Goal: Task Accomplishment & Management: Use online tool/utility

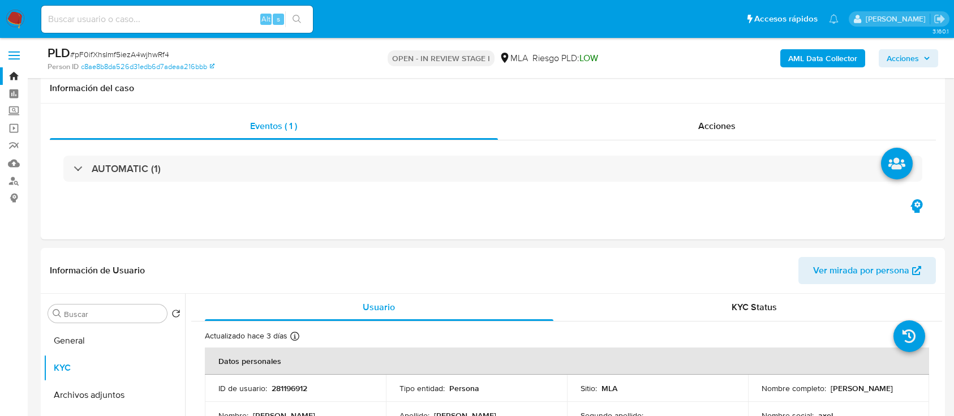
select select "10"
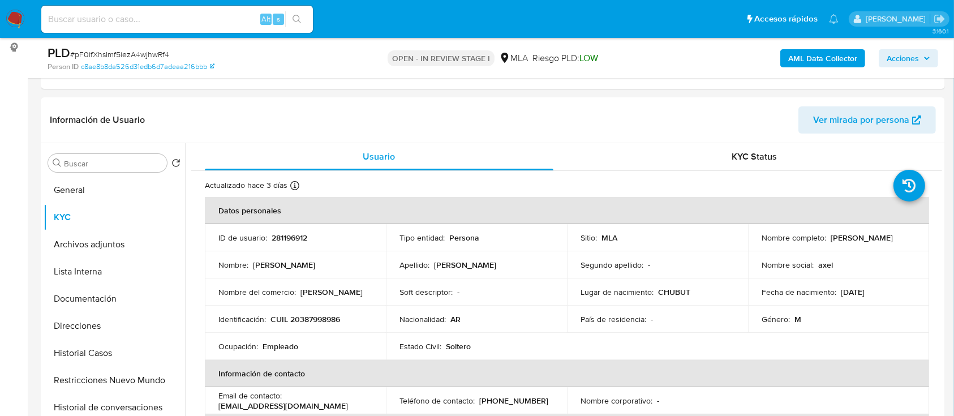
scroll to position [75, 0]
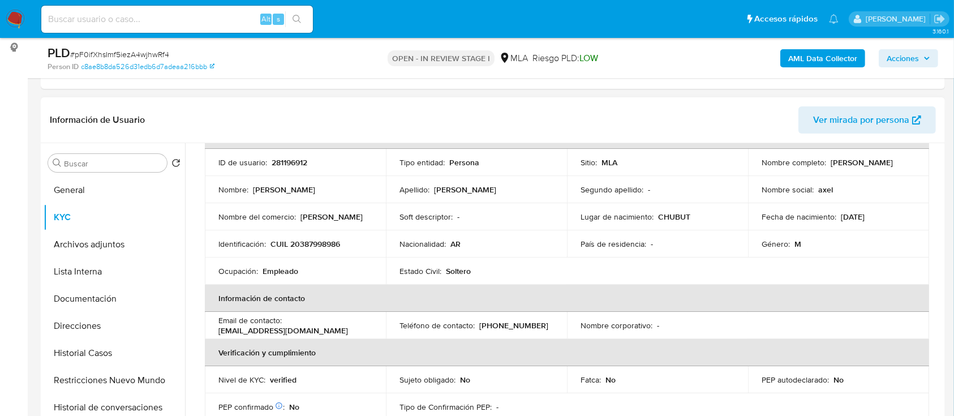
click at [89, 351] on button "Historial Casos" at bounding box center [114, 352] width 141 height 27
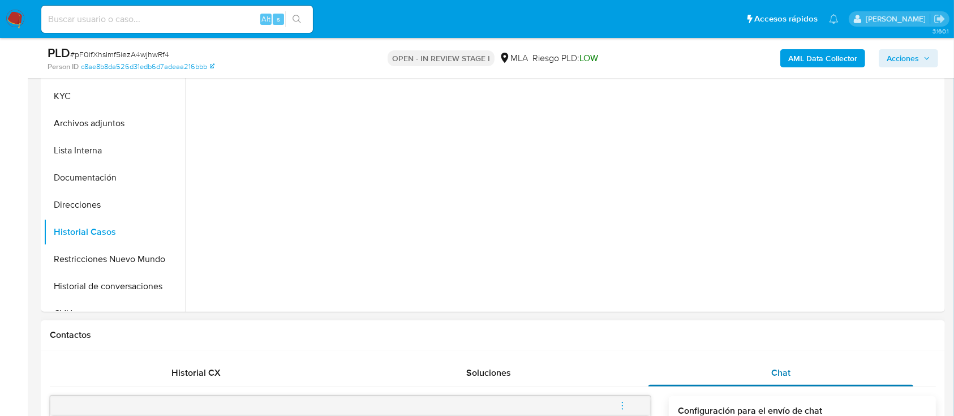
scroll to position [302, 0]
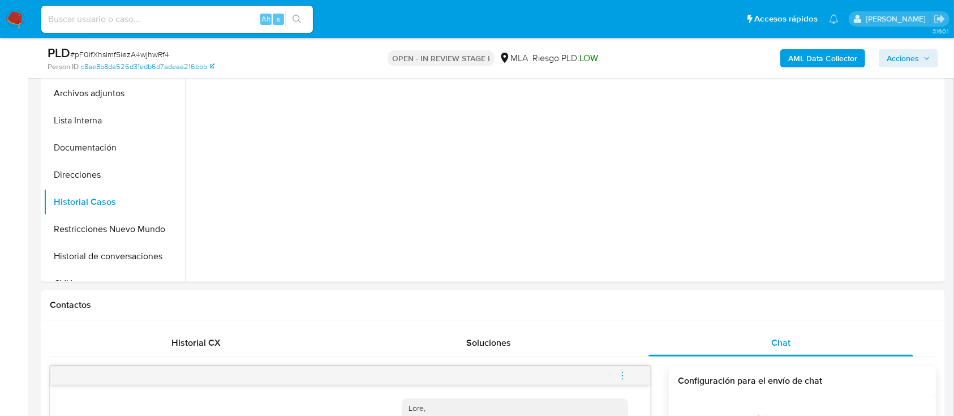
click at [620, 371] on icon "menu-action" at bounding box center [622, 376] width 10 height 10
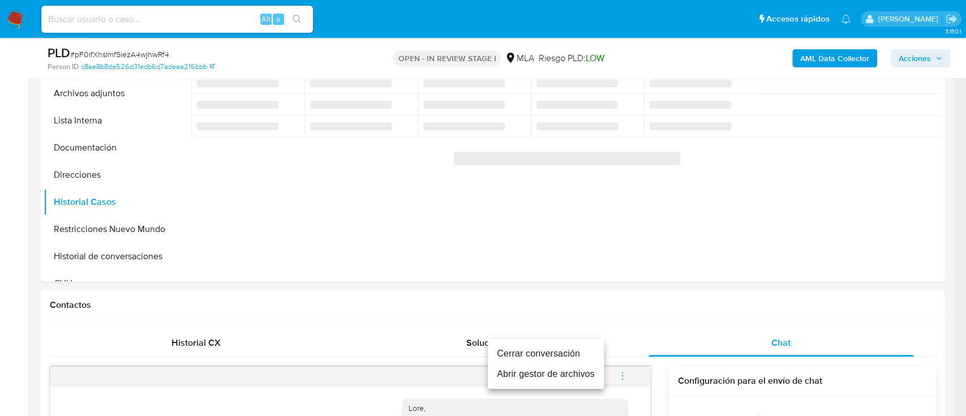
click at [528, 350] on li "Cerrar conversación" at bounding box center [546, 353] width 116 height 20
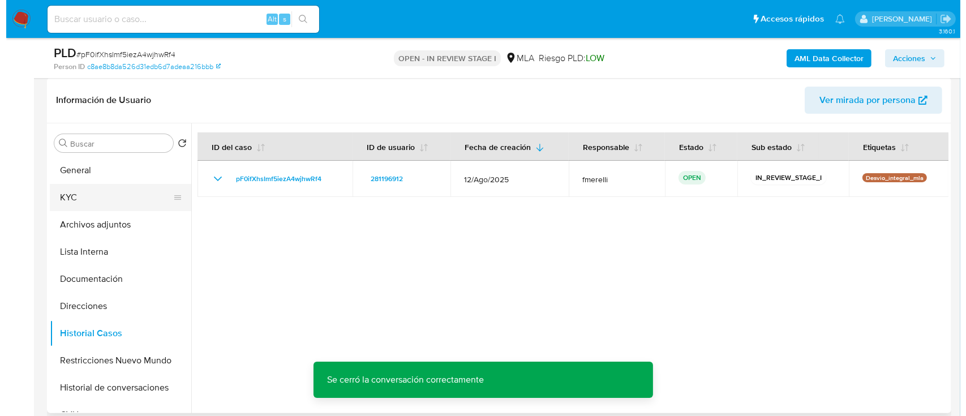
scroll to position [151, 0]
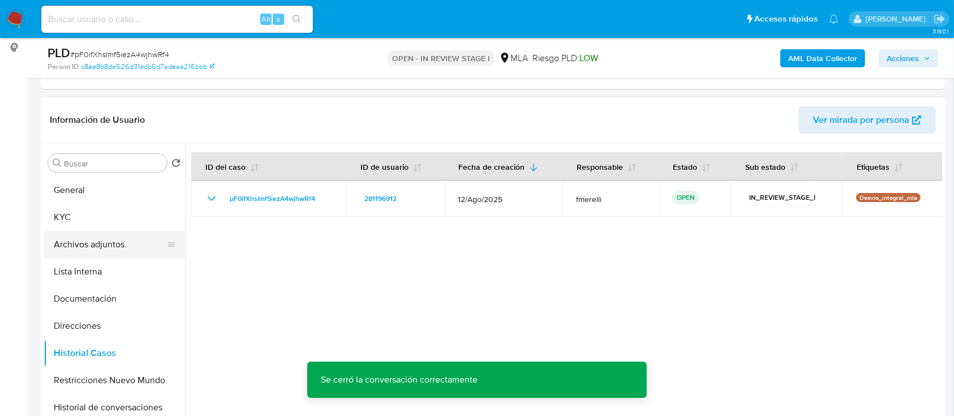
click at [100, 242] on button "Archivos adjuntos" at bounding box center [110, 244] width 132 height 27
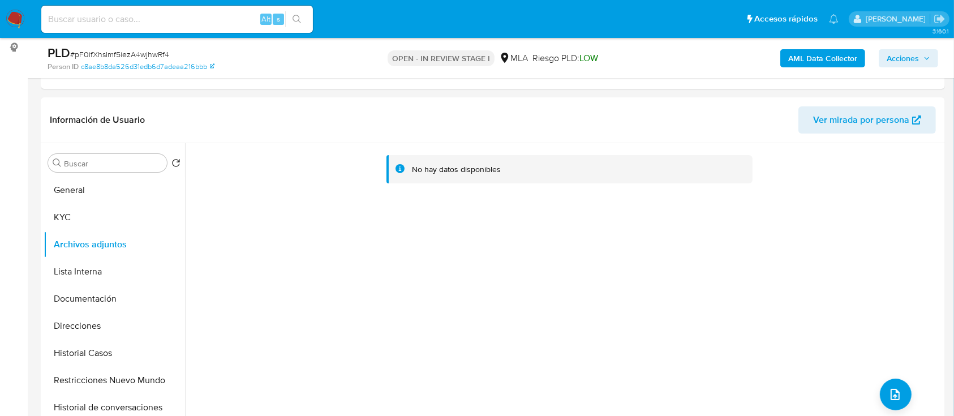
click at [826, 61] on b "AML Data Collector" at bounding box center [822, 58] width 69 height 18
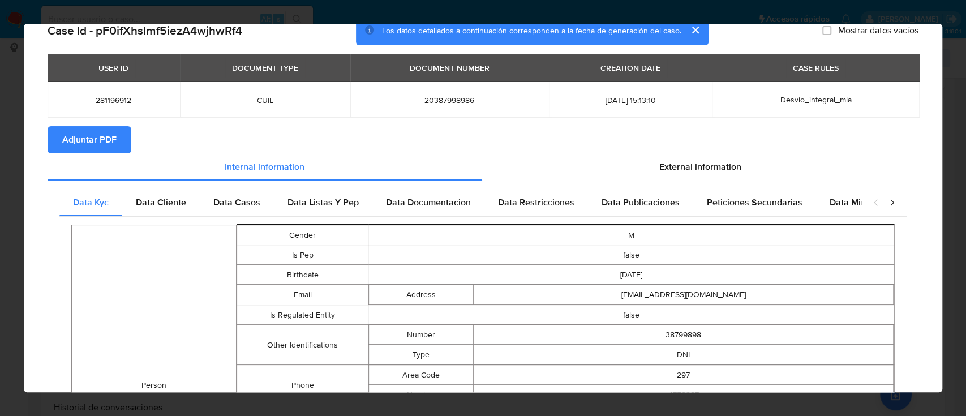
scroll to position [0, 0]
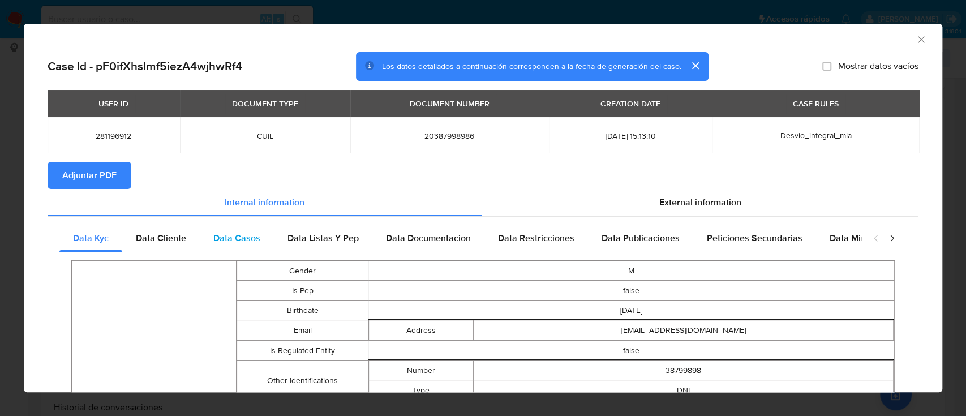
click at [203, 239] on div "Data Casos" at bounding box center [237, 238] width 74 height 27
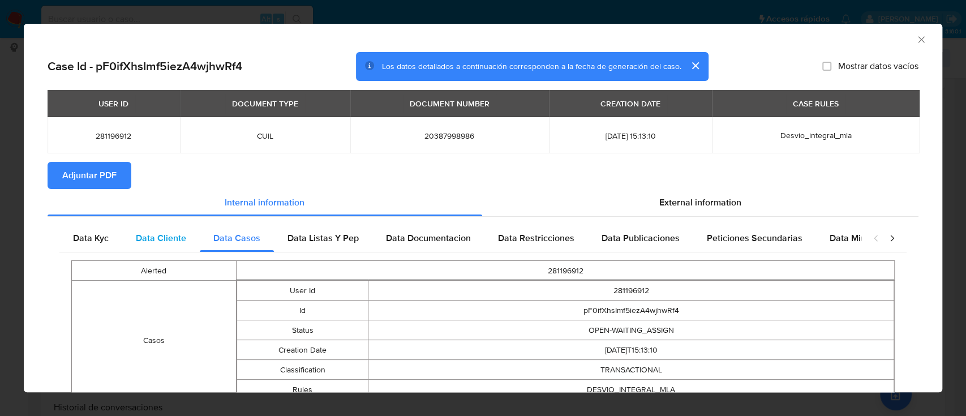
click at [177, 240] on span "Data Cliente" at bounding box center [161, 237] width 50 height 13
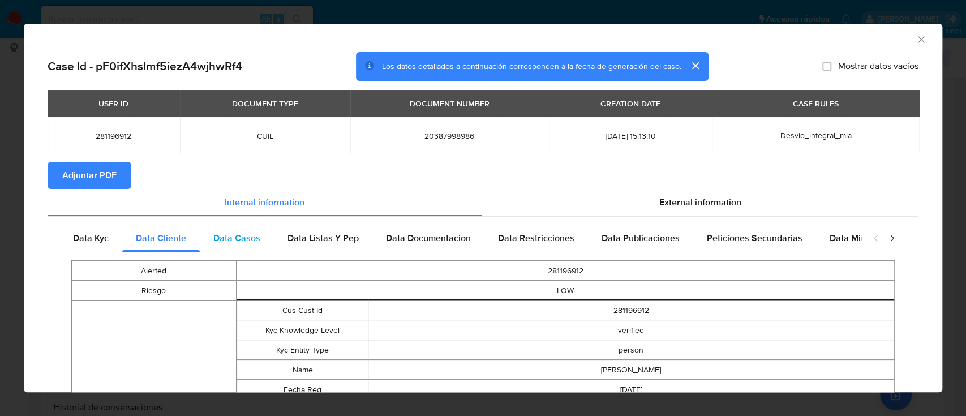
click at [242, 235] on div "Data Casos" at bounding box center [237, 238] width 74 height 27
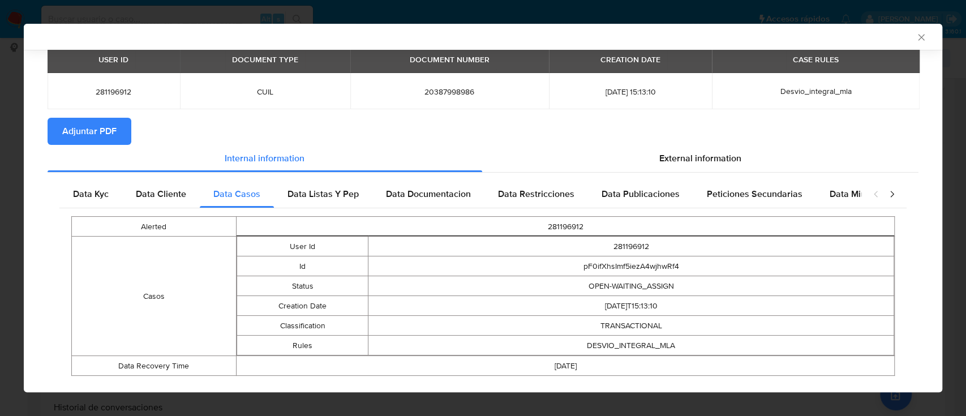
scroll to position [64, 0]
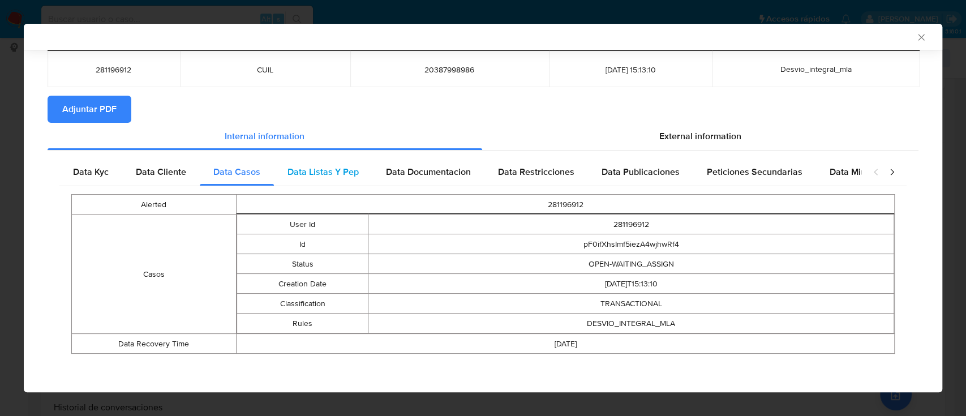
click at [311, 171] on span "Data Listas Y Pep" at bounding box center [322, 171] width 71 height 13
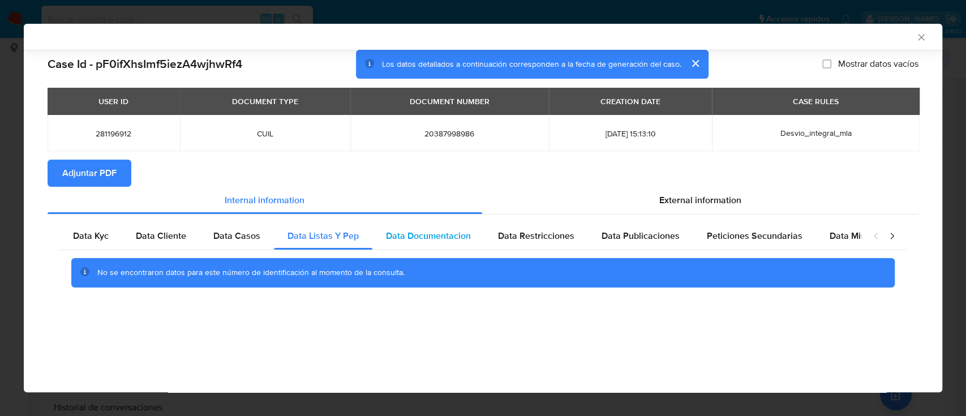
click at [415, 237] on span "Data Documentacion" at bounding box center [428, 235] width 85 height 13
click at [546, 241] on span "Data Restricciones" at bounding box center [536, 235] width 76 height 13
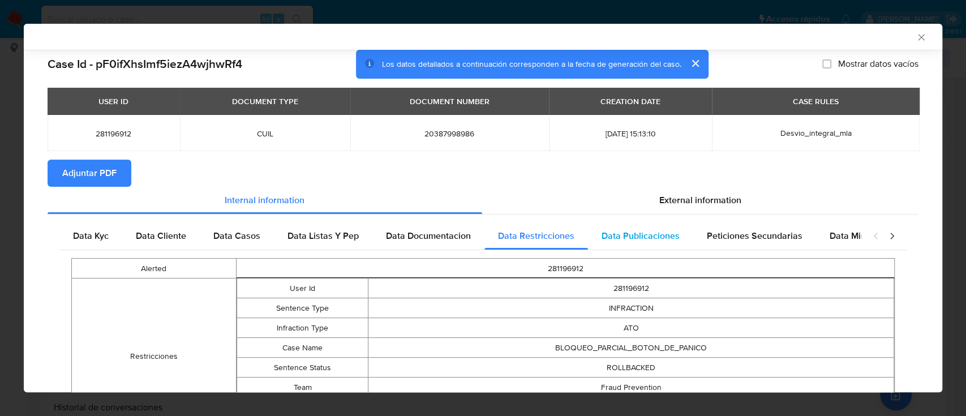
click at [638, 229] on span "Data Publicaciones" at bounding box center [640, 235] width 78 height 13
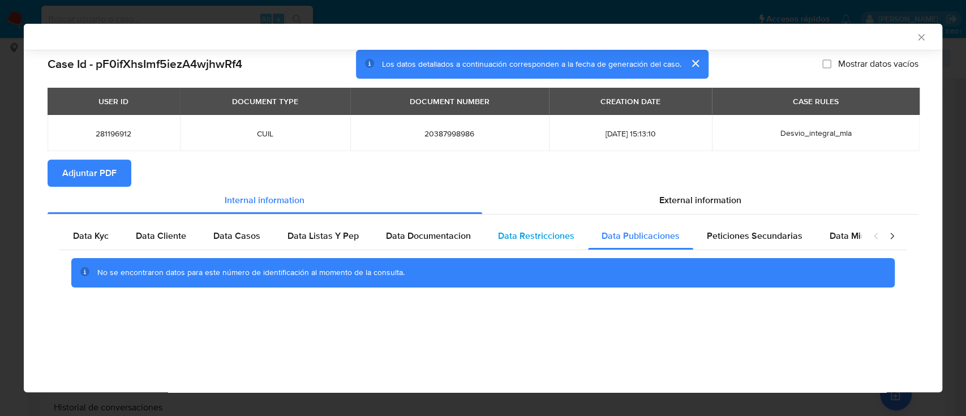
click at [555, 235] on span "Data Restricciones" at bounding box center [536, 235] width 76 height 13
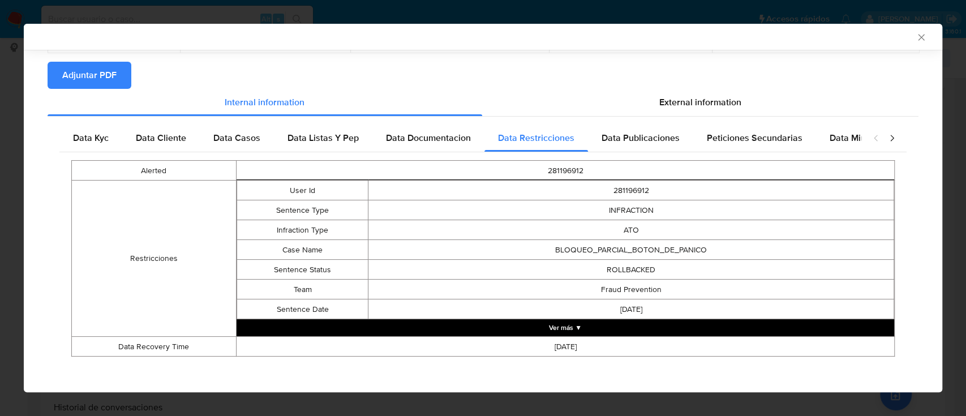
scroll to position [101, 0]
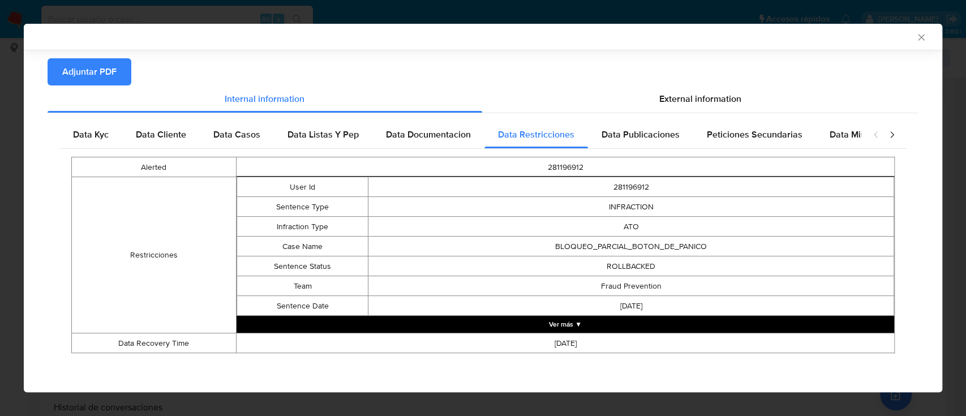
drag, startPoint x: 545, startPoint y: 257, endPoint x: 686, endPoint y: 299, distance: 146.6
click at [686, 299] on tbody "User Id 281196912 Sentence Type INFRACTION Infraction Type ATO Case Name BLOQUE…" at bounding box center [565, 246] width 657 height 139
click at [644, 135] on span "Data Publicaciones" at bounding box center [640, 134] width 78 height 13
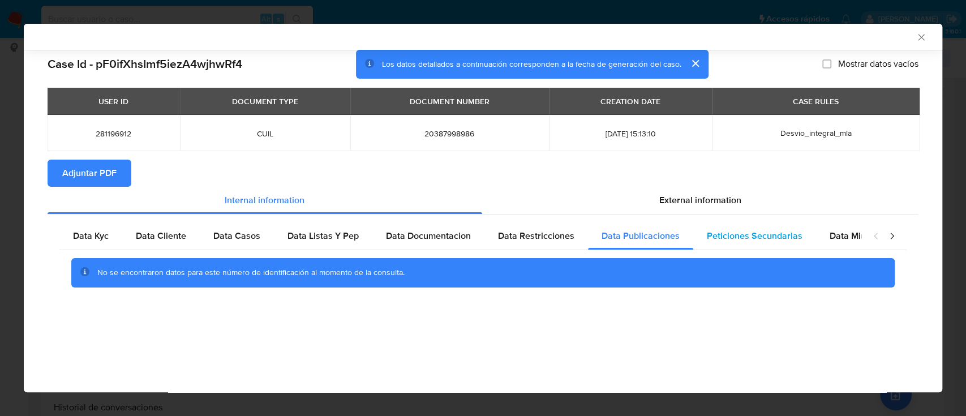
click at [740, 240] on span "Peticiones Secundarias" at bounding box center [755, 235] width 96 height 13
click at [832, 237] on span "Data Minoridad" at bounding box center [860, 235] width 62 height 13
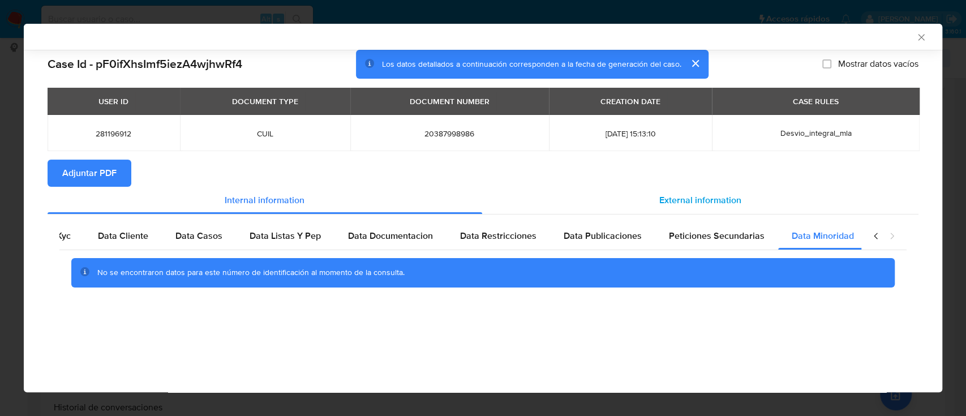
click at [712, 209] on div "External information" at bounding box center [700, 200] width 437 height 27
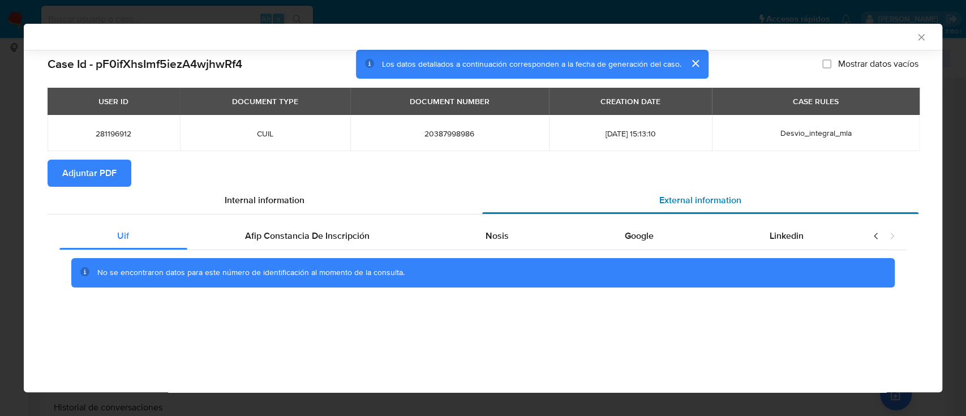
scroll to position [0, 0]
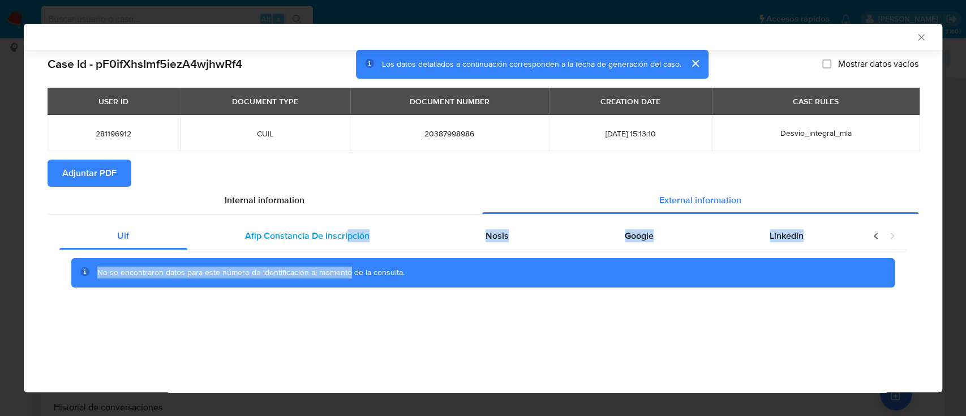
click at [346, 250] on div "Uif Afip Constancia De Inscripción Nosis Google Linkedin No se encontraron dato…" at bounding box center [482, 258] width 847 height 73
click at [338, 240] on span "Afip Constancia De Inscripción" at bounding box center [307, 235] width 124 height 13
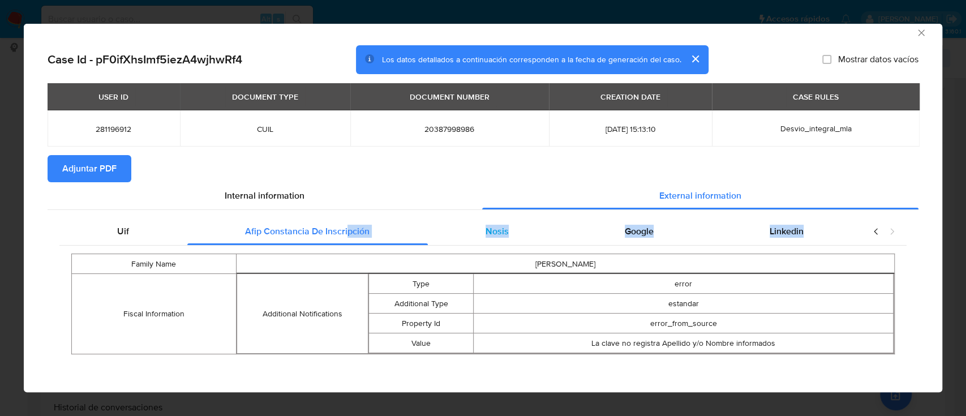
scroll to position [8, 0]
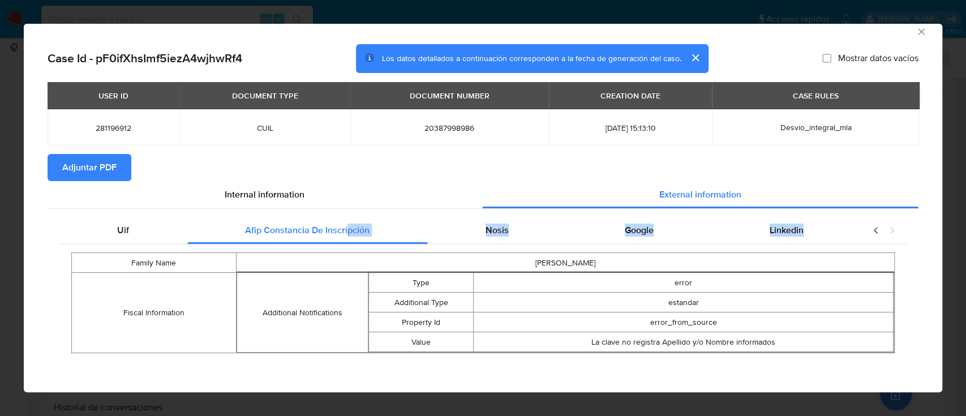
click at [487, 212] on div "Uif Afip Constancia De Inscripción Nosis Google Linkedin Family Name DOYLE AXEL…" at bounding box center [483, 289] width 871 height 160
click at [475, 233] on div "Nosis" at bounding box center [497, 230] width 139 height 27
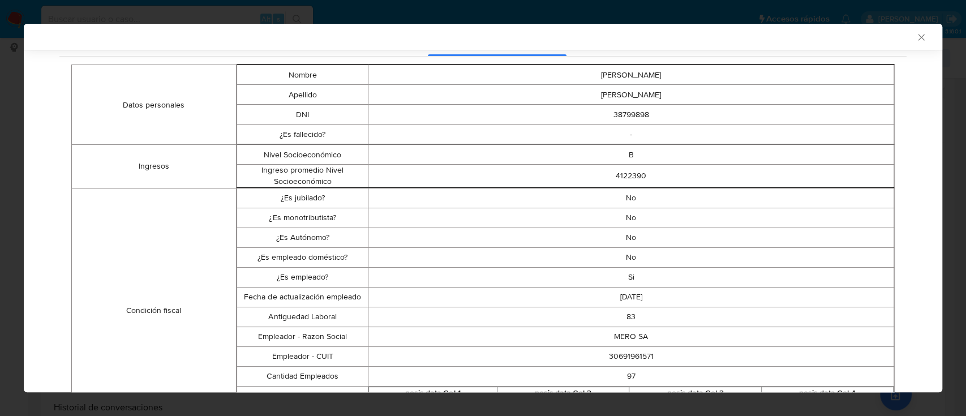
scroll to position [231, 0]
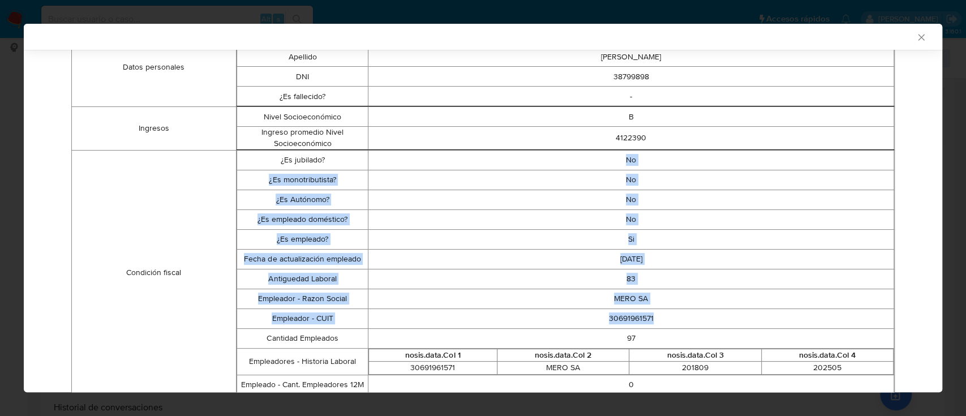
drag, startPoint x: 616, startPoint y: 165, endPoint x: 656, endPoint y: 319, distance: 159.2
click at [656, 319] on tbody "¿Es jubilado? No ¿Es monotributista? No ¿Es Autónomo? No ¿Es empleado doméstico…" at bounding box center [565, 272] width 657 height 244
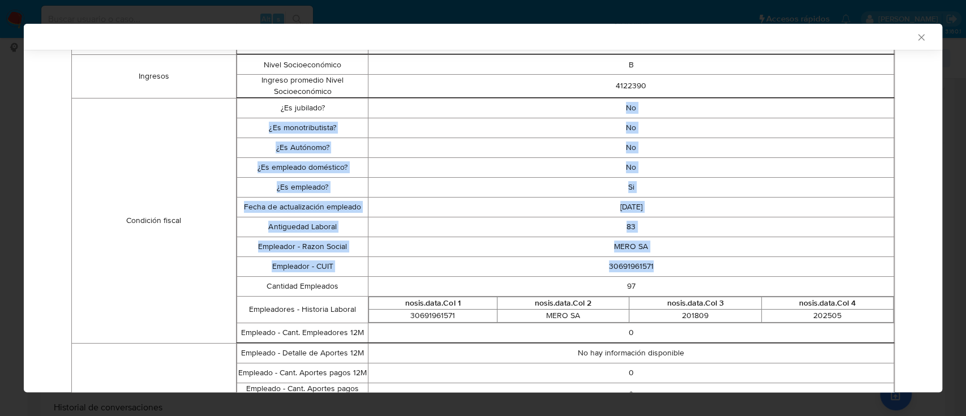
scroll to position [307, 0]
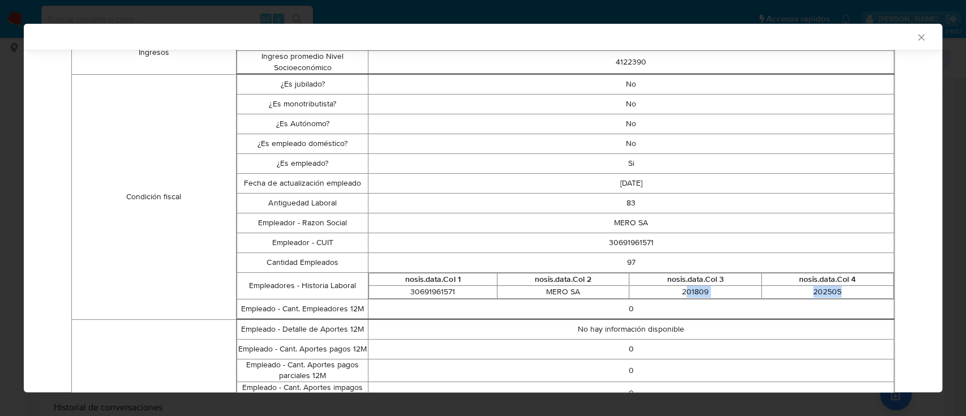
drag, startPoint x: 678, startPoint y: 292, endPoint x: 841, endPoint y: 285, distance: 162.6
click at [841, 286] on tr "30691961571 MERO SA 201809 202505" at bounding box center [631, 292] width 525 height 13
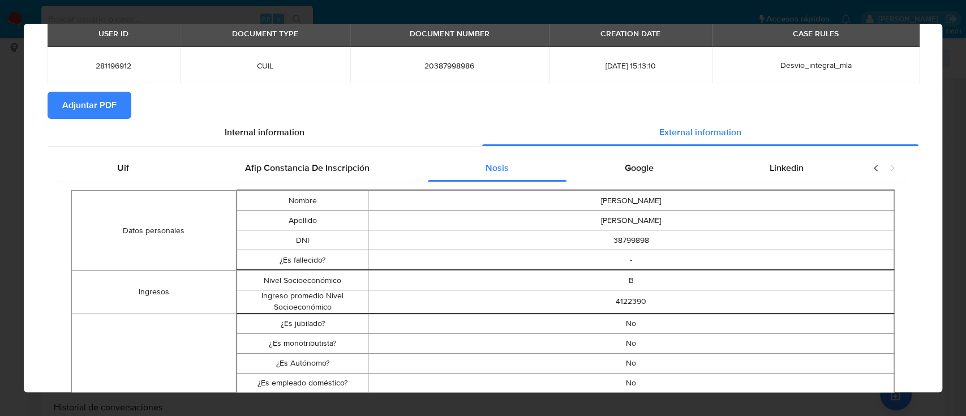
scroll to position [0, 0]
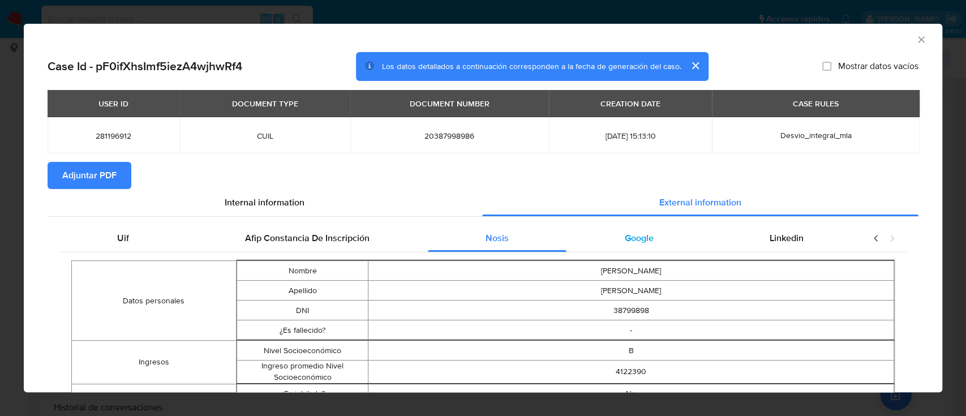
click at [643, 238] on span "Google" at bounding box center [639, 237] width 29 height 13
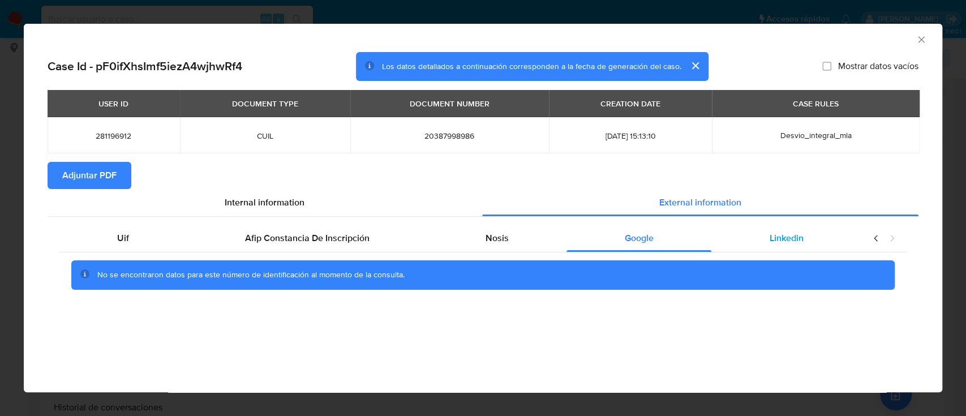
click at [784, 235] on span "Linkedin" at bounding box center [787, 237] width 34 height 13
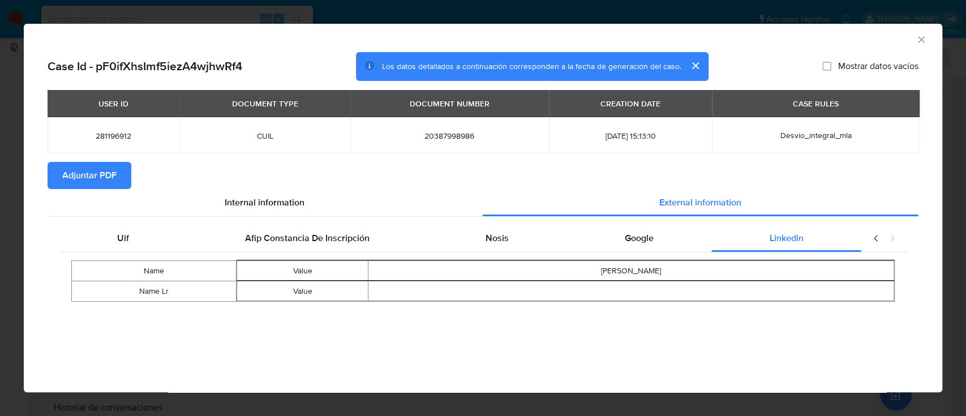
click at [119, 178] on button "Adjuntar PDF" at bounding box center [90, 175] width 84 height 27
click at [918, 40] on icon "Cerrar ventana" at bounding box center [920, 39] width 11 height 11
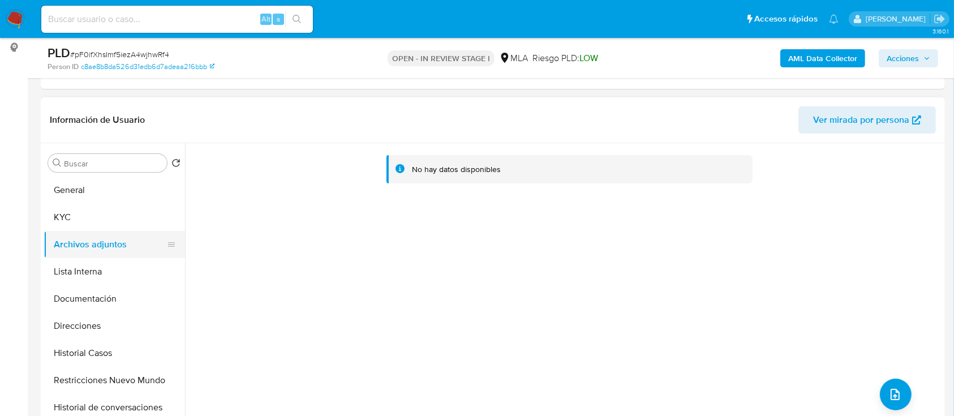
click at [112, 216] on button "KYC" at bounding box center [114, 217] width 141 height 27
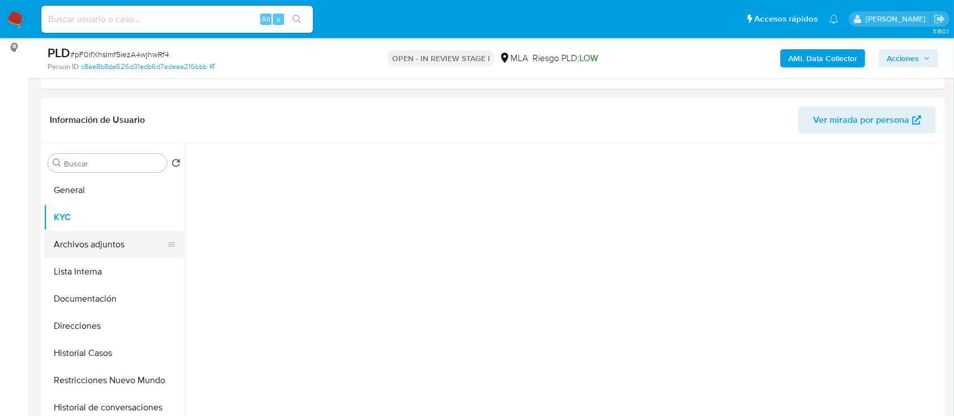
click at [108, 246] on button "Archivos adjuntos" at bounding box center [110, 244] width 132 height 27
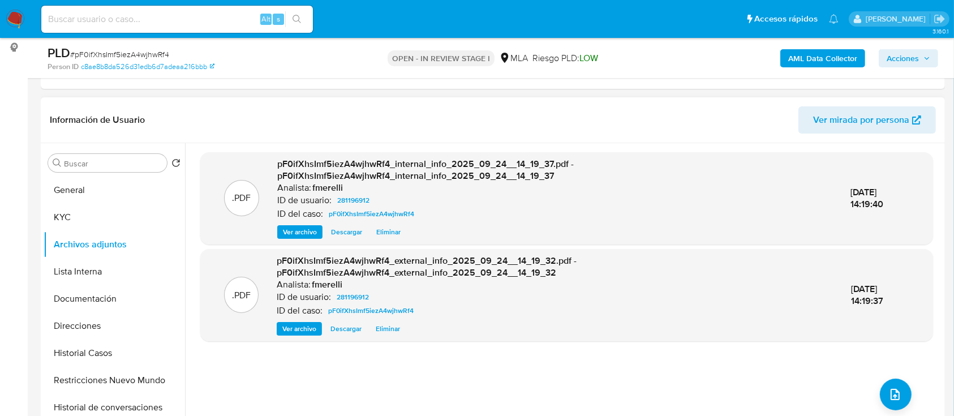
click at [298, 234] on span "Ver archivo" at bounding box center [300, 231] width 34 height 11
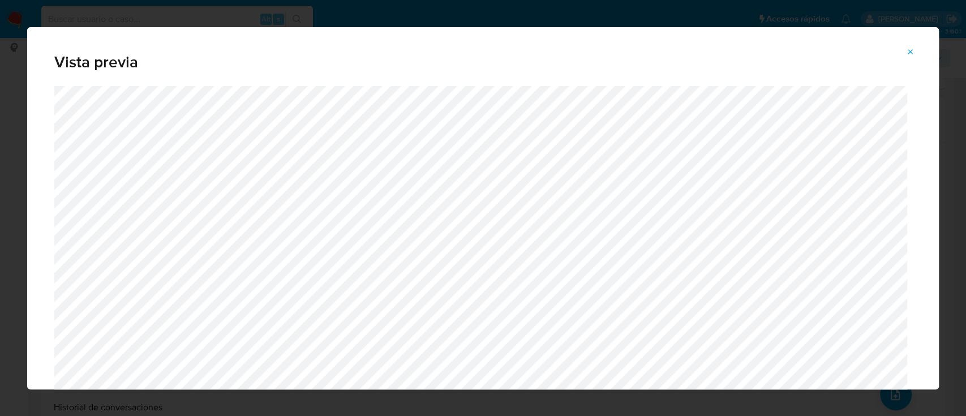
click at [913, 49] on icon "Attachment preview" at bounding box center [910, 52] width 9 height 9
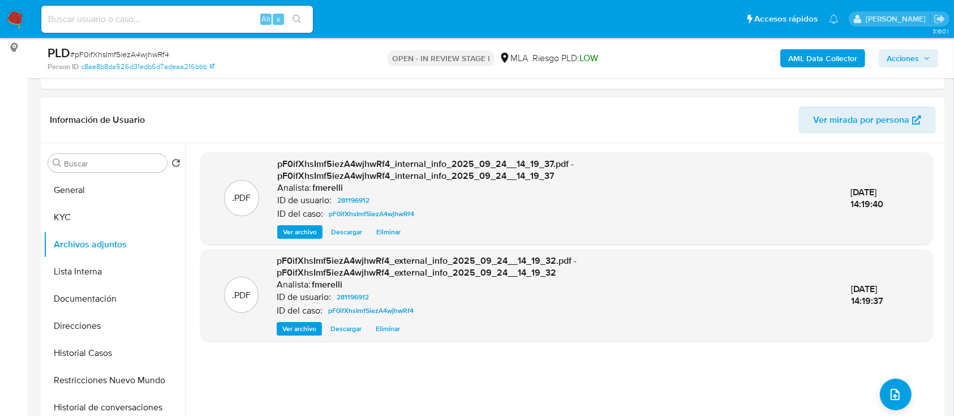
click at [288, 233] on span "Ver archivo" at bounding box center [300, 231] width 34 height 11
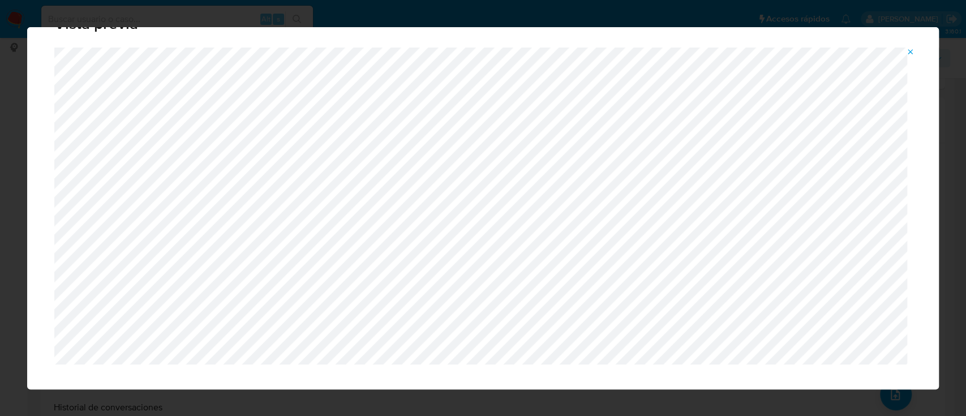
scroll to position [36, 0]
click at [902, 49] on button "Attachment preview" at bounding box center [910, 52] width 25 height 18
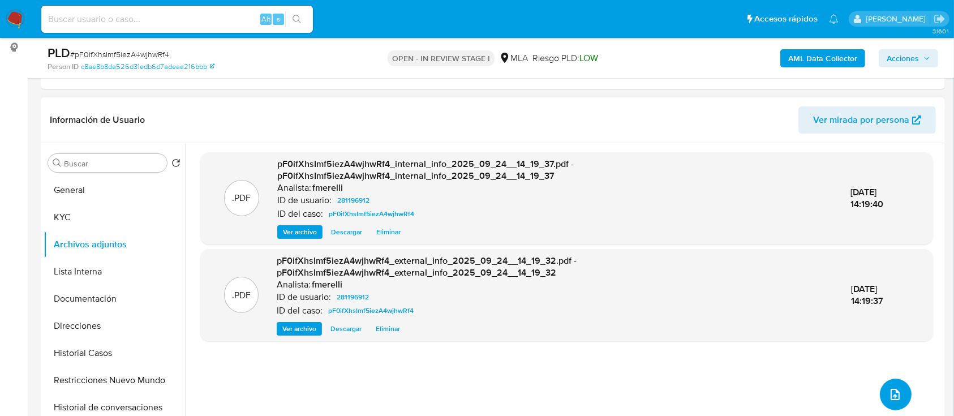
click at [888, 394] on icon "upload-file" at bounding box center [895, 395] width 14 height 14
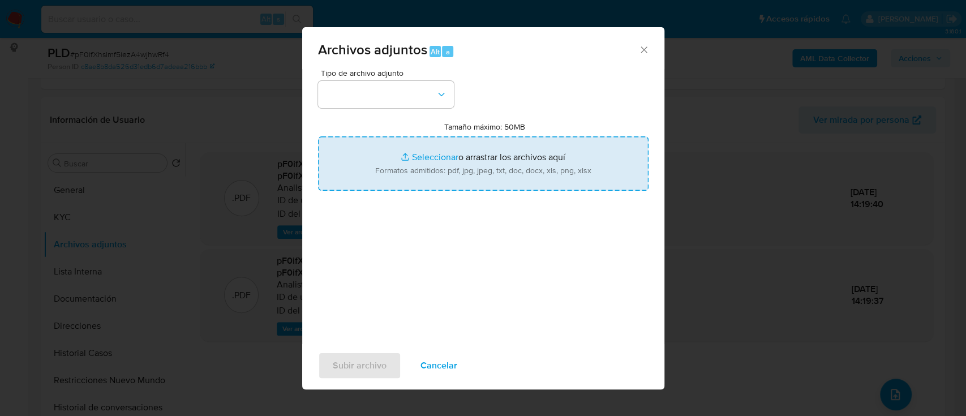
type input "C:\fakepath\NOSIS_Manager_InformeIndividual_20387998986_654927_20250917114809.p…"
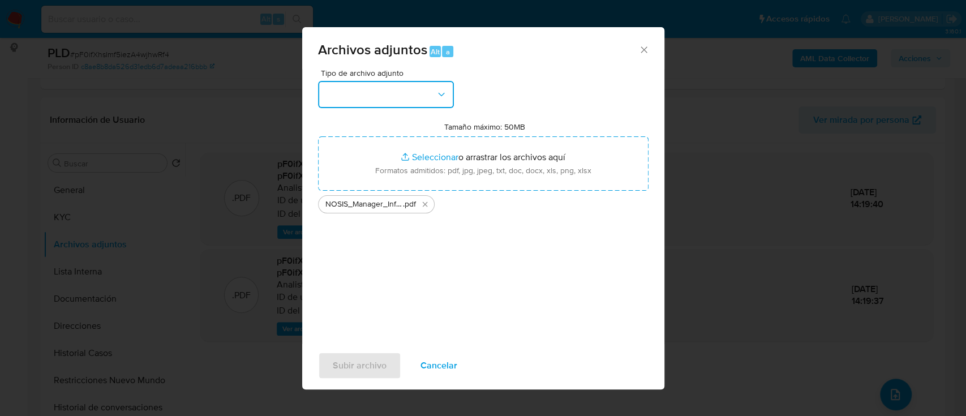
click at [377, 91] on button "button" at bounding box center [386, 94] width 136 height 27
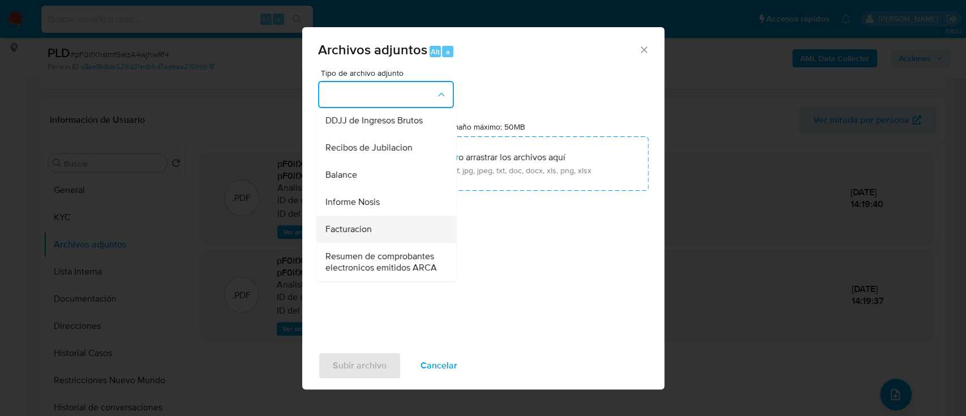
scroll to position [377, 0]
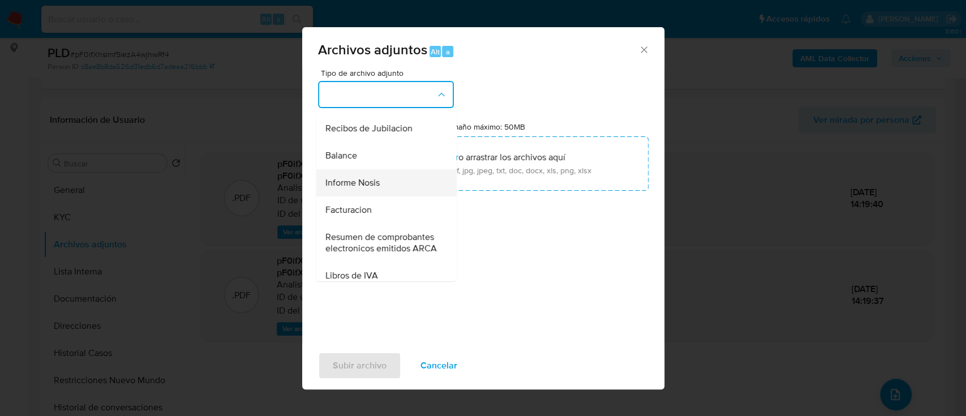
click at [389, 196] on div "Informe Nosis" at bounding box center [382, 182] width 115 height 27
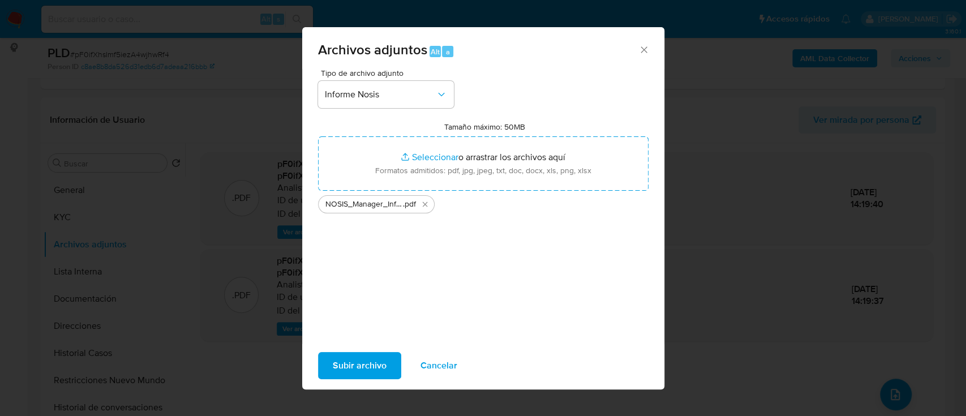
click at [374, 360] on span "Subir archivo" at bounding box center [360, 365] width 54 height 25
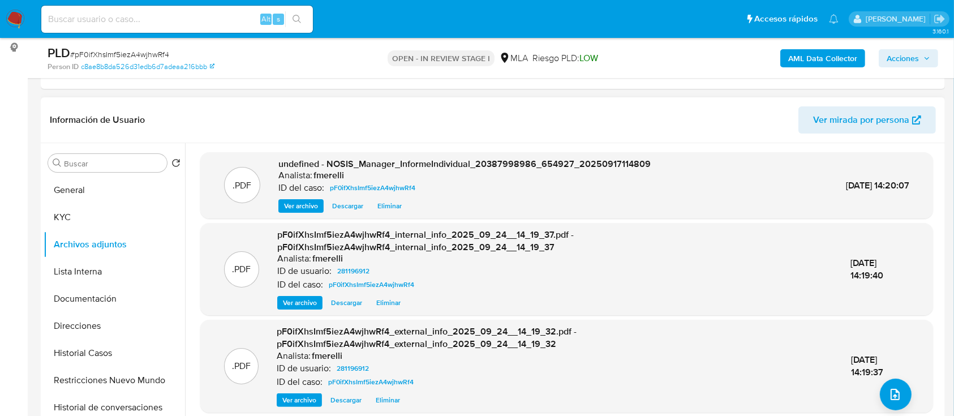
click at [295, 207] on span "Ver archivo" at bounding box center [301, 205] width 34 height 11
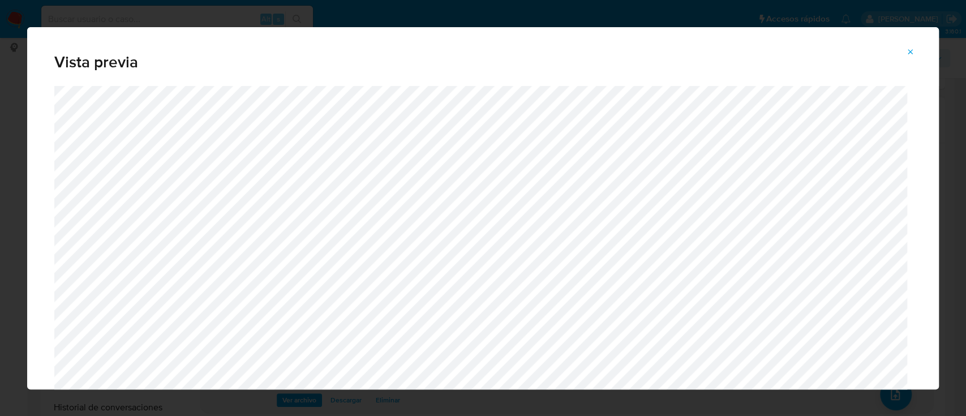
click at [906, 51] on icon "Attachment preview" at bounding box center [910, 52] width 9 height 9
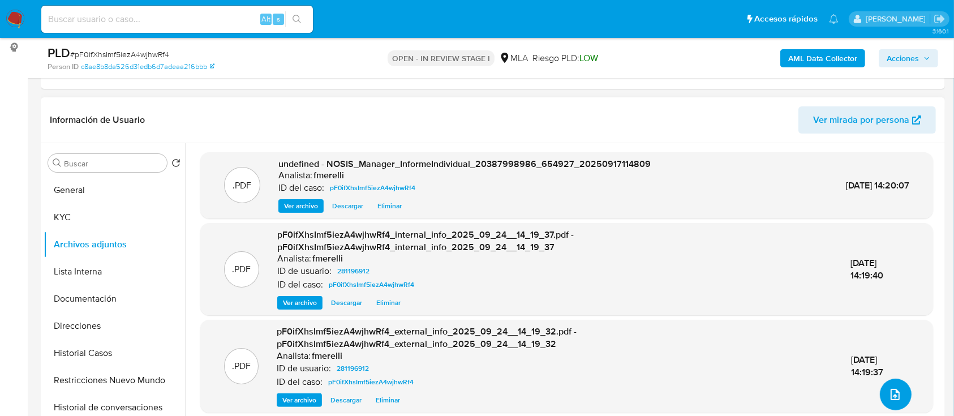
click at [888, 390] on icon "upload-file" at bounding box center [895, 395] width 14 height 14
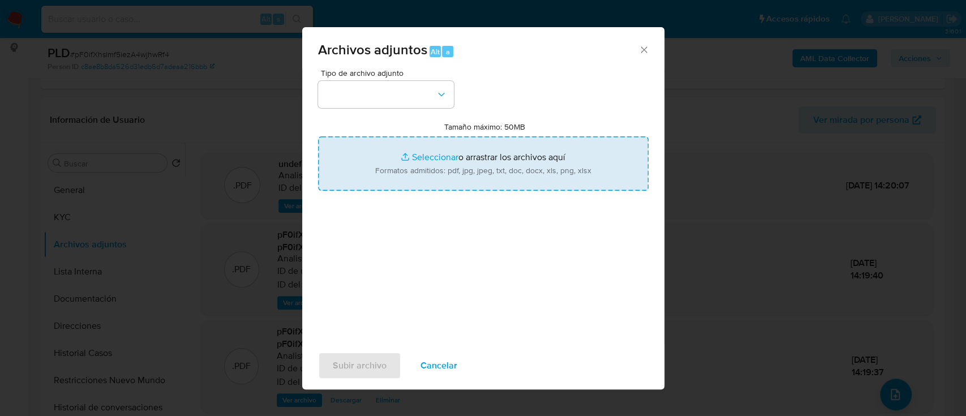
type input "C:\fakepath\Caselog pF0ifXhsImf5iezA4wjhwRf4_2025_08_18_20_16_59.docx"
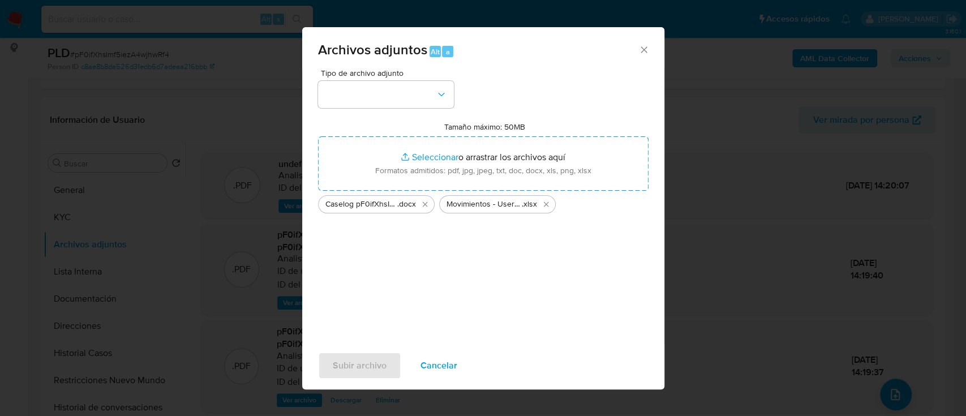
click at [351, 66] on div "Archivos adjuntos Alt a" at bounding box center [483, 48] width 362 height 42
click at [353, 85] on button "button" at bounding box center [386, 94] width 136 height 27
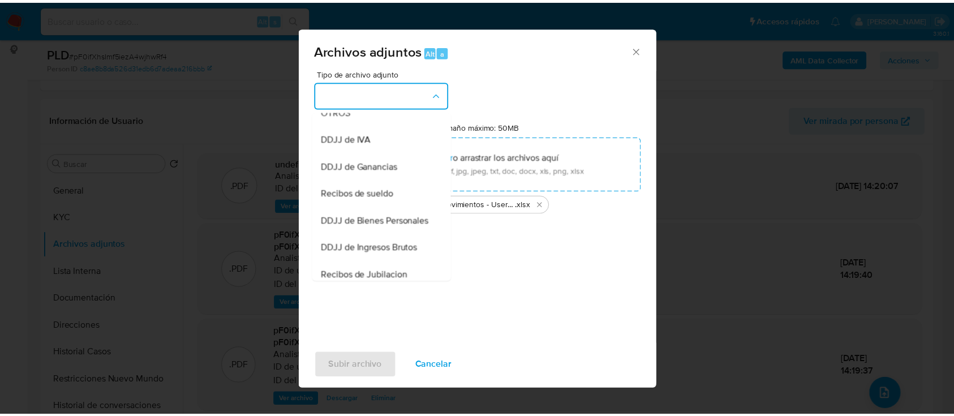
scroll to position [151, 0]
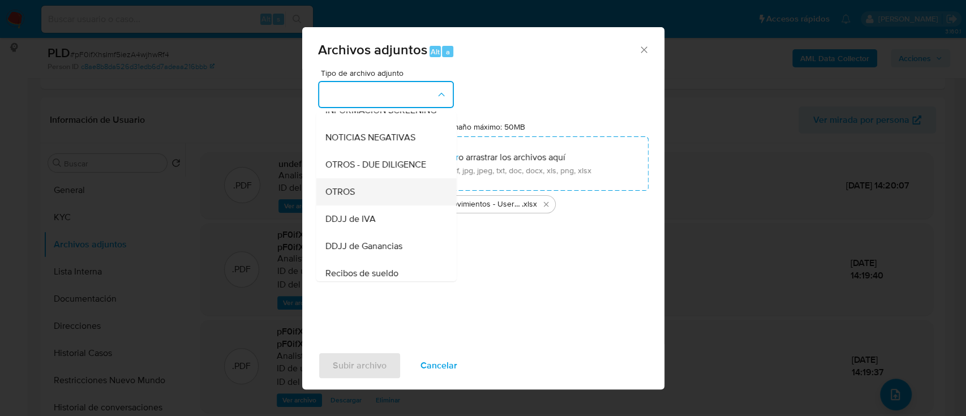
click at [374, 201] on div "OTROS" at bounding box center [382, 191] width 115 height 27
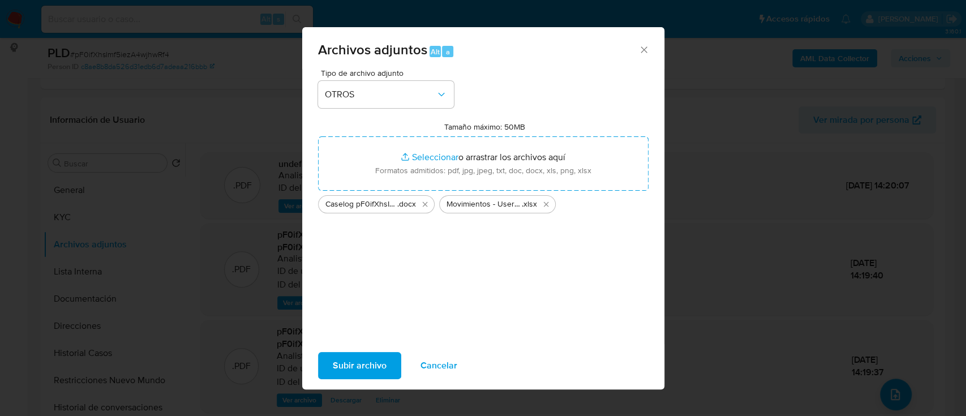
click at [372, 364] on span "Subir archivo" at bounding box center [360, 365] width 54 height 25
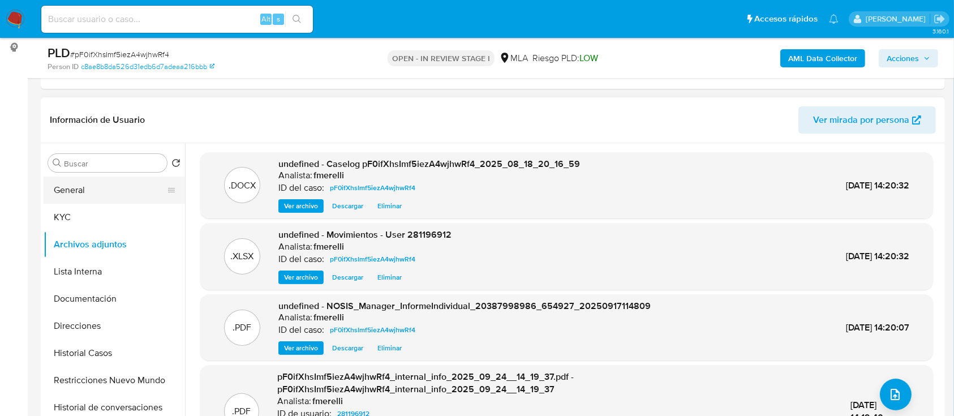
click at [97, 186] on button "General" at bounding box center [110, 190] width 132 height 27
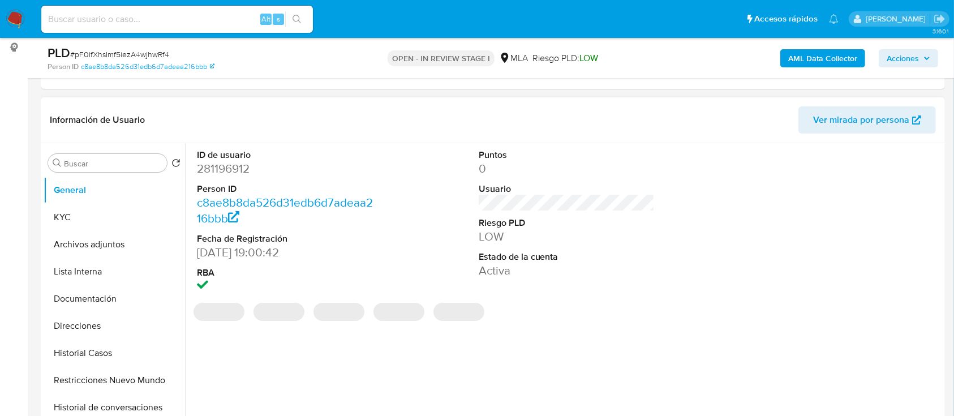
click at [239, 165] on dd "281196912" at bounding box center [285, 169] width 177 height 16
click at [239, 164] on dd "281196912" at bounding box center [285, 169] width 177 height 16
copy dd "281196912"
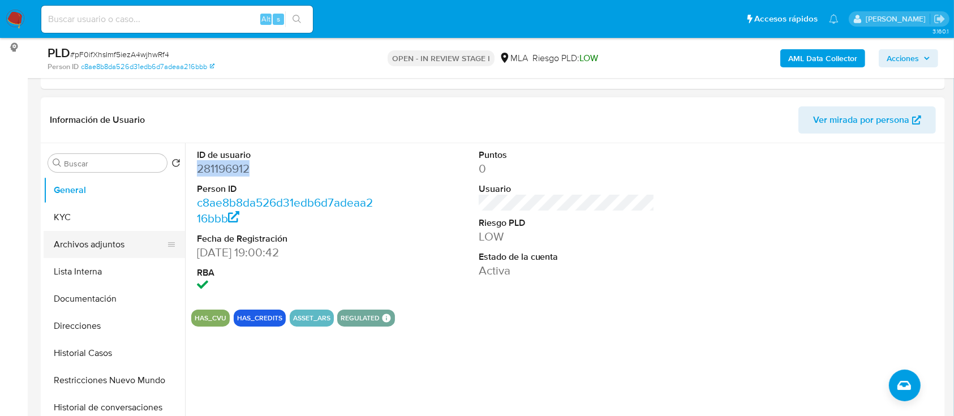
click at [111, 247] on button "Archivos adjuntos" at bounding box center [110, 244] width 132 height 27
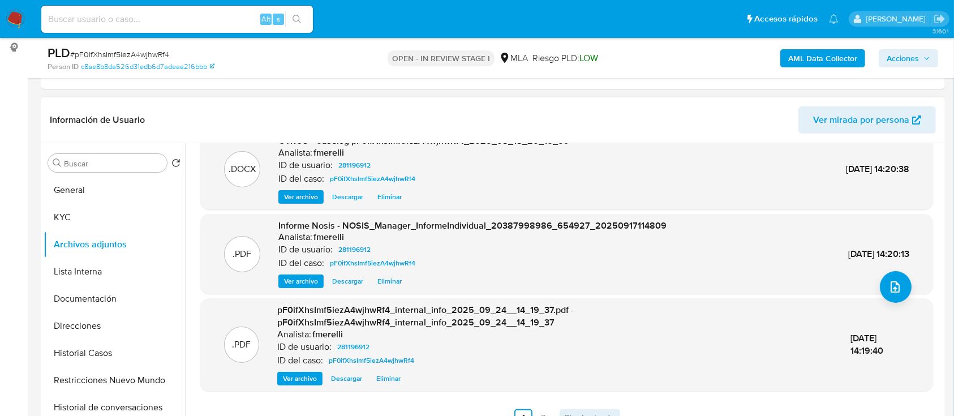
click at [583, 410] on link "Siguiente" at bounding box center [590, 418] width 61 height 18
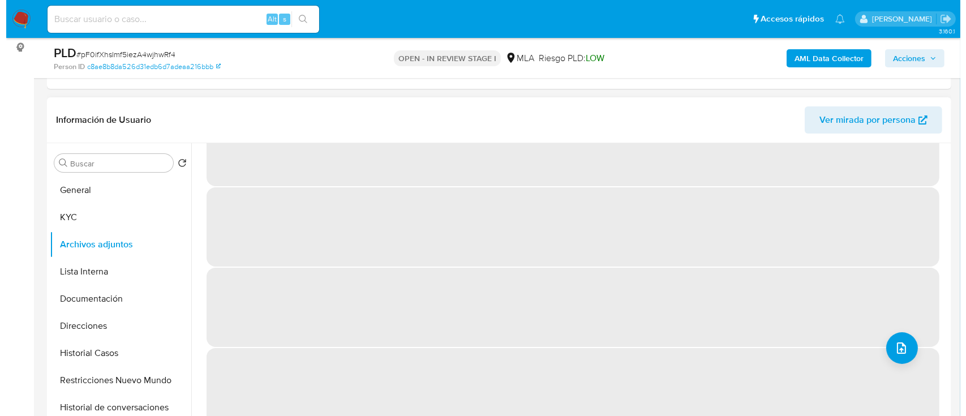
scroll to position [0, 0]
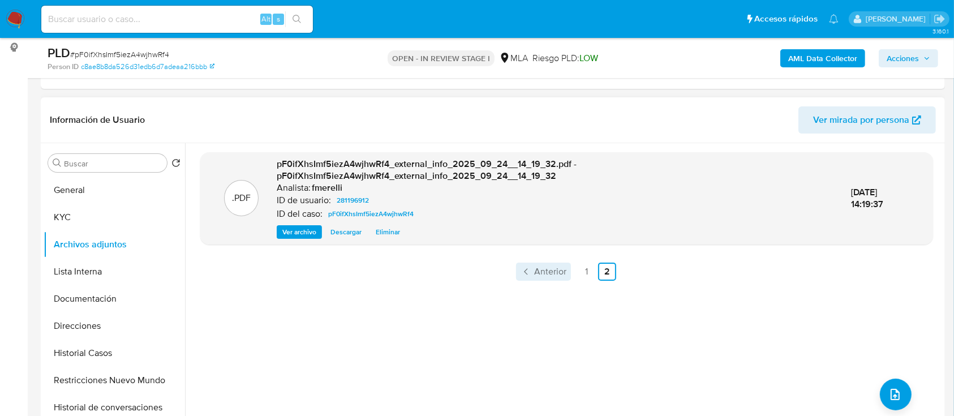
click at [540, 267] on span "Anterior" at bounding box center [550, 271] width 32 height 9
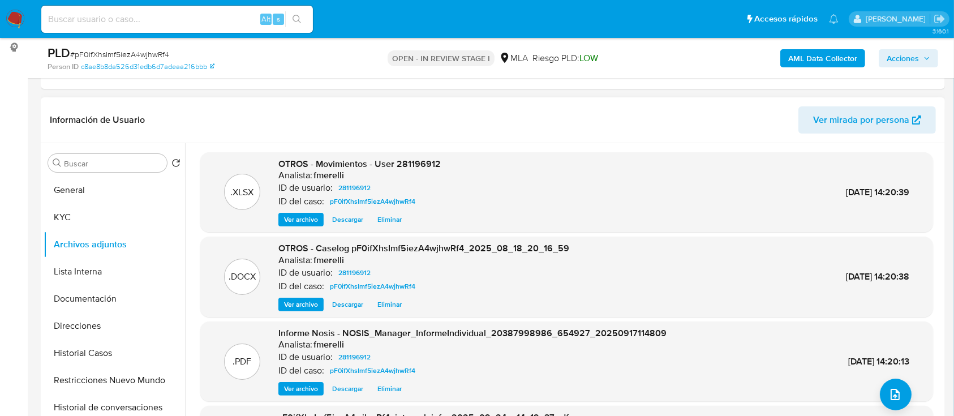
click at [298, 306] on span "Ver archivo" at bounding box center [301, 304] width 34 height 11
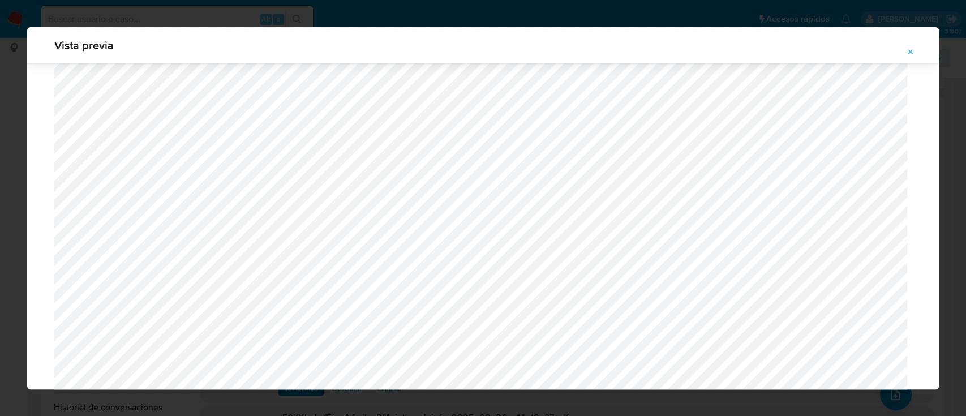
scroll to position [880, 0]
click at [905, 48] on button "Attachment preview" at bounding box center [910, 52] width 25 height 18
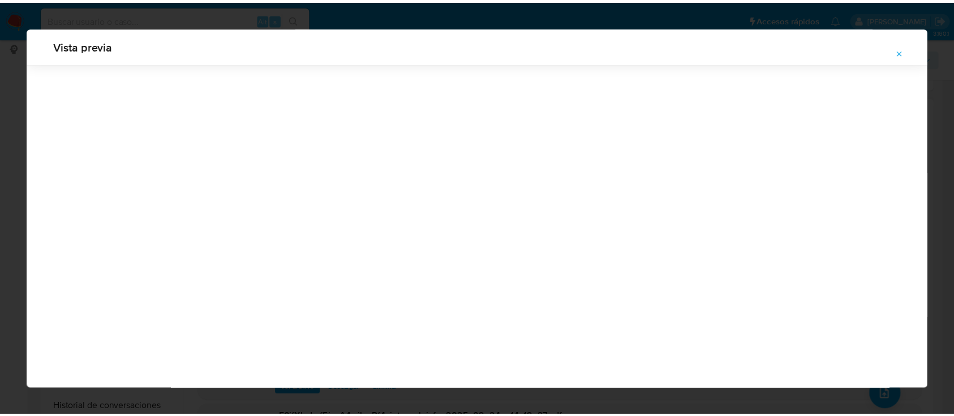
scroll to position [36, 0]
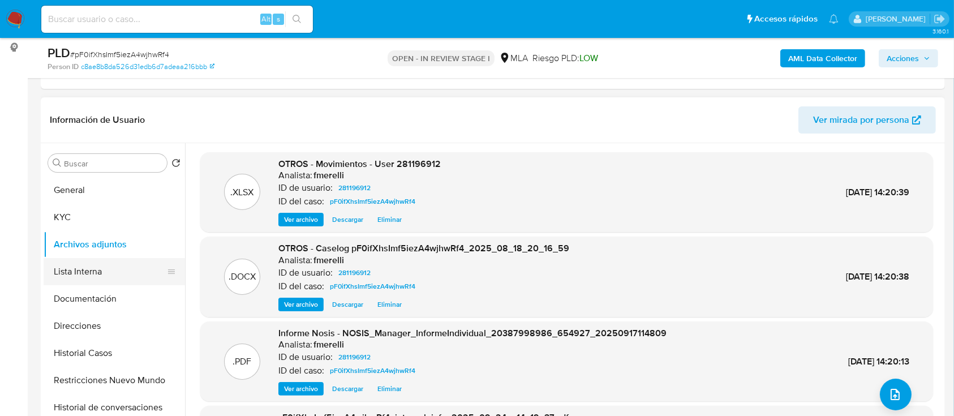
click at [84, 265] on button "Lista Interna" at bounding box center [110, 271] width 132 height 27
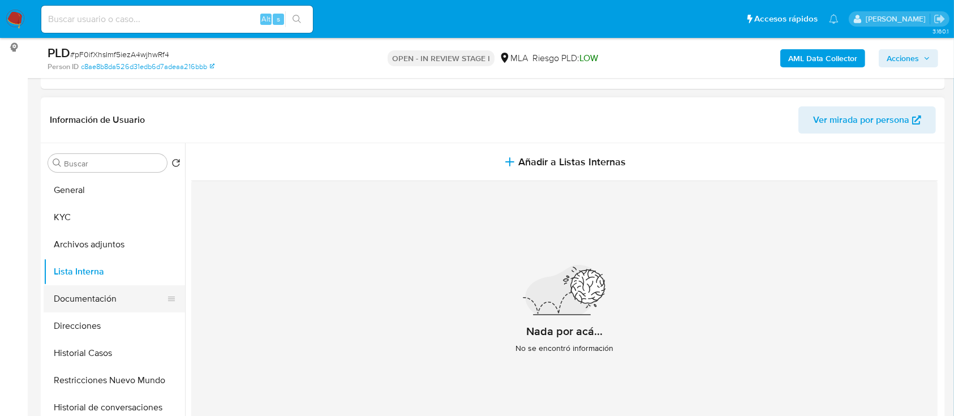
click at [109, 304] on button "Documentación" at bounding box center [110, 298] width 132 height 27
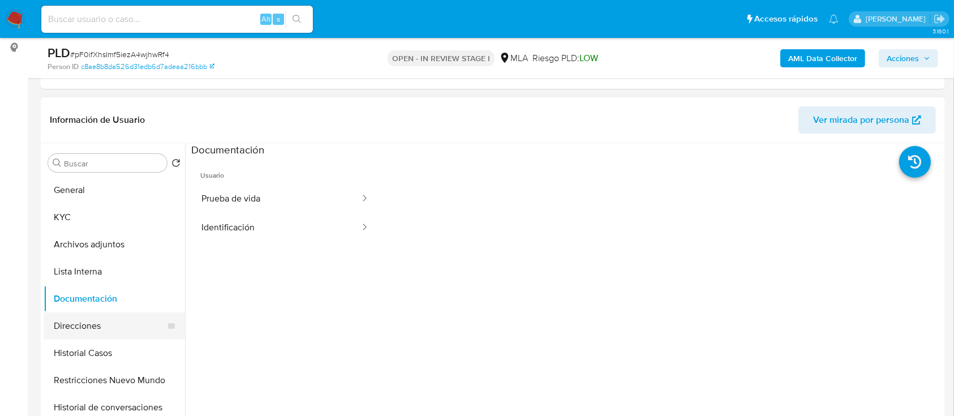
click at [106, 321] on button "Direcciones" at bounding box center [110, 325] width 132 height 27
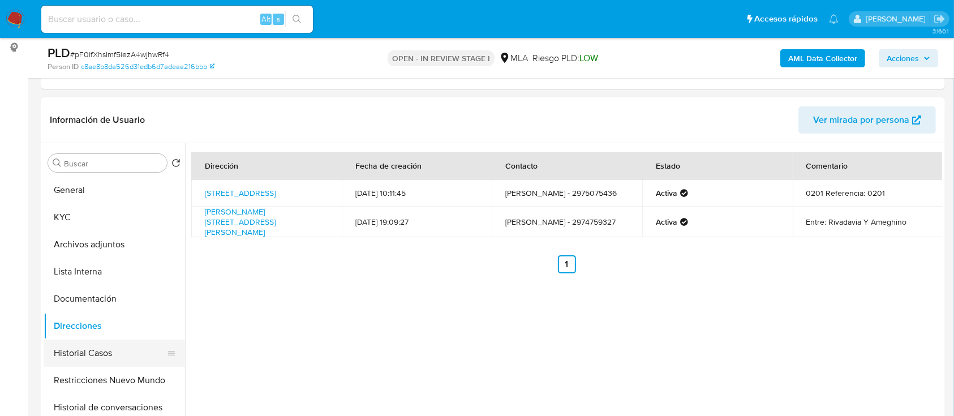
click at [117, 347] on button "Historial Casos" at bounding box center [110, 352] width 132 height 27
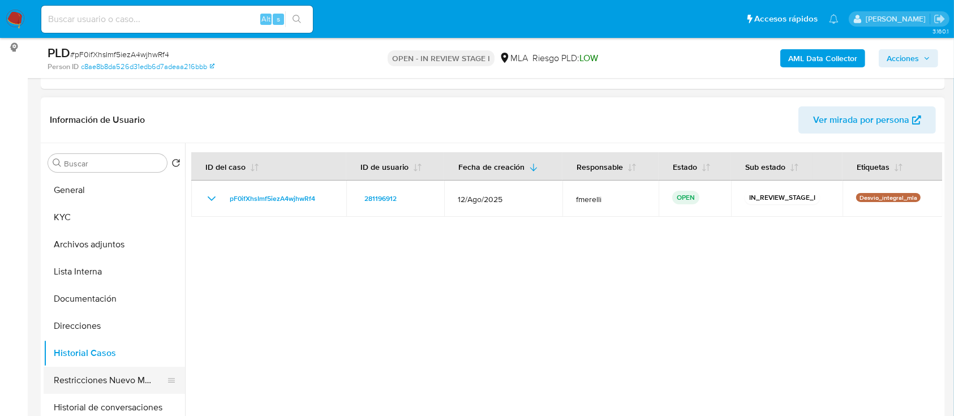
click at [106, 380] on button "Restricciones Nuevo Mundo" at bounding box center [110, 380] width 132 height 27
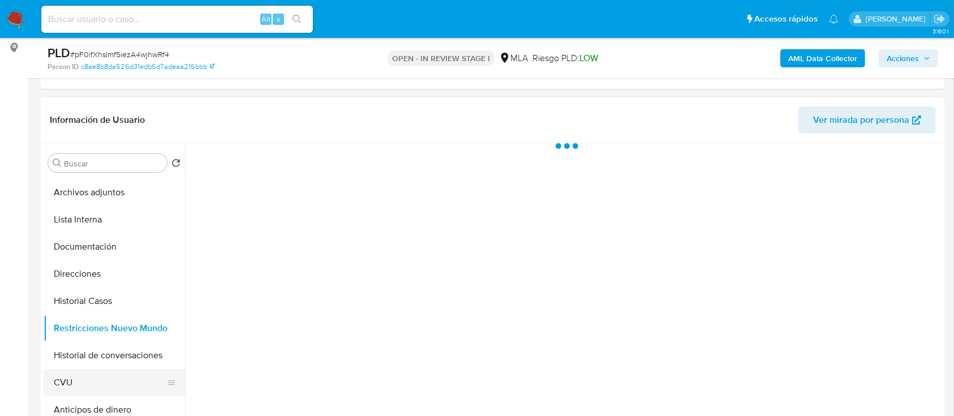
scroll to position [75, 0]
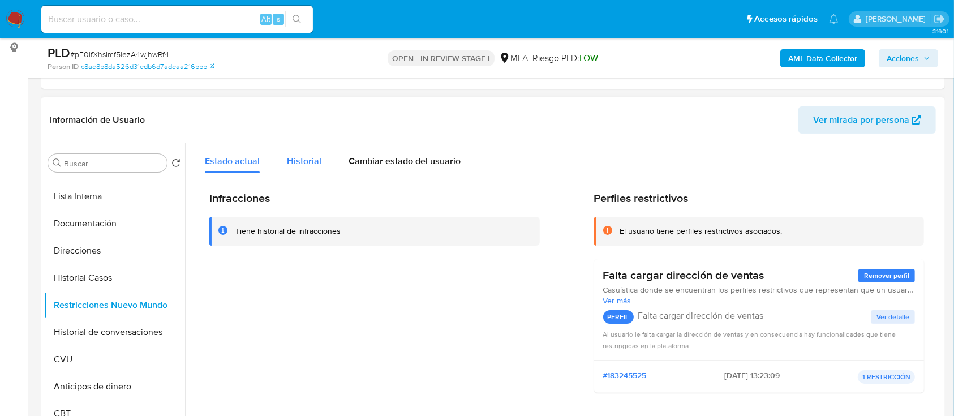
click at [300, 156] on span "Historial" at bounding box center [304, 160] width 35 height 13
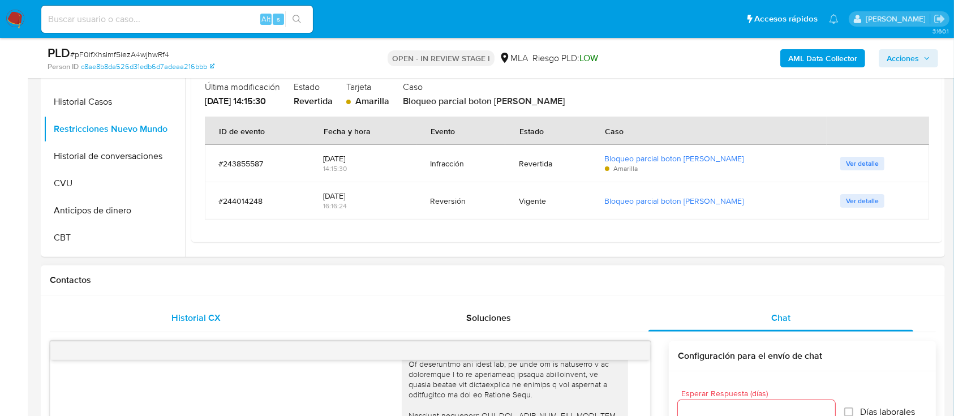
scroll to position [226, 0]
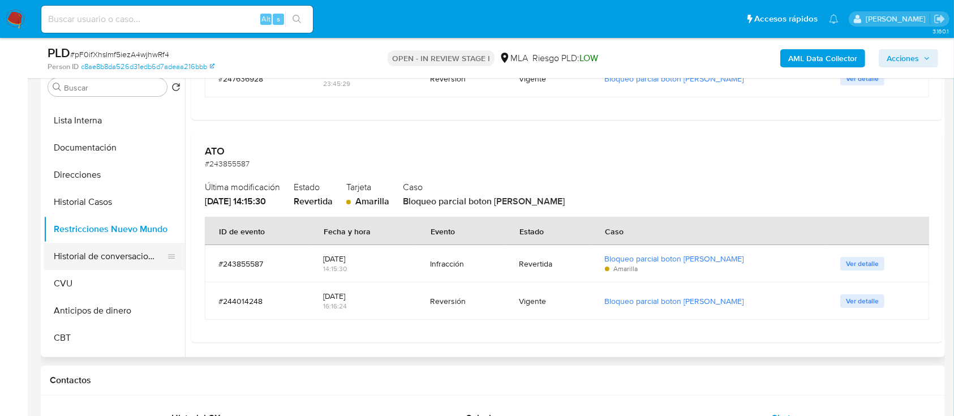
click at [127, 255] on button "Historial de conversaciones" at bounding box center [110, 256] width 132 height 27
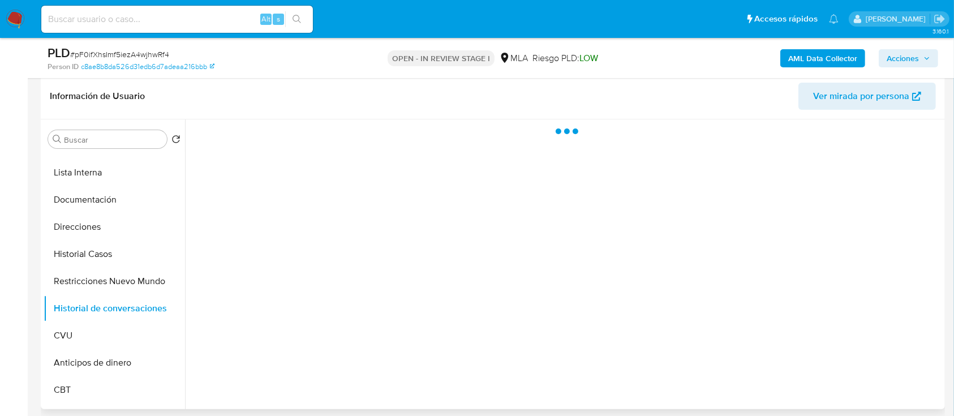
scroll to position [151, 0]
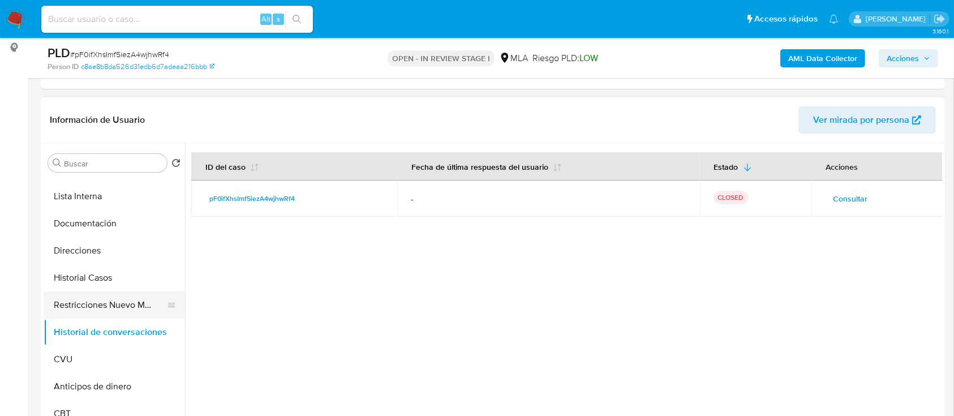
click at [131, 310] on button "Restricciones Nuevo Mundo" at bounding box center [110, 304] width 132 height 27
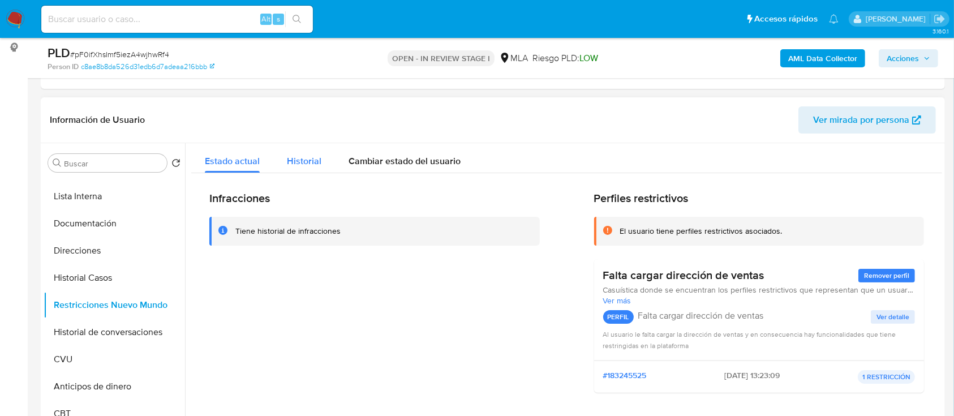
click at [296, 154] on span "Historial" at bounding box center [304, 160] width 35 height 13
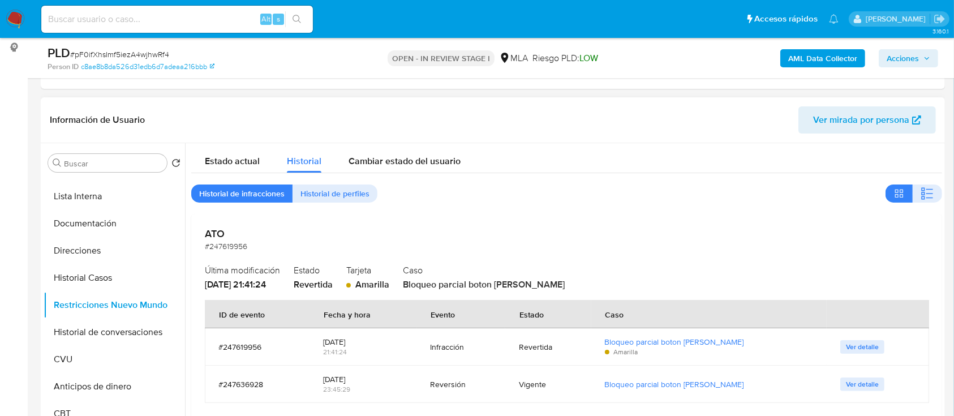
drag, startPoint x: 355, startPoint y: 347, endPoint x: 372, endPoint y: 376, distance: 33.0
click at [372, 376] on tbody "#247619956 06/03/2023 21:41:24 Infracción Revertida Bloqueo parcial boton de pá…" at bounding box center [567, 365] width 724 height 75
click at [891, 56] on span "Acciones" at bounding box center [903, 58] width 32 height 18
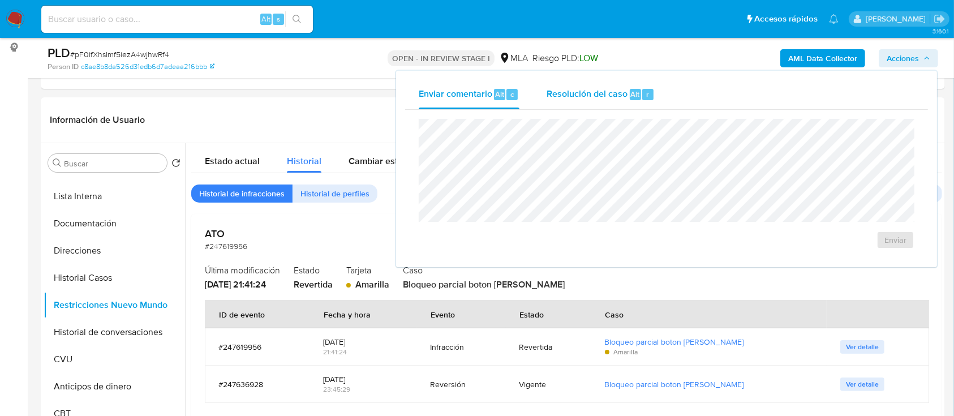
drag, startPoint x: 584, startPoint y: 115, endPoint x: 590, endPoint y: 102, distance: 14.7
click at [584, 110] on div "Enviar" at bounding box center [666, 184] width 523 height 148
click at [590, 101] on div "Resolución del caso Alt r" at bounding box center [601, 94] width 108 height 29
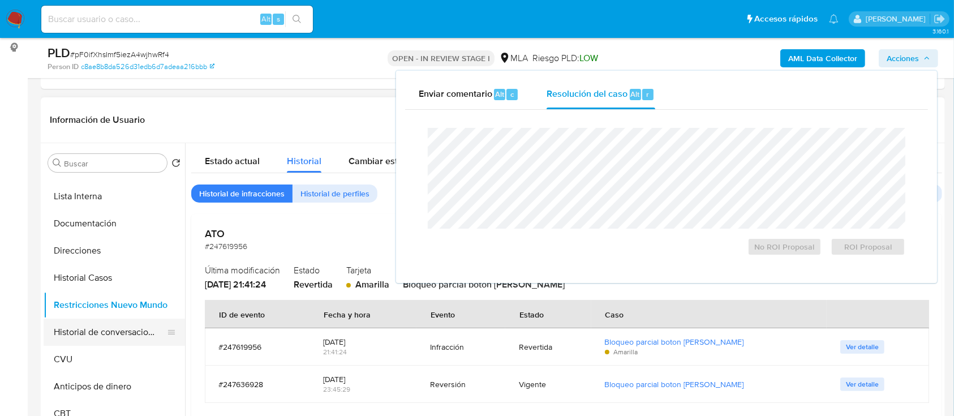
click at [119, 323] on button "Historial de conversaciones" at bounding box center [110, 332] width 132 height 27
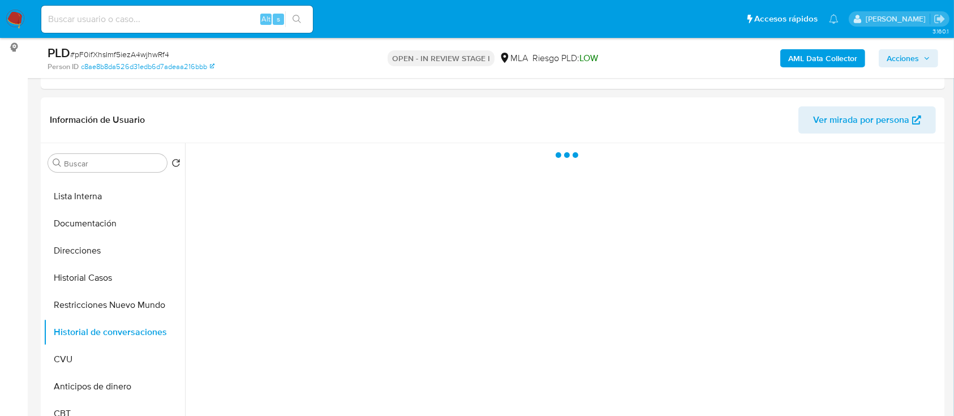
click at [907, 57] on span "Acciones" at bounding box center [903, 58] width 32 height 18
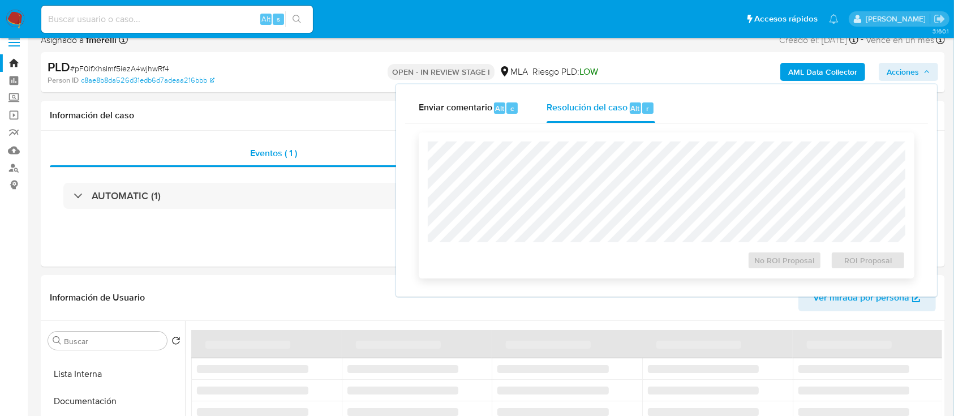
scroll to position [0, 0]
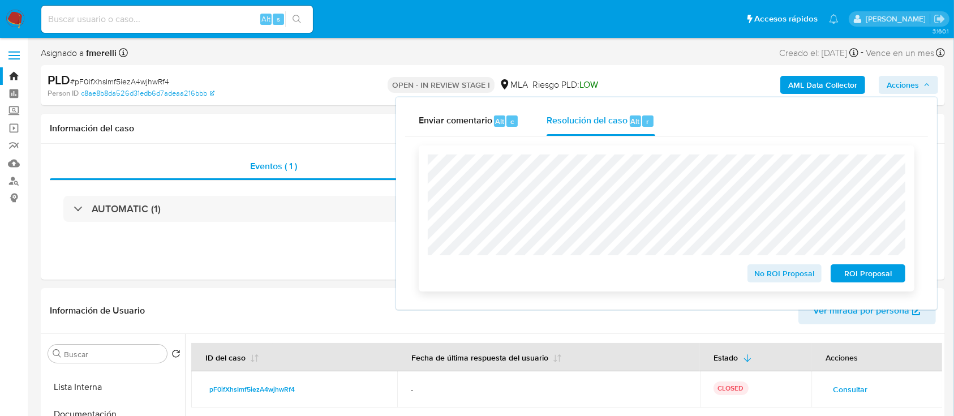
click at [775, 261] on div "No ROI Proposal" at bounding box center [785, 271] width 84 height 23
click at [766, 273] on span "No ROI Proposal" at bounding box center [784, 273] width 59 height 16
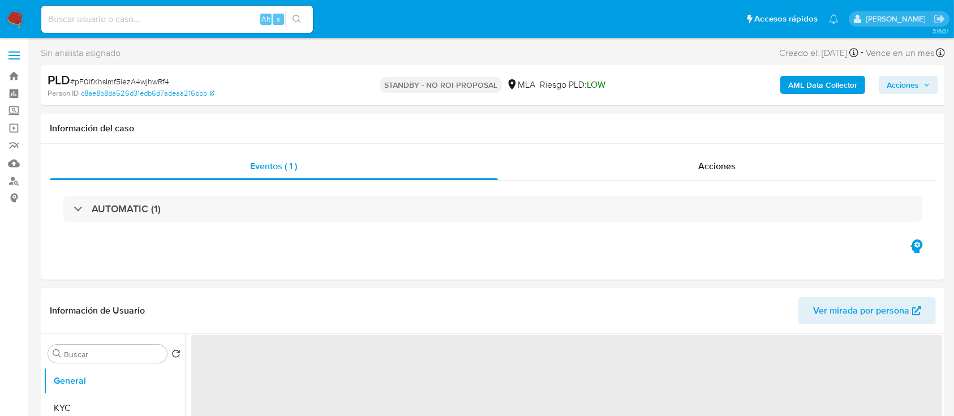
click at [16, 21] on img at bounding box center [15, 19] width 19 height 19
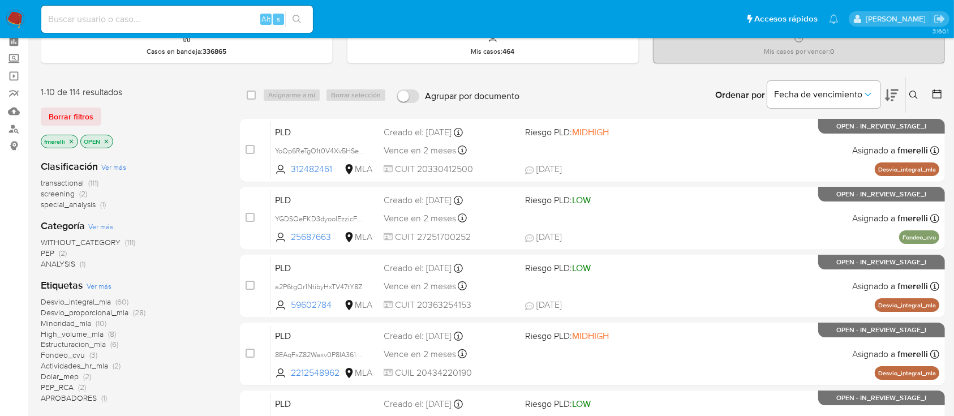
scroll to position [75, 0]
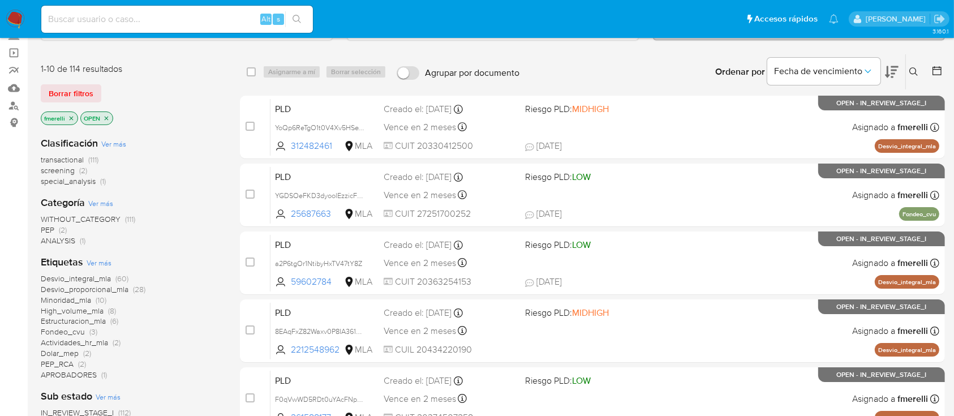
click at [166, 18] on input at bounding box center [177, 19] width 272 height 15
paste input "StZ4ZUkEmfFWSBUsedtIwKpq"
type input "StZ4ZUkEmfFWSBUsedtIwKpq"
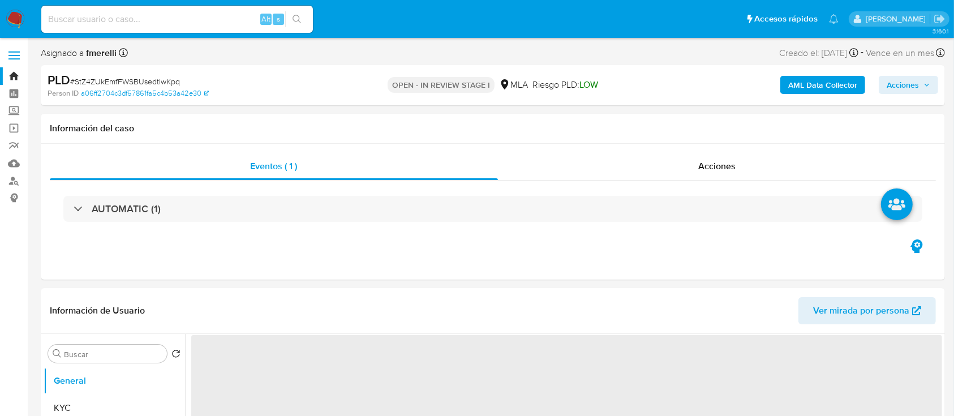
select select "10"
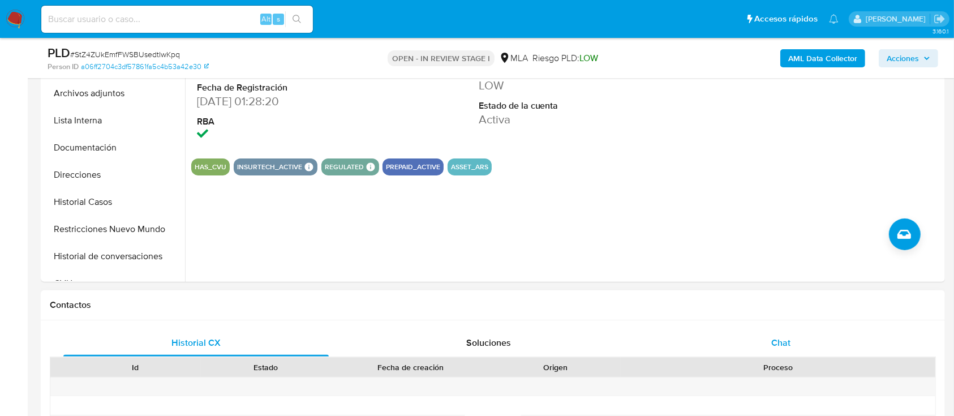
click at [737, 349] on div "Chat" at bounding box center [780, 342] width 265 height 27
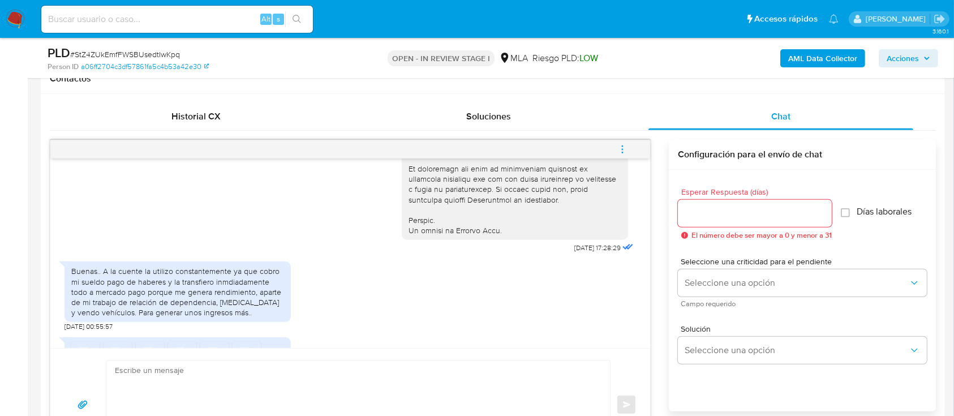
scroll to position [528, 0]
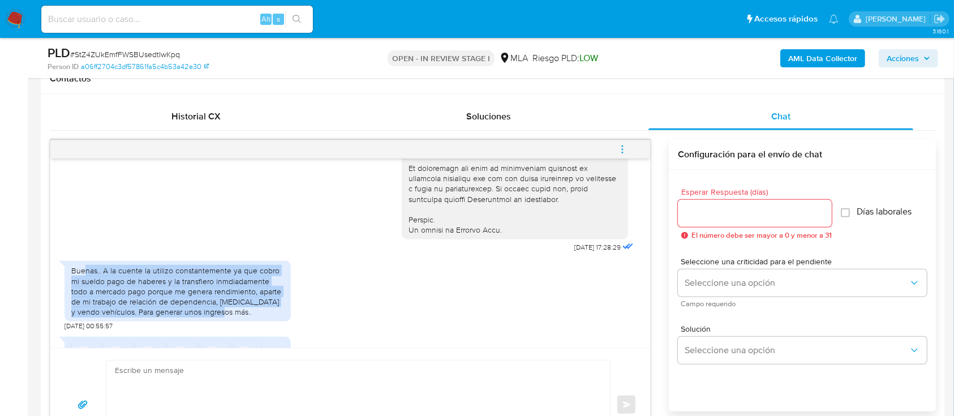
drag, startPoint x: 91, startPoint y: 292, endPoint x: 267, endPoint y: 327, distance: 180.0
click at [267, 317] on div "Buenas.. A la cuente la utilizo constantemente ya que cobro mi sueldo pago de h…" at bounding box center [177, 290] width 213 height 51
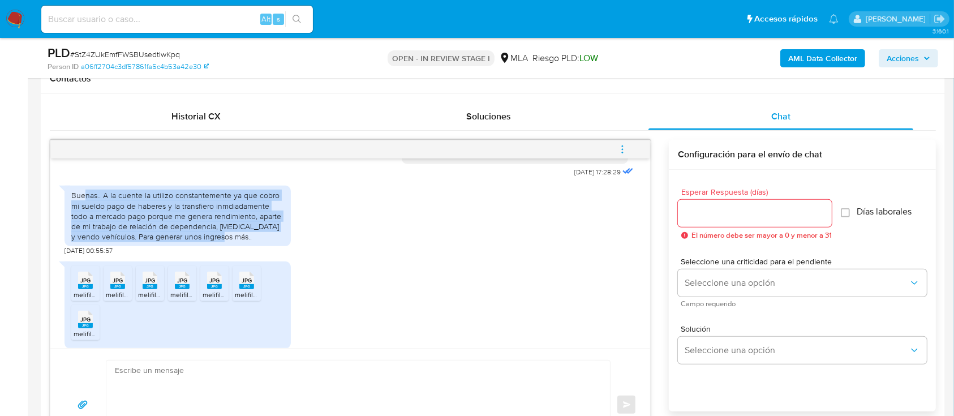
scroll to position [679, 0]
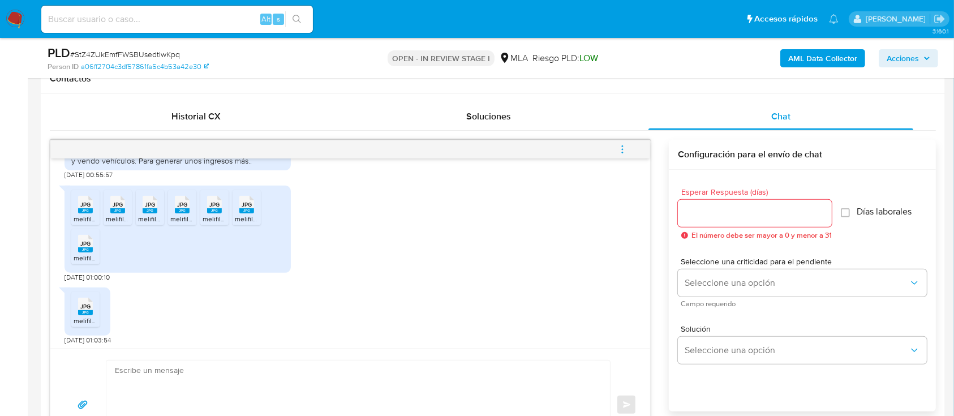
click at [89, 213] on rect at bounding box center [85, 210] width 15 height 5
click at [115, 208] on span "JPG" at bounding box center [118, 204] width 10 height 7
click at [145, 208] on span "JPG" at bounding box center [150, 204] width 10 height 7
click at [188, 213] on icon at bounding box center [182, 204] width 15 height 18
click at [222, 214] on div "JPG JPG" at bounding box center [215, 203] width 24 height 22
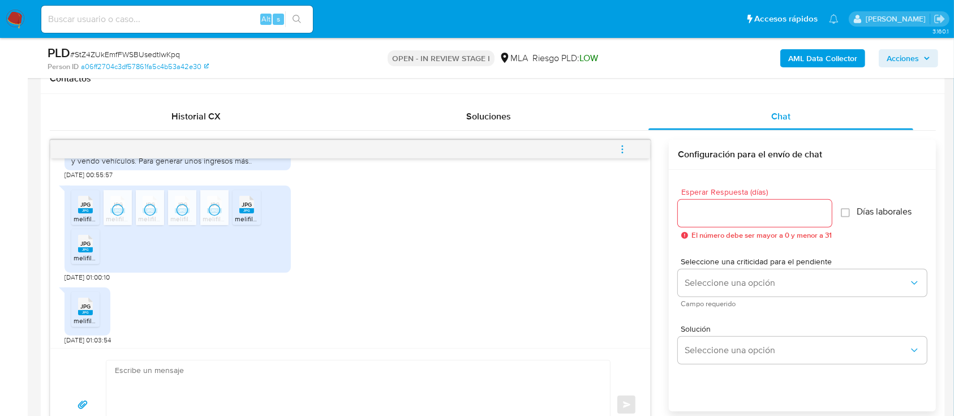
click at [243, 208] on span "JPG" at bounding box center [247, 204] width 10 height 7
click at [84, 252] on rect at bounding box center [85, 249] width 15 height 5
click at [95, 316] on div "JPG JPG" at bounding box center [86, 305] width 24 height 22
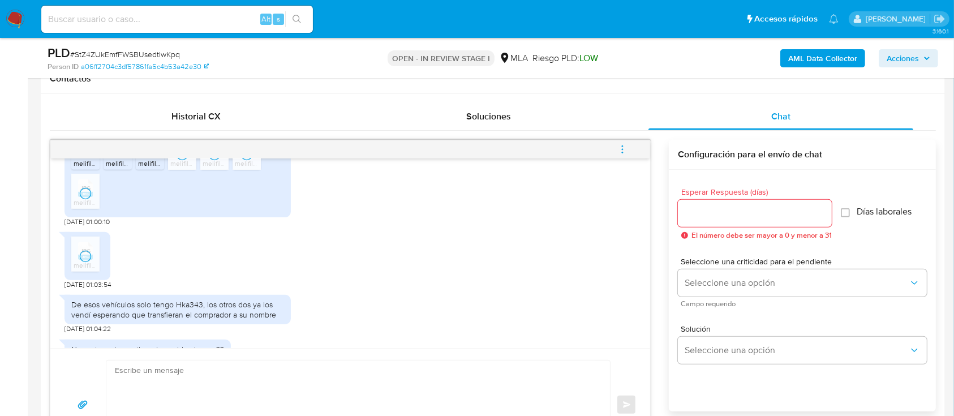
scroll to position [754, 0]
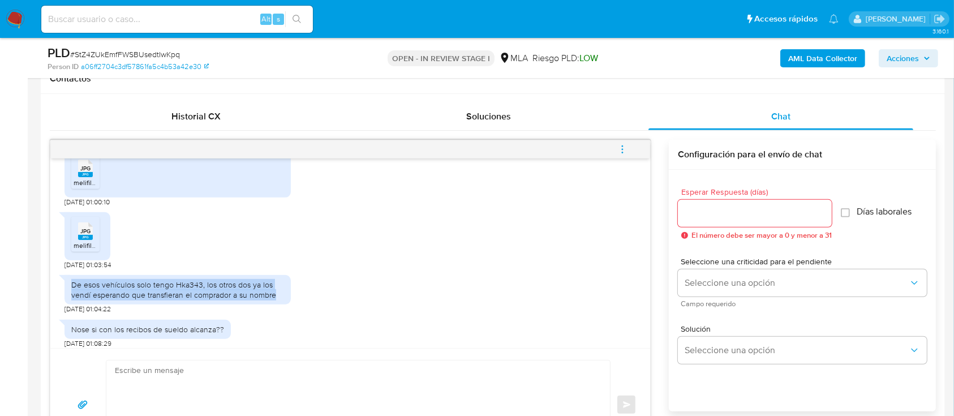
drag, startPoint x: 75, startPoint y: 306, endPoint x: 277, endPoint y: 315, distance: 202.2
click at [277, 304] on div "De esos vehículos solo tengo Hka343, los otros dos ya los vendí esperando que t…" at bounding box center [178, 289] width 226 height 29
drag, startPoint x: 0, startPoint y: 143, endPoint x: 74, endPoint y: 188, distance: 86.8
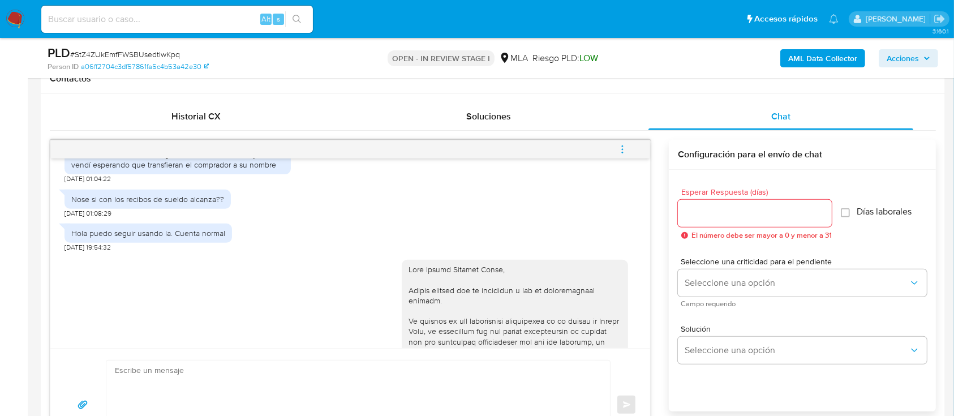
scroll to position [905, 0]
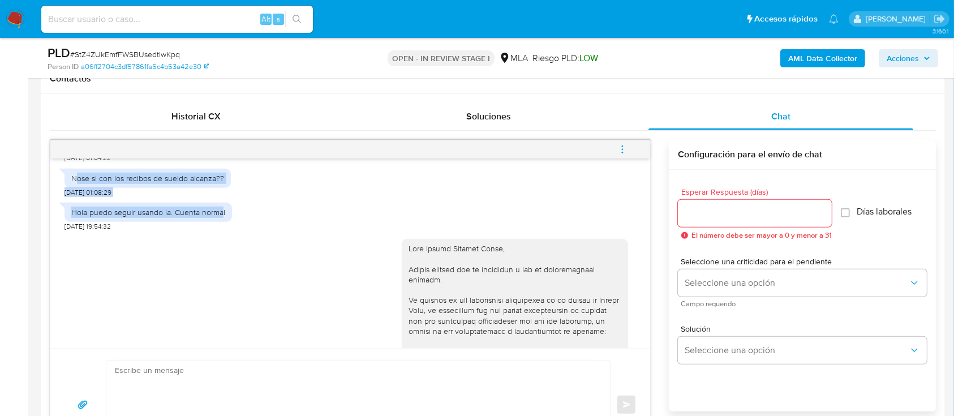
drag, startPoint x: 75, startPoint y: 201, endPoint x: 221, endPoint y: 242, distance: 152.1
click at [221, 242] on div "18/08/2025 17:28:29 Buenas.. A la cuente la utilizo constantemente ya que cobro…" at bounding box center [350, 253] width 600 height 190
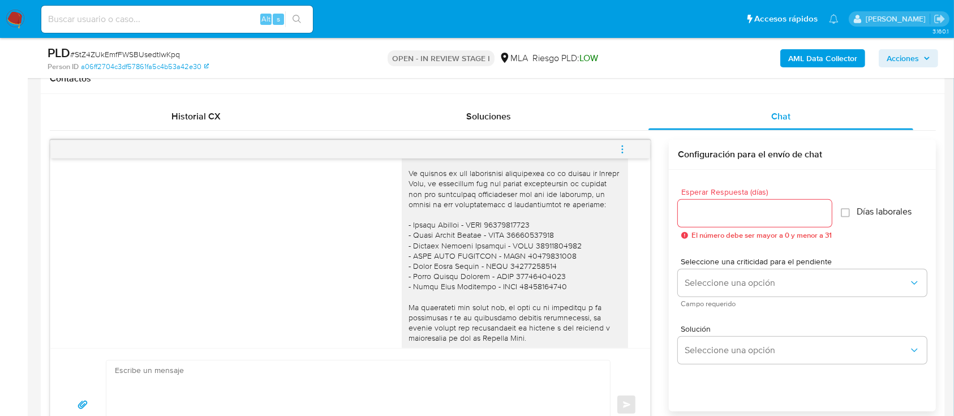
scroll to position [1056, 0]
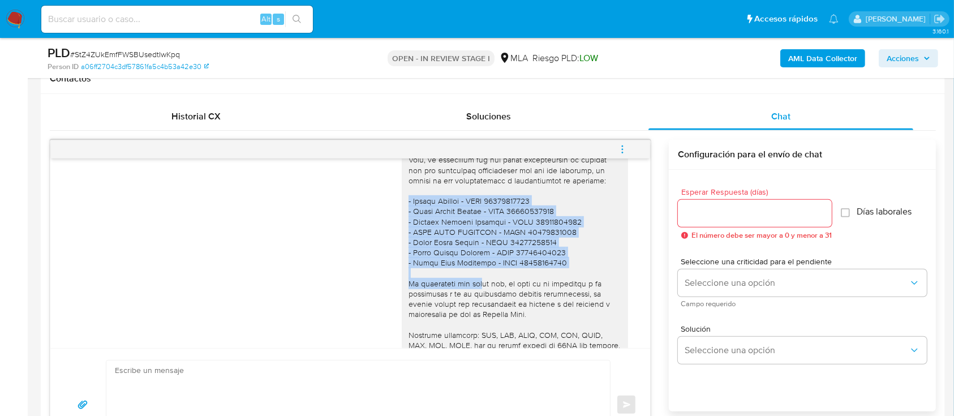
drag, startPoint x: 392, startPoint y: 221, endPoint x: 474, endPoint y: 305, distance: 117.6
click at [474, 305] on div at bounding box center [515, 267] width 226 height 359
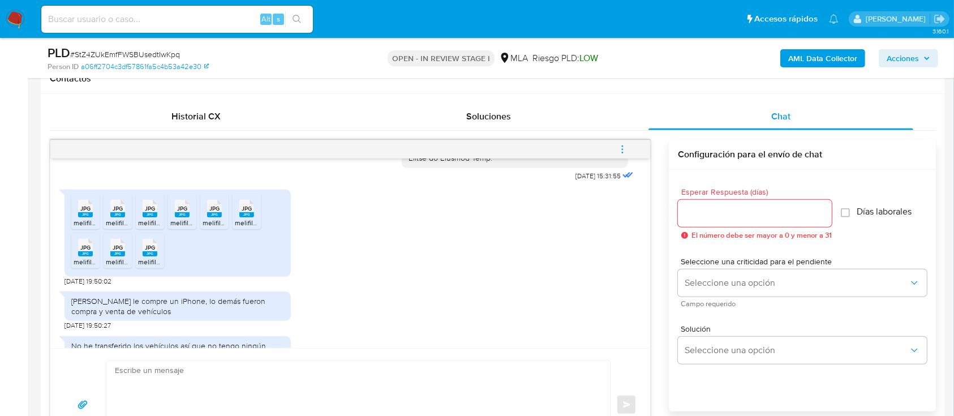
scroll to position [1358, 0]
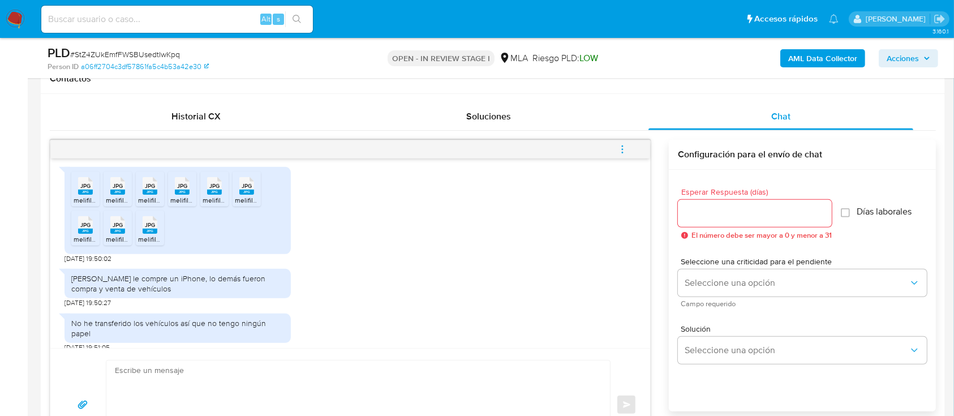
click at [77, 196] on div "JPG JPG" at bounding box center [86, 185] width 24 height 22
click at [115, 190] on span "JPG" at bounding box center [118, 185] width 10 height 7
click at [145, 190] on span "JPG" at bounding box center [150, 185] width 10 height 7
click at [170, 196] on div "JPG JPG" at bounding box center [182, 185] width 24 height 22
drag, startPoint x: 217, startPoint y: 215, endPoint x: 244, endPoint y: 214, distance: 27.2
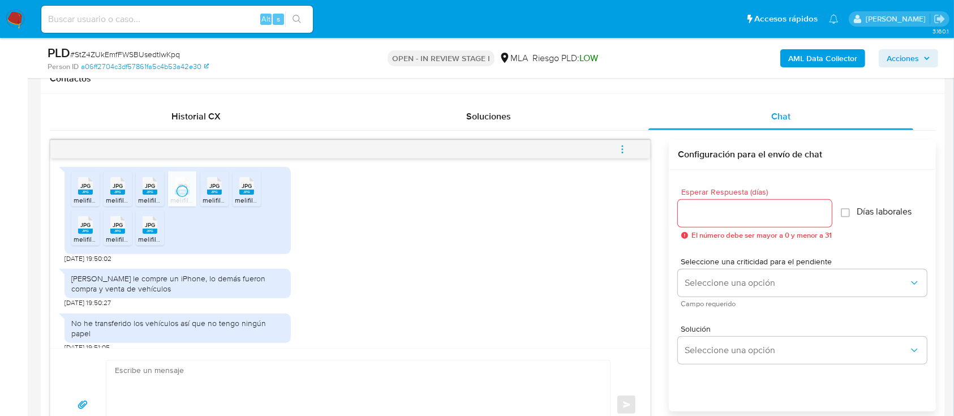
click at [217, 196] on icon "JPG" at bounding box center [214, 186] width 15 height 20
click at [244, 195] on rect at bounding box center [246, 192] width 15 height 5
click at [85, 234] on rect at bounding box center [85, 231] width 15 height 5
drag, startPoint x: 123, startPoint y: 246, endPoint x: 132, endPoint y: 248, distance: 9.5
click at [123, 234] on icon at bounding box center [117, 225] width 15 height 18
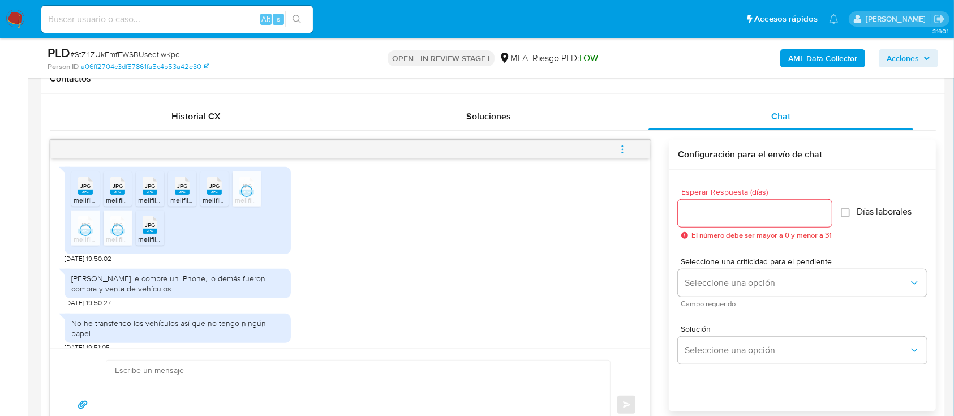
click at [145, 234] on rect at bounding box center [150, 231] width 15 height 5
drag, startPoint x: 191, startPoint y: 302, endPoint x: 266, endPoint y: 313, distance: 75.5
click at [266, 294] on div "Brian Hugo bobadillla le compre un iPhone, lo demás fueron compra y venta de ve…" at bounding box center [177, 283] width 213 height 20
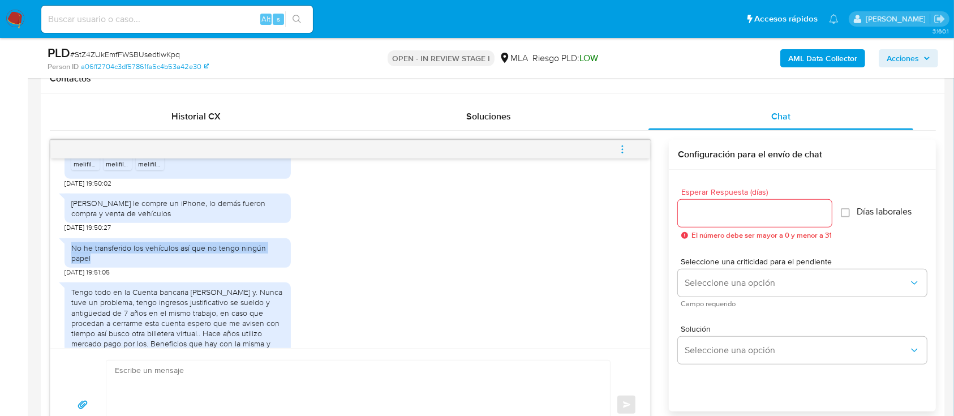
drag, startPoint x: 63, startPoint y: 269, endPoint x: 303, endPoint y: 260, distance: 240.1
click at [303, 260] on div "18/08/2025 17:28:29 Buenas.. A la cuente la utilizo constantemente ya que cobro…" at bounding box center [350, 253] width 600 height 190
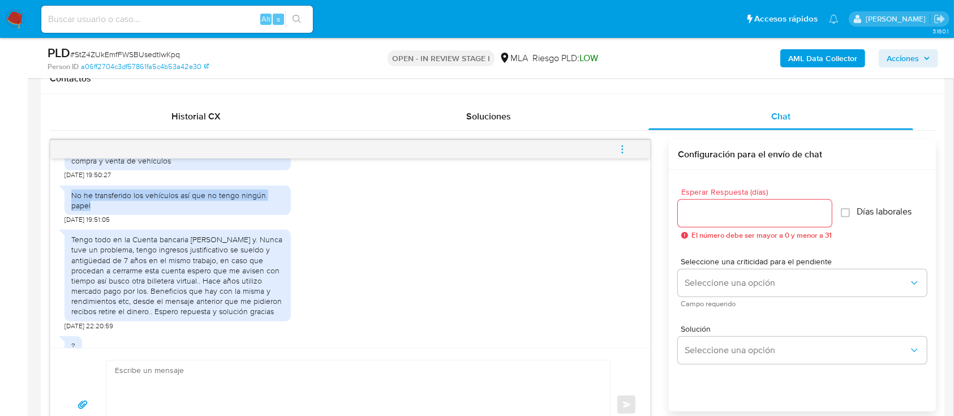
scroll to position [1508, 0]
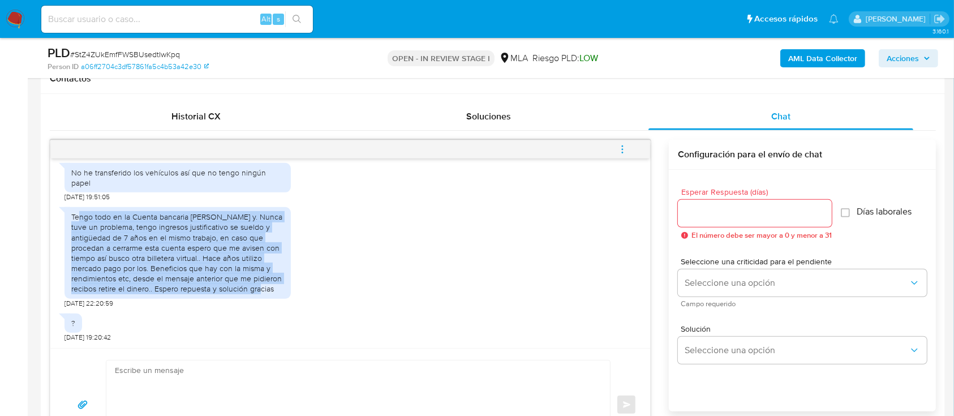
drag, startPoint x: 90, startPoint y: 227, endPoint x: 301, endPoint y: 409, distance: 278.4
click at [250, 294] on div "Tengo todo en la Cuenta bancaria mía de Santander y. Nunca tuve un problema, te…" at bounding box center [177, 253] width 213 height 83
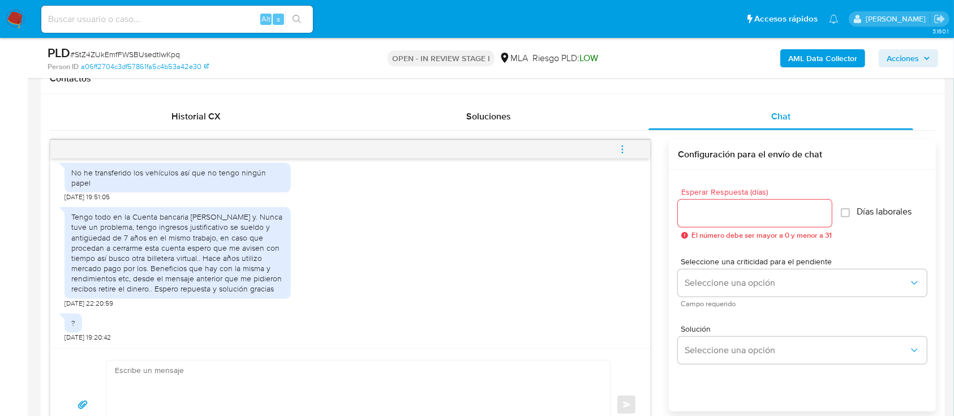
scroll to position [1518, 0]
click at [367, 385] on textarea at bounding box center [355, 404] width 481 height 89
paste textarea "Hola, Muchas gracias por la respuesta. Analizamos tu caso y notamos que la info…"
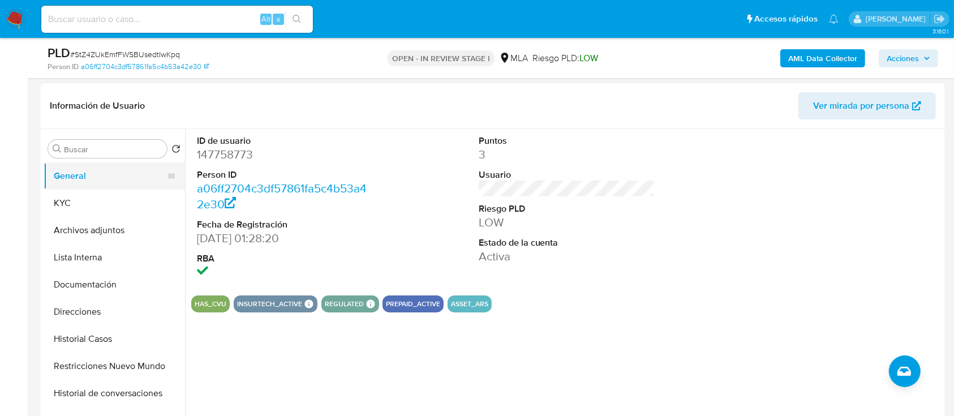
scroll to position [132, 0]
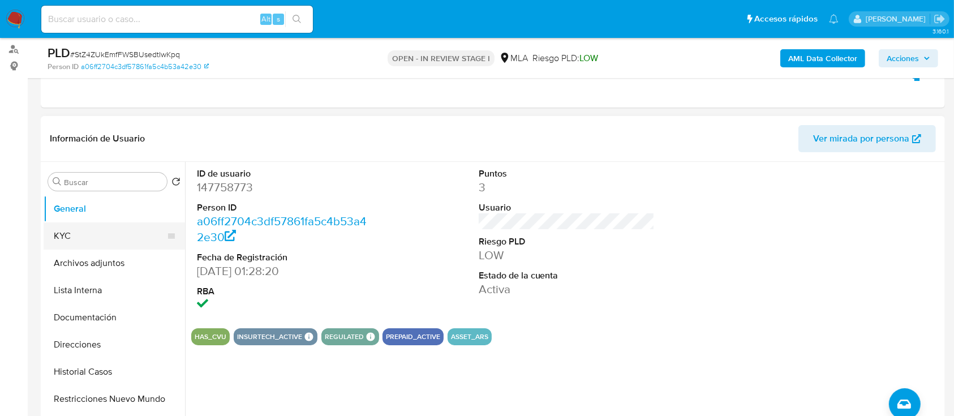
click at [63, 251] on button "Archivos adjuntos" at bounding box center [114, 263] width 141 height 27
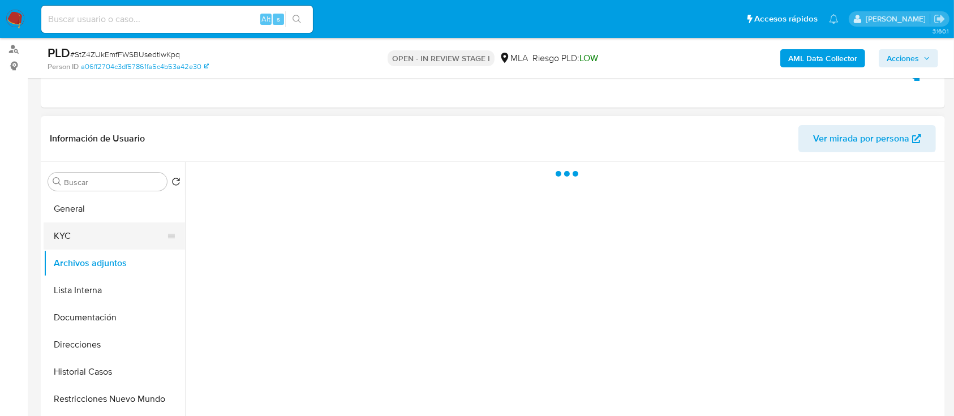
click at [66, 247] on button "KYC" at bounding box center [110, 235] width 132 height 27
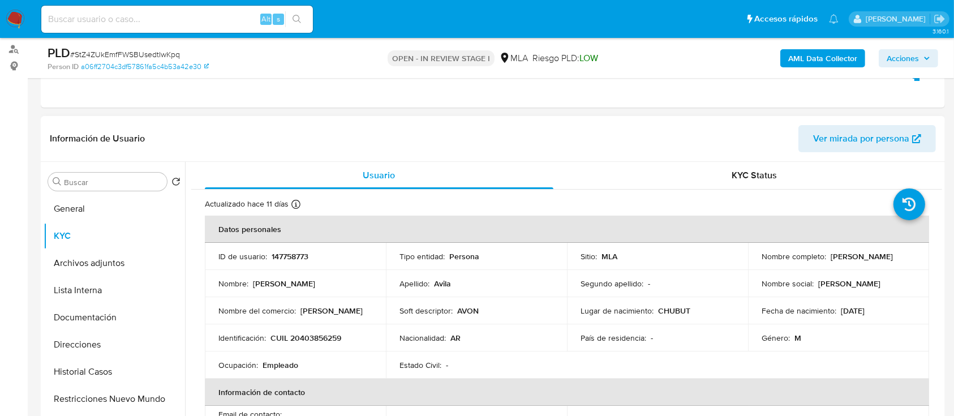
drag, startPoint x: 830, startPoint y: 255, endPoint x: 896, endPoint y: 257, distance: 66.2
click at [893, 257] on p "Daniel Alberto Avila" at bounding box center [862, 256] width 62 height 10
drag, startPoint x: 829, startPoint y: 256, endPoint x: 902, endPoint y: 254, distance: 73.0
click at [902, 254] on div "Nombre completo : Daniel Alberto Avila" at bounding box center [839, 256] width 154 height 10
copy p "Daniel Alberto Avila"
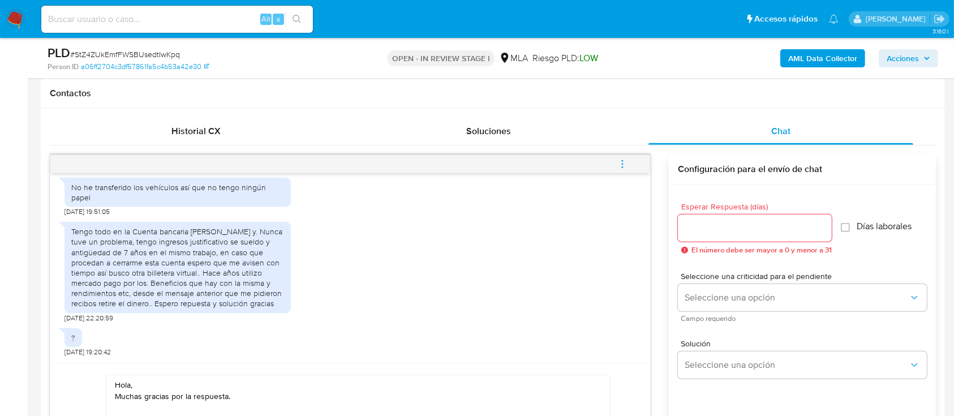
scroll to position [660, 0]
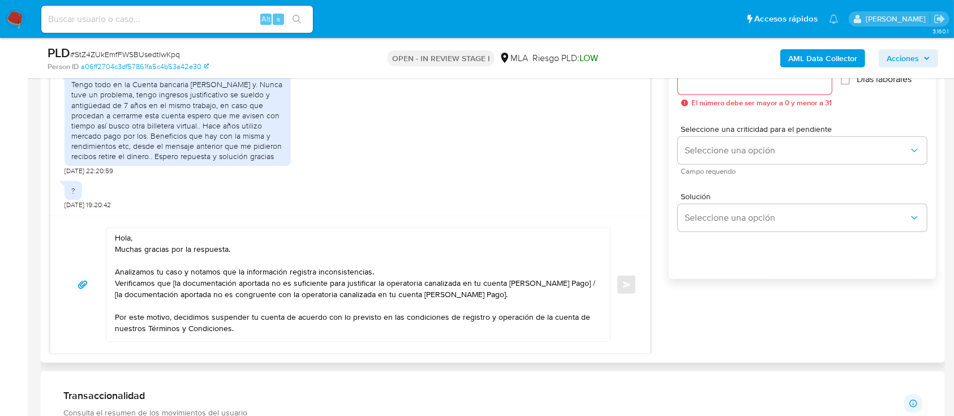
drag, startPoint x: 144, startPoint y: 233, endPoint x: 137, endPoint y: 243, distance: 12.2
click at [144, 232] on textarea "Hola, Muchas gracias por la respuesta. Analizamos tu caso y notamos que la info…" at bounding box center [355, 284] width 481 height 113
paste textarea "Daniel Alberto Avila"
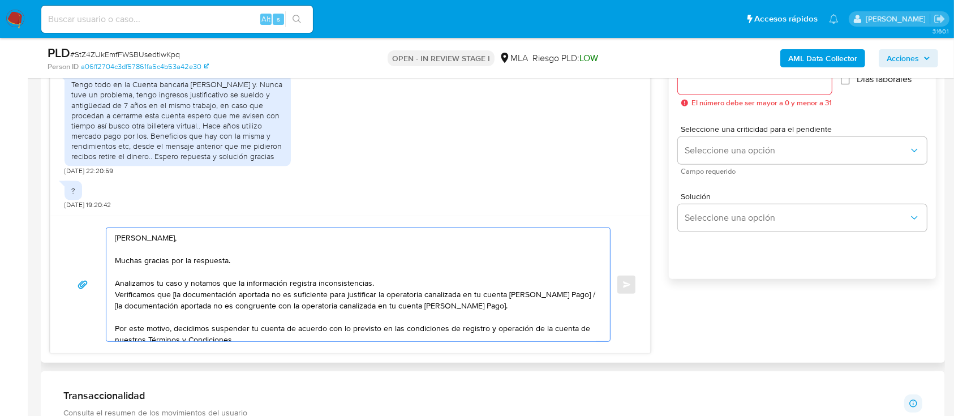
click at [384, 285] on textarea "Hola Daniel Alberto Avila, Muchas gracias por la respuesta. Analizamos tu caso …" at bounding box center [355, 284] width 481 height 113
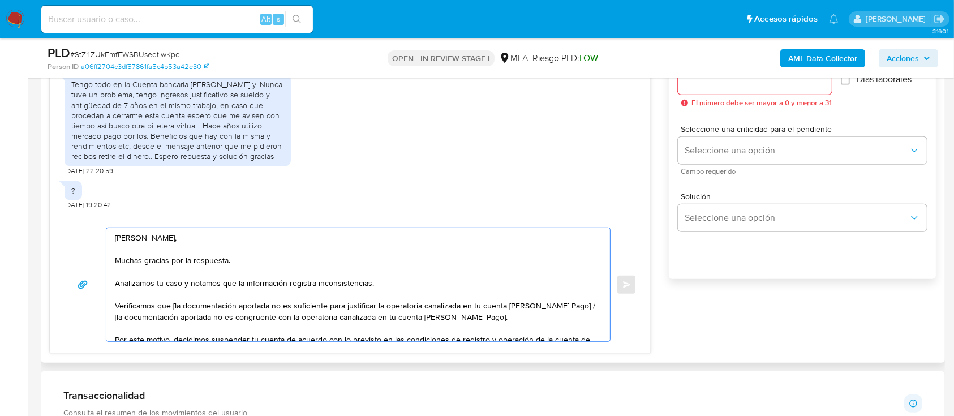
click at [174, 308] on textarea "Hola Daniel Alberto Avila, Muchas gracias por la respuesta. Analizamos tu caso …" at bounding box center [355, 284] width 481 height 113
drag, startPoint x: 566, startPoint y: 306, endPoint x: 569, endPoint y: 319, distance: 13.4
click at [569, 319] on textarea "Hola Daniel Alberto Avila, Muchas gracias por la respuesta. Analizamos tu caso …" at bounding box center [355, 284] width 481 height 113
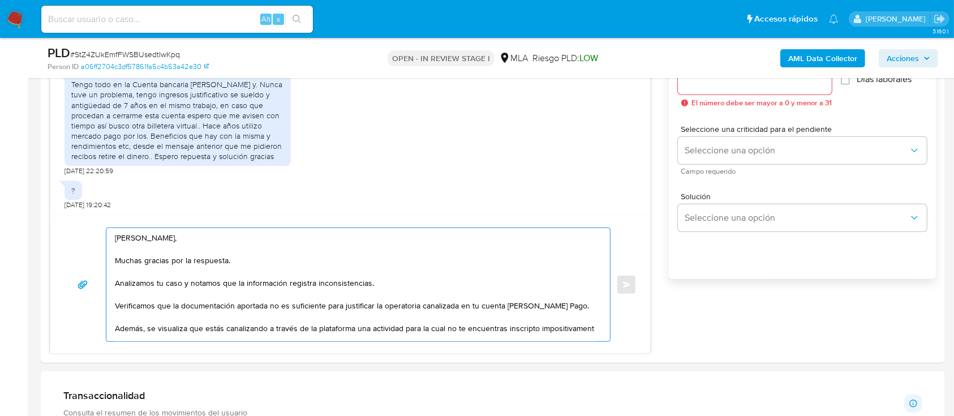
scroll to position [6, 0]
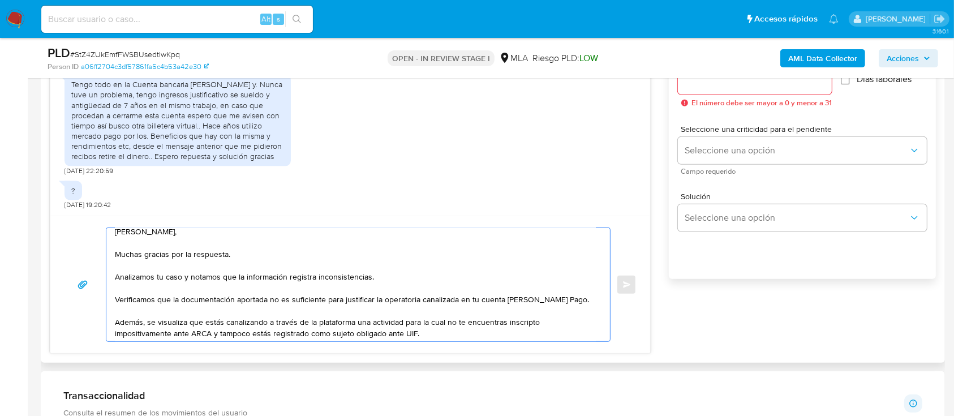
drag, startPoint x: 162, startPoint y: 302, endPoint x: 560, endPoint y: 300, distance: 397.8
click at [560, 300] on textarea "Hola Daniel Alberto Avila, Muchas gracias por la respuesta. Analizamos tu caso …" at bounding box center [355, 284] width 481 height 113
drag, startPoint x: 154, startPoint y: 322, endPoint x: 526, endPoint y: 325, distance: 371.8
click at [526, 325] on textarea "Hola Daniel Alberto Avila, Muchas gracias por la respuesta. Analizamos tu caso …" at bounding box center [355, 284] width 481 height 113
click at [401, 324] on textarea "Hola Daniel Alberto Avila, Muchas gracias por la respuesta. Analizamos tu caso …" at bounding box center [355, 284] width 481 height 113
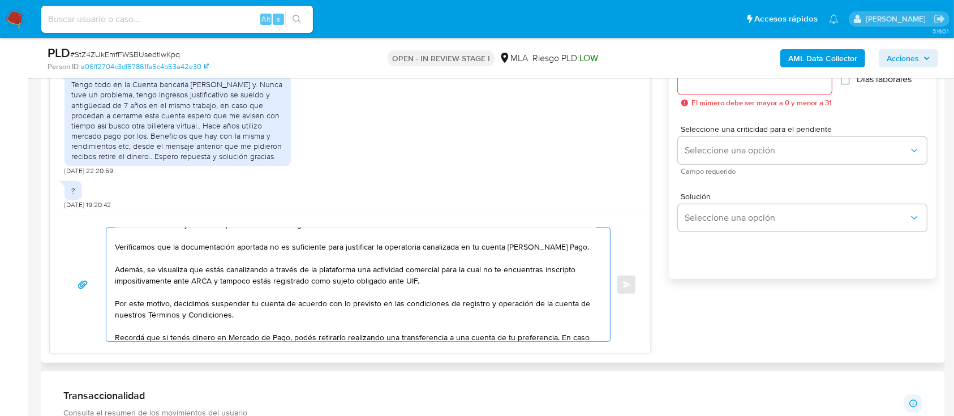
scroll to position [81, 0]
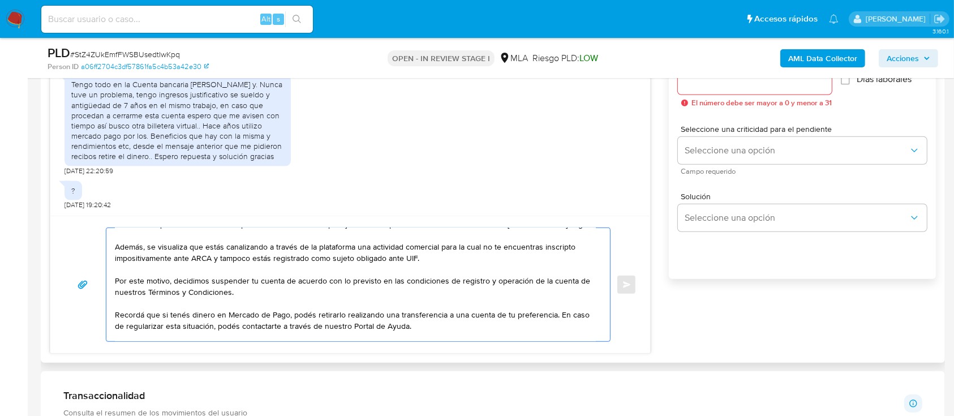
click at [405, 259] on textarea "Hola Daniel Alberto Avila, Muchas gracias por la respuesta. Analizamos tu caso …" at bounding box center [355, 284] width 481 height 113
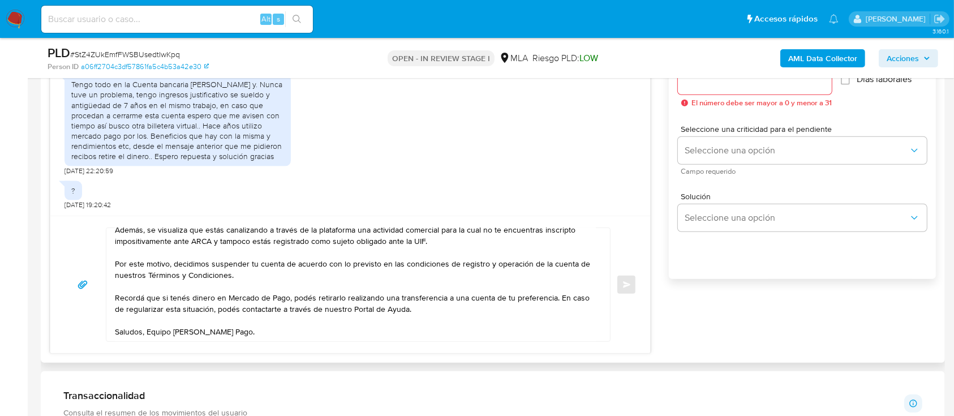
click at [195, 345] on div "Hola Daniel Alberto Avila, Muchas gracias por la respuesta. Analizamos tu caso …" at bounding box center [350, 284] width 600 height 137
click at [199, 334] on textarea "Hola Daniel Alberto Avila, Muchas gracias por la respuesta. Analizamos tu caso …" at bounding box center [355, 284] width 481 height 113
type textarea "Hola Daniel Alberto Avila, Muchas gracias por la respuesta. Analizamos tu caso …"
click at [737, 87] on input "Esperar Respuesta (días)" at bounding box center [755, 81] width 154 height 15
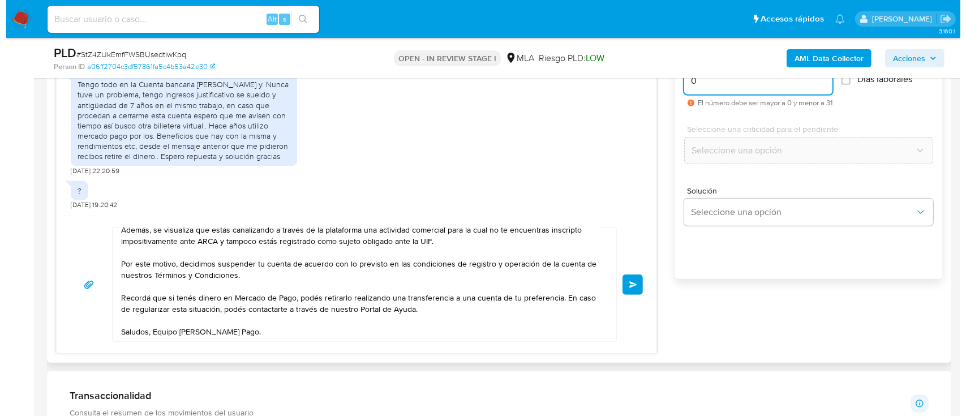
scroll to position [584, 0]
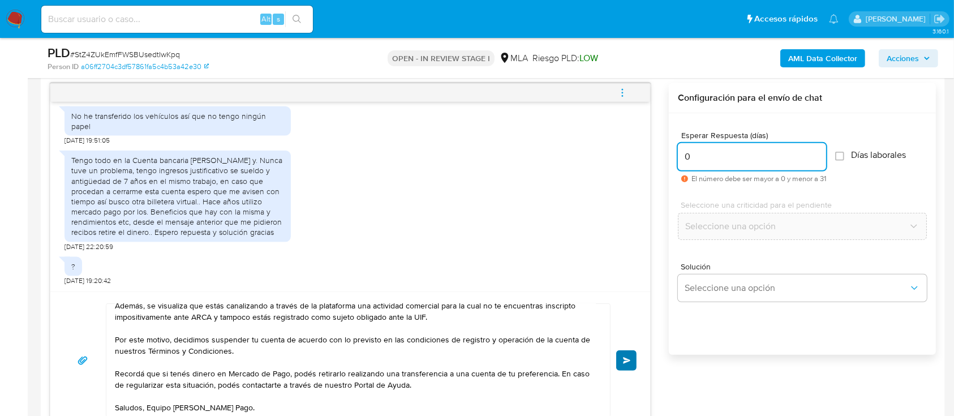
type input "0"
click at [622, 365] on button "Enviar" at bounding box center [626, 360] width 20 height 20
click at [625, 92] on icon "menu-action" at bounding box center [622, 93] width 10 height 10
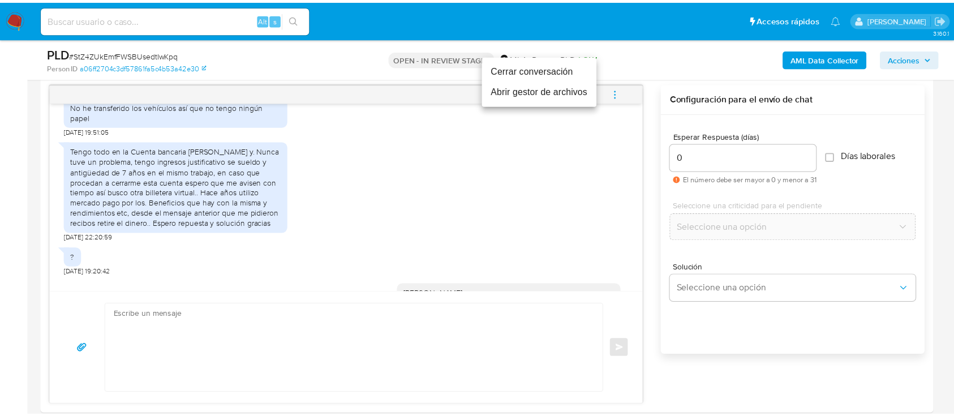
scroll to position [0, 0]
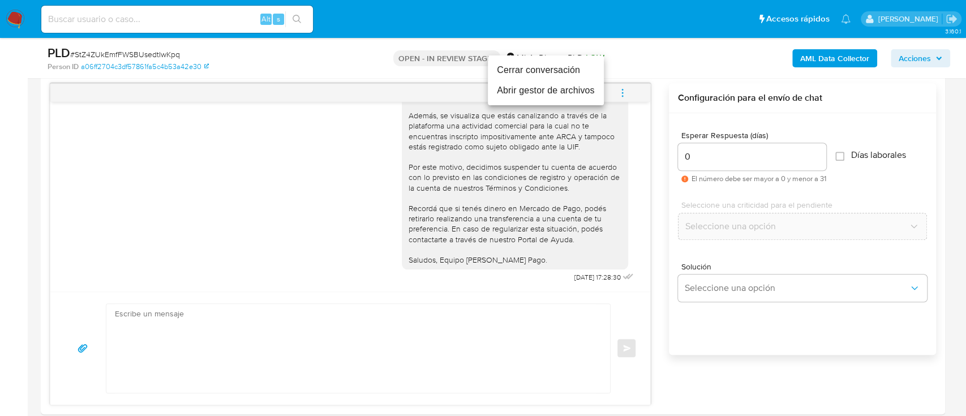
click at [522, 65] on li "Cerrar conversación" at bounding box center [546, 70] width 116 height 20
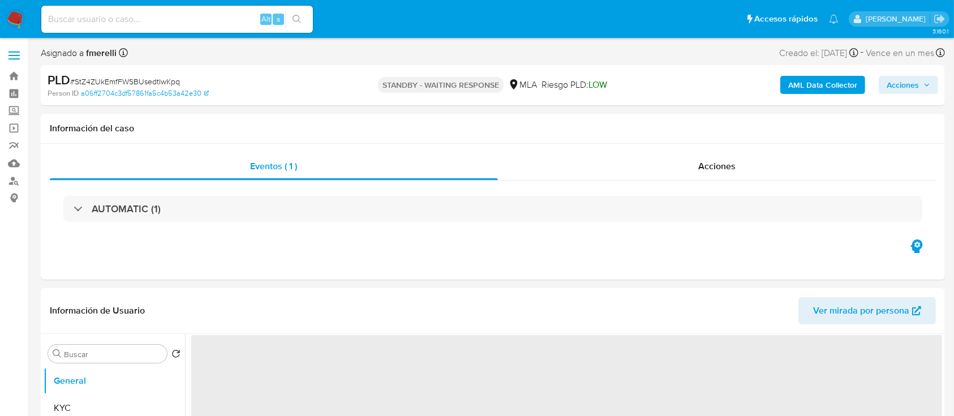
select select "10"
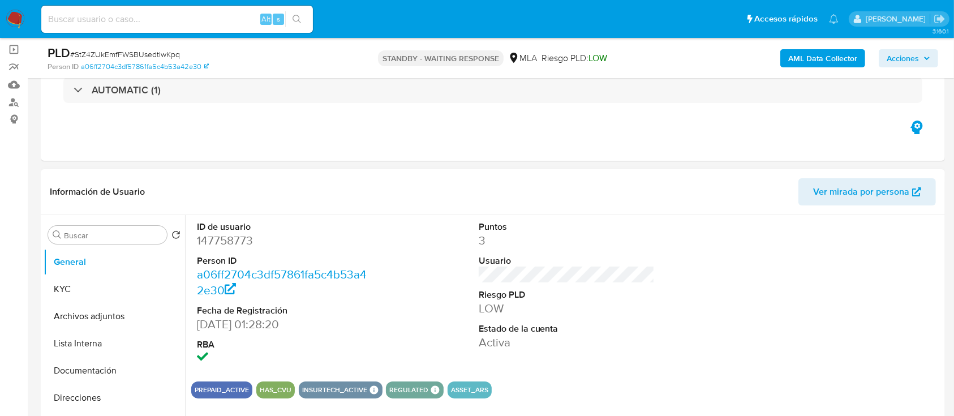
scroll to position [226, 0]
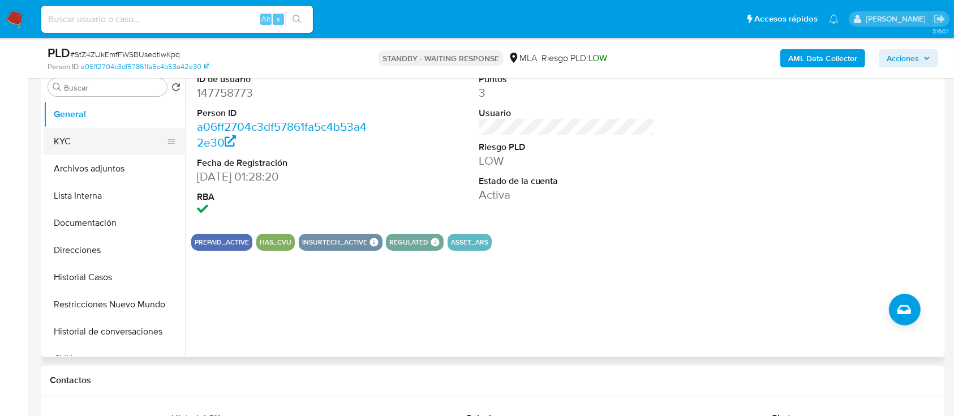
click at [108, 147] on button "KYC" at bounding box center [110, 141] width 132 height 27
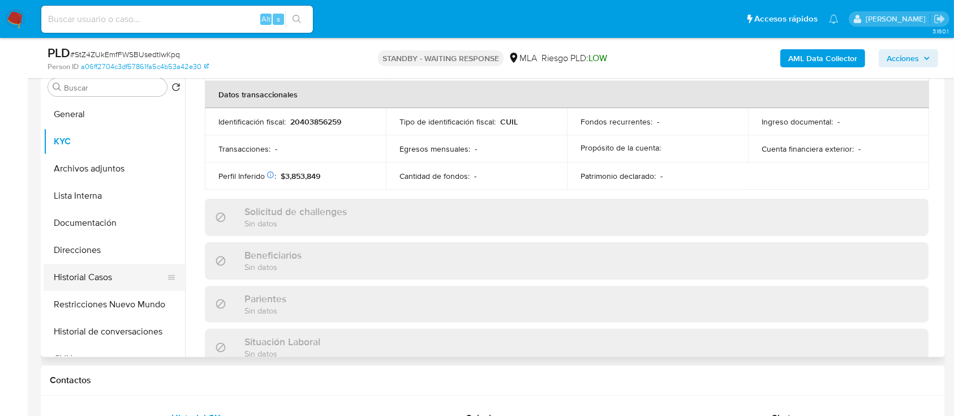
scroll to position [596, 0]
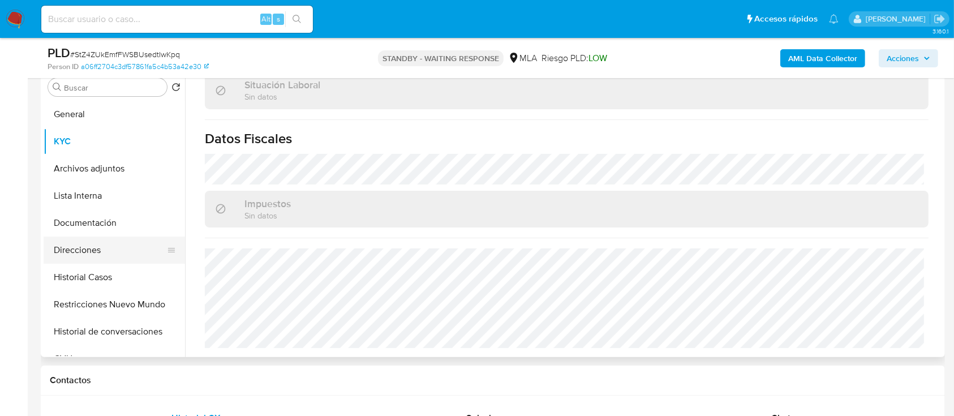
click at [113, 220] on button "Documentación" at bounding box center [114, 222] width 141 height 27
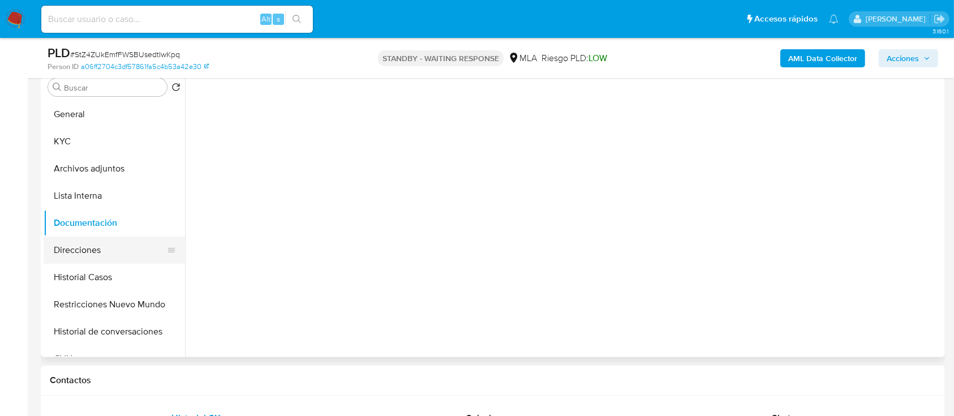
scroll to position [0, 0]
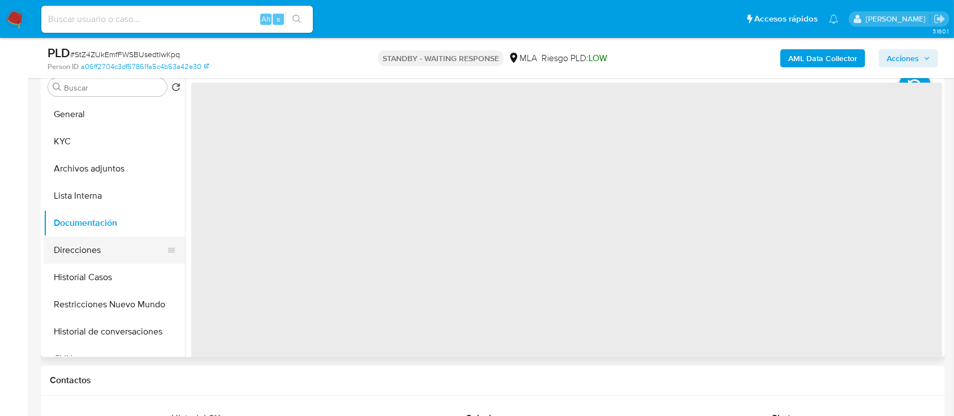
click at [106, 257] on button "Direcciones" at bounding box center [110, 250] width 132 height 27
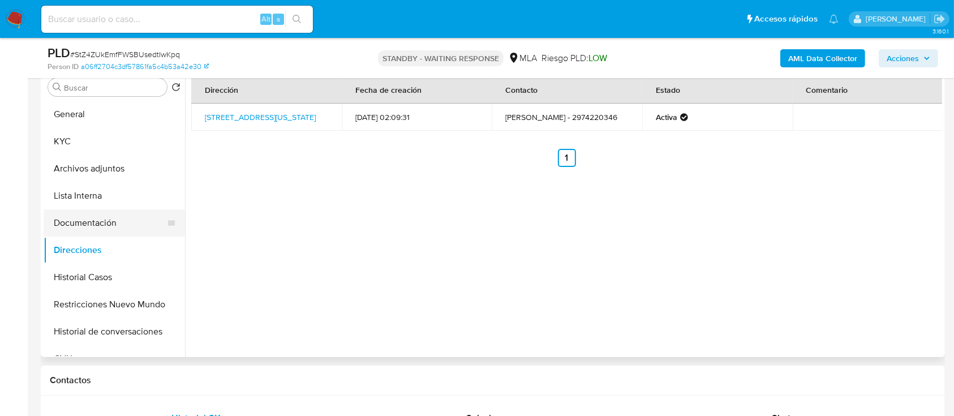
click at [109, 223] on button "Documentación" at bounding box center [110, 222] width 132 height 27
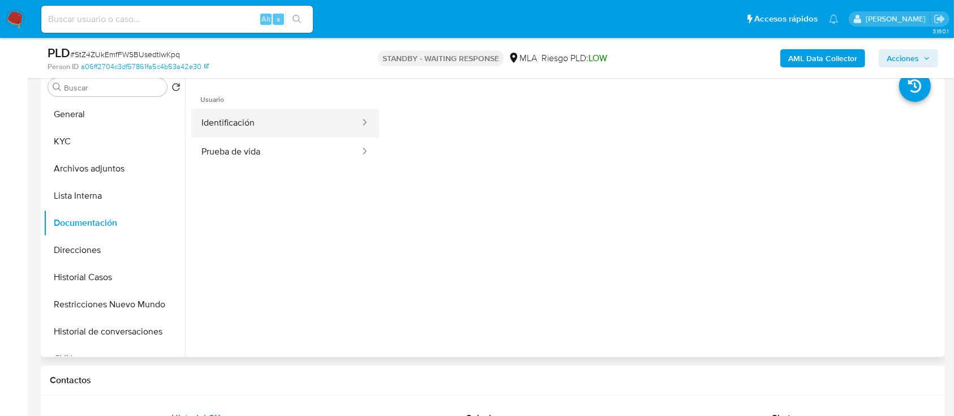
click at [265, 124] on button "Identificación" at bounding box center [276, 123] width 170 height 29
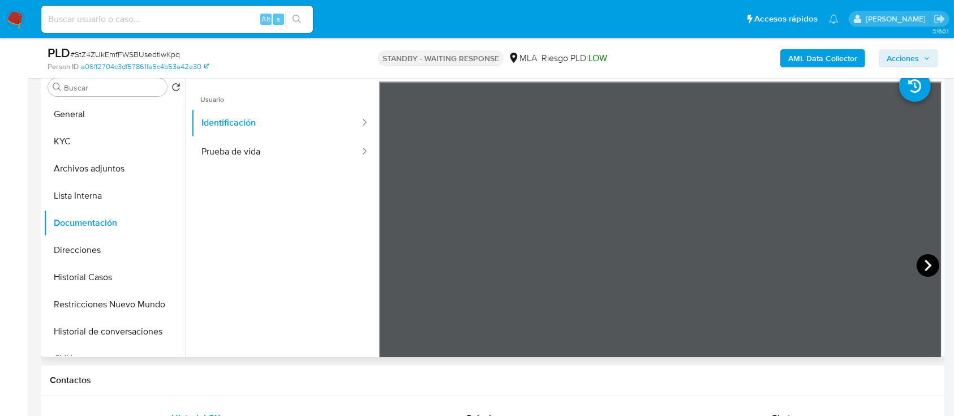
click at [920, 266] on icon at bounding box center [928, 265] width 23 height 23
click at [92, 134] on button "KYC" at bounding box center [110, 141] width 132 height 27
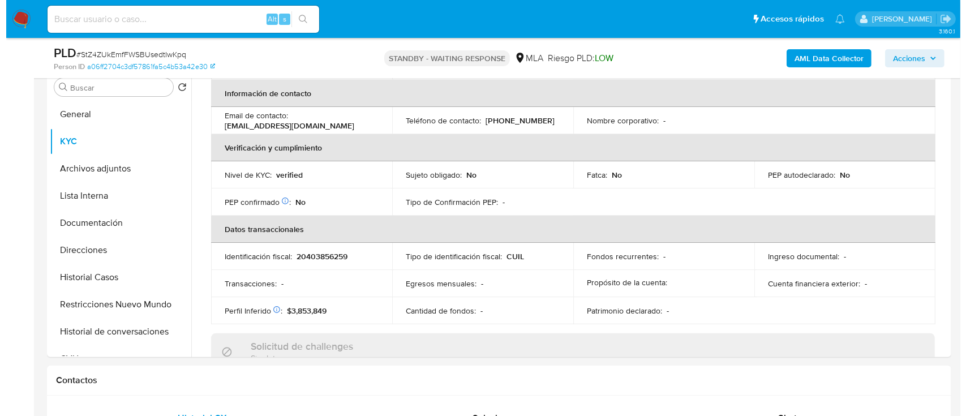
scroll to position [151, 0]
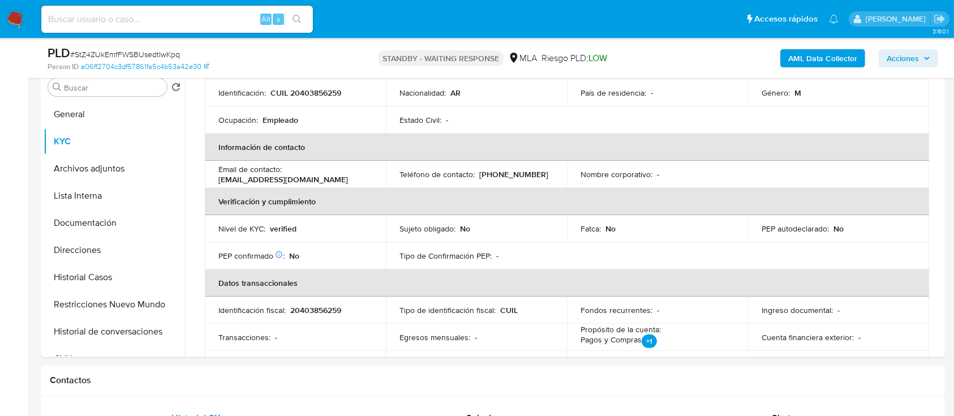
click at [807, 54] on b "AML Data Collector" at bounding box center [822, 58] width 69 height 18
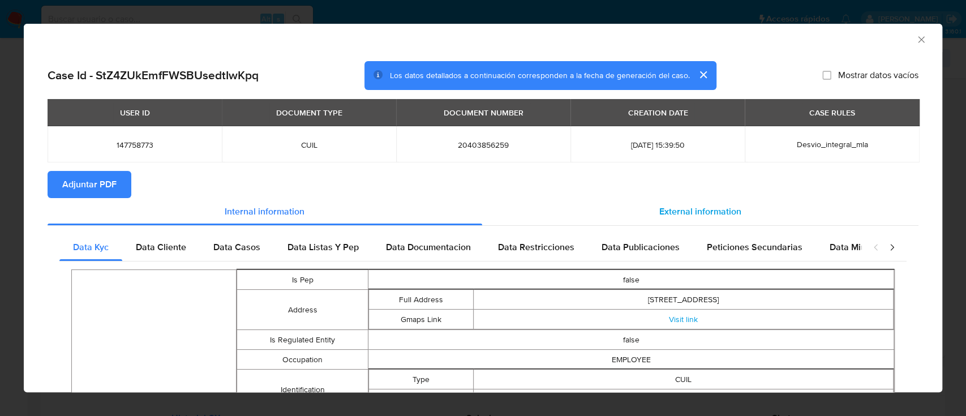
click at [694, 212] on span "External information" at bounding box center [700, 211] width 82 height 13
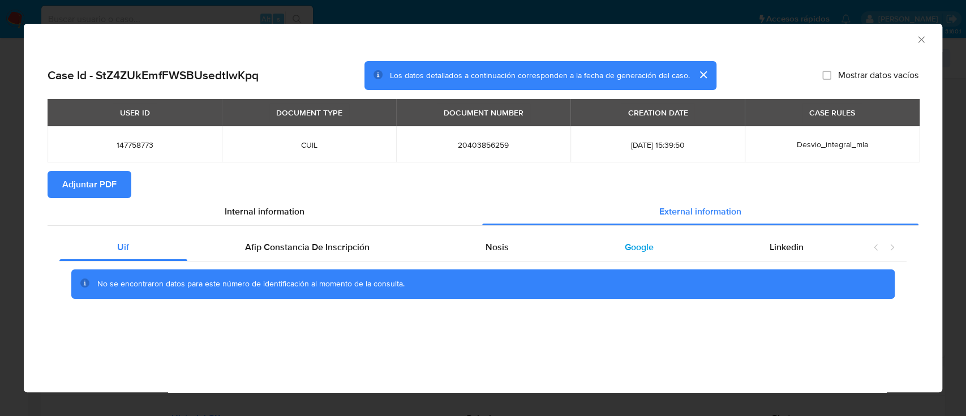
click at [657, 246] on div "Google" at bounding box center [638, 247] width 145 height 27
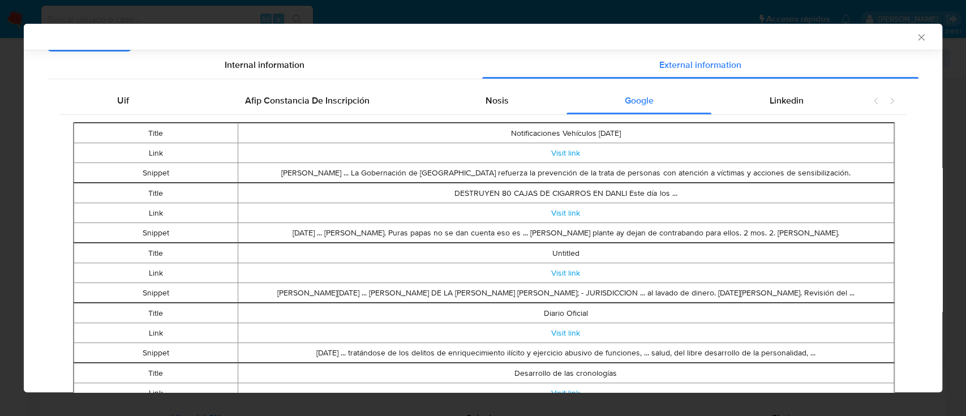
scroll to position [148, 0]
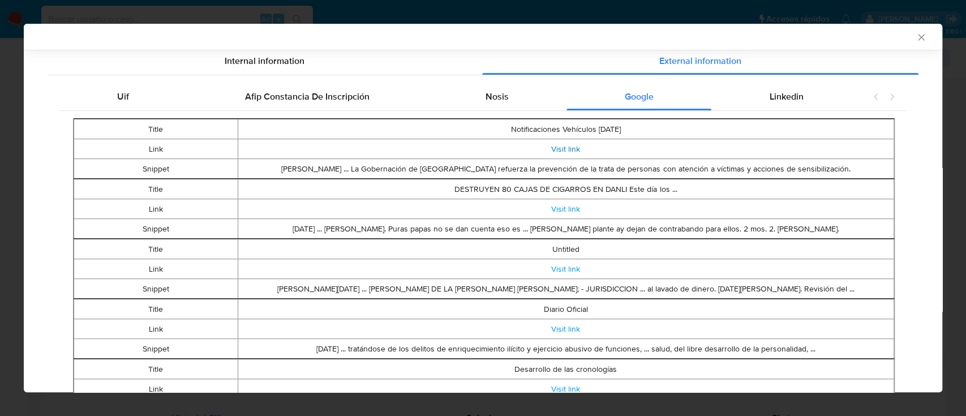
drag, startPoint x: 556, startPoint y: 145, endPoint x: 558, endPoint y: 153, distance: 8.4
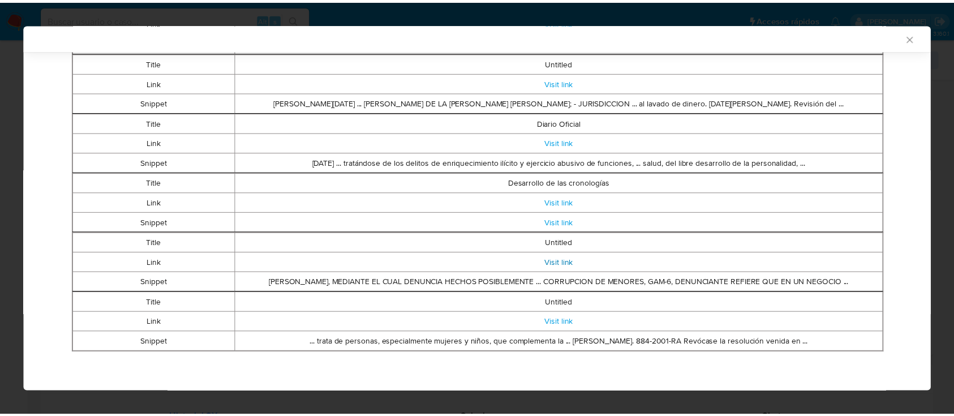
scroll to position [336, 0]
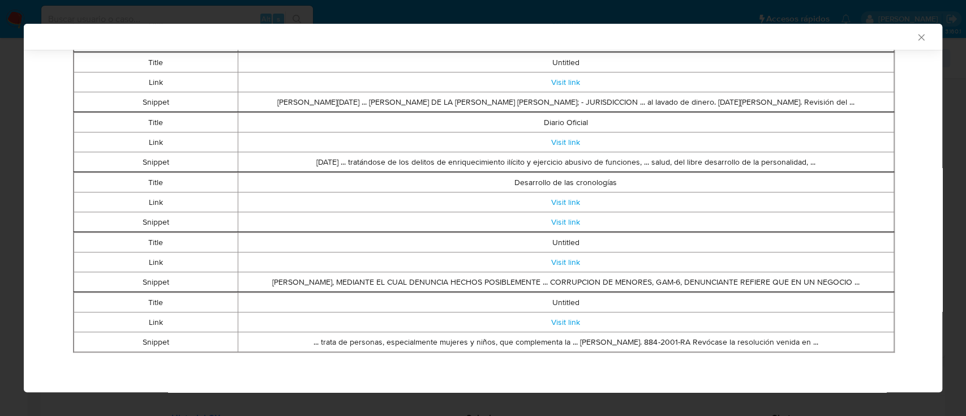
click at [902, 33] on div "AML Data Collector" at bounding box center [474, 37] width 884 height 10
click at [915, 33] on icon "Cerrar ventana" at bounding box center [920, 37] width 11 height 11
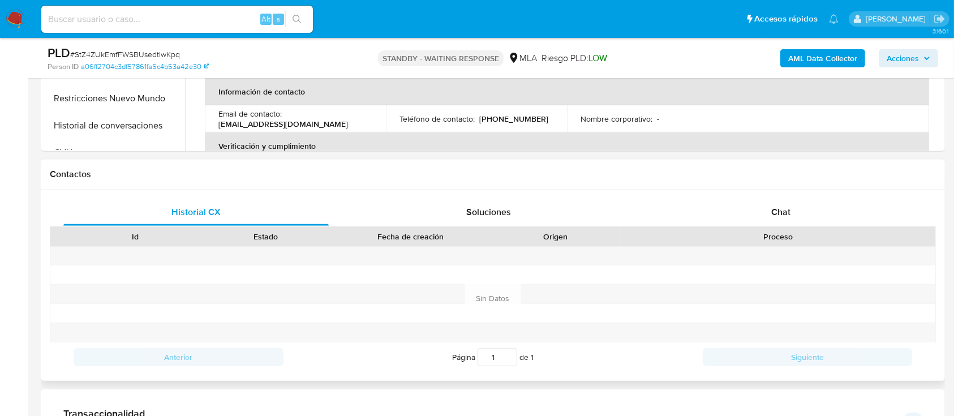
scroll to position [453, 0]
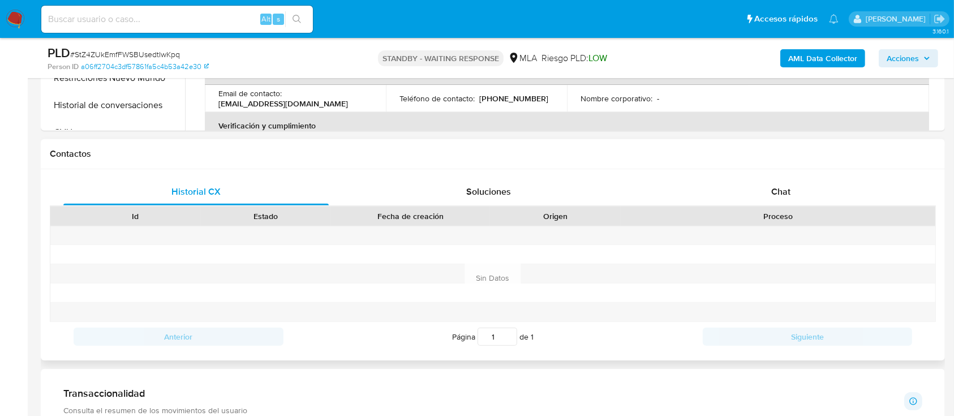
click at [800, 206] on div "Id Estado Fecha de creación Origen Proceso" at bounding box center [493, 216] width 886 height 20
click at [770, 201] on div "Chat" at bounding box center [780, 191] width 265 height 27
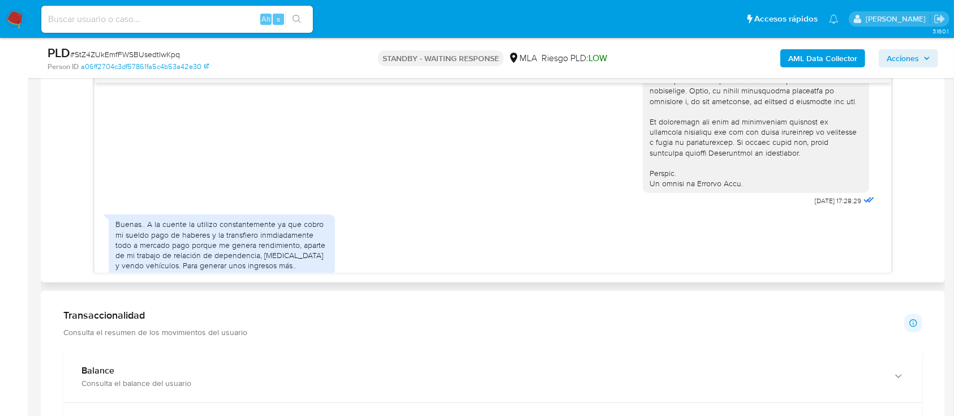
scroll to position [528, 0]
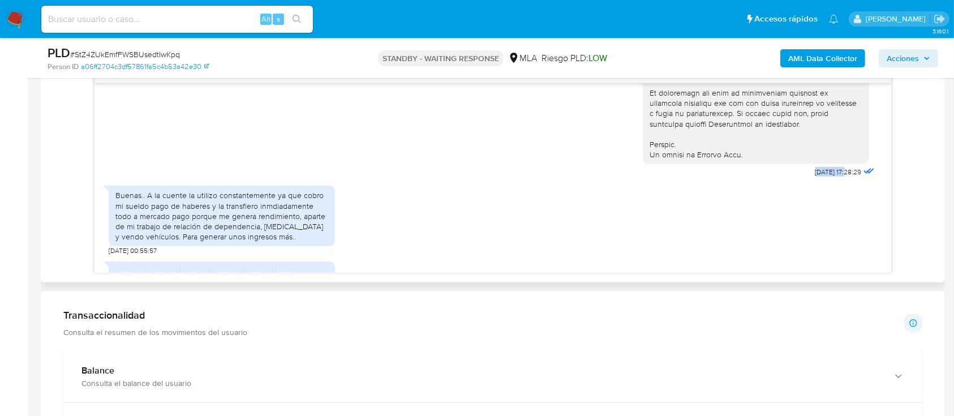
drag, startPoint x: 784, startPoint y: 192, endPoint x: 822, endPoint y: 194, distance: 38.5
copy span "18/08/2025"
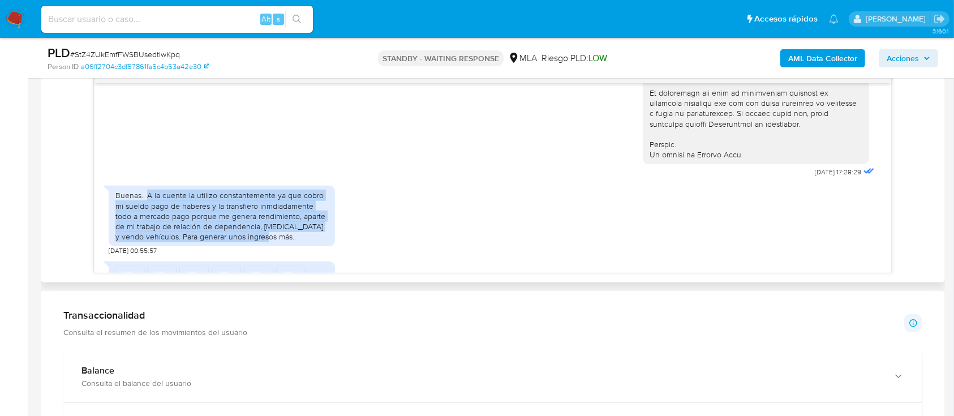
drag, startPoint x: 147, startPoint y: 214, endPoint x: 286, endPoint y: 257, distance: 145.1
click at [286, 242] on div "Buenas.. A la cuente la utilizo constantemente ya que cobro mi sueldo pago de h…" at bounding box center [221, 215] width 213 height 51
copy div "A la cuente la utilizo constantemente ya que cobro mi sueldo pago de haberes y …"
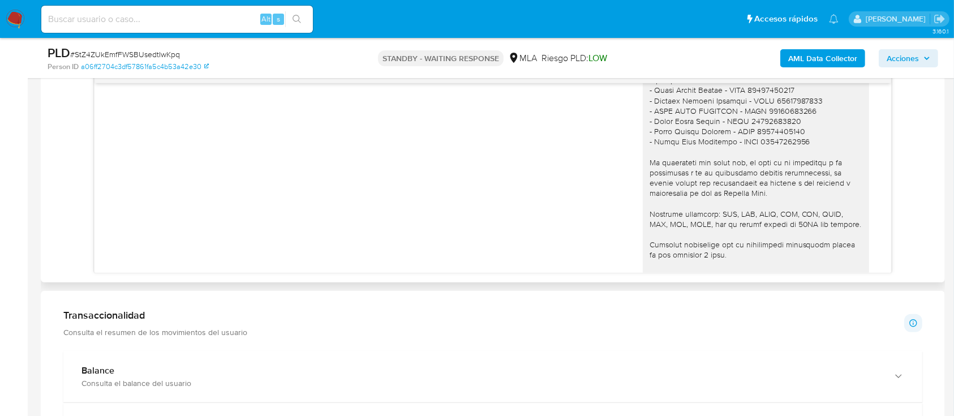
scroll to position [1056, 0]
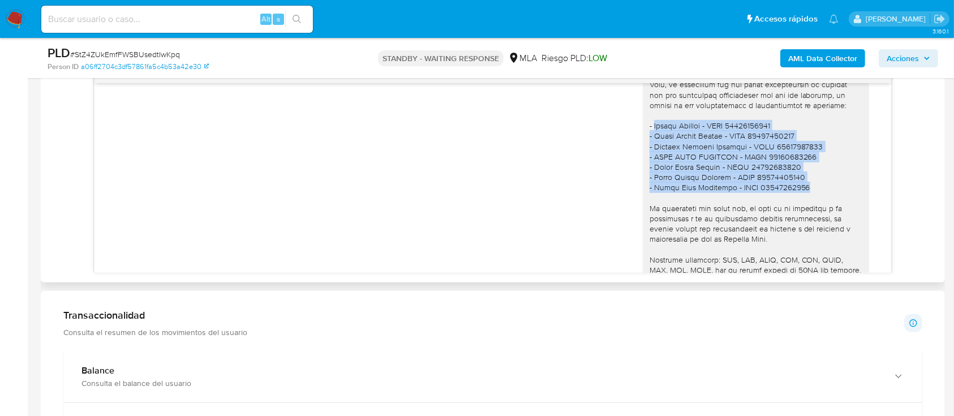
drag, startPoint x: 641, startPoint y: 147, endPoint x: 797, endPoint y: 202, distance: 165.0
click at [797, 202] on div at bounding box center [756, 193] width 213 height 350
copy div "Huilen Pichard - CUIT 27392032687 - Lucio Damian Guzman - CUIL 20376650678 - Ri…"
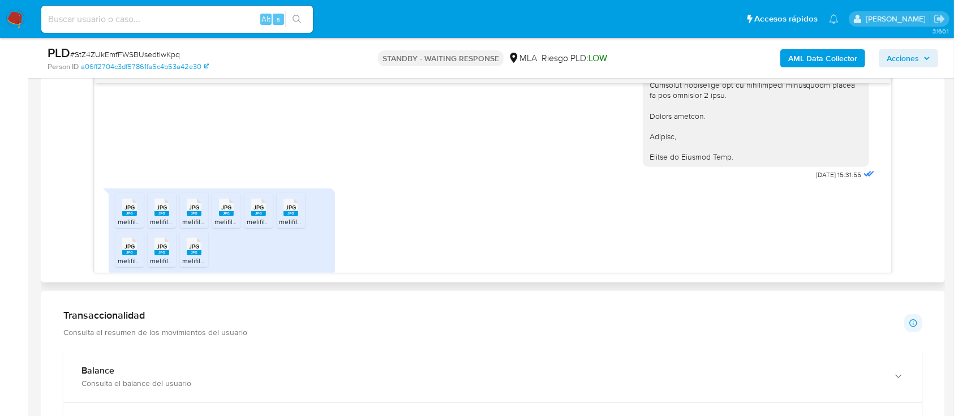
scroll to position [1282, 0]
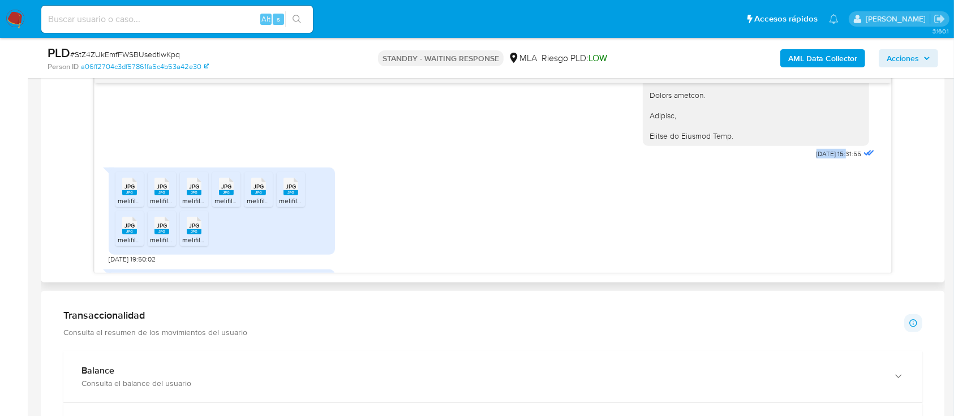
drag, startPoint x: 789, startPoint y: 174, endPoint x: 836, endPoint y: 174, distance: 46.4
copy span "17/09/2025"
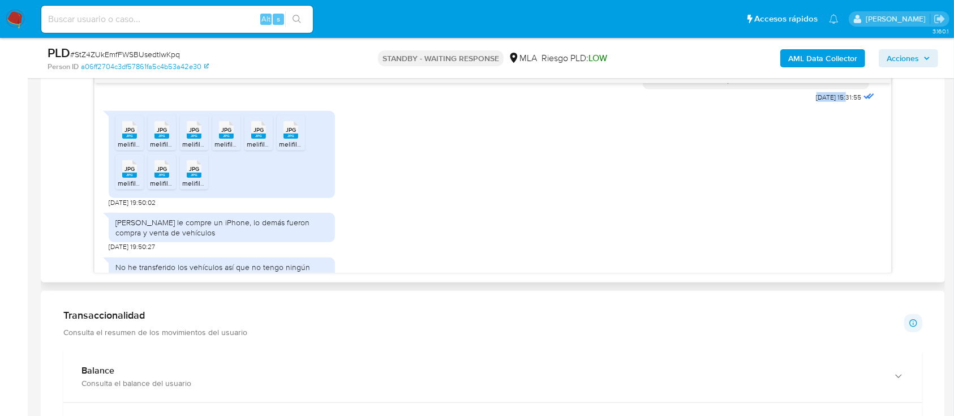
scroll to position [1433, 0]
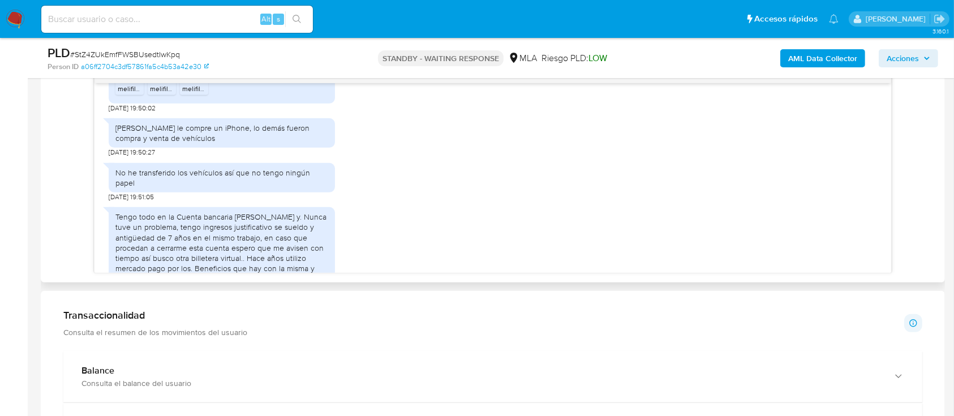
drag, startPoint x: 114, startPoint y: 148, endPoint x: 252, endPoint y: 164, distance: 139.5
click at [252, 148] on div "Brian Hugo bobadillla le compre un iPhone, lo demás fueron compra y venta de ve…" at bounding box center [222, 132] width 226 height 29
copy div "Brian Hugo bobadillla le compre un iPhone, lo demás fueron compra y venta de ve…"
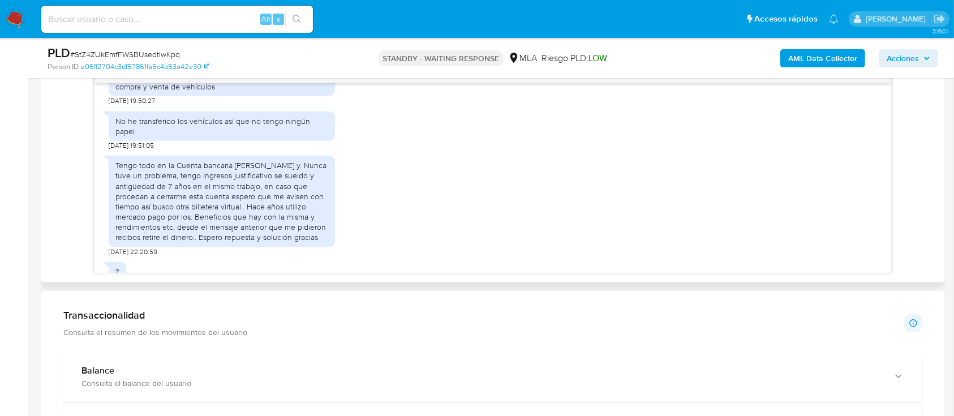
scroll to position [1508, 0]
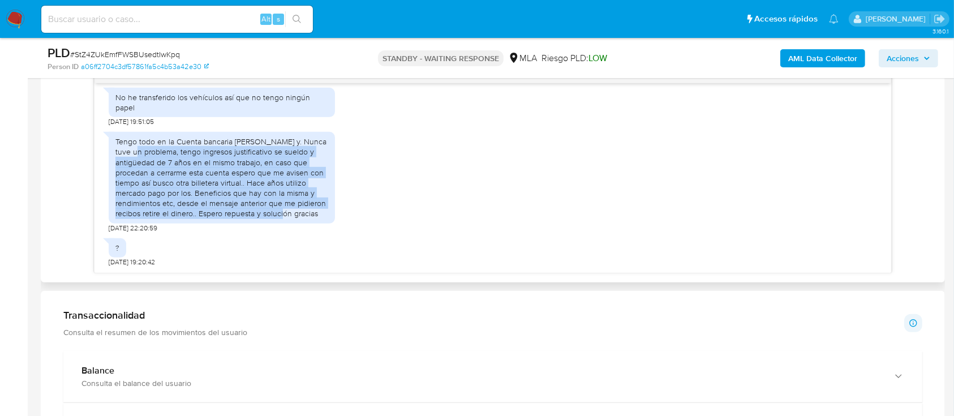
drag, startPoint x: 127, startPoint y: 156, endPoint x: 273, endPoint y: 226, distance: 162.0
click at [273, 219] on div "Tengo todo en la Cuenta bancaria mía de Santander y. Nunca tuve un problema, te…" at bounding box center [221, 177] width 213 height 83
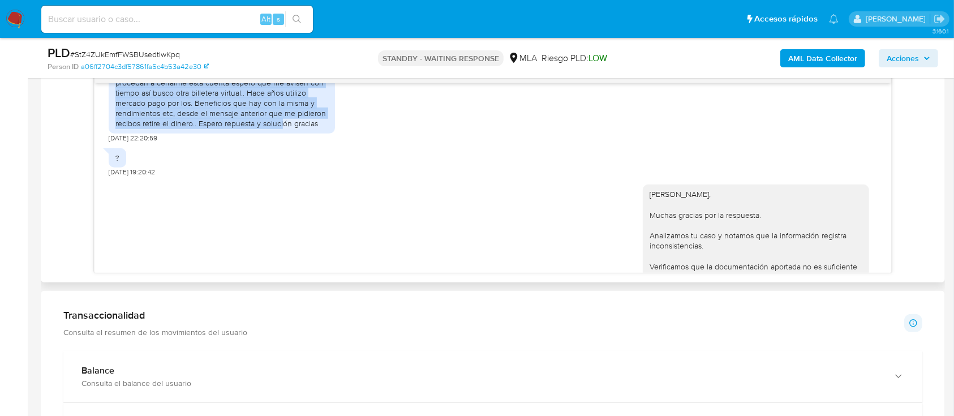
scroll to position [1735, 0]
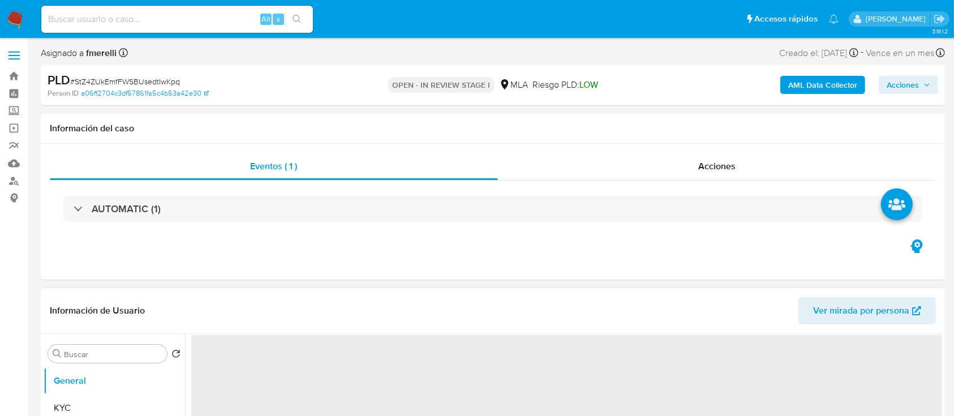
select select "10"
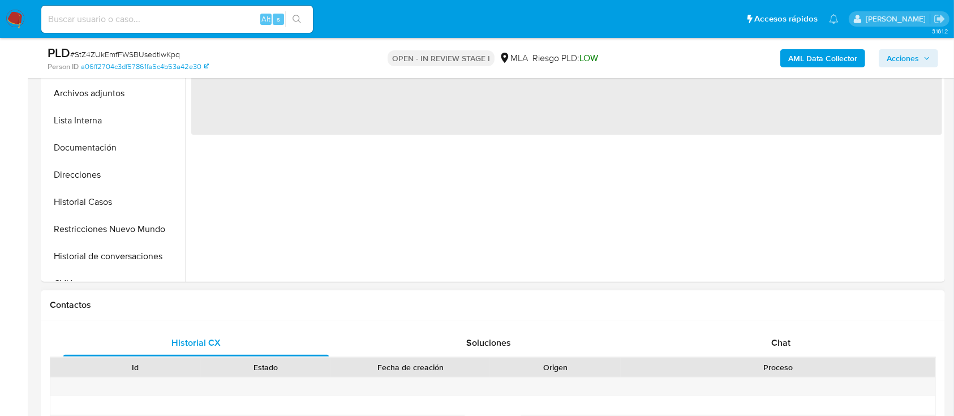
click at [800, 372] on div "Proceso" at bounding box center [778, 367] width 299 height 11
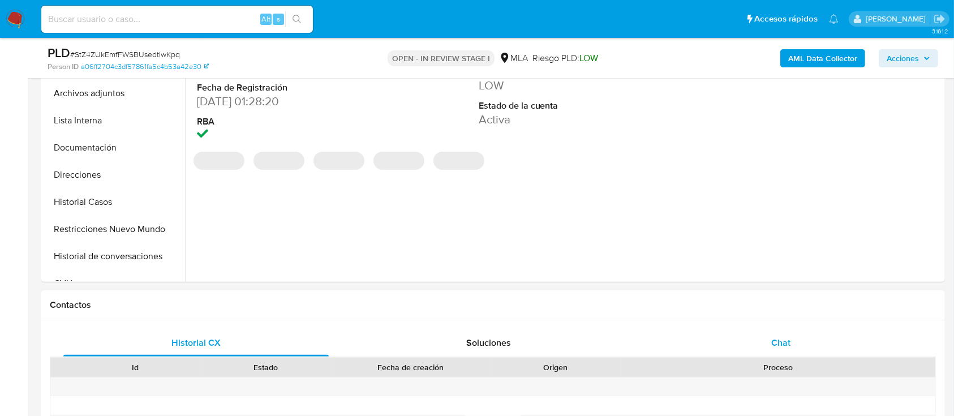
click at [782, 335] on div "Chat" at bounding box center [780, 342] width 265 height 27
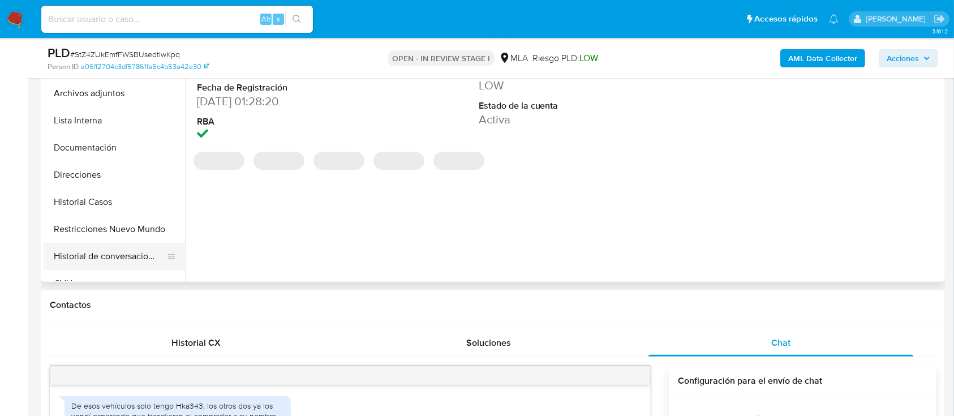
click at [85, 255] on button "Historial de conversaciones" at bounding box center [110, 256] width 132 height 27
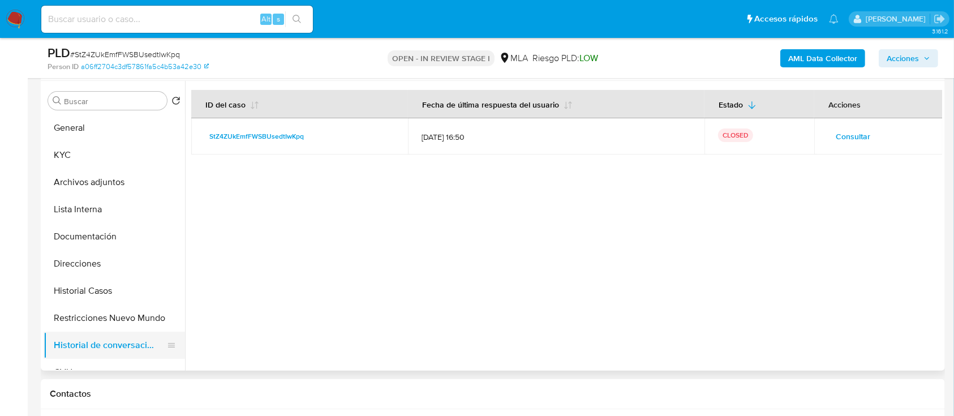
scroll to position [226, 0]
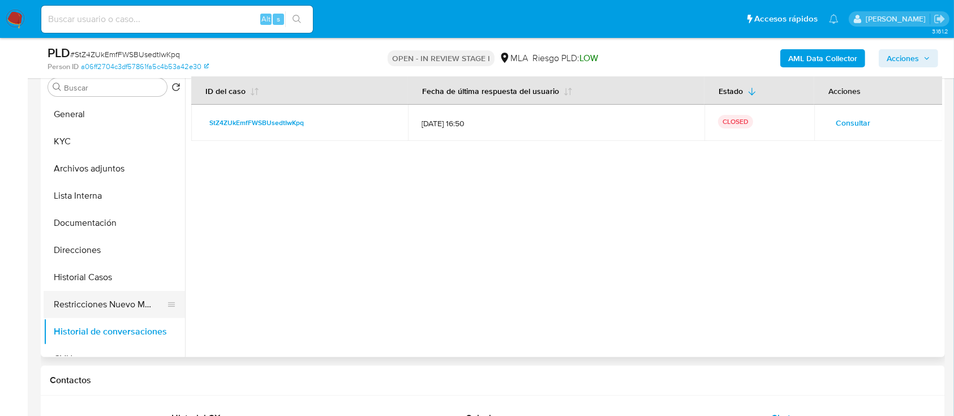
click at [93, 295] on button "Restricciones Nuevo Mundo" at bounding box center [110, 304] width 132 height 27
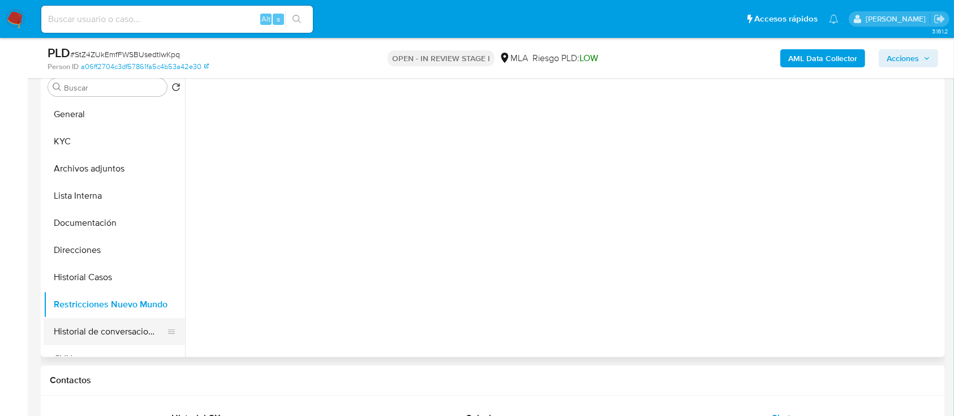
click at [108, 332] on button "Historial de conversaciones" at bounding box center [110, 331] width 132 height 27
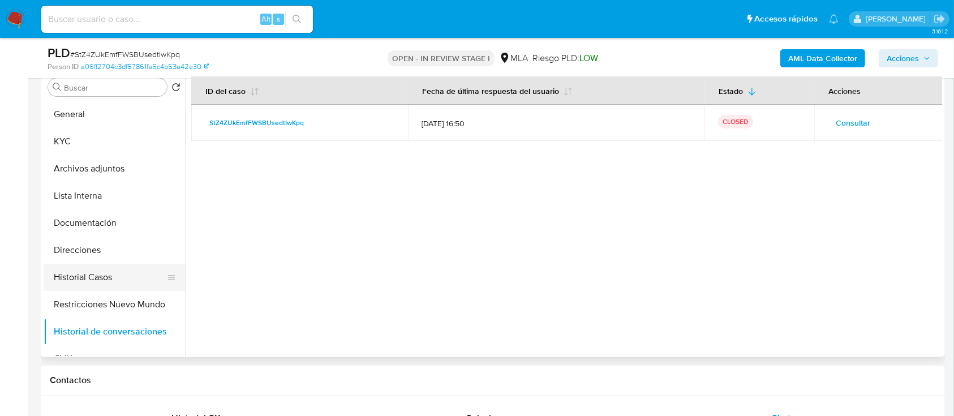
click at [79, 272] on button "Historial Casos" at bounding box center [110, 277] width 132 height 27
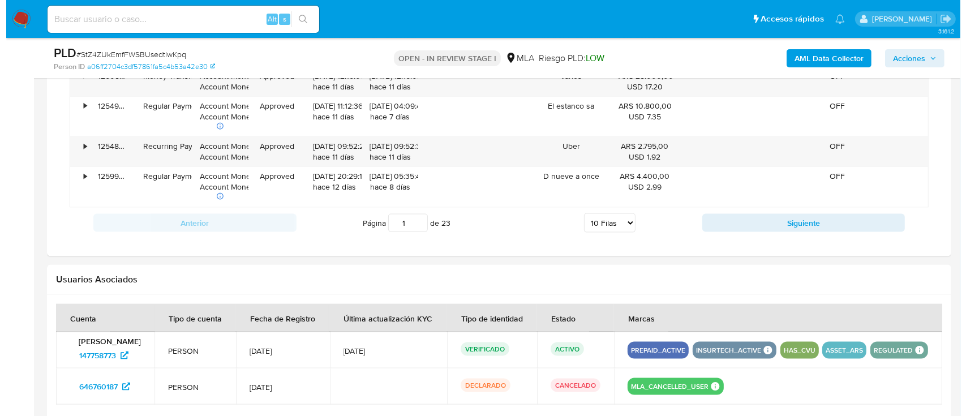
scroll to position [1839, 0]
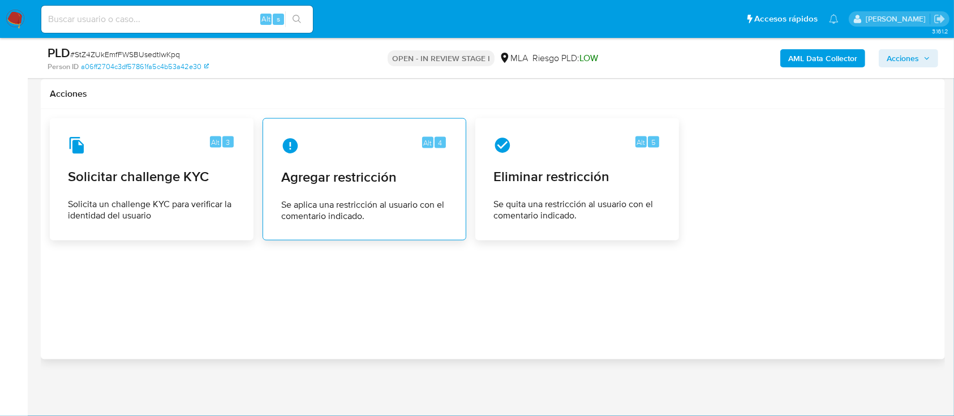
click at [390, 217] on span "Se aplica una restricción al usuario con el comentario indicado." at bounding box center [364, 210] width 166 height 23
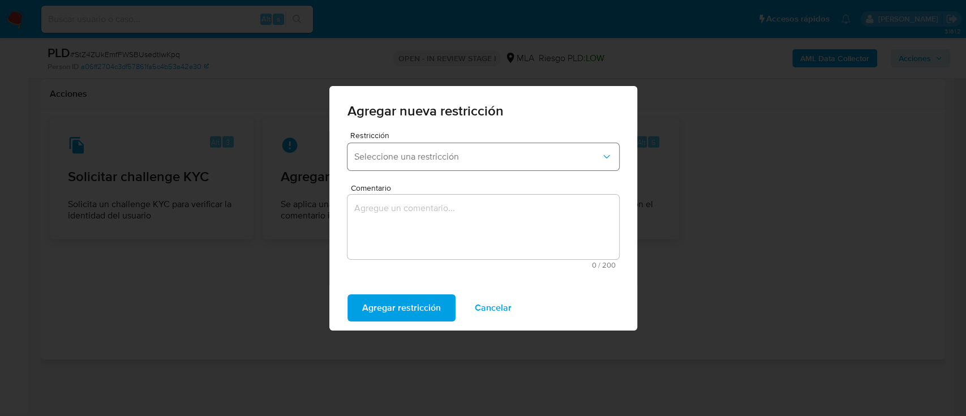
click at [445, 158] on span "Seleccione una restricción" at bounding box center [477, 156] width 247 height 11
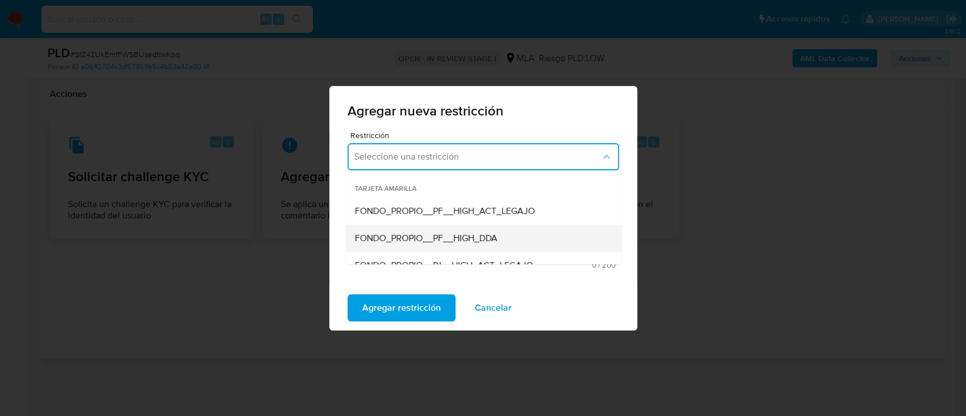
scroll to position [118, 0]
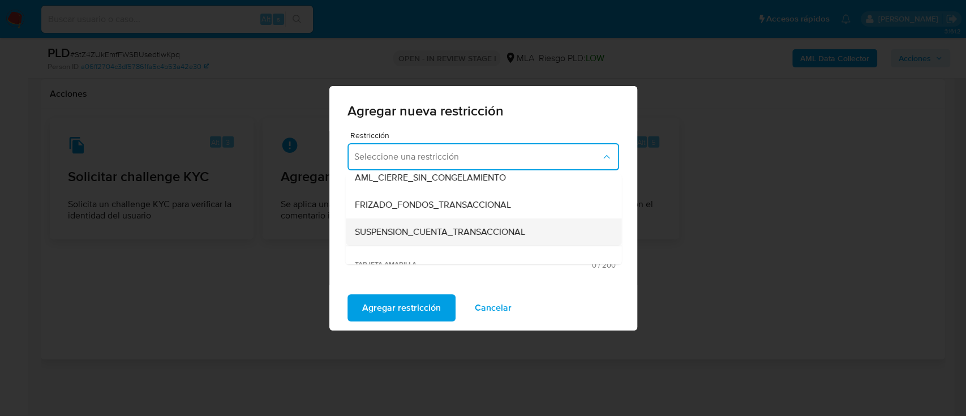
click at [465, 233] on span "SUSPENSION_CUENTA_TRANSACCIONAL" at bounding box center [439, 231] width 170 height 11
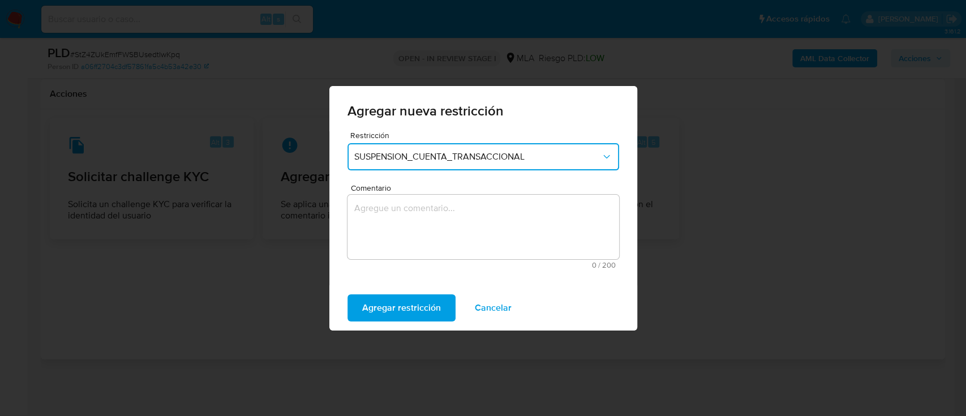
click at [450, 248] on textarea "Comentario" at bounding box center [483, 227] width 272 height 65
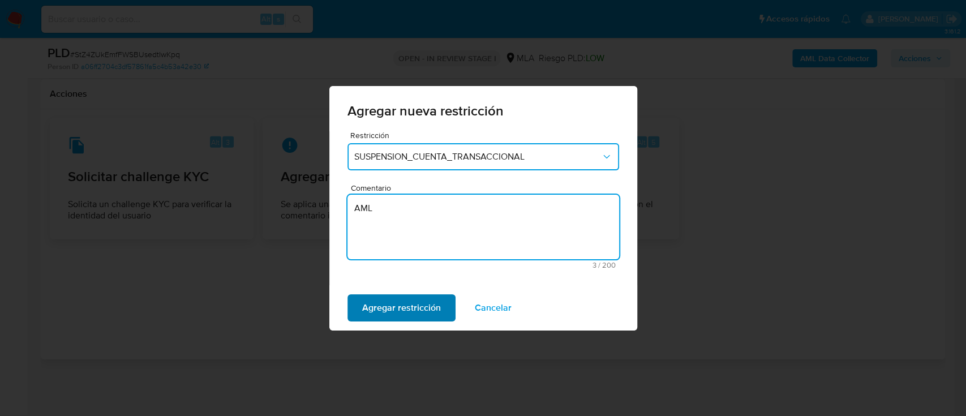
type textarea "AML"
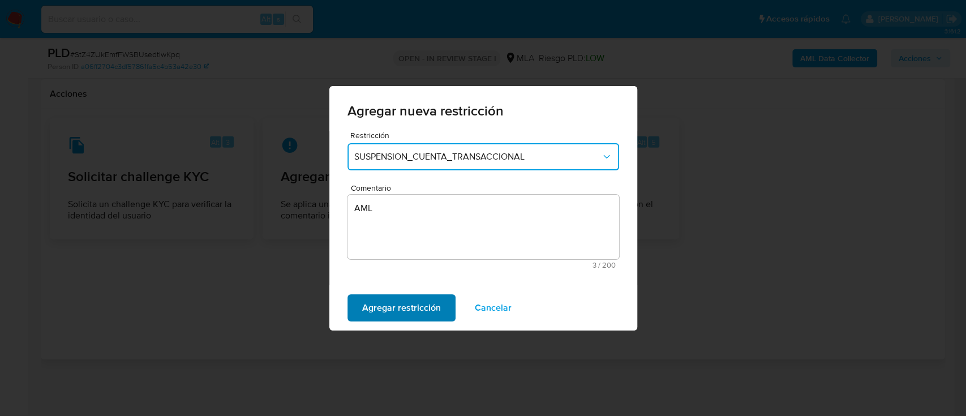
click at [416, 309] on span "Agregar restricción" at bounding box center [401, 307] width 79 height 25
click at [385, 303] on span "Confirmar" at bounding box center [382, 307] width 41 height 25
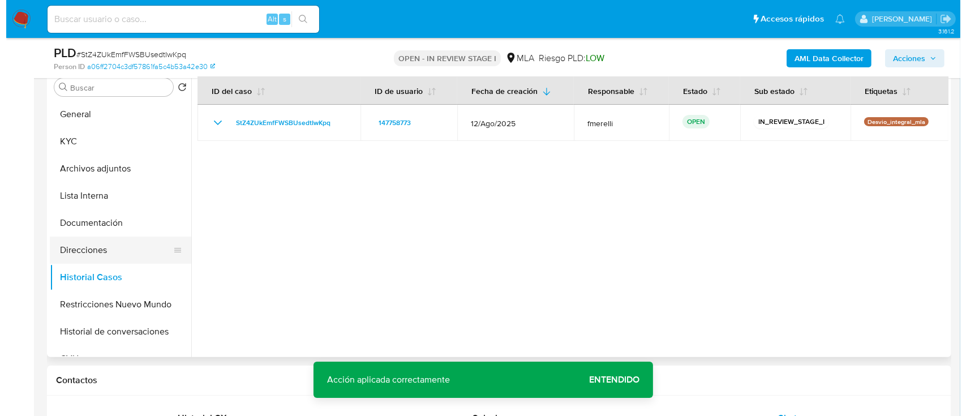
scroll to position [226, 0]
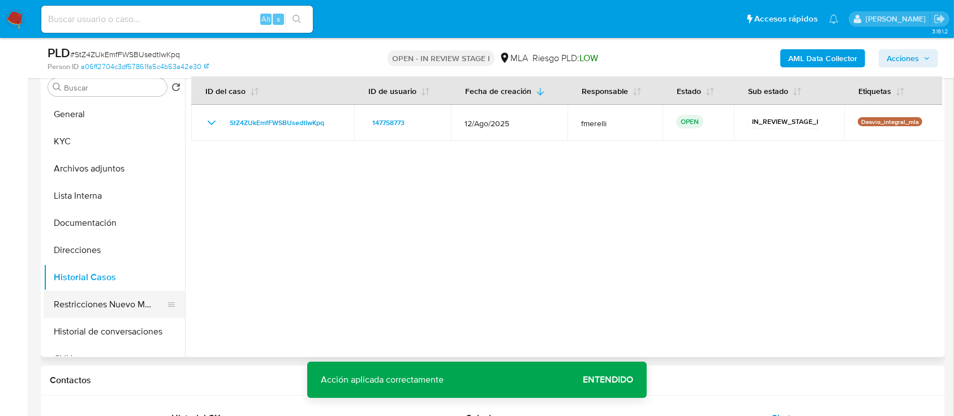
click at [95, 301] on button "Restricciones Nuevo Mundo" at bounding box center [110, 304] width 132 height 27
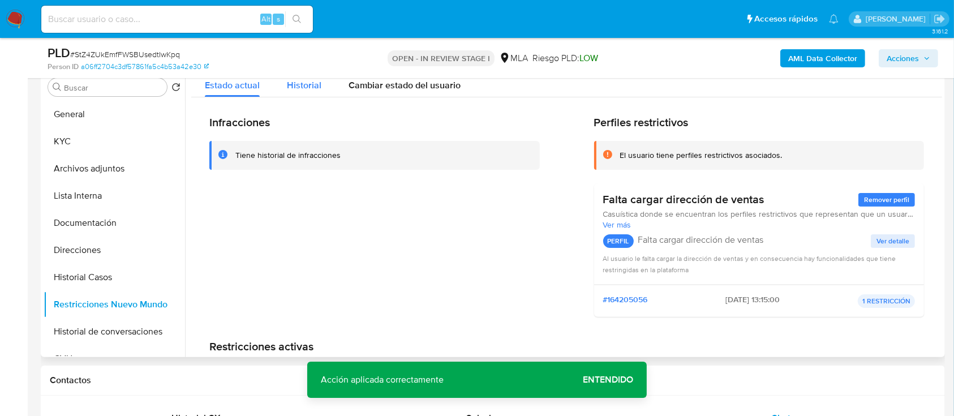
click at [295, 80] on span "Historial" at bounding box center [304, 85] width 35 height 13
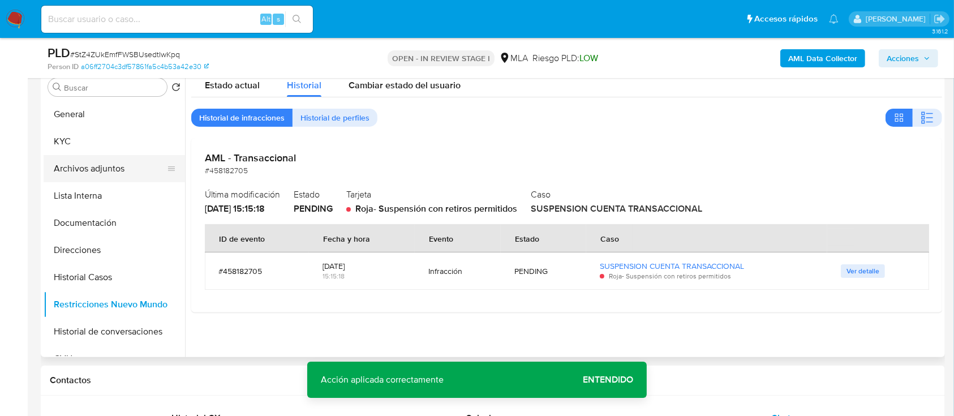
click at [123, 173] on button "Archivos adjuntos" at bounding box center [110, 168] width 132 height 27
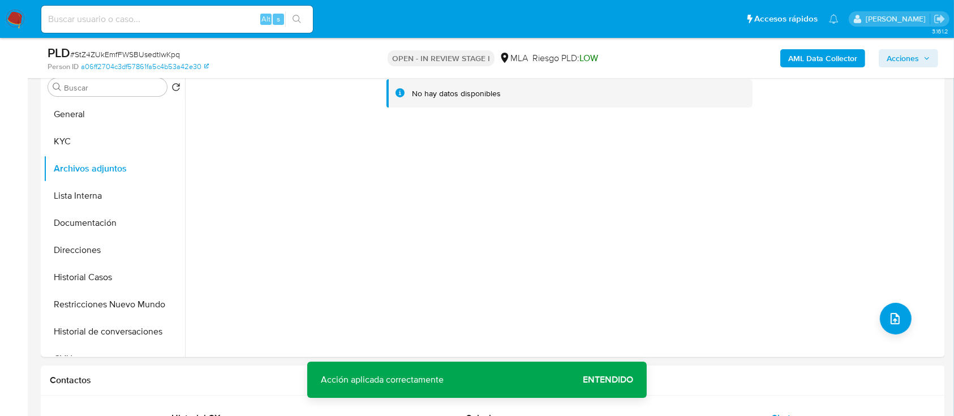
click at [808, 59] on b "AML Data Collector" at bounding box center [822, 58] width 69 height 18
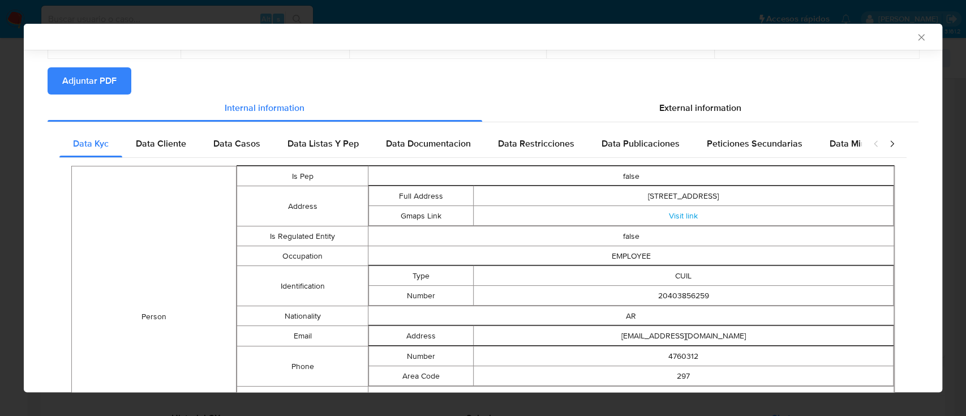
scroll to position [0, 0]
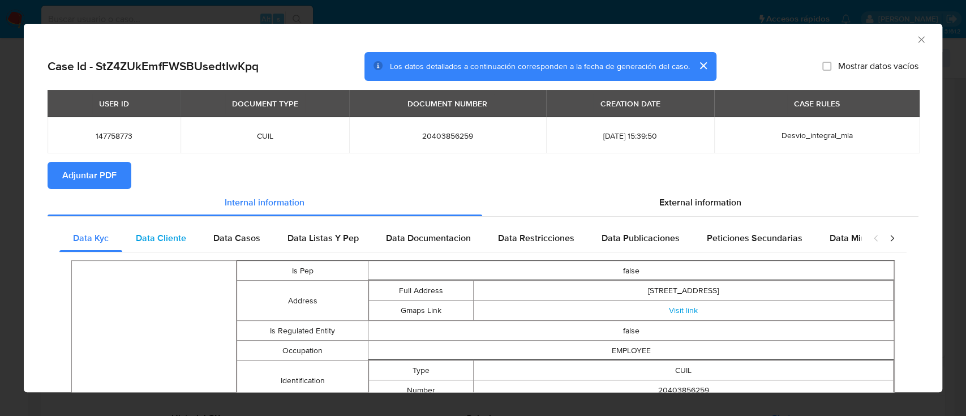
click at [156, 235] on span "Data Cliente" at bounding box center [161, 237] width 50 height 13
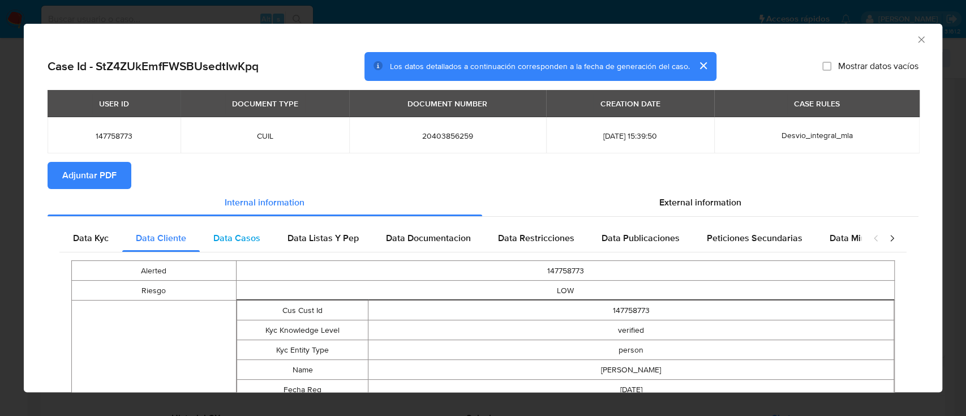
click at [210, 239] on div "Data Casos" at bounding box center [237, 238] width 74 height 27
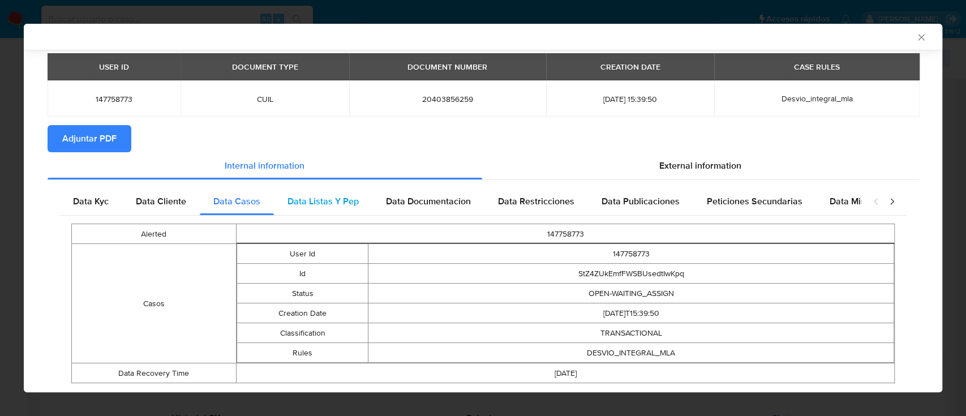
scroll to position [65, 0]
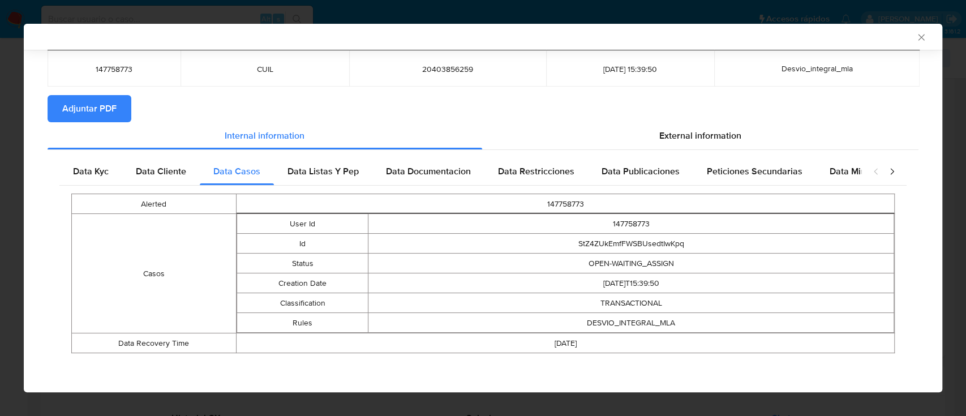
click at [310, 186] on div "Alerted 147758773 Casos User Id 147758773 Id StZ4ZUkEmfFWSBUsedtIwKpq Status OP…" at bounding box center [482, 273] width 847 height 175
click at [324, 177] on span "Data Listas Y Pep" at bounding box center [322, 171] width 71 height 13
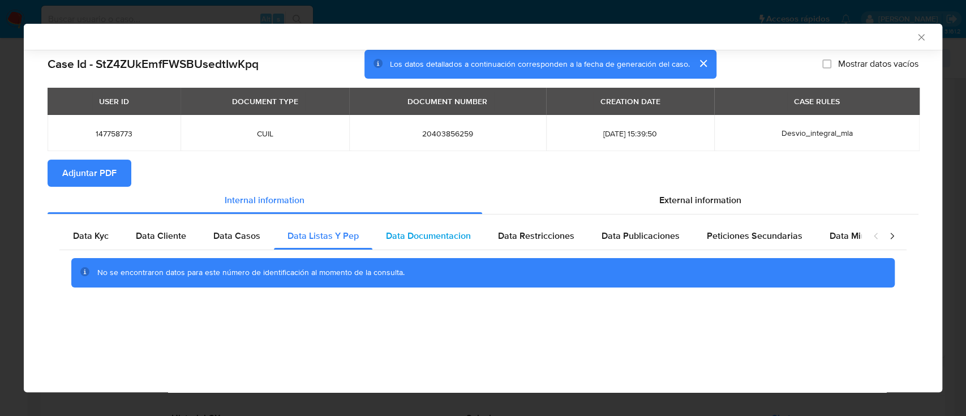
click at [438, 229] on div "Data Documentacion" at bounding box center [428, 235] width 112 height 27
click at [553, 239] on span "Data Restricciones" at bounding box center [536, 235] width 76 height 13
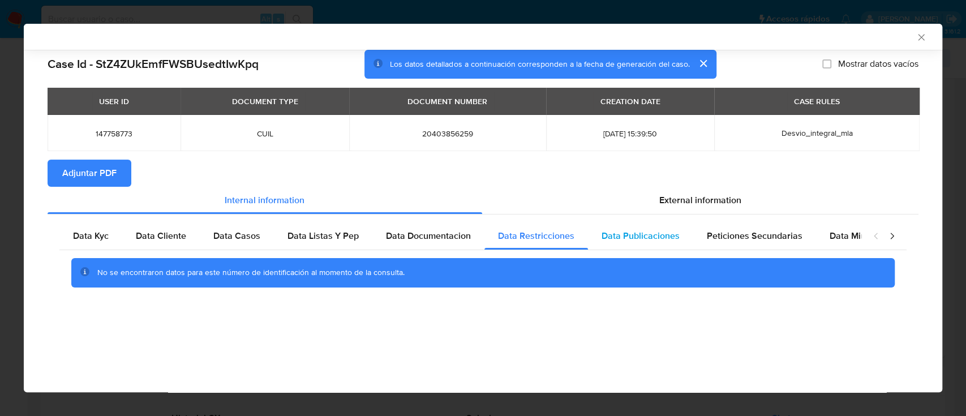
drag, startPoint x: 666, startPoint y: 243, endPoint x: 674, endPoint y: 241, distance: 8.1
click at [667, 243] on div "Data Publicaciones" at bounding box center [640, 235] width 105 height 27
click at [775, 234] on span "Peticiones Secundarias" at bounding box center [755, 235] width 96 height 13
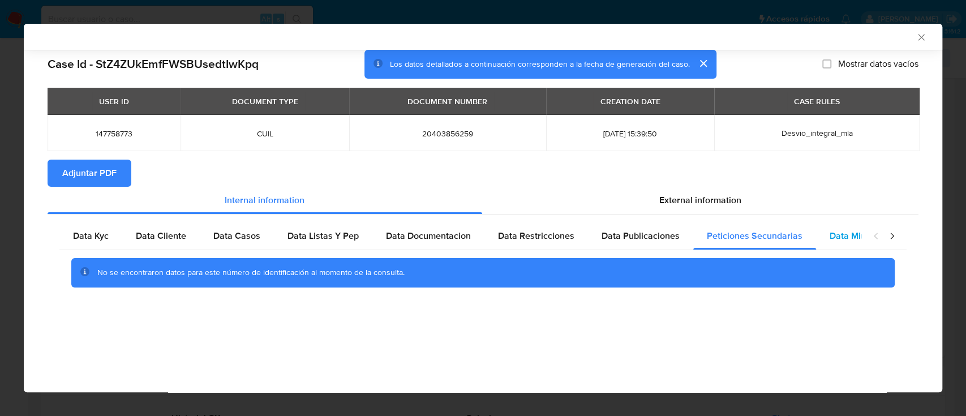
click at [847, 233] on span "Data Minoridad" at bounding box center [860, 235] width 62 height 13
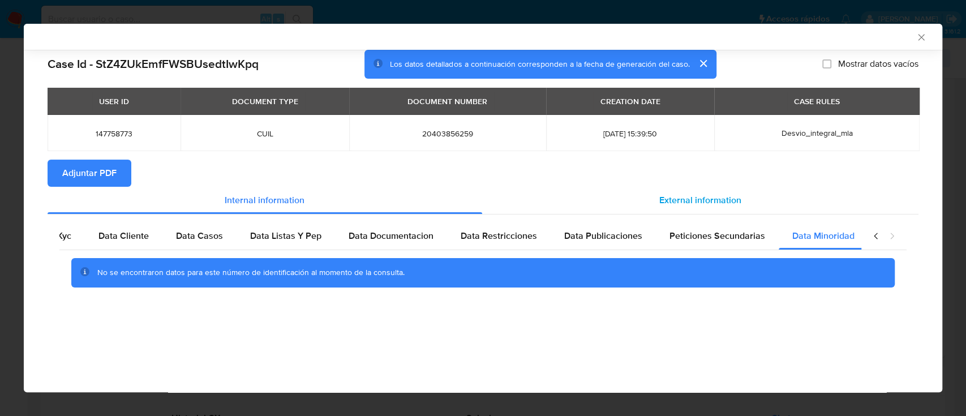
scroll to position [0, 38]
click at [727, 201] on span "External information" at bounding box center [700, 200] width 82 height 13
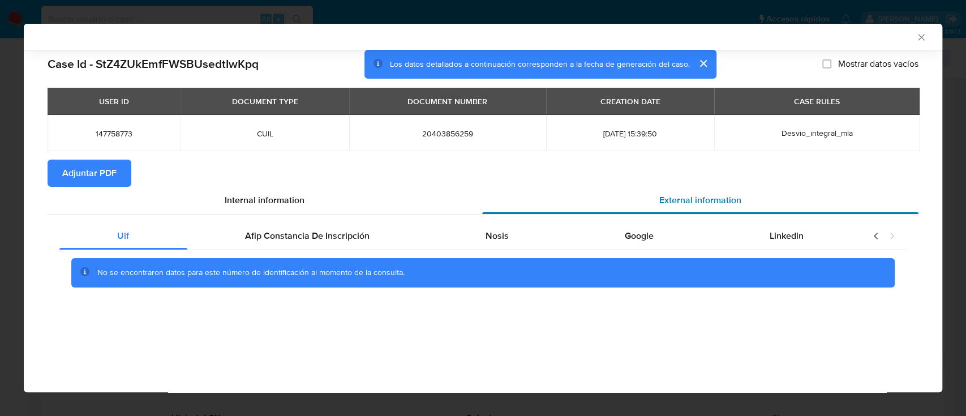
scroll to position [0, 0]
click at [330, 231] on span "Afip Constancia De Inscripción" at bounding box center [307, 235] width 124 height 13
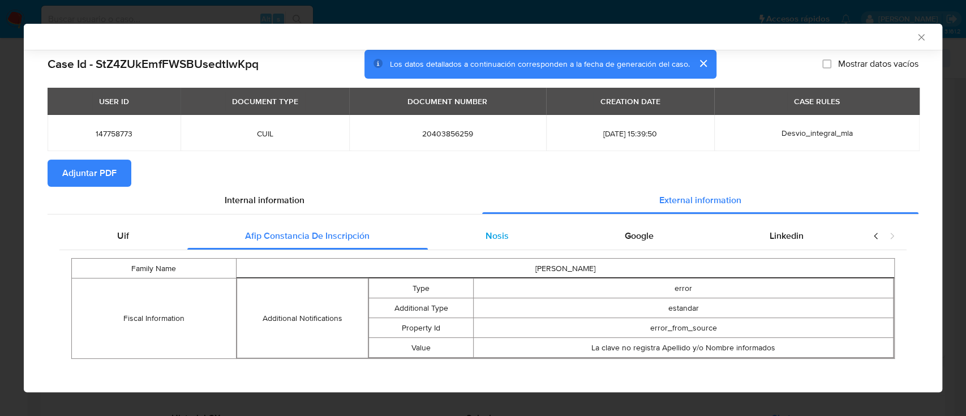
click at [475, 245] on div "Nosis" at bounding box center [497, 235] width 139 height 27
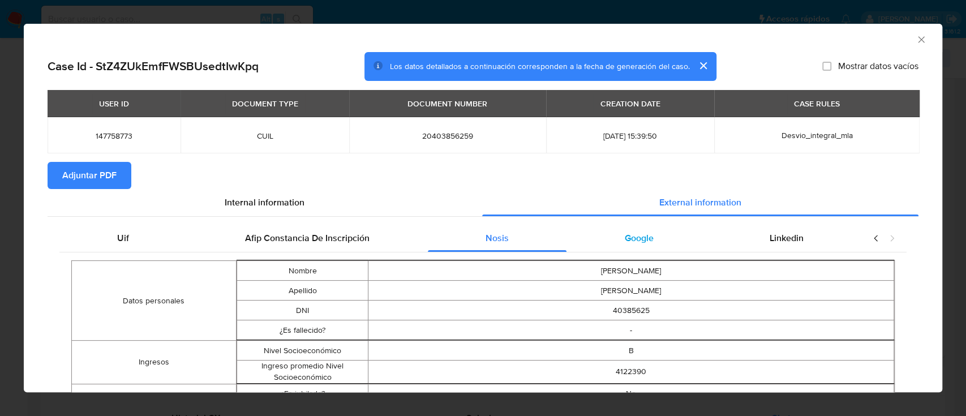
drag, startPoint x: 629, startPoint y: 222, endPoint x: 637, endPoint y: 229, distance: 10.4
click at [648, 235] on div "Google" at bounding box center [638, 238] width 145 height 27
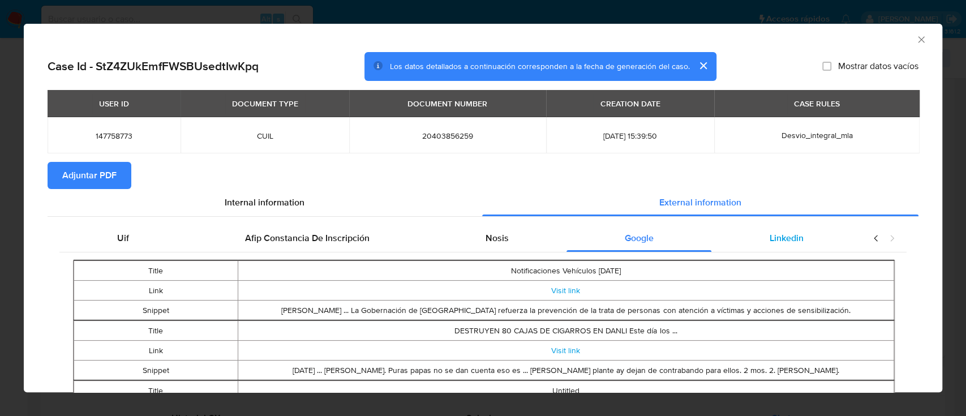
click at [825, 234] on div "Linkedin" at bounding box center [786, 238] width 150 height 27
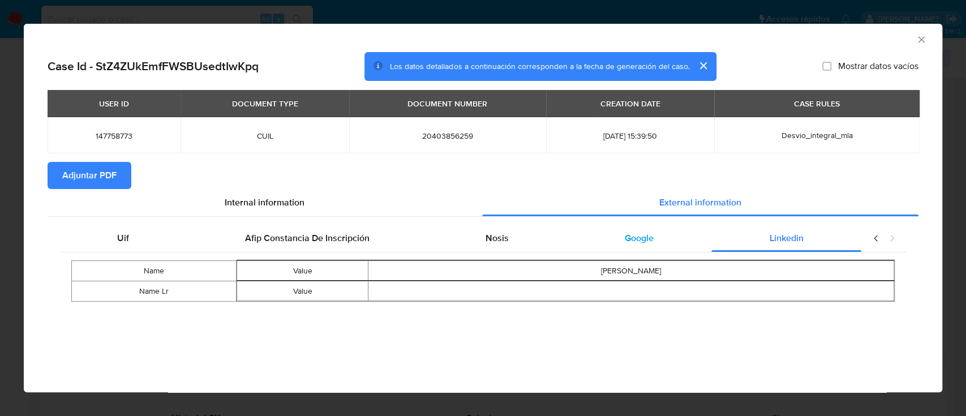
click at [683, 238] on div "Google" at bounding box center [638, 238] width 145 height 27
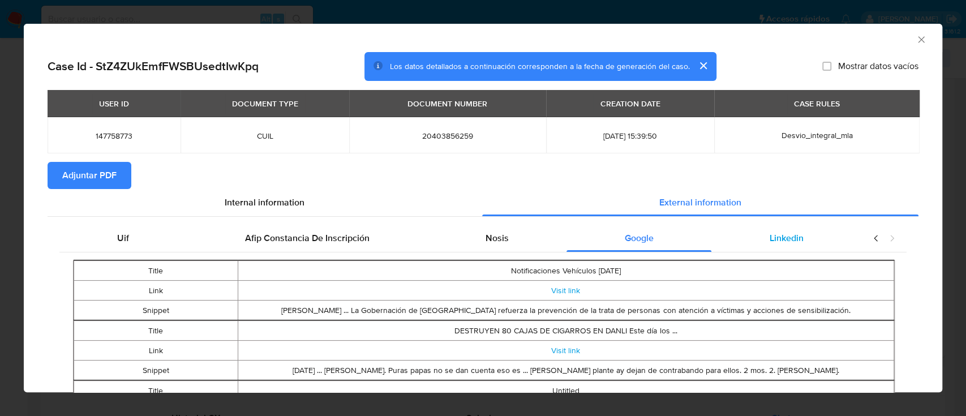
click at [780, 233] on span "Linkedin" at bounding box center [787, 237] width 34 height 13
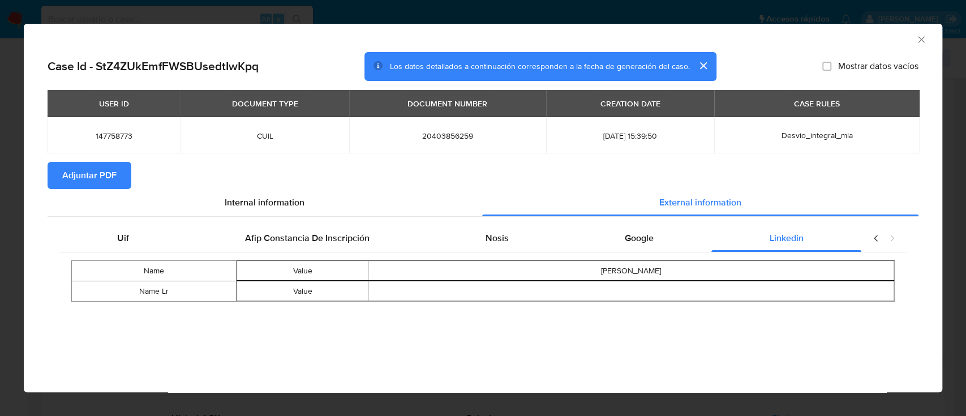
click at [104, 178] on span "Adjuntar PDF" at bounding box center [89, 175] width 54 height 25
click at [923, 42] on icon "Cerrar ventana" at bounding box center [920, 39] width 11 height 11
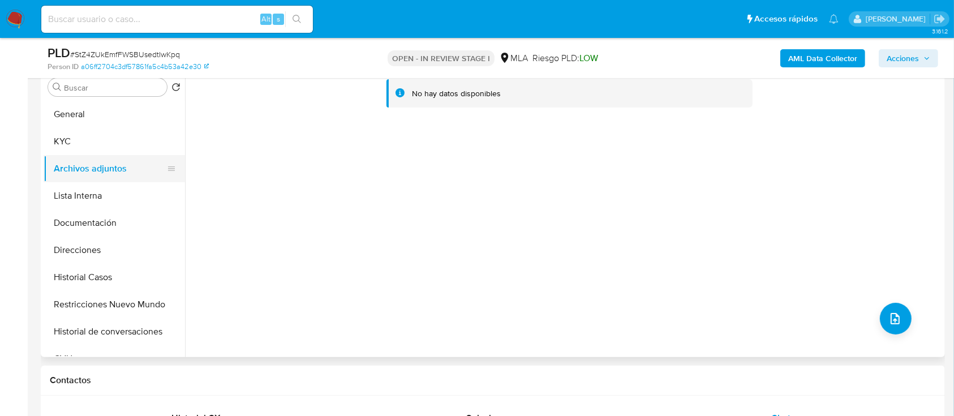
drag, startPoint x: 82, startPoint y: 151, endPoint x: 78, endPoint y: 164, distance: 13.6
click at [82, 149] on button "KYC" at bounding box center [114, 141] width 141 height 27
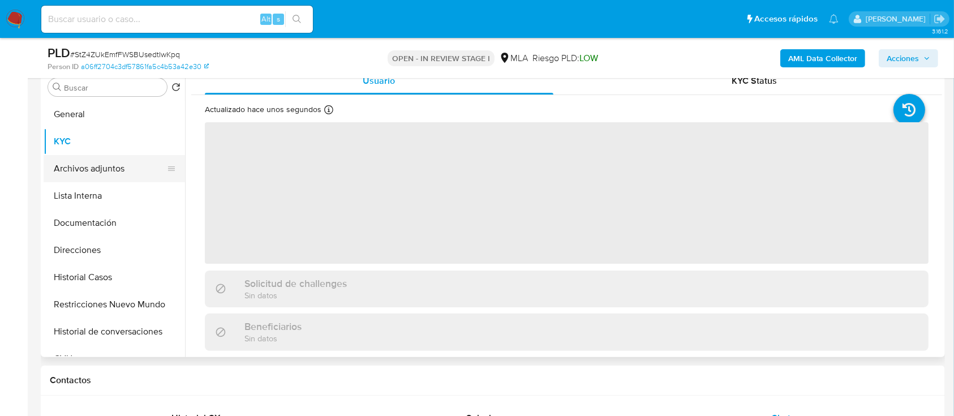
click at [78, 164] on button "Archivos adjuntos" at bounding box center [110, 168] width 132 height 27
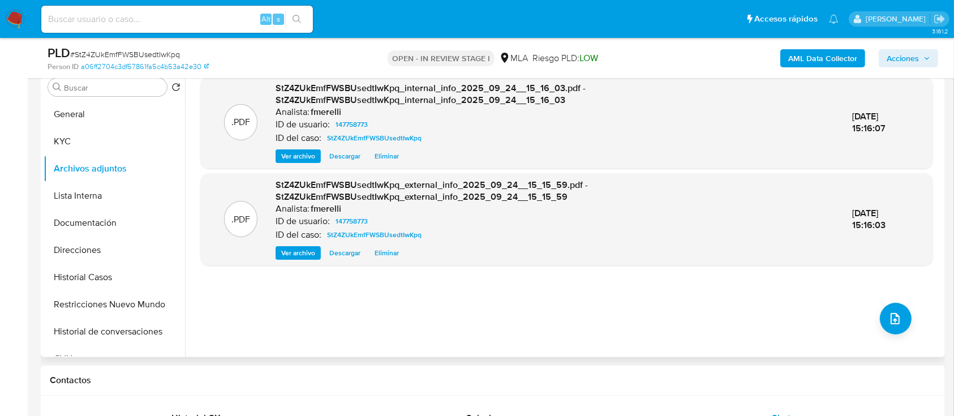
click at [293, 156] on span "Ver archivo" at bounding box center [298, 156] width 34 height 11
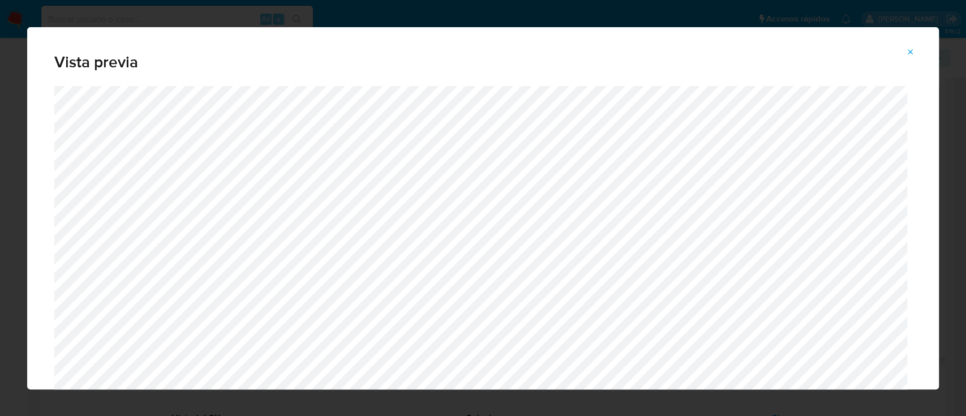
click at [919, 48] on button "Attachment preview" at bounding box center [910, 52] width 25 height 18
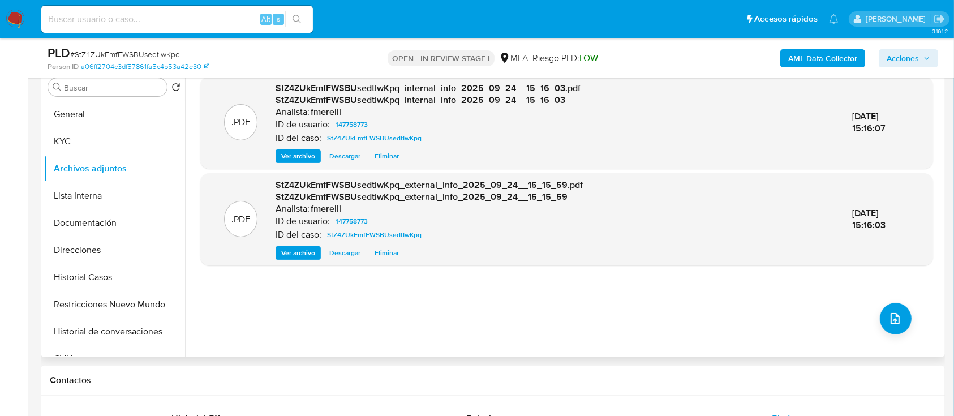
click at [286, 256] on span "Ver archivo" at bounding box center [298, 252] width 34 height 11
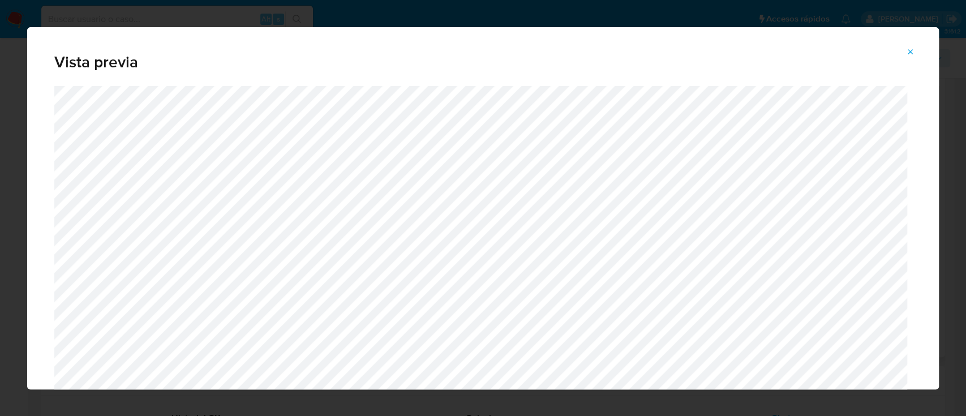
click at [911, 52] on icon "Attachment preview" at bounding box center [910, 51] width 5 height 5
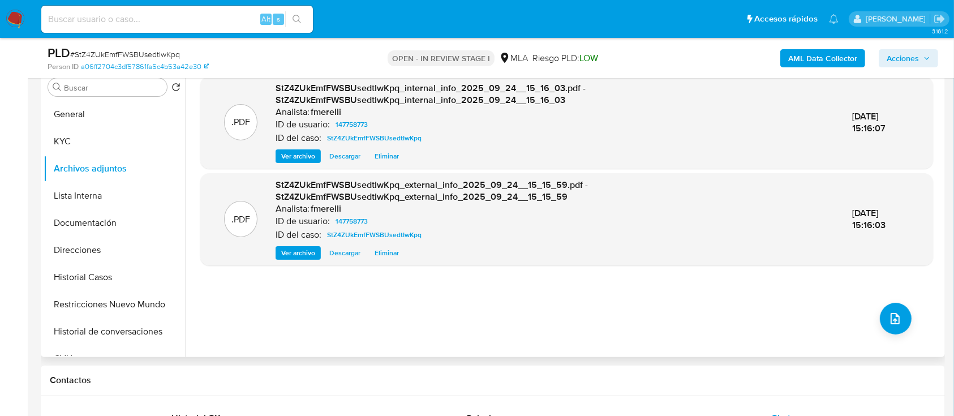
click at [887, 333] on div ".PDF StZ4ZUkEmfFWSBUsedtIwKpq_internal_info_2025_09_24__15_16_03.pdf - StZ4ZUkE…" at bounding box center [566, 212] width 733 height 272
click at [894, 320] on icon "upload-file" at bounding box center [895, 319] width 14 height 14
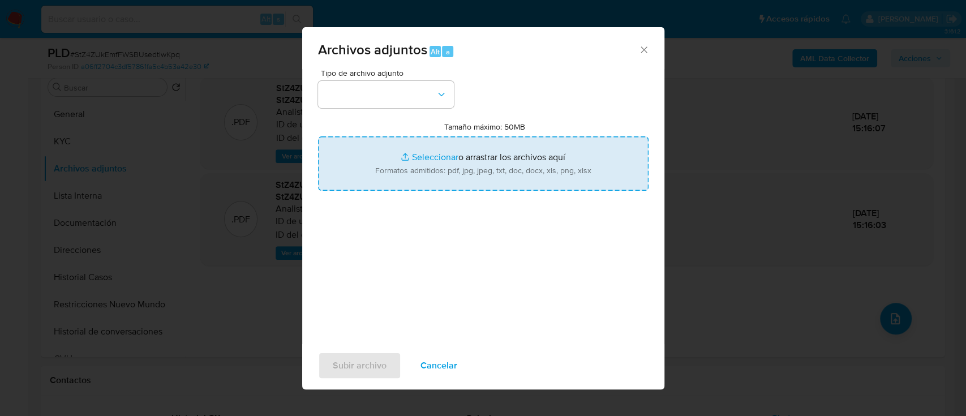
type input "C:\fakepath\NOSIS_Manager_InformeIndividual_20403856259_654927_20250917120619.p…"
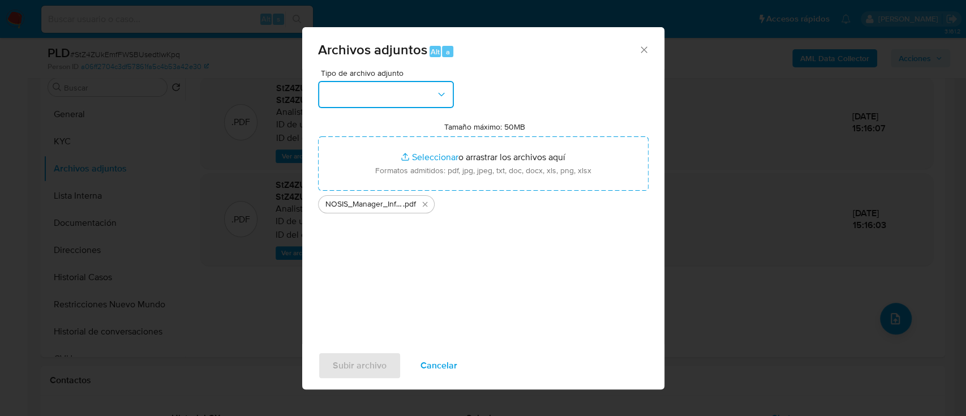
click at [416, 96] on button "button" at bounding box center [386, 94] width 136 height 27
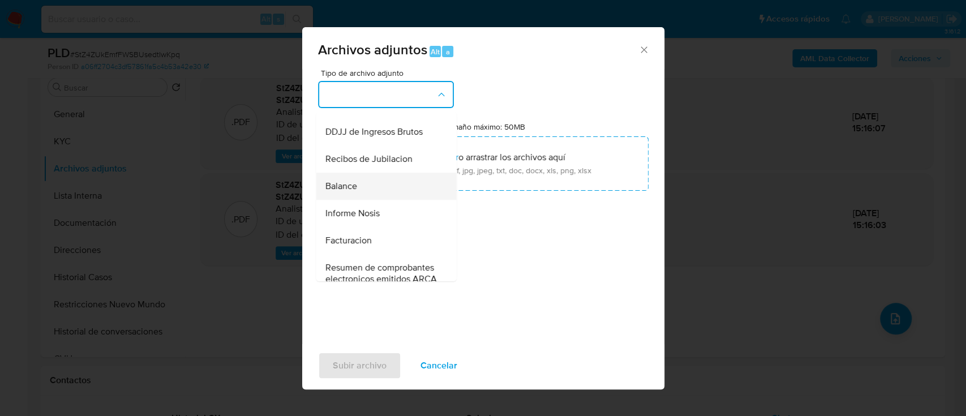
scroll to position [377, 0]
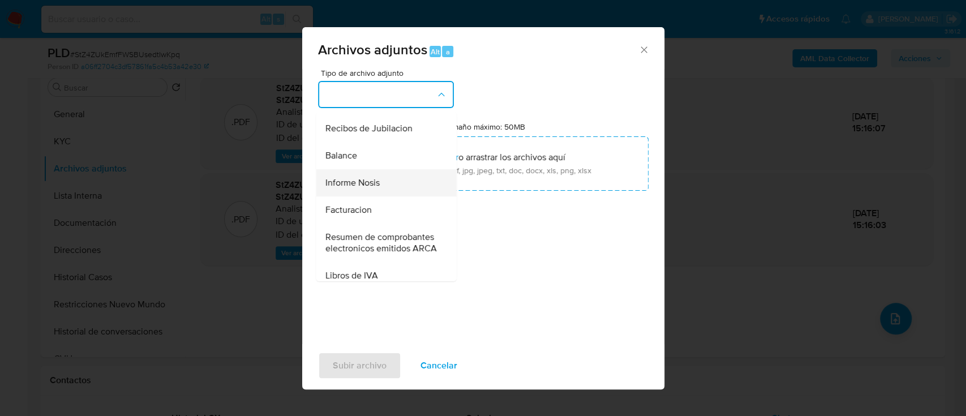
click at [381, 196] on div "Informe Nosis" at bounding box center [382, 182] width 115 height 27
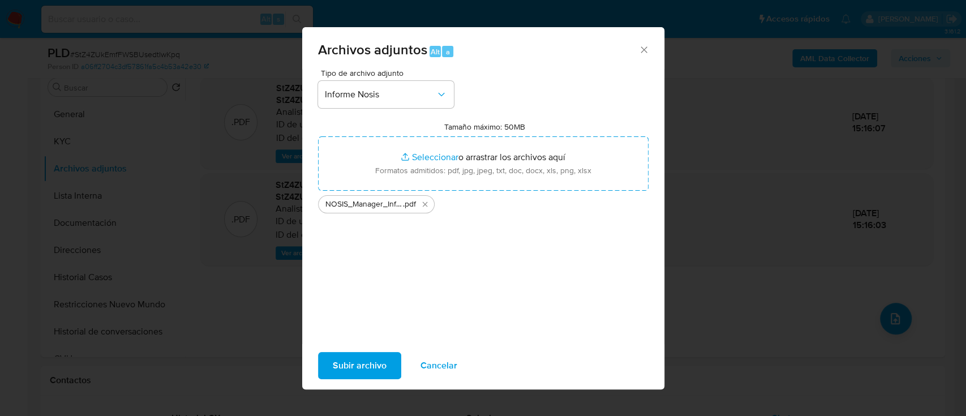
click at [356, 373] on span "Subir archivo" at bounding box center [360, 365] width 54 height 25
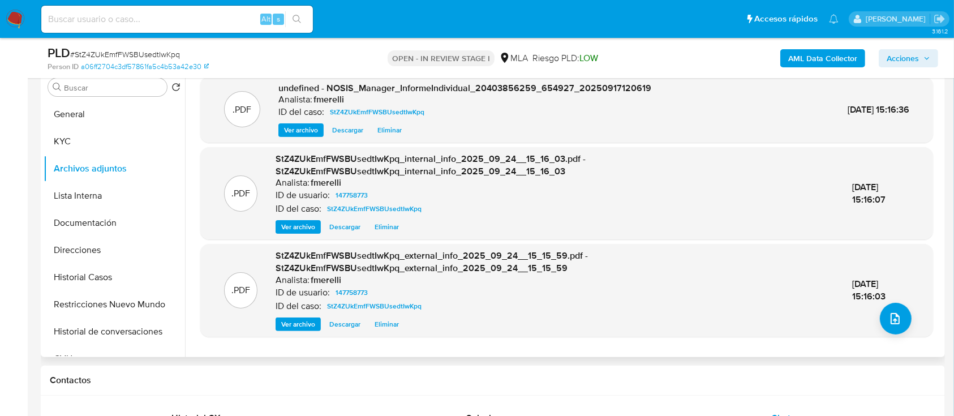
click at [317, 132] on span "Ver archivo" at bounding box center [301, 129] width 34 height 11
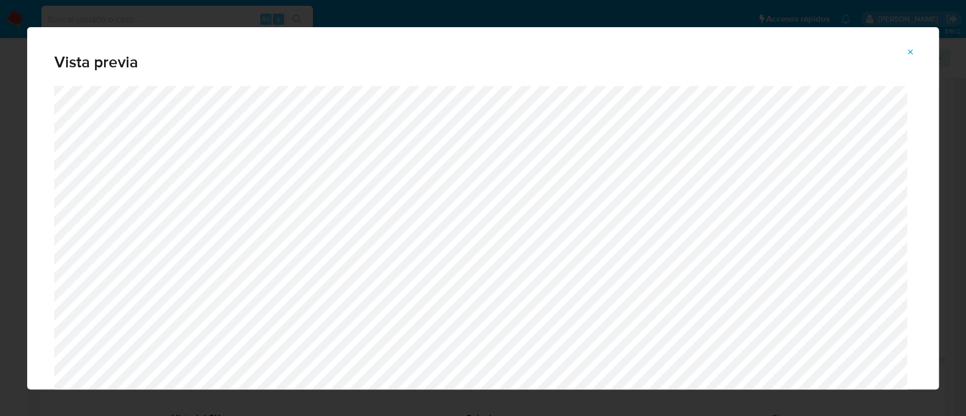
click at [912, 52] on icon "Attachment preview" at bounding box center [910, 52] width 9 height 9
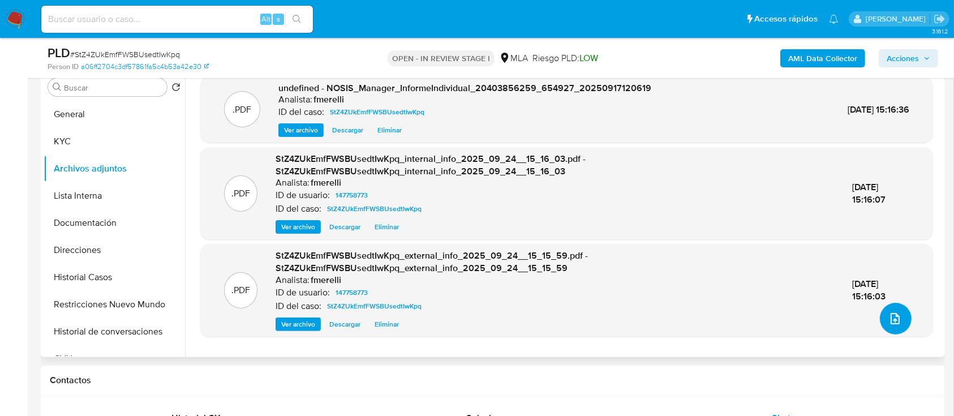
click at [896, 324] on span "upload-file" at bounding box center [895, 319] width 14 height 14
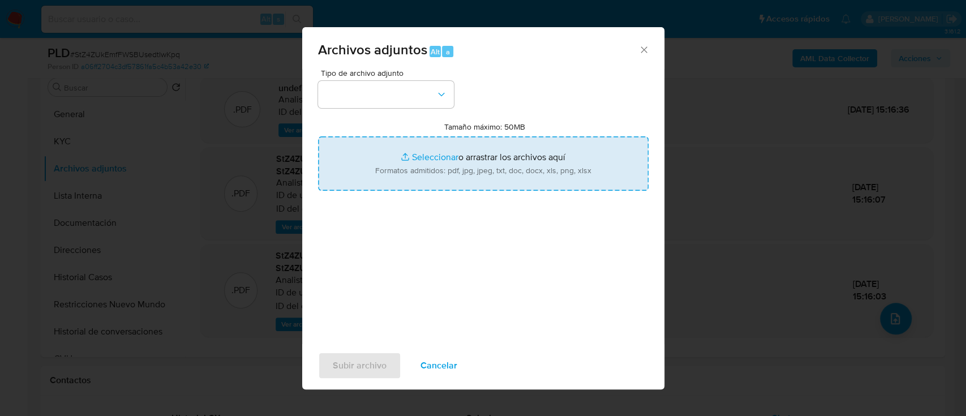
type input "C:\fakepath\Recibos mayo - julio 2025.pdf"
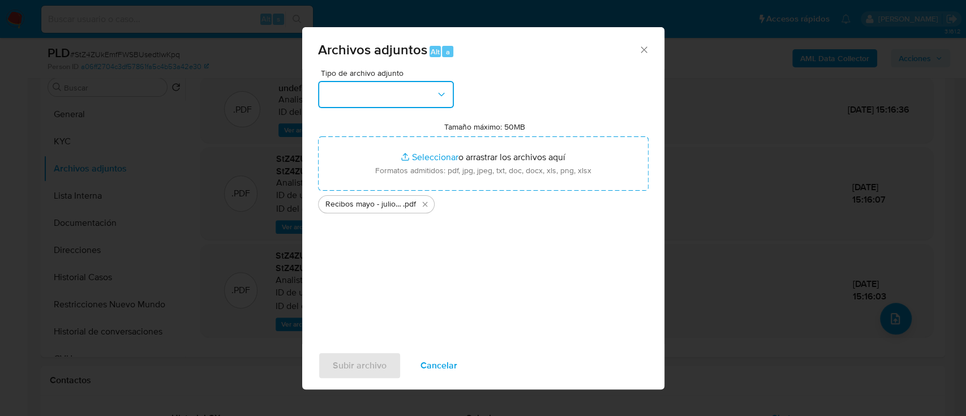
click at [328, 96] on button "button" at bounding box center [386, 94] width 136 height 27
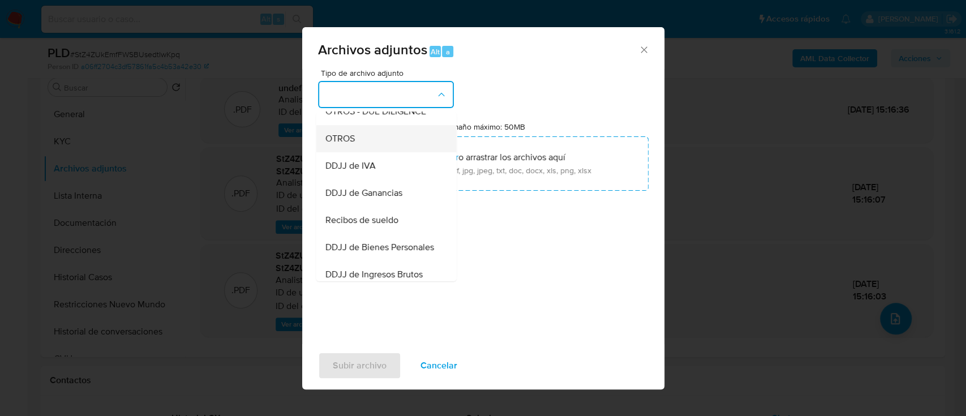
scroll to position [226, 0]
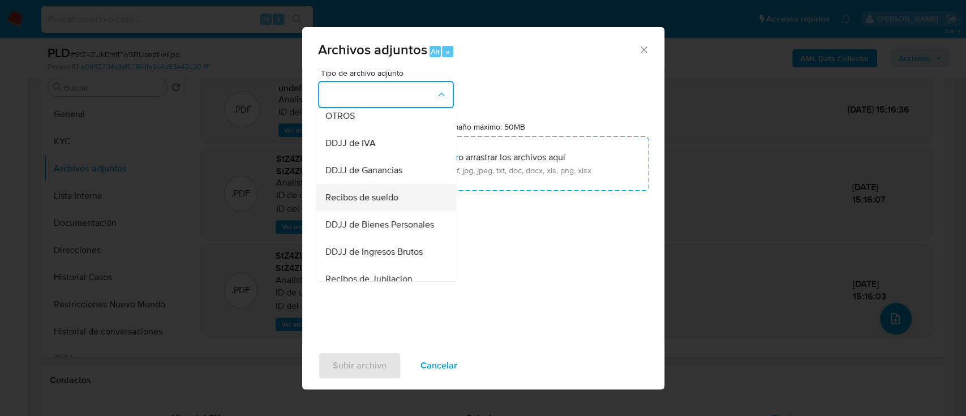
click at [327, 203] on span "Recibos de sueldo" at bounding box center [361, 197] width 73 height 11
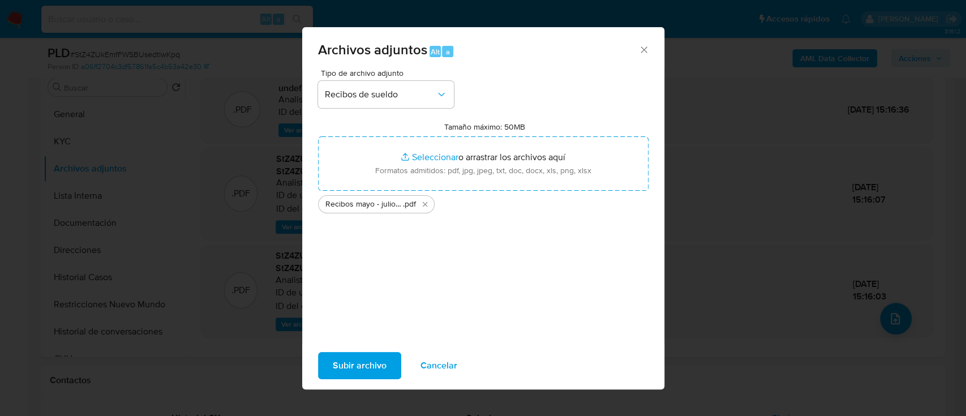
click at [362, 356] on span "Subir archivo" at bounding box center [360, 365] width 54 height 25
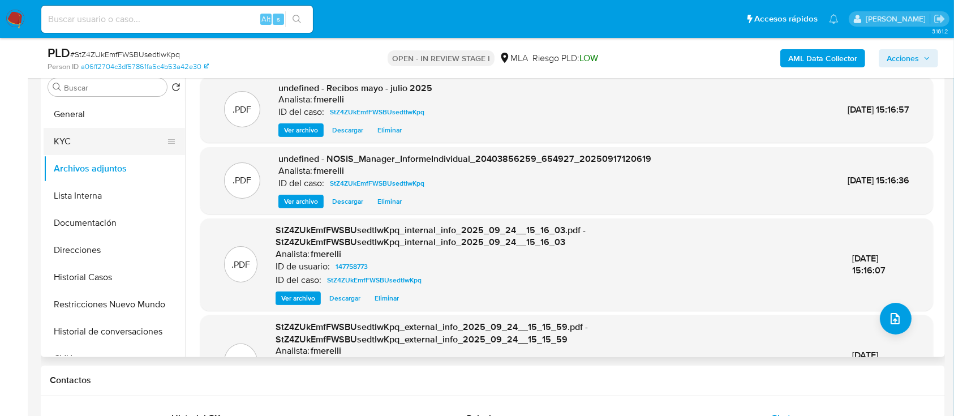
click at [100, 137] on button "KYC" at bounding box center [110, 141] width 132 height 27
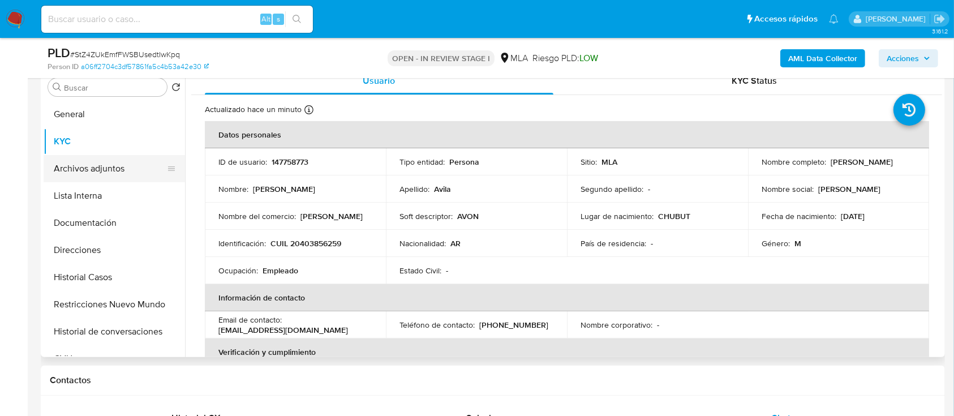
click at [93, 168] on button "Archivos adjuntos" at bounding box center [110, 168] width 132 height 27
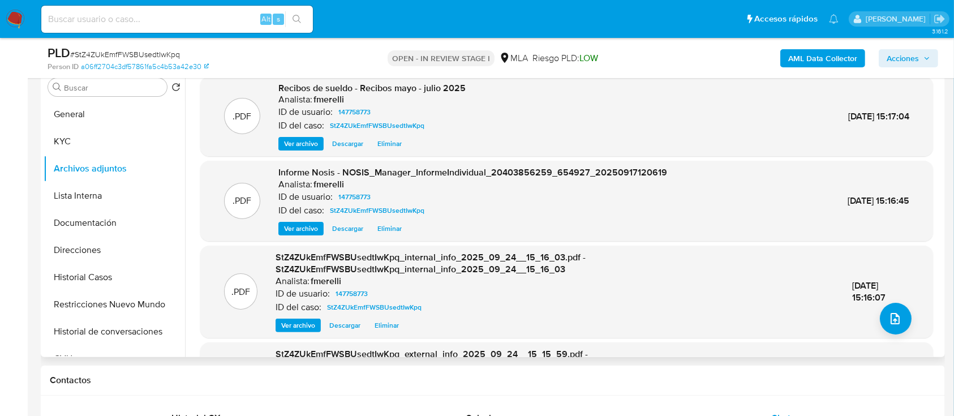
click at [308, 234] on span "Ver archivo" at bounding box center [301, 228] width 34 height 11
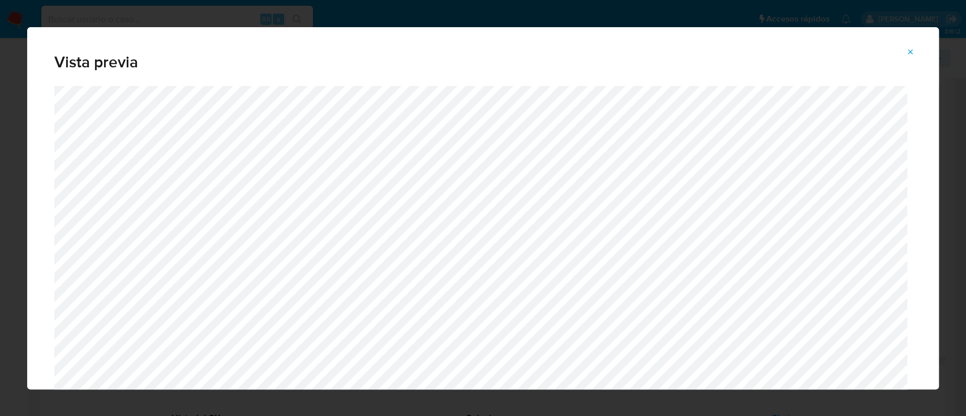
click at [906, 46] on span "Attachment preview" at bounding box center [910, 52] width 9 height 16
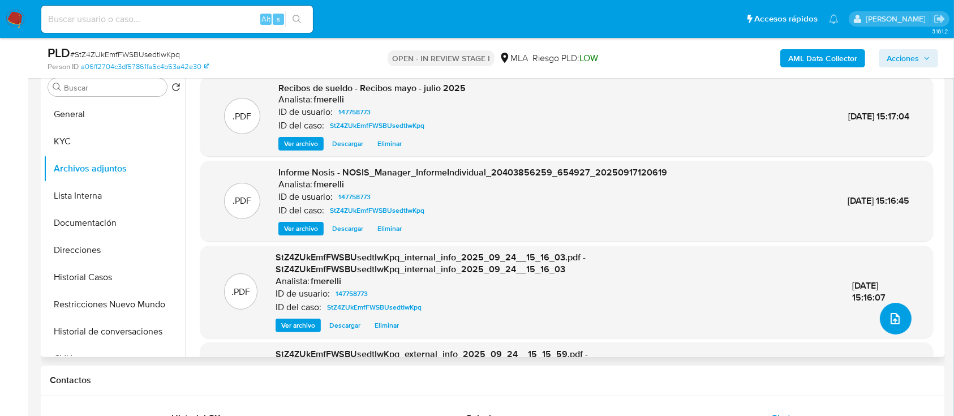
click at [896, 322] on icon "upload-file" at bounding box center [895, 319] width 14 height 14
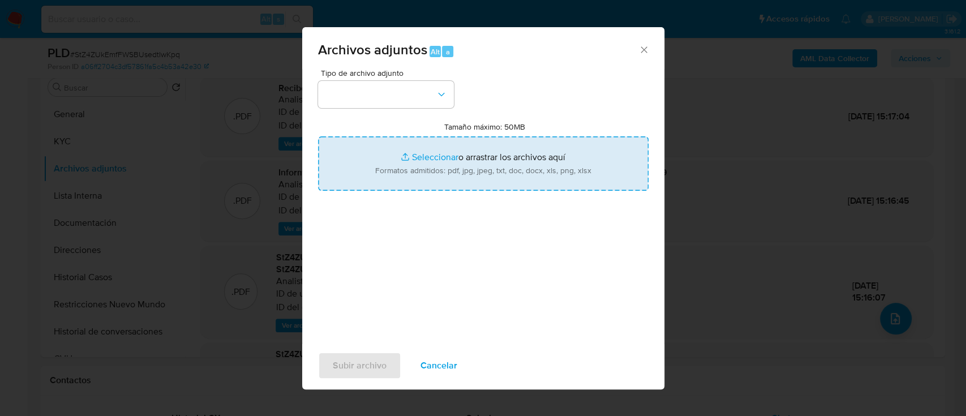
type input "C:\fakepath\Caselog StZ4ZUkEmfFWSBUsedtIwKpq_2025_08_19_02_31_23.docx"
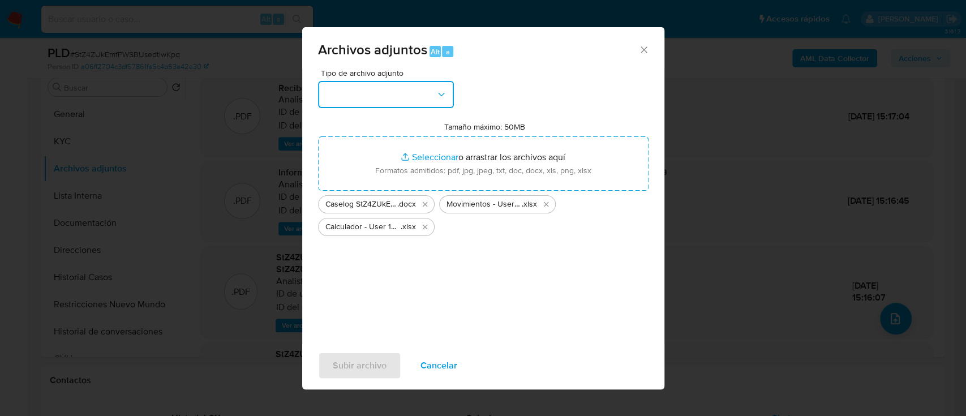
click at [388, 83] on button "button" at bounding box center [386, 94] width 136 height 27
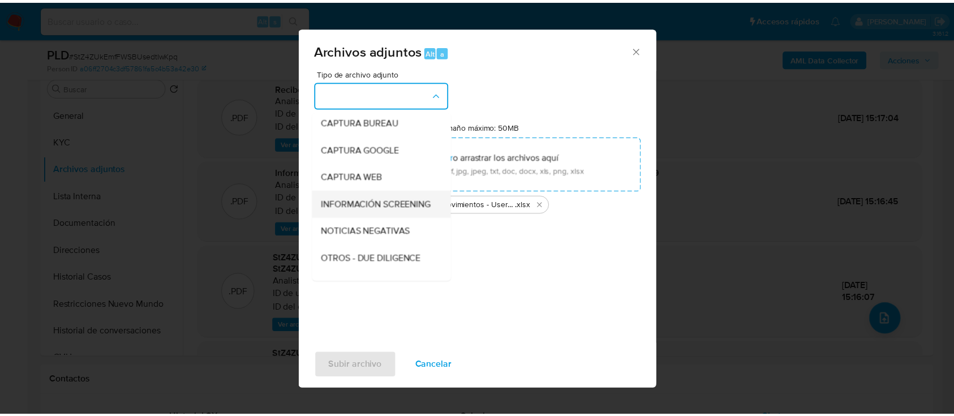
scroll to position [151, 0]
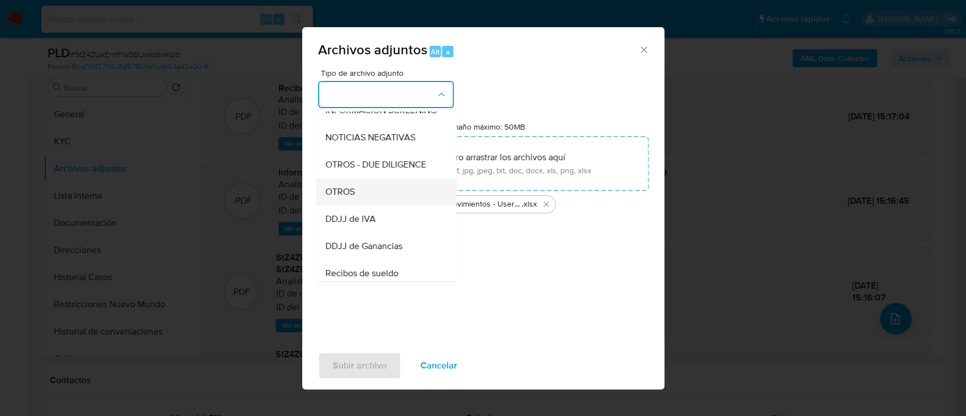
click at [392, 204] on div "OTROS" at bounding box center [382, 191] width 115 height 27
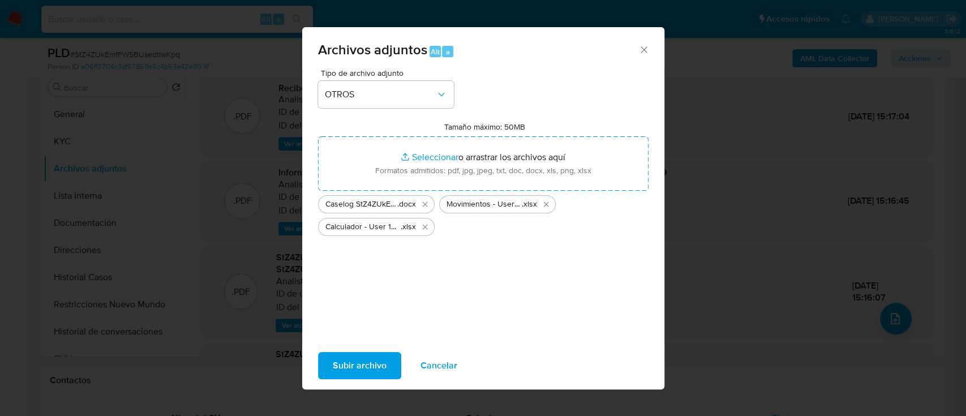
click at [347, 350] on div "Subir archivo Cancelar" at bounding box center [483, 365] width 362 height 43
click at [346, 358] on span "Subir archivo" at bounding box center [360, 365] width 54 height 25
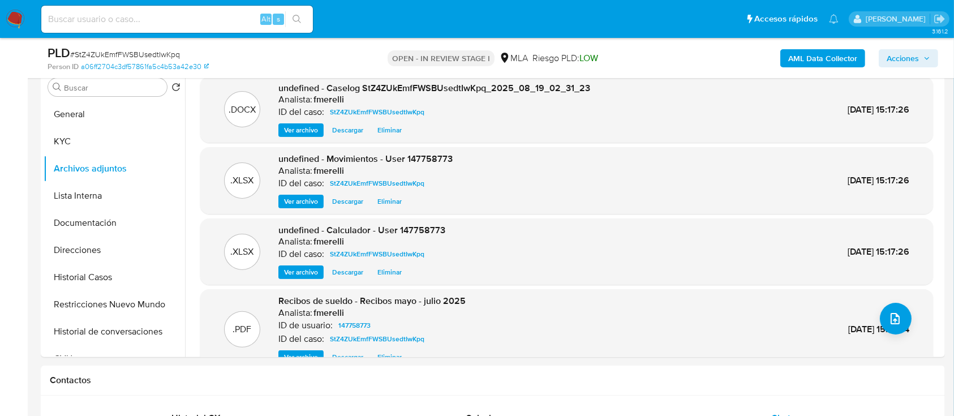
click at [119, 115] on button "General" at bounding box center [114, 114] width 141 height 27
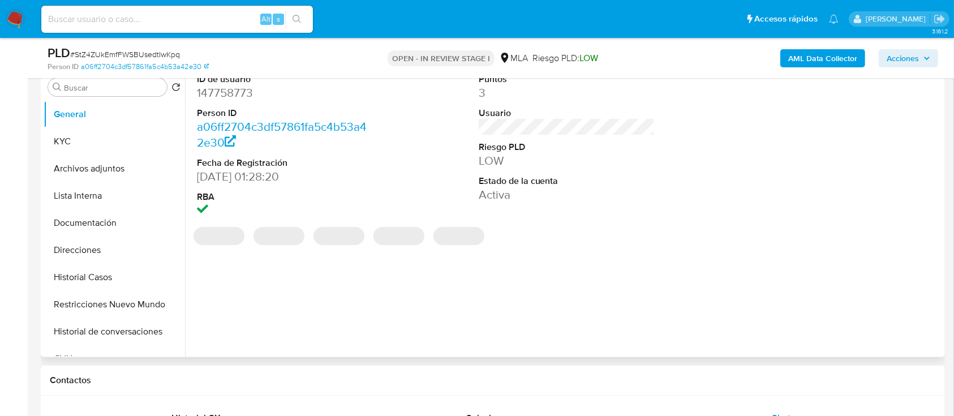
click at [241, 94] on dd "147758773" at bounding box center [285, 93] width 177 height 16
drag, startPoint x: 241, startPoint y: 94, endPoint x: 232, endPoint y: 100, distance: 11.0
click at [241, 93] on dd "147758773" at bounding box center [285, 93] width 177 height 16
copy dd "147758773"
click at [119, 165] on button "Archivos adjuntos" at bounding box center [110, 168] width 132 height 27
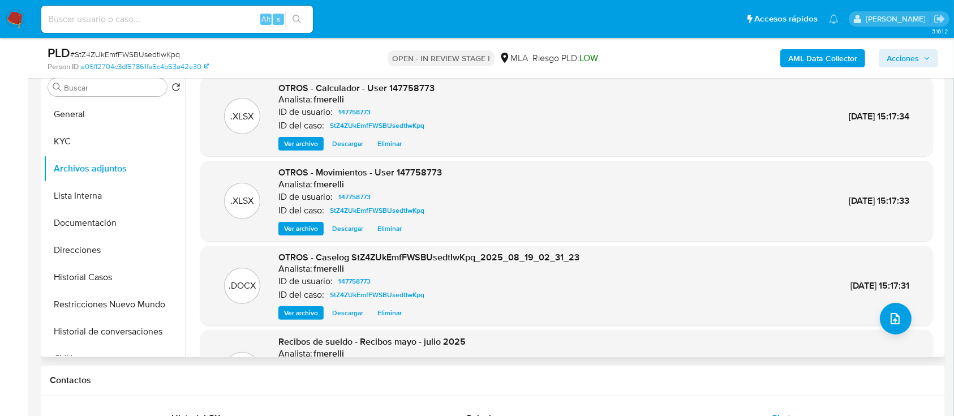
scroll to position [95, 0]
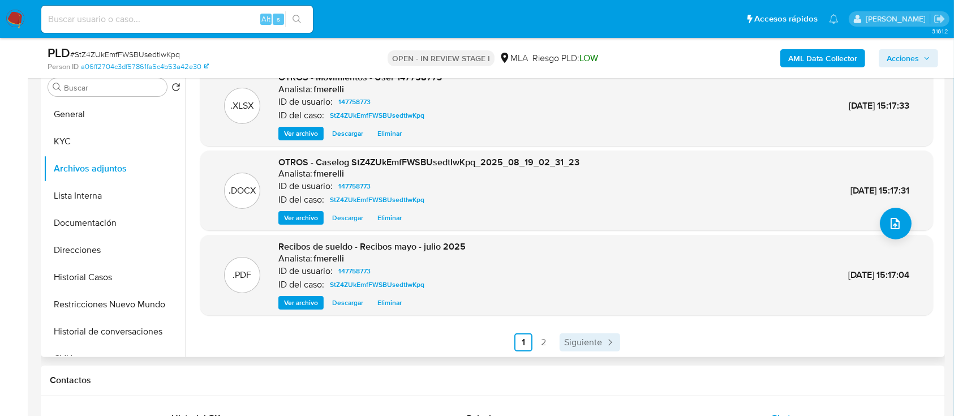
click at [579, 340] on span "Siguiente" at bounding box center [583, 342] width 38 height 9
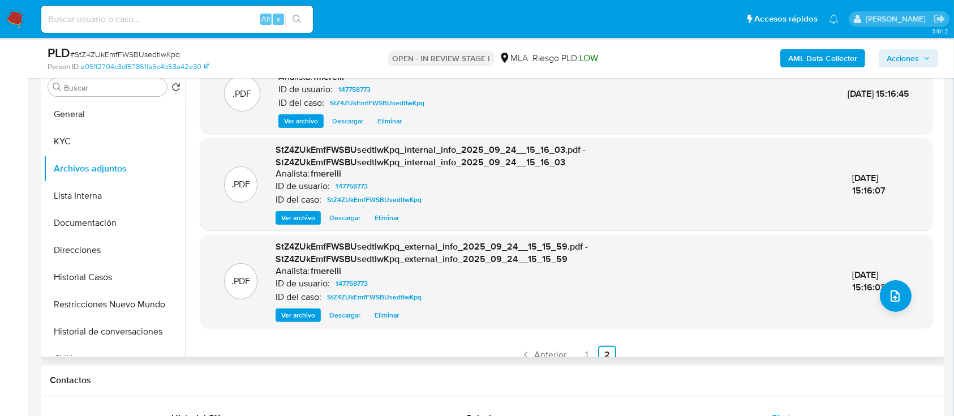
scroll to position [35, 0]
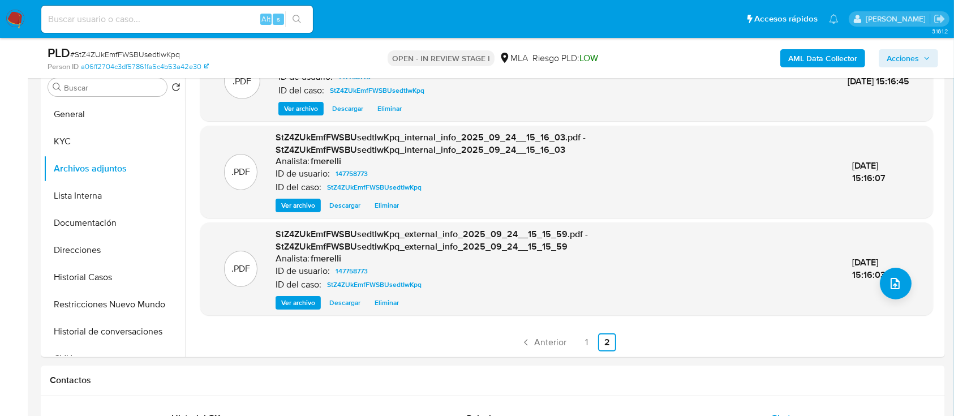
click at [551, 349] on link "Anterior" at bounding box center [543, 342] width 55 height 18
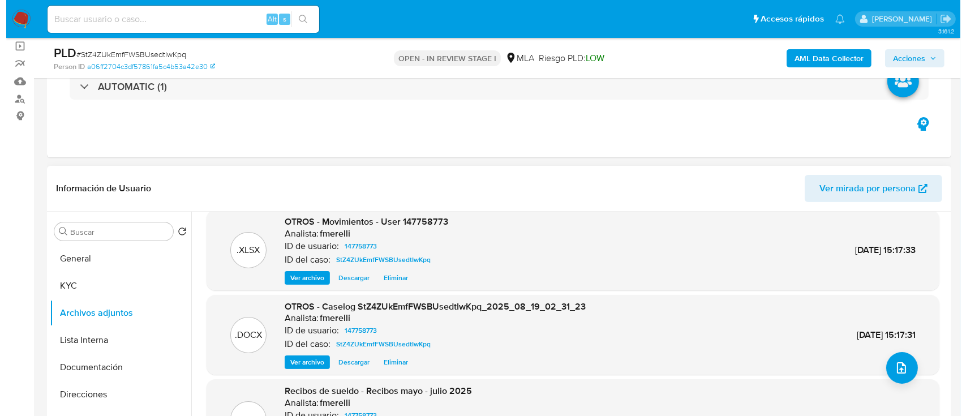
scroll to position [106, 0]
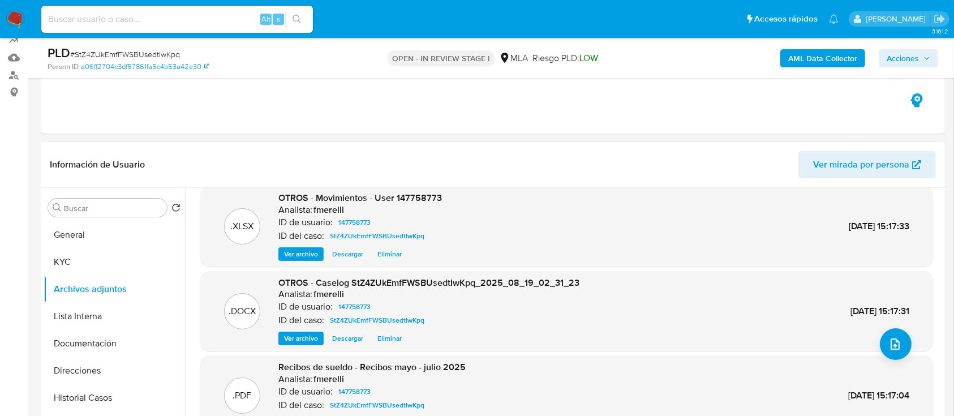
click at [299, 341] on span "Ver archivo" at bounding box center [301, 338] width 34 height 11
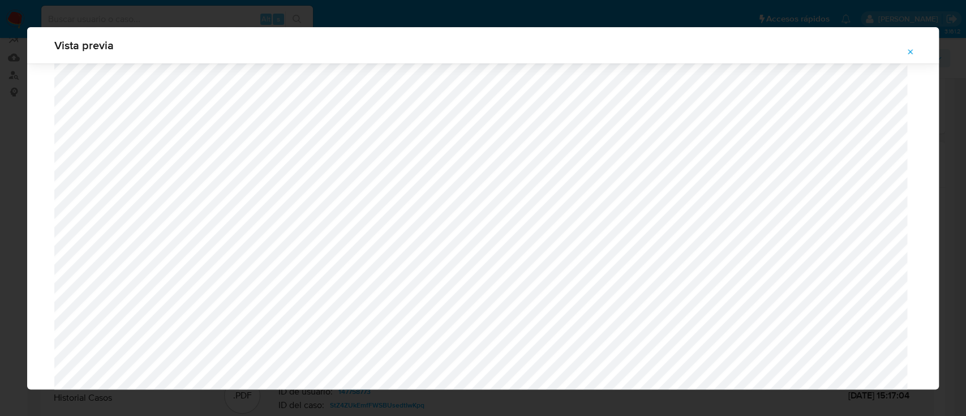
scroll to position [1182, 0]
click at [917, 49] on button "Attachment preview" at bounding box center [910, 52] width 25 height 18
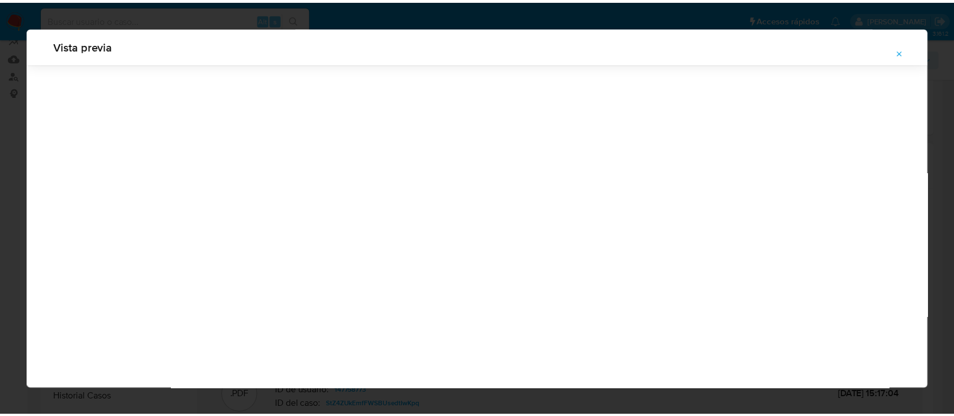
scroll to position [36, 0]
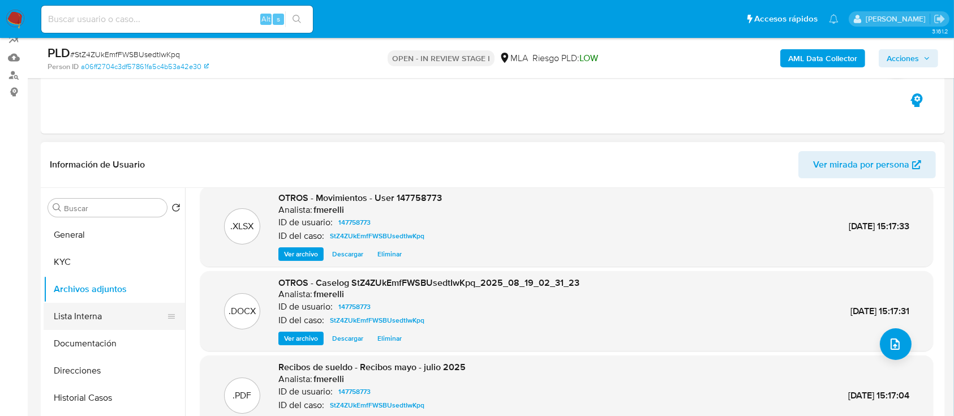
click at [68, 321] on button "Lista Interna" at bounding box center [110, 316] width 132 height 27
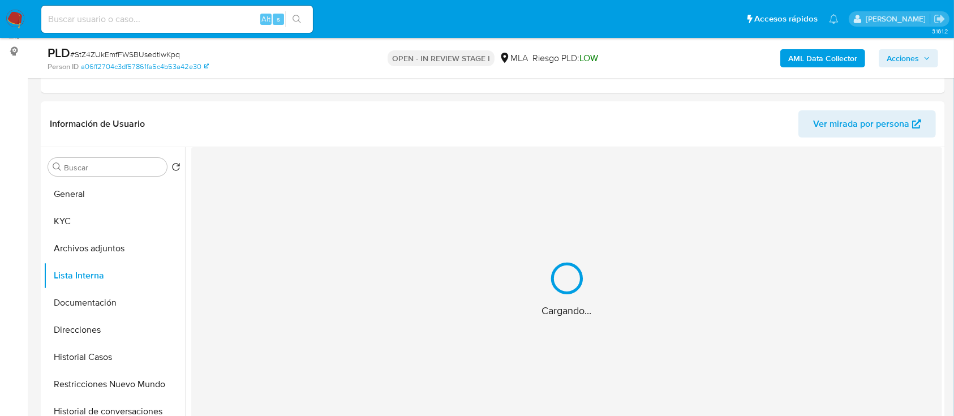
scroll to position [181, 0]
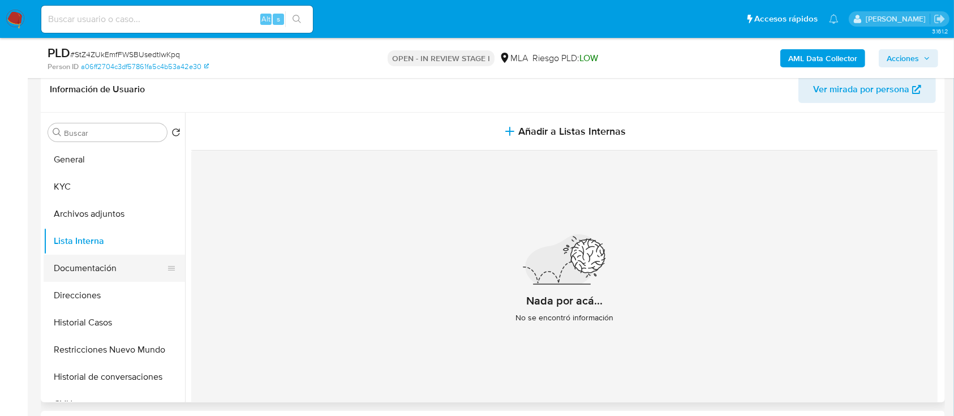
click at [72, 269] on button "Documentación" at bounding box center [110, 268] width 132 height 27
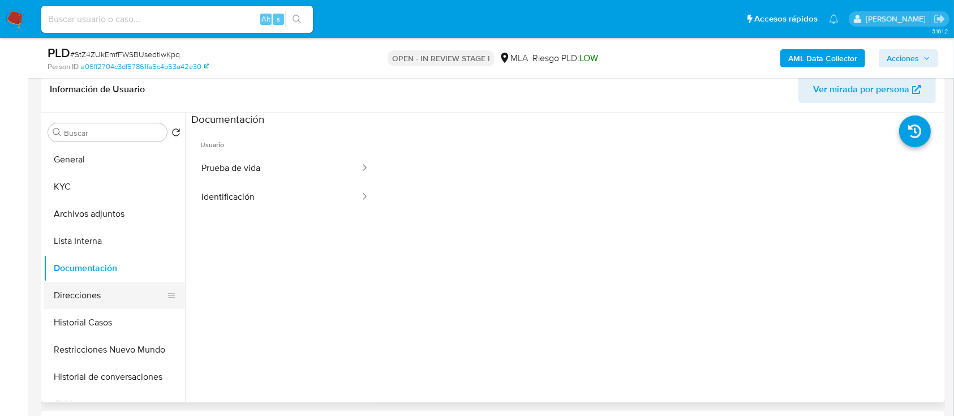
click at [118, 302] on button "Direcciones" at bounding box center [110, 295] width 132 height 27
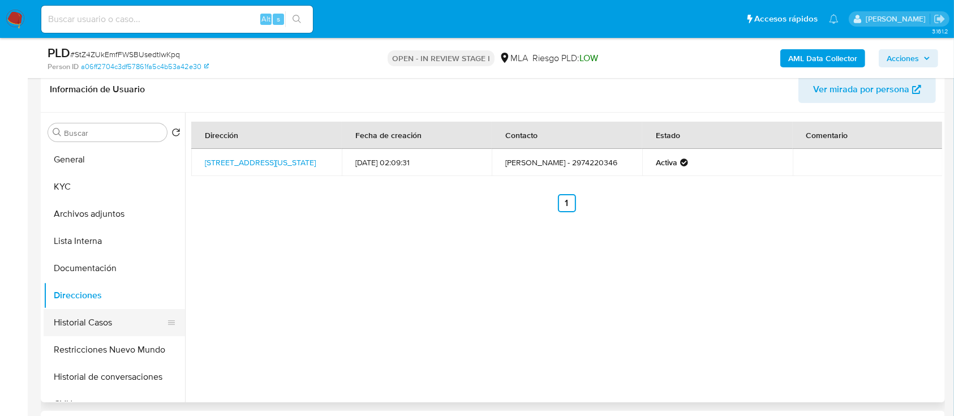
click at [122, 318] on button "Historial Casos" at bounding box center [110, 322] width 132 height 27
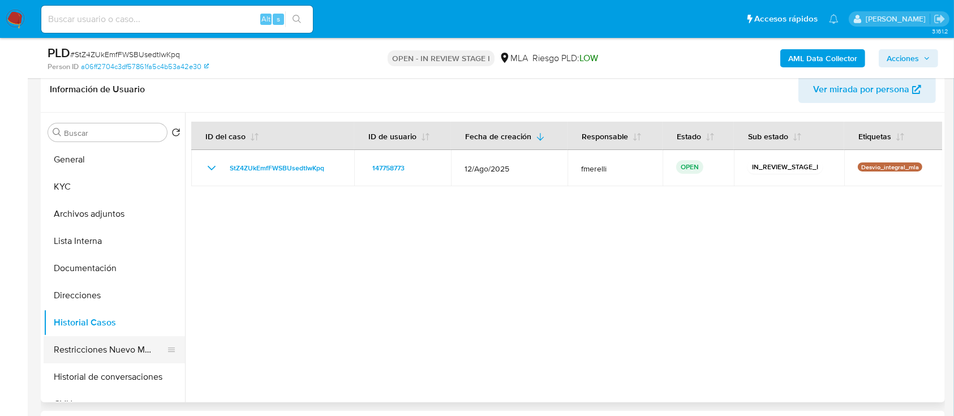
click at [101, 347] on button "Restricciones Nuevo Mundo" at bounding box center [110, 349] width 132 height 27
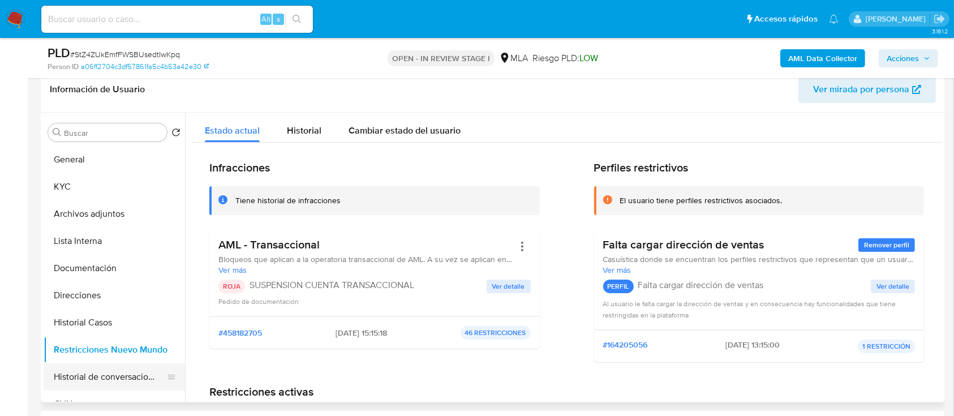
click at [92, 379] on button "Historial de conversaciones" at bounding box center [110, 376] width 132 height 27
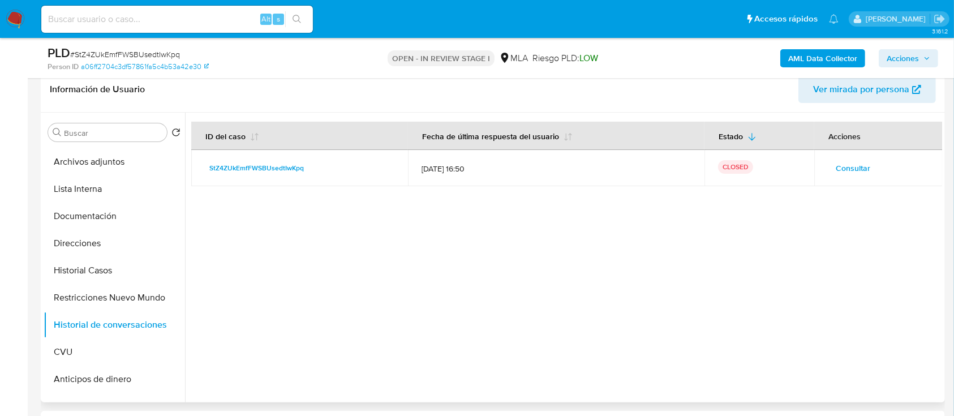
scroll to position [75, 0]
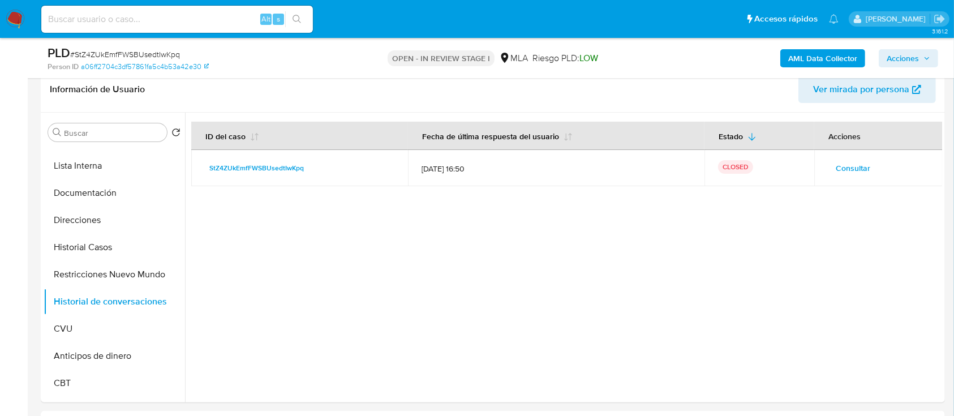
drag, startPoint x: 913, startPoint y: 59, endPoint x: 905, endPoint y: 63, distance: 8.1
click at [913, 59] on span "Acciones" at bounding box center [903, 58] width 32 height 18
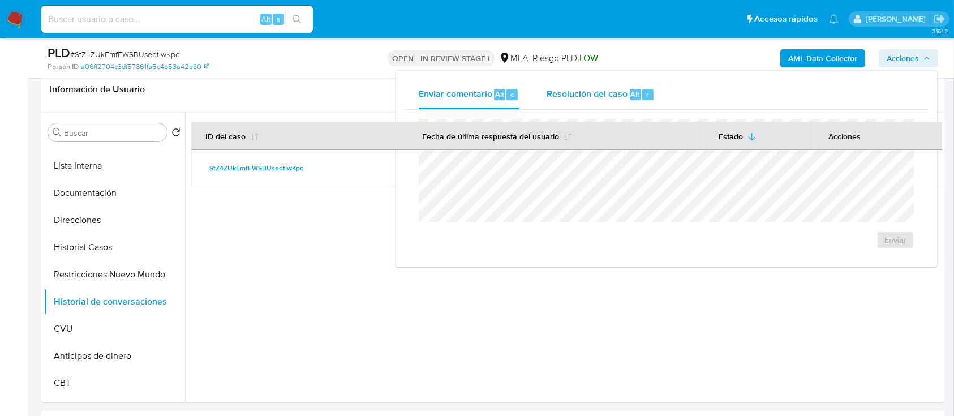
click at [652, 107] on div "Resolución del caso Alt r" at bounding box center [601, 94] width 108 height 29
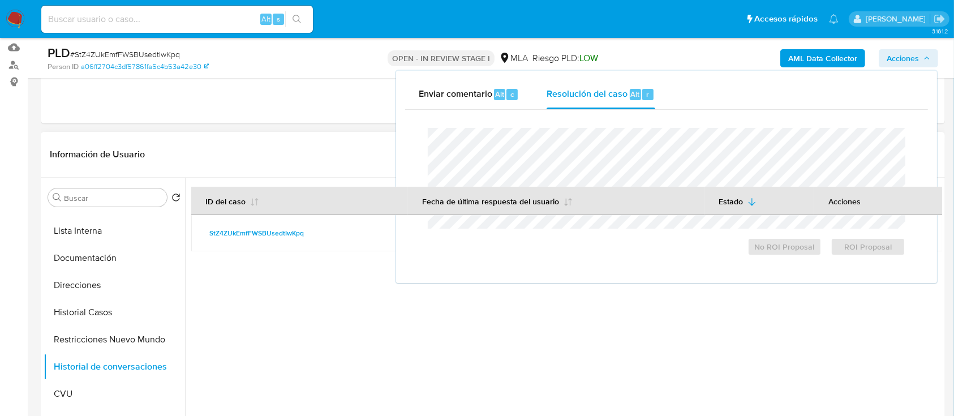
scroll to position [0, 0]
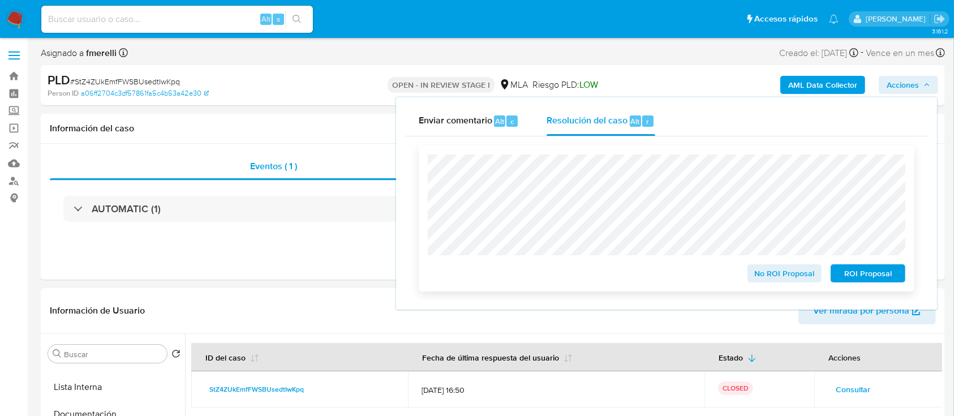
click at [785, 271] on span "No ROI Proposal" at bounding box center [784, 273] width 59 height 16
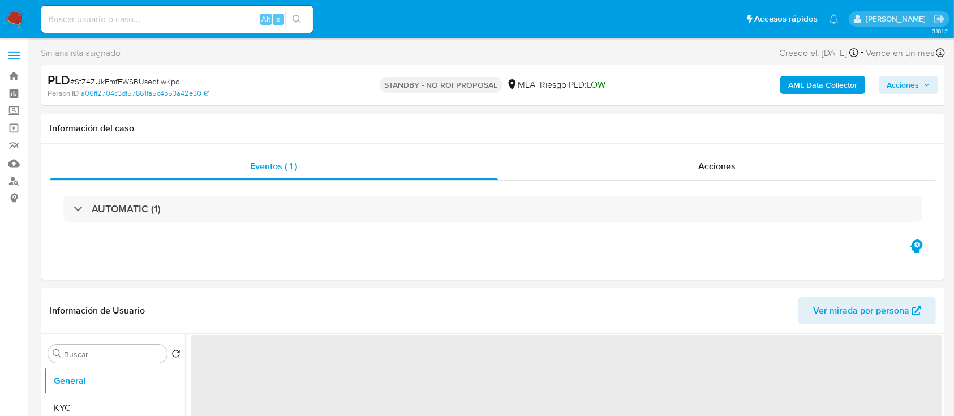
click at [161, 85] on span "# StZ4ZUkEmfFWSBUsedtIwKpq" at bounding box center [125, 81] width 110 height 11
copy span "StZ4ZUkEmfFWSBUsedtIwKpq"
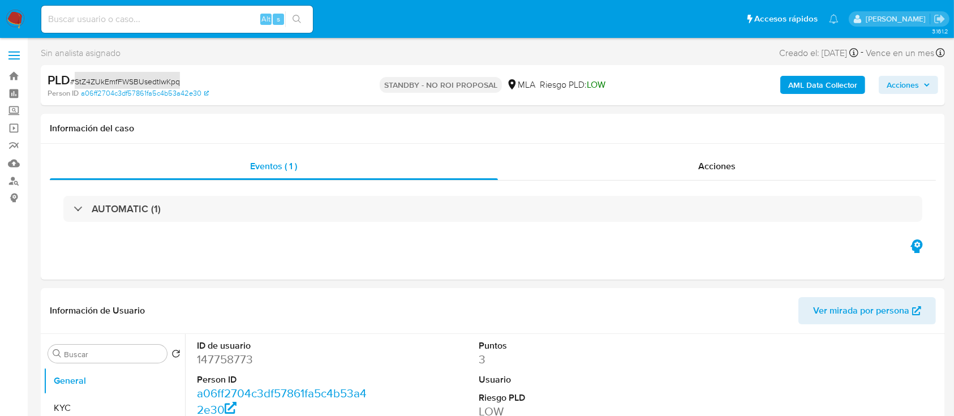
select select "10"
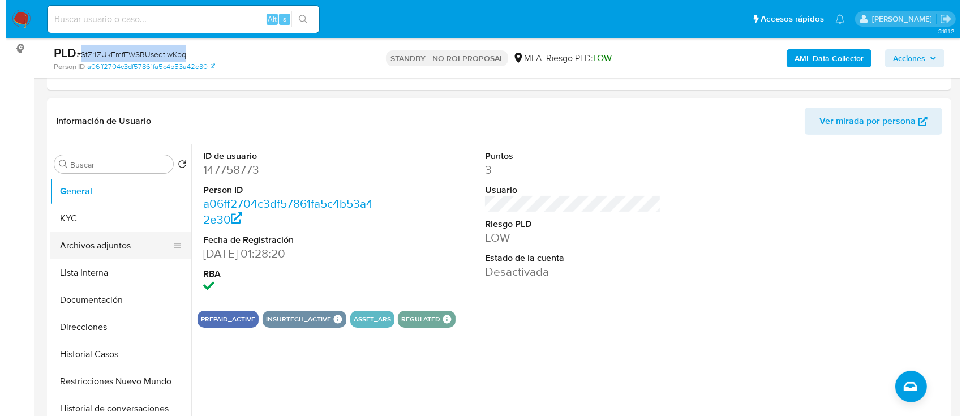
scroll to position [151, 0]
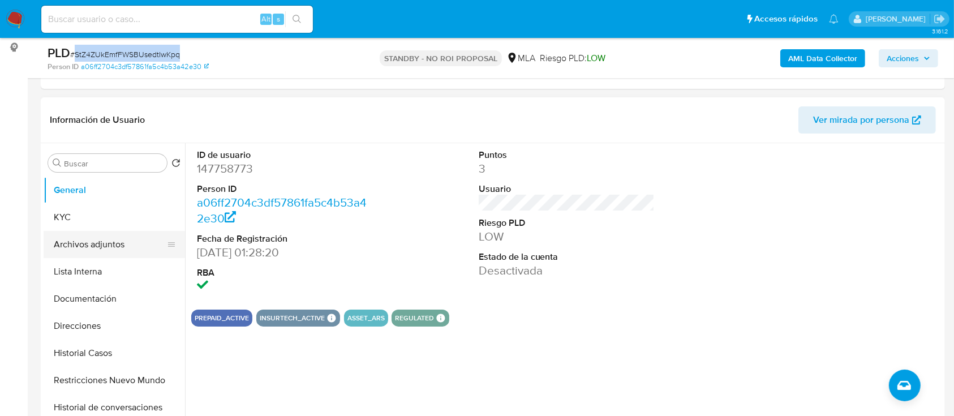
click at [115, 239] on button "Archivos adjuntos" at bounding box center [110, 244] width 132 height 27
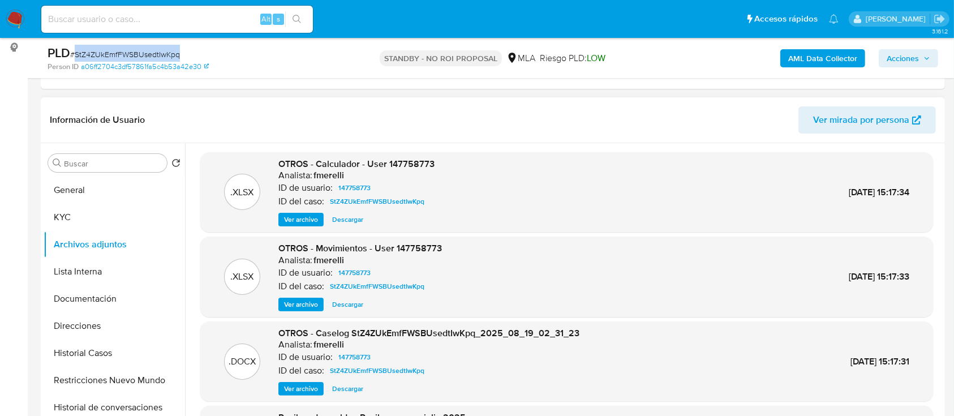
click at [296, 383] on span "Ver archivo" at bounding box center [301, 388] width 34 height 11
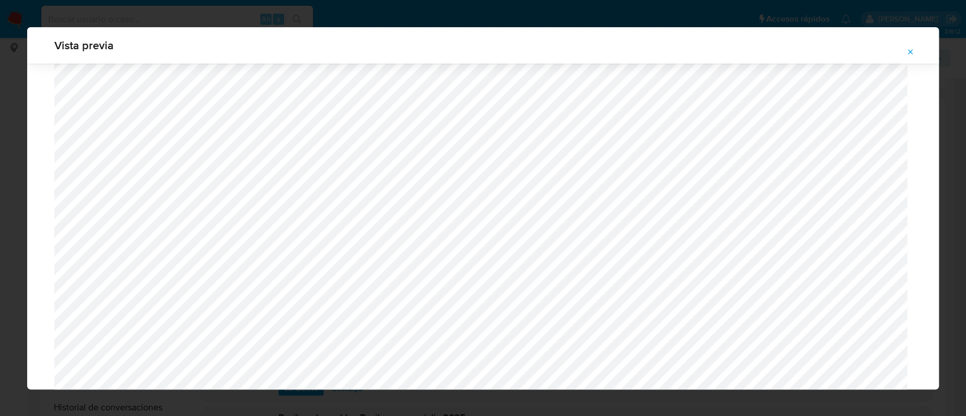
scroll to position [1107, 0]
click at [914, 50] on button "Attachment preview" at bounding box center [910, 52] width 25 height 18
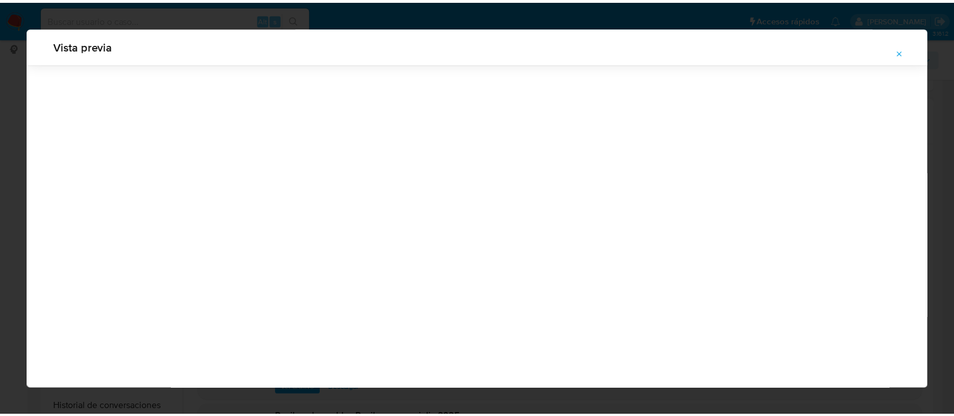
scroll to position [36, 0]
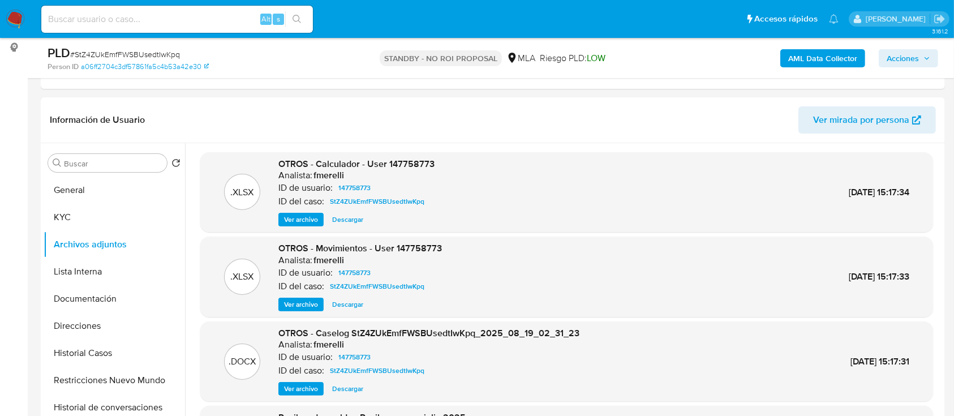
click at [22, 22] on img at bounding box center [15, 19] width 19 height 19
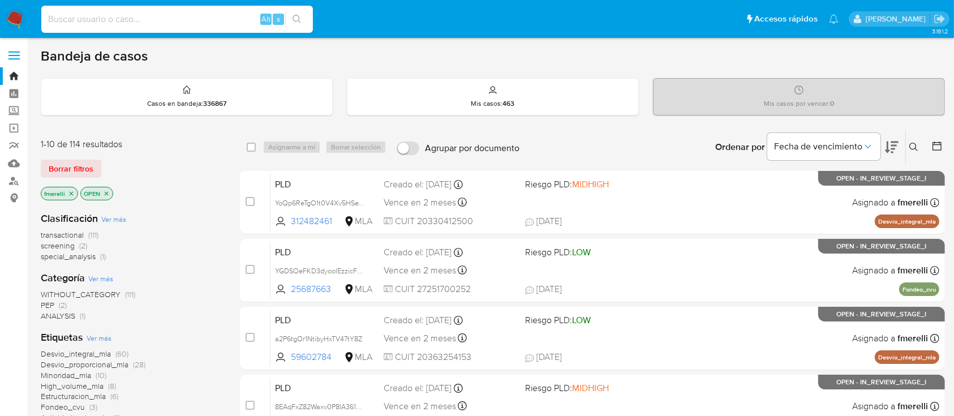
click at [203, 22] on input at bounding box center [177, 19] width 272 height 15
paste input "StZ4ZUkEmfFWSBUsedtIwKpq"
type input "StZ4ZUkEmfFWSBUsedtIwKpq"
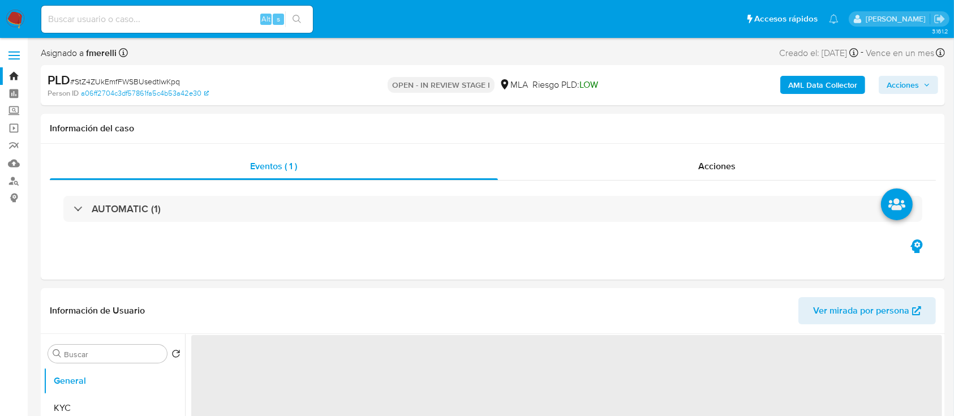
select select "10"
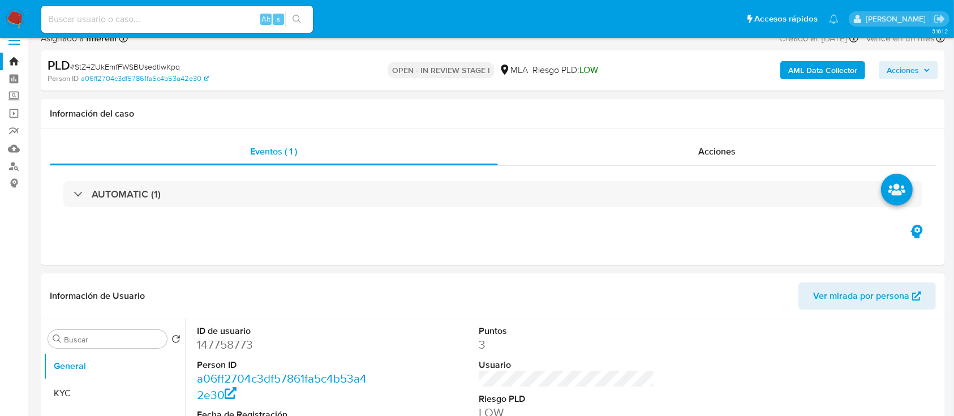
scroll to position [151, 0]
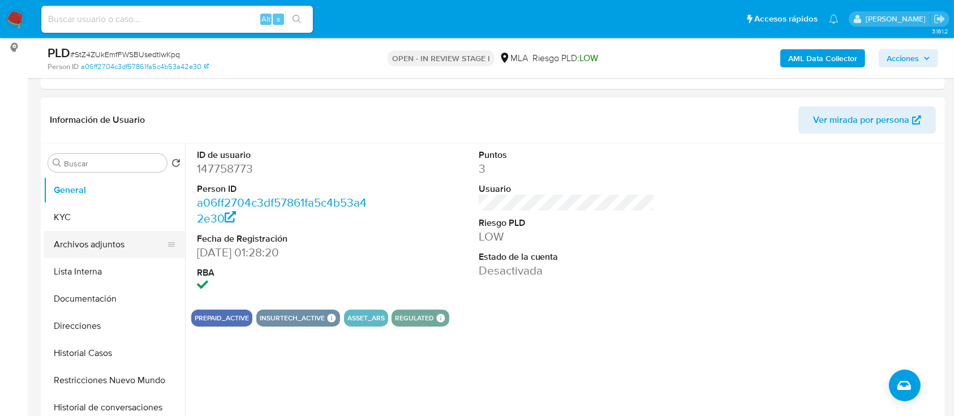
click at [114, 251] on button "Archivos adjuntos" at bounding box center [110, 244] width 132 height 27
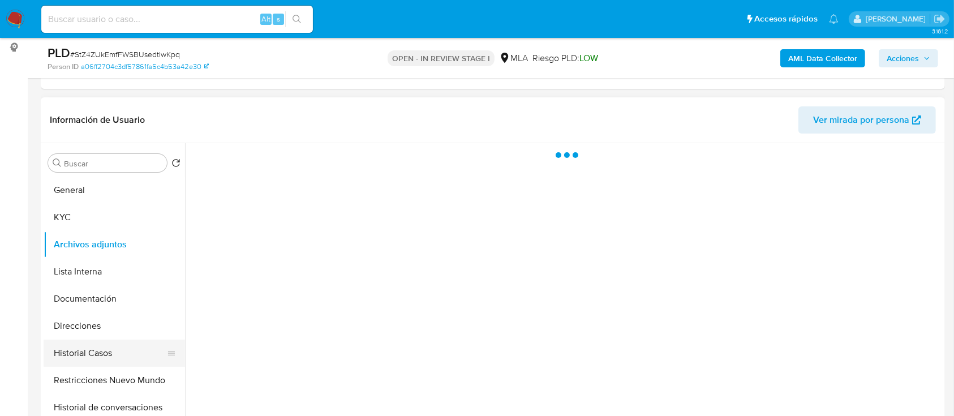
click at [112, 355] on button "Historial Casos" at bounding box center [110, 352] width 132 height 27
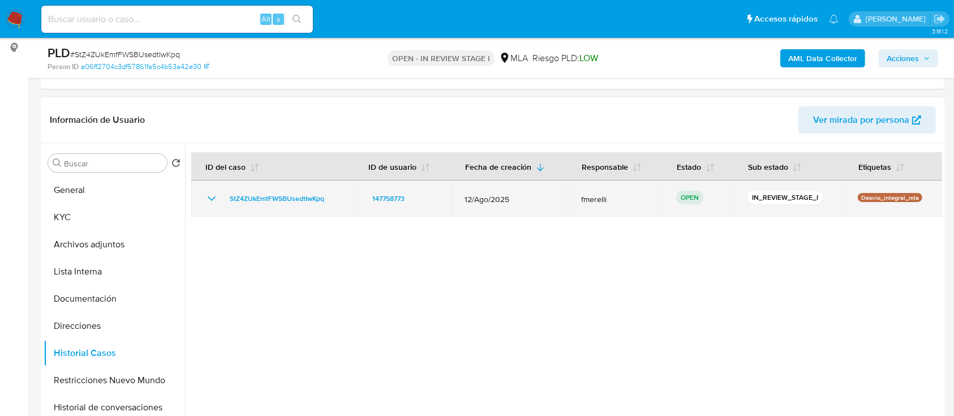
click at [211, 197] on icon "Mostrar/Ocultar" at bounding box center [212, 199] width 14 height 14
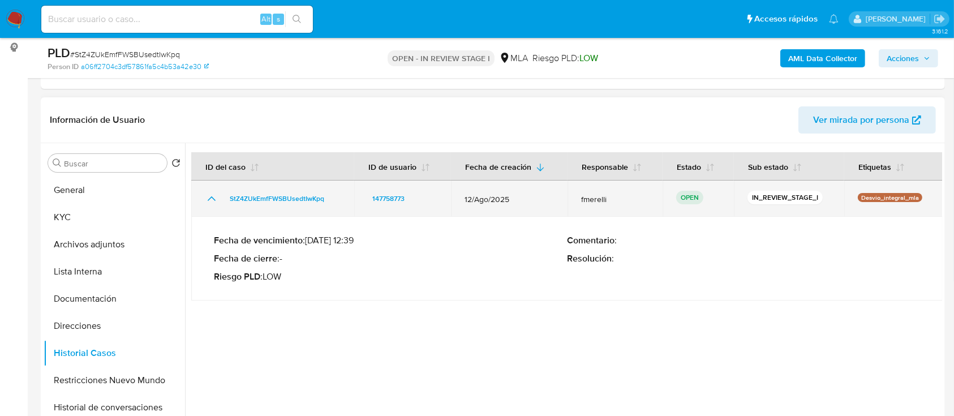
click at [211, 197] on icon "Mostrar/Ocultar" at bounding box center [212, 199] width 14 height 14
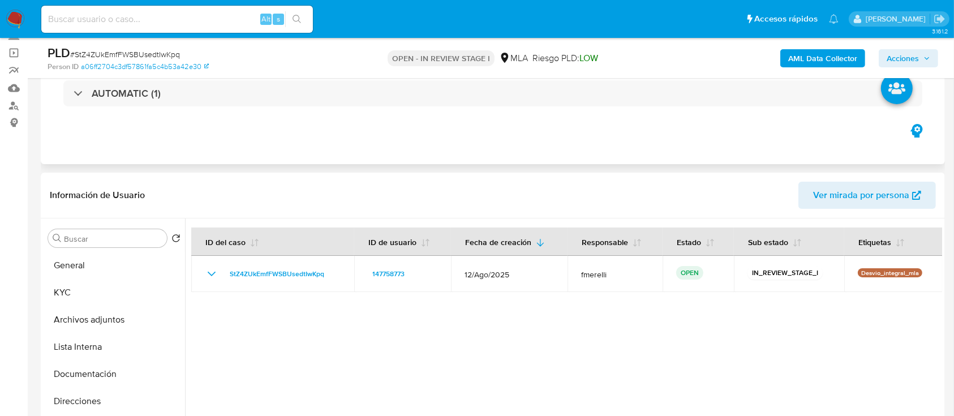
scroll to position [0, 0]
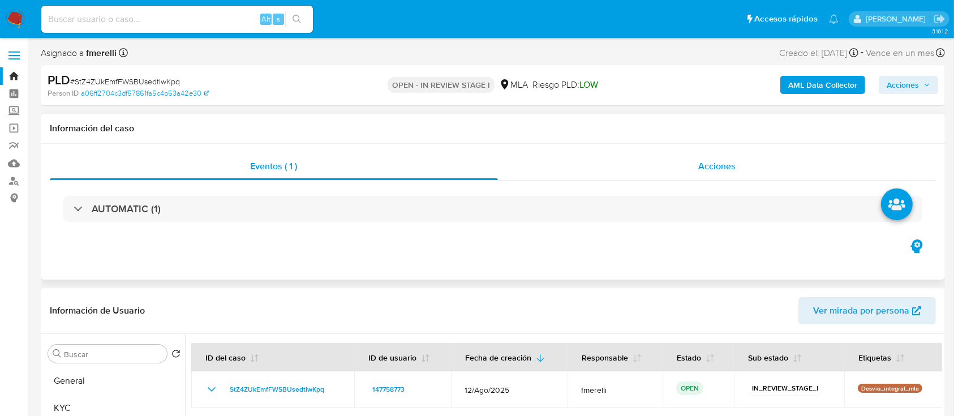
click at [756, 179] on div "Acciones" at bounding box center [717, 166] width 439 height 27
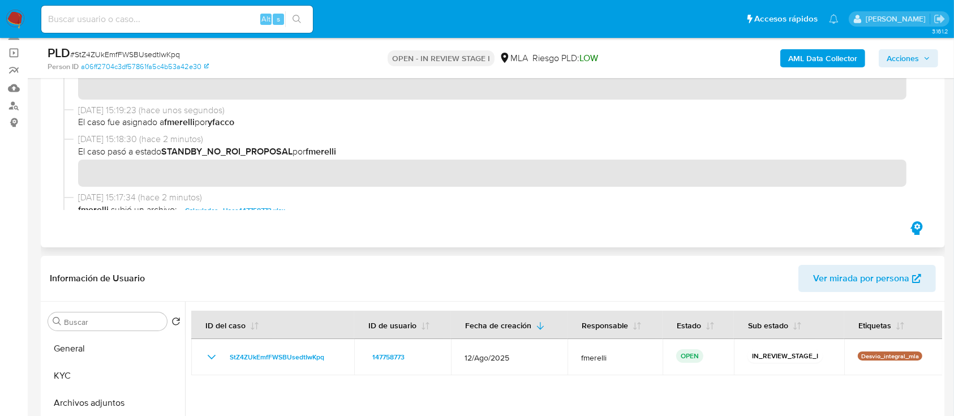
scroll to position [151, 0]
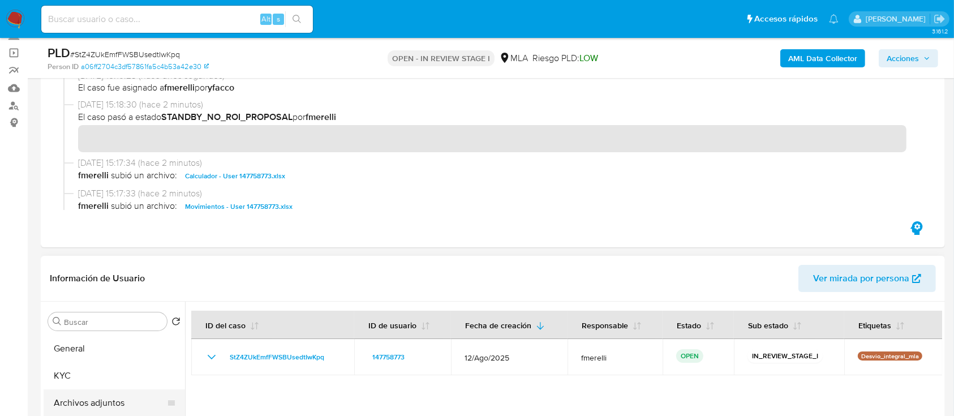
click at [77, 413] on button "Archivos adjuntos" at bounding box center [110, 402] width 132 height 27
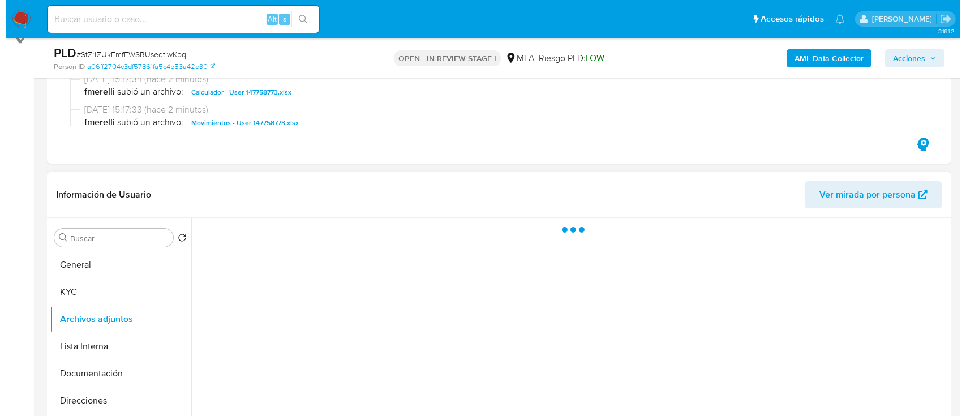
scroll to position [226, 0]
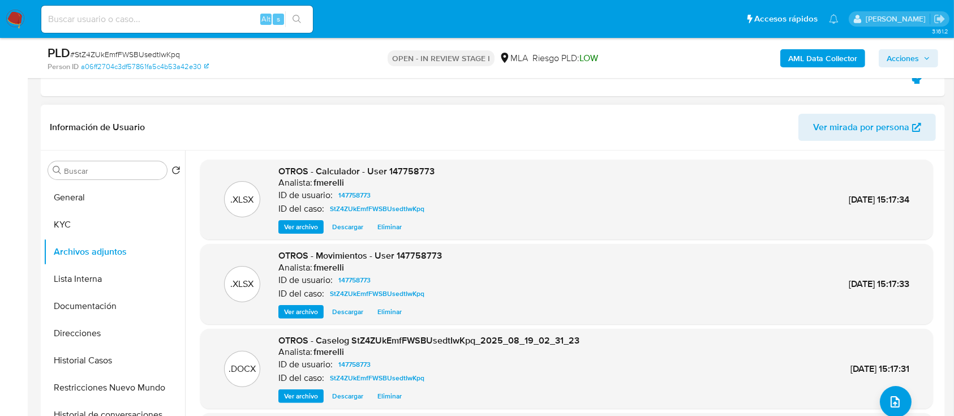
click at [283, 409] on div ".XLSX OTROS - Calculador - User 147758773 Analista: fmerelli ID de usuario: 147…" at bounding box center [566, 345] width 733 height 370
click at [290, 396] on span "Ver archivo" at bounding box center [301, 395] width 34 height 11
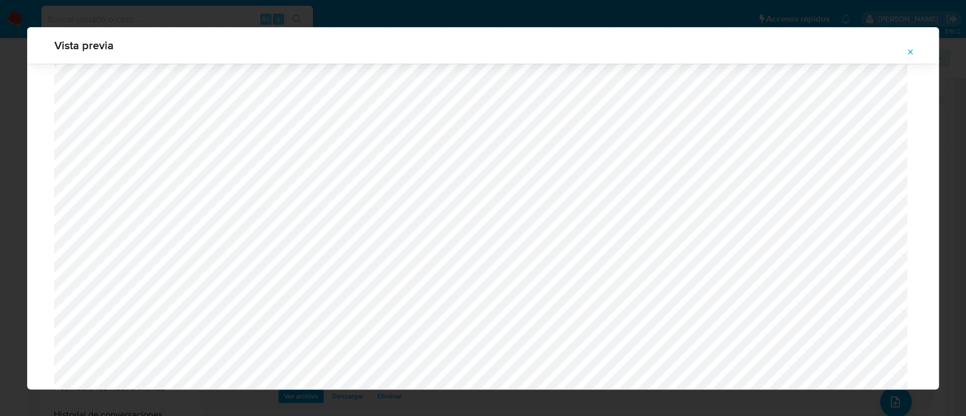
scroll to position [1109, 0]
click at [0, 302] on div "Vista previa" at bounding box center [483, 208] width 966 height 416
click at [917, 51] on button "Attachment preview" at bounding box center [910, 52] width 25 height 18
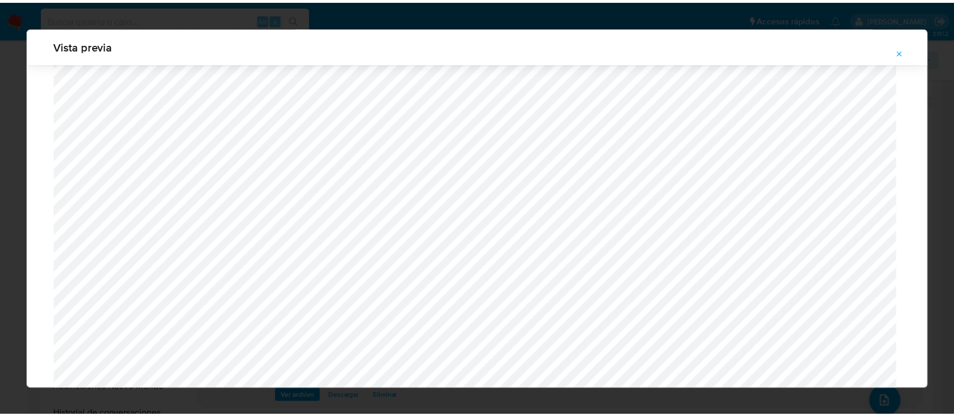
scroll to position [36, 0]
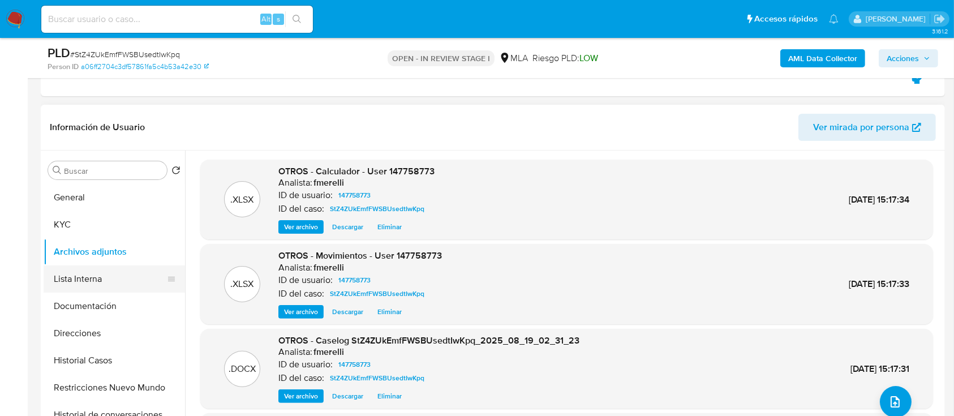
click at [109, 281] on button "Lista Interna" at bounding box center [110, 278] width 132 height 27
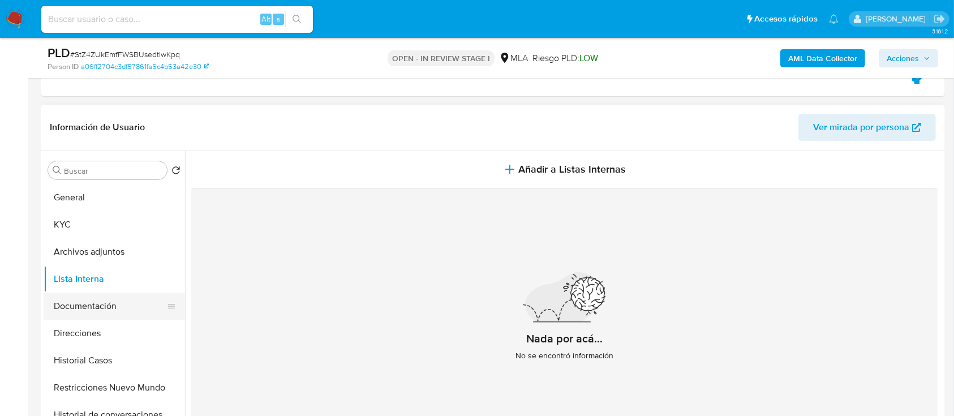
click at [105, 308] on button "Documentación" at bounding box center [110, 306] width 132 height 27
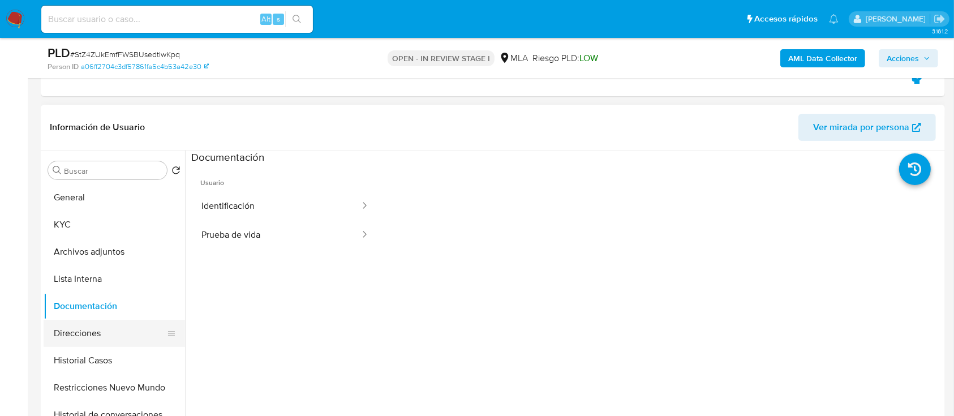
click at [95, 328] on button "Direcciones" at bounding box center [110, 333] width 132 height 27
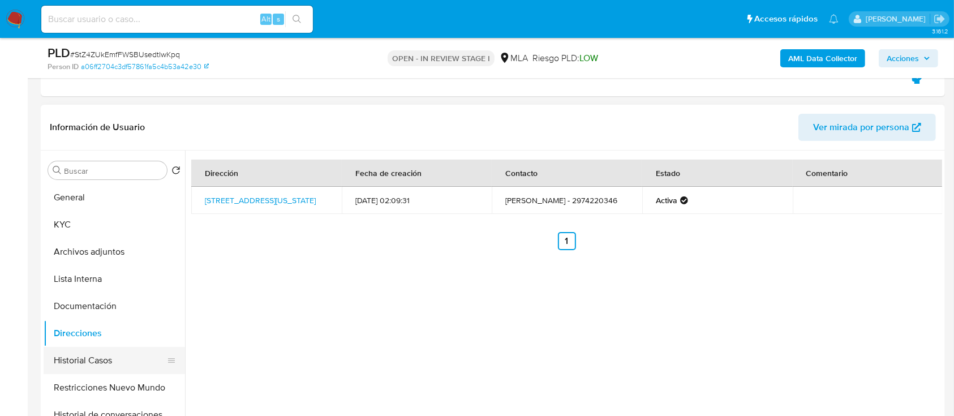
click at [113, 352] on button "Historial Casos" at bounding box center [110, 360] width 132 height 27
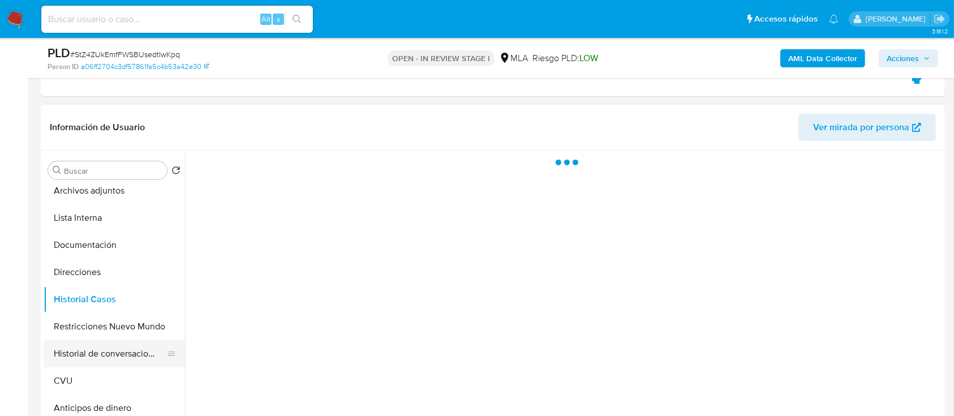
scroll to position [75, 0]
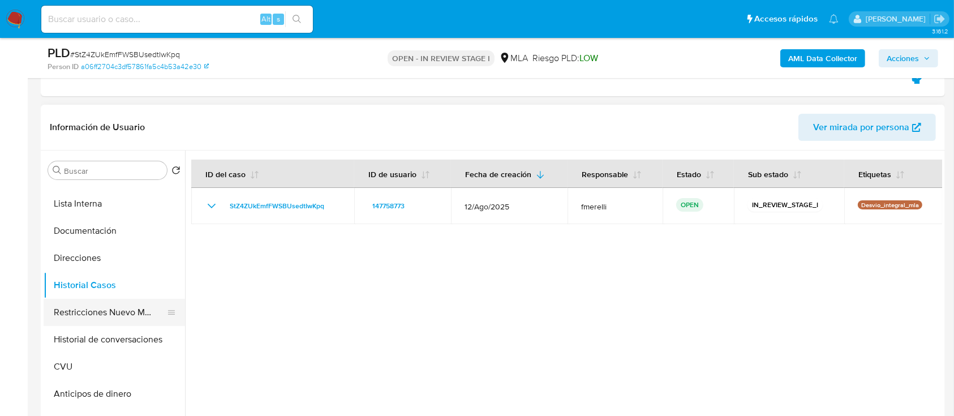
click at [120, 307] on button "Restricciones Nuevo Mundo" at bounding box center [110, 312] width 132 height 27
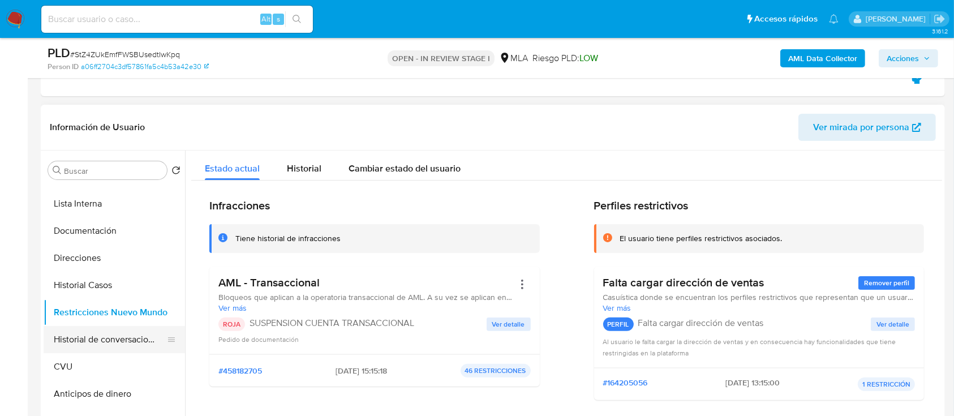
click at [119, 337] on button "Historial de conversaciones" at bounding box center [110, 339] width 132 height 27
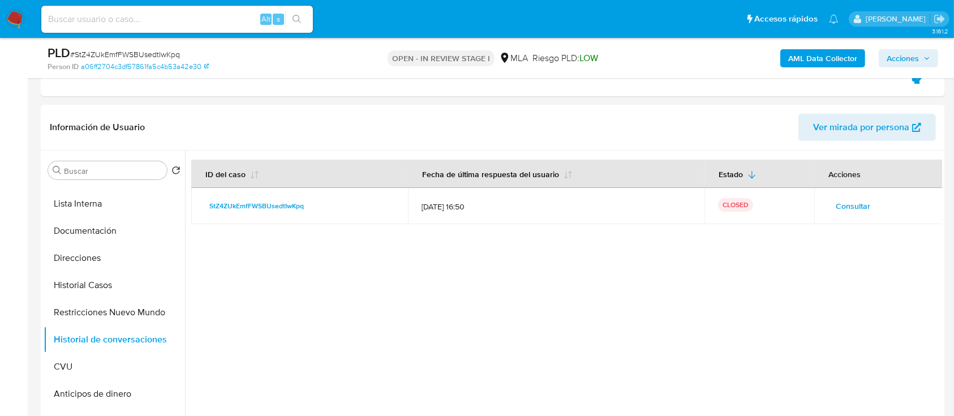
click at [919, 56] on span "Acciones" at bounding box center [903, 58] width 32 height 18
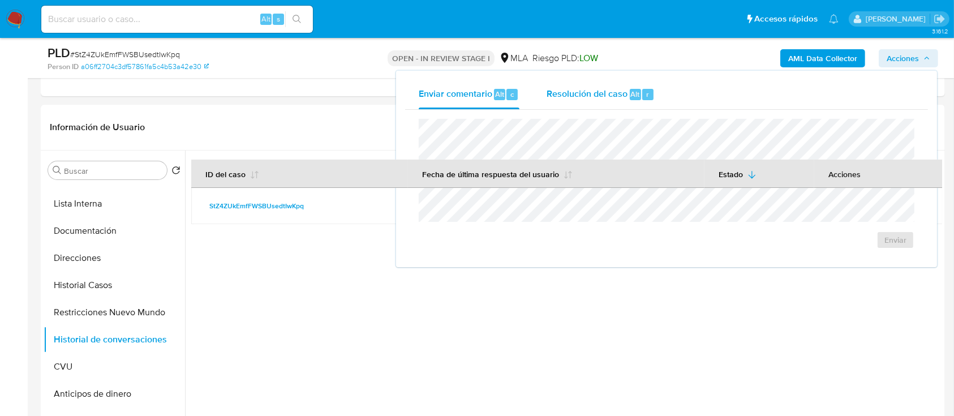
click at [634, 87] on div "Resolución del caso Alt r" at bounding box center [601, 94] width 108 height 29
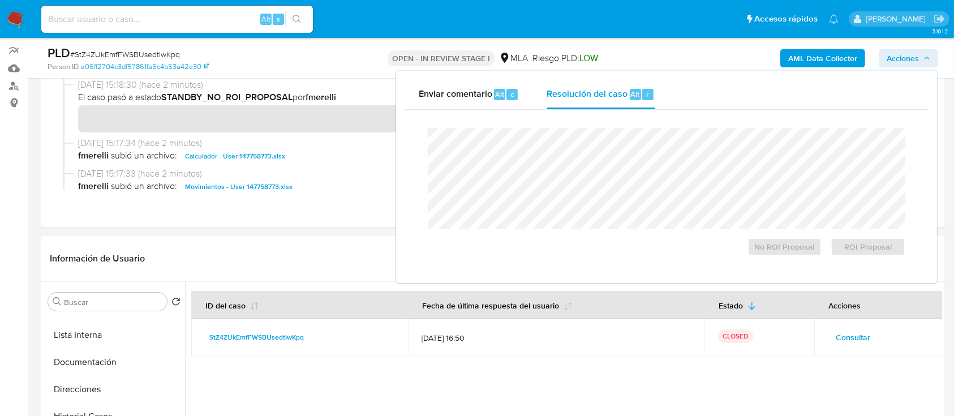
scroll to position [0, 0]
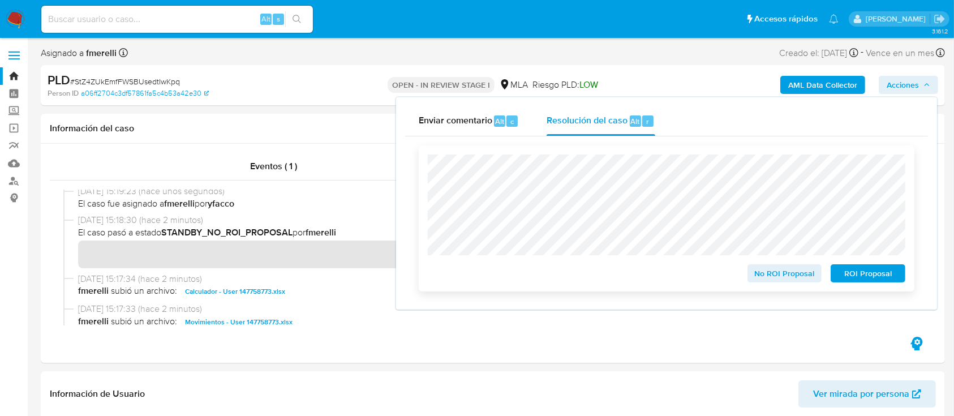
click at [872, 280] on span "ROI Proposal" at bounding box center [868, 273] width 59 height 16
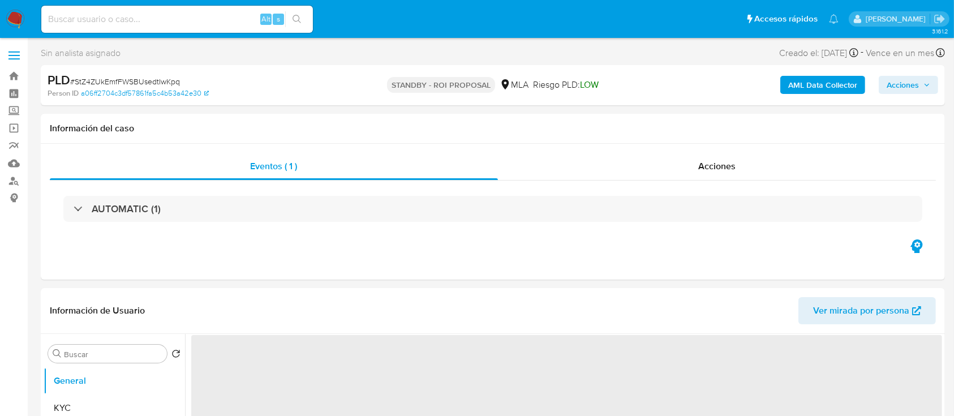
click at [12, 19] on img at bounding box center [15, 19] width 19 height 19
select select "10"
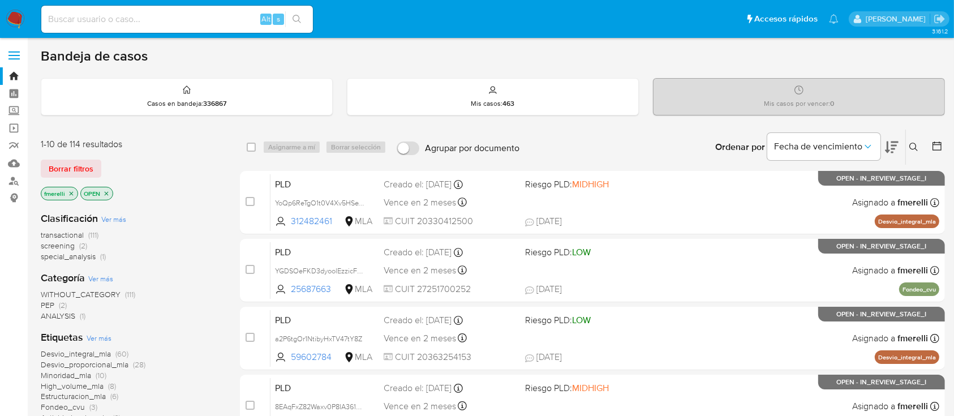
click at [127, 239] on div "transactional (111) screening (2) special_analysis (1)" at bounding box center [131, 246] width 181 height 32
click at [71, 192] on icon "close-filter" at bounding box center [72, 193] width 4 height 4
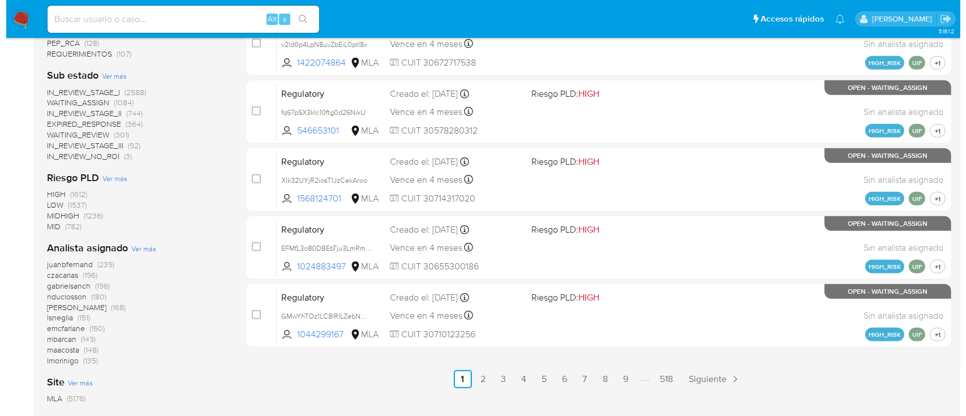
scroll to position [528, 0]
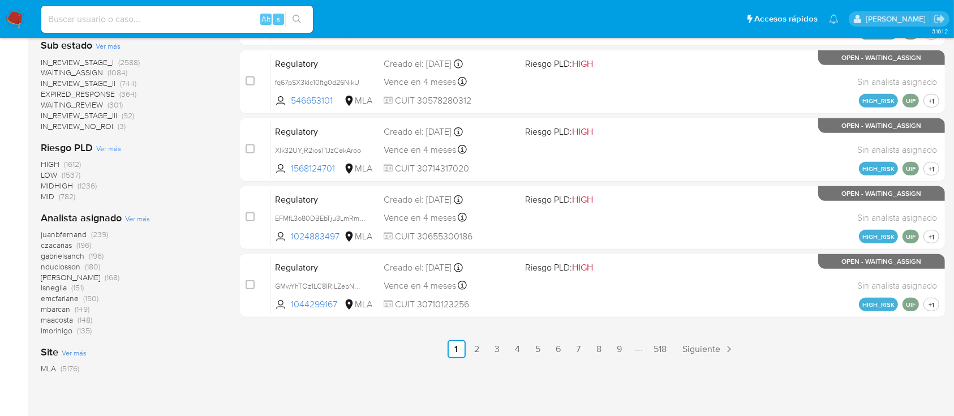
click at [147, 214] on span "Ver más" at bounding box center [137, 218] width 25 height 10
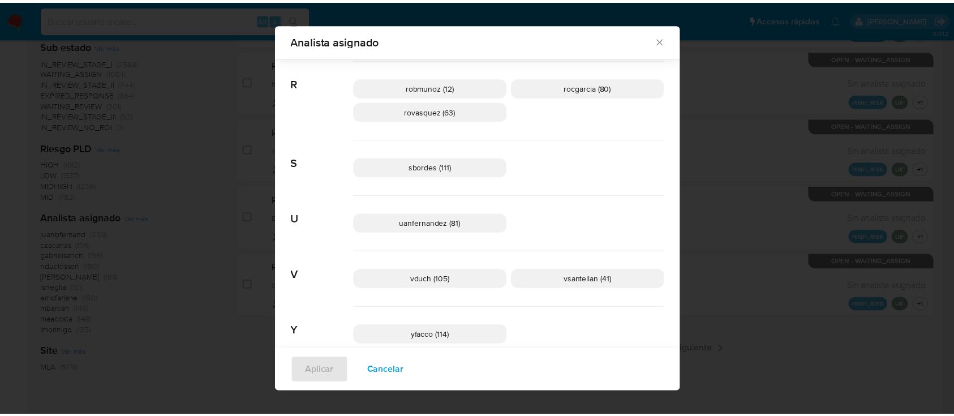
scroll to position [892, 0]
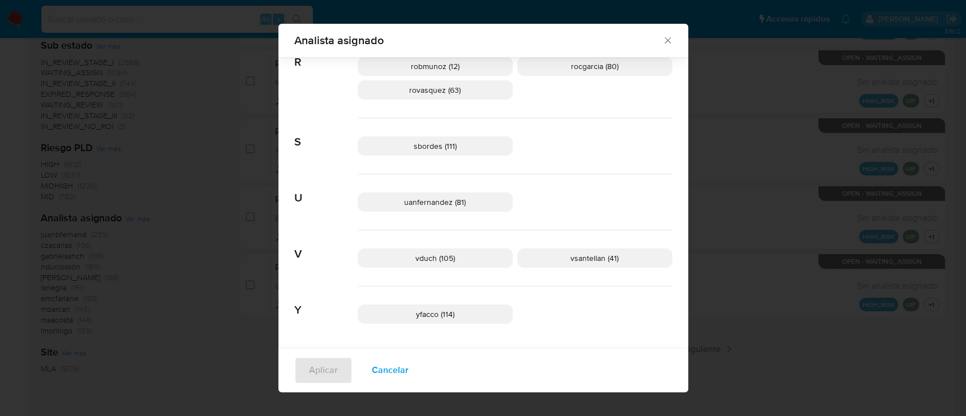
drag, startPoint x: 662, startPoint y: 36, endPoint x: 643, endPoint y: 43, distance: 20.6
click at [663, 35] on icon "Cerrar" at bounding box center [667, 40] width 11 height 11
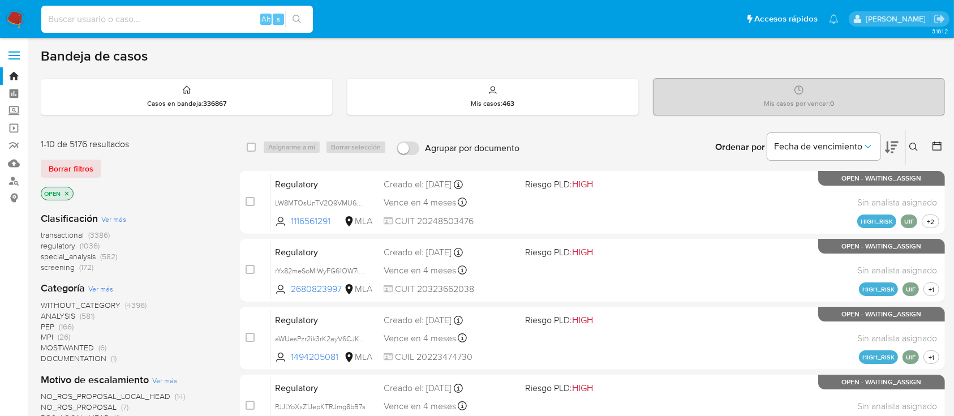
click at [164, 14] on input at bounding box center [177, 19] width 272 height 15
paste input "280965403"
type input "280965403"
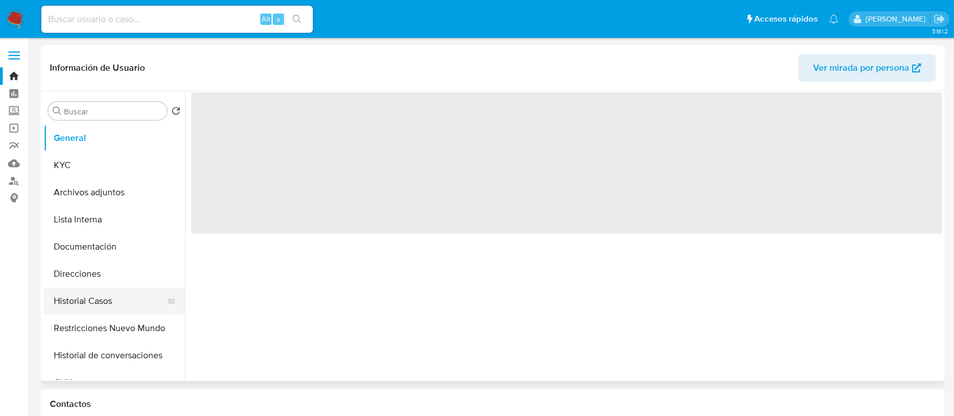
click at [111, 309] on button "Historial Casos" at bounding box center [110, 300] width 132 height 27
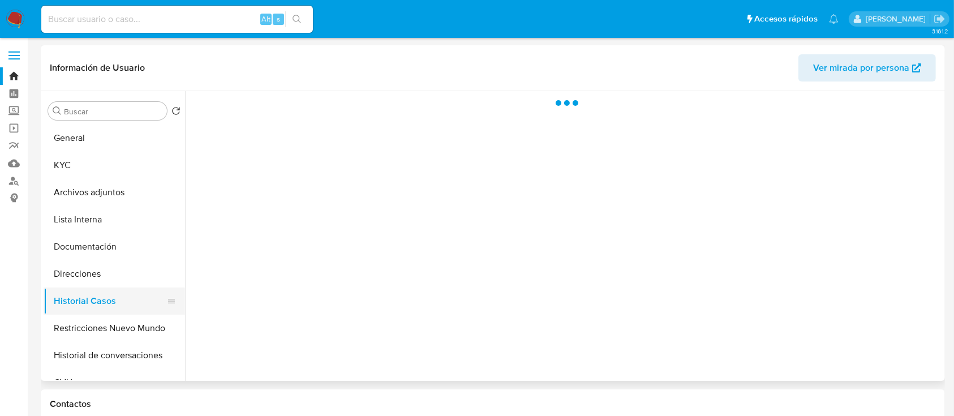
select select "10"
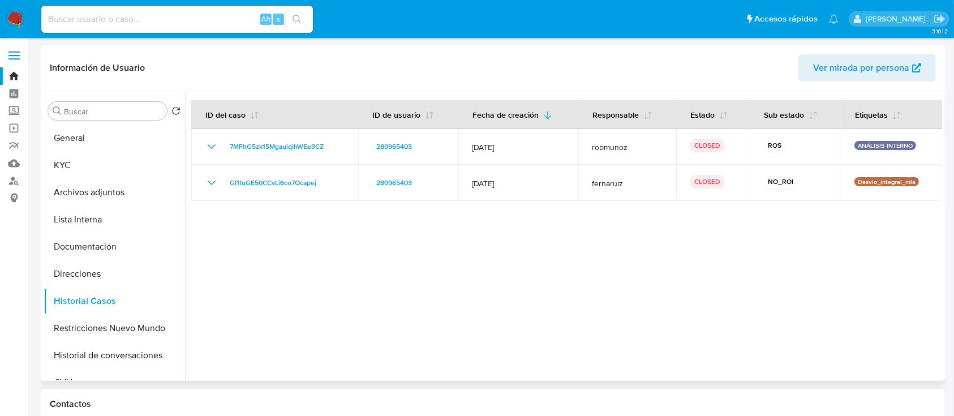
drag, startPoint x: 919, startPoint y: 144, endPoint x: 619, endPoint y: 220, distance: 309.2
click at [612, 212] on div at bounding box center [563, 236] width 757 height 290
click at [620, 229] on div at bounding box center [563, 236] width 757 height 290
click at [76, 133] on button "General" at bounding box center [110, 137] width 132 height 27
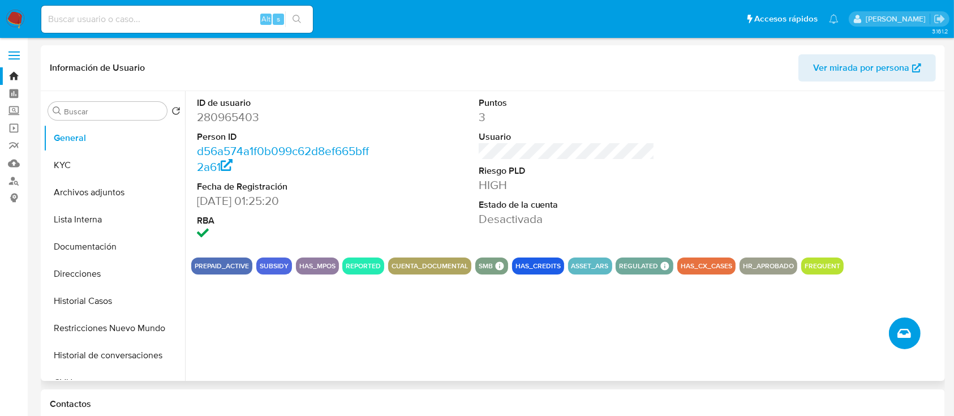
click at [901, 338] on icon "Crear caso manual" at bounding box center [904, 333] width 14 height 14
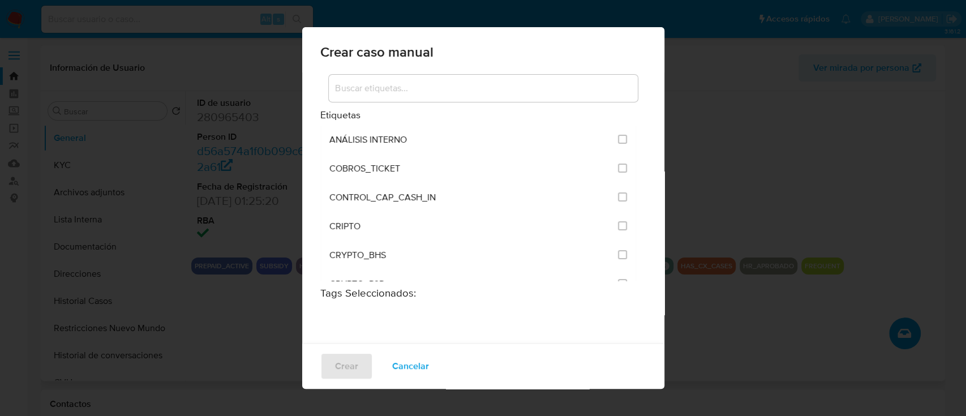
click at [460, 87] on input at bounding box center [483, 88] width 309 height 15
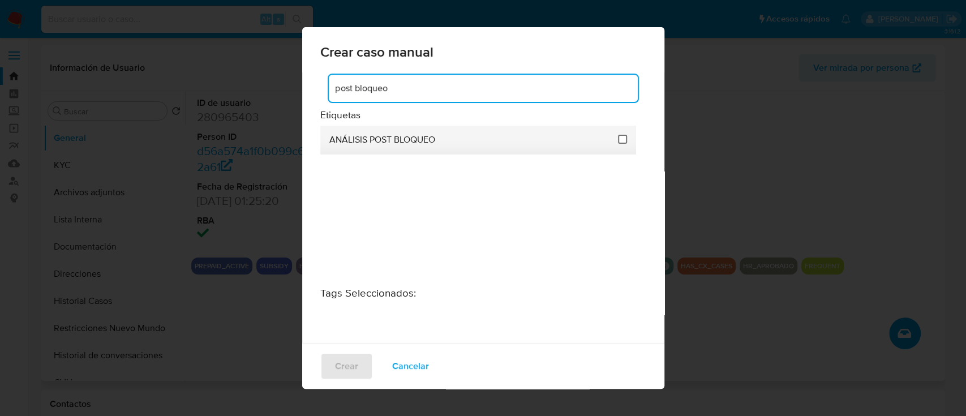
type input "post bloqueo"
click at [618, 143] on input "3249" at bounding box center [622, 139] width 9 height 9
checkbox input "true"
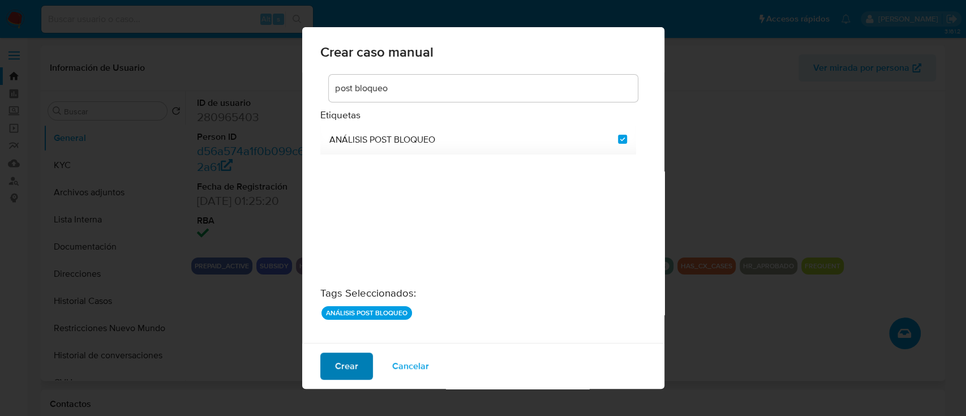
click at [342, 369] on span "Crear" at bounding box center [346, 366] width 23 height 25
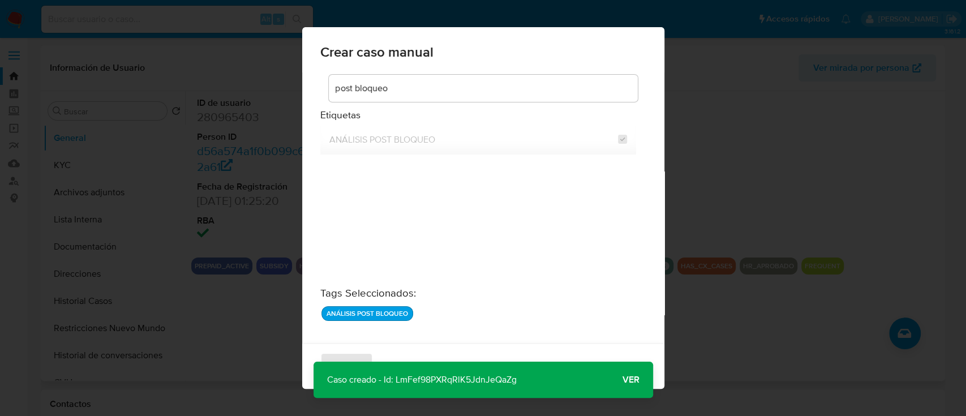
click at [625, 380] on span "Ver" at bounding box center [630, 380] width 17 height 0
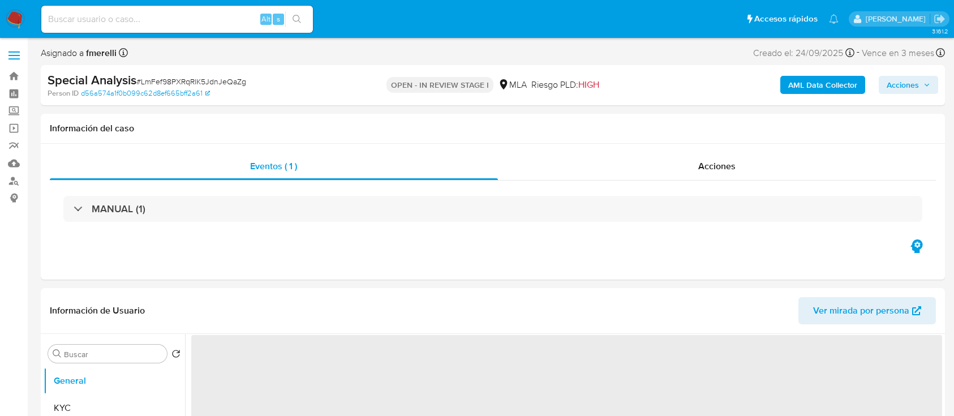
select select "10"
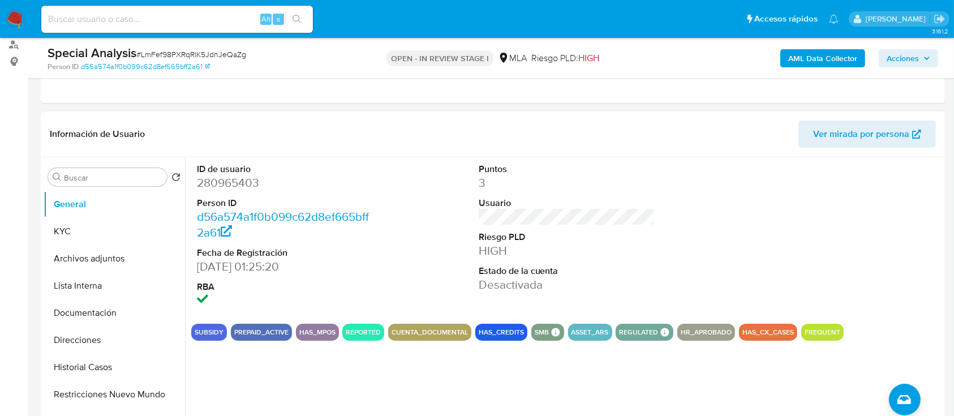
scroll to position [151, 0]
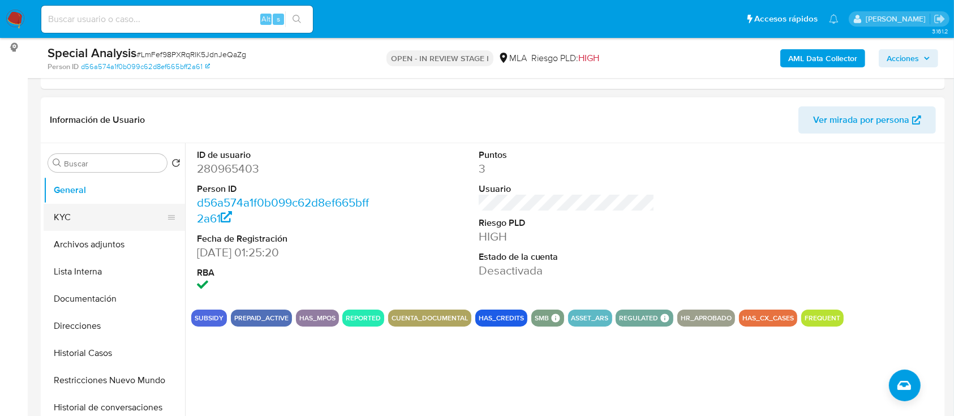
click at [98, 215] on button "KYC" at bounding box center [110, 217] width 132 height 27
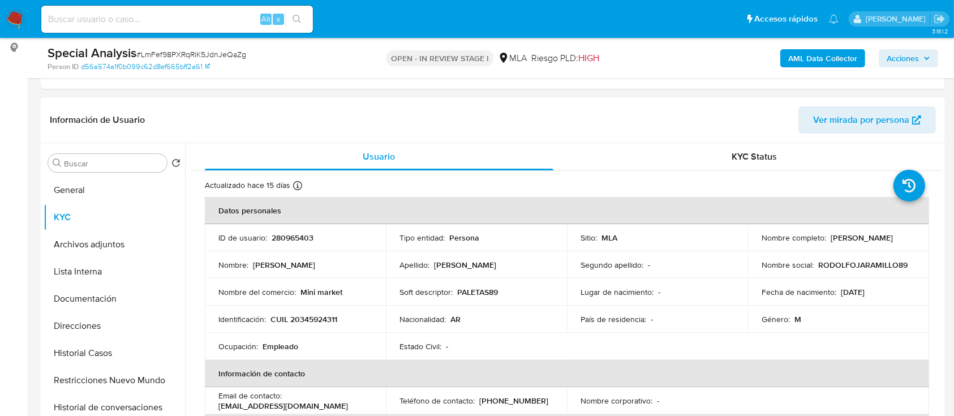
drag, startPoint x: 760, startPoint y: 247, endPoint x: 849, endPoint y: 245, distance: 89.4
click at [849, 243] on div "Nombre completo : [PERSON_NAME]" at bounding box center [839, 238] width 154 height 10
copy p "[PERSON_NAME]"
click at [304, 318] on p "CUIL 20345924311" at bounding box center [303, 319] width 67 height 10
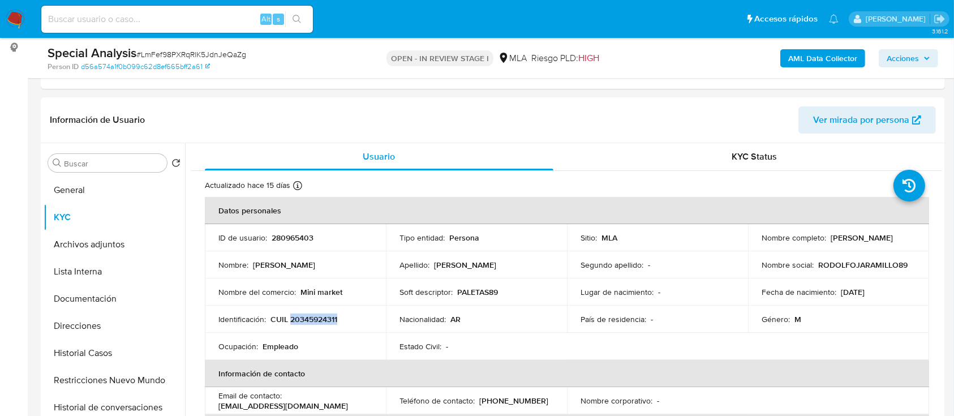
copy p "20345924311"
click at [103, 238] on button "Archivos adjuntos" at bounding box center [110, 244] width 132 height 27
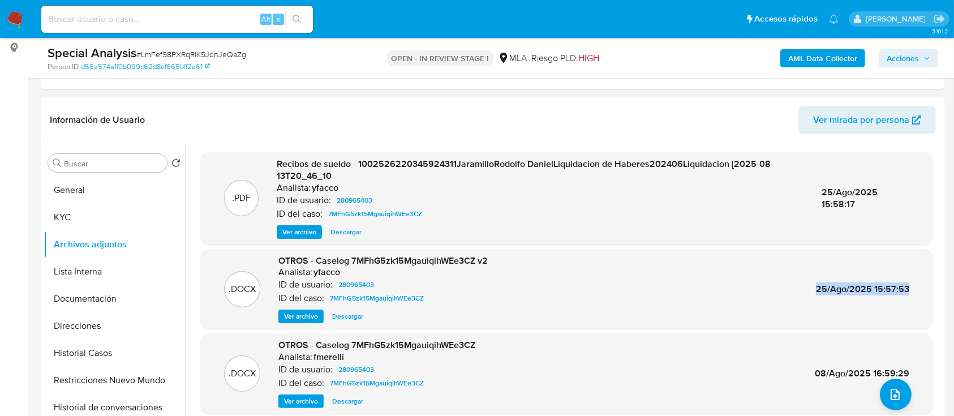
drag, startPoint x: 905, startPoint y: 293, endPoint x: 786, endPoint y: 290, distance: 119.4
click at [786, 290] on div ".DOCX OTROS - Caselog 7MFhG5zk15MgauiqihWEe3CZ v2 Analista: yfacco ID de usuari…" at bounding box center [566, 289] width 721 height 69
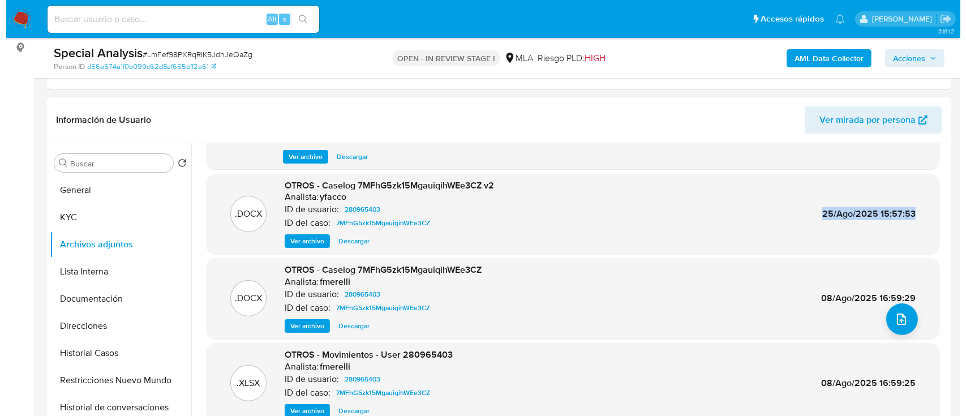
scroll to position [0, 0]
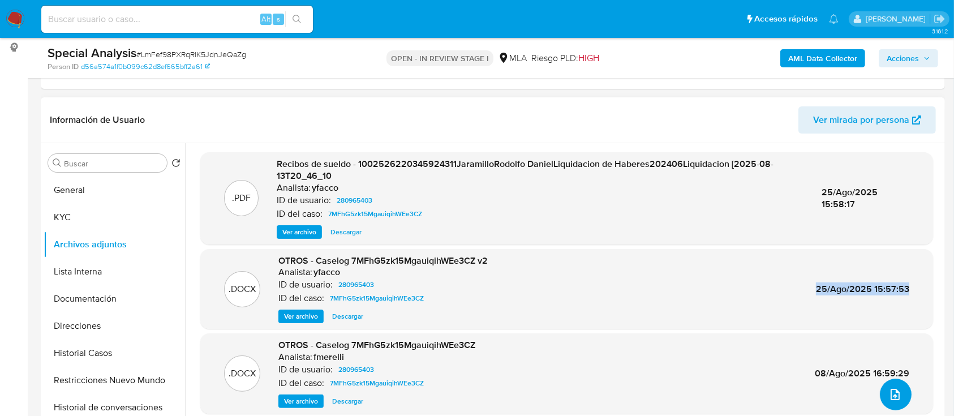
click at [888, 394] on icon "upload-file" at bounding box center [895, 395] width 14 height 14
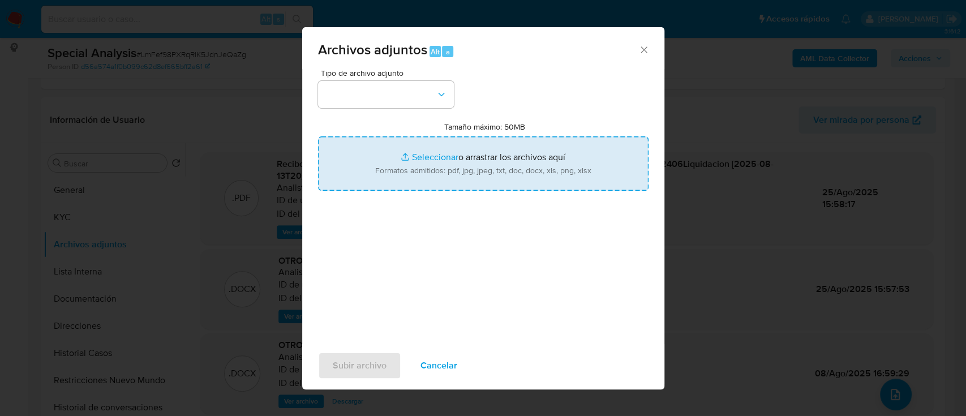
type input "C:\fakepath\Constancia de ARCA.pdf"
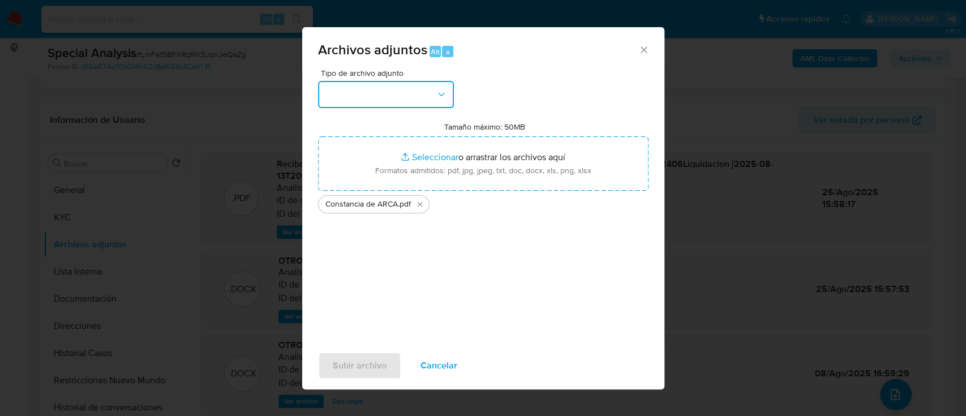
click at [381, 103] on button "button" at bounding box center [386, 94] width 136 height 27
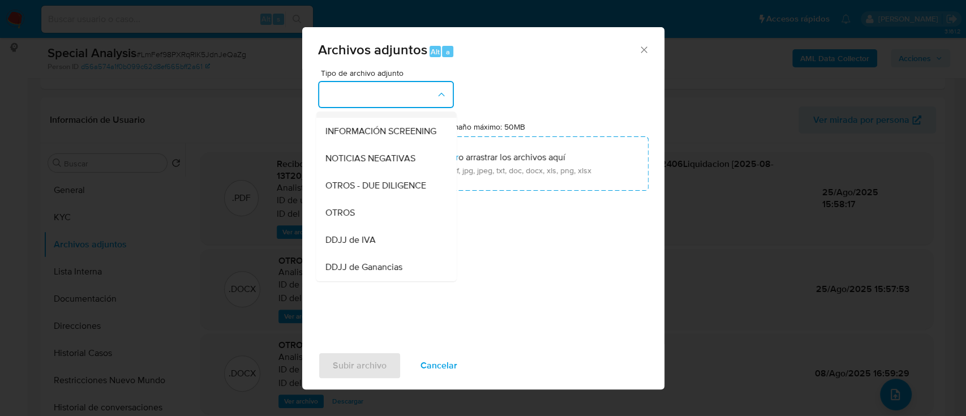
scroll to position [151, 0]
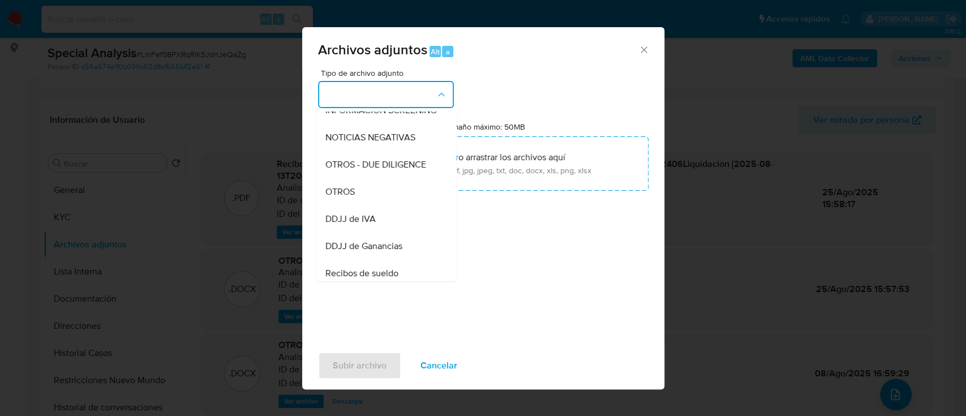
click at [389, 199] on div "OTROS" at bounding box center [382, 191] width 115 height 27
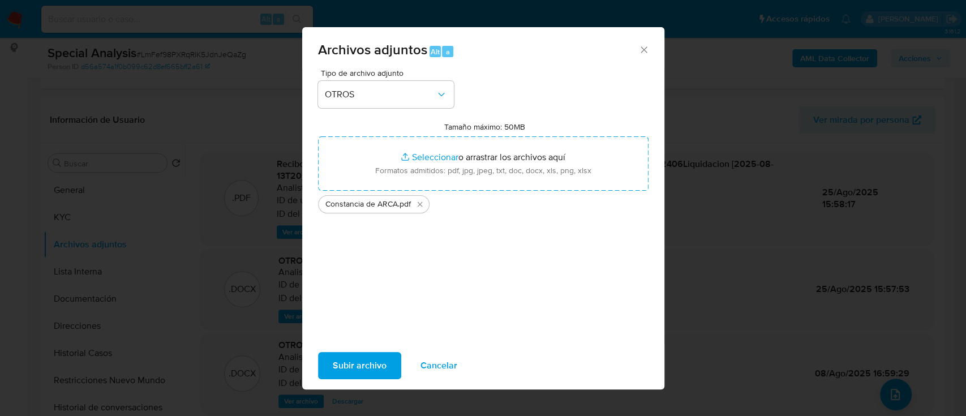
click at [354, 363] on span "Subir archivo" at bounding box center [360, 365] width 54 height 25
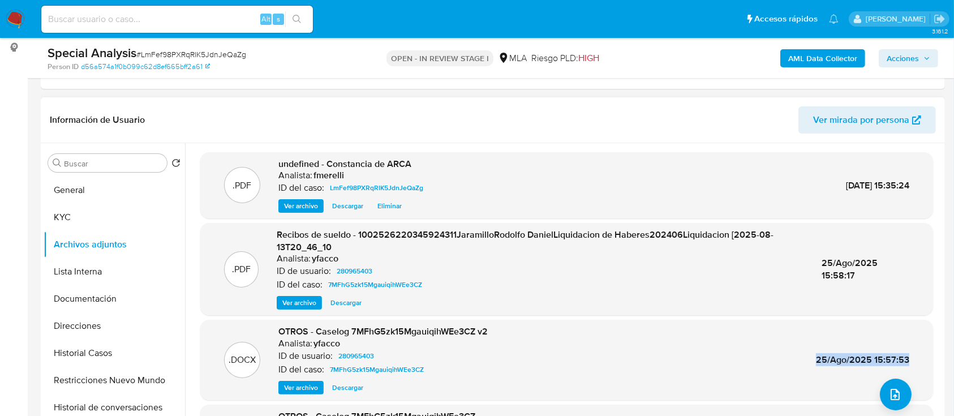
drag, startPoint x: 297, startPoint y: 210, endPoint x: 305, endPoint y: 238, distance: 28.8
click at [297, 210] on span "Ver archivo" at bounding box center [301, 205] width 34 height 11
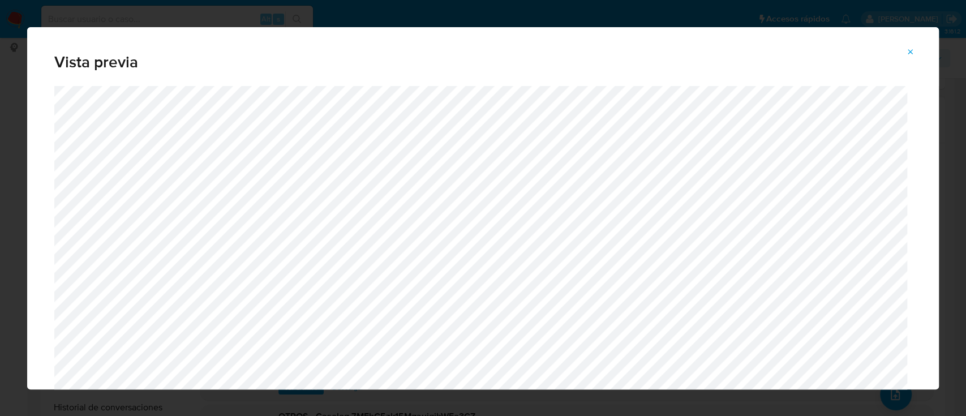
click at [901, 47] on button "Attachment preview" at bounding box center [910, 52] width 25 height 18
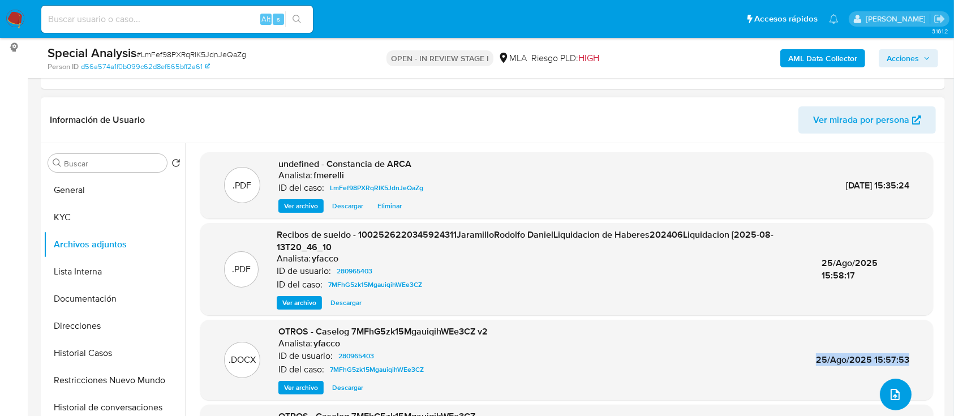
click at [882, 390] on button "upload-file" at bounding box center [896, 395] width 32 height 32
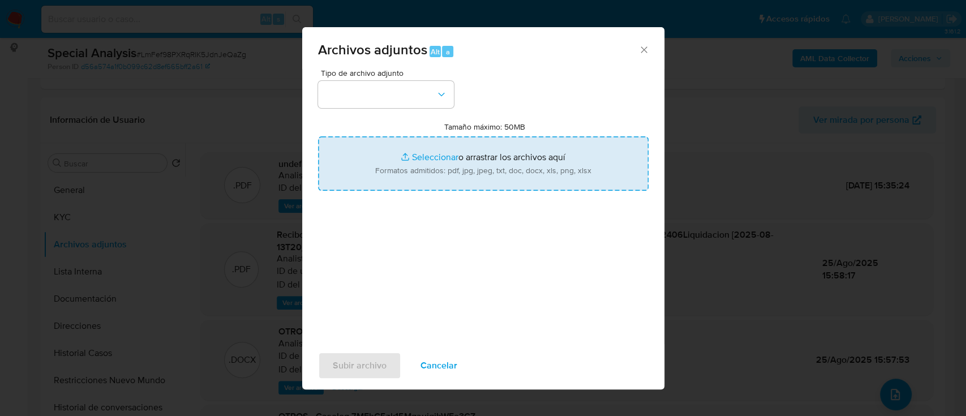
type input "C:\fakepath\Factura agosto 2025.pdf"
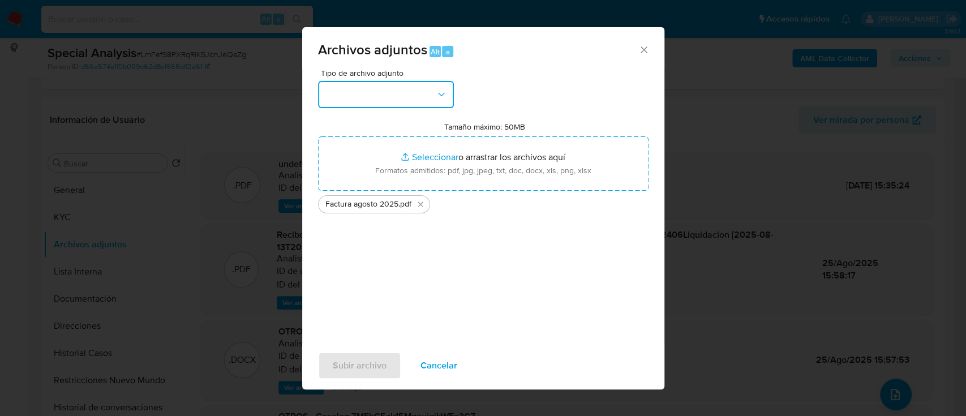
click at [406, 85] on button "button" at bounding box center [386, 94] width 136 height 27
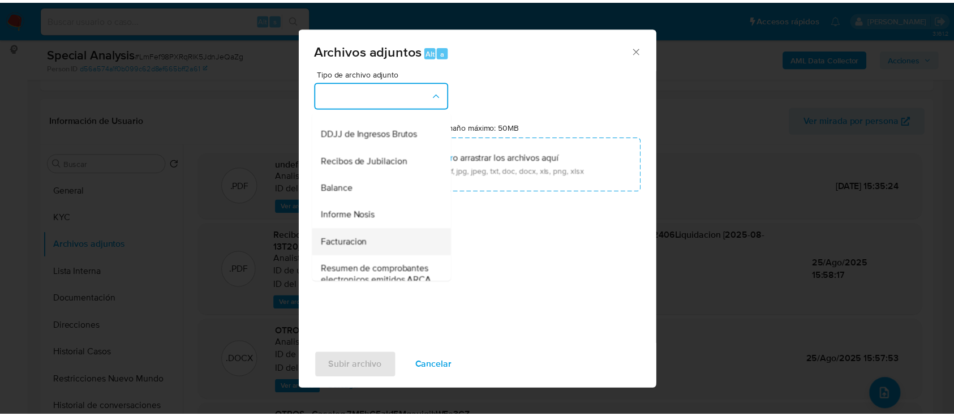
scroll to position [377, 0]
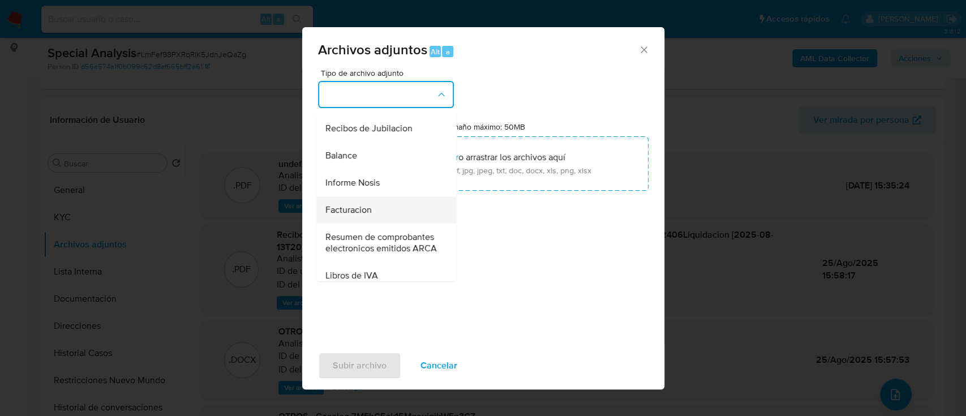
click at [376, 223] on div "Facturacion" at bounding box center [382, 209] width 115 height 27
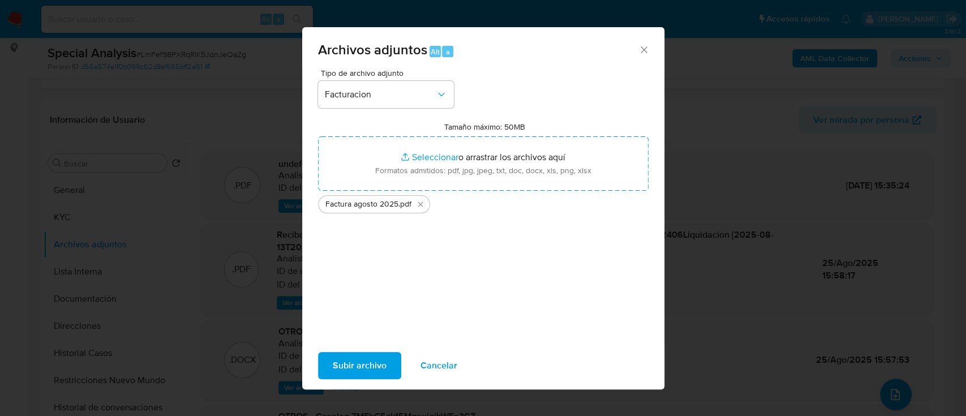
click at [354, 370] on span "Subir archivo" at bounding box center [360, 365] width 54 height 25
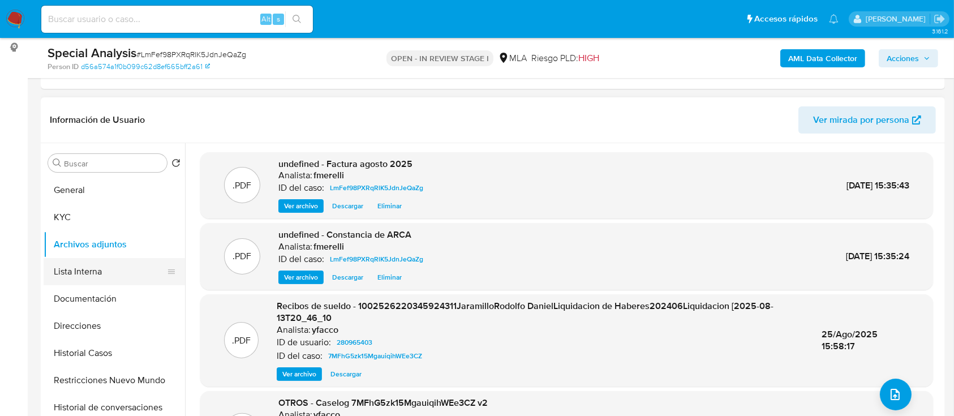
click at [107, 278] on button "Lista Interna" at bounding box center [110, 271] width 132 height 27
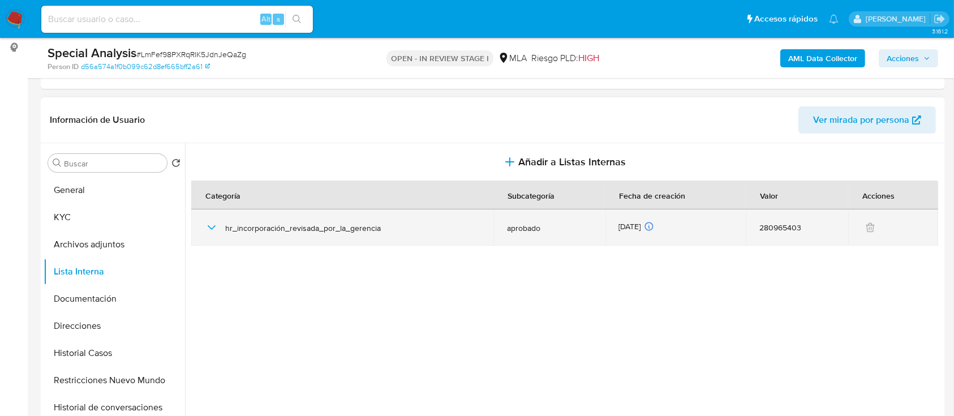
click at [210, 230] on icon "button" at bounding box center [212, 228] width 14 height 14
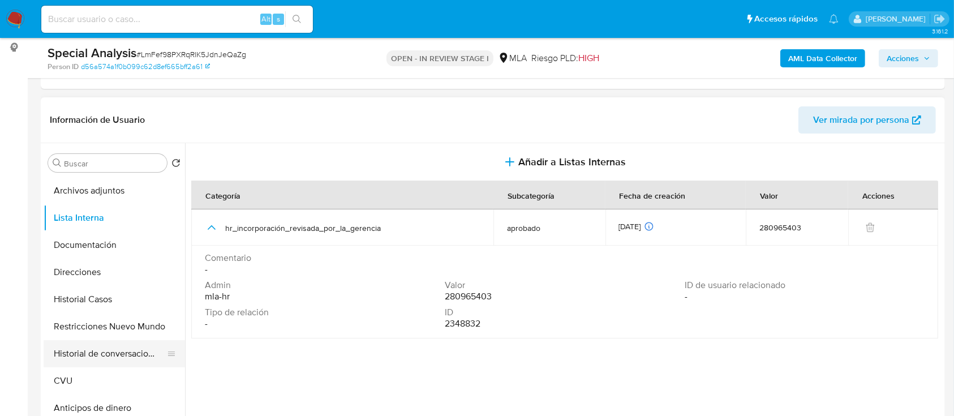
scroll to position [75, 0]
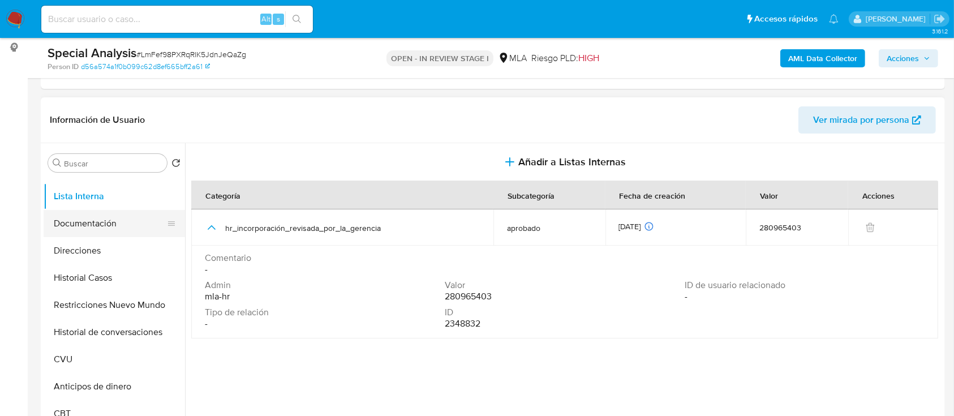
click at [102, 224] on button "Documentación" at bounding box center [110, 223] width 132 height 27
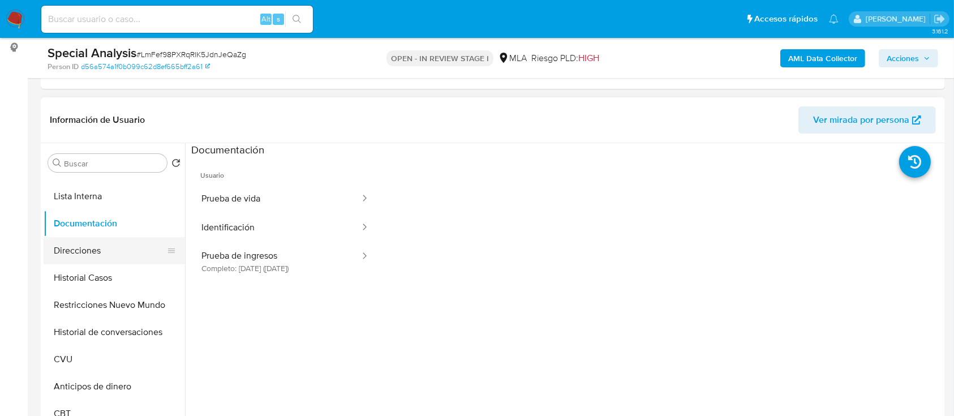
click at [102, 246] on button "Direcciones" at bounding box center [110, 250] width 132 height 27
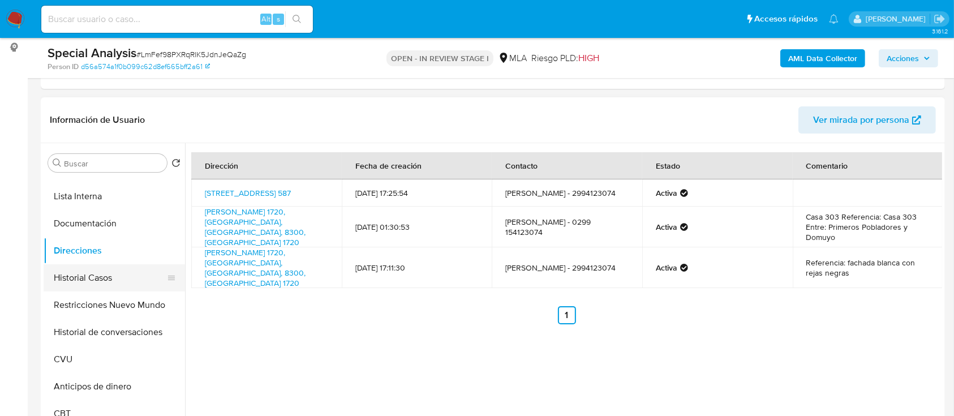
click at [105, 271] on button "Historial Casos" at bounding box center [110, 277] width 132 height 27
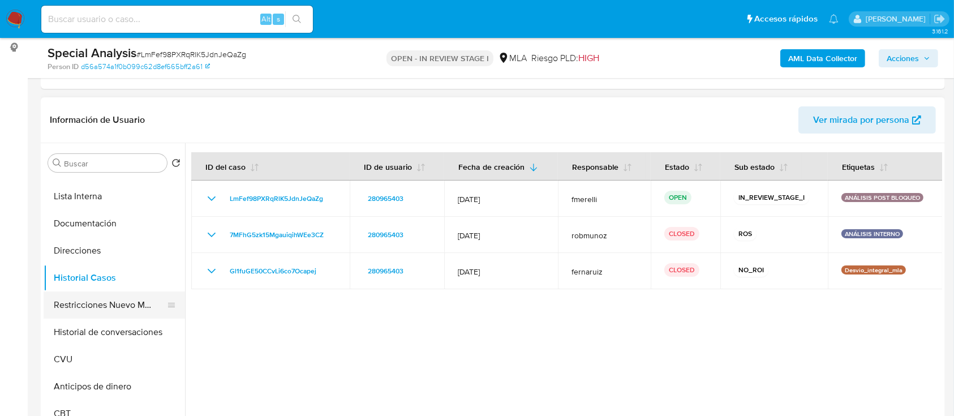
click at [112, 297] on button "Restricciones Nuevo Mundo" at bounding box center [110, 304] width 132 height 27
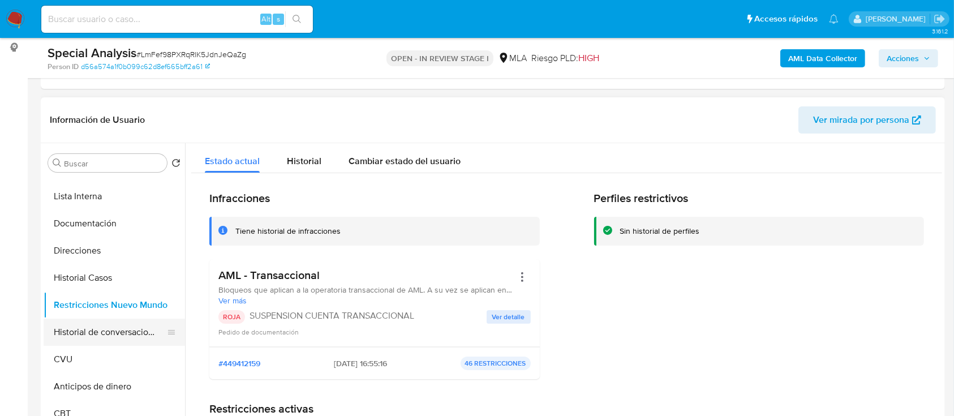
click at [98, 328] on button "Historial de conversaciones" at bounding box center [110, 332] width 132 height 27
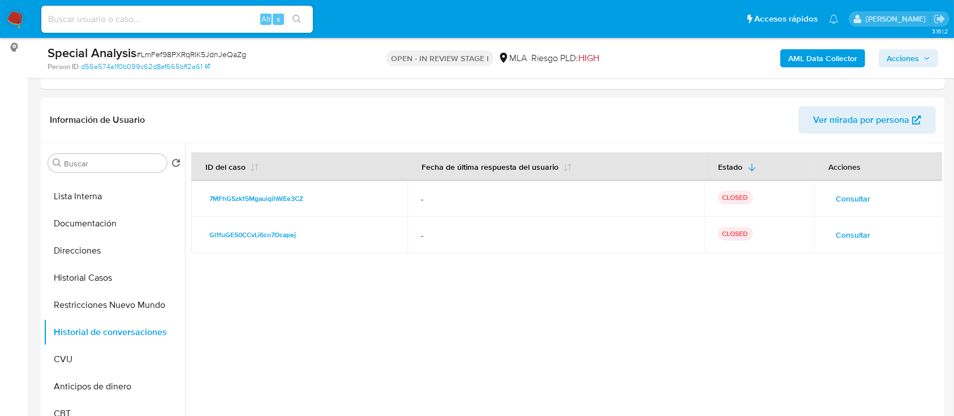
click at [891, 59] on span "Acciones" at bounding box center [903, 58] width 32 height 18
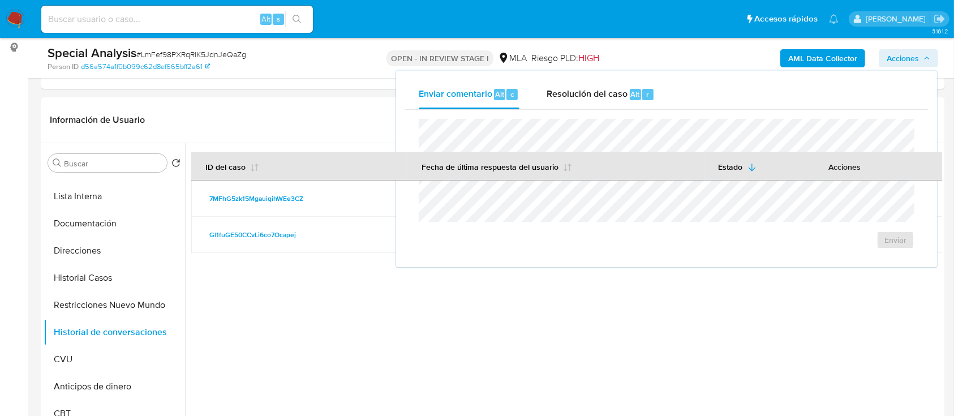
click at [611, 77] on div "Enviar comentario Alt c Resolución del caso Alt r Enviar" at bounding box center [666, 169] width 541 height 196
click at [612, 91] on span "Resolución del caso" at bounding box center [587, 93] width 81 height 13
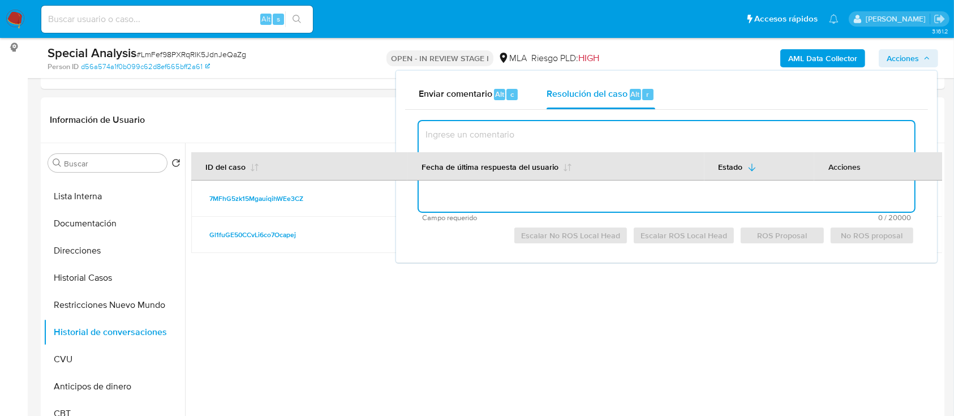
paste textarea "El cliente Rodolfo Daniel Jaramillo - CUIT 20345924311 se encuentra inscripto i…"
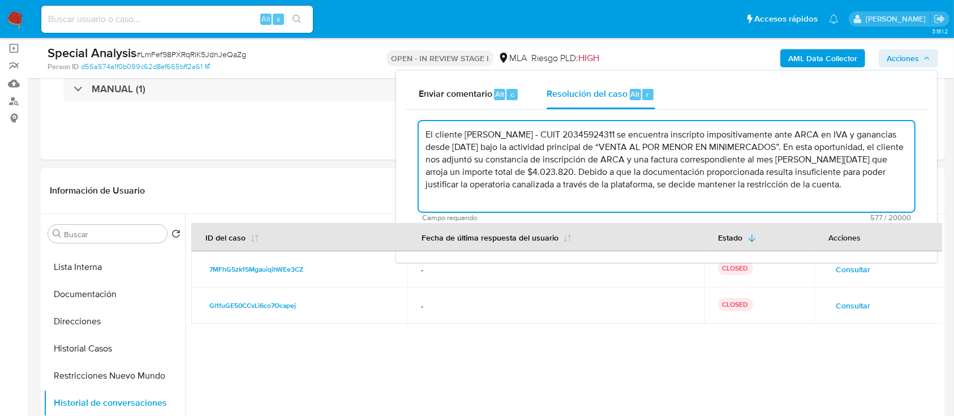
scroll to position [0, 0]
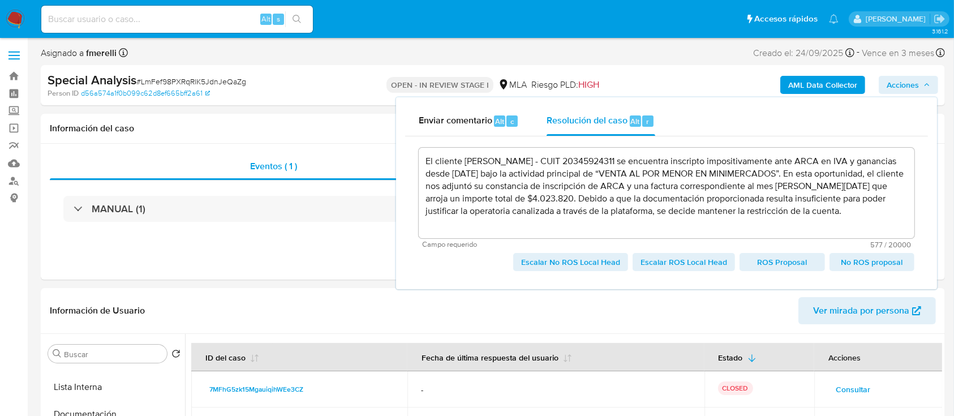
click at [554, 266] on span "Escalar No ROS Local Head" at bounding box center [570, 262] width 99 height 16
type textarea "El cliente Rodolfo Daniel Jaramillo - CUIT 20345924311 se encuentra inscripto i…"
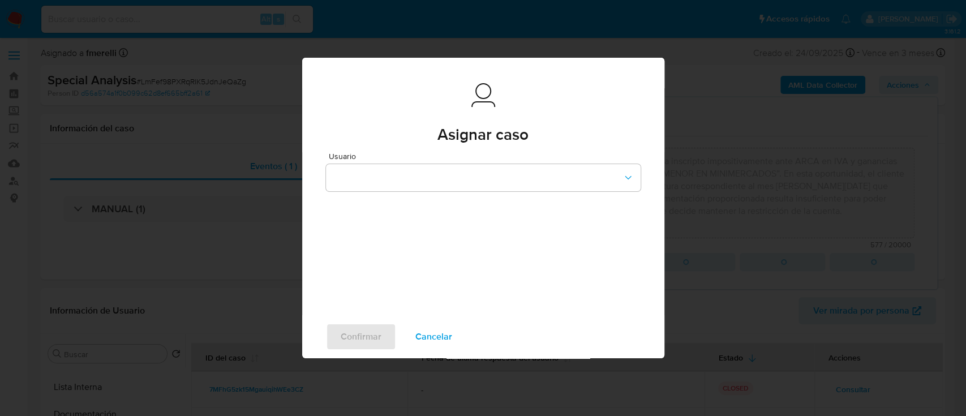
click at [421, 162] on div "Usuario" at bounding box center [483, 171] width 315 height 39
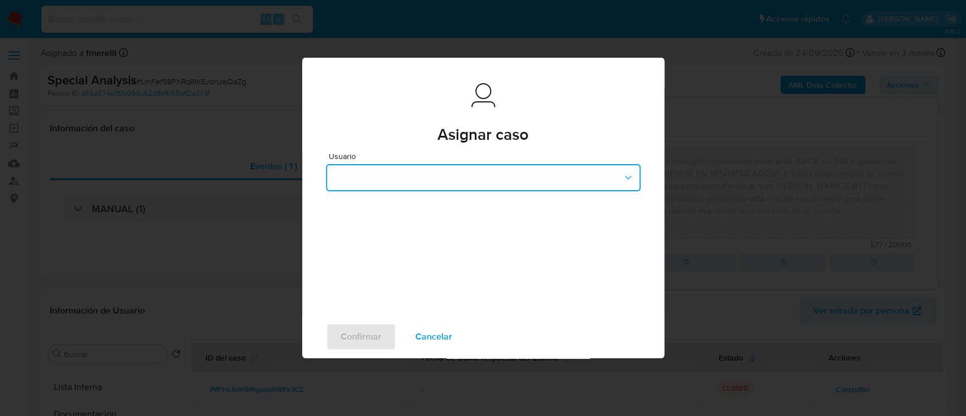
click at [411, 178] on button "button" at bounding box center [483, 177] width 315 height 27
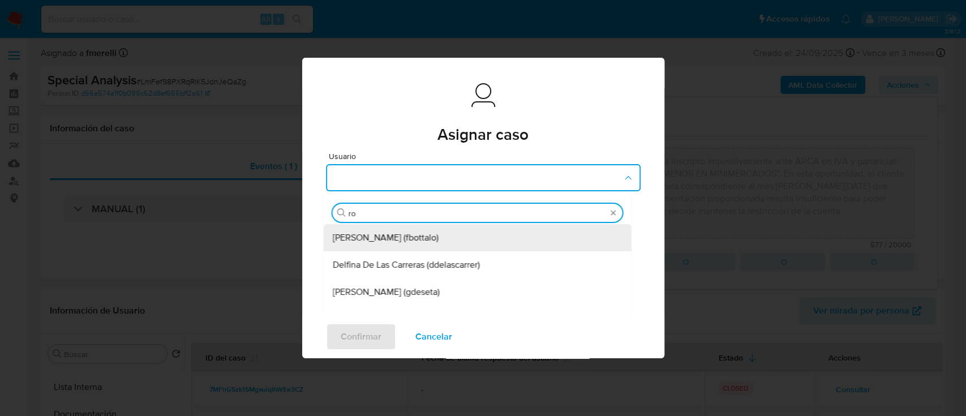
type input "rob"
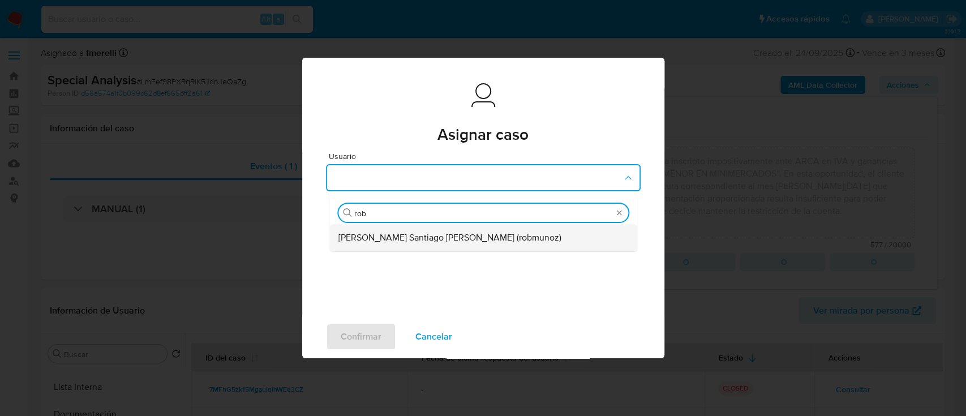
click at [453, 239] on span "Roberto Santiago Munoz (robmunoz)" at bounding box center [449, 237] width 223 height 11
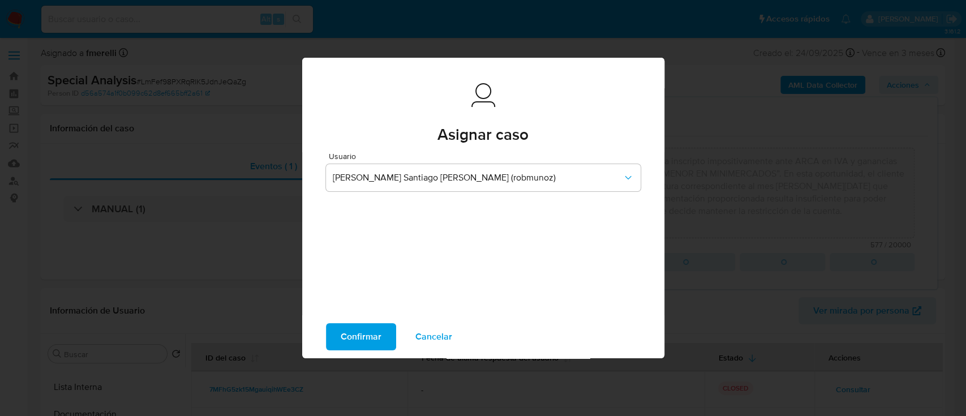
click at [358, 333] on span "Confirmar" at bounding box center [361, 336] width 41 height 25
type textarea "El cliente Rodolfo Daniel Jaramillo - CUIT 20345924311 se encuentra inscripto i…"
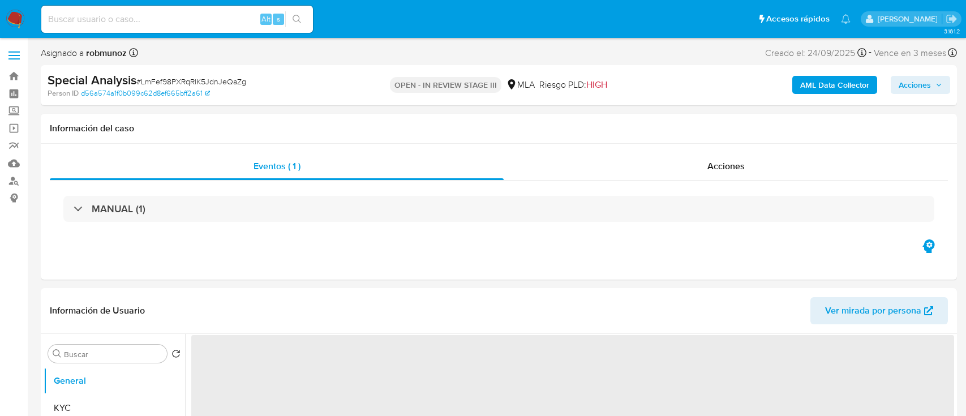
select select "10"
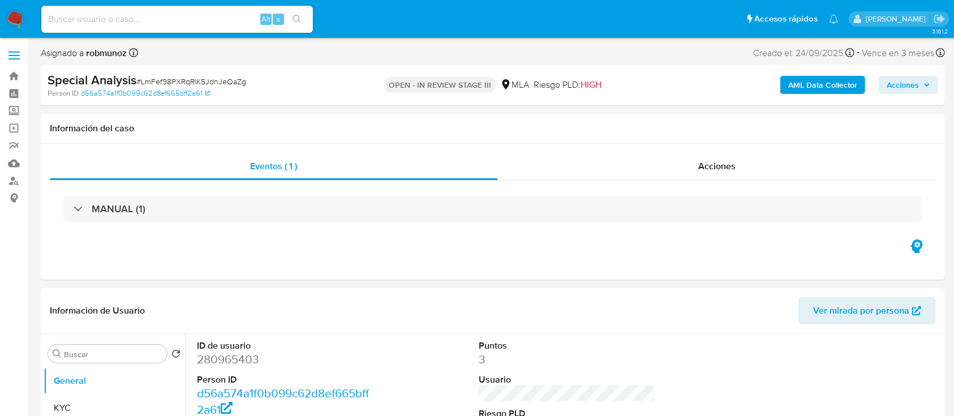
click at [194, 84] on span "# LmFef98PXRqRlK5JdnJeQaZg" at bounding box center [191, 81] width 110 height 11
copy span "LmFef98PXRqRlK5JdnJeQaZg"
click at [135, 7] on div "Alt s" at bounding box center [177, 19] width 272 height 27
click at [123, 15] on input at bounding box center [177, 19] width 272 height 15
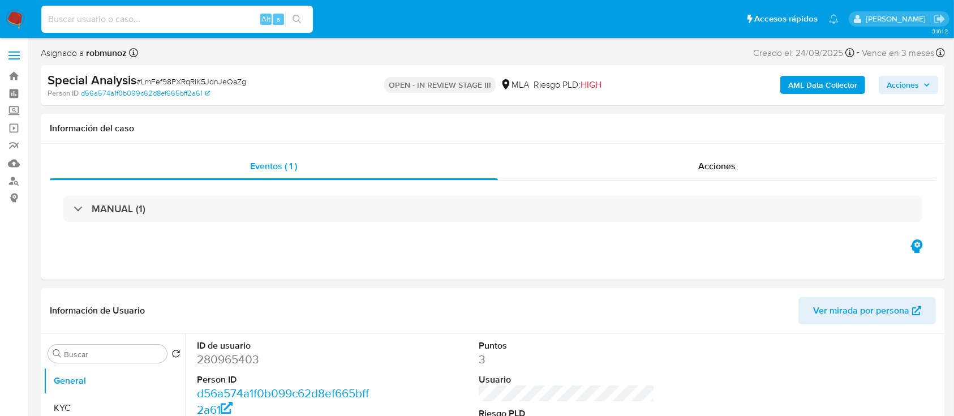
paste input "dMXJEdoMDUgQLZHVamXXZF0C"
type input "dMXJEdoMDUgQLZHVamXXZF0C"
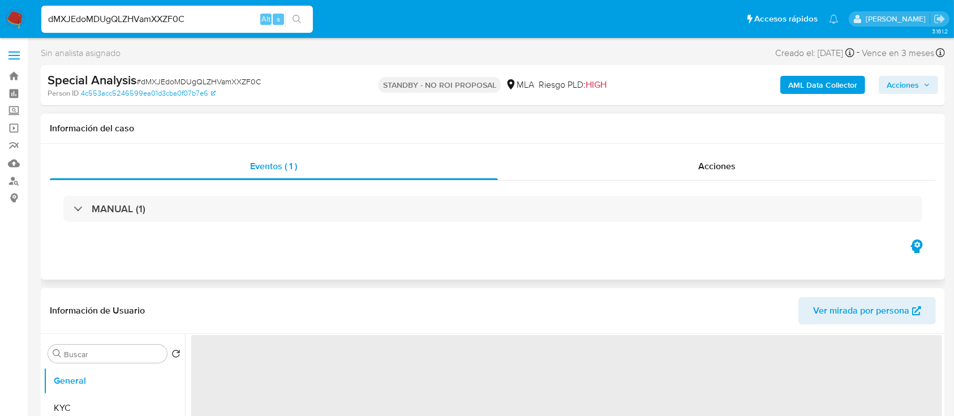
select select "10"
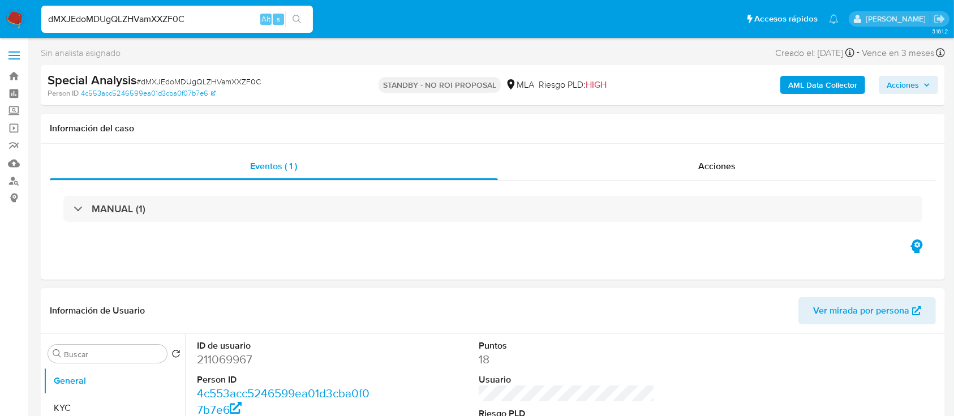
scroll to position [75, 0]
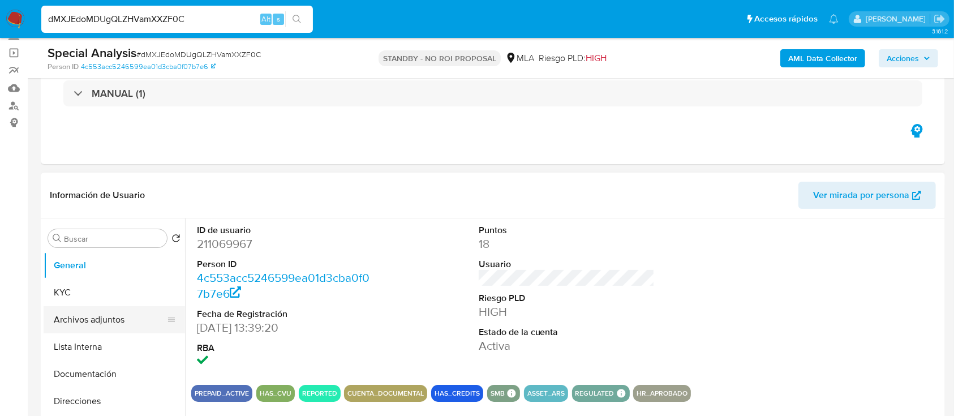
click at [99, 326] on button "Archivos adjuntos" at bounding box center [110, 319] width 132 height 27
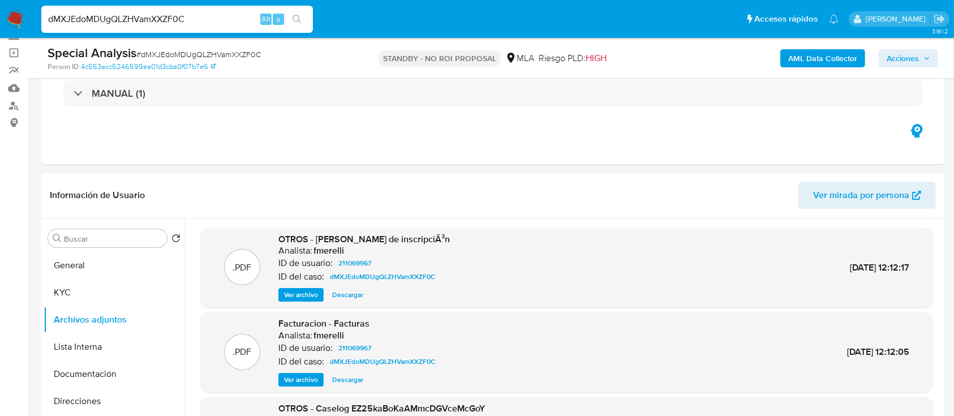
drag, startPoint x: 18, startPoint y: 16, endPoint x: 96, endPoint y: 5, distance: 79.4
click at [18, 15] on img at bounding box center [15, 19] width 19 height 19
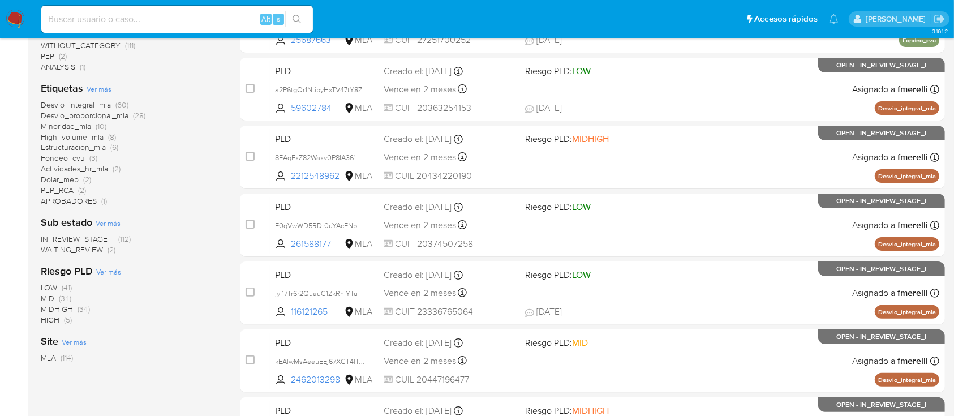
scroll to position [65, 0]
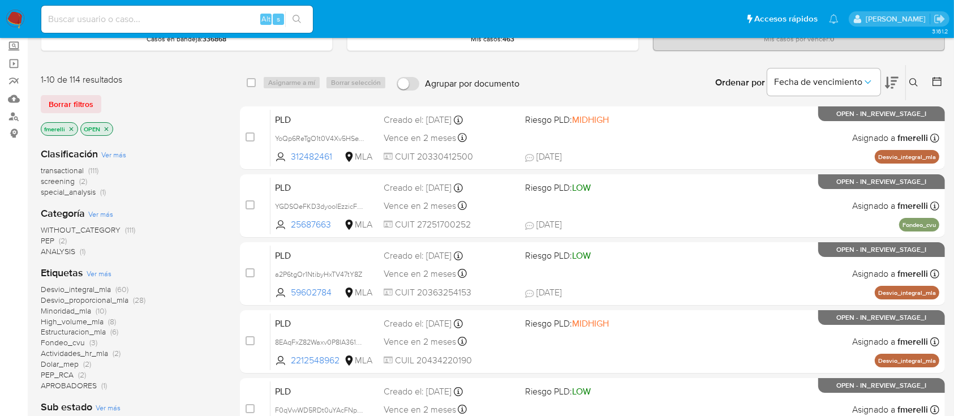
click at [158, 21] on input at bounding box center [177, 19] width 272 height 15
paste input "RpXW19K03efvsQsceeWHwKyG"
type input "RpXW19K03efvsQsceeWHwKyG"
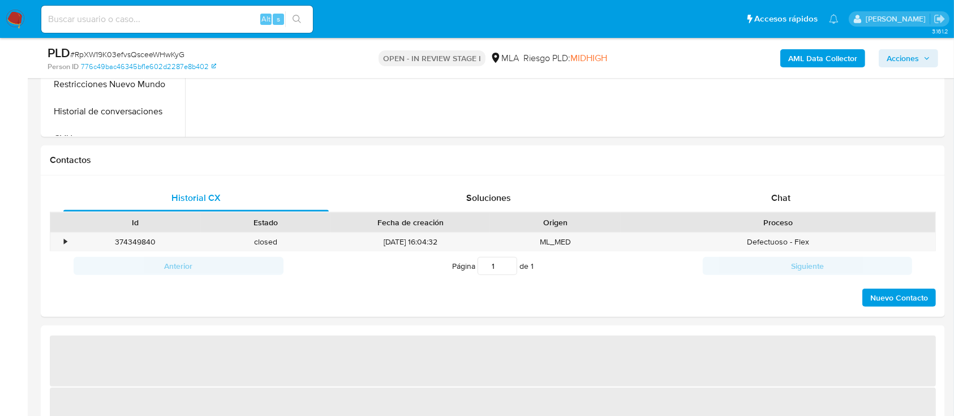
scroll to position [453, 0]
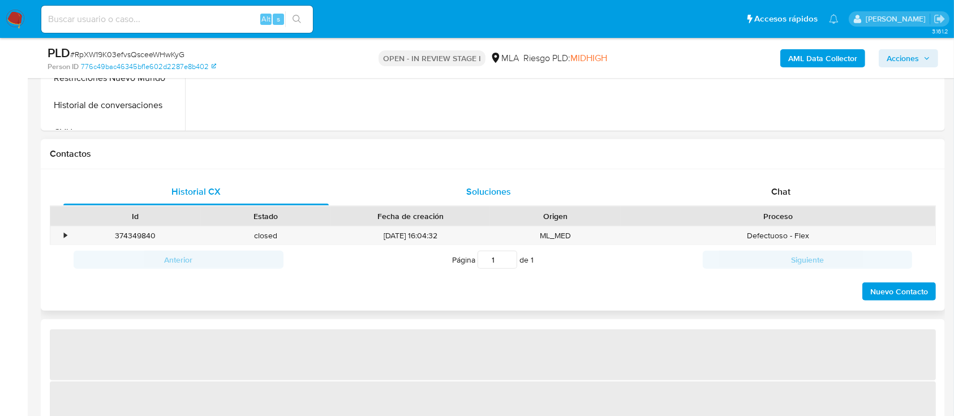
click at [783, 186] on span "Chat" at bounding box center [780, 191] width 19 height 13
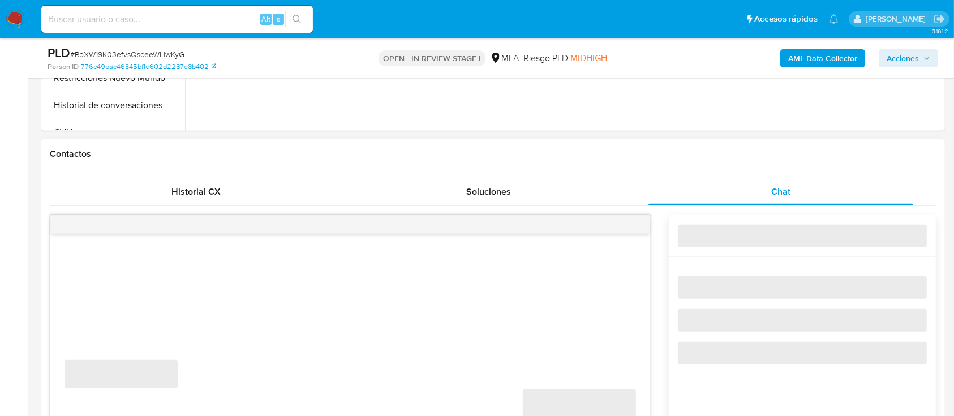
select select "10"
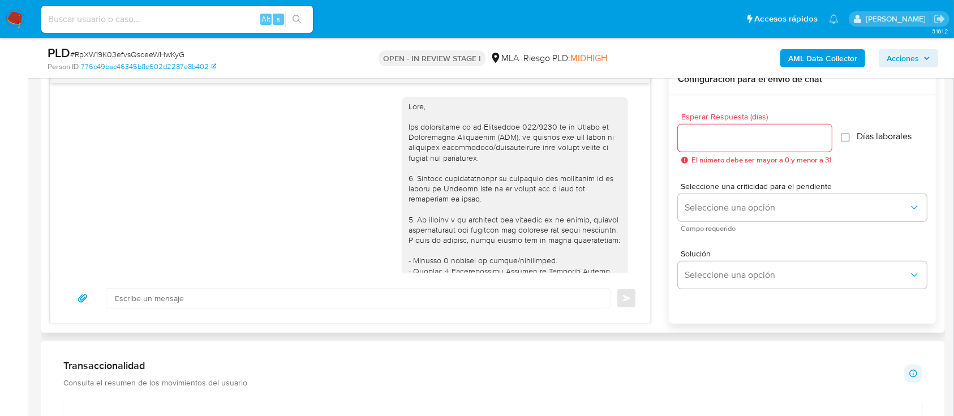
scroll to position [2060, 0]
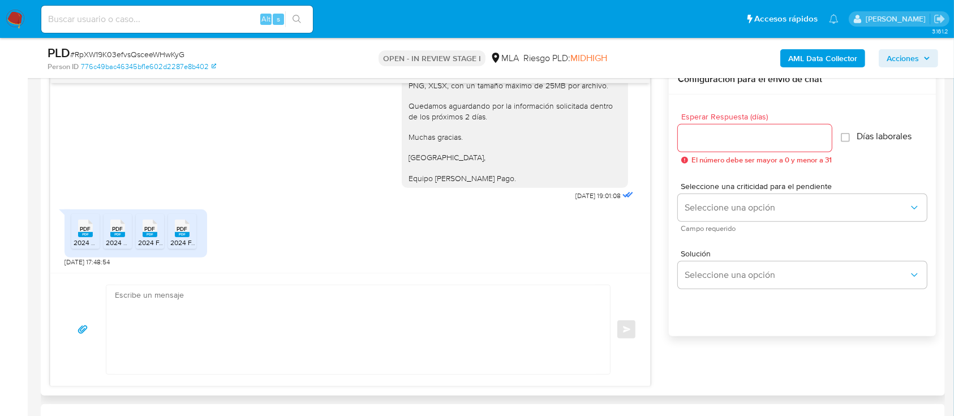
click at [91, 245] on span "2024 BS PERSONALES EMS.pdf" at bounding box center [122, 243] width 96 height 10
click at [108, 242] on span "2024 BS PERSONALES EMS Acuse.pdf" at bounding box center [164, 243] width 117 height 10
click at [145, 239] on span "2024 F.711 DJ GPH EMS Acuse.pdf" at bounding box center [189, 243] width 103 height 10
click at [186, 235] on rect at bounding box center [182, 234] width 15 height 5
click at [187, 22] on input at bounding box center [177, 19] width 272 height 15
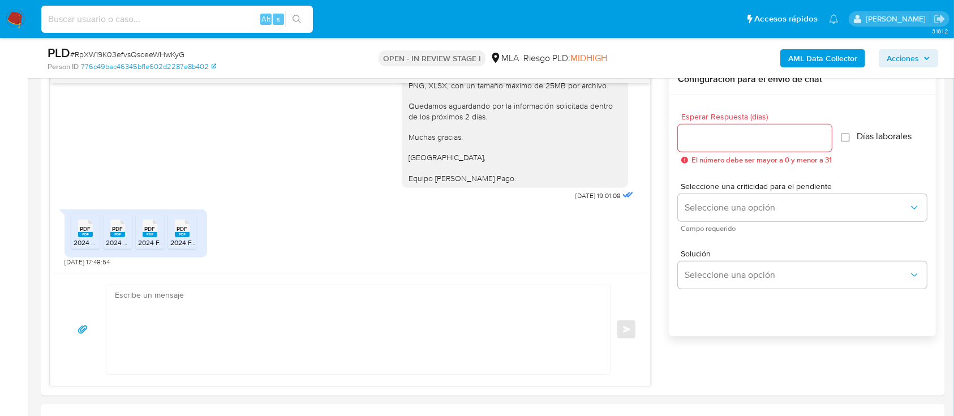
paste input "644OOdAWvwoegWFBzZN5nSMf"
type input "644OOdAWvwoegWFBzZN5nSMf"
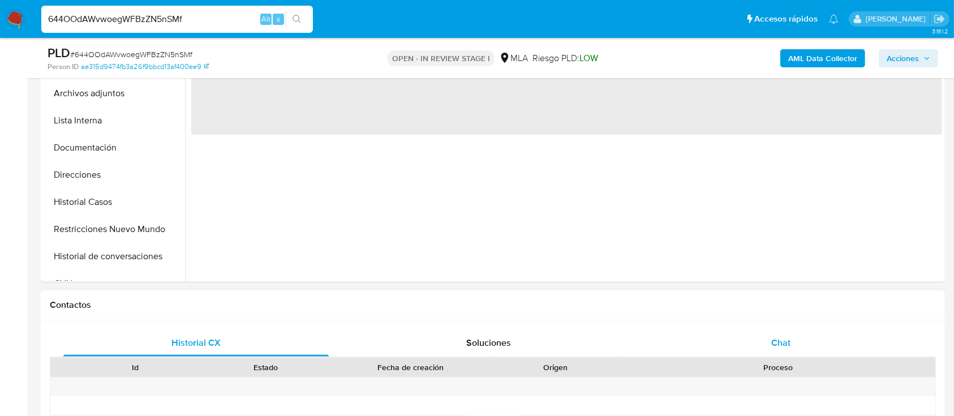
select select "10"
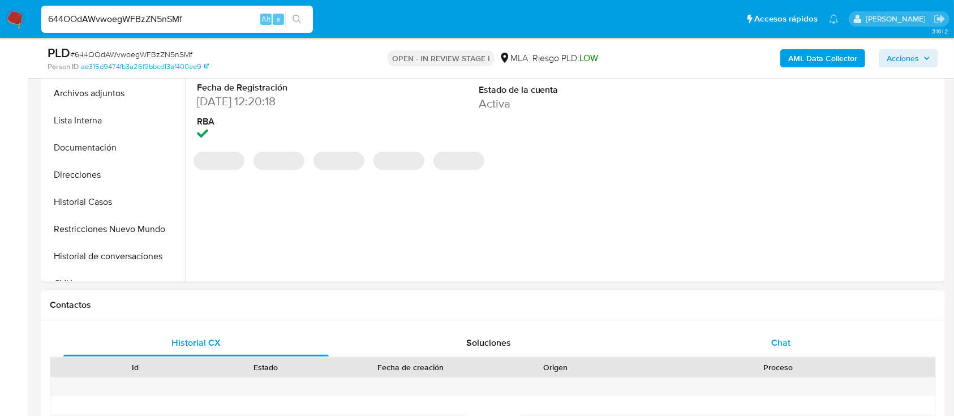
click at [755, 334] on div "Chat" at bounding box center [780, 342] width 265 height 27
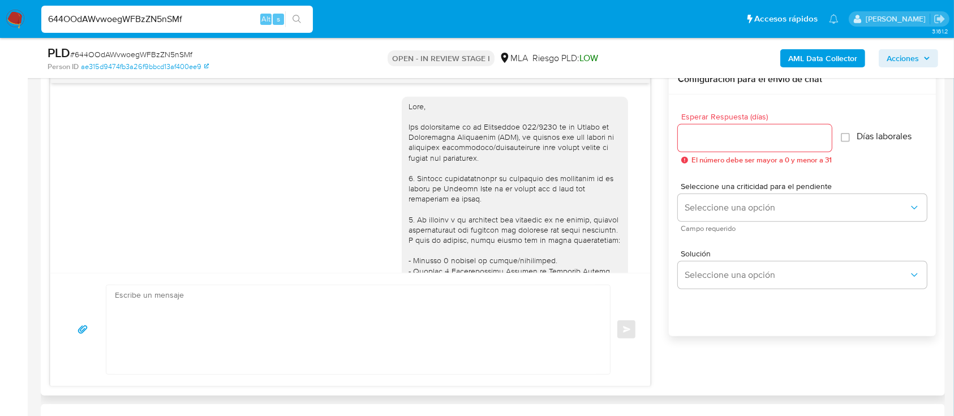
scroll to position [2279, 0]
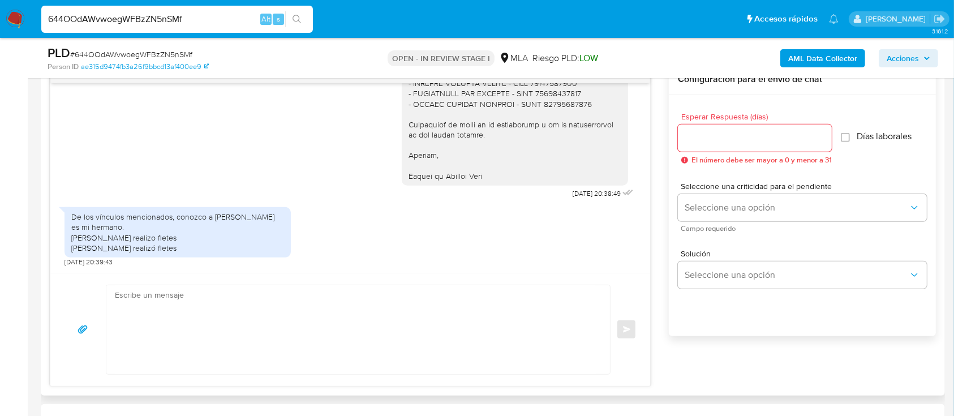
drag, startPoint x: 71, startPoint y: 226, endPoint x: 223, endPoint y: 247, distance: 154.2
click at [223, 247] on div "De los vínculos mencionados, conozco a [PERSON_NAME] es mi hermano. [PERSON_NAM…" at bounding box center [177, 232] width 213 height 41
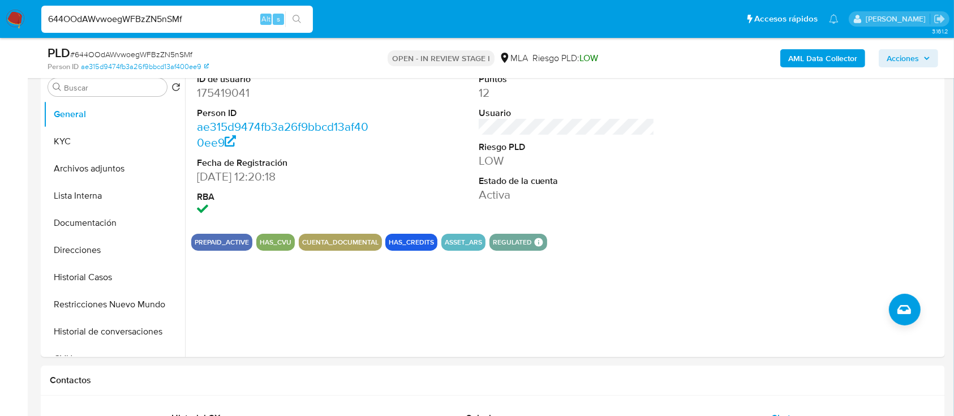
scroll to position [226, 0]
click at [84, 299] on button "Restricciones Nuevo Mundo" at bounding box center [114, 304] width 141 height 27
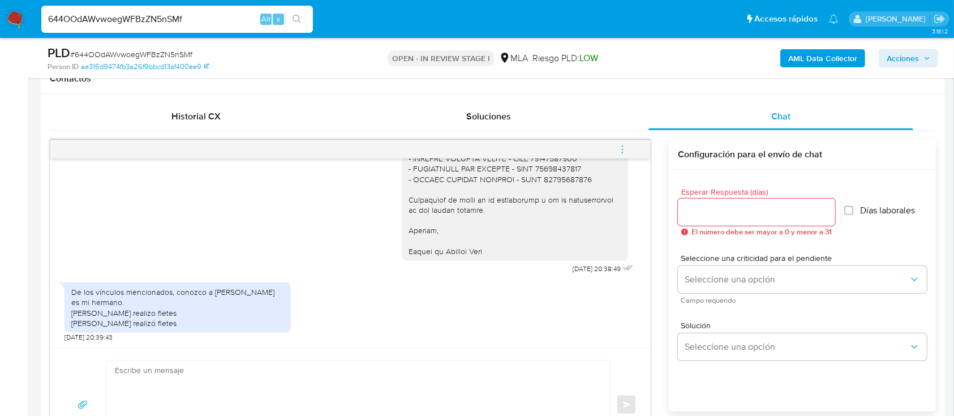
scroll to position [2279, 0]
click at [257, 299] on div "De los vínculos mencionados, conozco a [PERSON_NAME] es mi hermano. [PERSON_NAM…" at bounding box center [177, 307] width 213 height 41
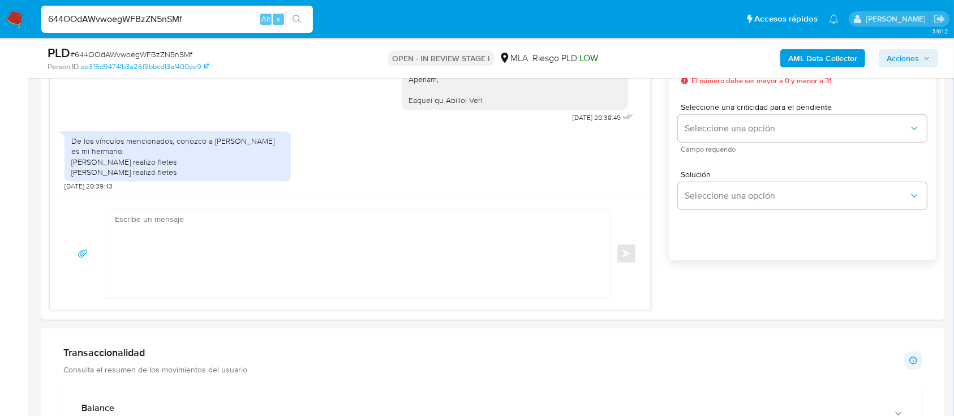
scroll to position [603, 0]
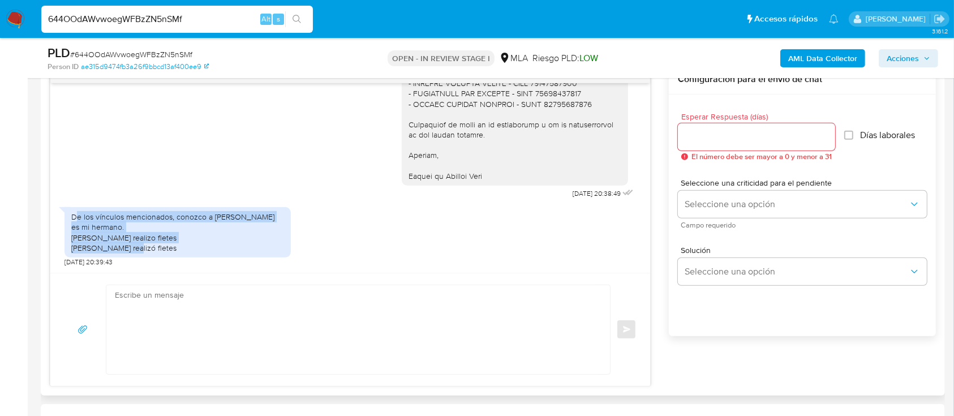
drag, startPoint x: 76, startPoint y: 215, endPoint x: 253, endPoint y: 242, distance: 179.2
click at [253, 242] on div "De los vínculos mencionados, conozco a [PERSON_NAME] es mi hermano. [PERSON_NAM…" at bounding box center [177, 232] width 213 height 41
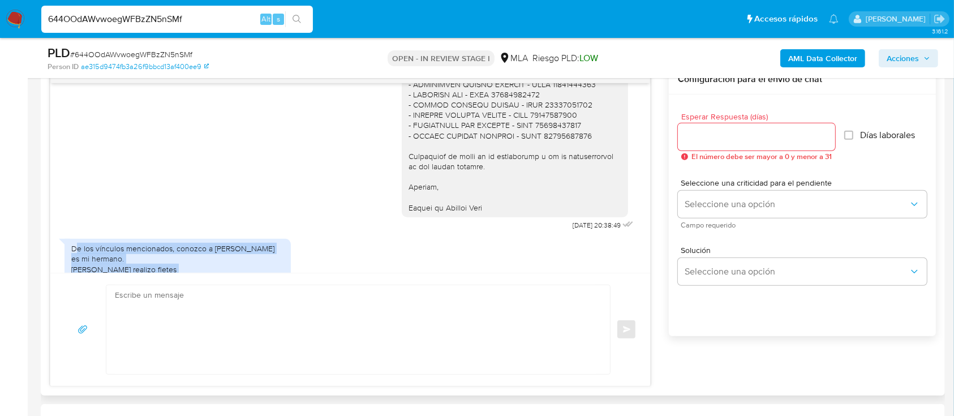
scroll to position [2279, 0]
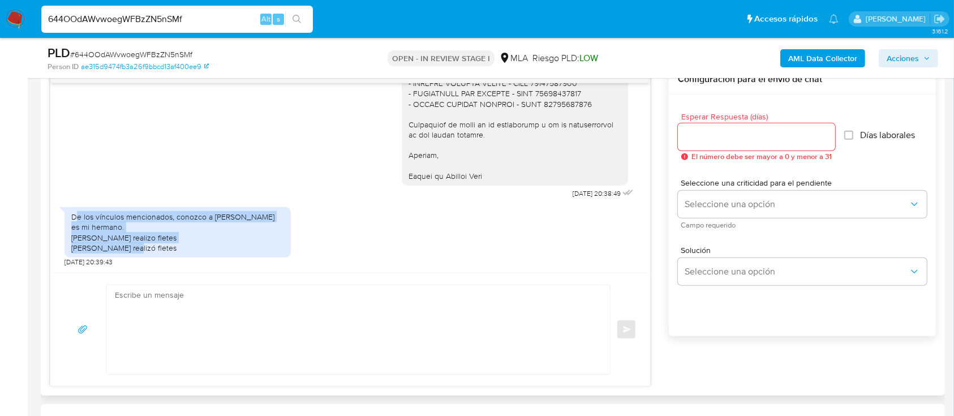
click at [137, 229] on div "De los vínculos mencionados, conozco a [PERSON_NAME] es mi hermano. [PERSON_NAM…" at bounding box center [177, 232] width 213 height 41
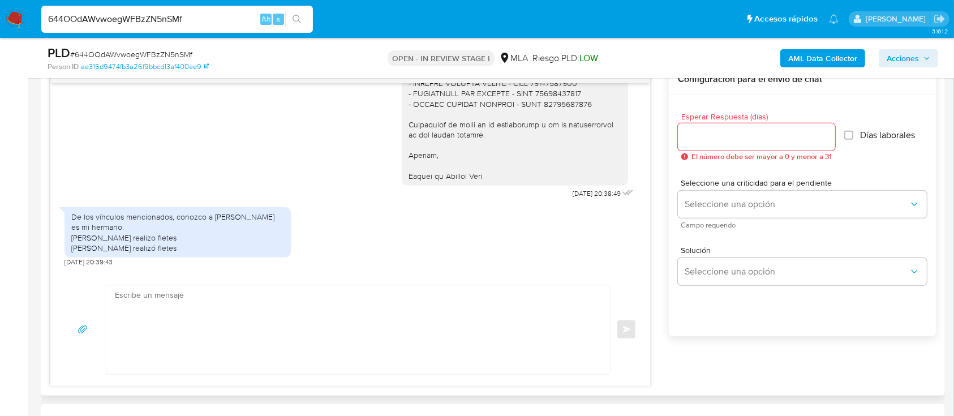
drag, startPoint x: 70, startPoint y: 229, endPoint x: 226, endPoint y: 248, distance: 156.9
click at [226, 248] on div "De los vínculos mencionados, conozco a [PERSON_NAME] es mi hermano. [PERSON_NAM…" at bounding box center [178, 232] width 226 height 50
drag, startPoint x: 213, startPoint y: 214, endPoint x: 233, endPoint y: 255, distance: 45.8
click at [233, 255] on div "De los vínculos mencionados, conozco a [PERSON_NAME] es mi hermano. [PERSON_NAM…" at bounding box center [178, 232] width 226 height 50
copy div "[PERSON_NAME] es mi hermano. [PERSON_NAME] realizo fletes [PERSON_NAME] realizó…"
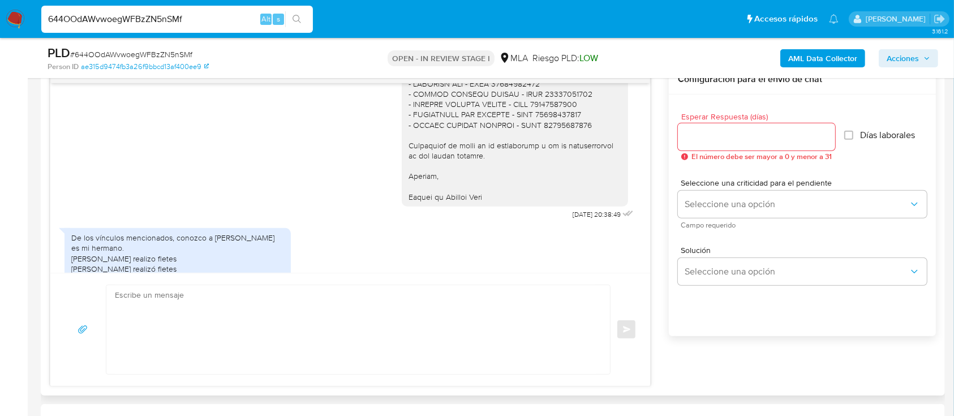
scroll to position [2128, 0]
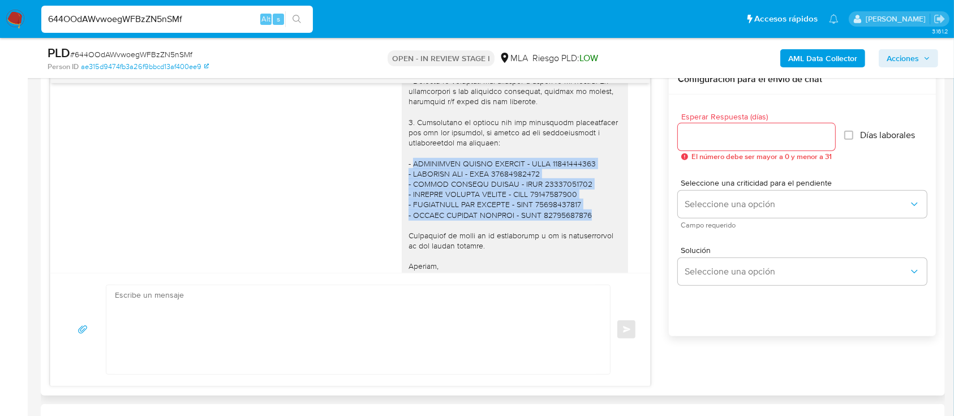
drag, startPoint x: 402, startPoint y: 192, endPoint x: 597, endPoint y: 243, distance: 201.6
click at [591, 246] on div at bounding box center [515, 76] width 213 height 432
copy div "[PERSON_NAME] - CUIT 20439142244 - COMEXARG SRL - CUIT 30711767327 - [PERSON_NA…"
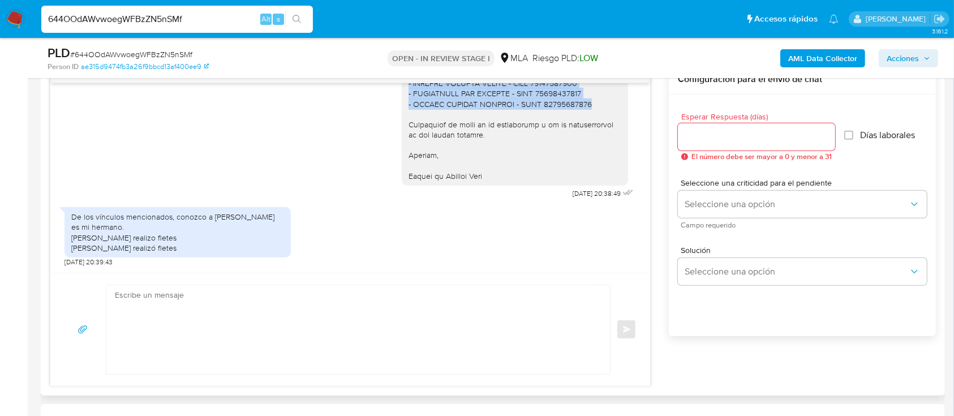
scroll to position [2279, 0]
drag, startPoint x: 213, startPoint y: 217, endPoint x: 229, endPoint y: 251, distance: 38.0
click at [229, 251] on div "De los vínculos mencionados, conozco a [PERSON_NAME] es mi hermano. [PERSON_NAM…" at bounding box center [177, 232] width 213 height 41
copy div "[PERSON_NAME] es mi hermano. [PERSON_NAME] realizo fletes [PERSON_NAME] realizó…"
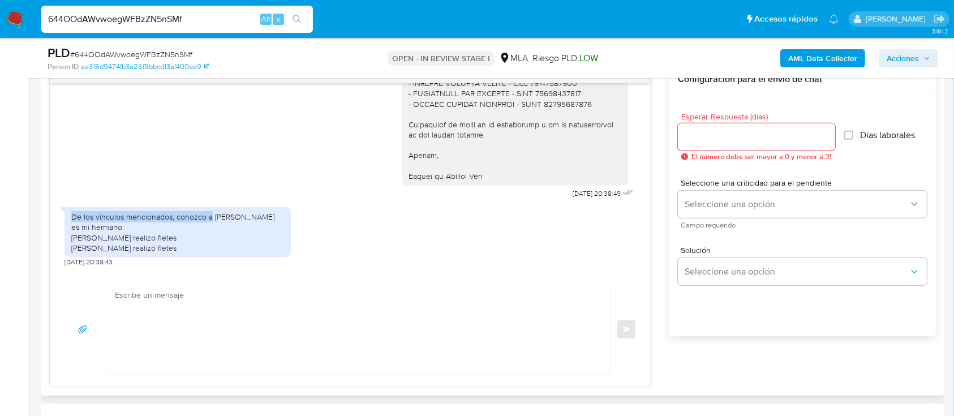
drag, startPoint x: 70, startPoint y: 213, endPoint x: 209, endPoint y: 214, distance: 139.8
click at [209, 214] on div "De los vínculos mencionados, conozco a [PERSON_NAME] es mi hermano. [PERSON_NAM…" at bounding box center [178, 232] width 226 height 50
copy div "De los vínculos mencionados, conozco a"
click at [114, 55] on span "# 644OOdAWvwoegWFBzZN5nSMf" at bounding box center [131, 54] width 122 height 11
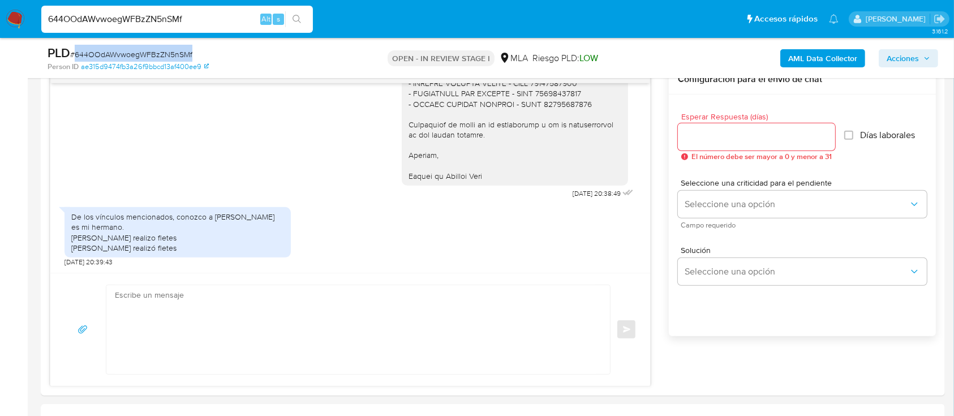
click at [114, 55] on span "# 644OOdAWvwoegWFBzZN5nSMf" at bounding box center [131, 54] width 122 height 11
click at [238, 343] on textarea at bounding box center [355, 329] width 481 height 89
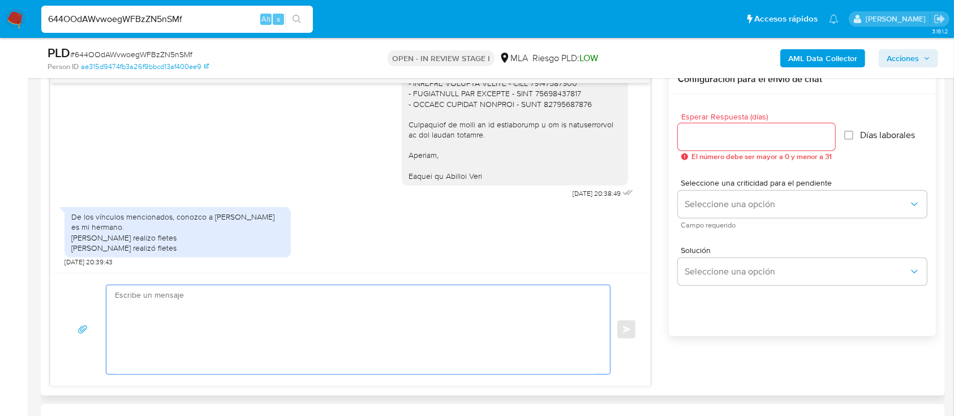
click at [281, 325] on textarea at bounding box center [355, 329] width 481 height 89
paste textarea "Hola, Muchas gracias por la respuesta. Analizamos tu caso y notamos que la info…"
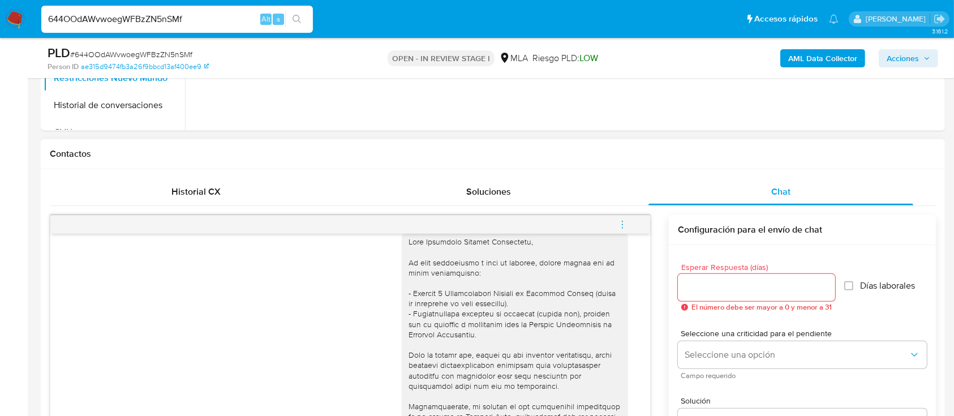
scroll to position [1826, 0]
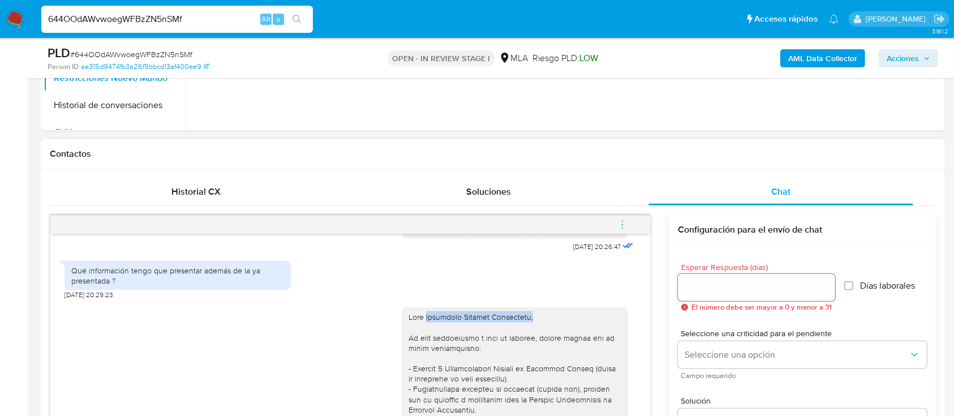
drag, startPoint x: 415, startPoint y: 347, endPoint x: 519, endPoint y: 347, distance: 103.5
copy div "[PERSON_NAME],"
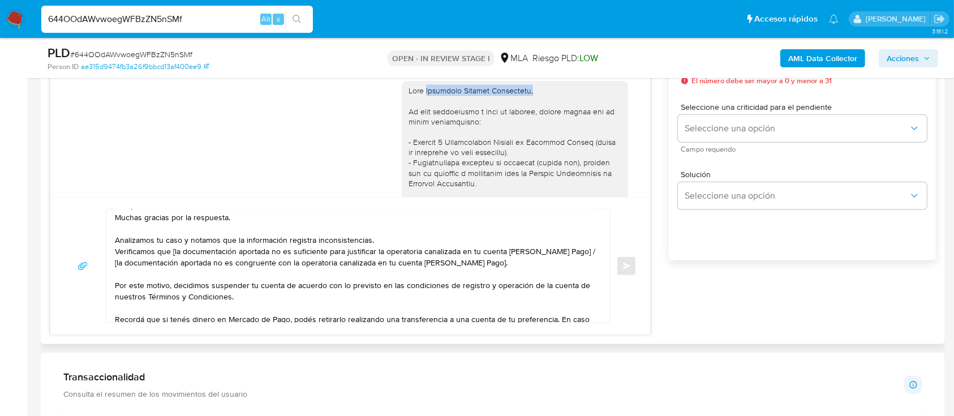
scroll to position [0, 0]
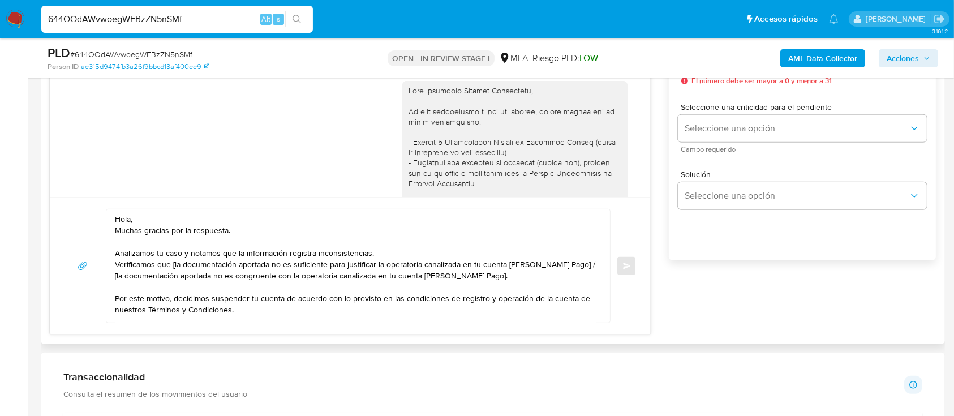
click at [154, 214] on textarea "Hola, Muchas gracias por la respuesta. Analizamos tu caso y notamos que la info…" at bounding box center [355, 265] width 481 height 113
paste textarea "[PERSON_NAME],"
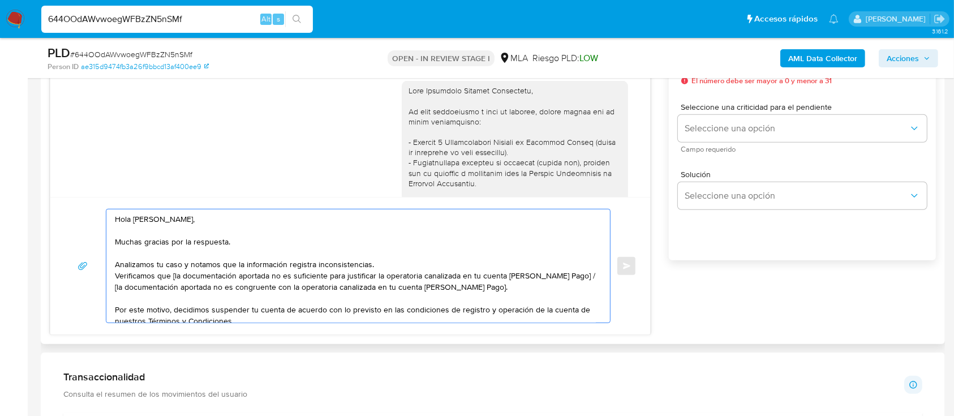
click at [391, 266] on textarea "Hola [PERSON_NAME], Muchas gracias por la respuesta. Analizamos tu caso y notam…" at bounding box center [355, 265] width 481 height 113
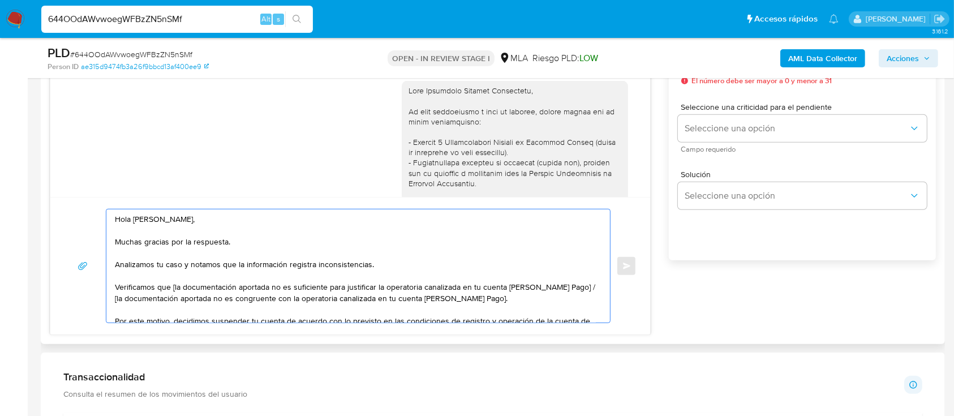
click at [172, 289] on textarea "Hola [PERSON_NAME], Muchas gracias por la respuesta. Analizamos tu caso y notam…" at bounding box center [355, 265] width 481 height 113
drag, startPoint x: 564, startPoint y: 289, endPoint x: 566, endPoint y: 297, distance: 8.2
click at [566, 297] on textarea "Hola [PERSON_NAME], Muchas gracias por la respuesta. Analizamos tu caso y notam…" at bounding box center [355, 265] width 481 height 113
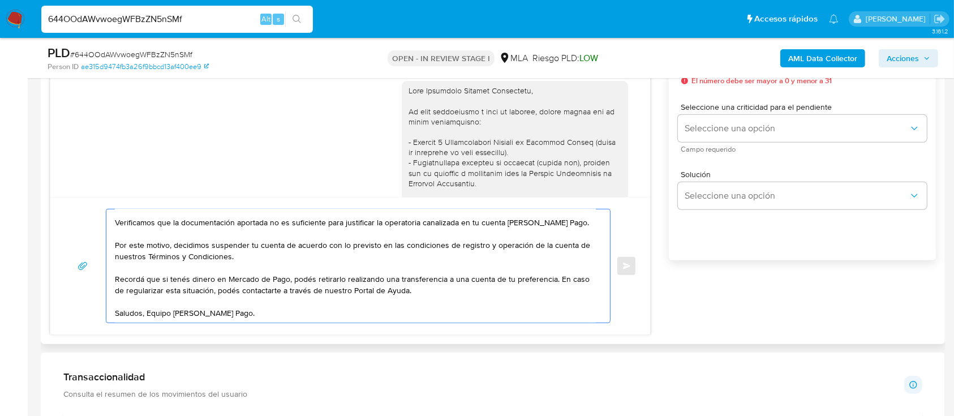
click at [290, 315] on textarea "Hola [PERSON_NAME], Muchas gracias por la respuesta. Analizamos tu caso y notam…" at bounding box center [355, 265] width 481 height 113
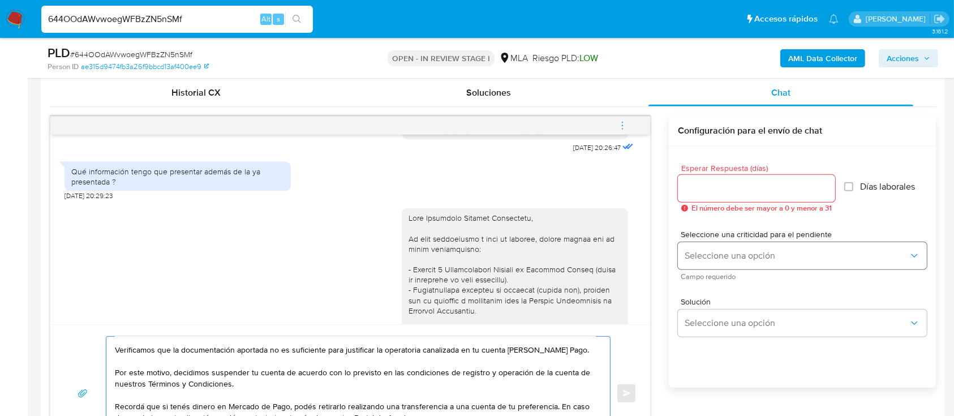
scroll to position [528, 0]
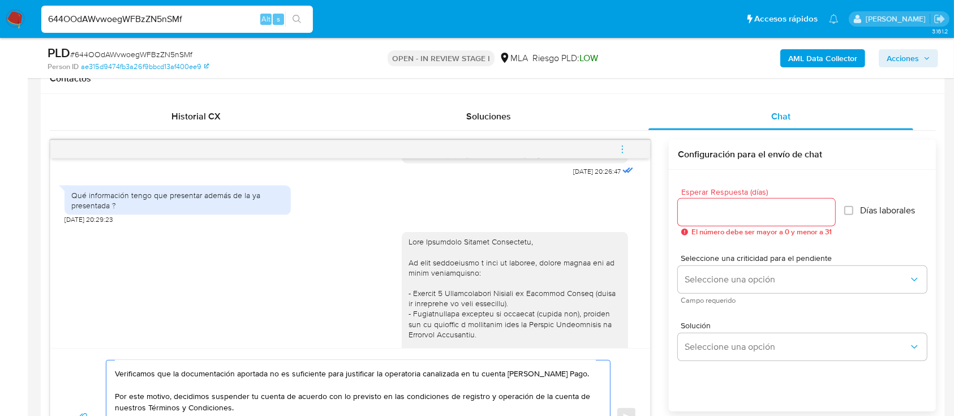
type textarea "Hola [PERSON_NAME], Muchas gracias por la respuesta. Analizamos tu caso y notam…"
click at [706, 207] on input "Esperar Respuesta (días)" at bounding box center [756, 212] width 157 height 15
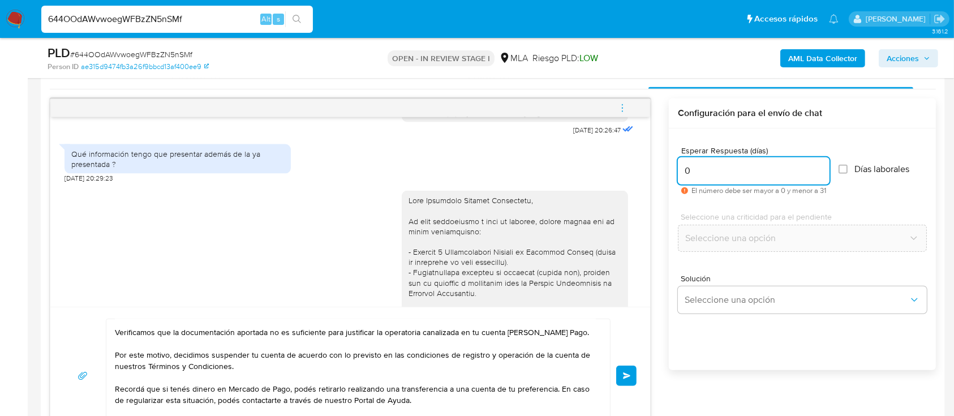
scroll to position [603, 0]
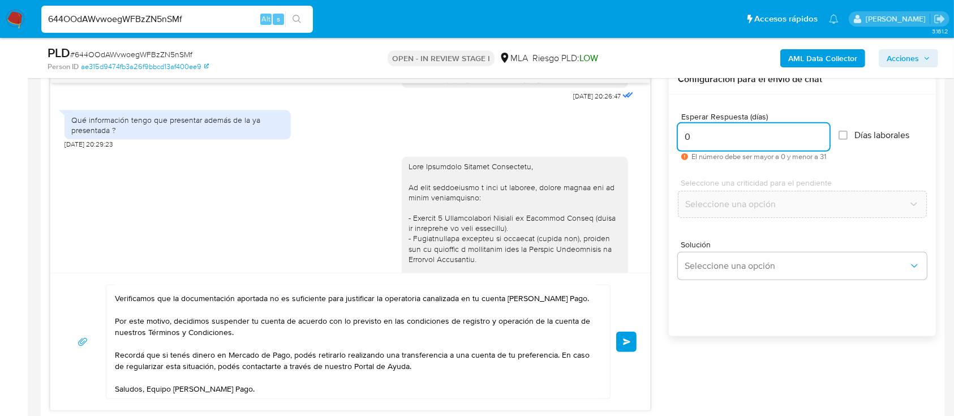
type input "0"
click at [631, 342] on button "Enviar" at bounding box center [626, 342] width 20 height 20
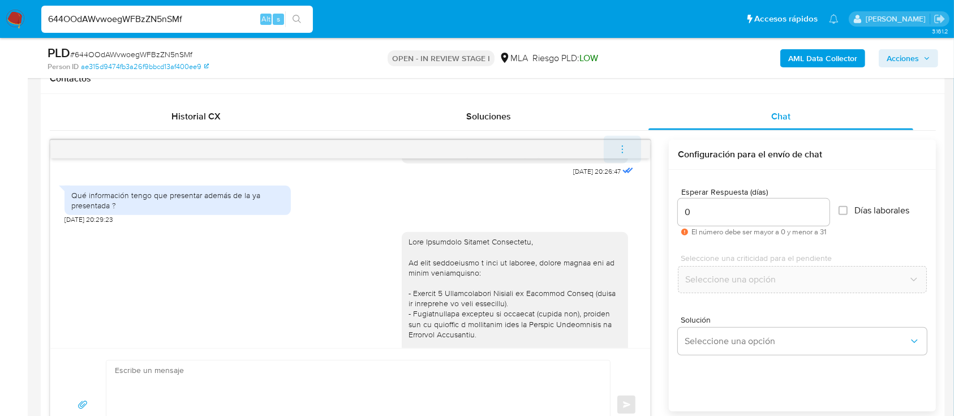
scroll to position [2528, 0]
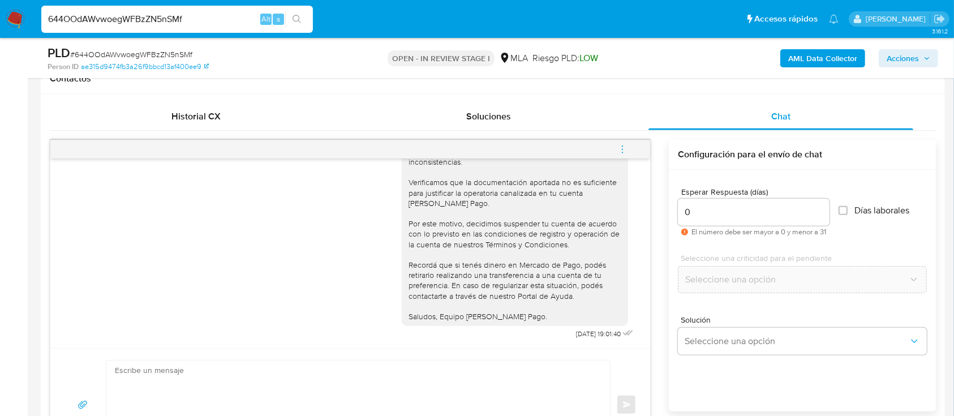
click at [629, 152] on button "menu-action" at bounding box center [622, 149] width 37 height 27
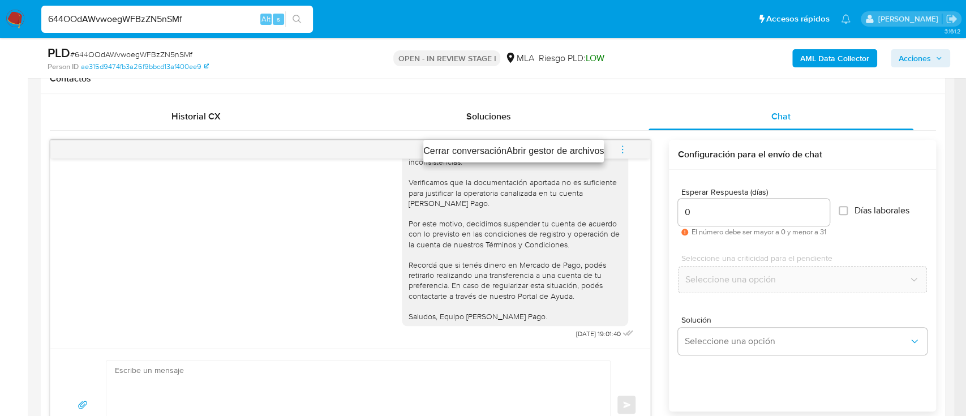
click at [484, 149] on li "Cerrar conversación" at bounding box center [464, 151] width 83 height 14
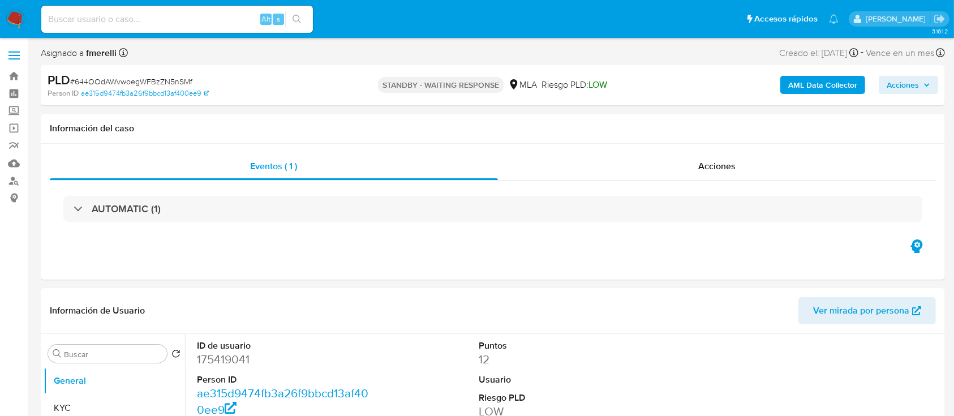
select select "10"
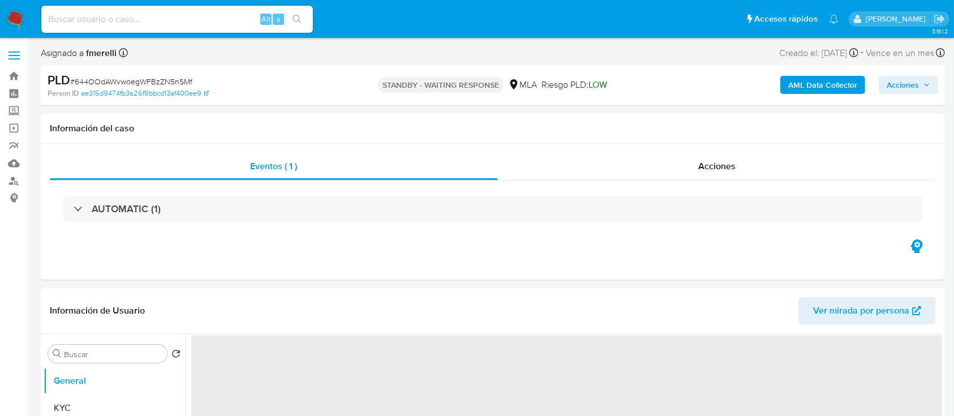
select select "10"
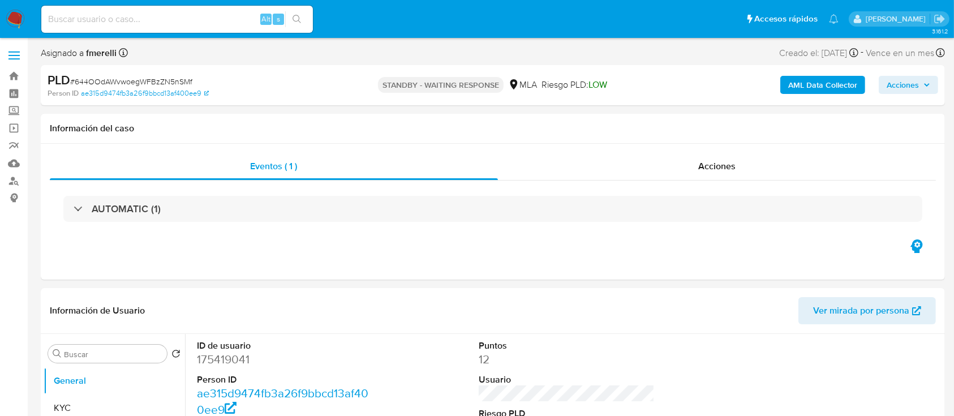
click at [8, 21] on img at bounding box center [15, 19] width 19 height 19
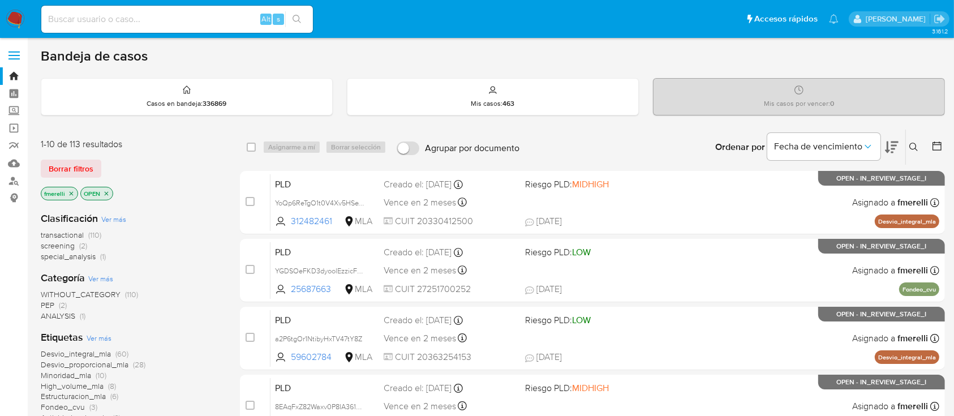
click at [174, 29] on div "Alt s" at bounding box center [177, 19] width 272 height 27
click at [184, 25] on input at bounding box center [177, 19] width 272 height 15
paste input "644OOdAWvwoegWFBzZN5nSMf"
type input "644OOdAWvwoegWFBzZN5nSMf"
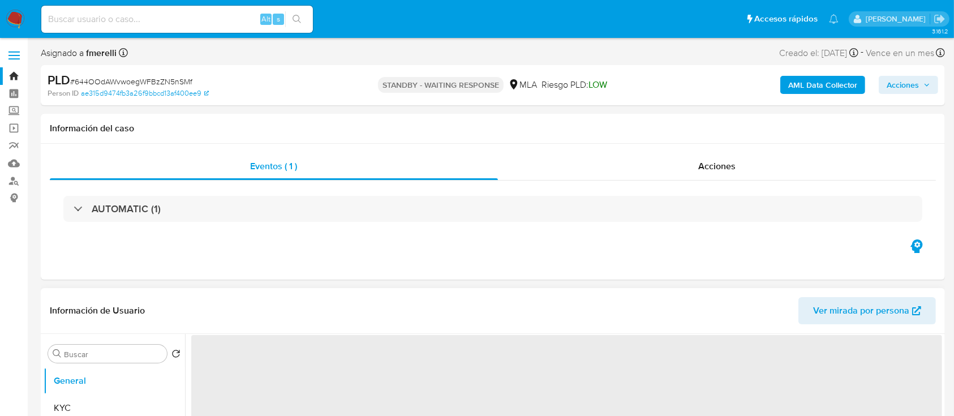
select select "10"
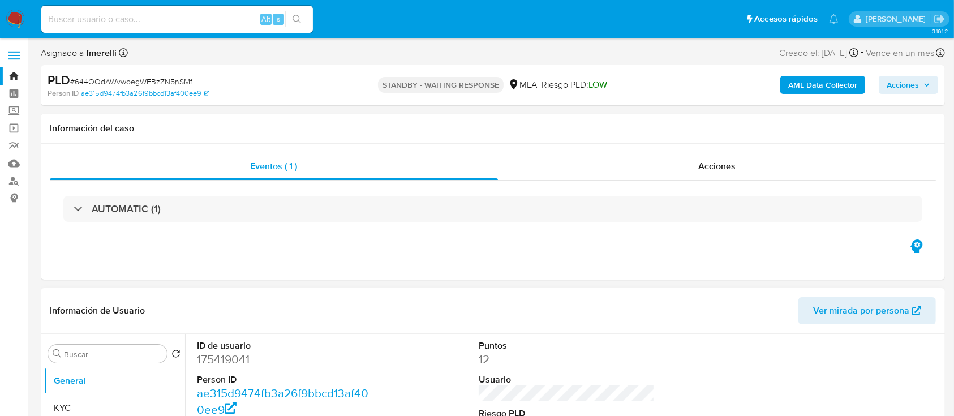
click at [207, 15] on input at bounding box center [177, 19] width 272 height 15
paste input "j7hDhTITCt41vx0GytnwTXe0"
type input "j7hDhTITCt41vx0GytnwTXe0"
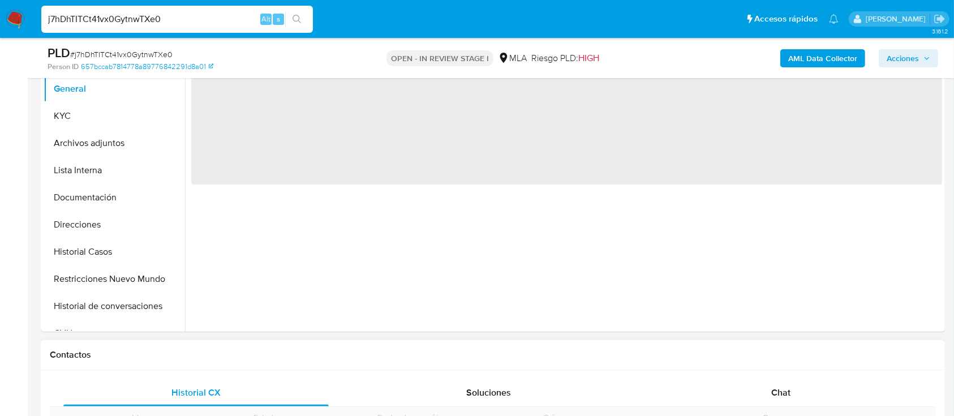
scroll to position [302, 0]
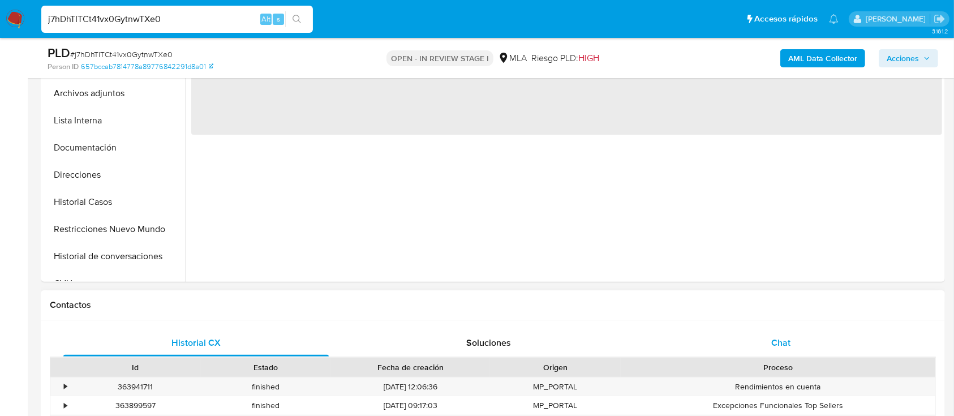
select select "10"
click at [779, 345] on span "Chat" at bounding box center [780, 342] width 19 height 13
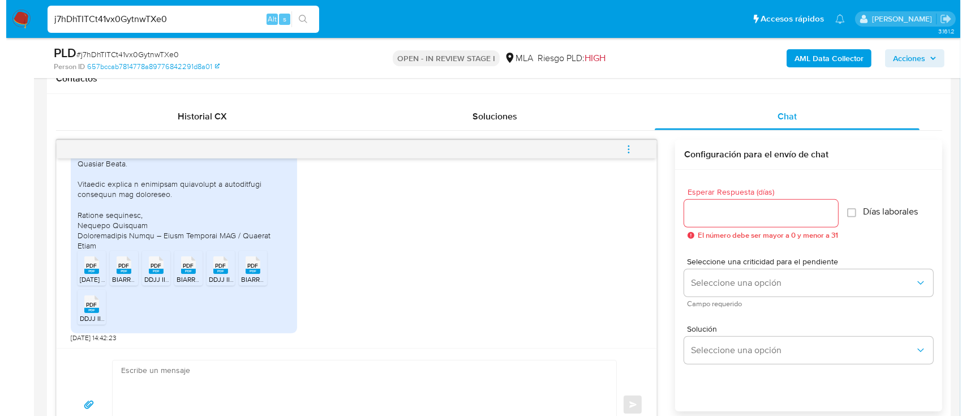
scroll to position [151, 0]
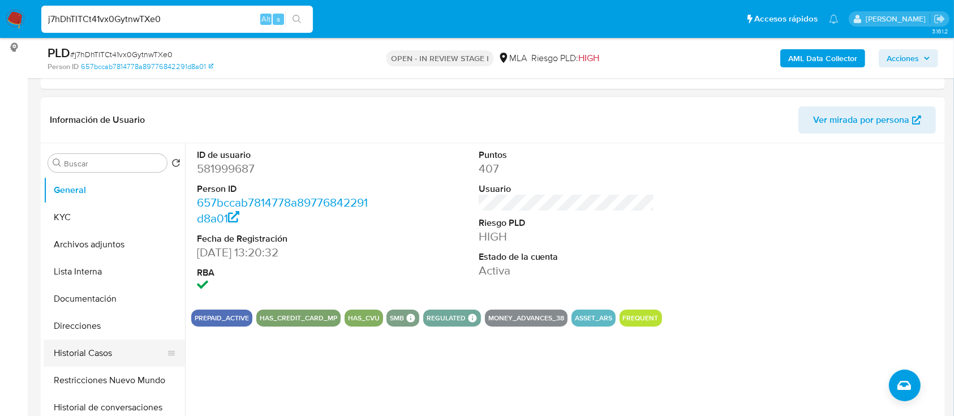
click at [85, 364] on button "Historial Casos" at bounding box center [110, 352] width 132 height 27
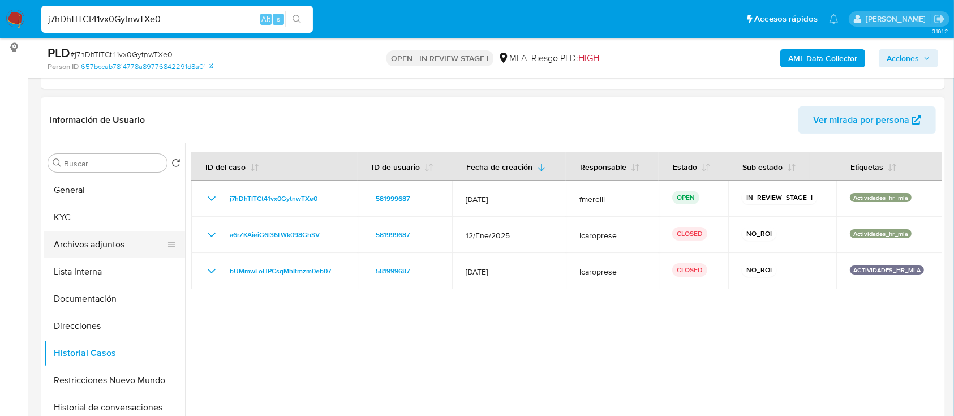
click at [142, 239] on button "Archivos adjuntos" at bounding box center [110, 244] width 132 height 27
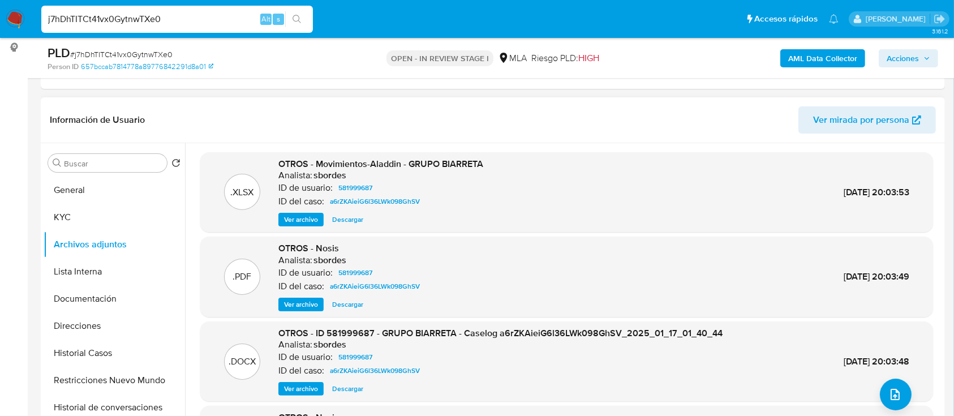
click at [306, 391] on span "Ver archivo" at bounding box center [301, 388] width 34 height 11
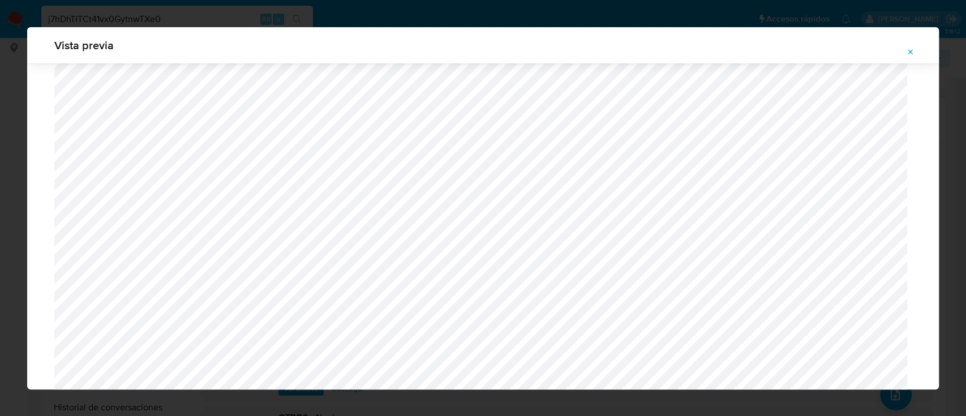
scroll to position [430, 0]
click at [911, 51] on icon "Attachment preview" at bounding box center [910, 51] width 5 height 5
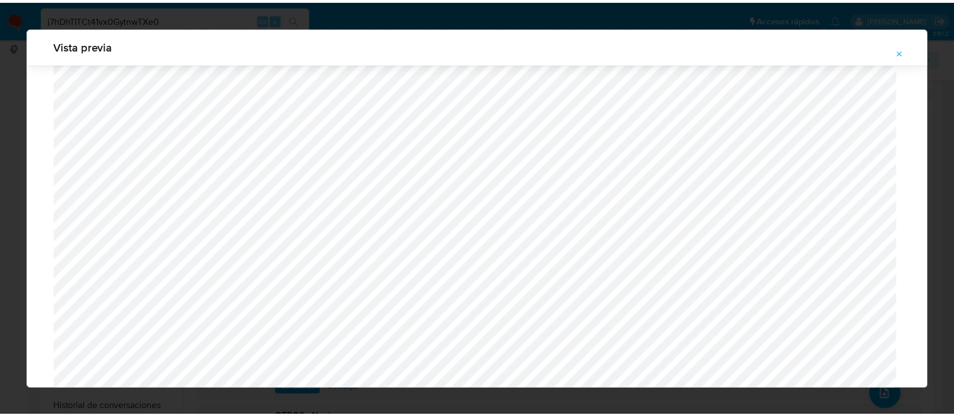
scroll to position [36, 0]
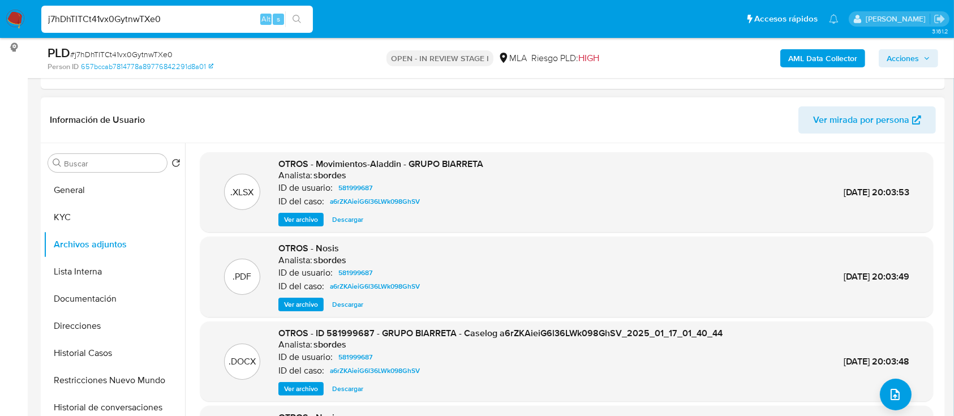
click at [229, 20] on input "j7hDhTITCt41vx0GytnwTXe0" at bounding box center [177, 19] width 272 height 15
paste input "ChTz85JUhpdc7QD8zesDIMJ8"
type input "ChTz85JUhpdc7QD8zesDIMJ8"
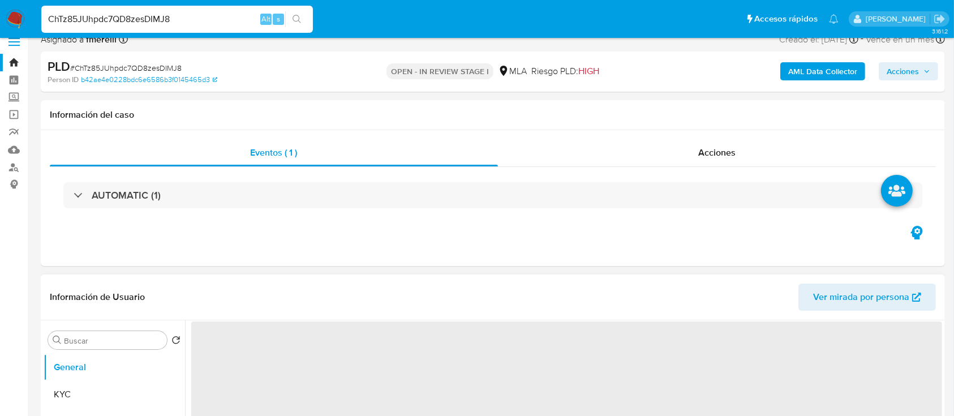
scroll to position [226, 0]
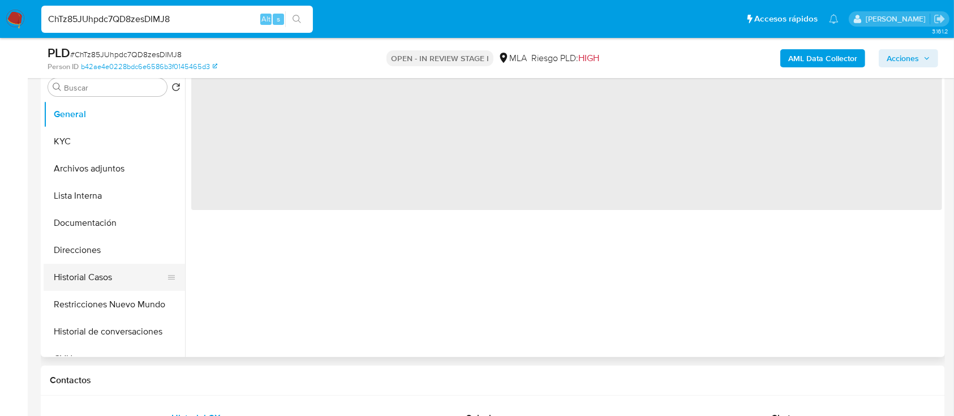
click at [112, 276] on button "Historial Casos" at bounding box center [110, 277] width 132 height 27
select select "10"
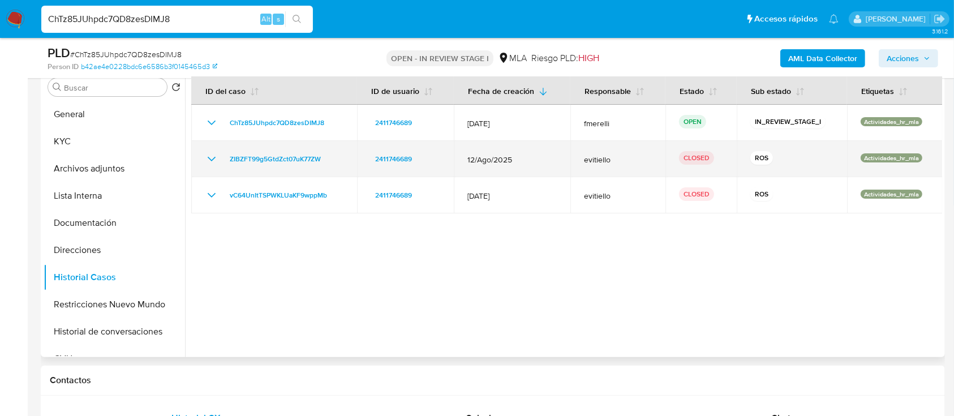
drag, startPoint x: 609, startPoint y: 166, endPoint x: 412, endPoint y: 166, distance: 196.9
click at [412, 166] on tr "ZIBZFT99g5GtdZct07uK77ZW 2411746689 12/Ago/2025 evitiello CLOSED ROS Actividade…" at bounding box center [566, 159] width 751 height 36
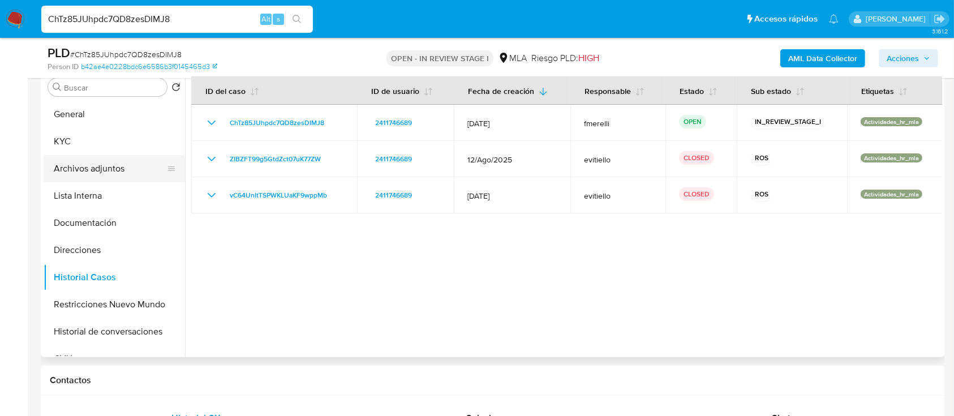
click at [92, 167] on button "Archivos adjuntos" at bounding box center [110, 168] width 132 height 27
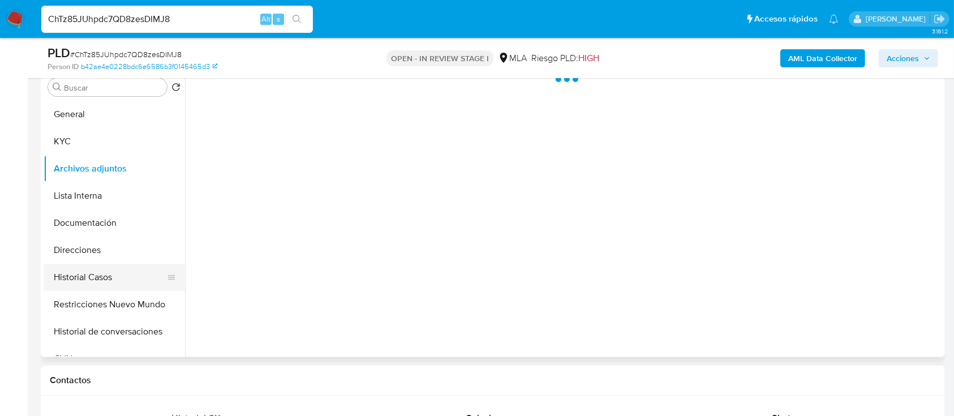
click at [127, 283] on button "Historial Casos" at bounding box center [110, 277] width 132 height 27
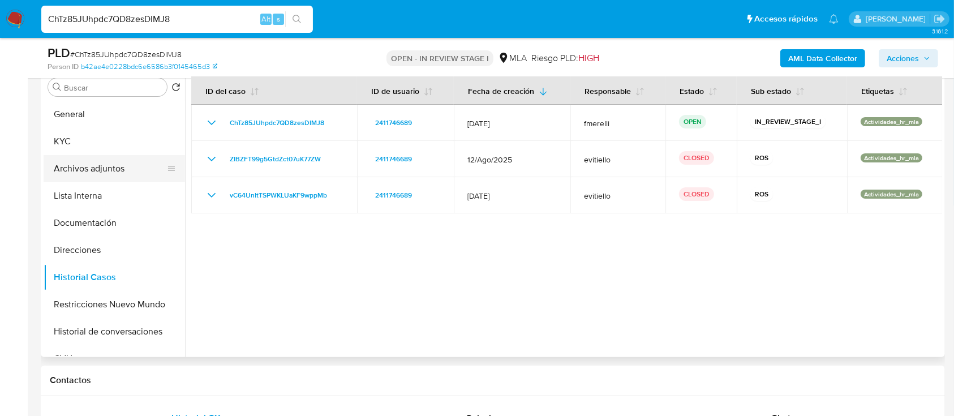
click at [75, 177] on button "Archivos adjuntos" at bounding box center [110, 168] width 132 height 27
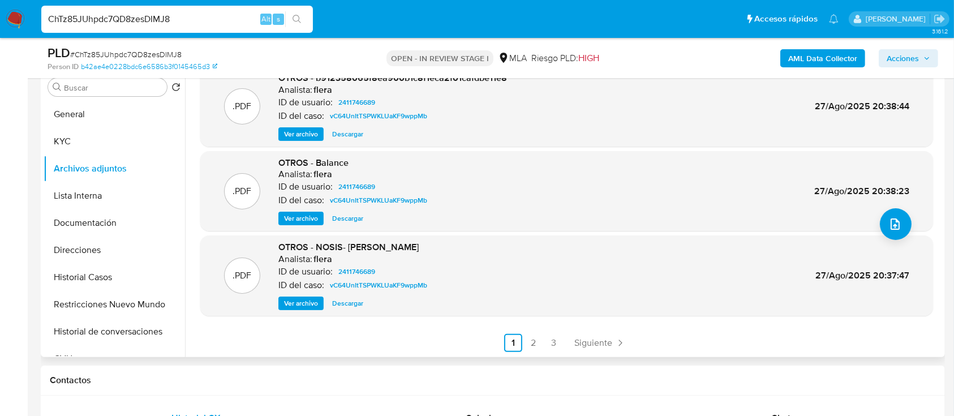
scroll to position [95, 0]
click at [584, 341] on span "Siguiente" at bounding box center [593, 342] width 38 height 9
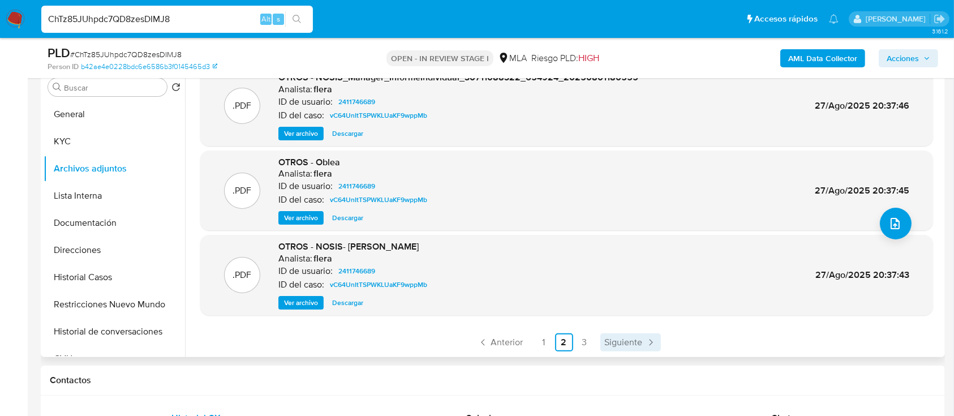
click at [637, 342] on span "Siguiente" at bounding box center [624, 342] width 38 height 9
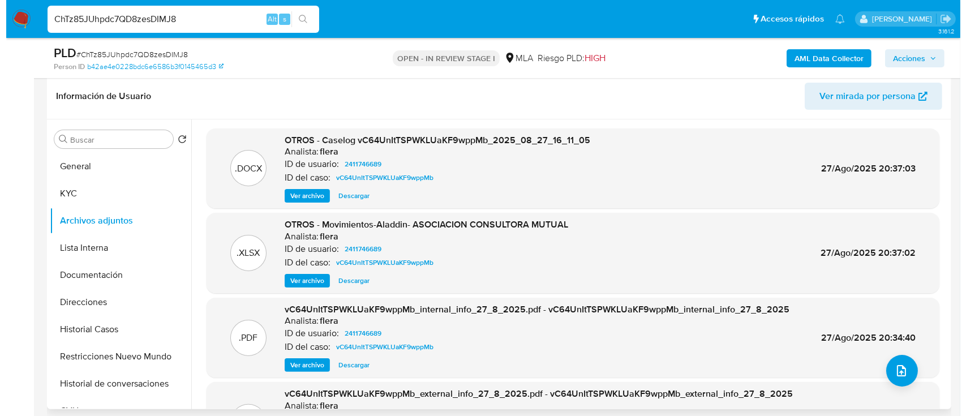
scroll to position [151, 0]
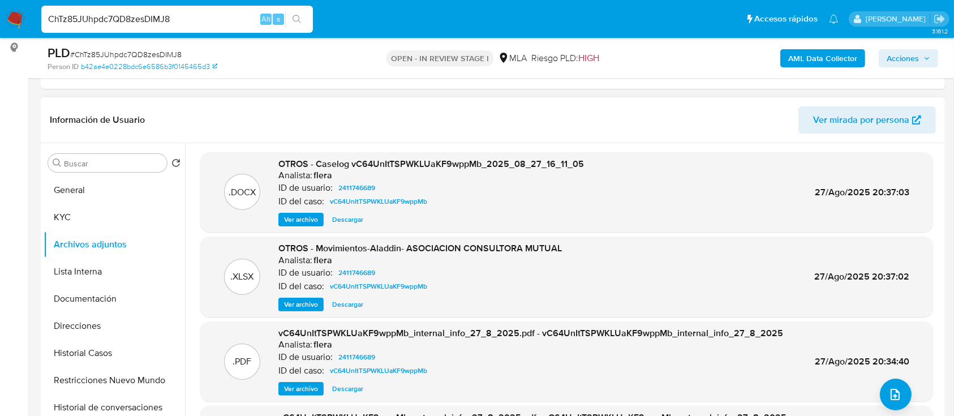
click at [299, 217] on span "Ver archivo" at bounding box center [301, 219] width 34 height 11
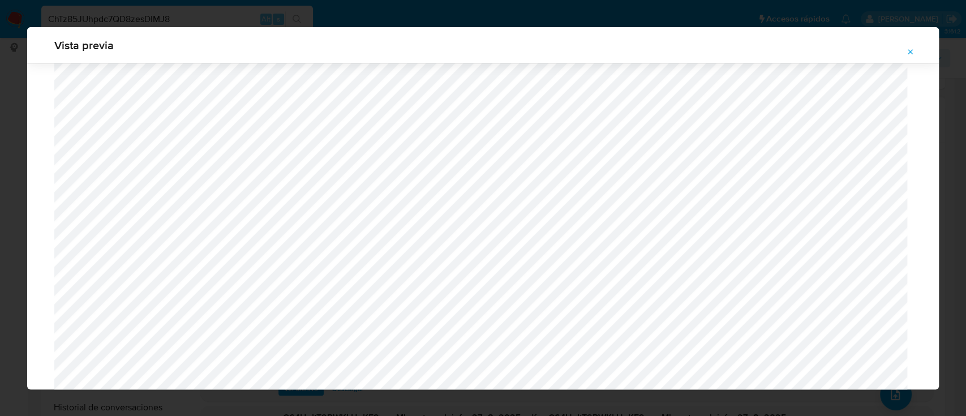
scroll to position [354, 0]
click at [908, 53] on icon "Attachment preview" at bounding box center [910, 52] width 9 height 9
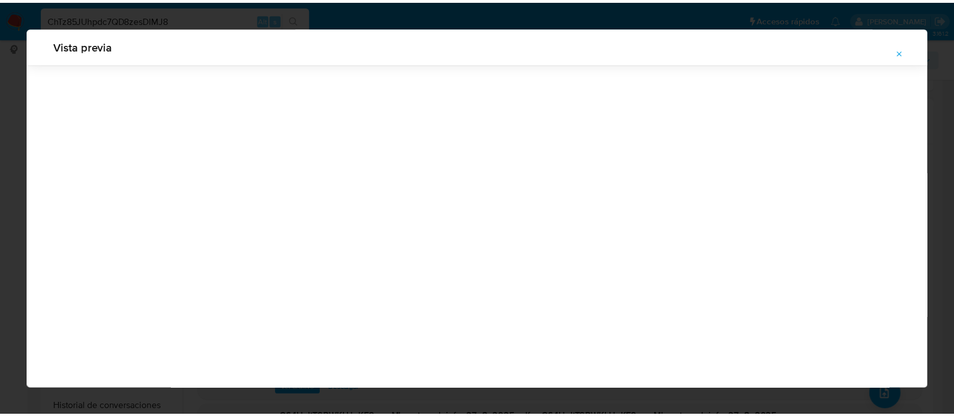
scroll to position [36, 0]
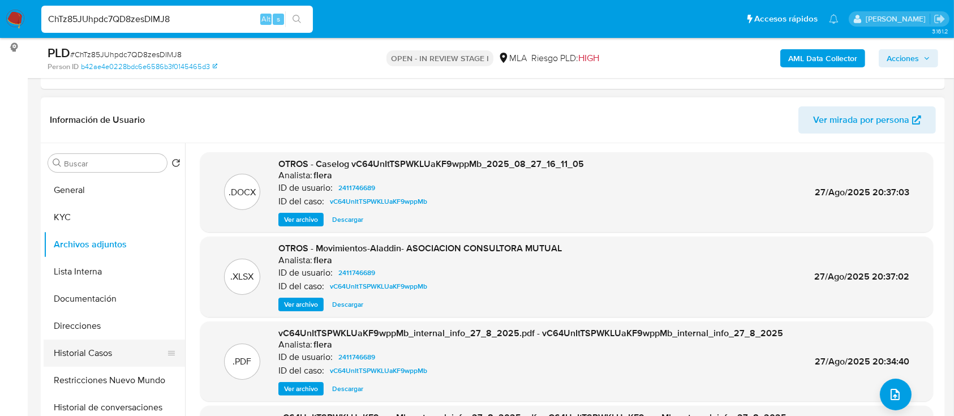
click at [94, 347] on button "Historial Casos" at bounding box center [110, 352] width 132 height 27
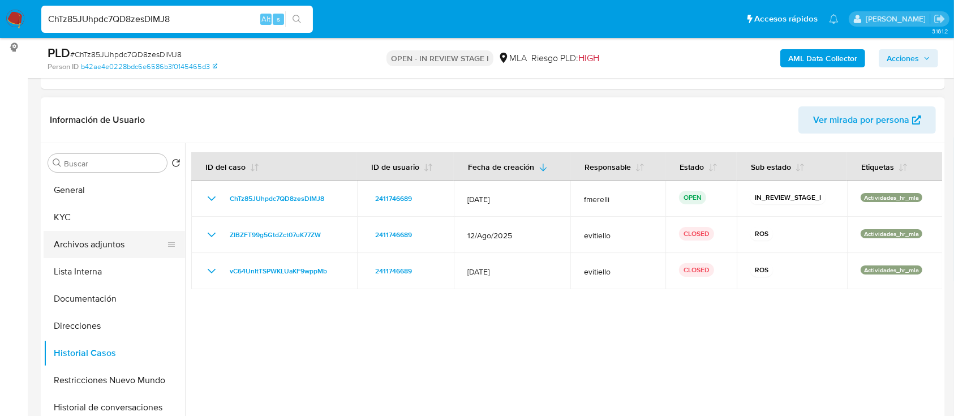
click at [128, 247] on button "Archivos adjuntos" at bounding box center [110, 244] width 132 height 27
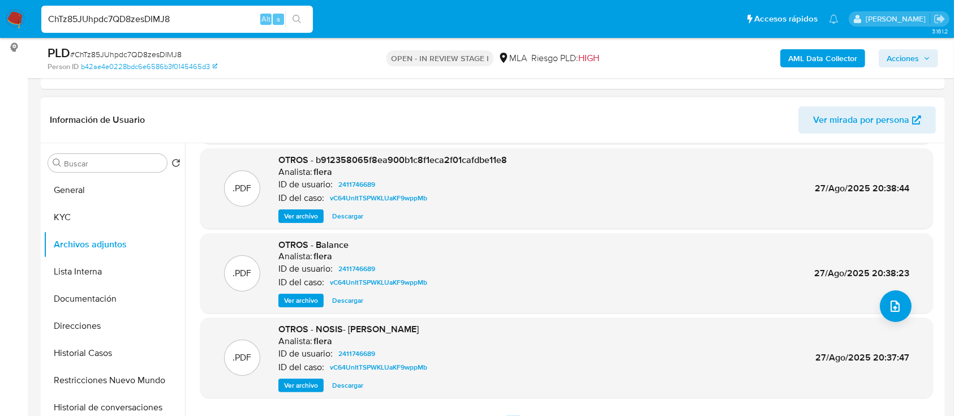
scroll to position [95, 0]
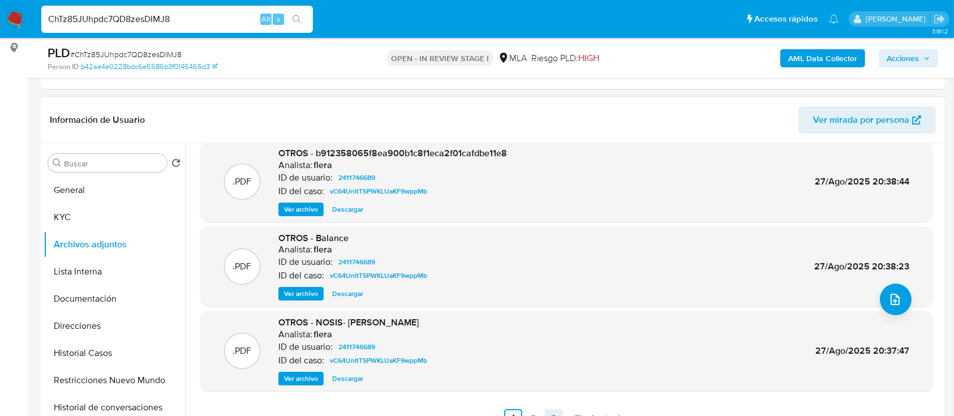
click at [549, 414] on link "3" at bounding box center [554, 418] width 18 height 18
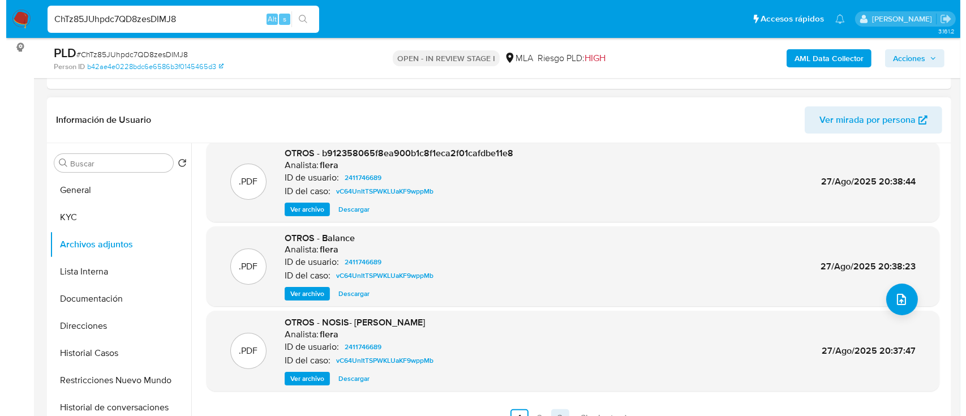
scroll to position [0, 0]
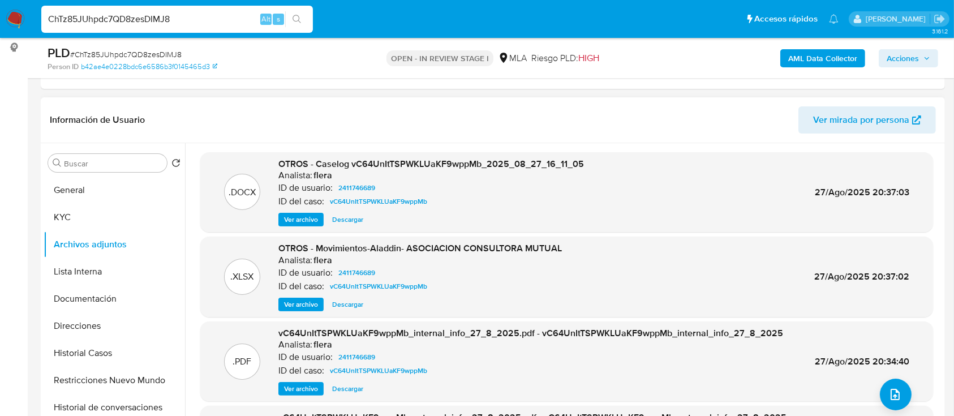
click at [301, 221] on span "Ver archivo" at bounding box center [301, 219] width 34 height 11
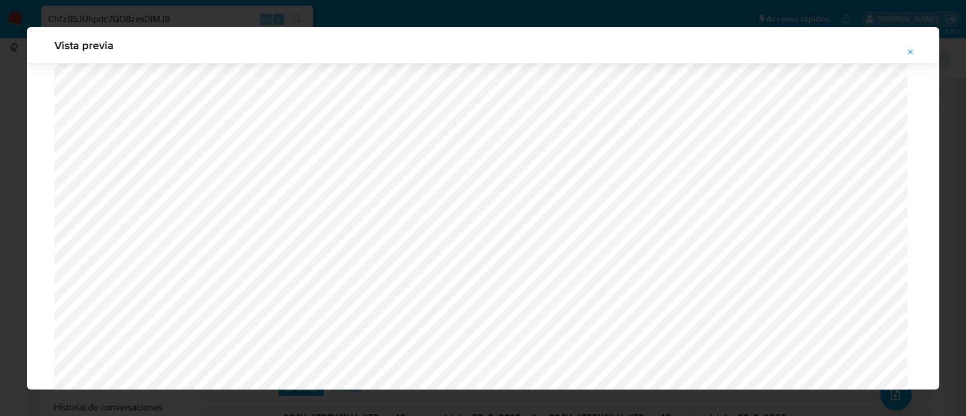
scroll to position [505, 0]
click at [918, 54] on button "Attachment preview" at bounding box center [910, 52] width 25 height 18
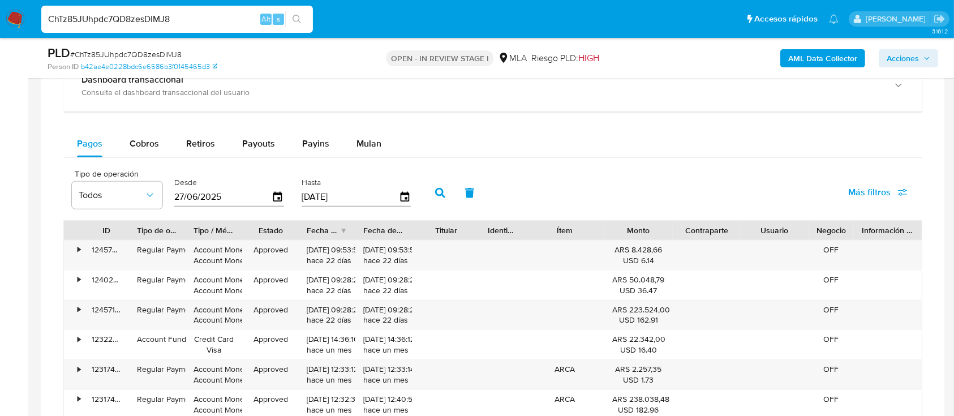
scroll to position [829, 0]
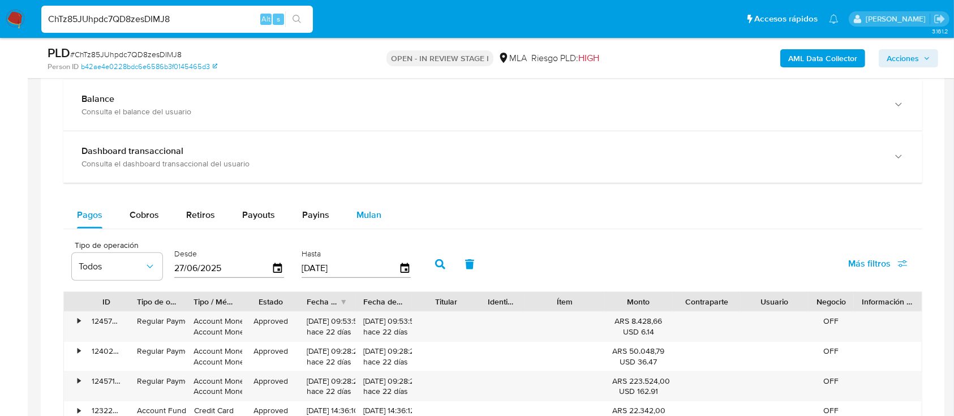
click at [366, 216] on span "Mulan" at bounding box center [368, 214] width 25 height 13
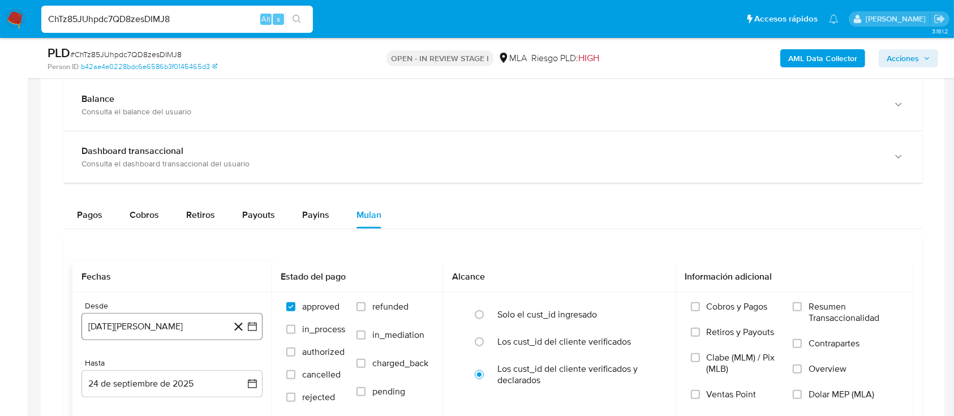
click at [190, 320] on button "24 de agosto de 2024" at bounding box center [171, 326] width 181 height 27
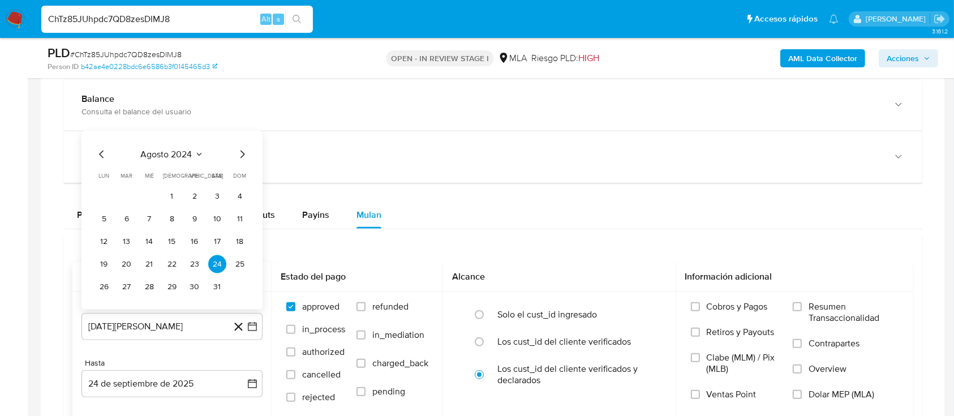
click at [162, 149] on span "agosto 2024" at bounding box center [166, 154] width 51 height 11
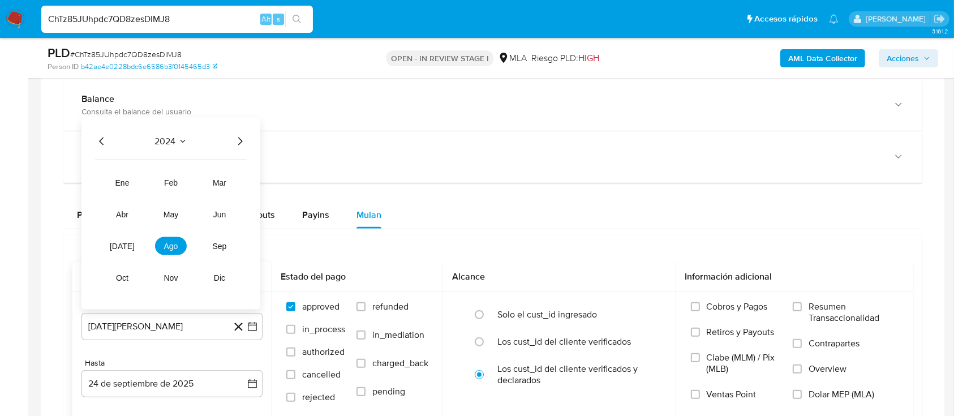
click at [242, 142] on icon "Año siguiente" at bounding box center [240, 142] width 14 height 14
click at [175, 252] on button "ago" at bounding box center [171, 246] width 32 height 18
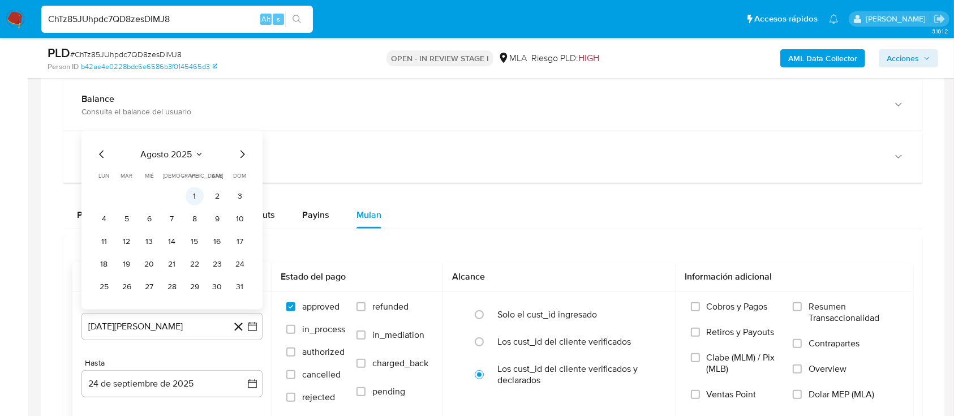
click at [191, 195] on button "1" at bounding box center [195, 196] width 18 height 18
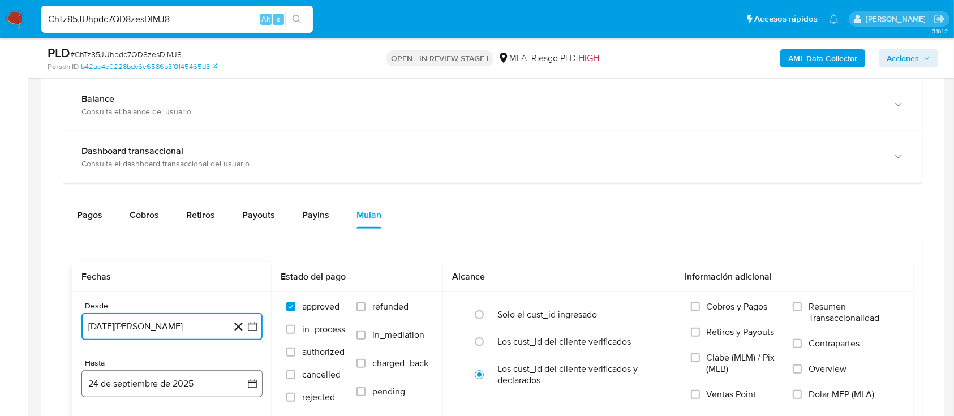
click at [144, 392] on button "24 de septiembre de 2025" at bounding box center [171, 383] width 181 height 27
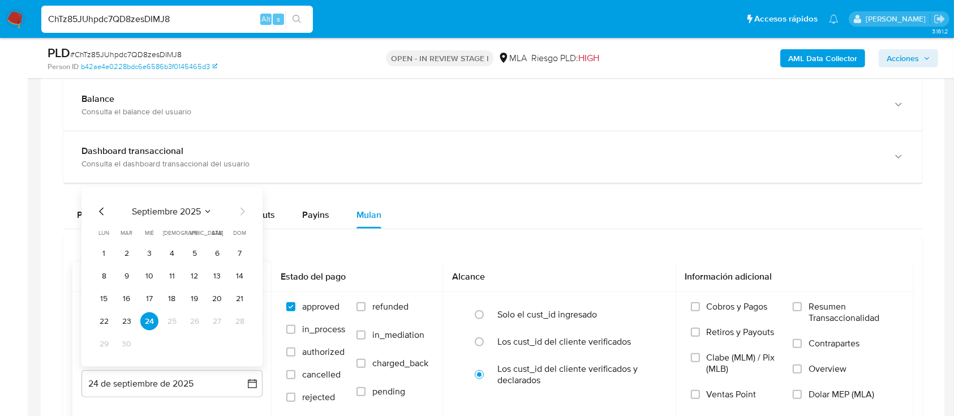
click at [102, 215] on icon "Mes anterior" at bounding box center [102, 212] width 14 height 14
click at [240, 346] on button "31" at bounding box center [240, 344] width 18 height 18
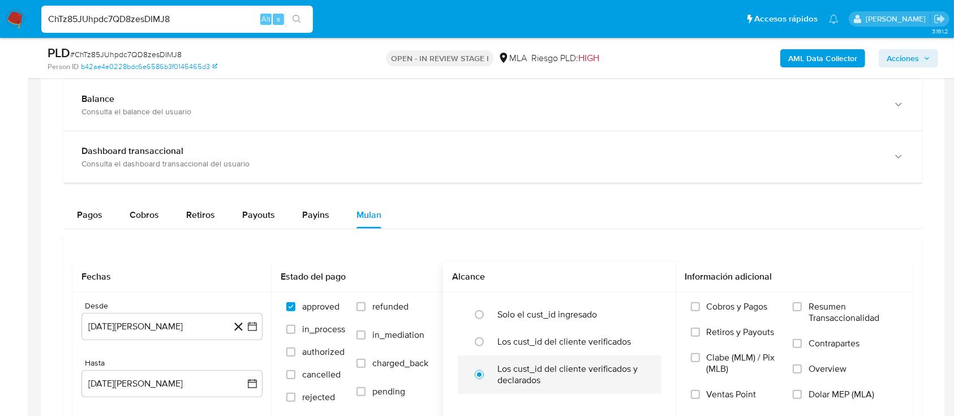
drag, startPoint x: 404, startPoint y: 307, endPoint x: 597, endPoint y: 382, distance: 207.3
click at [403, 307] on span "refunded" at bounding box center [390, 306] width 36 height 11
click at [371, 306] on label "refunded" at bounding box center [392, 315] width 72 height 28
click at [366, 306] on input "refunded" at bounding box center [360, 306] width 9 height 9
checkbox input "true"
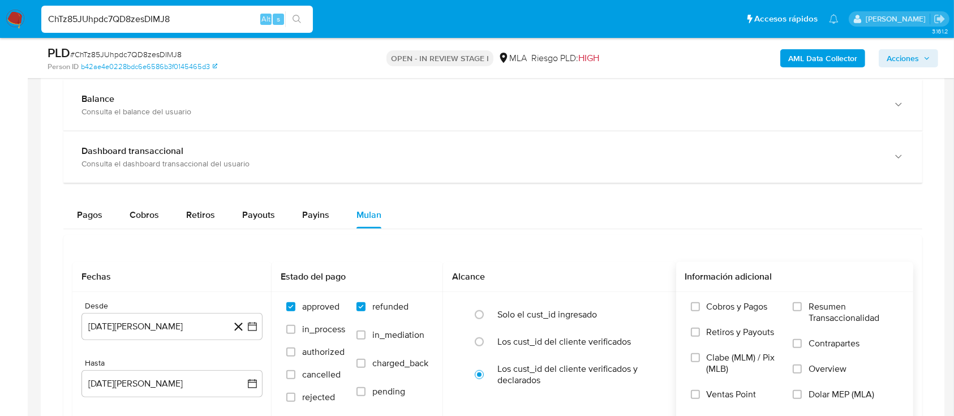
click at [822, 394] on span "Dolar MEP (MLA)" at bounding box center [842, 394] width 66 height 11
click at [802, 394] on input "Dolar MEP (MLA)" at bounding box center [797, 394] width 9 height 9
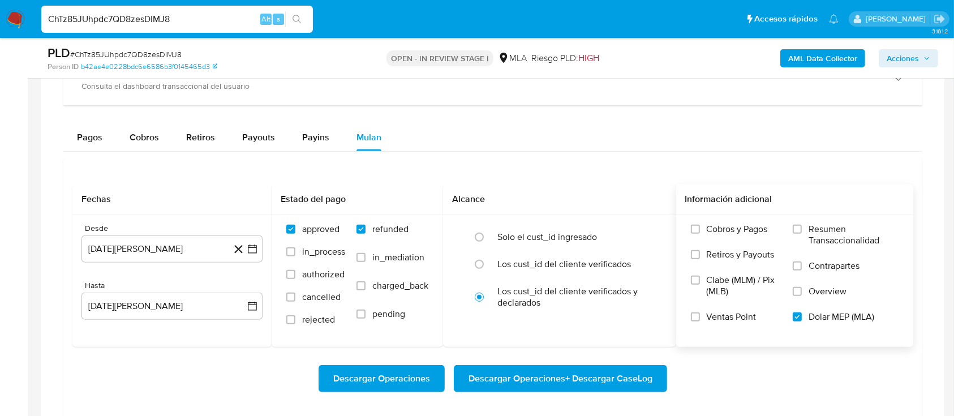
scroll to position [981, 0]
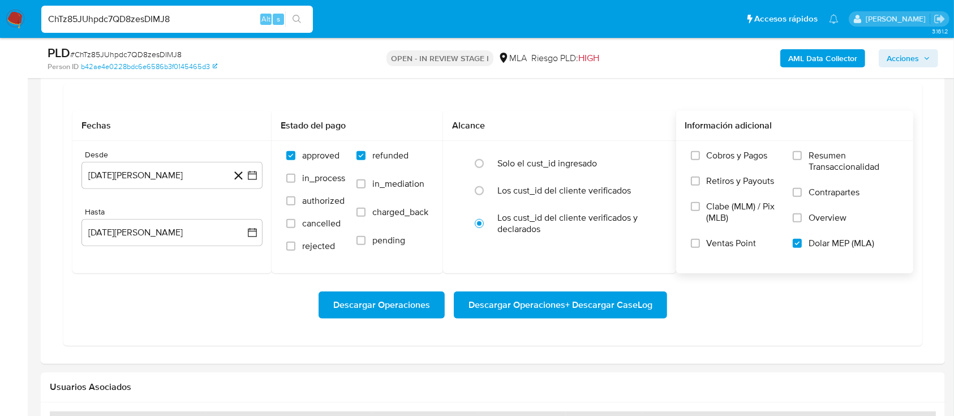
click at [552, 302] on span "Descargar Operaciones + Descargar CaseLog" at bounding box center [560, 305] width 184 height 25
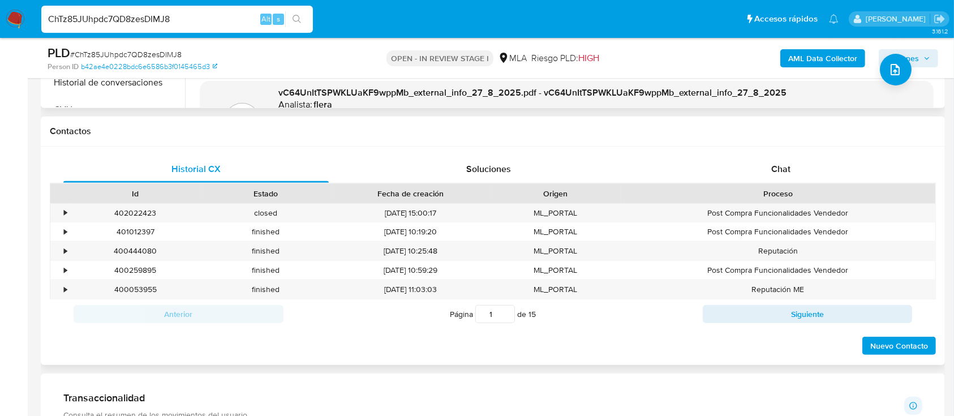
scroll to position [453, 0]
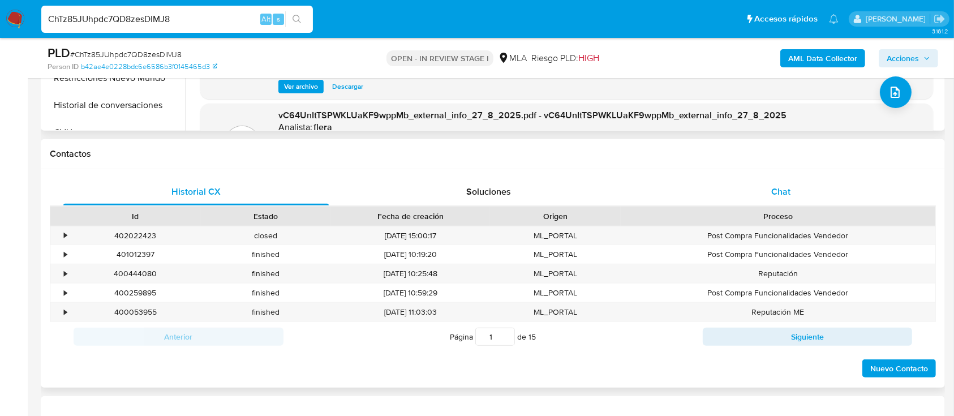
click at [800, 187] on div "Chat" at bounding box center [780, 191] width 265 height 27
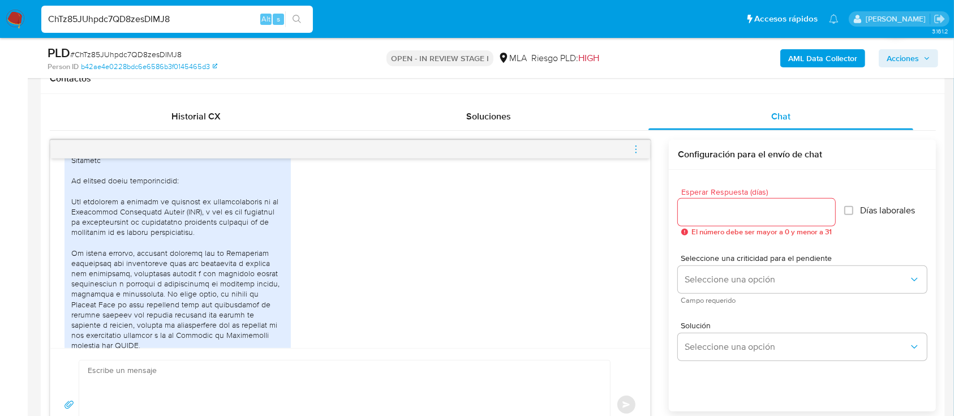
scroll to position [893, 0]
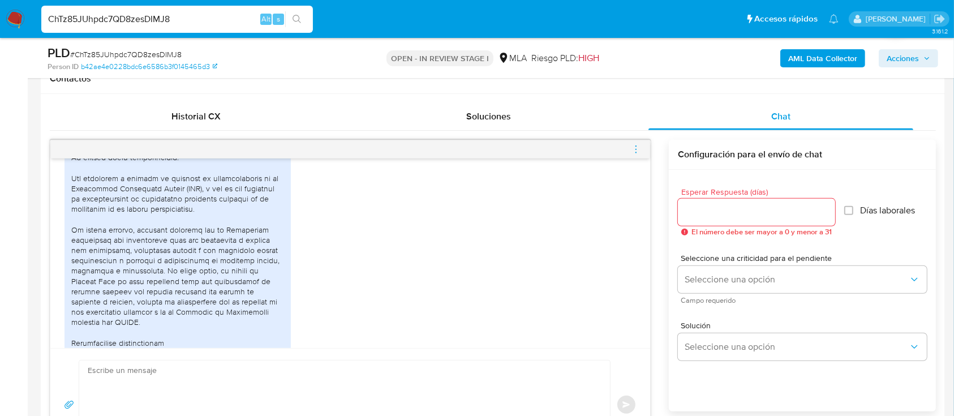
click at [216, 16] on input "ChTz85JUhpdc7QD8zesDIMJ8" at bounding box center [177, 19] width 272 height 15
paste input "9hdO6xLJKIf6Tdwq4VEWLA1J"
type input "9hdO6xLJKIf6Tdwq4VEWLA1J"
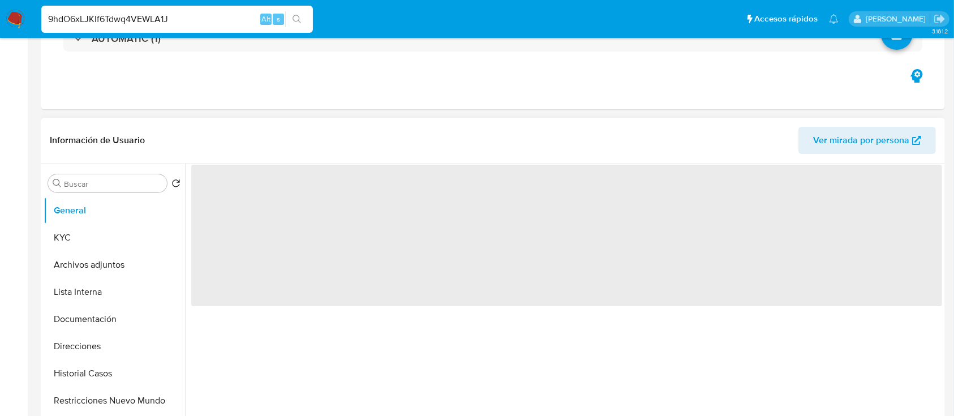
scroll to position [302, 0]
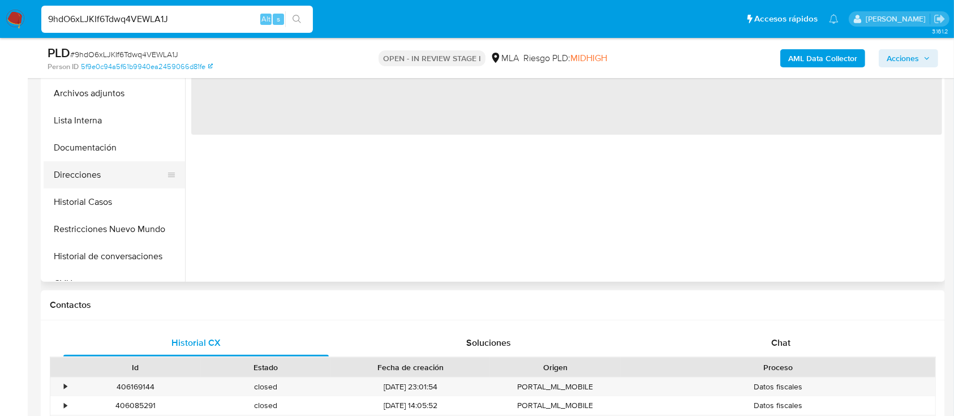
select select "10"
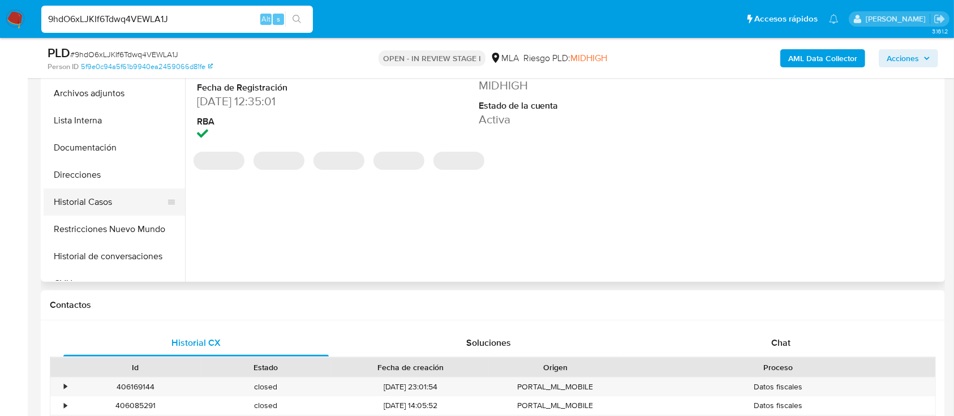
click at [87, 200] on button "Historial Casos" at bounding box center [110, 201] width 132 height 27
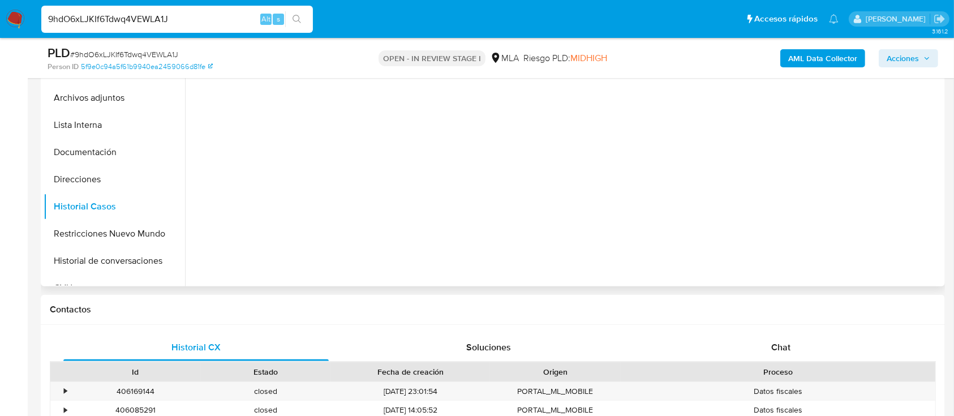
scroll to position [226, 0]
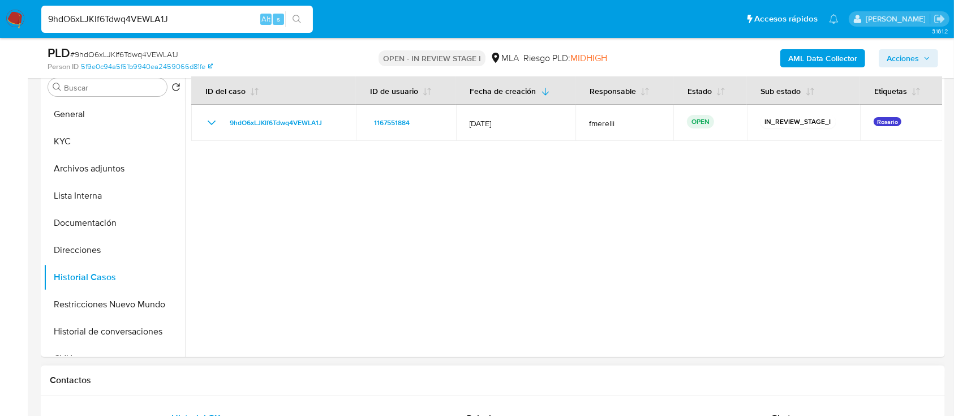
click at [746, 393] on div "Contactos" at bounding box center [493, 381] width 904 height 30
click at [740, 405] on div "Chat" at bounding box center [780, 418] width 265 height 27
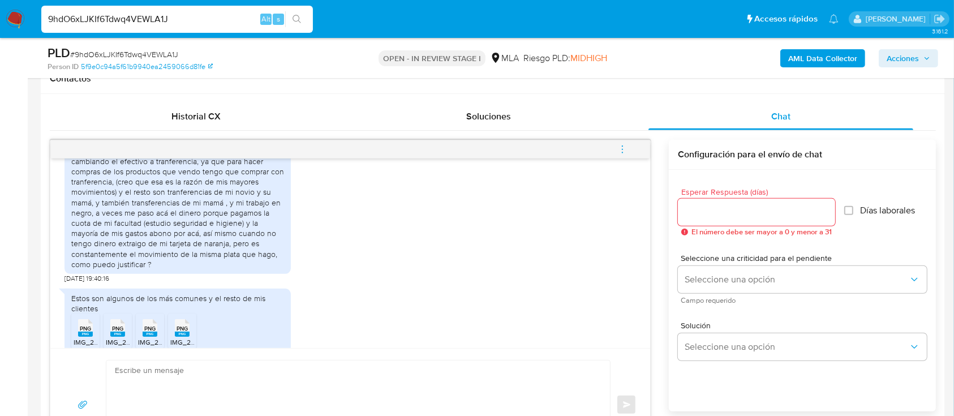
scroll to position [617, 0]
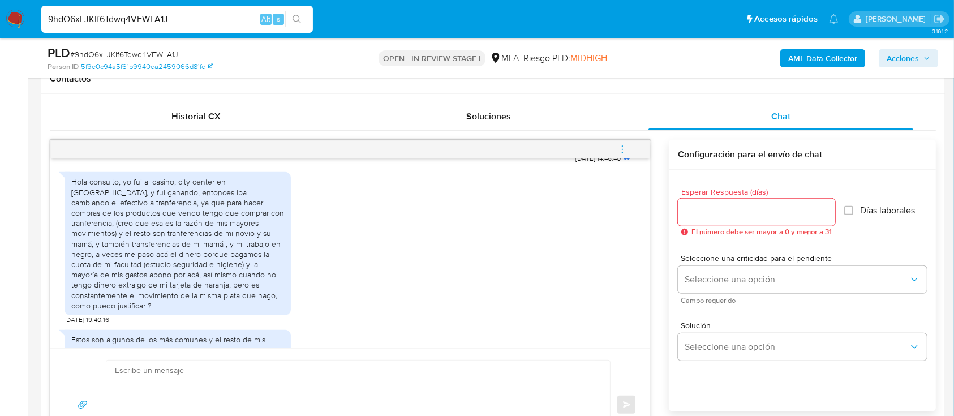
click at [244, 20] on input "9hdO6xLJKIf6Tdwq4VEWLA1J" at bounding box center [177, 19] width 272 height 15
click at [244, 19] on input "9hdO6xLJKIf6Tdwq4VEWLA1J" at bounding box center [177, 19] width 272 height 15
paste input "O0WnuQUPiORsYRL8f2SxOiEa"
type input "O0WnuQUPiORsYRL8f2SxOiEa"
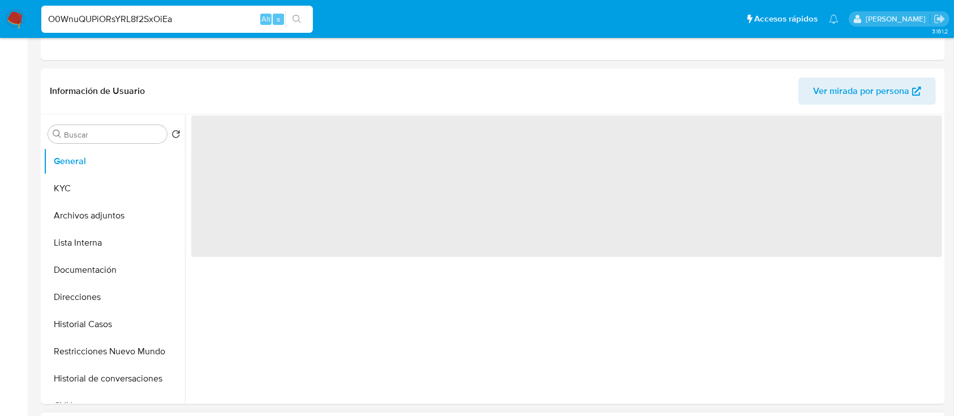
scroll to position [377, 0]
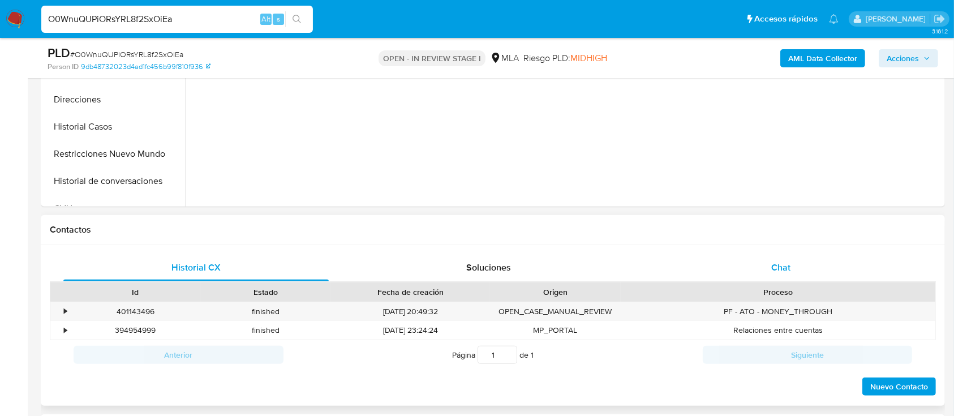
select select "10"
drag, startPoint x: 792, startPoint y: 271, endPoint x: 791, endPoint y: 265, distance: 5.8
click at [792, 269] on div "Chat" at bounding box center [780, 267] width 265 height 27
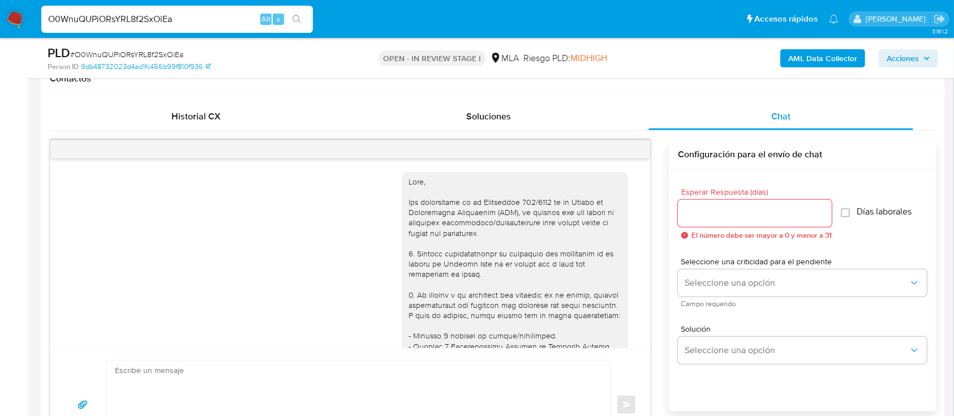
scroll to position [700, 0]
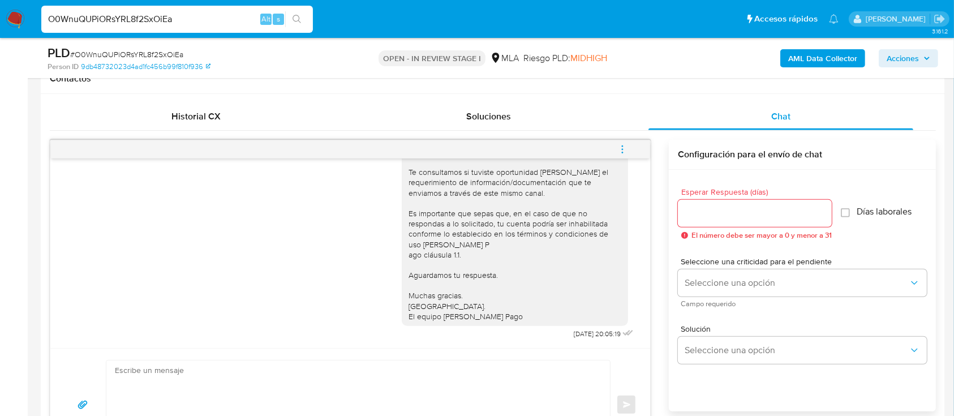
click at [242, 23] on input "O0WnuQUPiORsYRL8f2SxOiEa" at bounding box center [177, 19] width 272 height 15
paste input "gQ6eqi9Muwcwsh0cRLbaVGo"
type input "gQ6eqi9Muwcwsh0cRLbaVGoa"
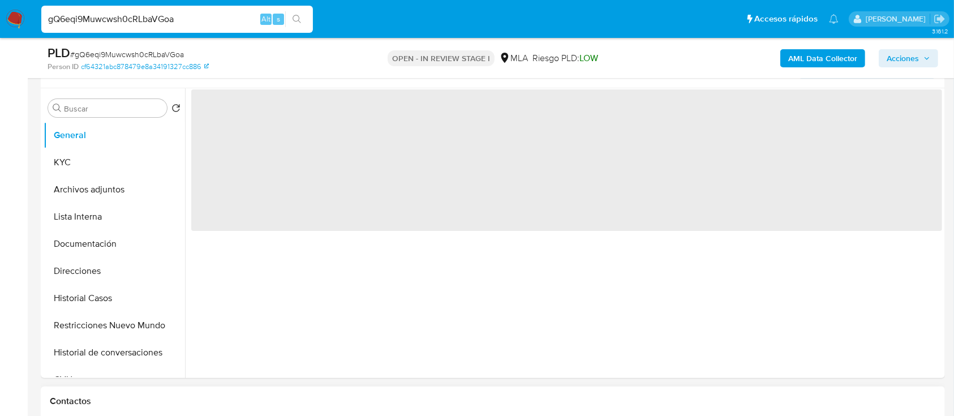
scroll to position [302, 0]
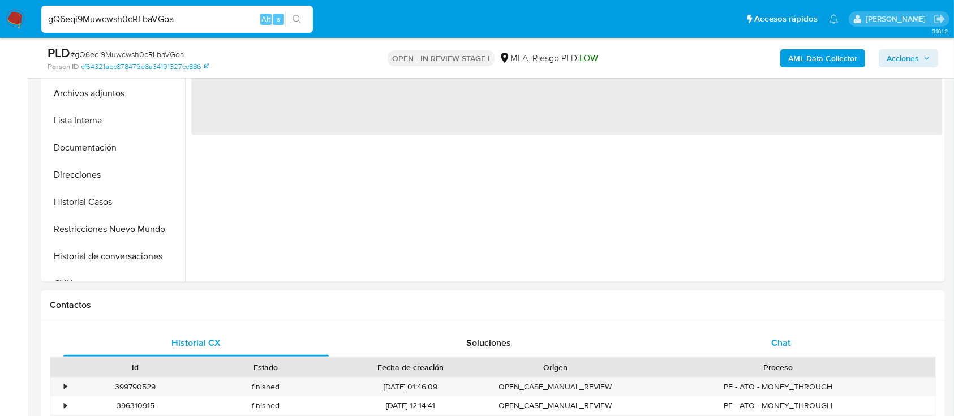
click at [734, 332] on div "Chat" at bounding box center [780, 342] width 265 height 27
select select "10"
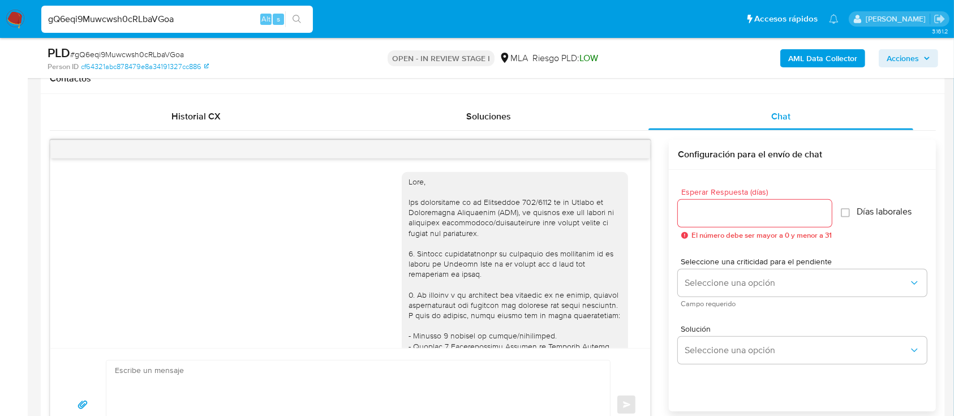
scroll to position [700, 0]
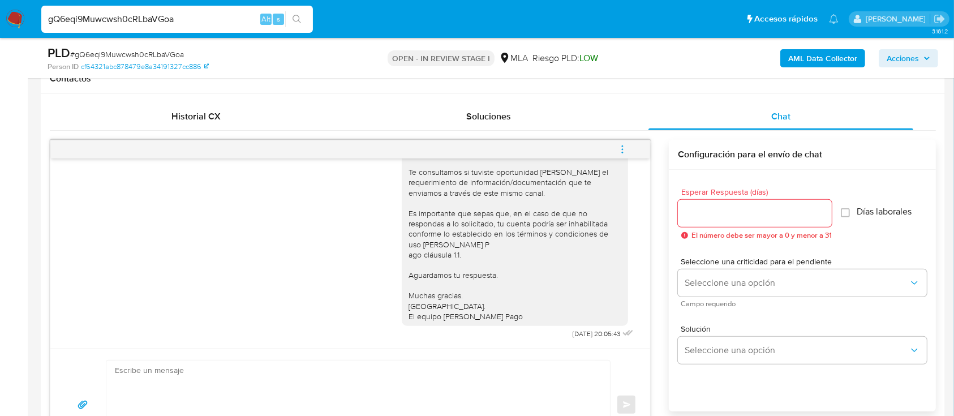
drag, startPoint x: 475, startPoint y: 352, endPoint x: 435, endPoint y: 394, distance: 57.6
click at [475, 352] on div "Enviar" at bounding box center [350, 404] width 600 height 113
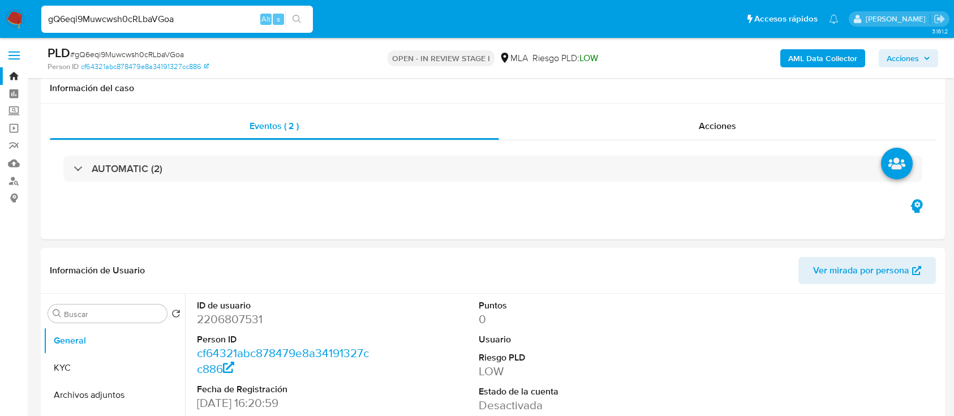
select select "10"
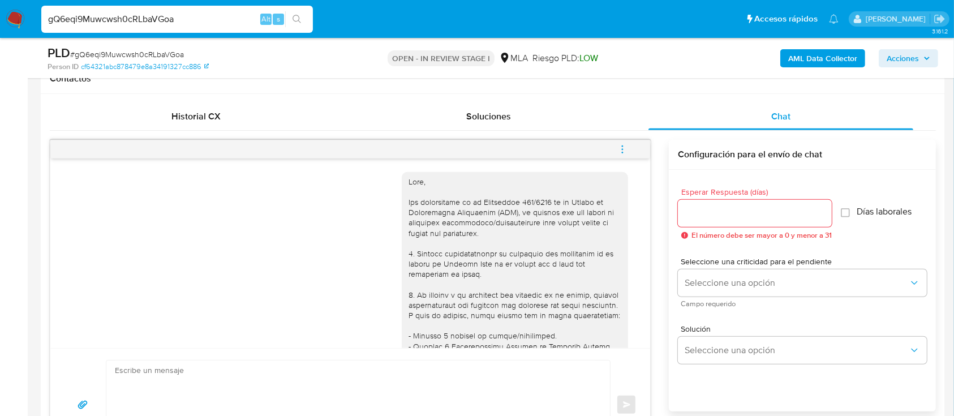
scroll to position [700, 0]
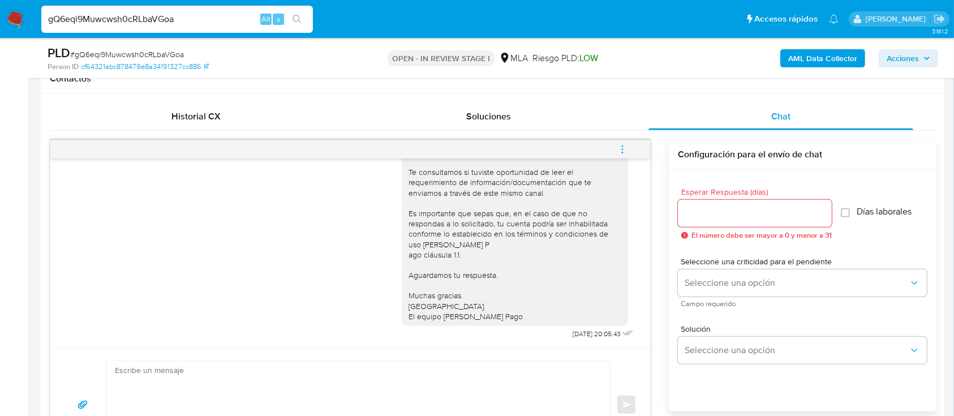
click at [232, 23] on input "gQ6eqi9Muwcwsh0cRLbaVGoa" at bounding box center [177, 19] width 272 height 15
paste input "Jkz6yKh6zJtR3Z4hqdrPT56X"
type input "Jkz6yKh6zJtR3Z4hqdrPT56X"
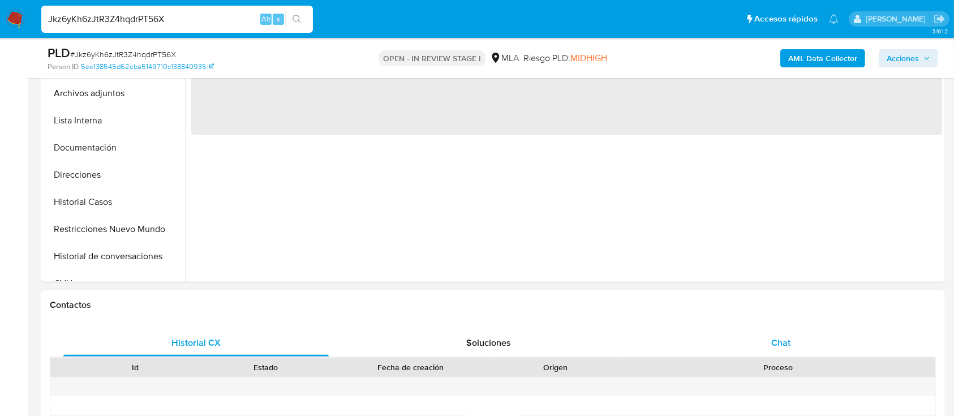
click at [789, 338] on span "Chat" at bounding box center [780, 342] width 19 height 13
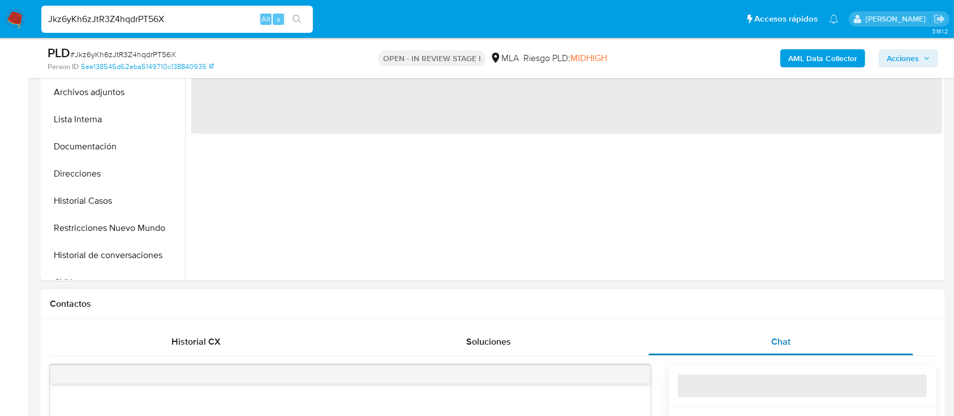
select select "10"
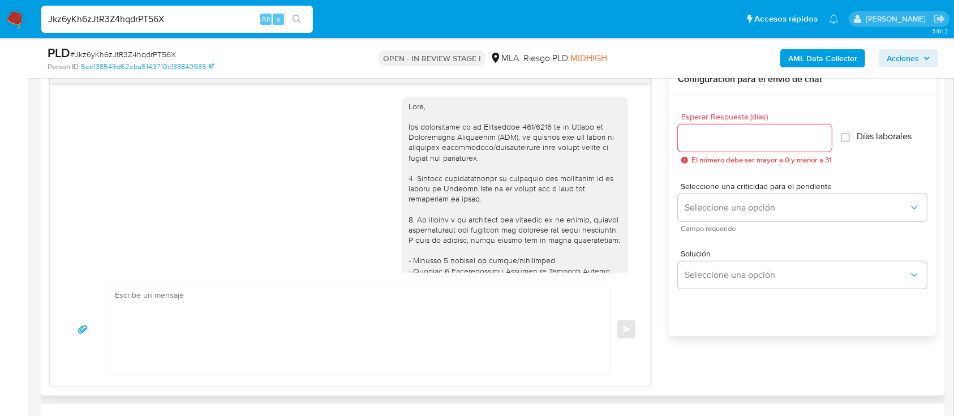
scroll to position [700, 0]
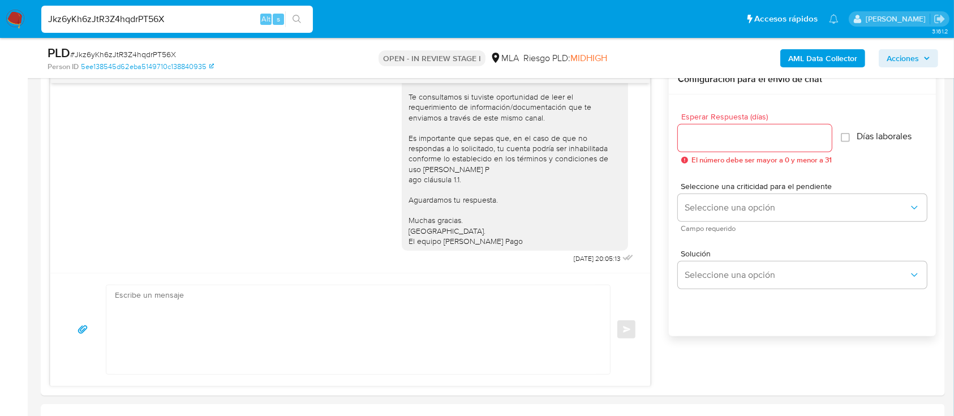
click at [191, 23] on input "Jkz6yKh6zJtR3Z4hqdrPT56X" at bounding box center [177, 19] width 272 height 15
paste input "zoD7N348mrMwkCBr5snzOcXi"
type input "zoD7N348mrMwkCBr5snzOcXi"
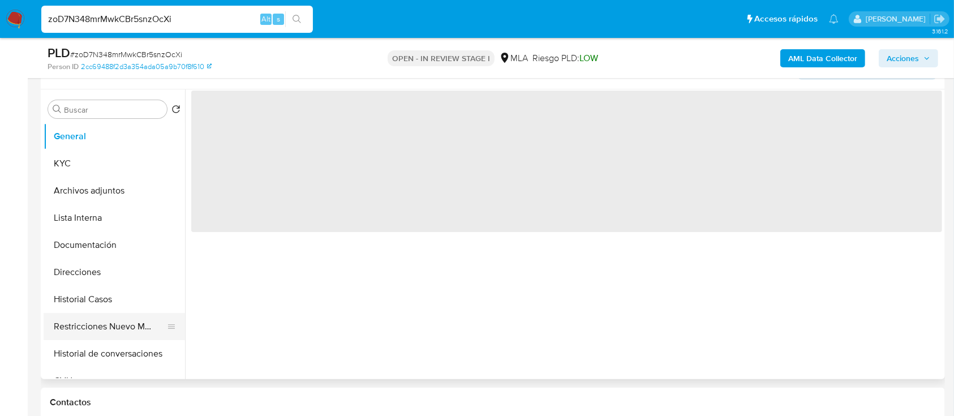
scroll to position [226, 0]
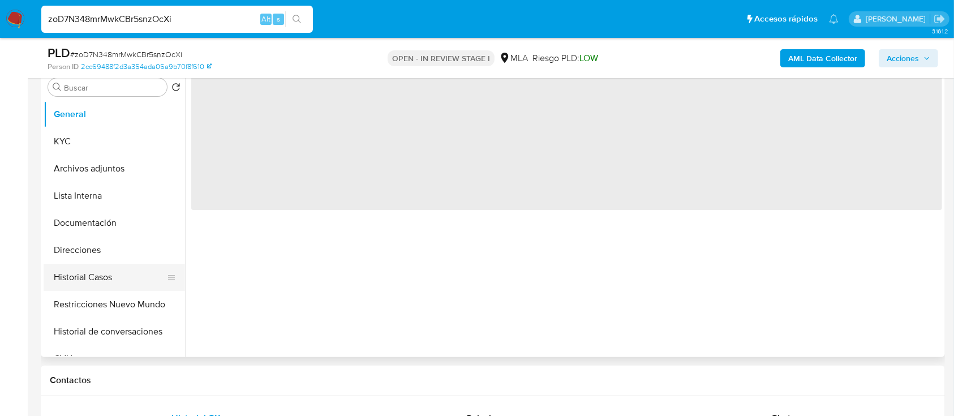
click at [94, 268] on button "Historial Casos" at bounding box center [110, 277] width 132 height 27
select select "10"
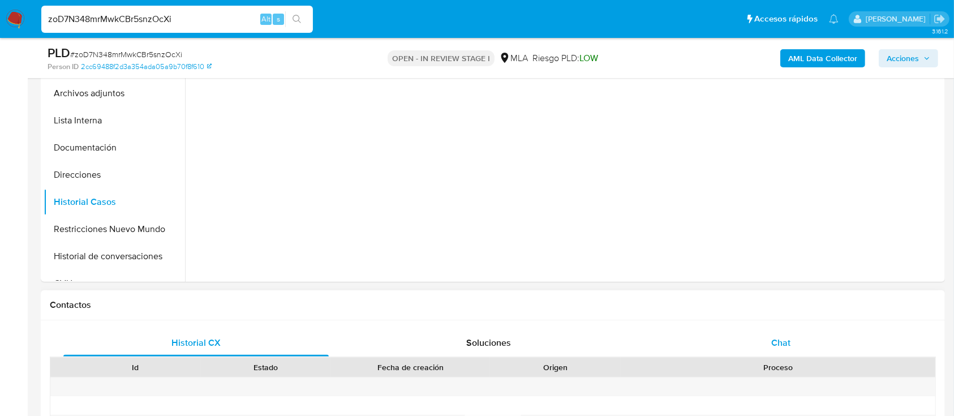
click at [772, 339] on span "Chat" at bounding box center [780, 342] width 19 height 13
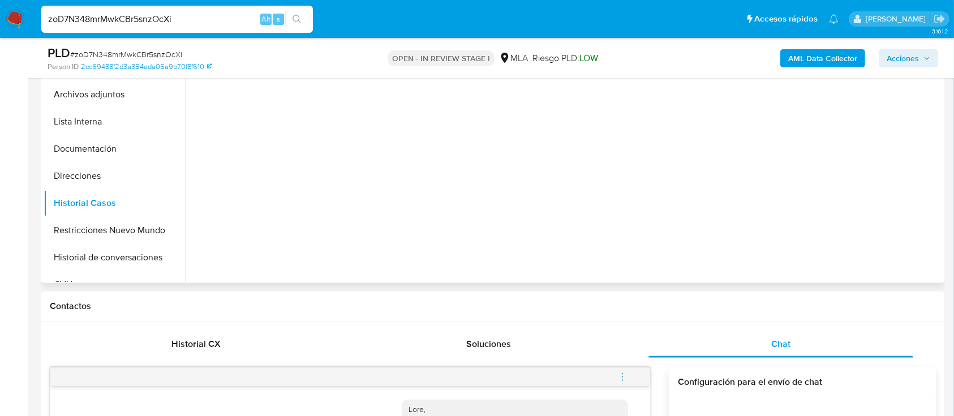
scroll to position [75, 0]
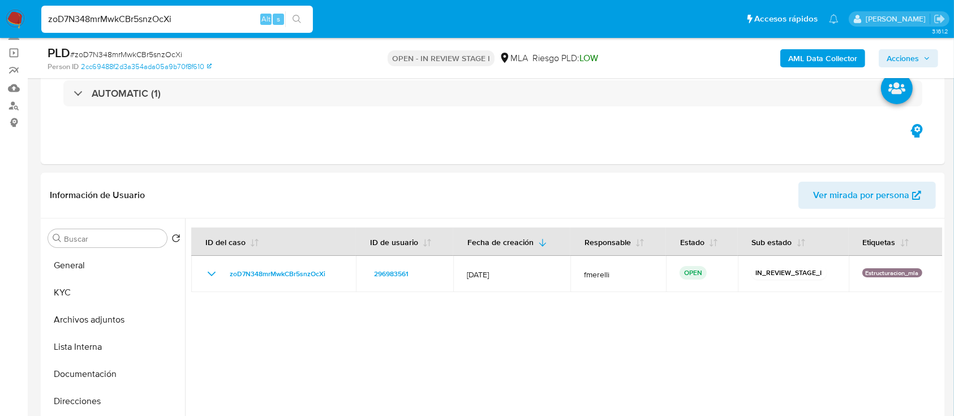
click at [221, 21] on input "zoD7N348mrMwkCBr5snzOcXi" at bounding box center [177, 19] width 272 height 15
paste input "pd1S0TgAl5r2lsmLUf1C8eqP"
type input "pd1S0TgAl5r2lsmLUf1C8eqP"
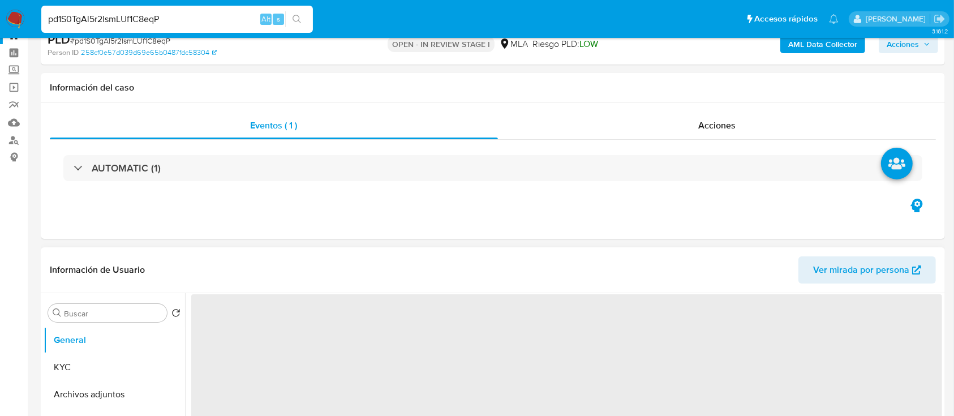
scroll to position [75, 0]
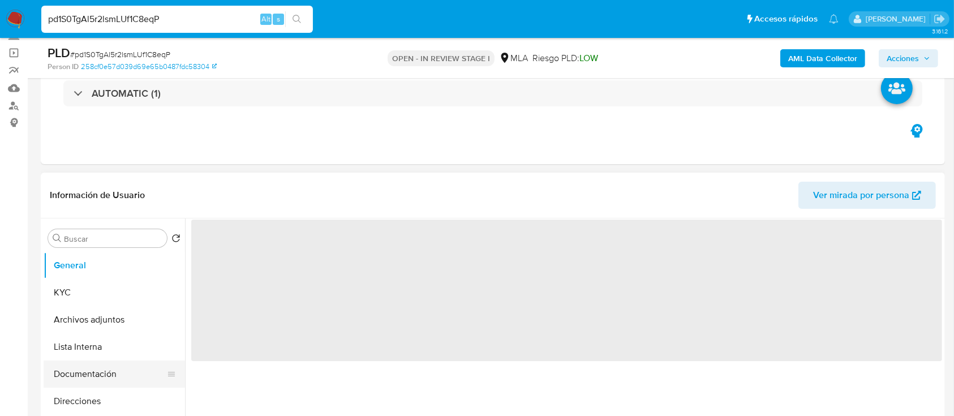
select select "10"
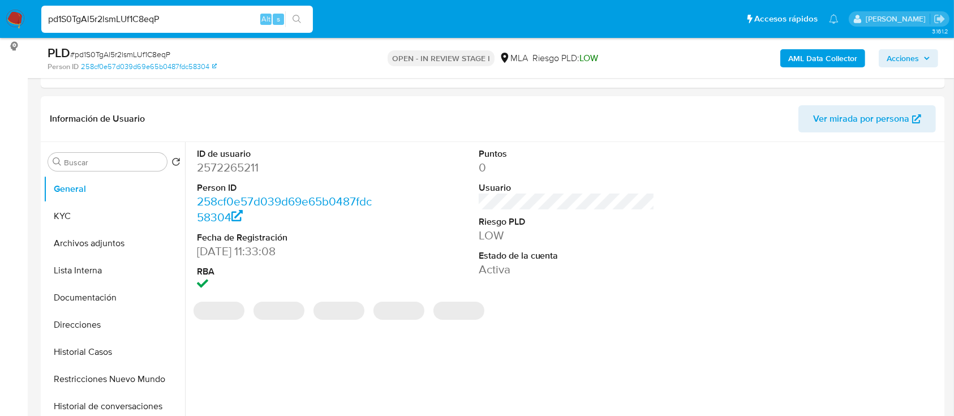
scroll to position [226, 0]
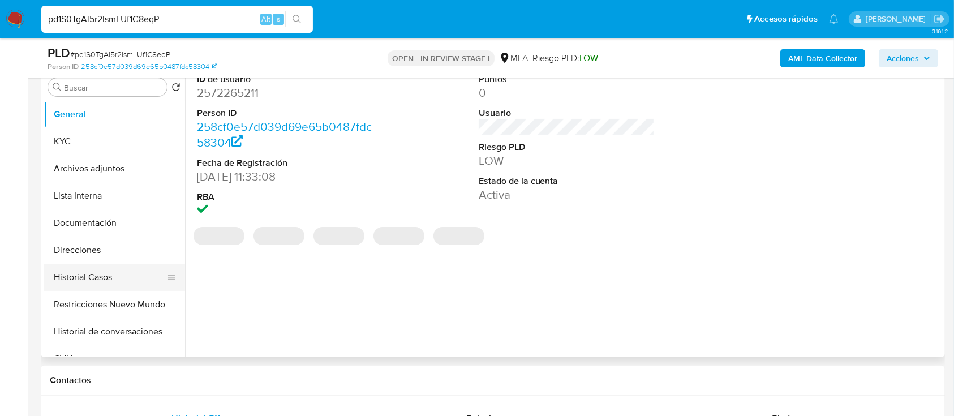
click at [91, 274] on button "Historial Casos" at bounding box center [110, 277] width 132 height 27
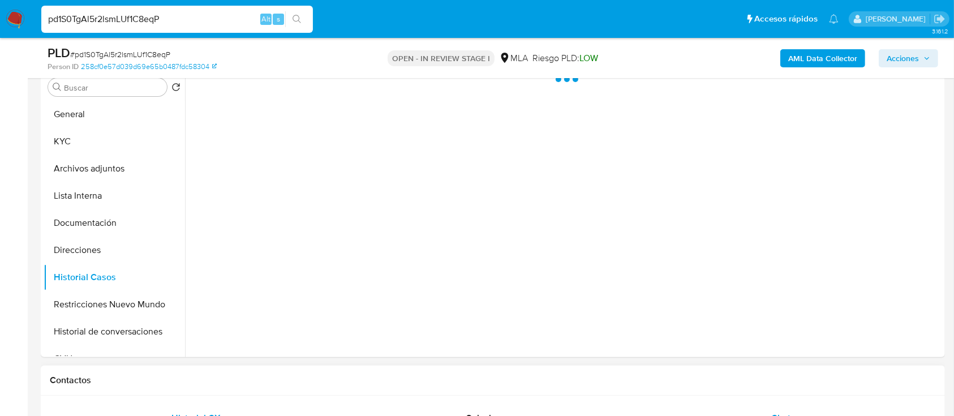
click at [712, 412] on div "Chat" at bounding box center [780, 418] width 265 height 27
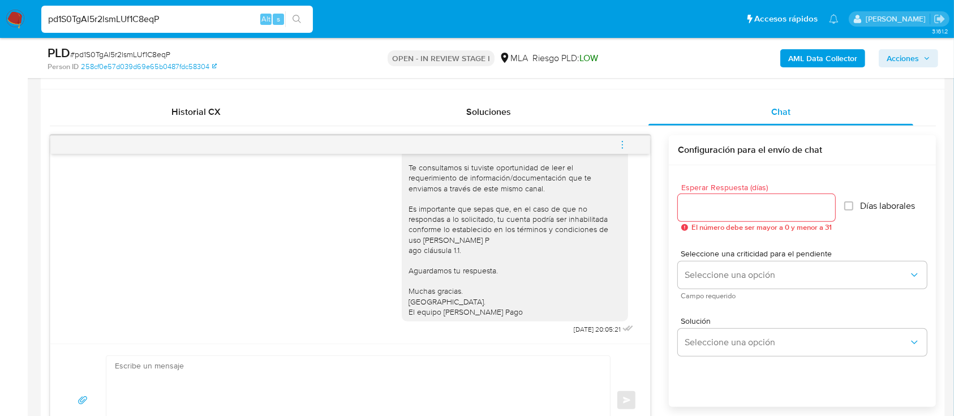
scroll to position [603, 0]
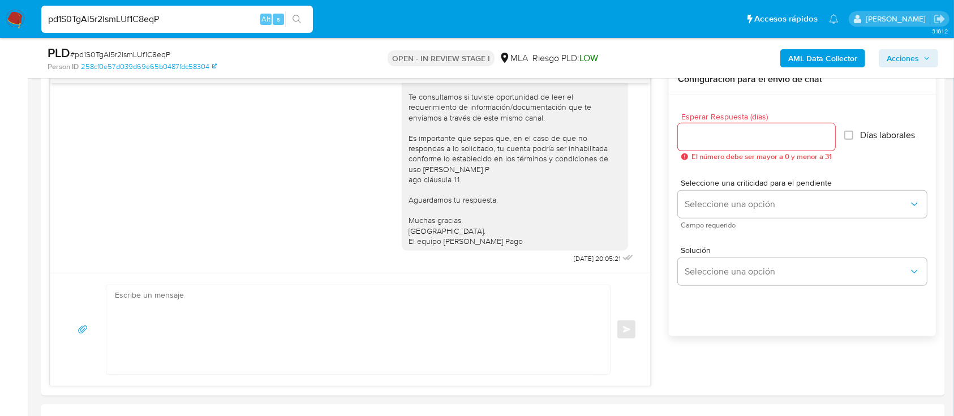
click at [229, 25] on input "pd1S0TgAl5r2lsmLUf1C8eqP" at bounding box center [177, 19] width 272 height 15
paste input "j4uaI3WW8aogbDhP09pJbeGw"
type input "j4uaI3WW8aogbDhP09pJbeGw"
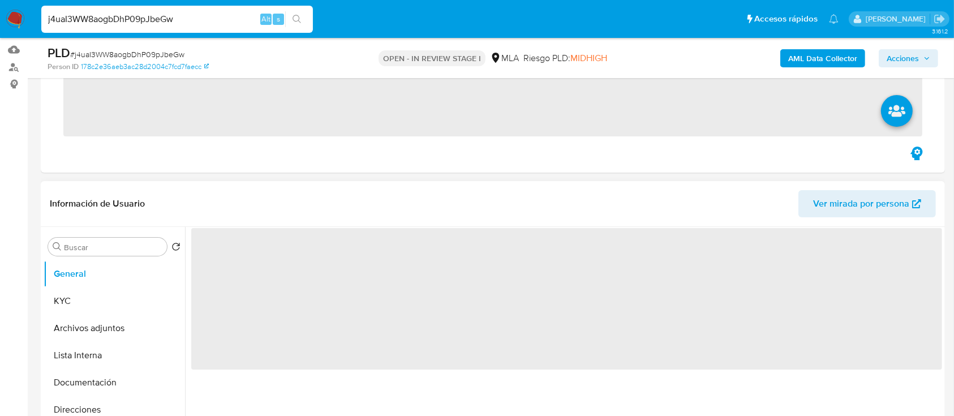
scroll to position [226, 0]
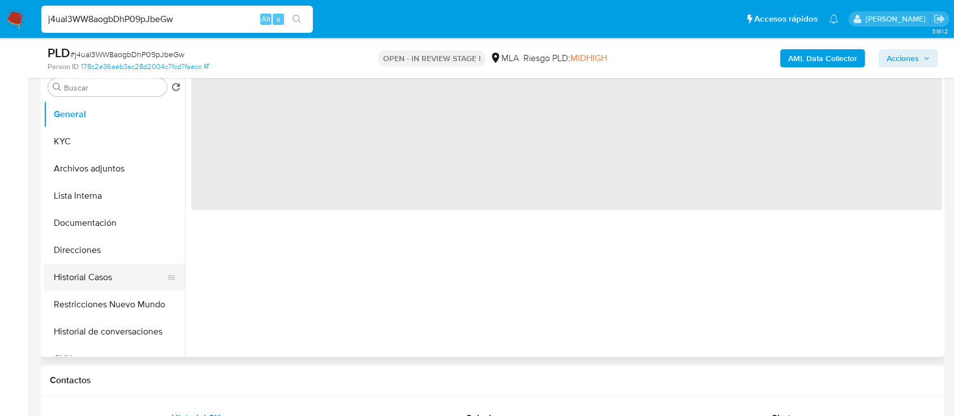
click at [105, 265] on button "Historial Casos" at bounding box center [110, 277] width 132 height 27
select select "10"
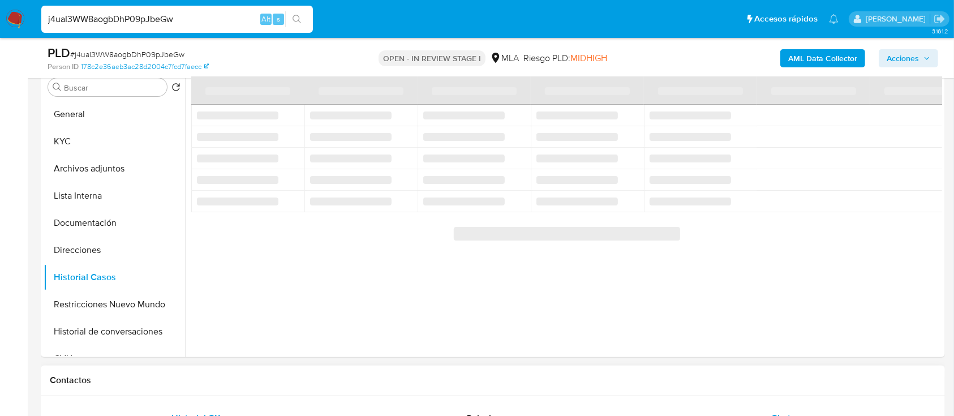
click at [703, 411] on div "Chat" at bounding box center [780, 418] width 265 height 27
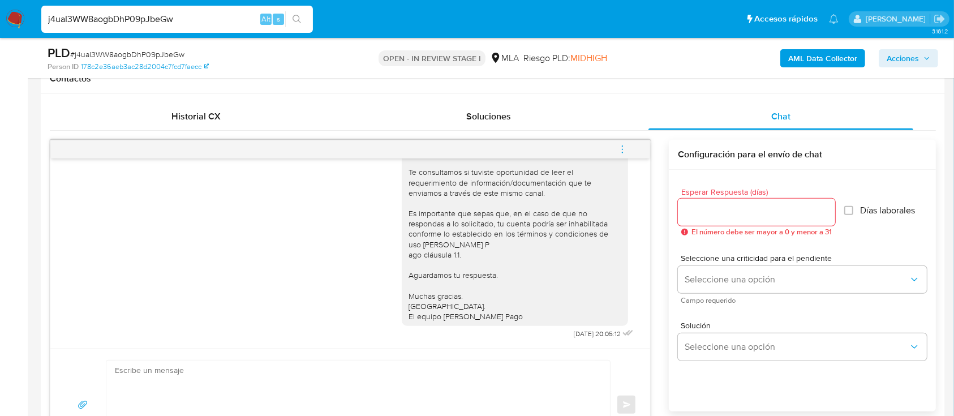
scroll to position [0, 0]
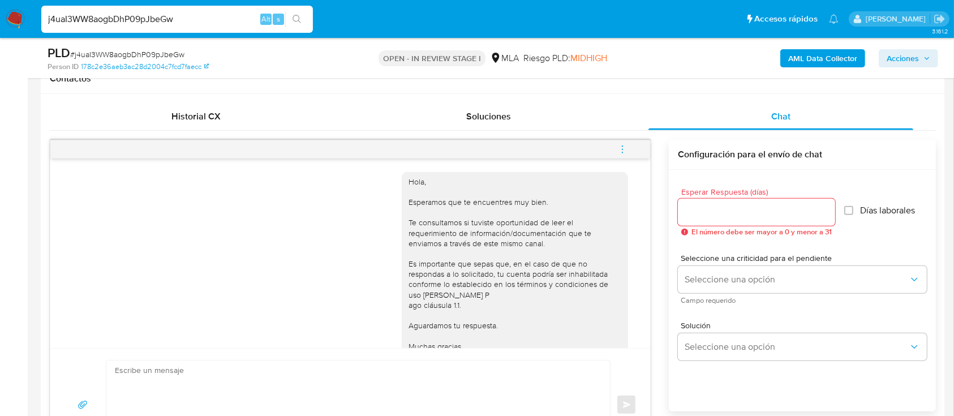
click at [166, 27] on div "j4uaI3WW8aogbDhP09pJbeGw Alt s" at bounding box center [177, 19] width 272 height 27
click at [173, 20] on input "j4uaI3WW8aogbDhP09pJbeGw" at bounding box center [177, 19] width 272 height 15
paste input "DE1EKJxDf67koSbJIVhoTjWX"
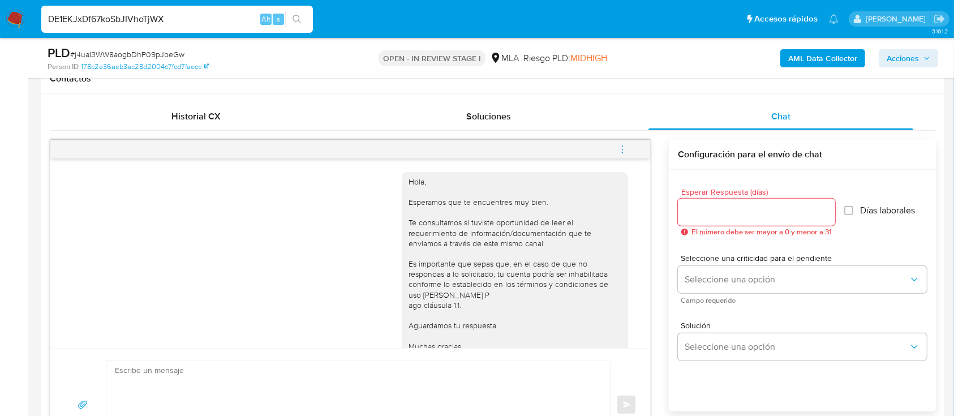
type input "DE1EKJxDf67koSbJIVhoTjWX"
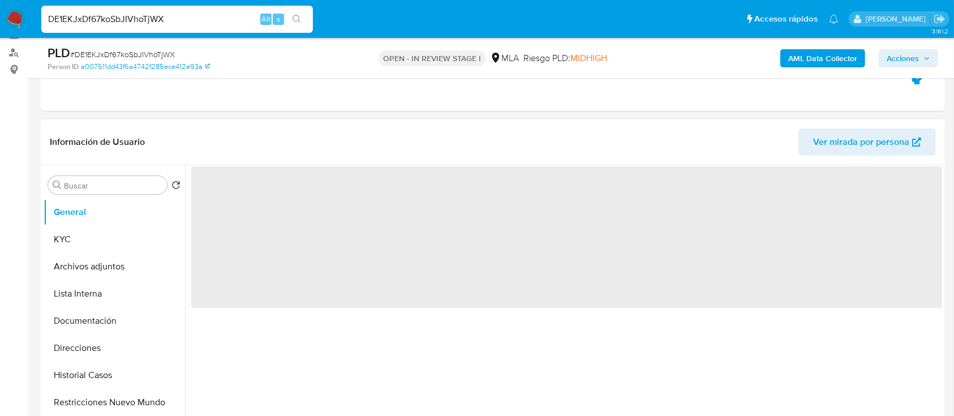
scroll to position [226, 0]
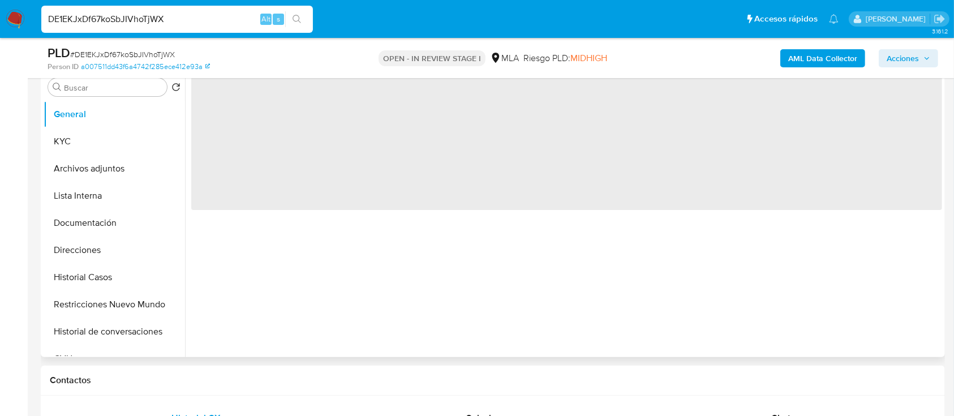
click at [108, 275] on button "Historial Casos" at bounding box center [114, 277] width 141 height 27
select select "10"
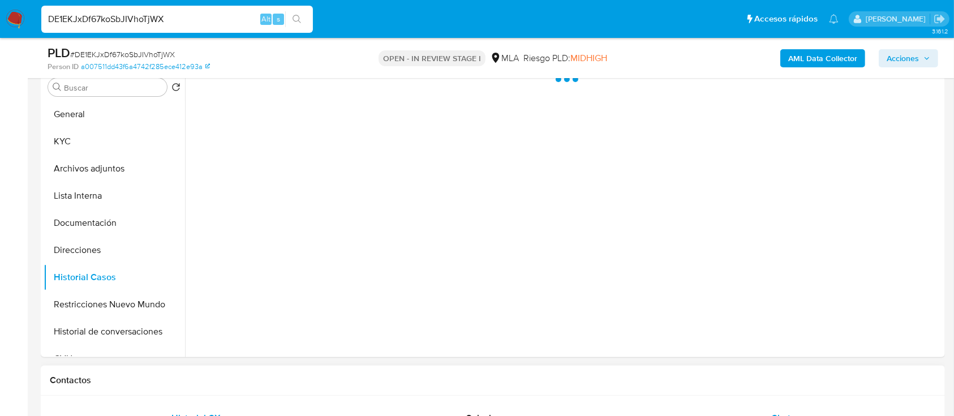
click at [706, 406] on div "Chat" at bounding box center [780, 418] width 265 height 27
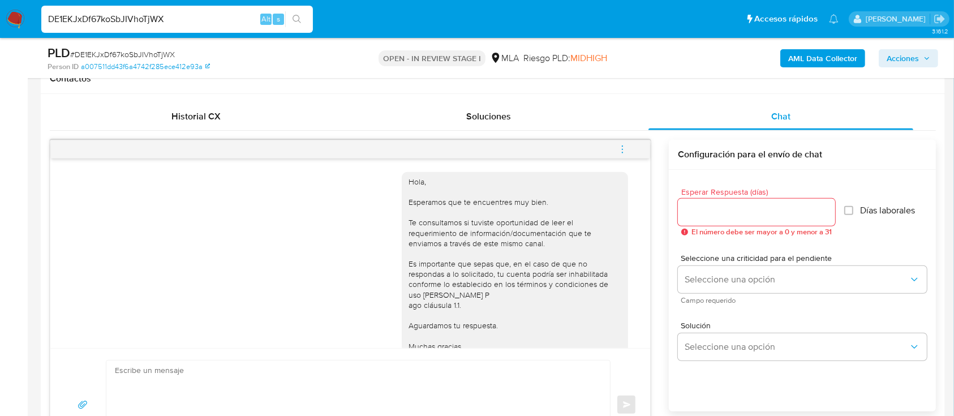
scroll to position [0, 0]
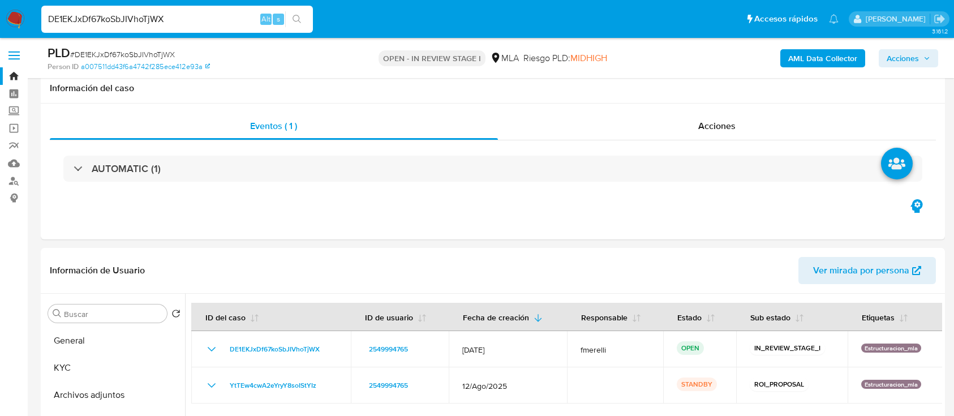
select select "10"
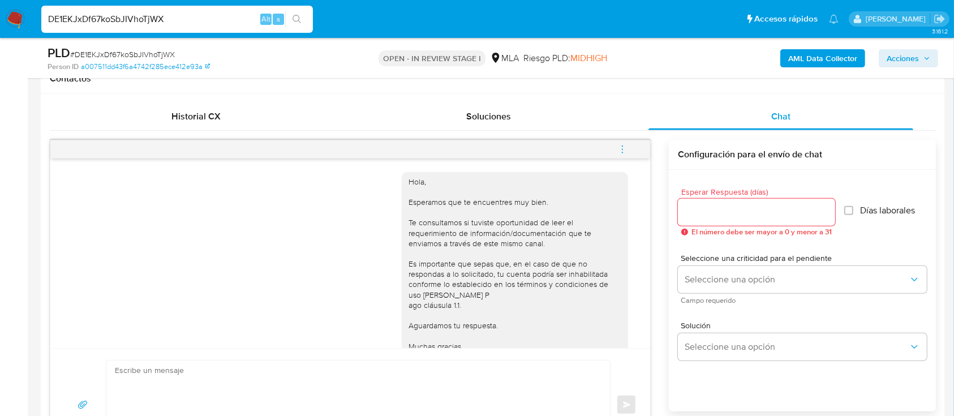
click at [235, 24] on input "DE1EKJxDf67koSbJIVhoTjWX" at bounding box center [177, 19] width 272 height 15
paste input "5BrBzPUKg4e2zIn4KQKvbfHk"
type input "5BrBzPUKg4e2zIn4KQKvbfHk"
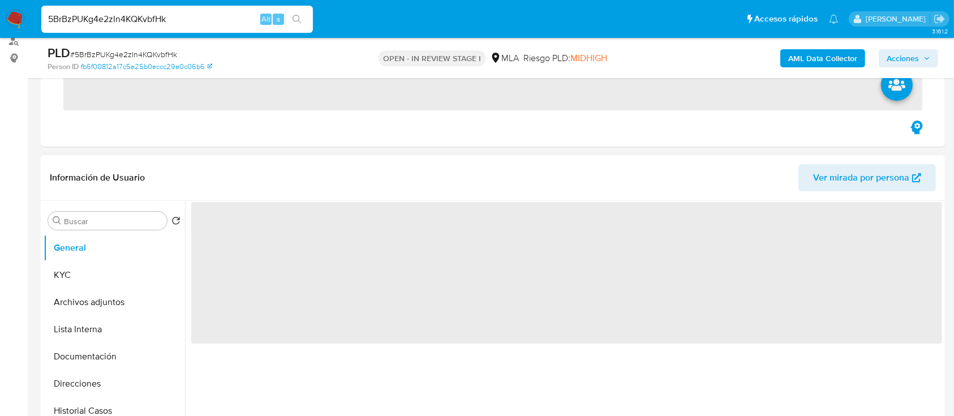
scroll to position [226, 0]
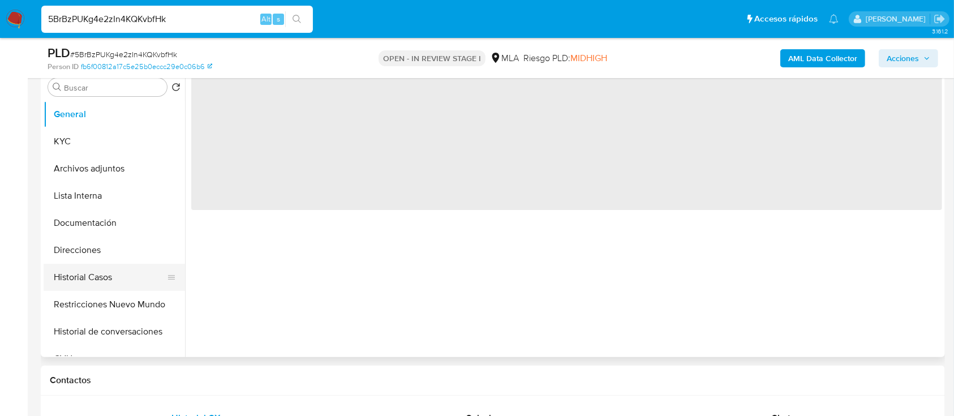
click at [91, 266] on button "Historial Casos" at bounding box center [110, 277] width 132 height 27
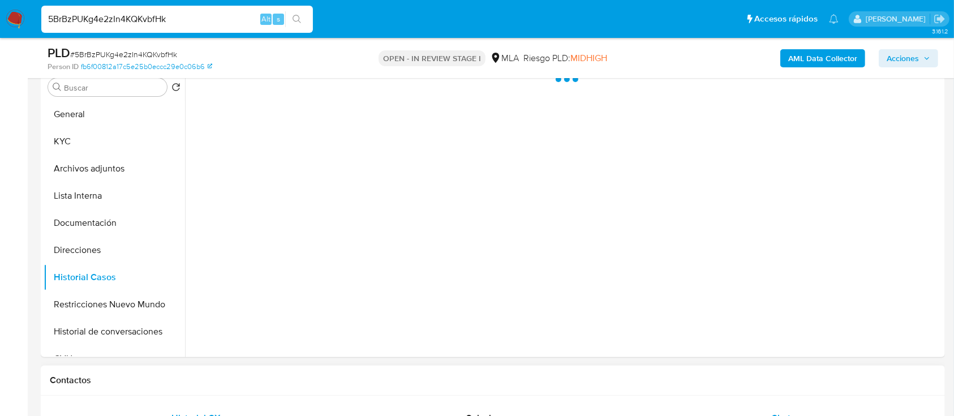
select select "10"
click at [813, 405] on div "Chat" at bounding box center [780, 418] width 265 height 27
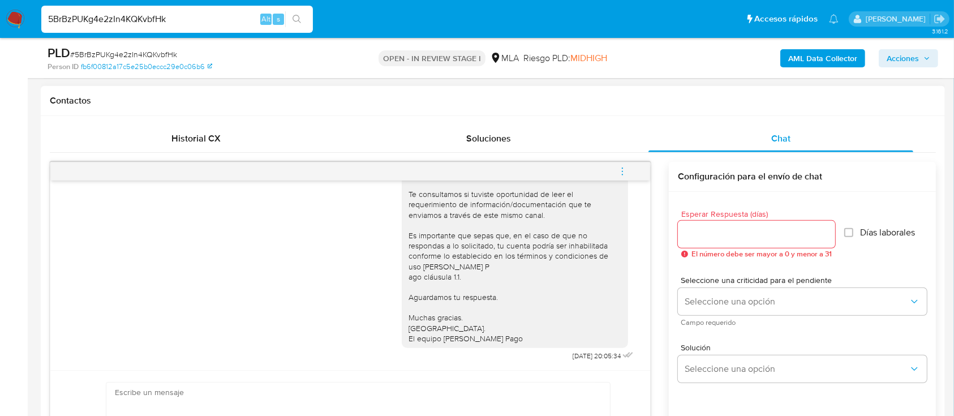
scroll to position [528, 0]
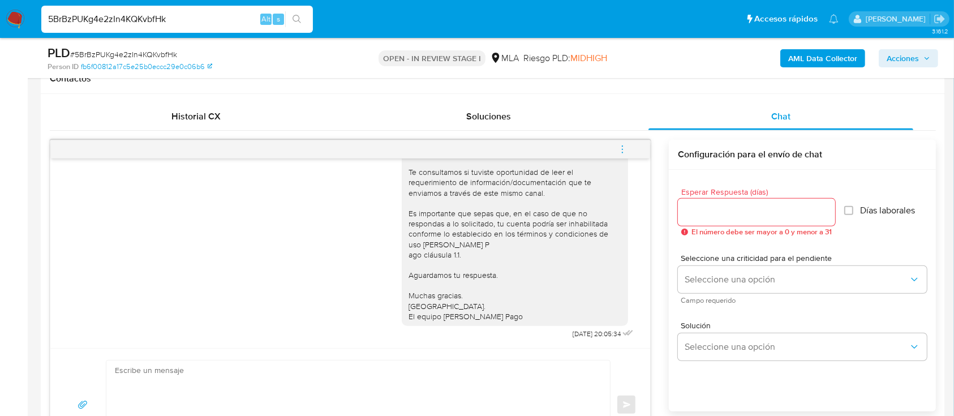
click at [189, 15] on input "5BrBzPUKg4e2zIn4KQKvbfHk" at bounding box center [177, 19] width 272 height 15
paste input "XbOuwcNImmMJX8jAh7Ecl2ym"
type input "XbOuwcNImmMJX8jAh7Ecl2ym"
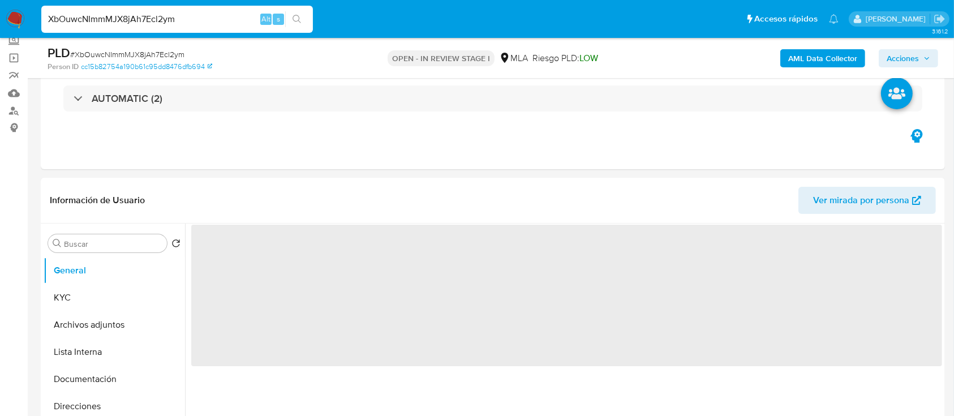
scroll to position [226, 0]
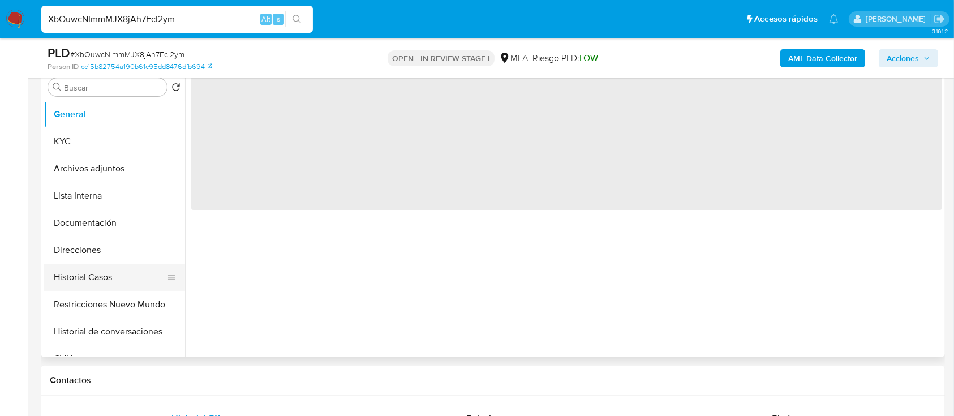
select select "10"
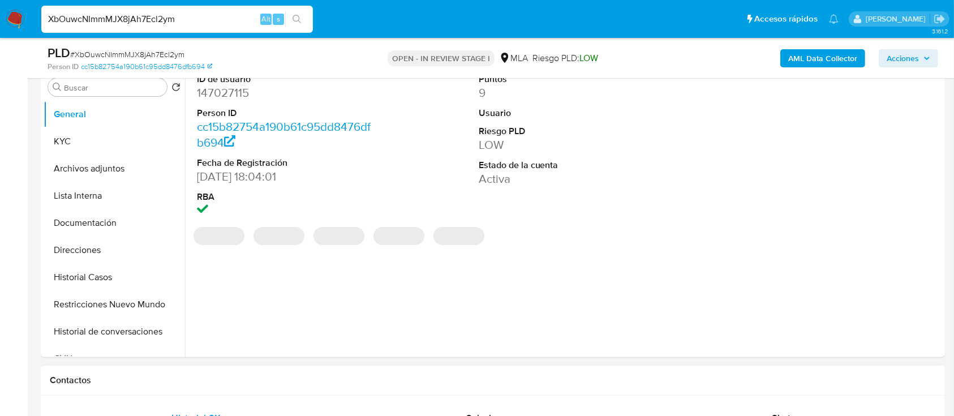
drag, startPoint x: 71, startPoint y: 286, endPoint x: 698, endPoint y: 381, distance: 634.6
click at [75, 286] on button "Historial Casos" at bounding box center [114, 277] width 141 height 27
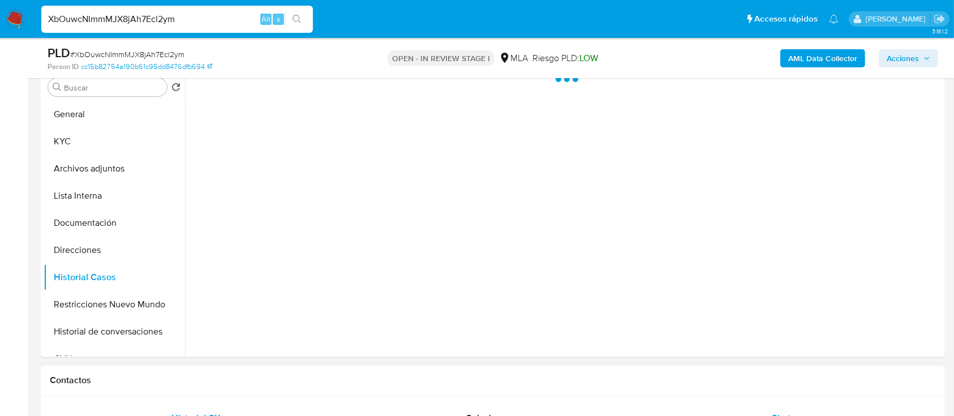
click at [741, 412] on div "Chat" at bounding box center [780, 418] width 265 height 27
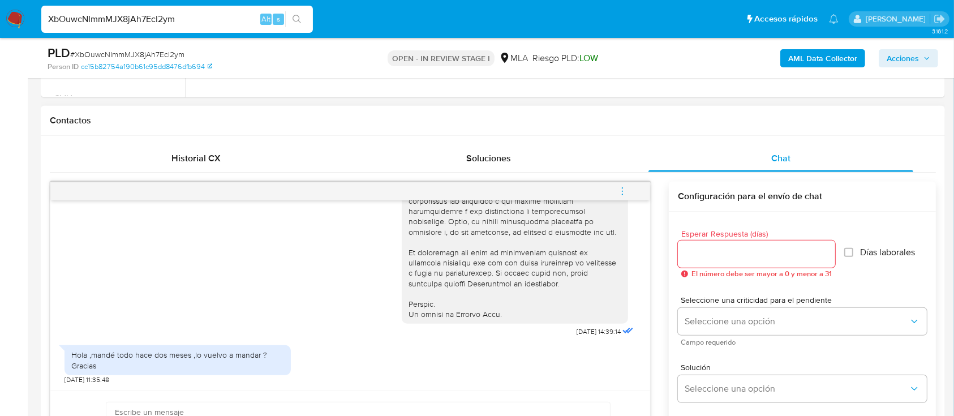
scroll to position [528, 0]
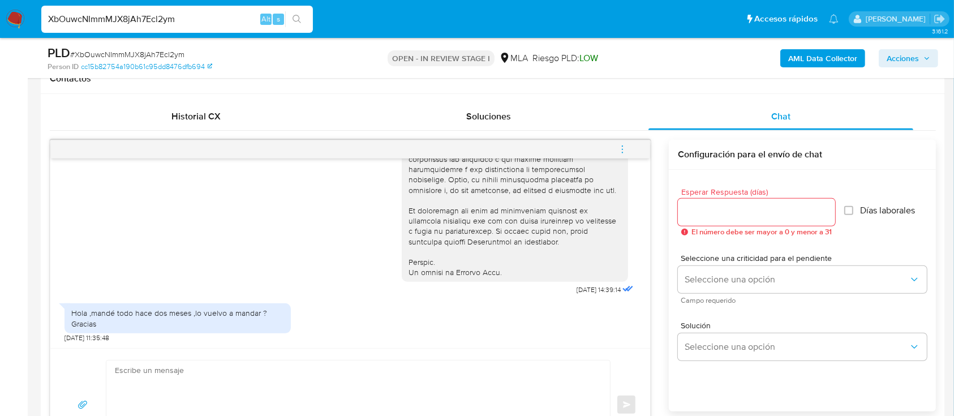
click at [201, 22] on input "XbOuwcNImmMJX8jAh7Ecl2ym" at bounding box center [177, 19] width 272 height 15
paste input "mxEryGidnAwzzn8vYfCjl2JX"
type input "mxEryGidnAwzzn8vYfCjl2JX"
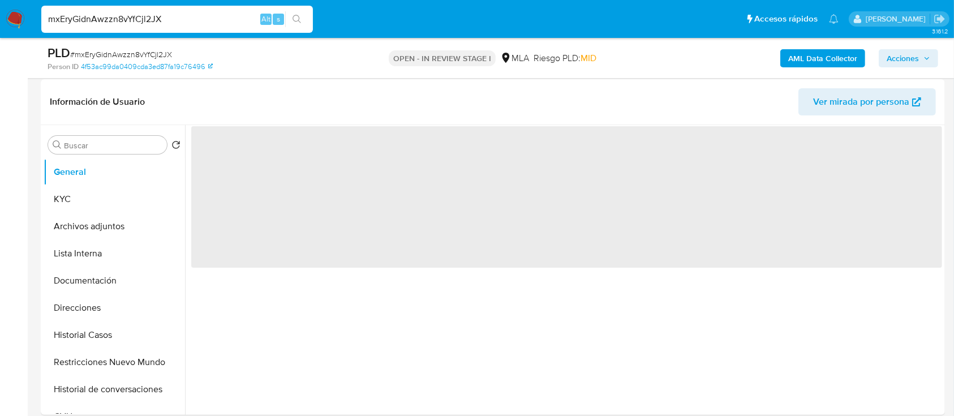
scroll to position [302, 0]
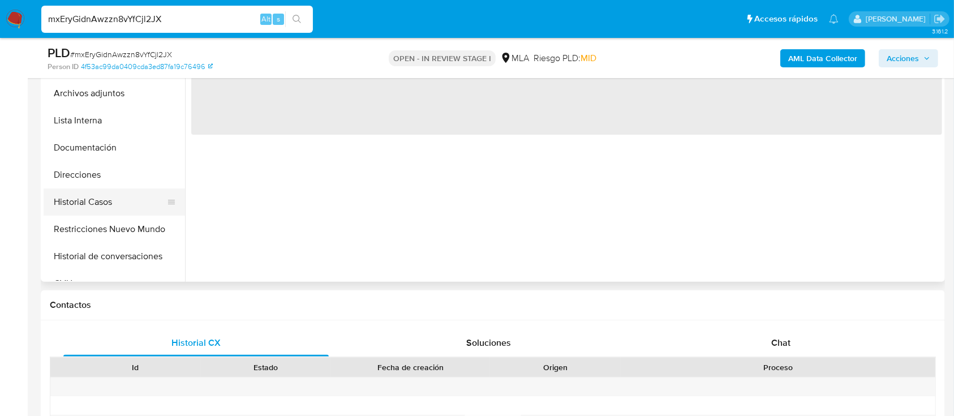
drag, startPoint x: 63, startPoint y: 200, endPoint x: 651, endPoint y: 289, distance: 594.6
click at [63, 200] on button "Historial Casos" at bounding box center [114, 201] width 141 height 27
select select "10"
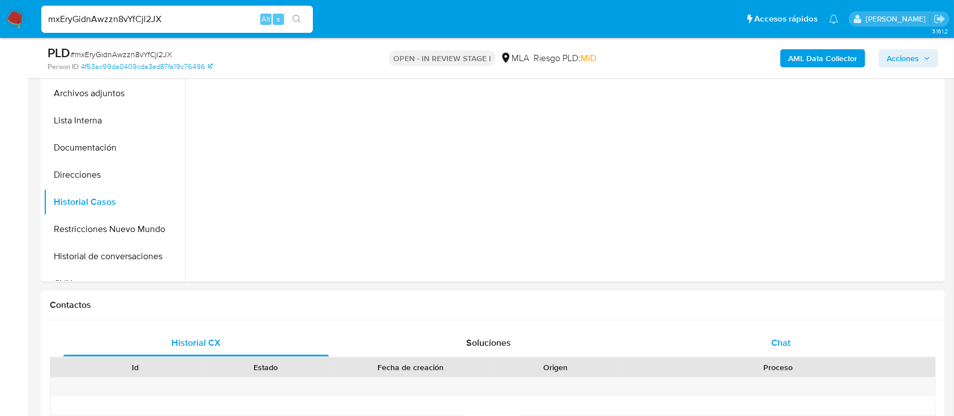
click at [747, 339] on div "Chat" at bounding box center [780, 342] width 265 height 27
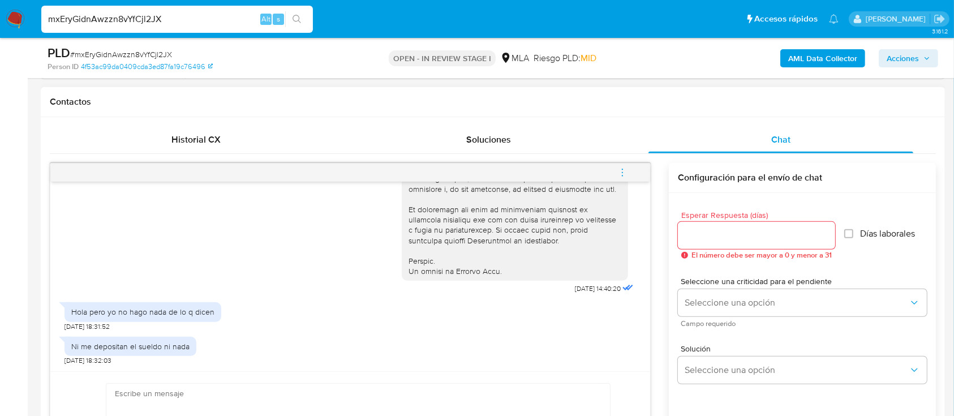
scroll to position [528, 0]
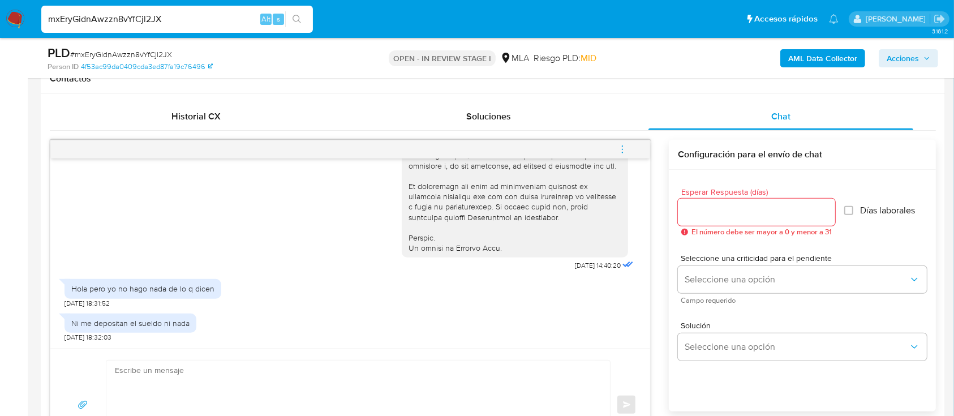
click at [239, 16] on input "mxEryGidnAwzzn8vYfCjl2JX" at bounding box center [177, 19] width 272 height 15
paste input "Uk2mmVhZbRdgSwMk83jhIvIG"
type input "Uk2mmVhZbRdgSwMk83jhIvIG"
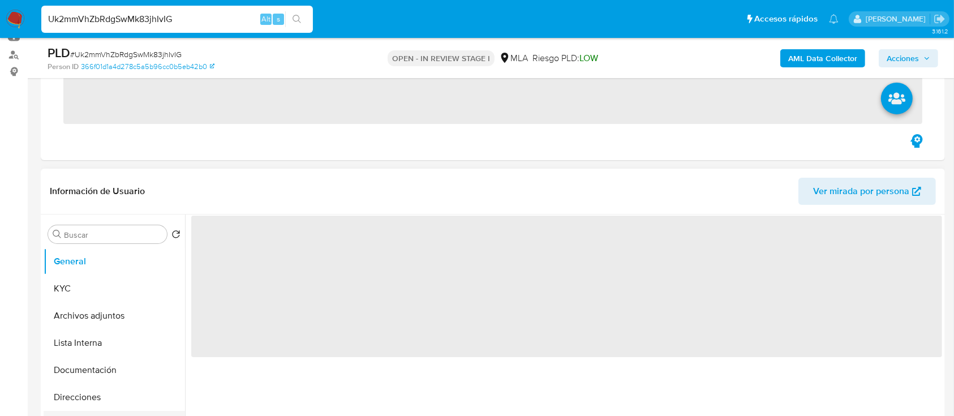
scroll to position [226, 0]
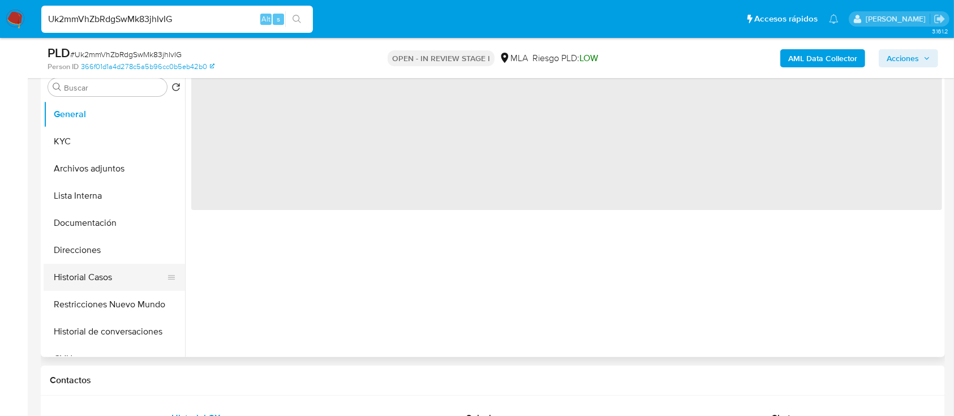
click at [90, 277] on button "Historial Casos" at bounding box center [110, 277] width 132 height 27
select select "10"
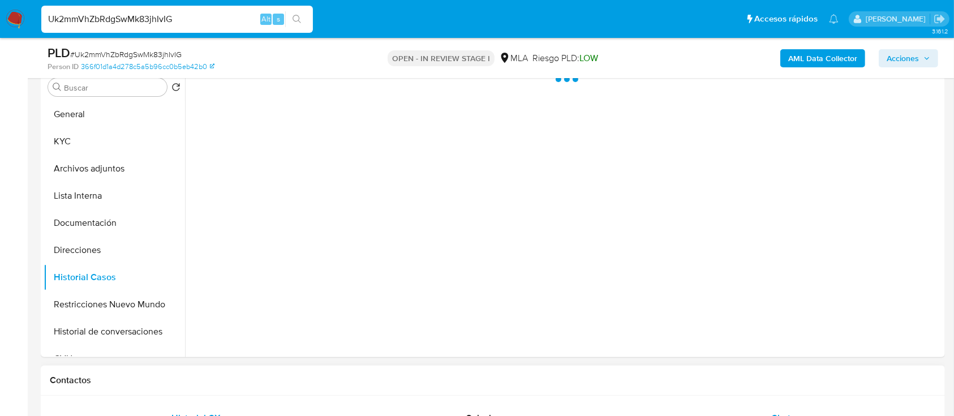
click at [751, 409] on div "Chat" at bounding box center [780, 418] width 265 height 27
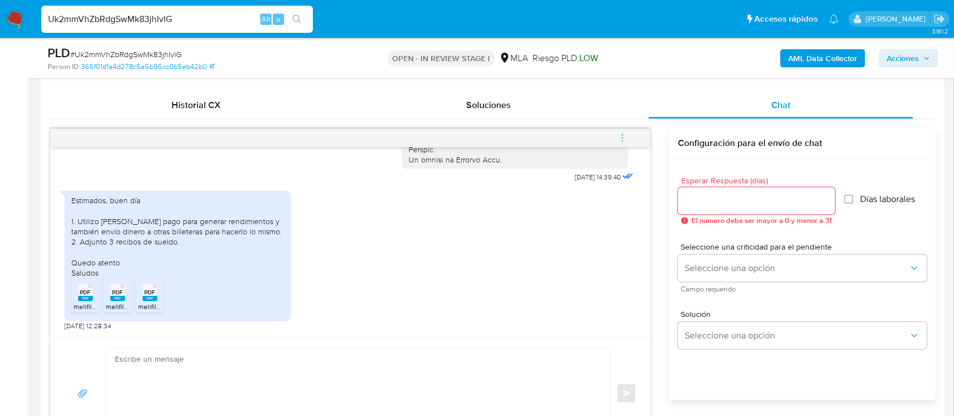
scroll to position [603, 0]
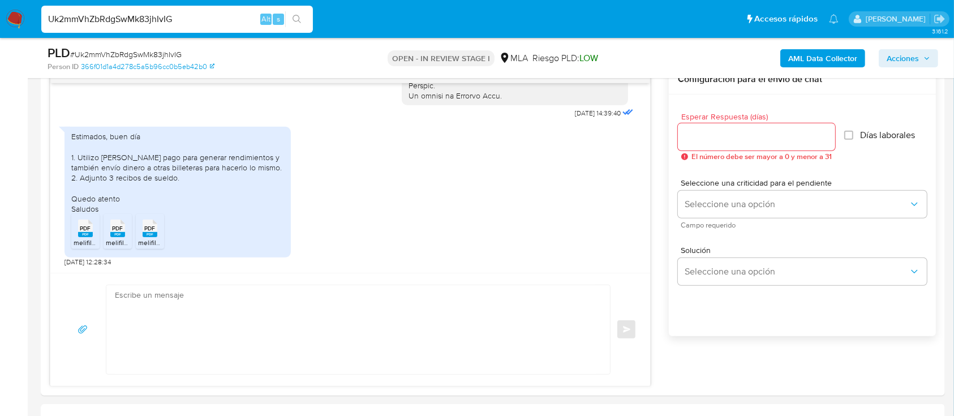
click at [182, 23] on input "Uk2mmVhZbRdgSwMk83jhIvIG" at bounding box center [177, 19] width 272 height 15
paste input "JN4NTaNSeJbnzsF5PPa72019"
type input "JN4NTaNSeJbnzsF5PPa72019"
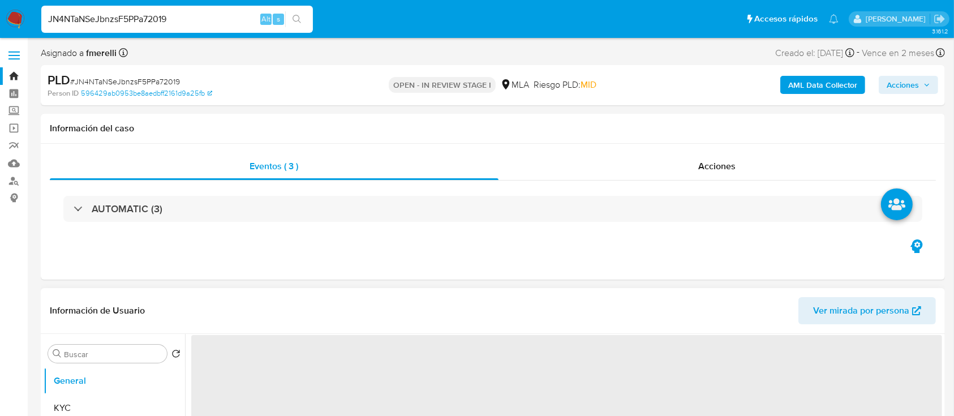
scroll to position [151, 0]
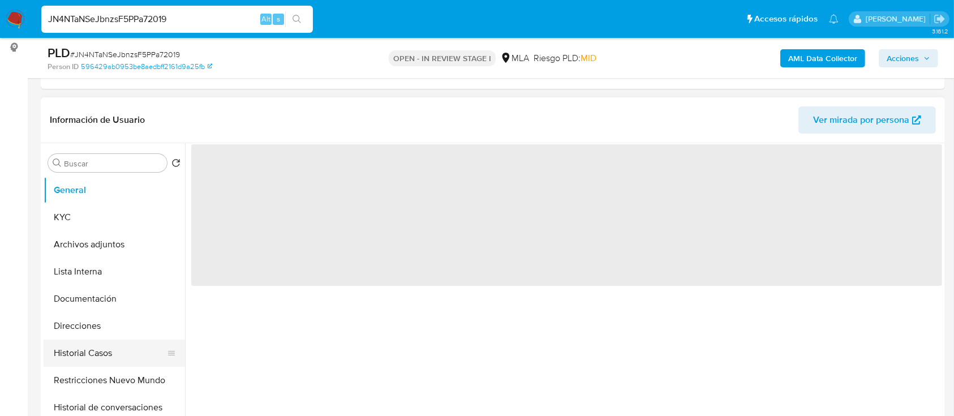
select select "10"
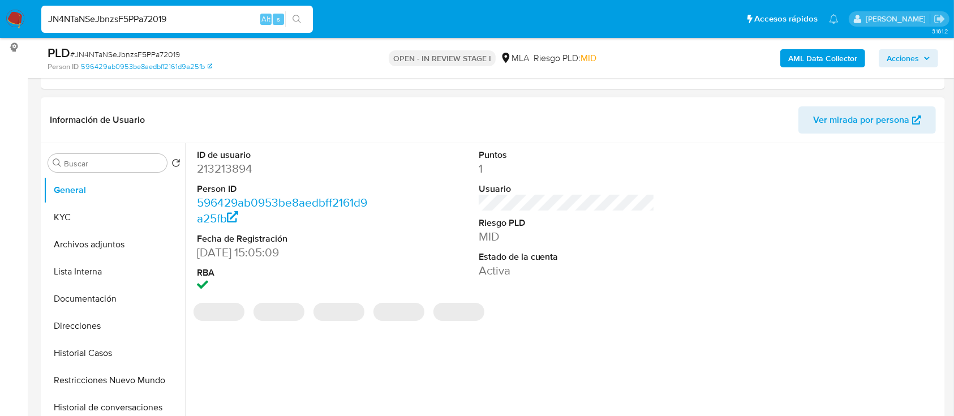
drag, startPoint x: 102, startPoint y: 348, endPoint x: 334, endPoint y: 410, distance: 240.7
click at [102, 349] on button "Historial Casos" at bounding box center [114, 352] width 141 height 27
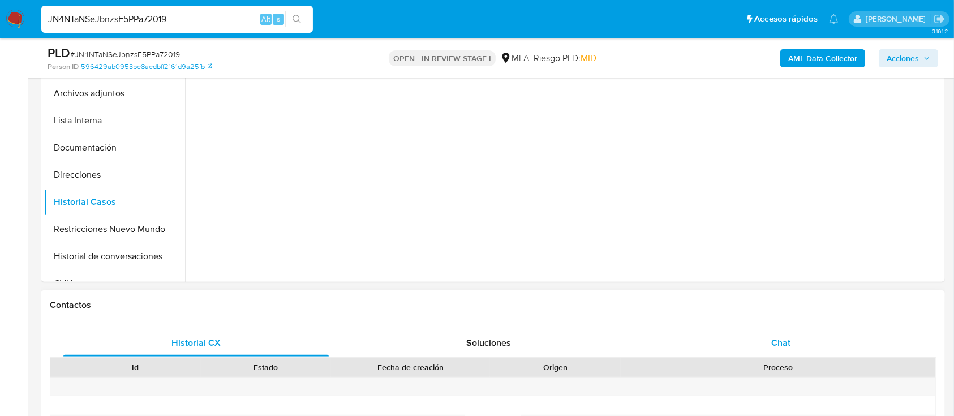
click at [772, 351] on div "Chat" at bounding box center [780, 342] width 265 height 27
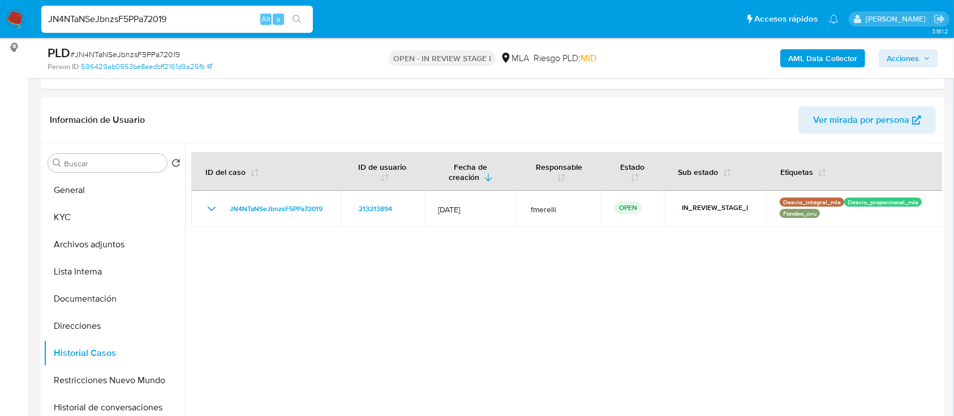
click at [234, 28] on div "JN4NTaNSeJbnzsF5PPa72019 Alt s" at bounding box center [177, 19] width 272 height 27
click at [234, 27] on div "JN4NTaNSeJbnzsF5PPa72019 Alt s" at bounding box center [177, 19] width 272 height 27
click at [237, 22] on input "JN4NTaNSeJbnzsF5PPa72019" at bounding box center [177, 19] width 272 height 15
click at [151, 15] on input "JN4NTaNSeJbnzsF5PPa72019" at bounding box center [177, 19] width 272 height 15
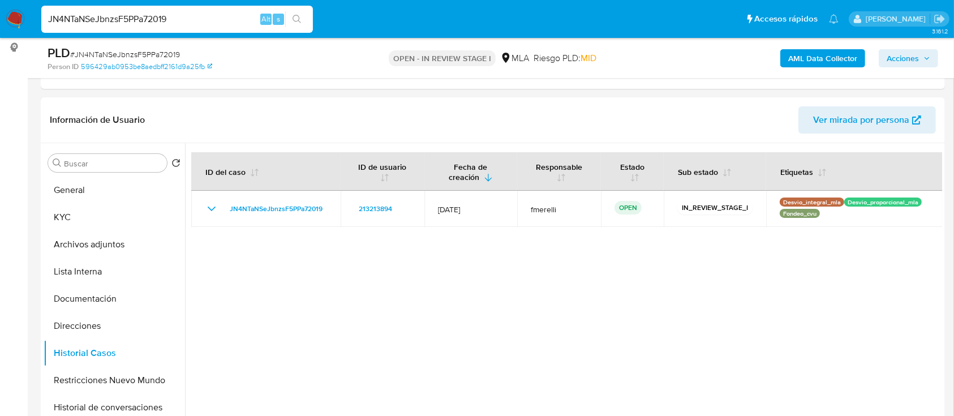
click at [151, 15] on input "JN4NTaNSeJbnzsF5PPa72019" at bounding box center [177, 19] width 272 height 15
paste input "XhoDylXDxwzYKyPfyKijHHry"
type input "XhoDylXDxwzYKyPfyKijHHry"
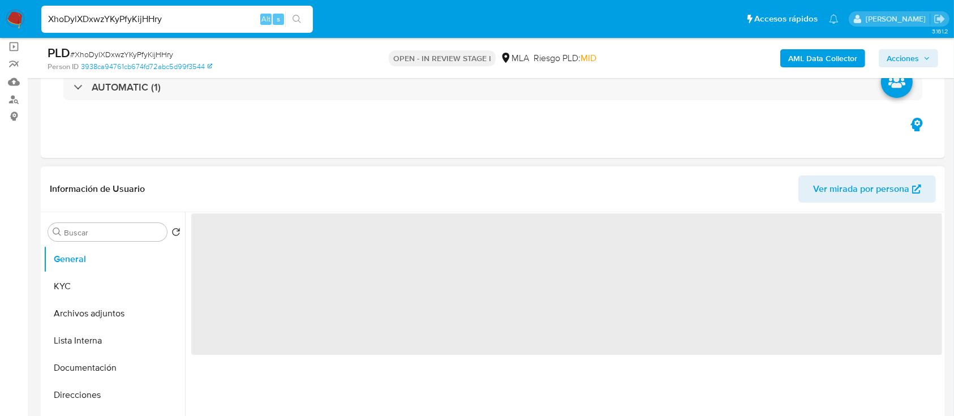
scroll to position [151, 0]
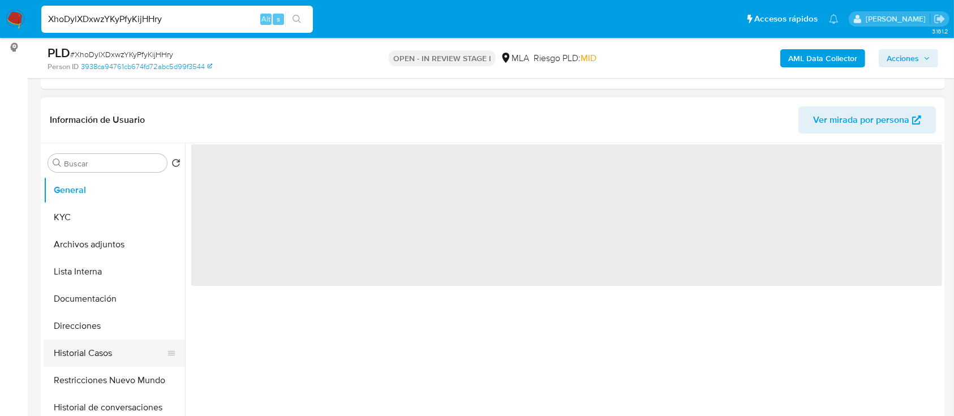
select select "10"
click at [56, 345] on button "Historial Casos" at bounding box center [110, 352] width 132 height 27
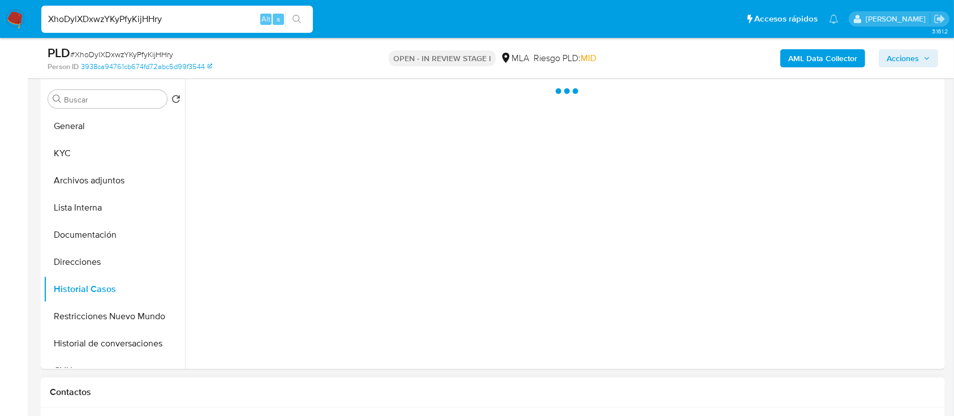
scroll to position [302, 0]
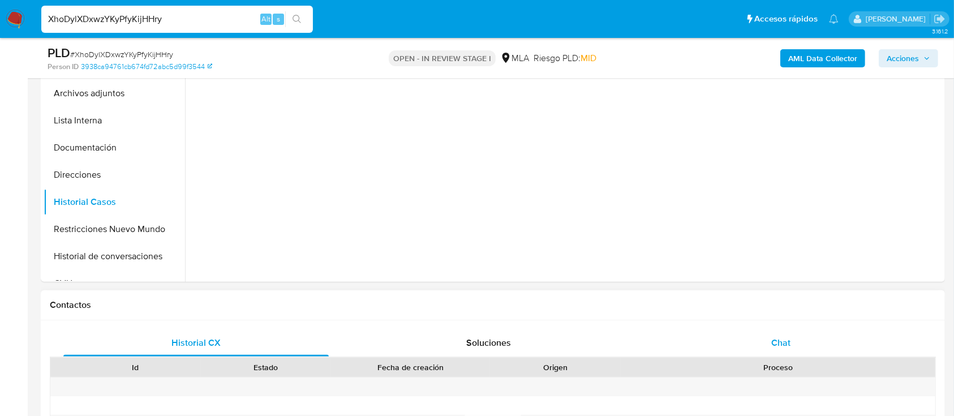
drag, startPoint x: 750, startPoint y: 350, endPoint x: 747, endPoint y: 342, distance: 9.1
click at [750, 347] on div "Chat" at bounding box center [780, 342] width 265 height 27
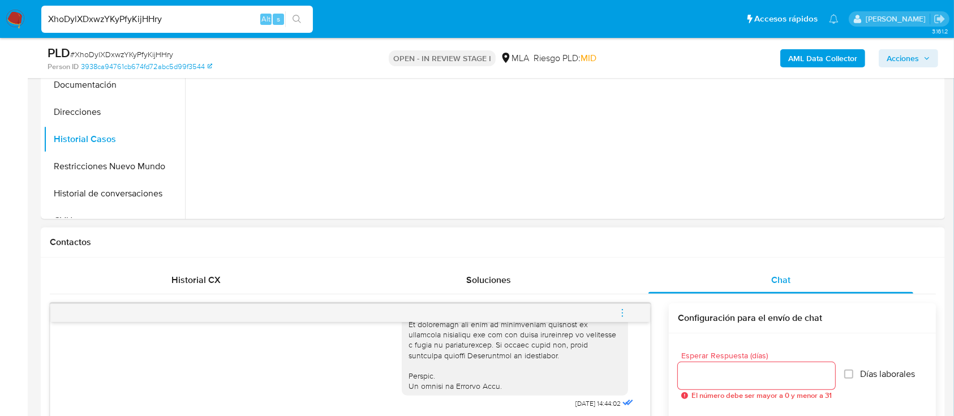
scroll to position [528, 0]
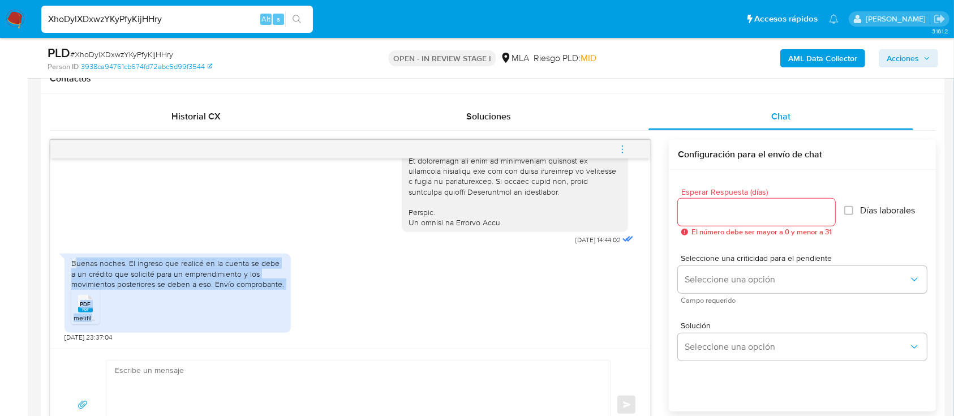
drag, startPoint x: 83, startPoint y: 263, endPoint x: 325, endPoint y: 296, distance: 244.5
click at [325, 296] on div "Buenas noches. El ingreso que realicé en la cuenta se debe a un crédito que sol…" at bounding box center [350, 295] width 571 height 94
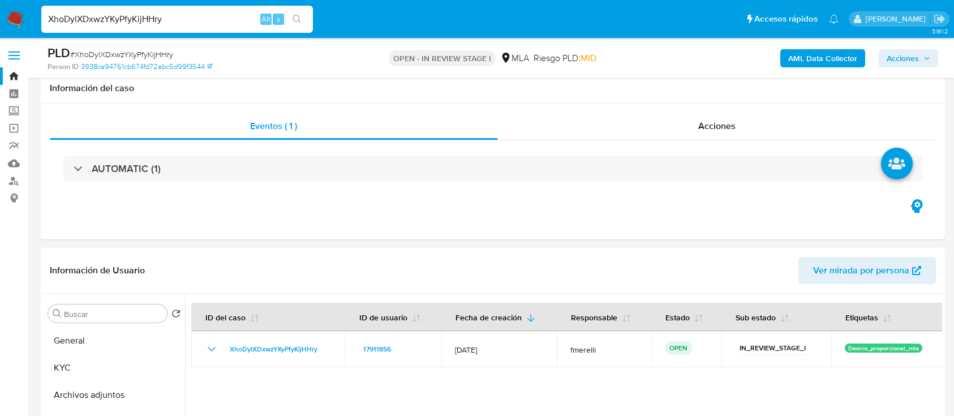
select select "10"
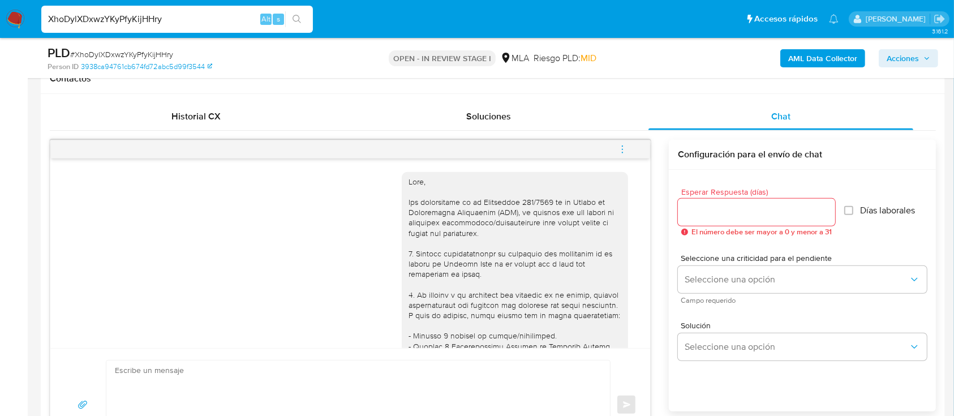
scroll to position [556, 0]
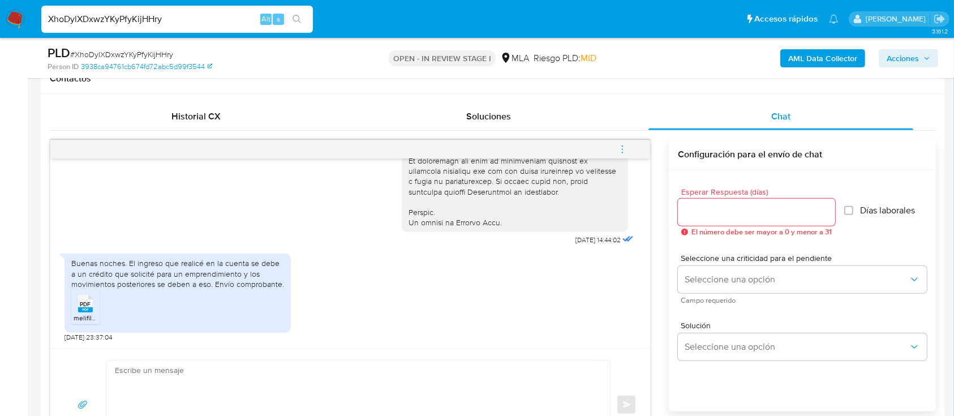
click at [191, 29] on div "XhoDylXDxwzYKyPfyKijHHry Alt s" at bounding box center [177, 19] width 272 height 27
click at [195, 25] on input "XhoDylXDxwzYKyPfyKijHHry" at bounding box center [177, 19] width 272 height 15
paste input "98yWIuywZLkJWorSTxTkOLmi"
type input "98yWIuywZLkJWorSTxTkOLmi"
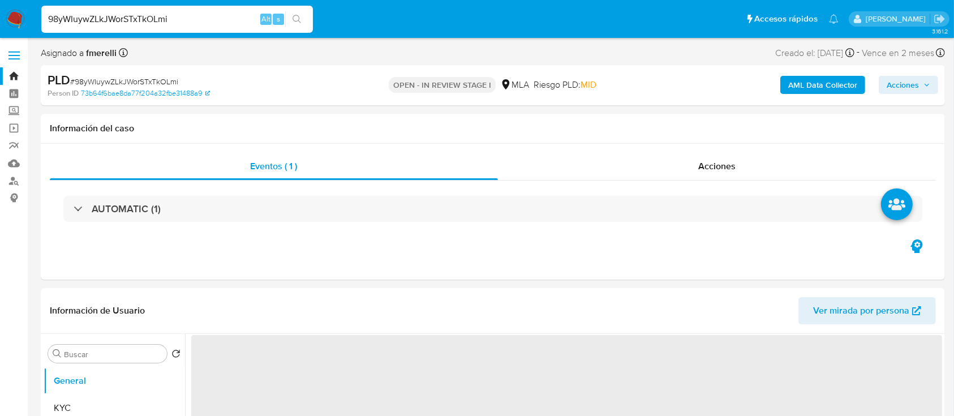
select select "10"
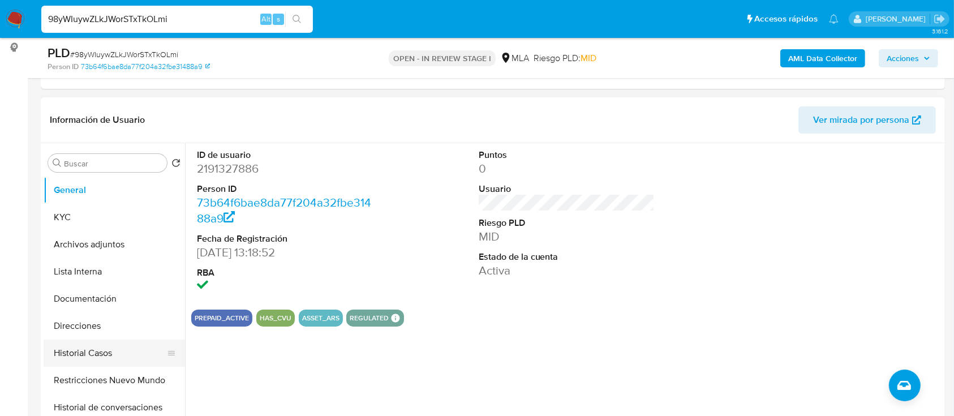
click at [83, 355] on button "Historial Casos" at bounding box center [110, 352] width 132 height 27
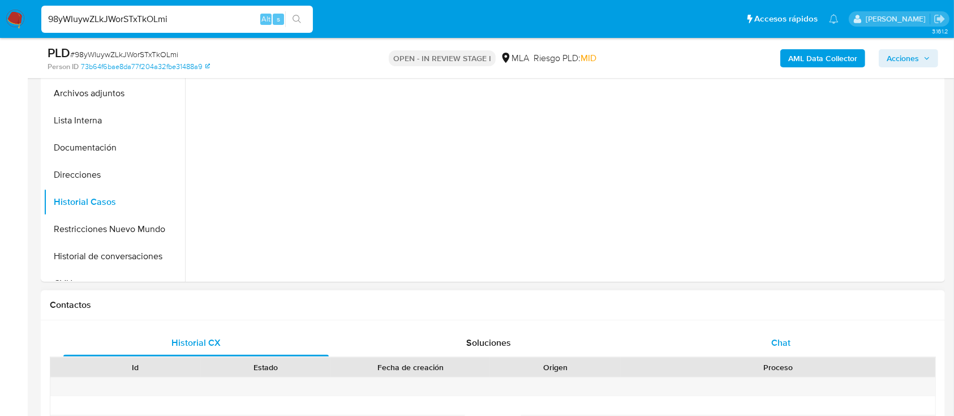
click at [699, 330] on div "Chat" at bounding box center [780, 342] width 265 height 27
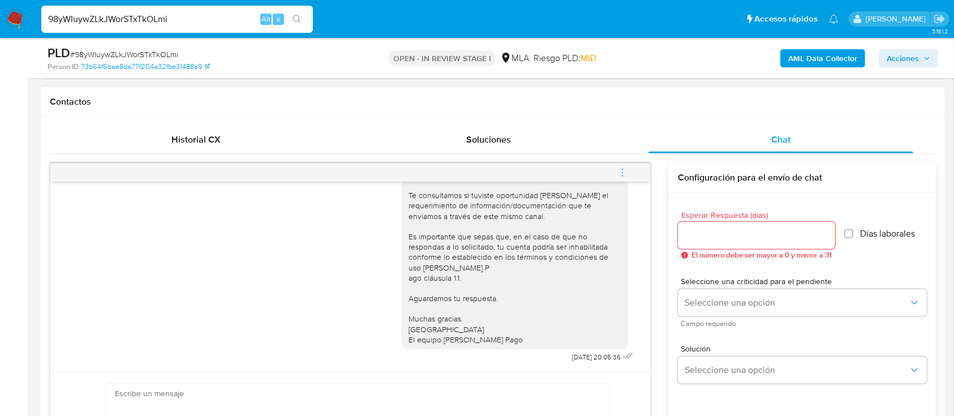
scroll to position [528, 0]
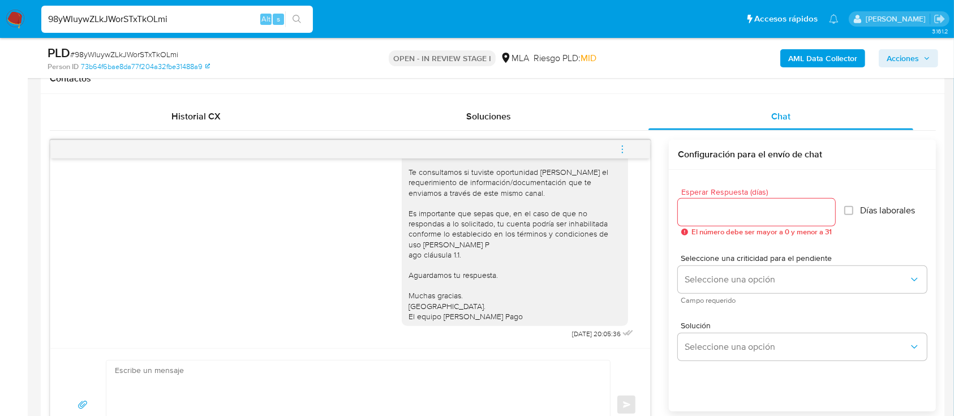
click at [207, 23] on input "98yWIuywZLkJWorSTxTkOLmi" at bounding box center [177, 19] width 272 height 15
paste input "t8NfFkmChRymSU8TBEa6u984"
type input "t8NfFkmChRymSU8TBEa6u984"
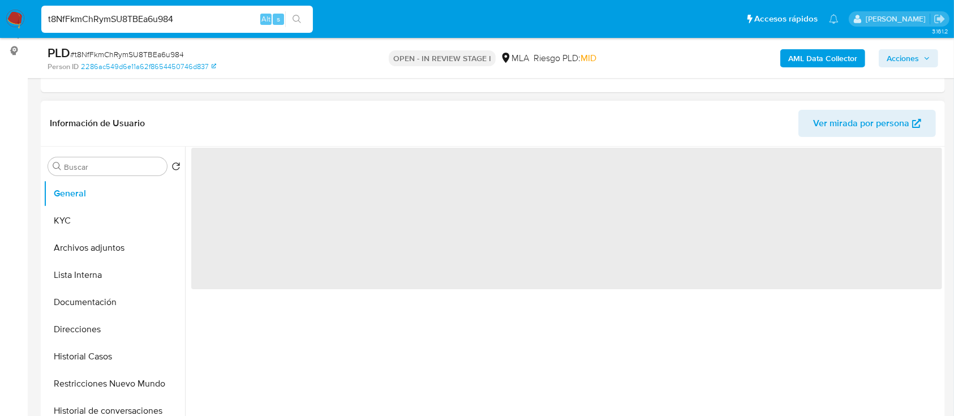
scroll to position [226, 0]
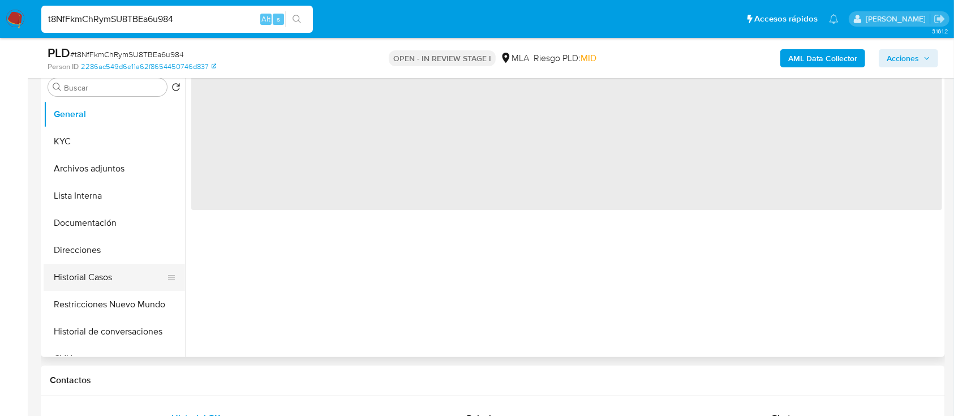
click at [100, 273] on button "Historial Casos" at bounding box center [110, 277] width 132 height 27
select select "10"
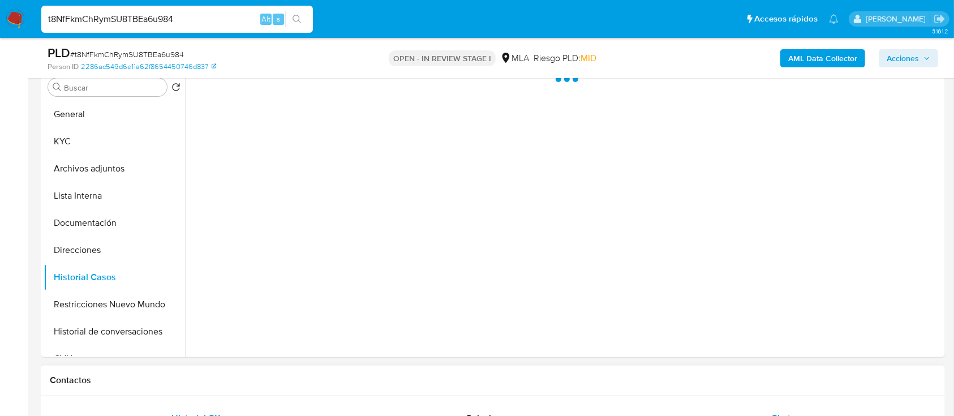
click at [727, 406] on div "Chat" at bounding box center [780, 418] width 265 height 27
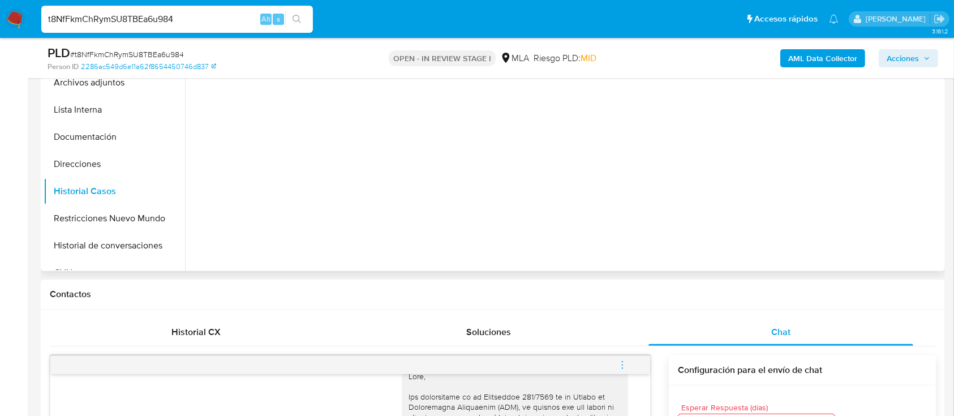
scroll to position [151, 0]
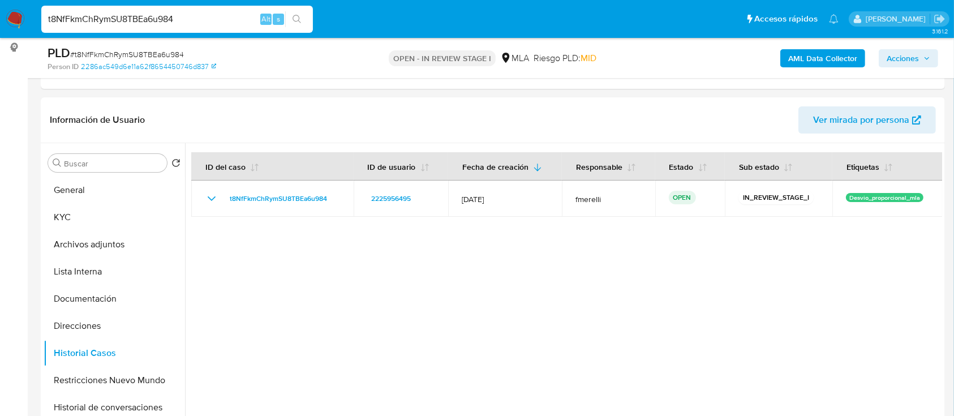
click at [238, 20] on input "t8NfFkmChRymSU8TBEa6u984" at bounding box center [177, 19] width 272 height 15
paste input "yRjTlrLzYyXc0crcsMWJxFqK"
type input "yRjTlrLzYyXc0crcsMWJxFqK"
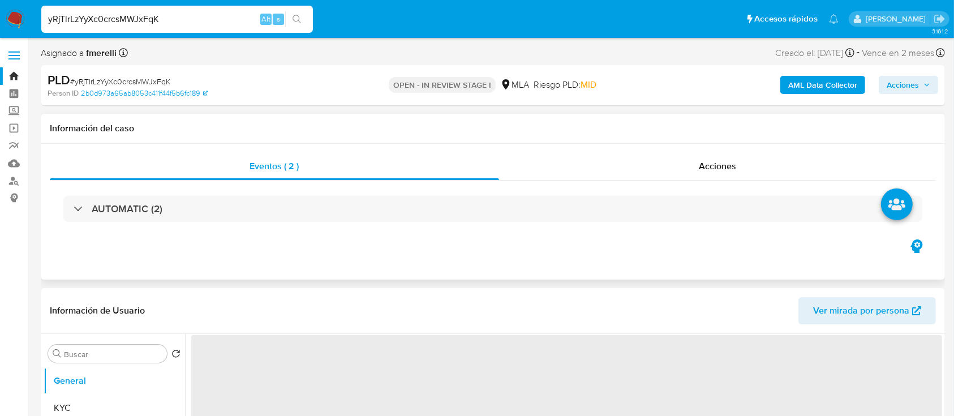
select select "10"
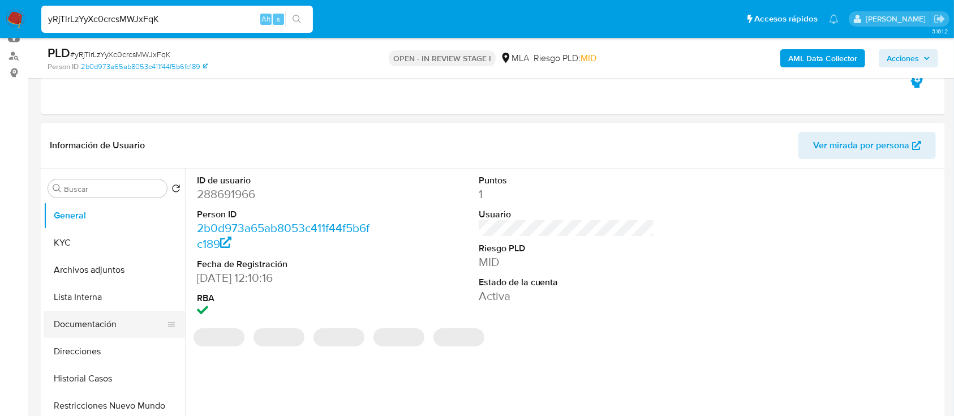
scroll to position [151, 0]
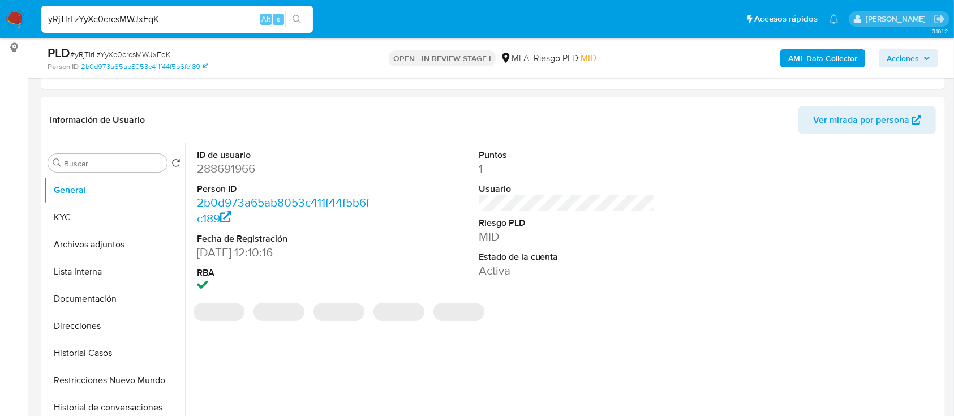
drag, startPoint x: 94, startPoint y: 356, endPoint x: 257, endPoint y: 394, distance: 168.0
click at [98, 356] on button "Historial Casos" at bounding box center [114, 352] width 141 height 27
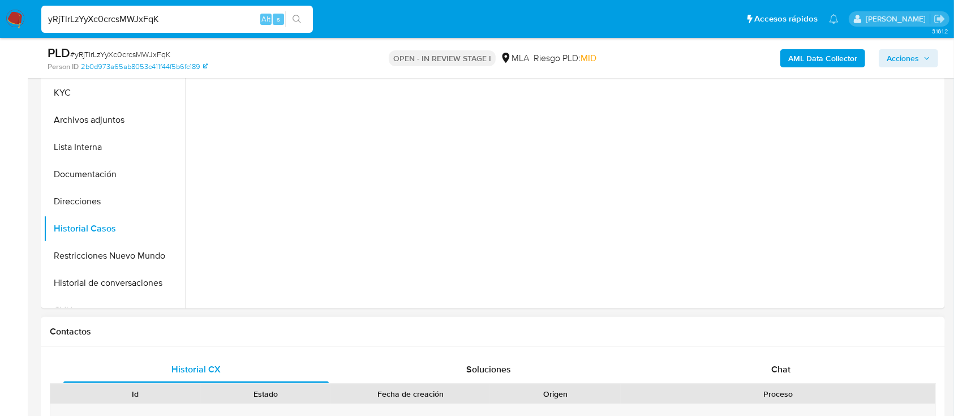
scroll to position [377, 0]
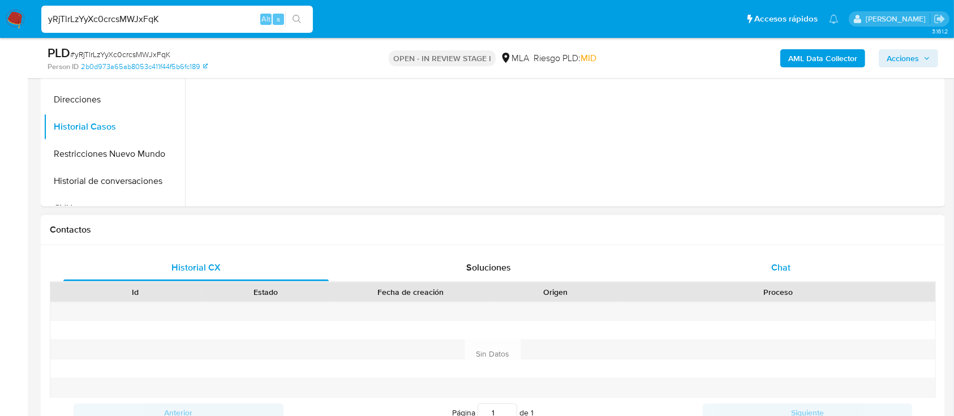
drag, startPoint x: 768, startPoint y: 278, endPoint x: 767, endPoint y: 264, distance: 14.2
click at [770, 272] on div "Chat" at bounding box center [780, 267] width 265 height 27
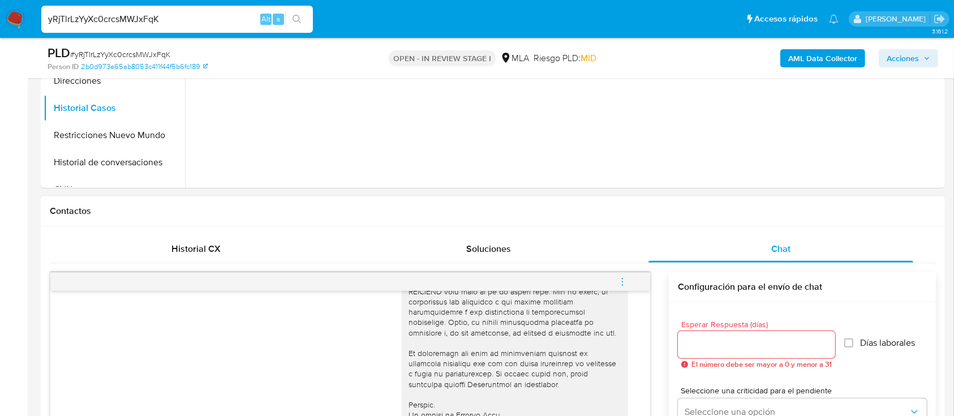
scroll to position [603, 0]
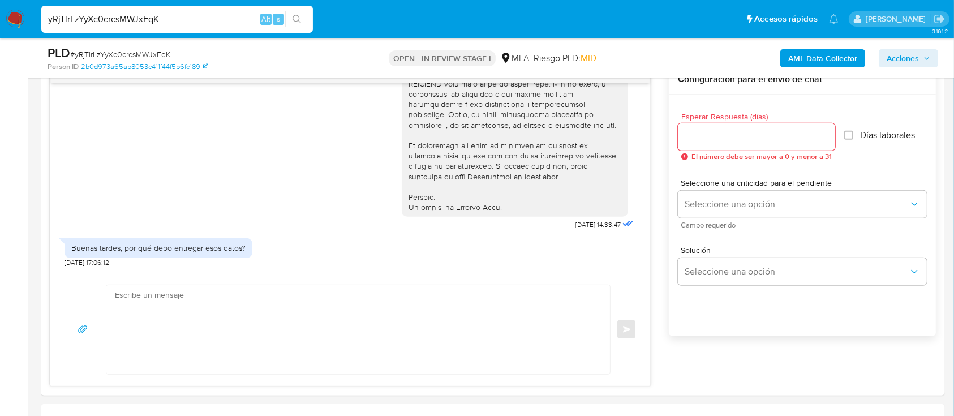
click at [188, 24] on input "yRjTlrLzYyXc0crcsMWJxFqK" at bounding box center [177, 19] width 272 height 15
paste input "W5Kxyd5AC3x0NEYWWa9Udtkq"
type input "W5Kxyd5AC3x0NEYWWa9Udtkq"
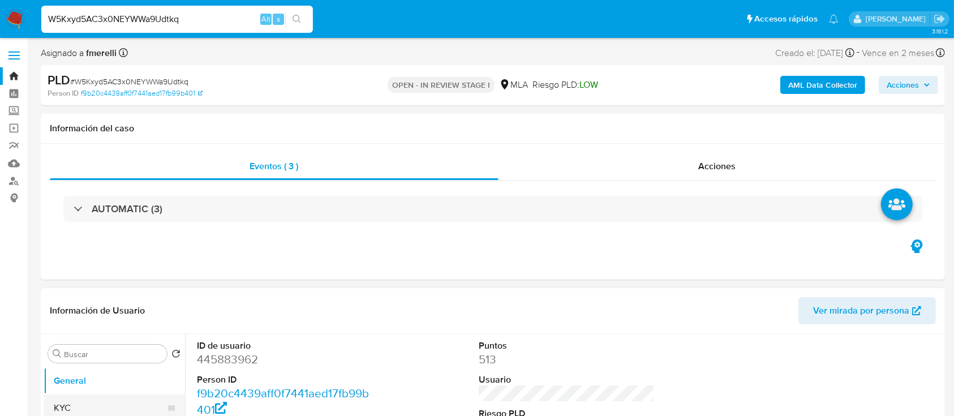
select select "10"
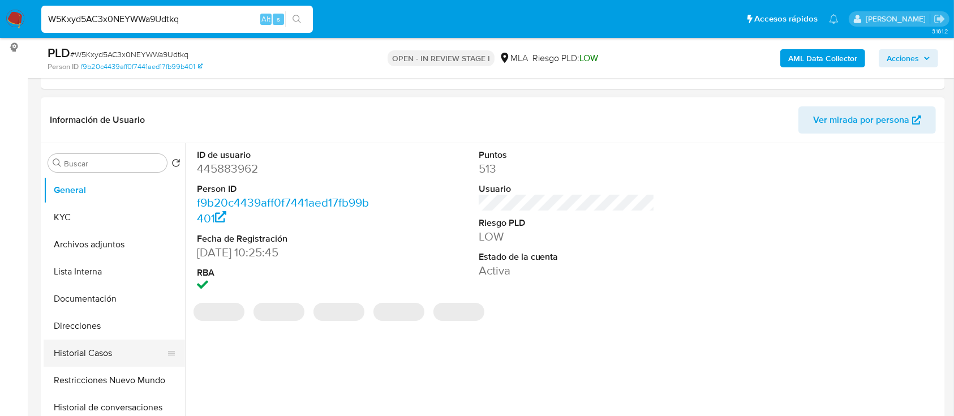
click at [105, 352] on button "Historial Casos" at bounding box center [110, 352] width 132 height 27
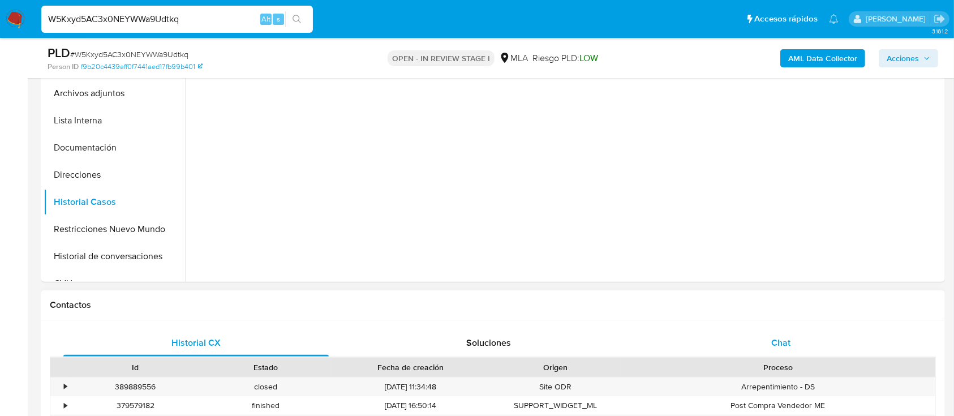
click at [781, 349] on div "Chat" at bounding box center [780, 342] width 265 height 27
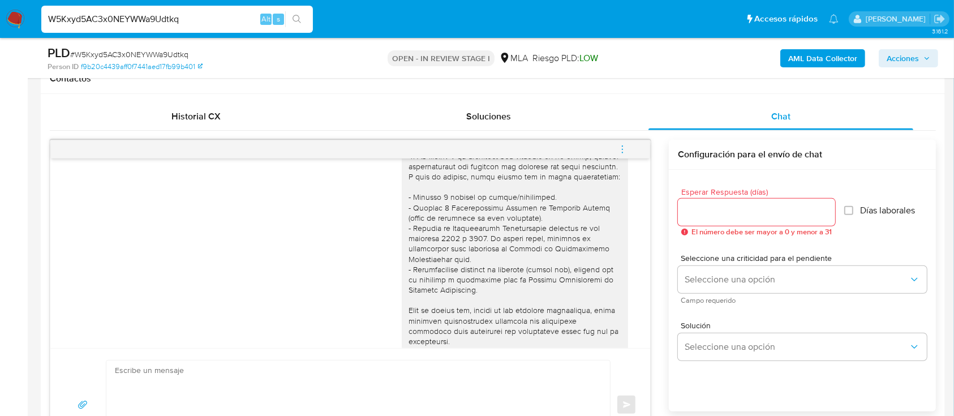
scroll to position [0, 0]
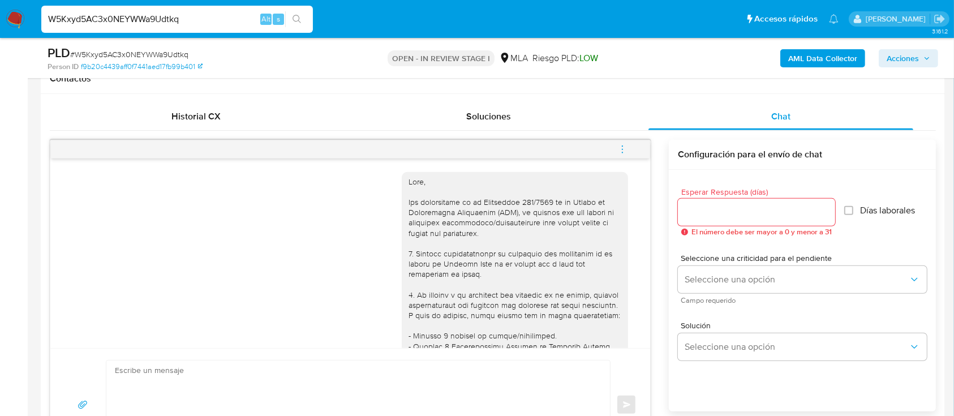
click at [130, 18] on input "W5Kxyd5AC3x0NEYWWa9Udtkq" at bounding box center [177, 19] width 272 height 15
paste input "kRDyXvPrjjn4CbSpmQrsrQqP"
type input "kRDyXvPrjjn4CbSpmQrsrQqP"
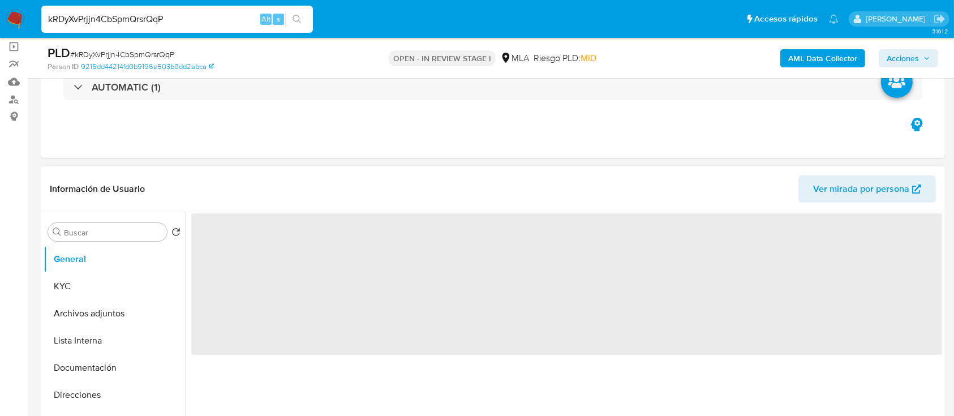
scroll to position [151, 0]
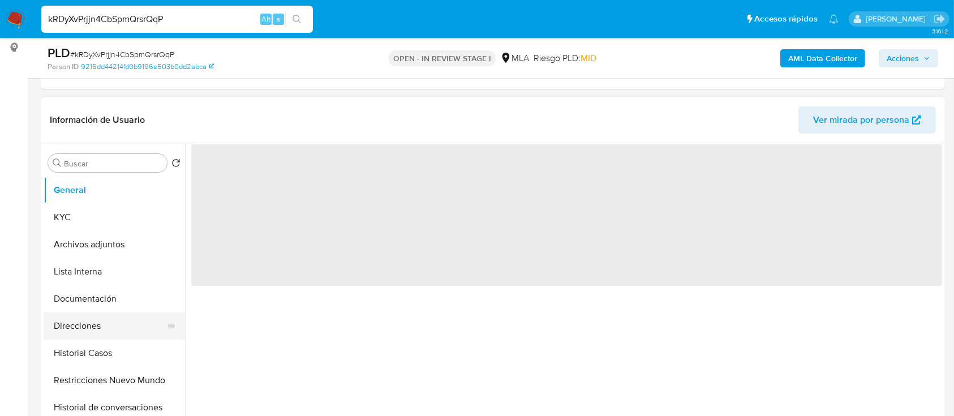
select select "10"
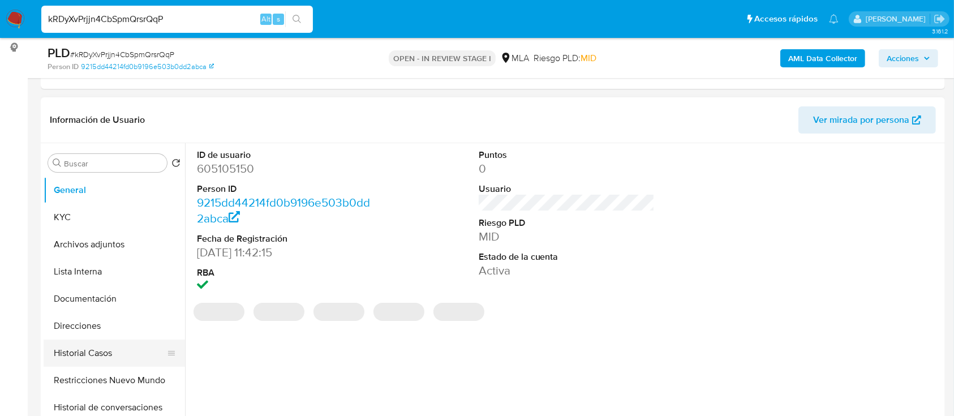
click at [128, 347] on button "Historial Casos" at bounding box center [110, 352] width 132 height 27
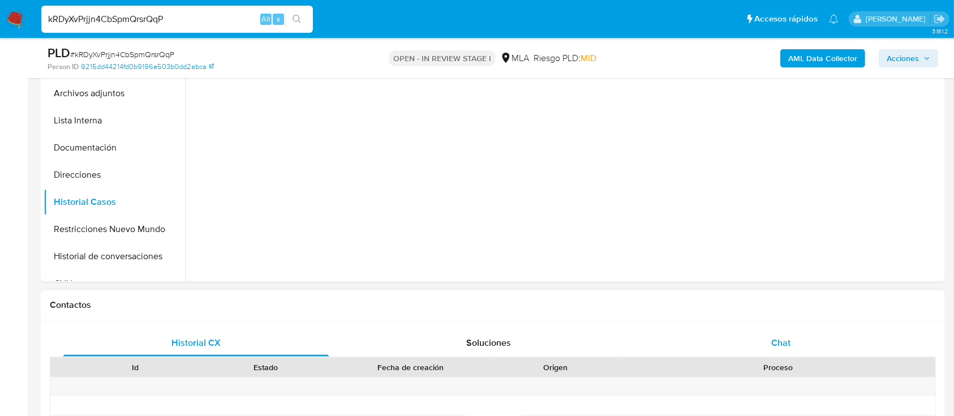
click at [757, 337] on div "Chat" at bounding box center [780, 342] width 265 height 27
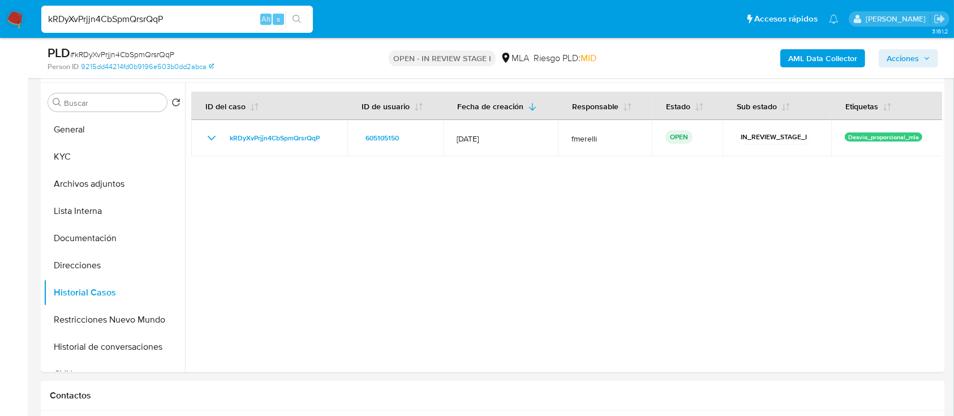
scroll to position [0, 0]
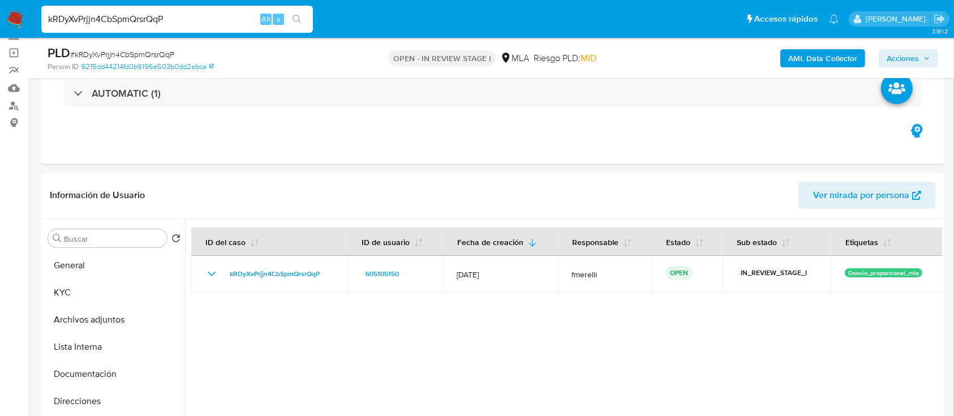
click at [212, 24] on input "kRDyXvPrjjn4CbSpmQrsrQqP" at bounding box center [177, 19] width 272 height 15
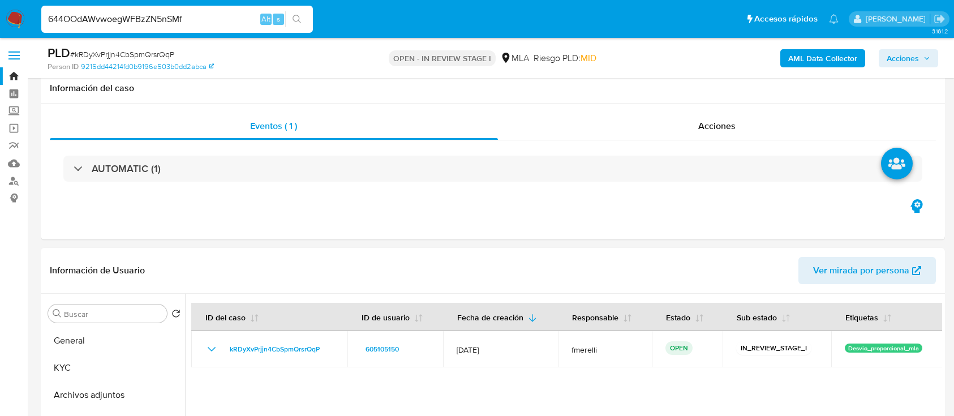
select select "10"
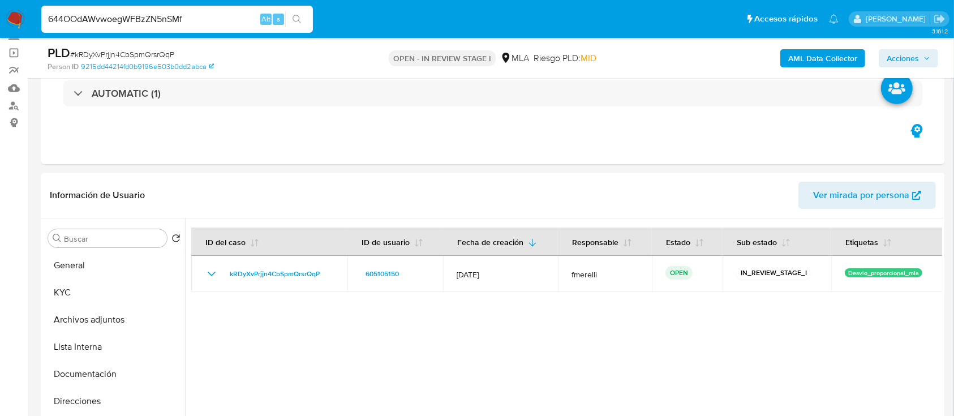
type input "644OOdAWvwoegWFBzZN5nSMf"
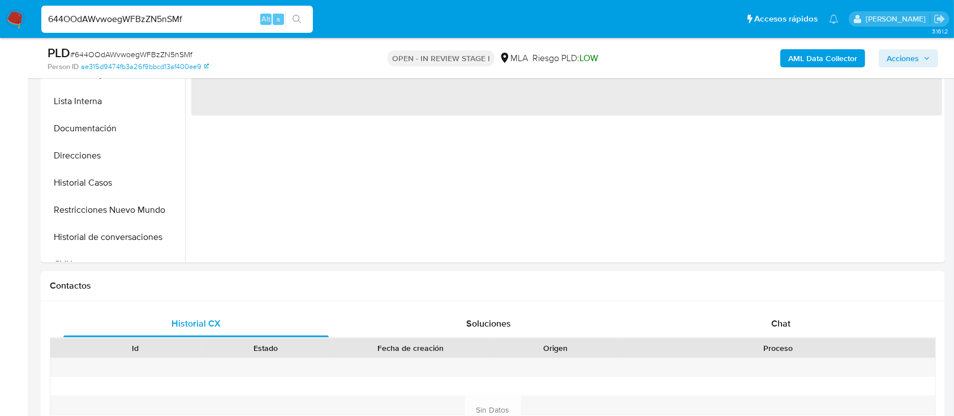
scroll to position [377, 0]
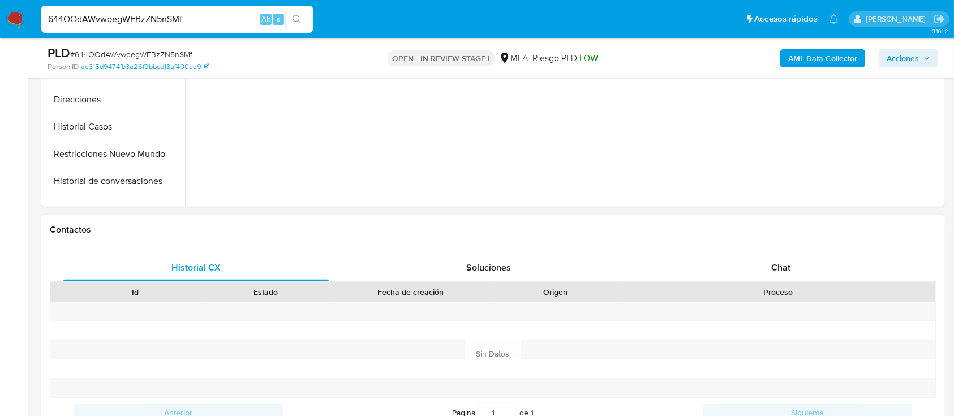
drag, startPoint x: 745, startPoint y: 293, endPoint x: 756, endPoint y: 294, distance: 10.8
click at [747, 294] on div "Proceso" at bounding box center [778, 291] width 299 height 11
click at [770, 266] on div "Chat" at bounding box center [780, 267] width 265 height 27
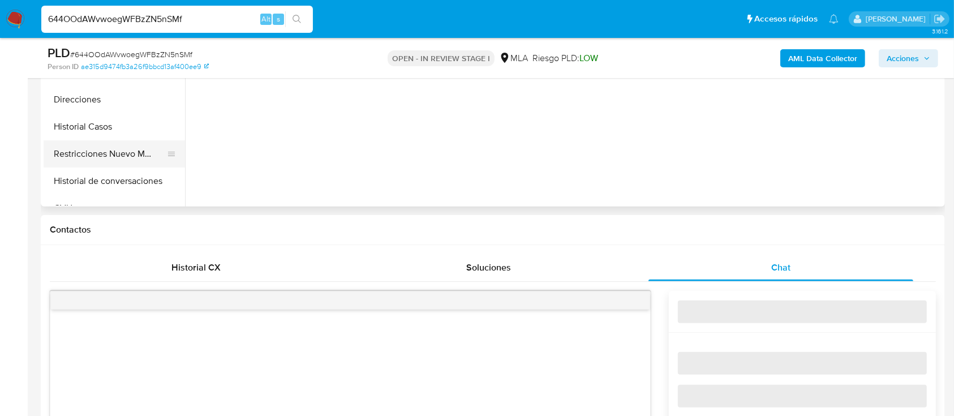
select select "10"
click at [67, 152] on button "Restricciones Nuevo Mundo" at bounding box center [110, 153] width 132 height 27
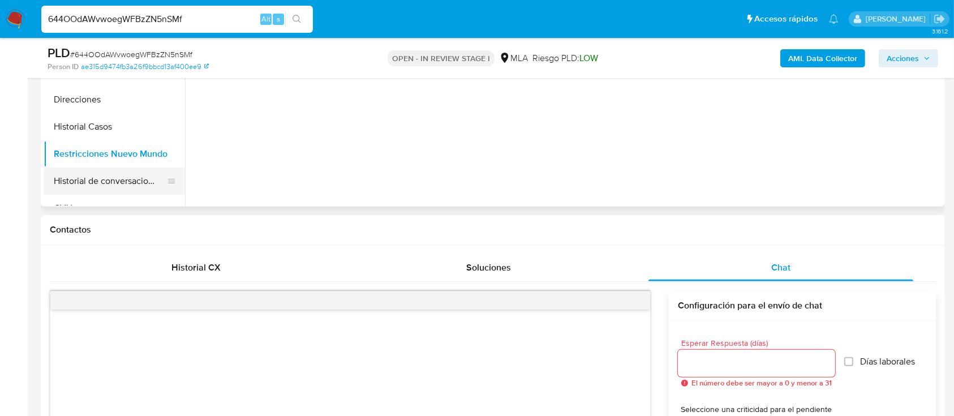
click at [88, 174] on button "Historial de conversaciones" at bounding box center [110, 180] width 132 height 27
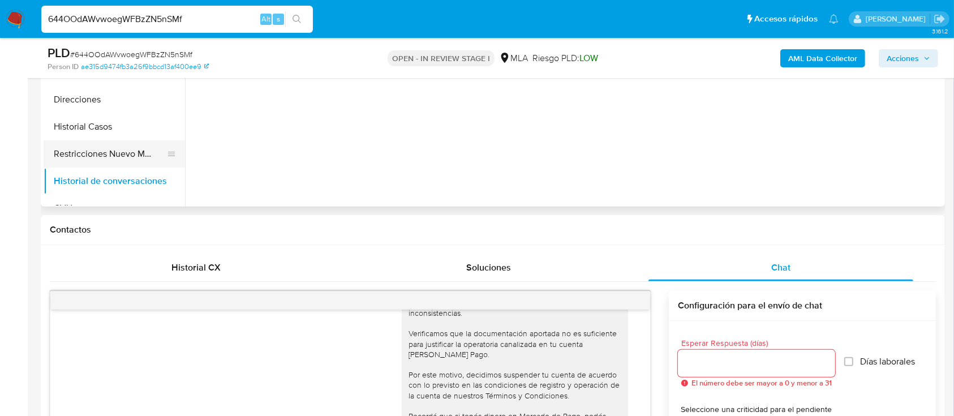
click at [131, 154] on button "Restricciones Nuevo Mundo" at bounding box center [110, 153] width 132 height 27
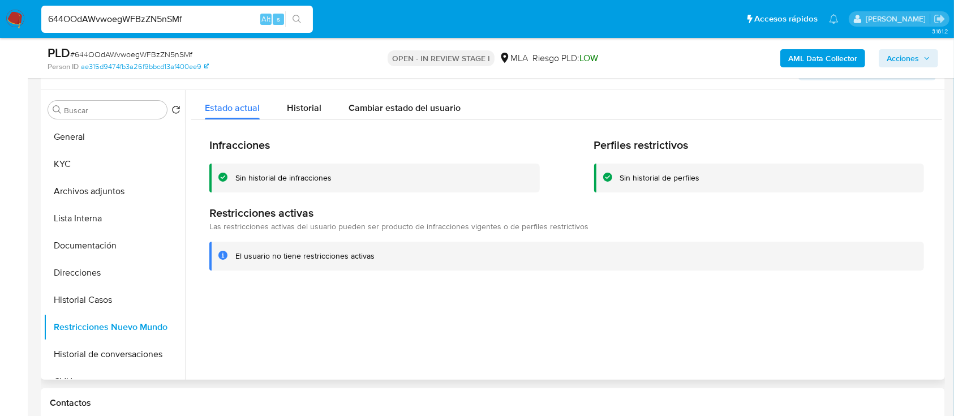
scroll to position [226, 0]
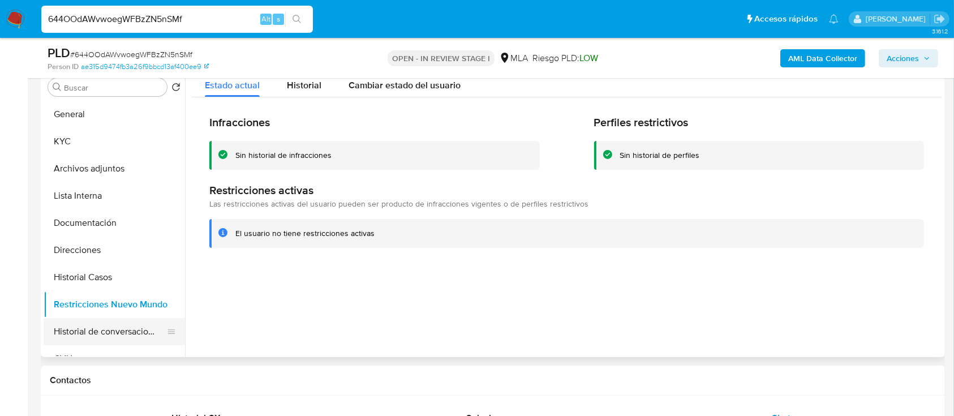
click at [113, 333] on button "Historial de conversaciones" at bounding box center [110, 331] width 132 height 27
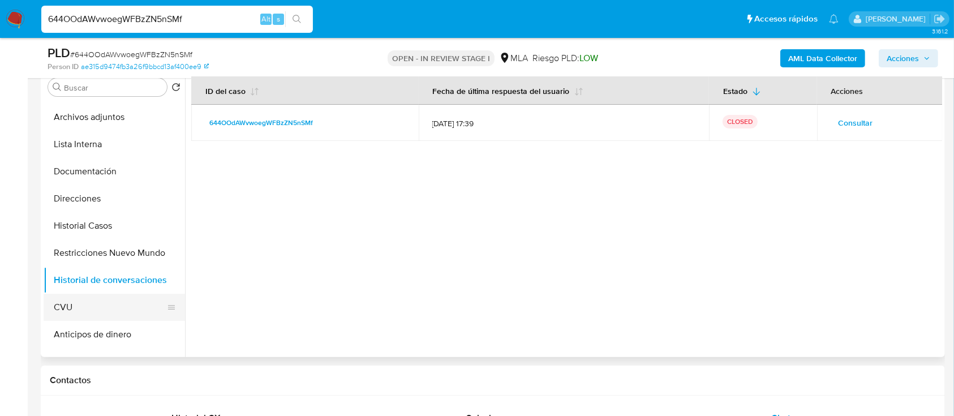
scroll to position [75, 0]
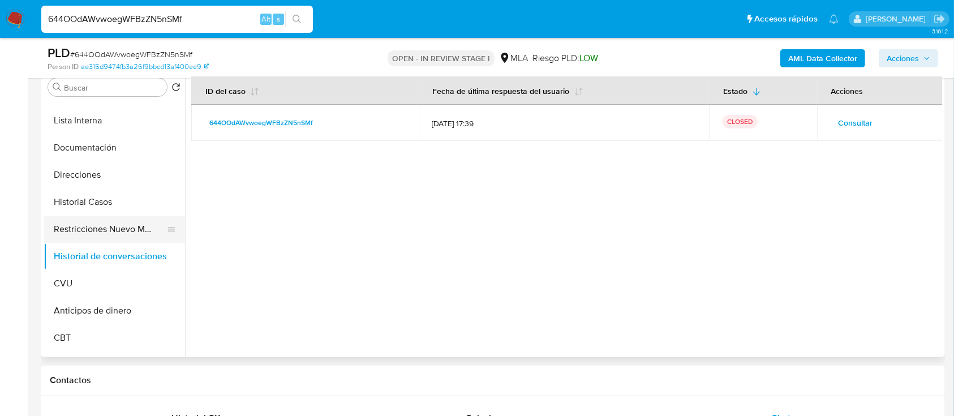
click at [120, 232] on button "Restricciones Nuevo Mundo" at bounding box center [110, 229] width 132 height 27
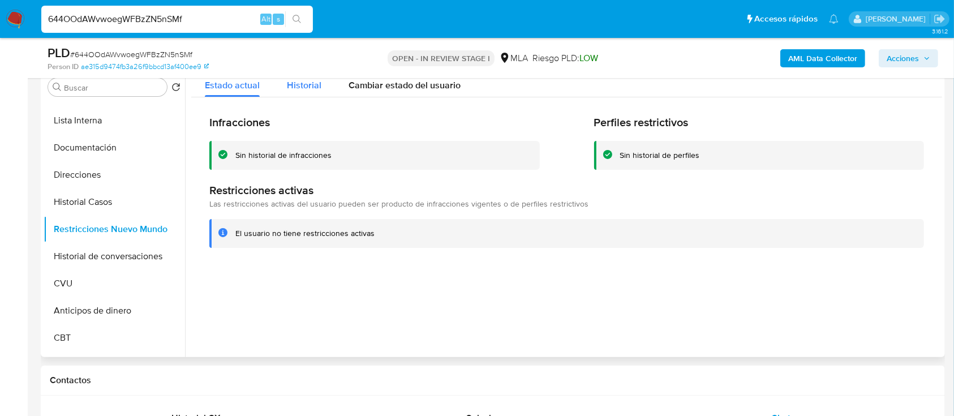
drag, startPoint x: 299, startPoint y: 92, endPoint x: 276, endPoint y: 91, distance: 23.2
click at [299, 91] on span "Historial" at bounding box center [304, 85] width 35 height 13
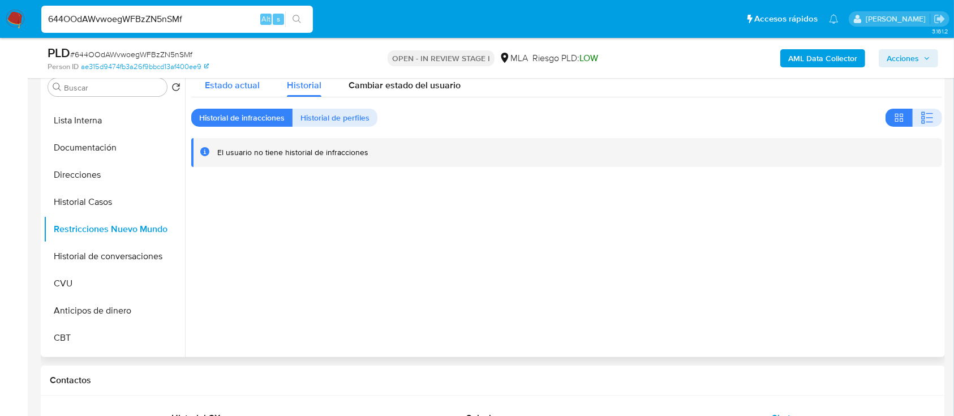
click at [230, 87] on span "Estado actual" at bounding box center [232, 85] width 55 height 13
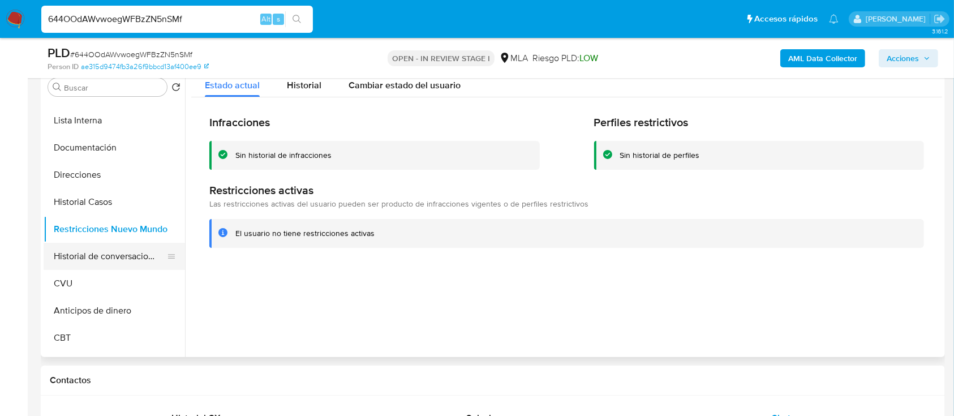
click at [125, 256] on button "Historial de conversaciones" at bounding box center [110, 256] width 132 height 27
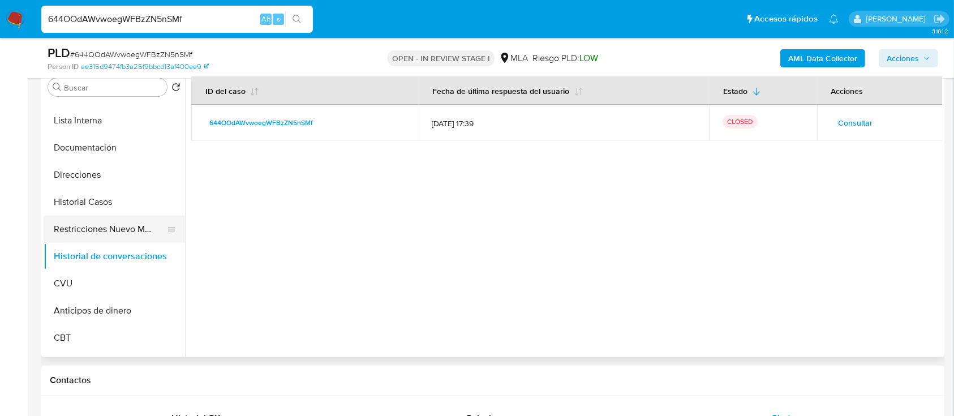
click at [99, 229] on button "Restricciones Nuevo Mundo" at bounding box center [110, 229] width 132 height 27
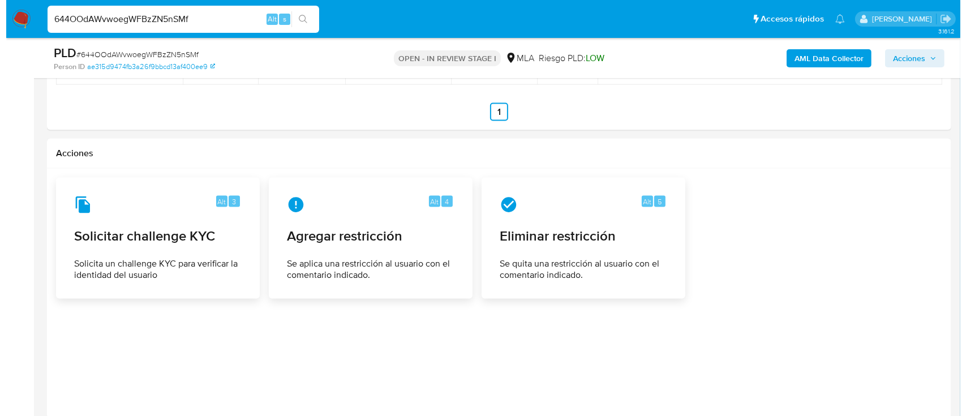
scroll to position [1755, 0]
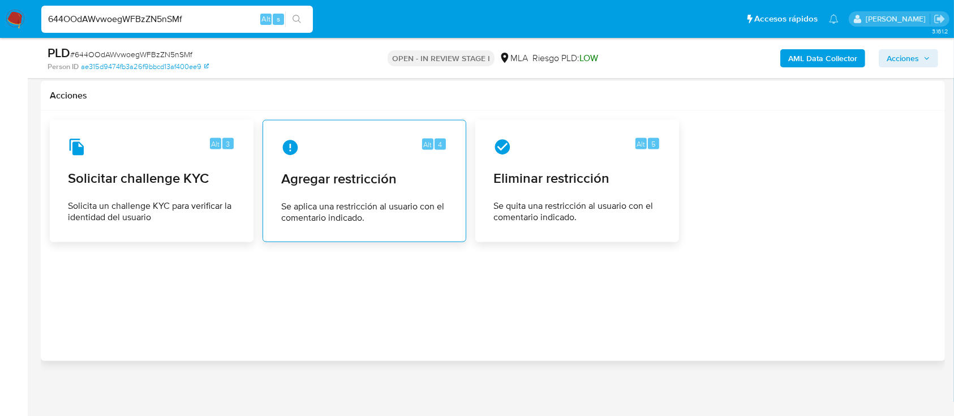
click at [370, 174] on span "Agregar restricción" at bounding box center [364, 178] width 166 height 17
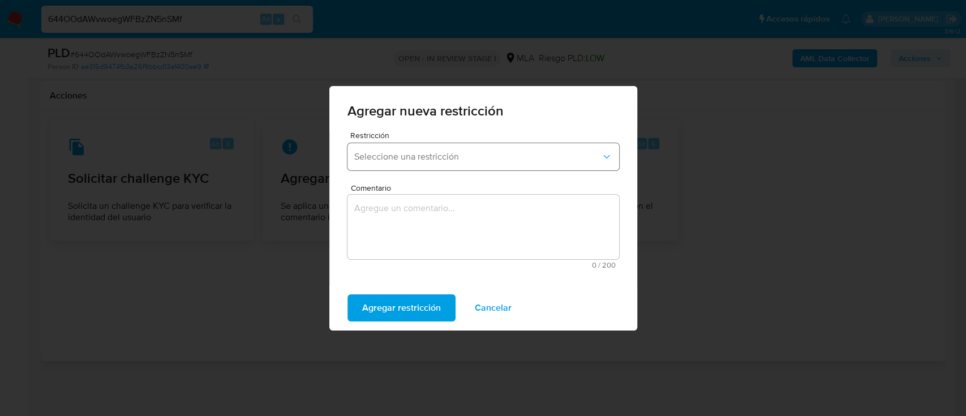
click at [389, 163] on button "Seleccione una restricción" at bounding box center [483, 156] width 272 height 27
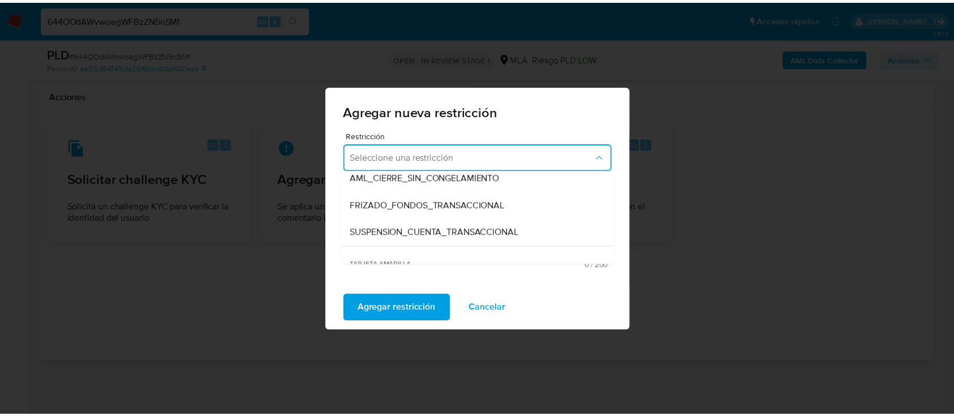
scroll to position [151, 0]
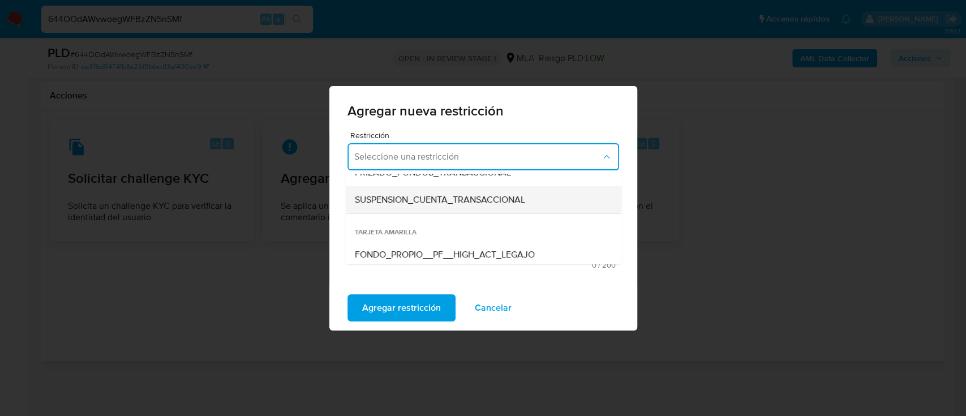
click at [429, 190] on div "SUSPENSION_CUENTA_TRANSACCIONAL" at bounding box center [479, 199] width 251 height 27
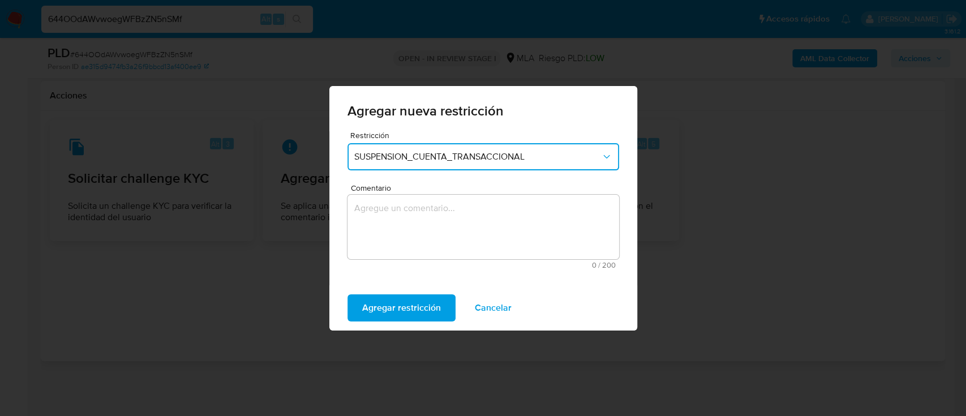
click at [419, 213] on textarea "Comentario" at bounding box center [483, 227] width 272 height 65
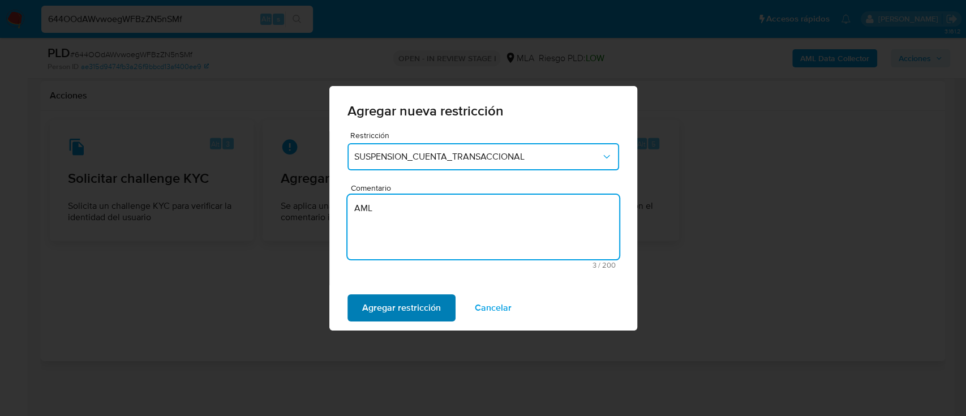
type textarea "AML"
click at [390, 307] on span "Agregar restricción" at bounding box center [401, 307] width 79 height 25
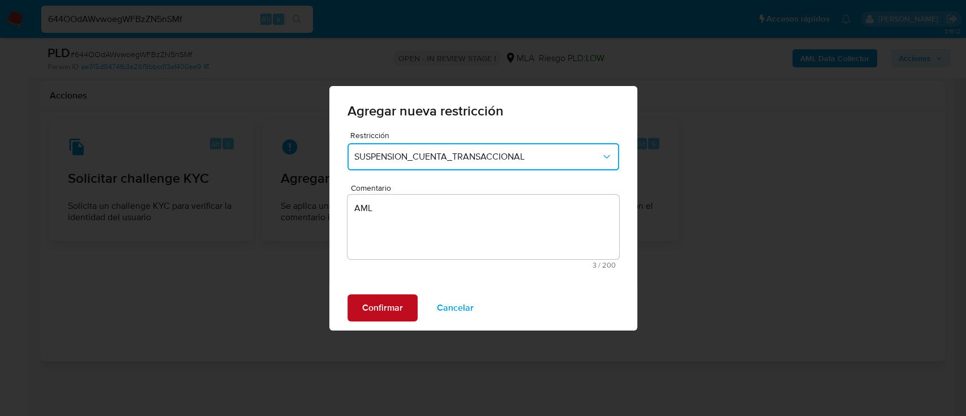
click at [393, 308] on span "Confirmar" at bounding box center [382, 307] width 41 height 25
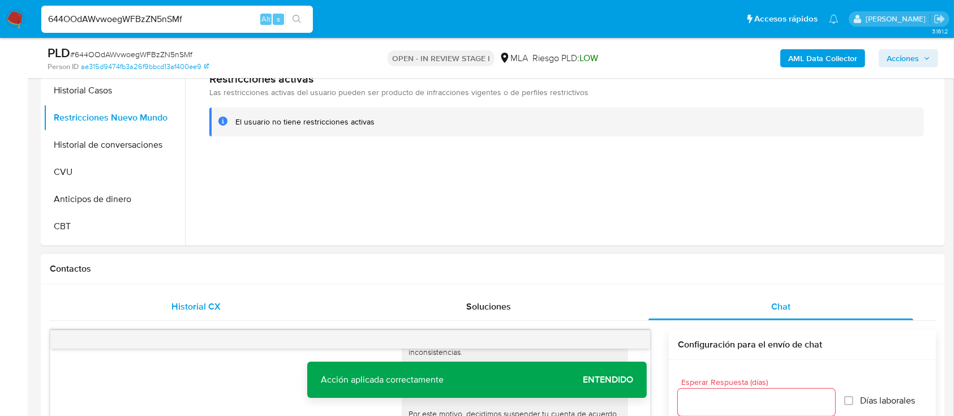
scroll to position [170, 0]
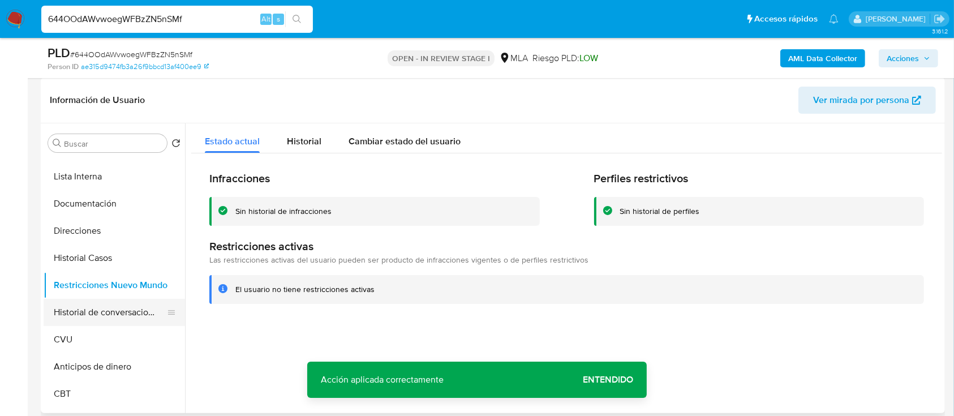
click at [100, 303] on button "Historial de conversaciones" at bounding box center [110, 312] width 132 height 27
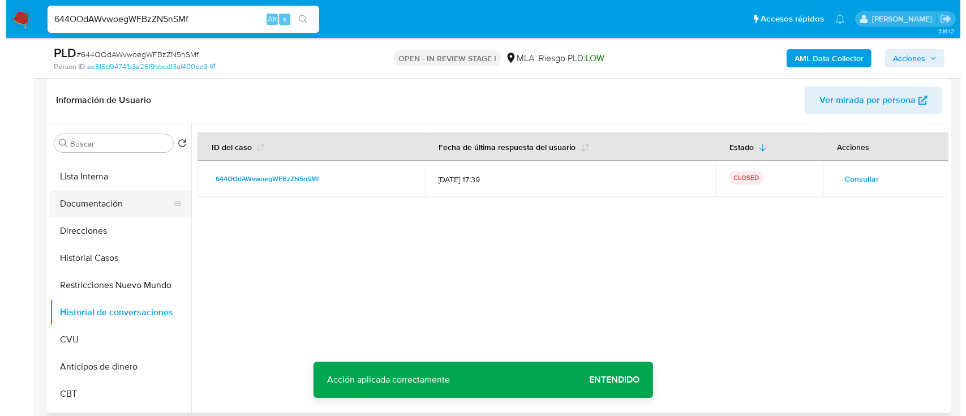
scroll to position [0, 0]
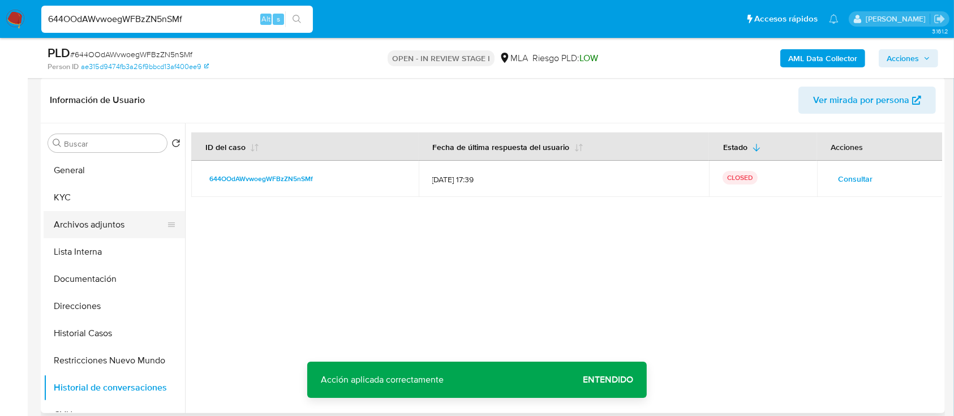
click at [125, 216] on button "Archivos adjuntos" at bounding box center [110, 224] width 132 height 27
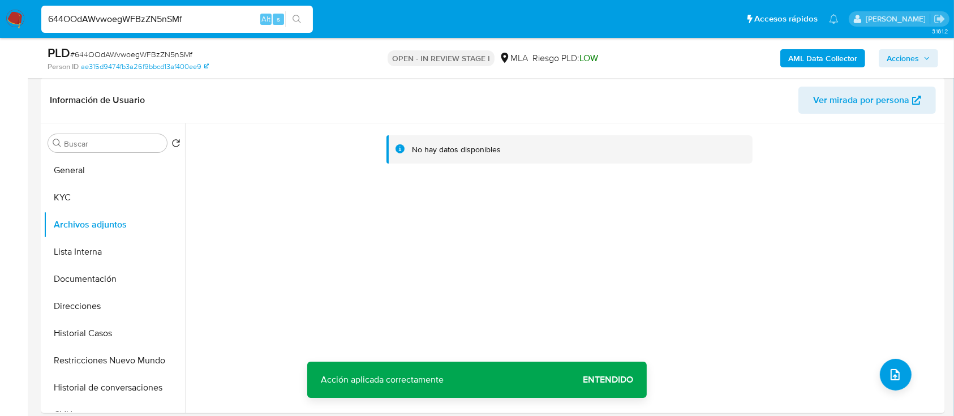
click at [849, 59] on b "AML Data Collector" at bounding box center [822, 58] width 69 height 18
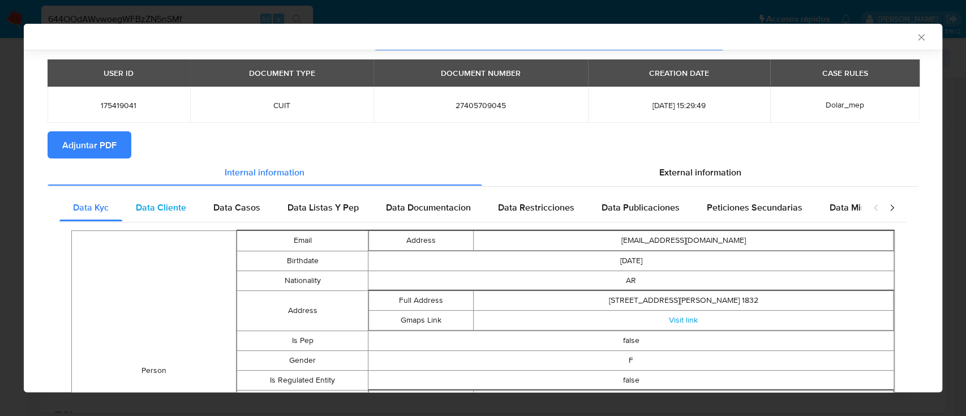
click at [165, 212] on span "Data Cliente" at bounding box center [161, 207] width 50 height 13
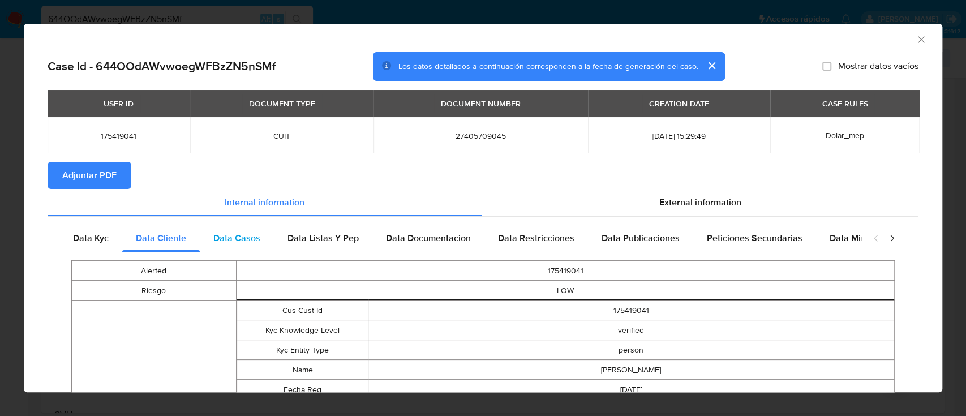
click at [254, 238] on span "Data Casos" at bounding box center [236, 237] width 47 height 13
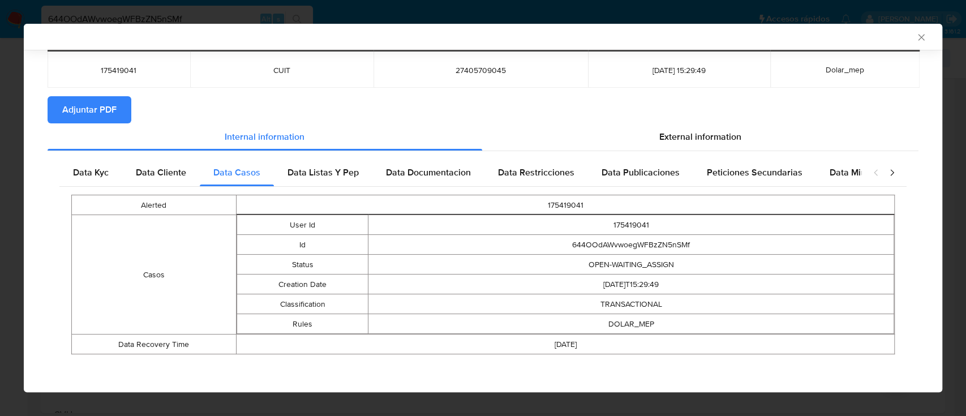
scroll to position [65, 0]
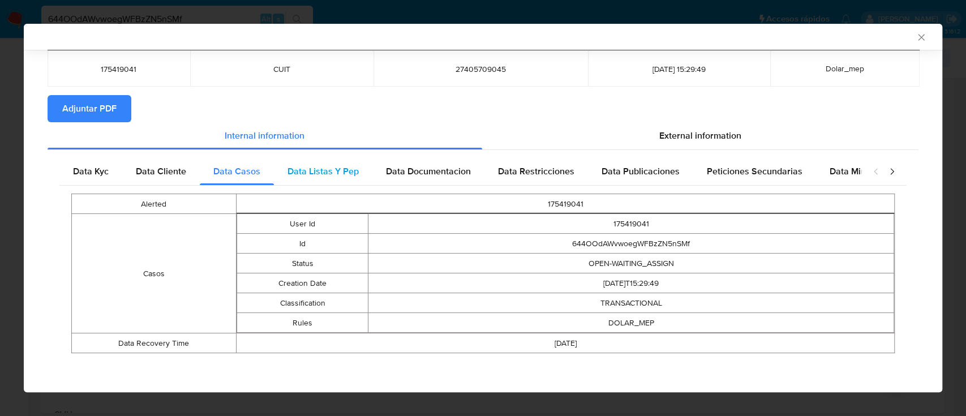
click at [308, 171] on span "Data Listas Y Pep" at bounding box center [322, 171] width 71 height 13
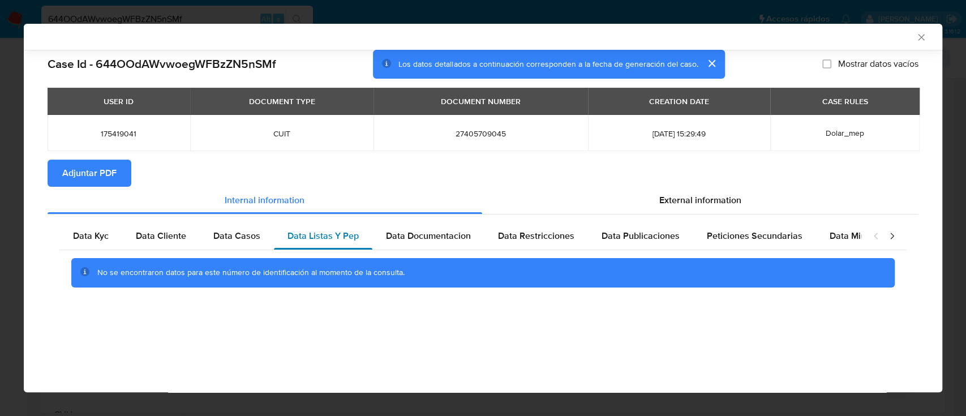
scroll to position [0, 0]
click at [450, 226] on div "Data Documentacion" at bounding box center [428, 235] width 112 height 27
click at [557, 238] on span "Data Restricciones" at bounding box center [536, 235] width 76 height 13
click at [638, 247] on div "Data Publicaciones" at bounding box center [640, 235] width 105 height 27
click at [756, 232] on span "Peticiones Secundarias" at bounding box center [755, 235] width 96 height 13
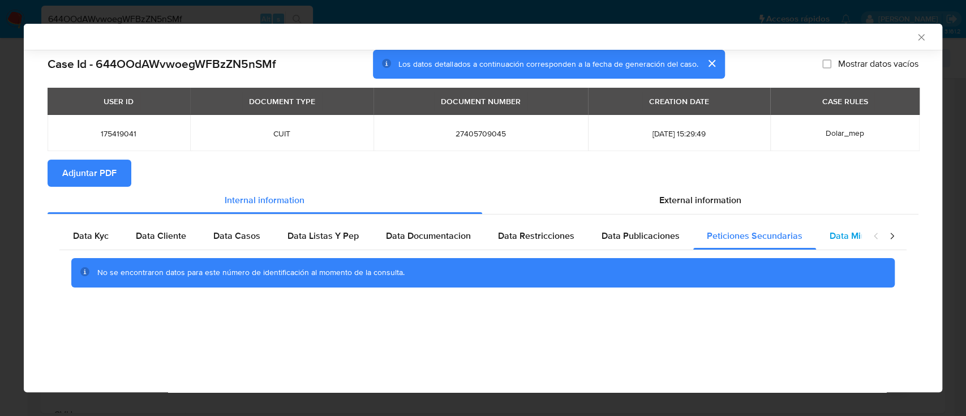
click at [833, 244] on div "Data Minoridad" at bounding box center [860, 235] width 89 height 27
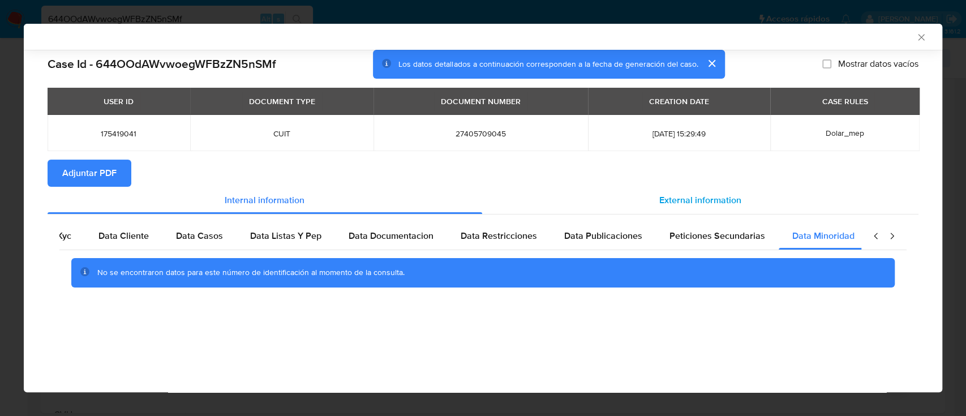
scroll to position [0, 38]
click at [695, 196] on span "External information" at bounding box center [700, 200] width 82 height 13
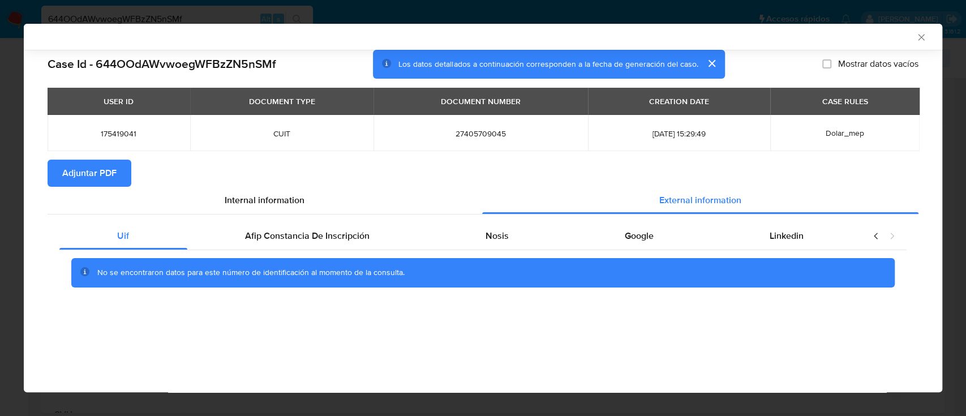
scroll to position [0, 0]
click at [321, 240] on span "Afip Constancia De Inscripción" at bounding box center [307, 235] width 124 height 13
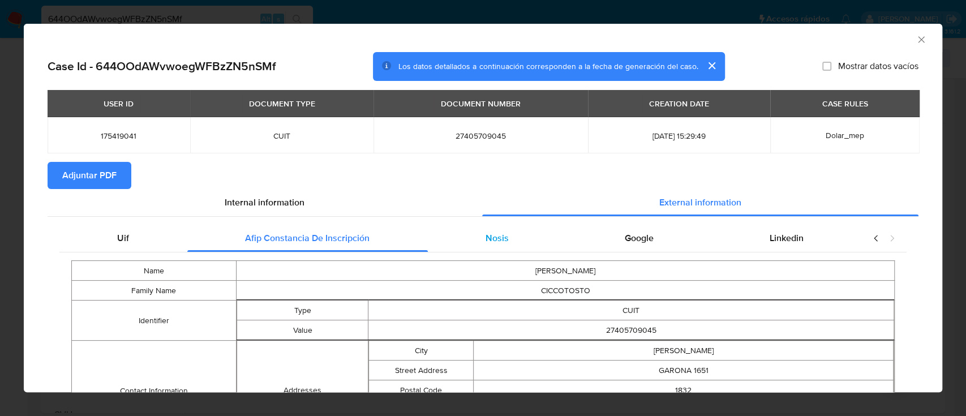
click at [488, 247] on div "Nosis" at bounding box center [497, 238] width 139 height 27
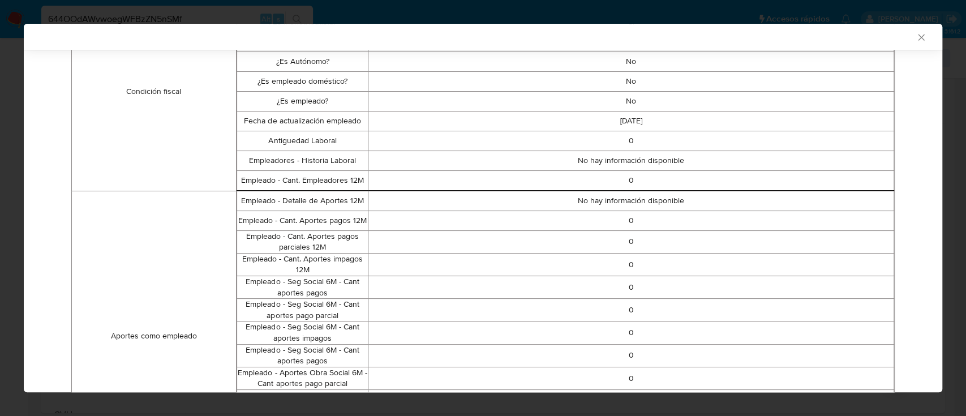
scroll to position [299, 0]
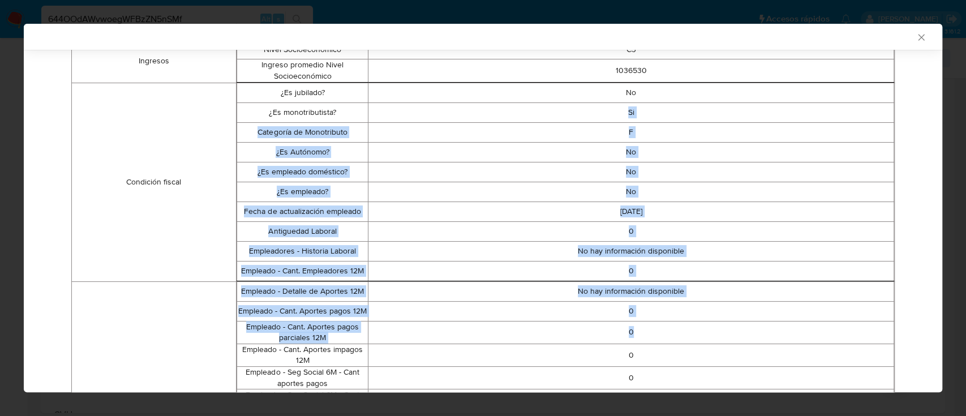
drag, startPoint x: 614, startPoint y: 102, endPoint x: 644, endPoint y: 342, distance: 241.2
click at [644, 342] on tbody "Datos personales Nombre STEPHANIE GINETTE Apellido CICCOTOSTO DNI 40570904 ¿Es …" at bounding box center [483, 411] width 823 height 902
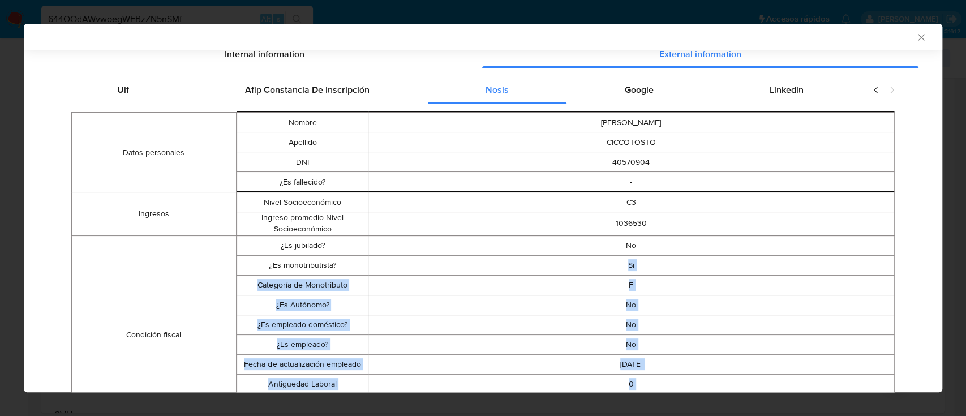
scroll to position [127, 0]
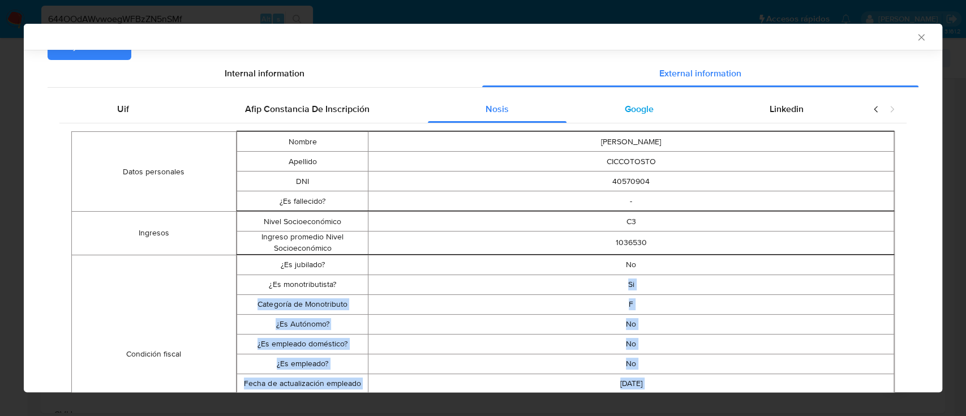
click at [641, 118] on div "Google" at bounding box center [638, 109] width 145 height 27
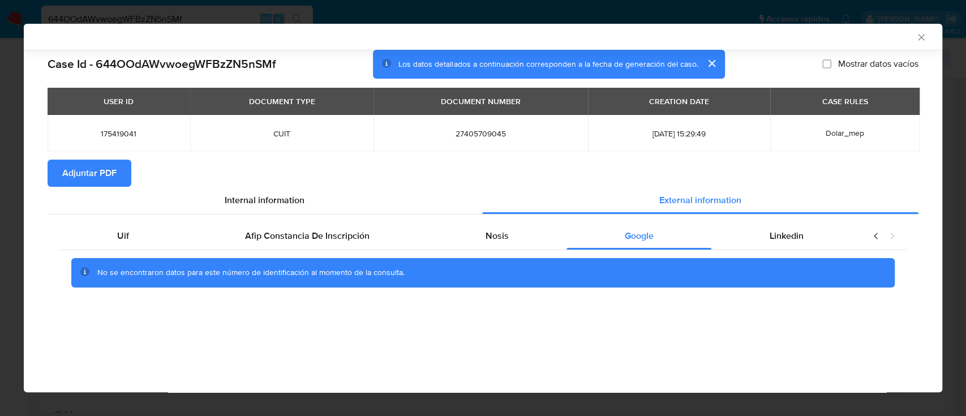
scroll to position [0, 0]
click at [790, 237] on span "Linkedin" at bounding box center [787, 235] width 34 height 13
click at [104, 183] on span "Adjuntar PDF" at bounding box center [89, 173] width 54 height 25
click at [922, 34] on icon "Cerrar ventana" at bounding box center [920, 37] width 11 height 11
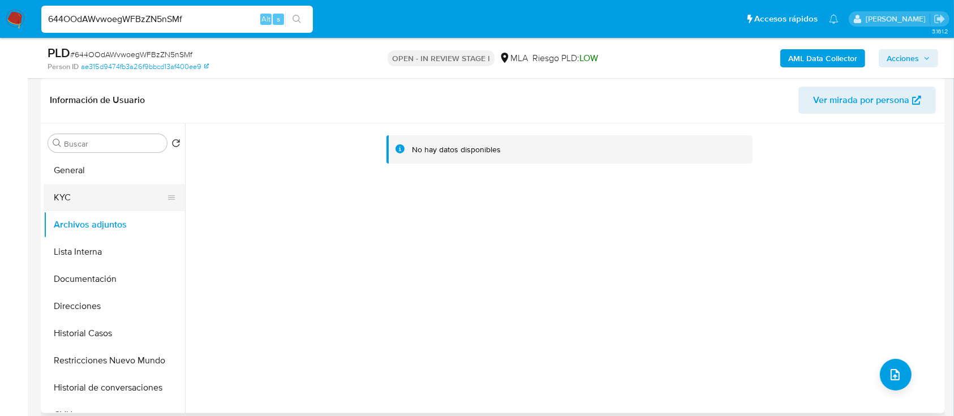
click at [94, 194] on button "KYC" at bounding box center [110, 197] width 132 height 27
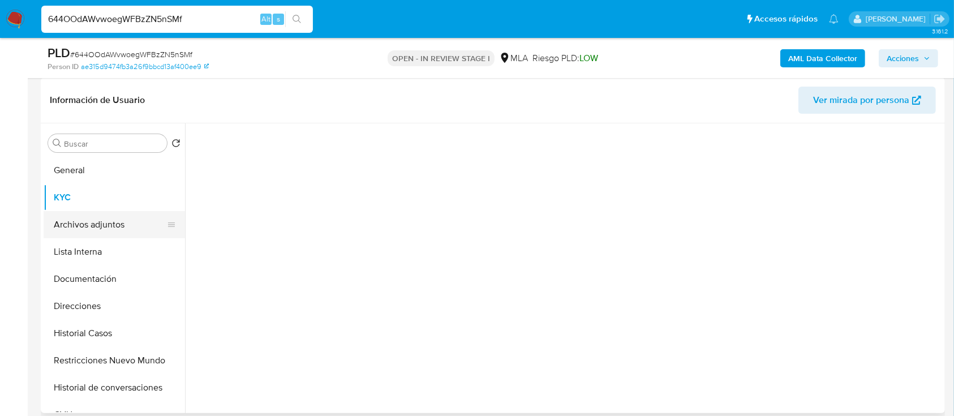
click at [91, 218] on button "Archivos adjuntos" at bounding box center [110, 224] width 132 height 27
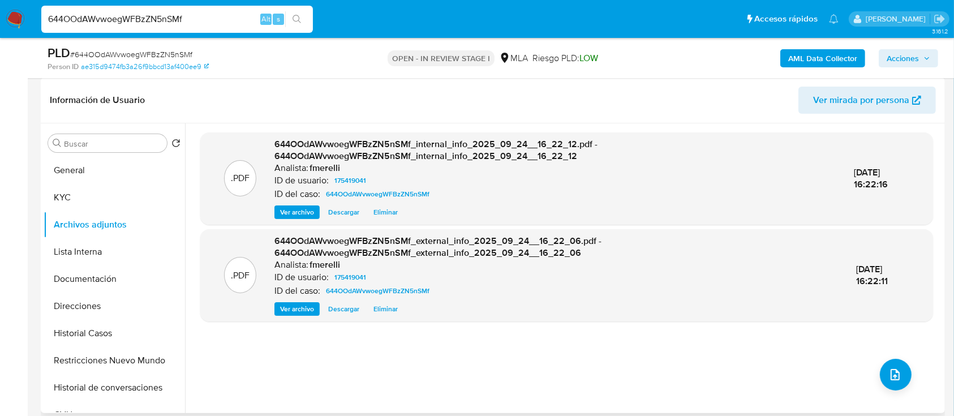
click at [286, 303] on span "Ver archivo" at bounding box center [297, 308] width 34 height 11
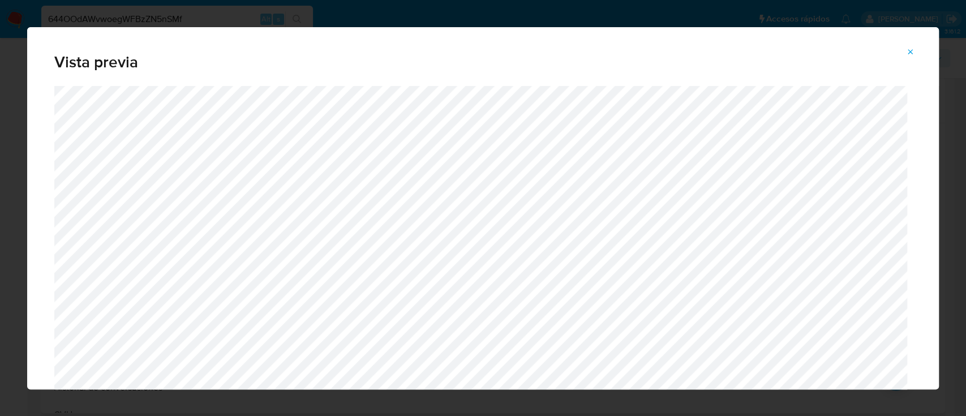
click at [906, 56] on icon "Attachment preview" at bounding box center [910, 52] width 9 height 9
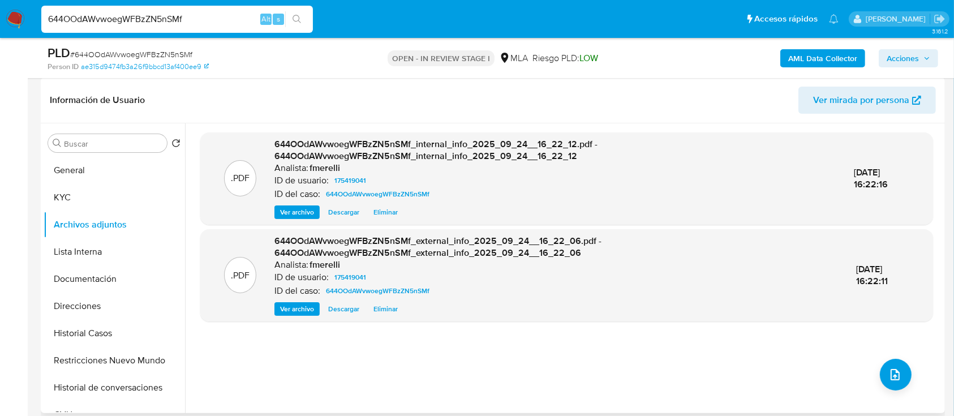
click at [303, 298] on div "644OOdAWvwoegWFBzZN5nSMf_external_info_2025_09_24__16_22_06.pdf - 644OOdAWvwoeg…" at bounding box center [556, 275] width 564 height 81
click at [298, 305] on span "Ver archivo" at bounding box center [297, 308] width 34 height 11
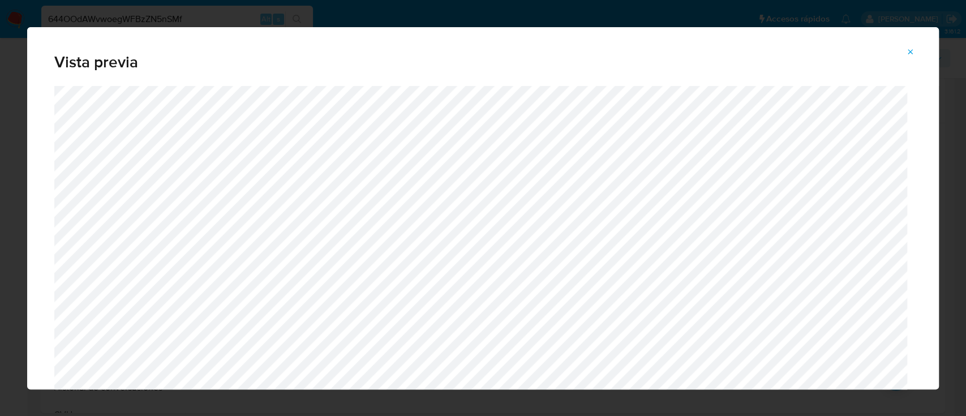
click at [912, 55] on icon "Attachment preview" at bounding box center [910, 52] width 9 height 9
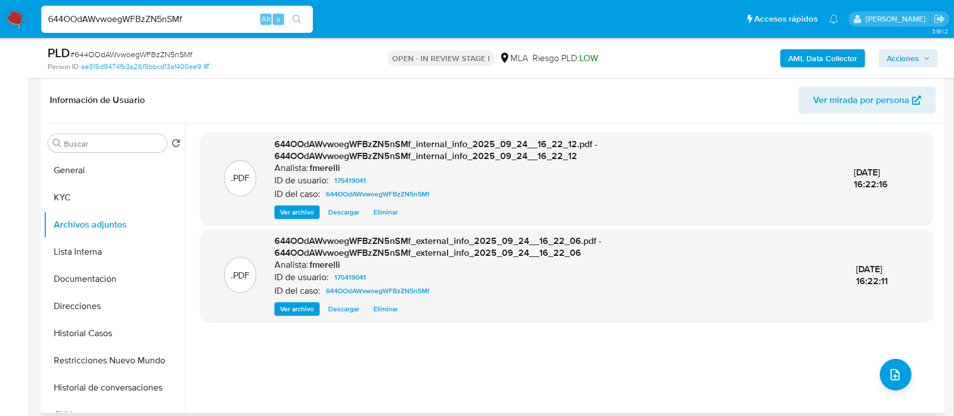
click at [293, 212] on span "Ver archivo" at bounding box center [297, 212] width 34 height 11
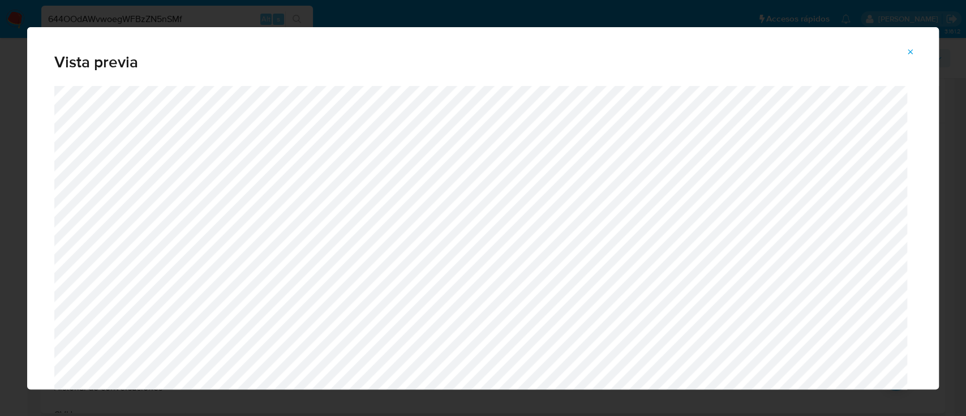
drag, startPoint x: 909, startPoint y: 56, endPoint x: 907, endPoint y: 122, distance: 66.2
click at [909, 55] on icon "Attachment preview" at bounding box center [910, 52] width 9 height 9
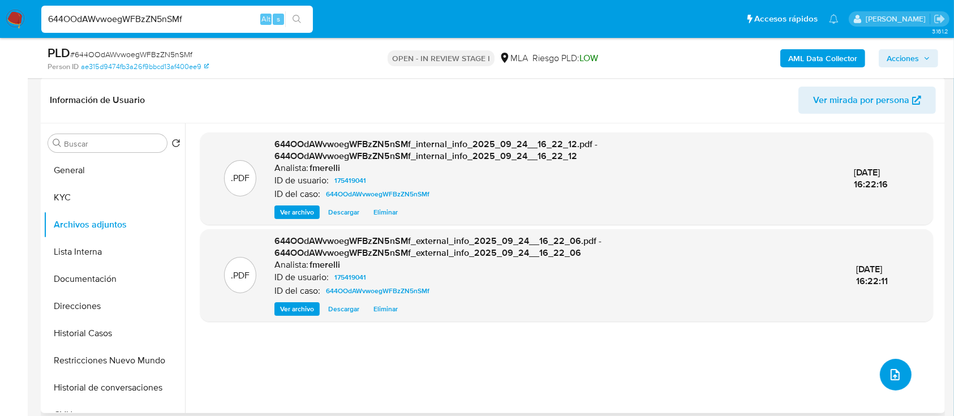
click at [888, 378] on icon "upload-file" at bounding box center [895, 375] width 14 height 14
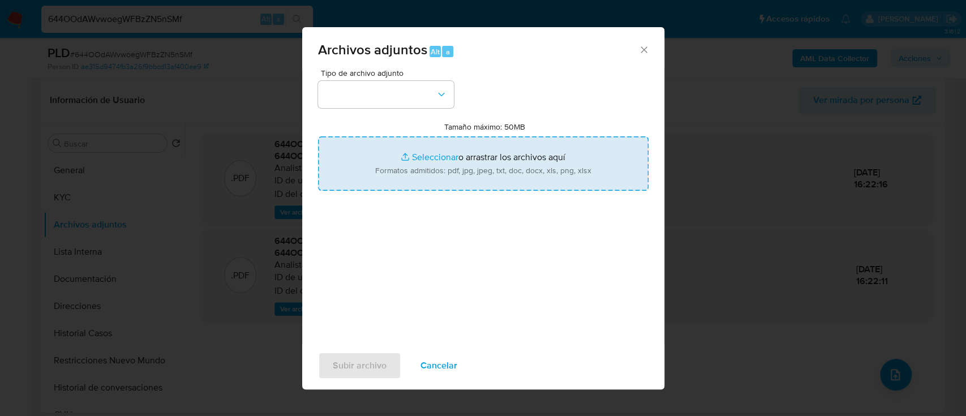
type input "C:\fakepath\NOSIS_Manager_InformeIndividual_27405709045_654927_20250911124357.p…"
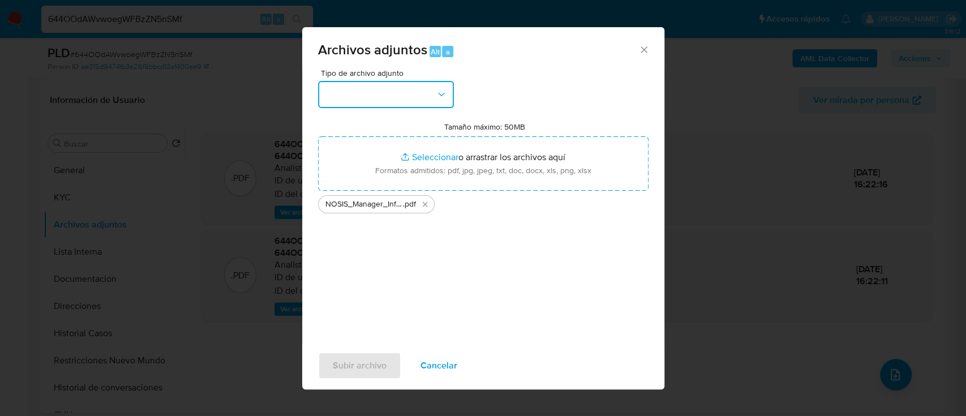
click at [354, 102] on button "button" at bounding box center [386, 94] width 136 height 27
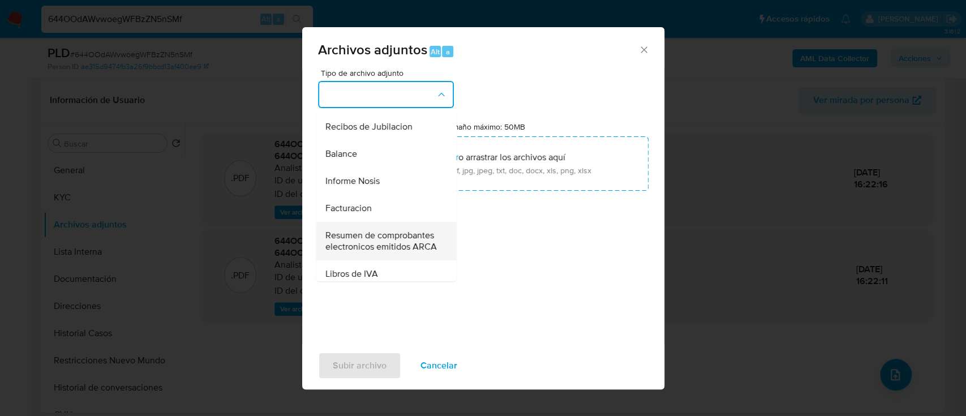
scroll to position [453, 0]
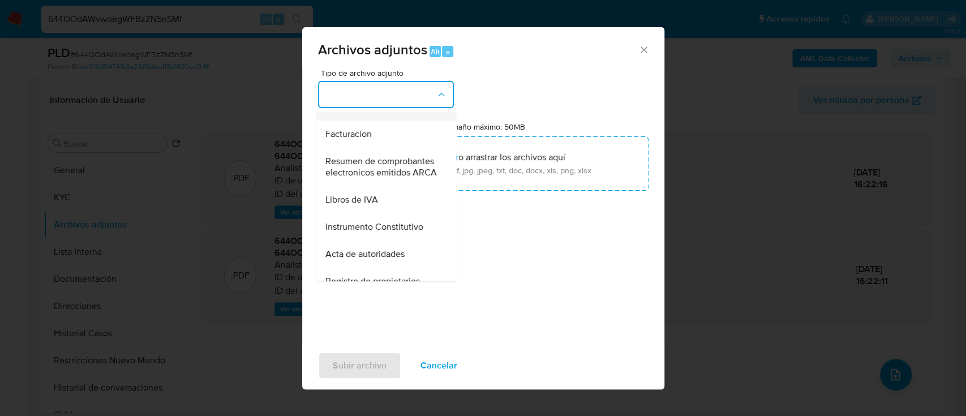
click at [375, 121] on div "Informe Nosis" at bounding box center [382, 106] width 115 height 27
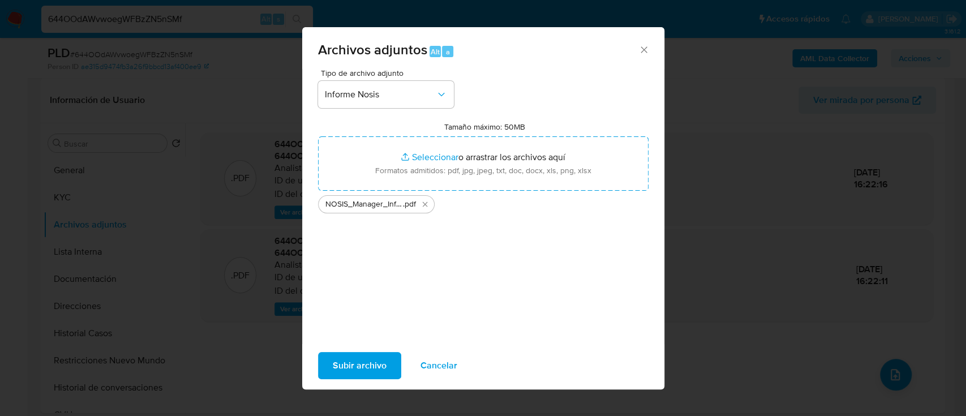
click at [353, 354] on span "Subir archivo" at bounding box center [360, 365] width 54 height 25
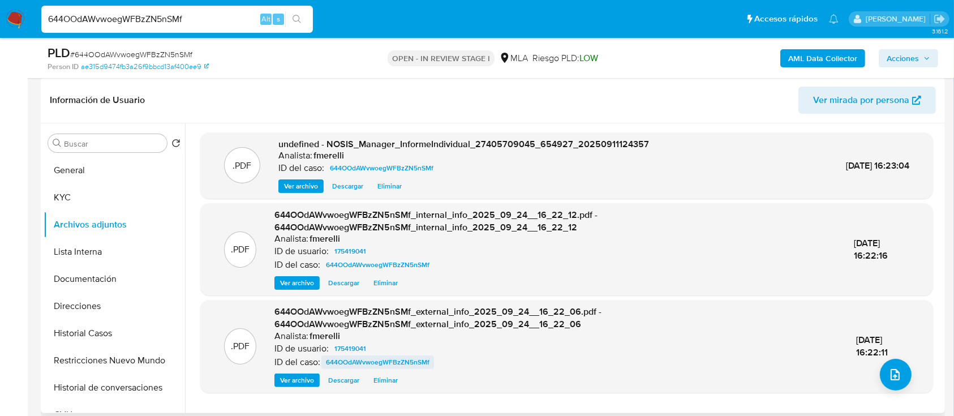
drag, startPoint x: 303, startPoint y: 188, endPoint x: 367, endPoint y: 358, distance: 181.2
click at [303, 188] on span "Ver archivo" at bounding box center [301, 185] width 34 height 11
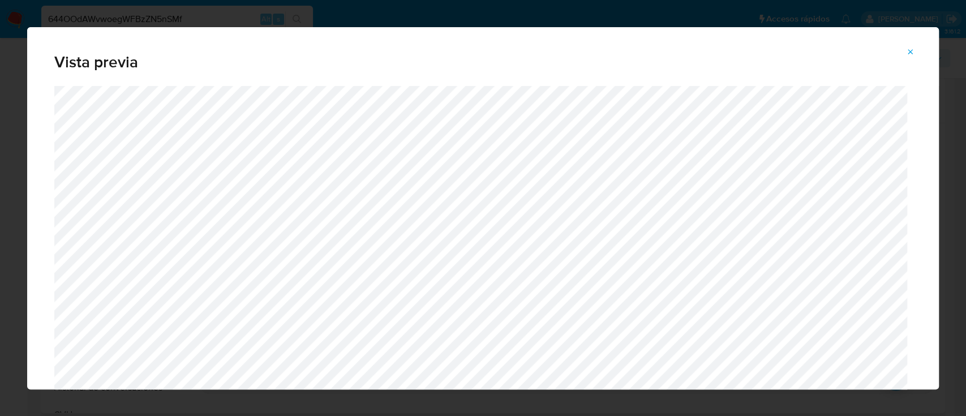
click at [908, 50] on icon "Attachment preview" at bounding box center [910, 52] width 9 height 9
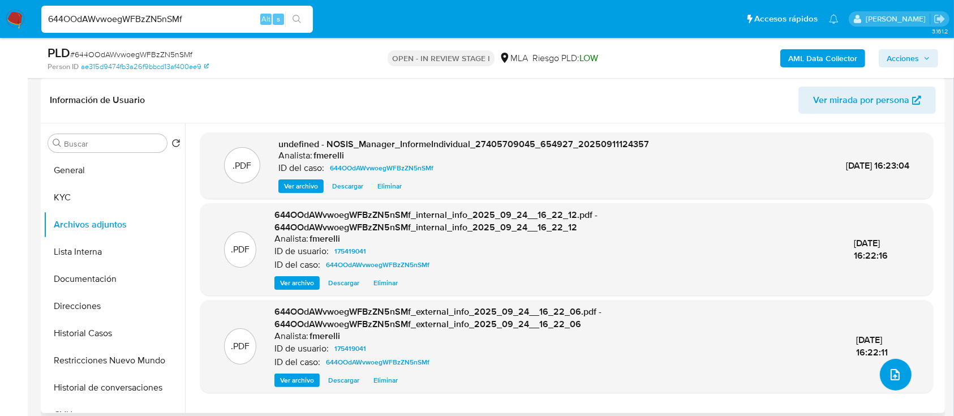
click at [888, 372] on icon "upload-file" at bounding box center [895, 375] width 14 height 14
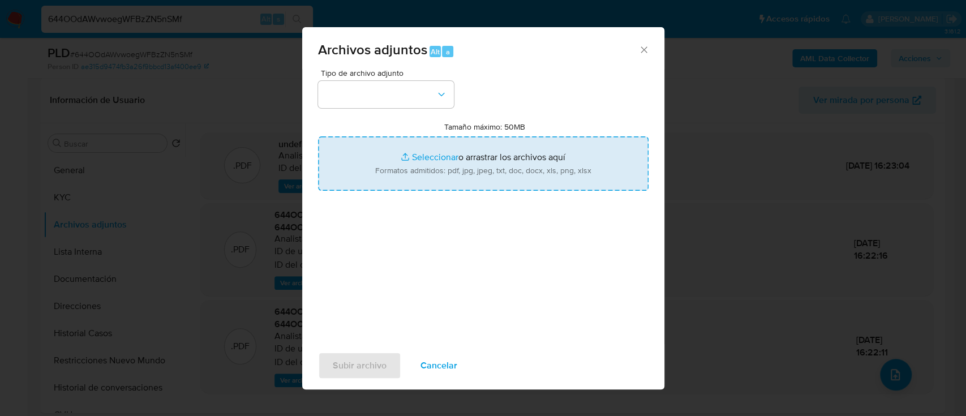
type input "C:\fakepath\Comprobantes emitidos de ARCA 2025.jpeg"
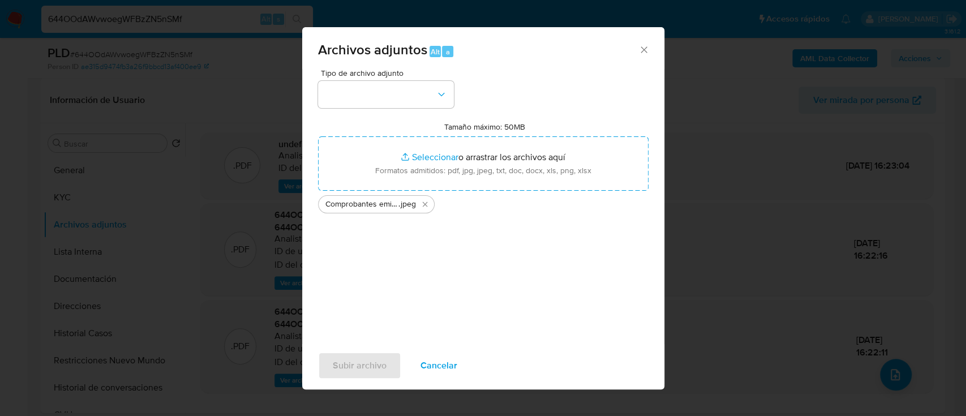
click at [410, 109] on div "Tipo de archivo adjunto Tamaño máximo: 50MB Seleccionar archivos Seleccionar o …" at bounding box center [483, 202] width 330 height 267
click at [414, 97] on button "button" at bounding box center [386, 94] width 136 height 27
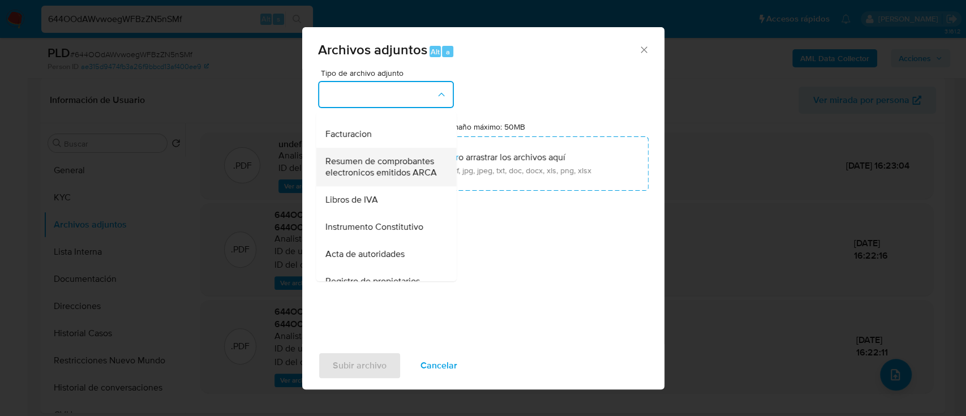
click at [384, 178] on span "Resumen de comprobantes electronicos emitidos ARCA" at bounding box center [382, 167] width 115 height 23
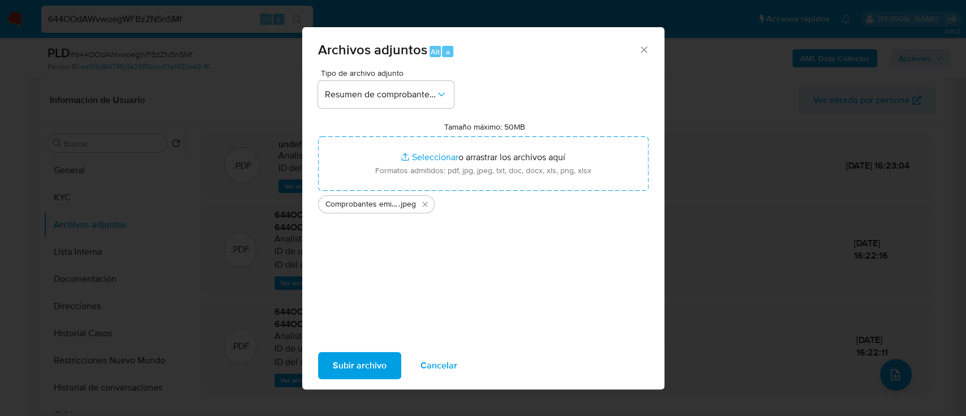
click at [342, 363] on span "Subir archivo" at bounding box center [360, 365] width 54 height 25
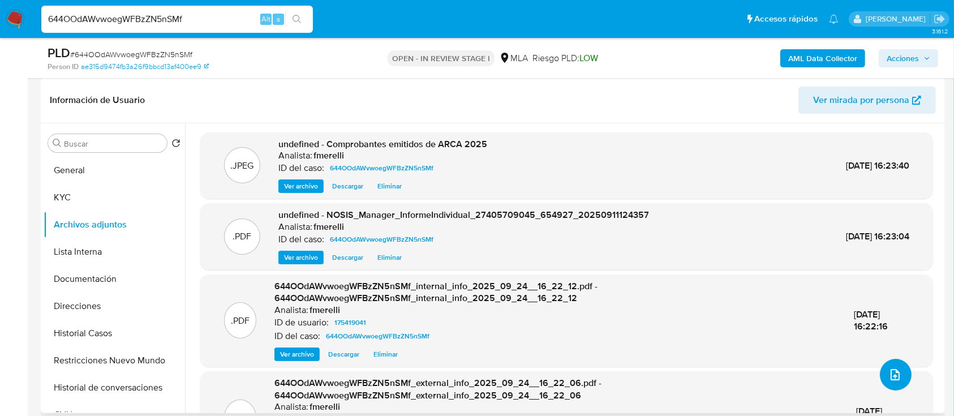
click at [882, 362] on button "upload-file" at bounding box center [896, 375] width 32 height 32
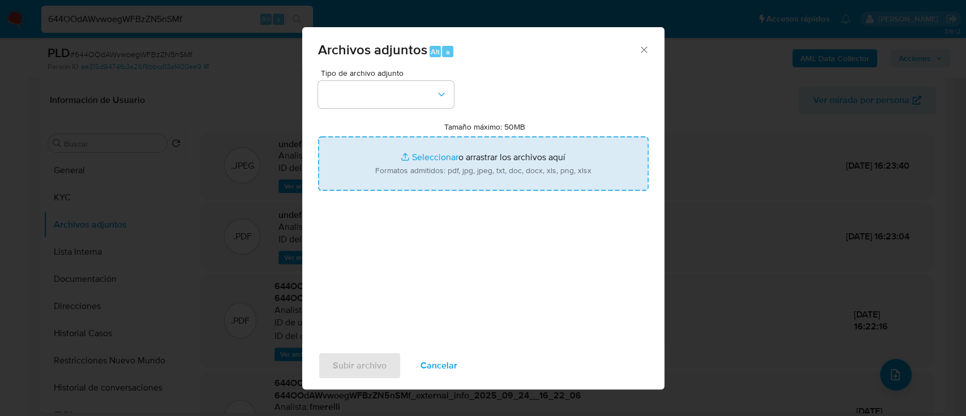
type input "C:\fakepath\Movimientos - User 175419041.xlsx"
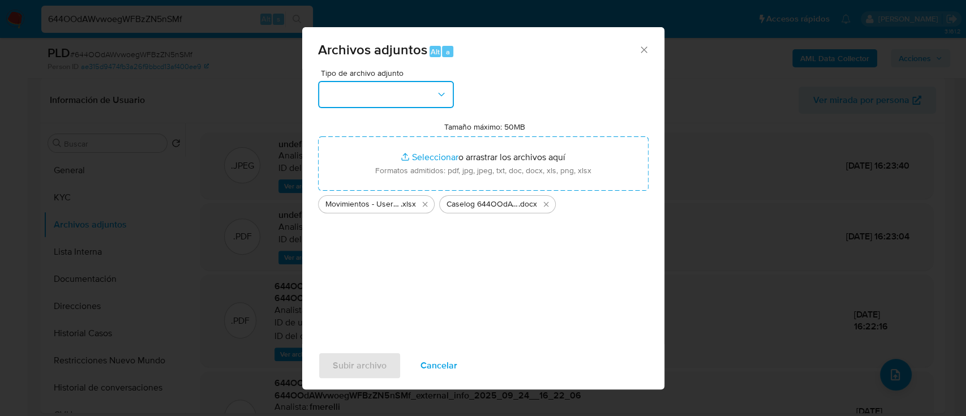
click at [393, 88] on button "button" at bounding box center [386, 94] width 136 height 27
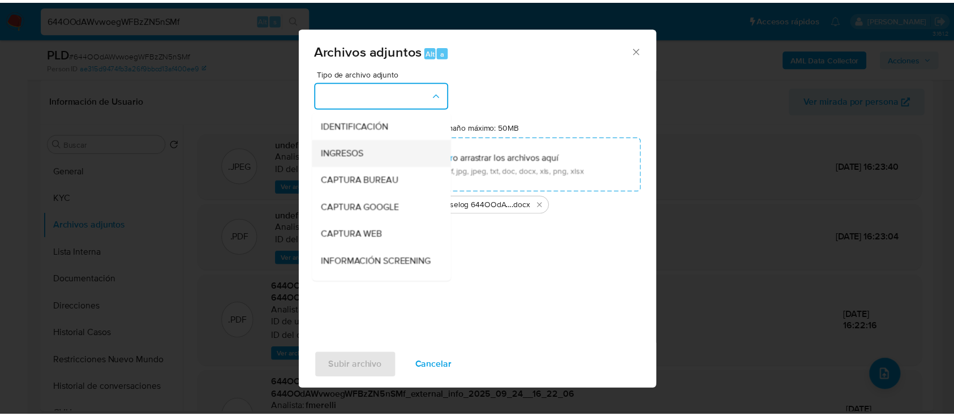
scroll to position [151, 0]
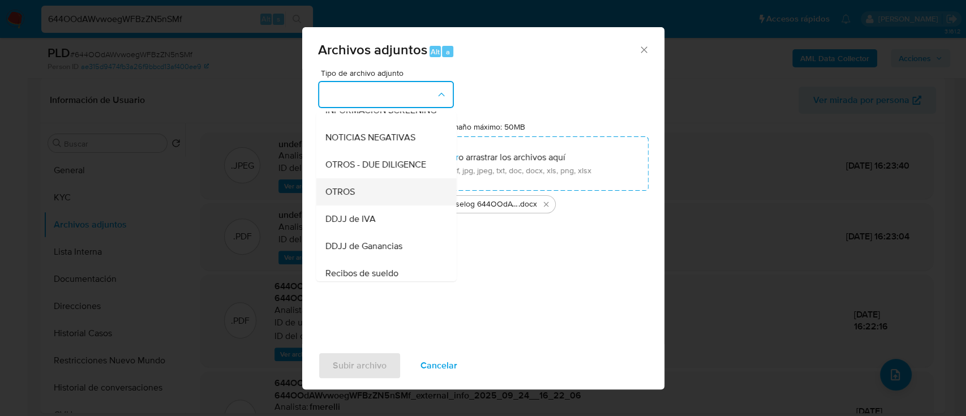
click at [379, 205] on div "OTROS" at bounding box center [382, 191] width 115 height 27
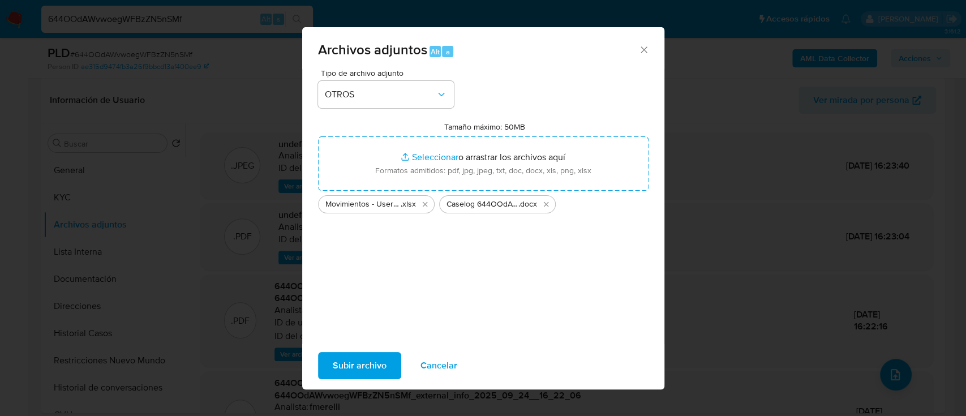
click at [358, 366] on span "Subir archivo" at bounding box center [360, 365] width 54 height 25
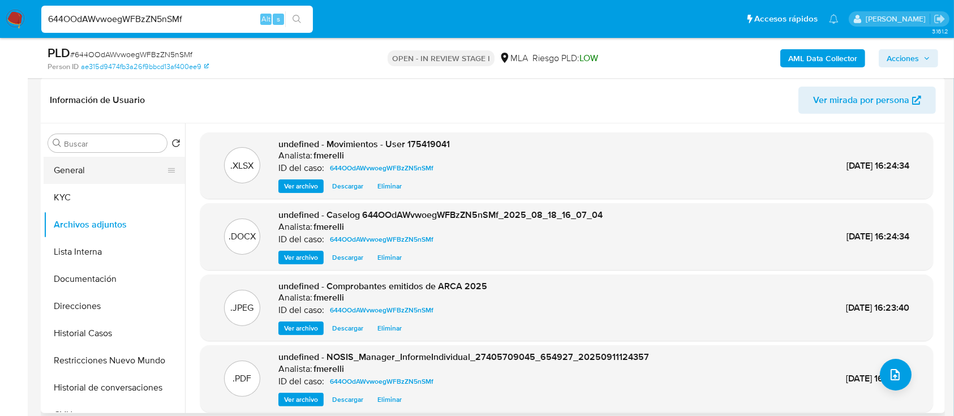
click at [113, 174] on button "General" at bounding box center [110, 170] width 132 height 27
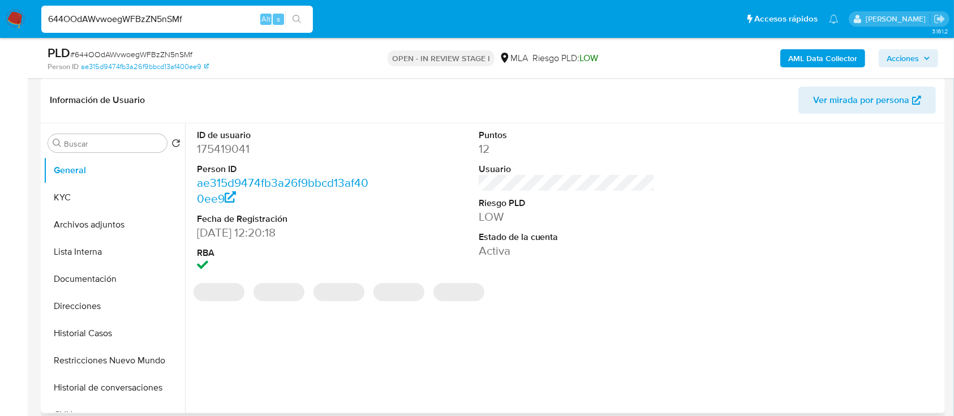
click at [231, 151] on dd "175419041" at bounding box center [285, 149] width 177 height 16
copy dd "175419041"
click at [134, 228] on button "Archivos adjuntos" at bounding box center [110, 224] width 132 height 27
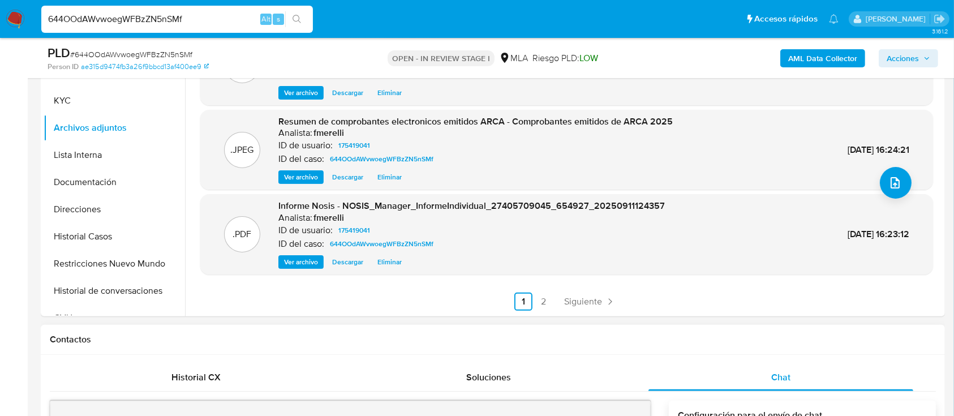
scroll to position [281, 0]
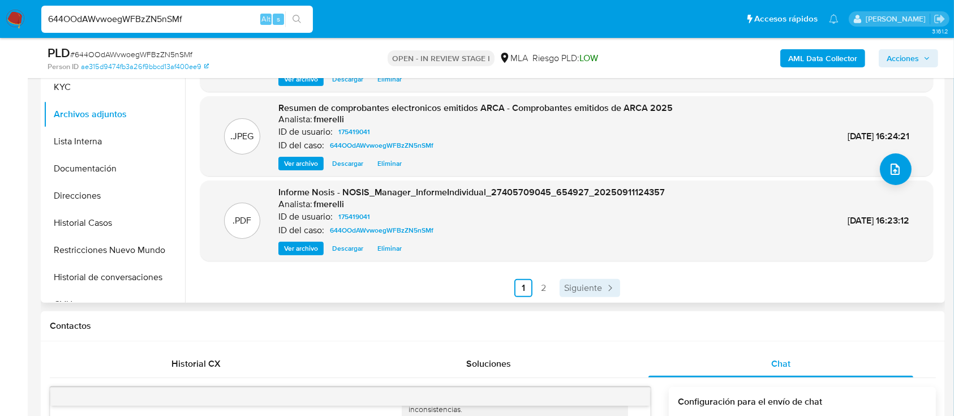
click at [592, 291] on span "Siguiente" at bounding box center [583, 287] width 38 height 9
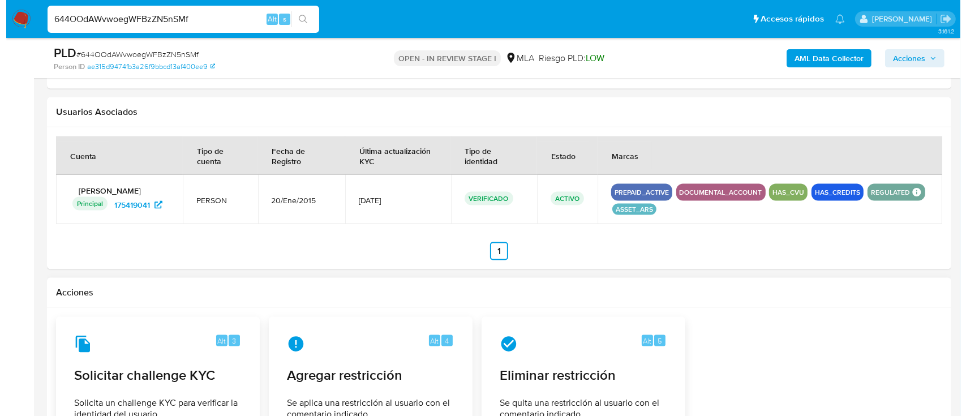
scroll to position [142, 0]
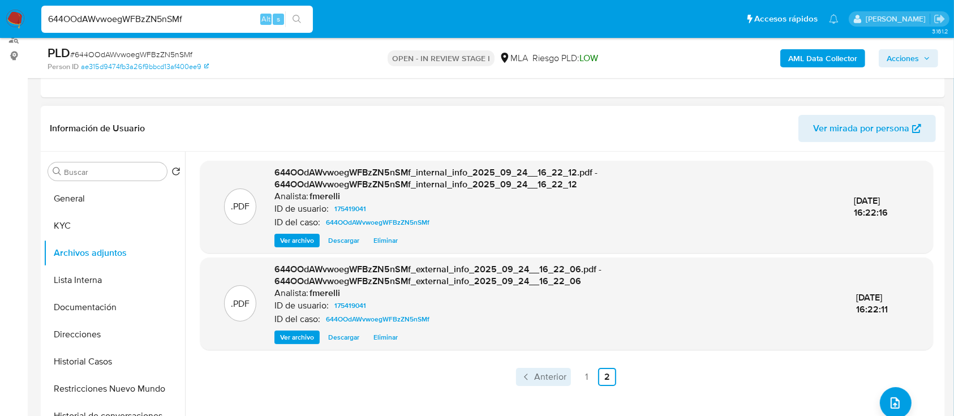
click at [552, 375] on span "Anterior" at bounding box center [550, 376] width 32 height 9
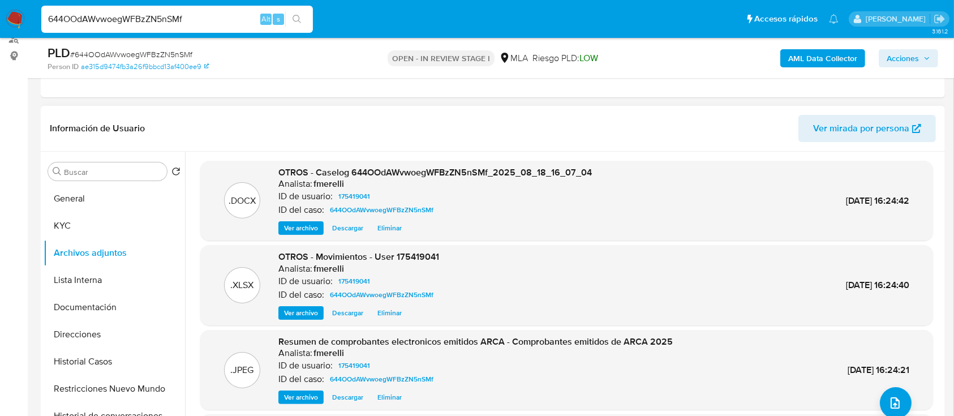
click at [313, 224] on span "Ver archivo" at bounding box center [301, 227] width 34 height 11
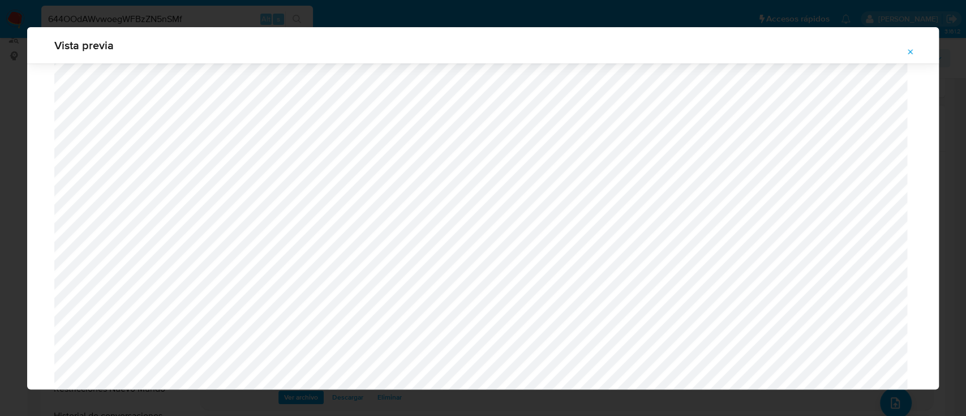
scroll to position [1182, 0]
click at [912, 50] on icon "Attachment preview" at bounding box center [910, 51] width 5 height 5
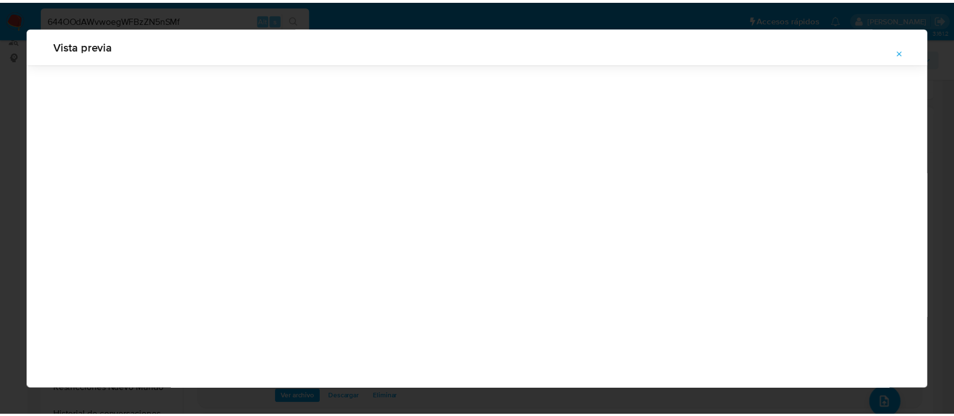
scroll to position [36, 0]
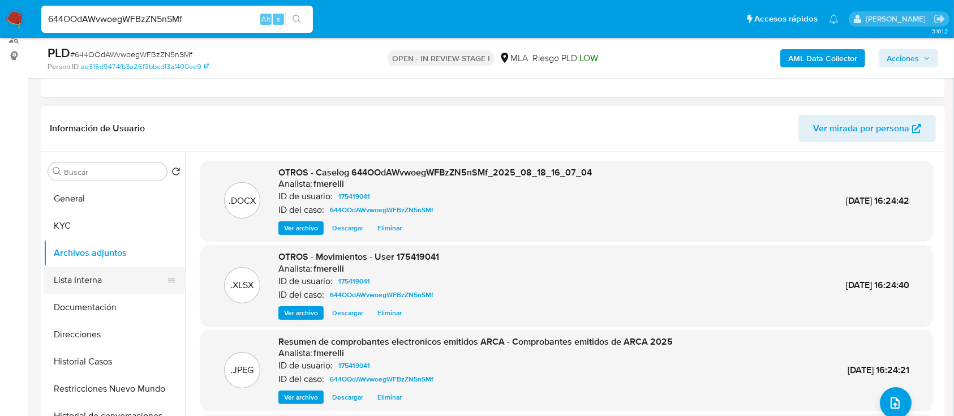
click at [78, 274] on button "Lista Interna" at bounding box center [110, 279] width 132 height 27
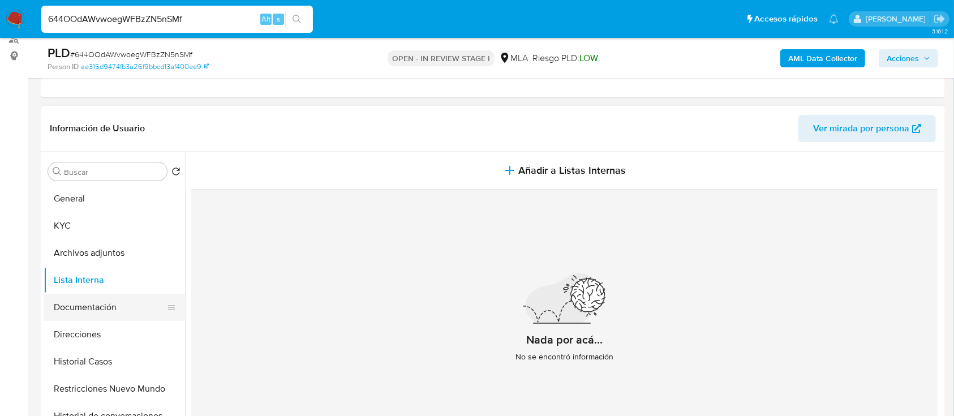
click at [94, 306] on button "Documentación" at bounding box center [110, 307] width 132 height 27
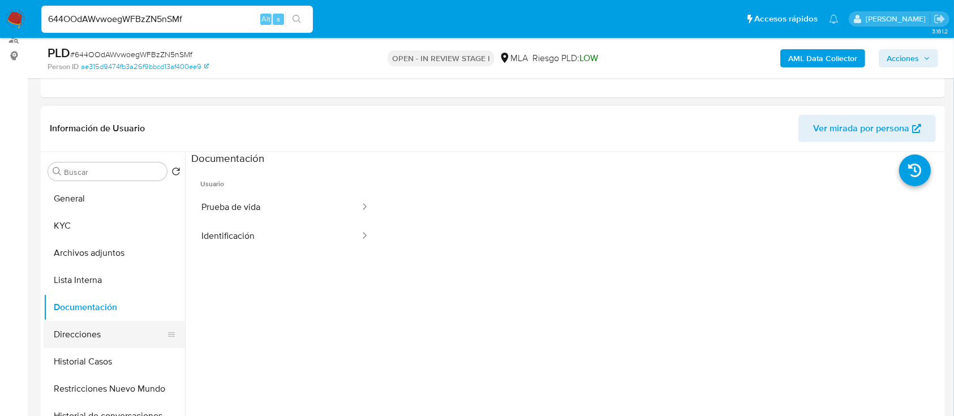
click at [71, 333] on button "Direcciones" at bounding box center [110, 334] width 132 height 27
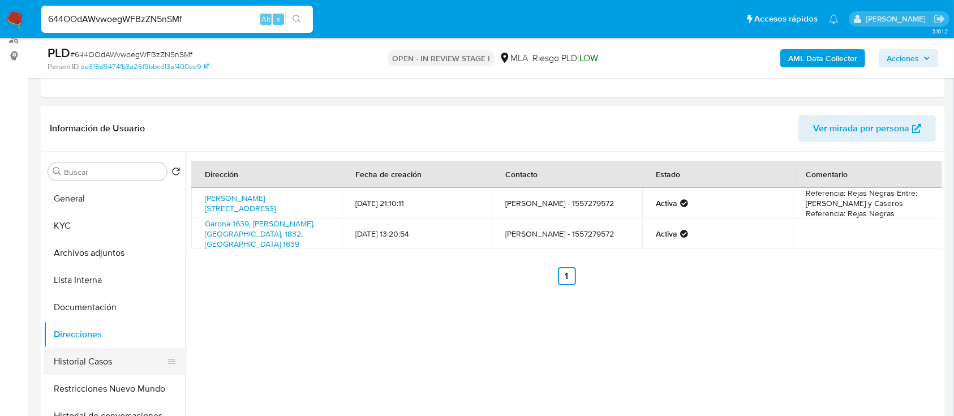
click at [77, 364] on button "Historial Casos" at bounding box center [110, 361] width 132 height 27
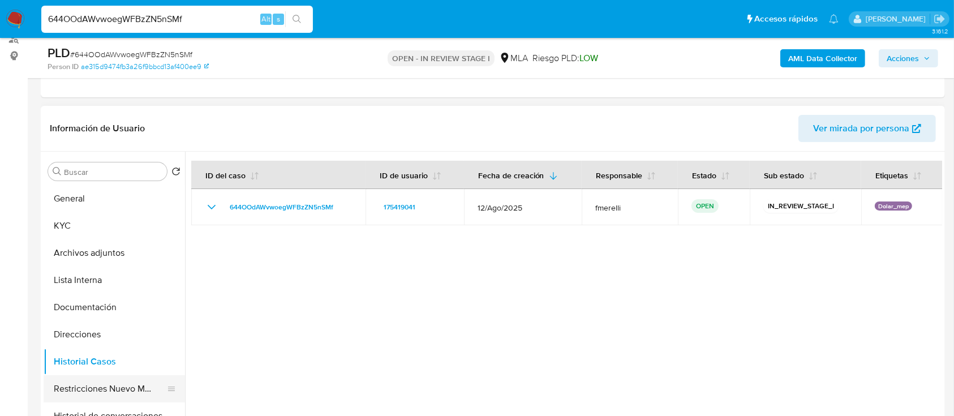
click at [104, 393] on button "Restricciones Nuevo Mundo" at bounding box center [110, 388] width 132 height 27
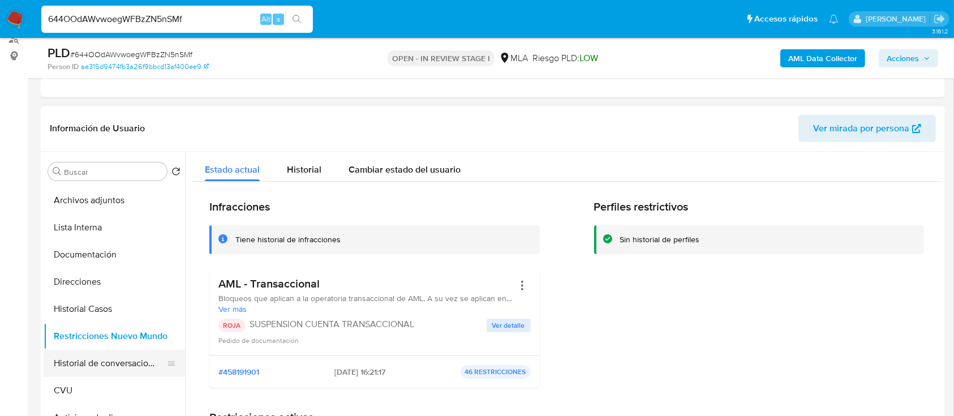
scroll to position [75, 0]
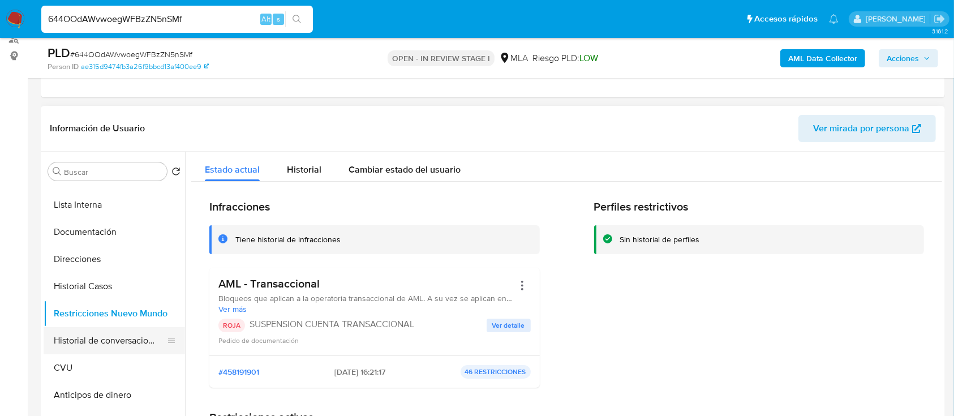
click at [100, 341] on button "Historial de conversaciones" at bounding box center [110, 340] width 132 height 27
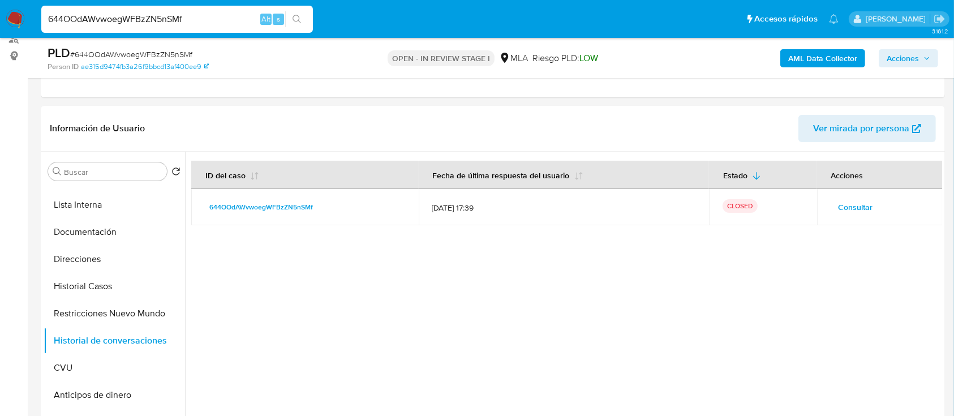
click at [902, 53] on span "Acciones" at bounding box center [903, 58] width 32 height 18
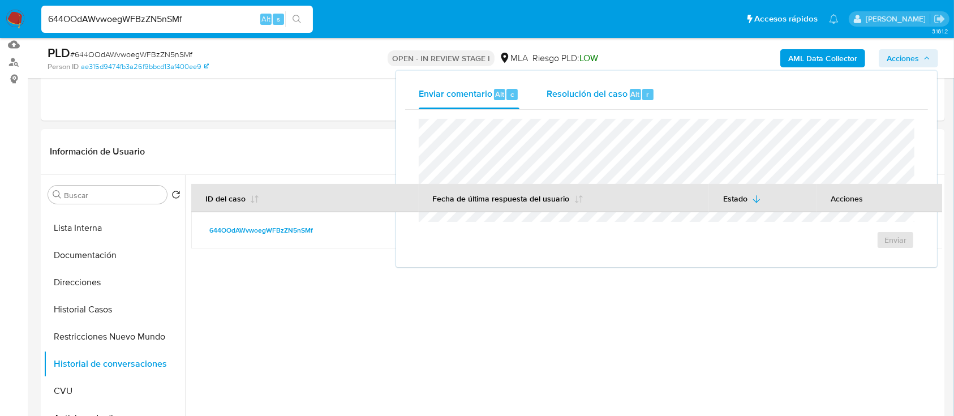
scroll to position [142, 0]
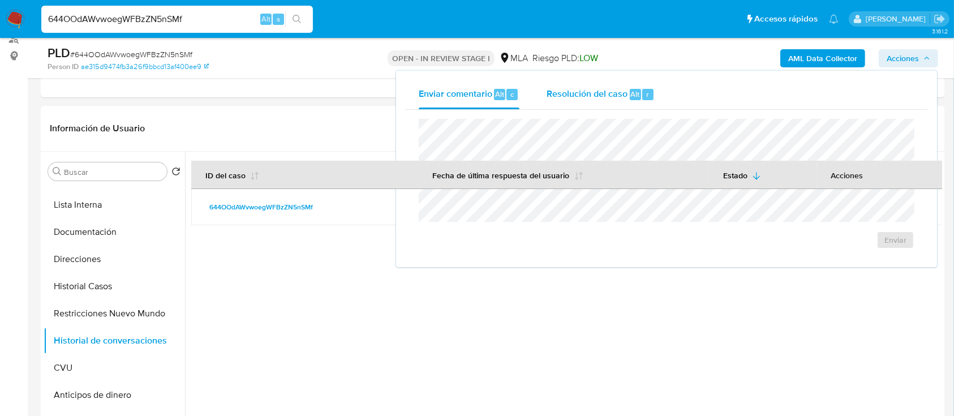
click at [622, 88] on span "Resolución del caso" at bounding box center [587, 93] width 81 height 13
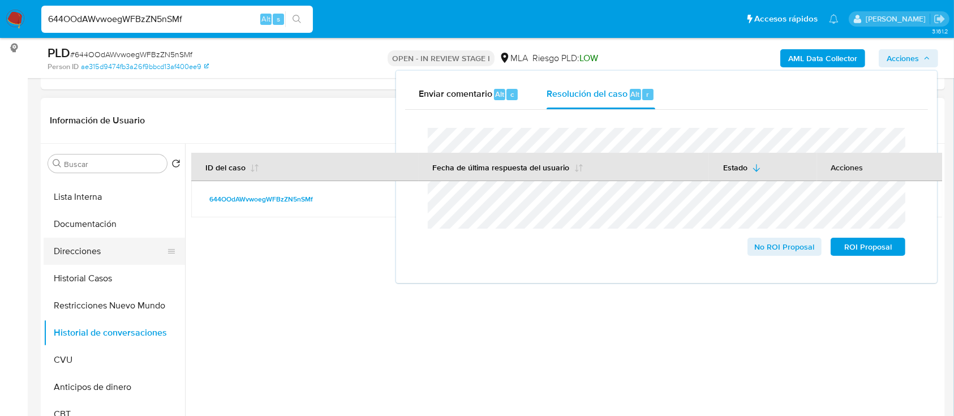
scroll to position [151, 0]
click at [122, 302] on button "Restricciones Nuevo Mundo" at bounding box center [110, 304] width 132 height 27
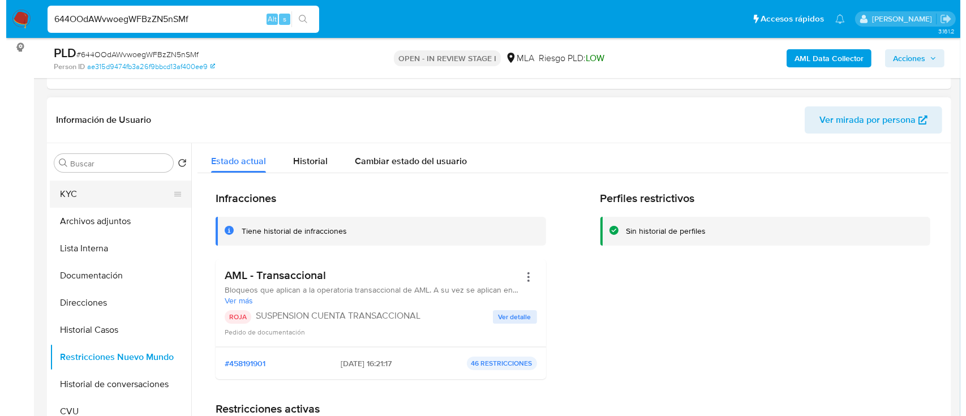
scroll to position [0, 0]
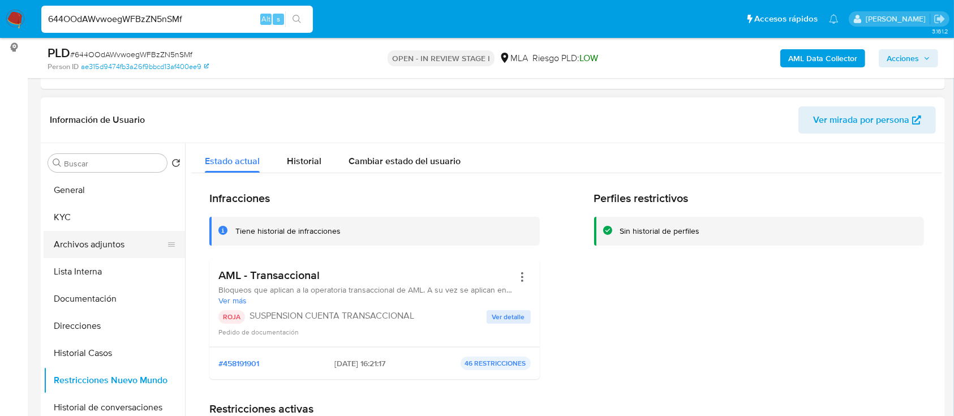
click at [121, 234] on button "Archivos adjuntos" at bounding box center [110, 244] width 132 height 27
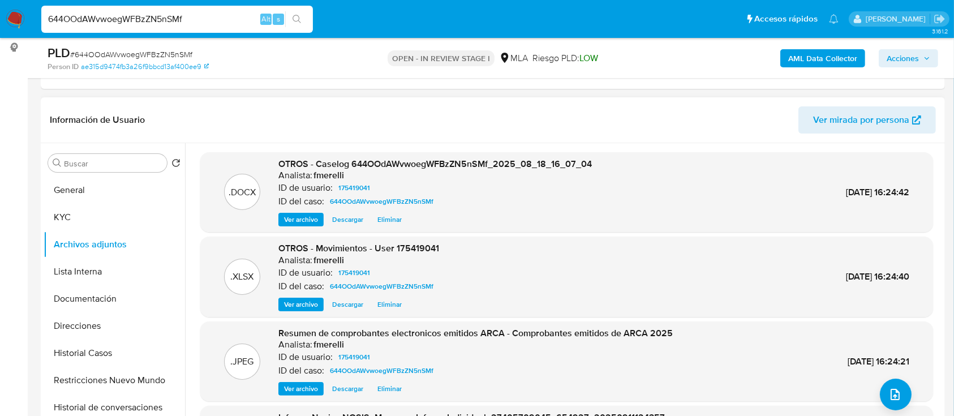
click at [304, 216] on span "Ver archivo" at bounding box center [301, 219] width 34 height 11
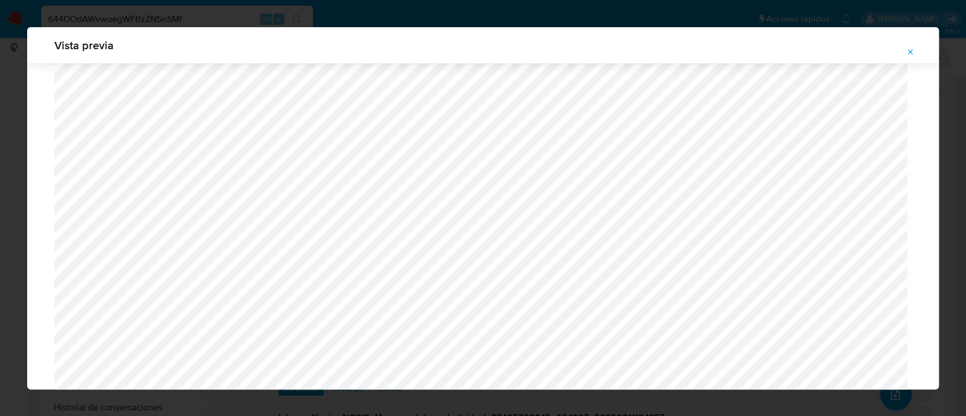
scroll to position [1107, 0]
click at [906, 53] on icon "Attachment preview" at bounding box center [910, 52] width 9 height 9
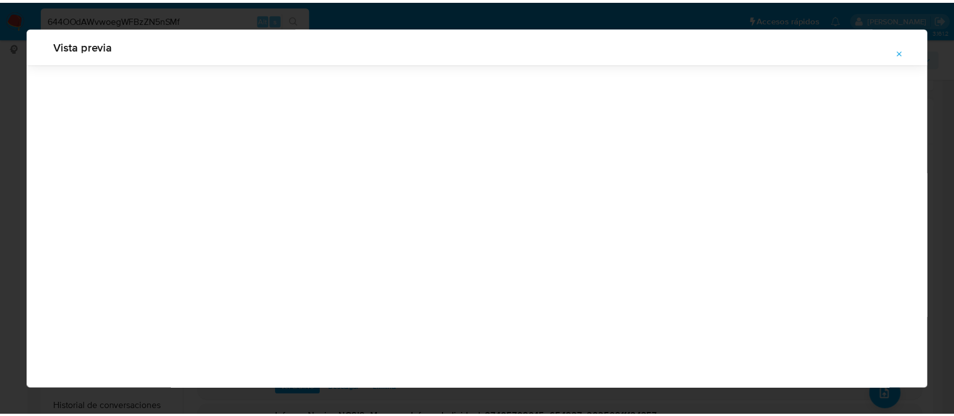
scroll to position [36, 0]
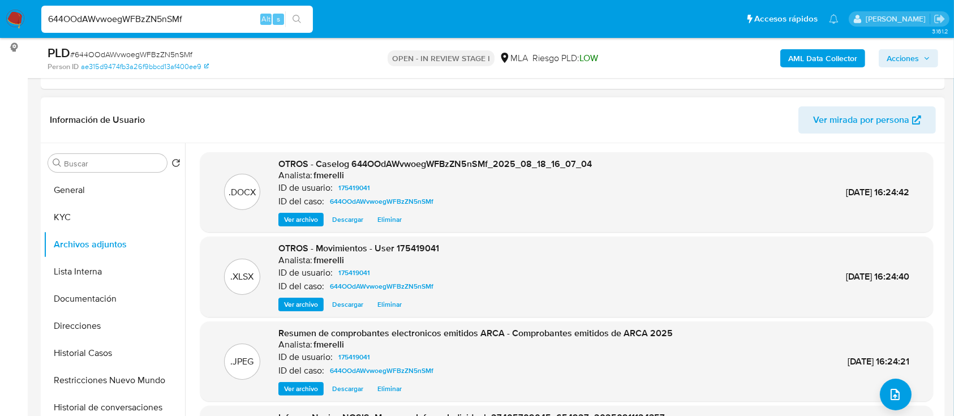
click at [909, 62] on span "Acciones" at bounding box center [903, 58] width 32 height 18
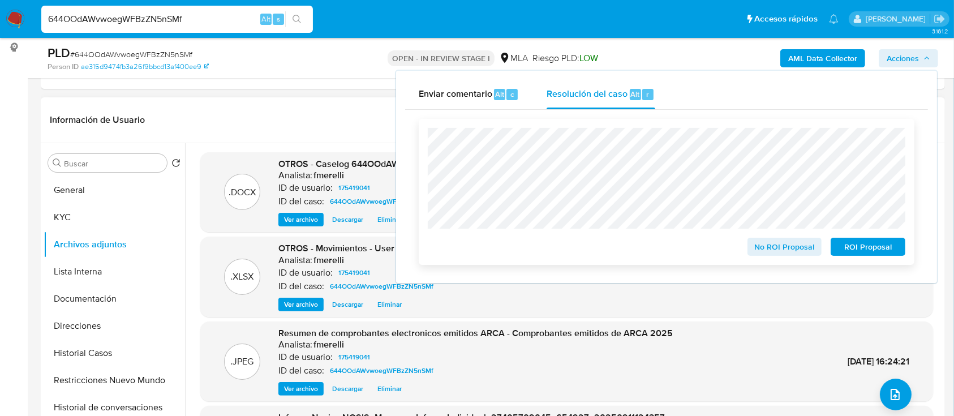
click at [865, 247] on span "ROI Proposal" at bounding box center [868, 247] width 59 height 16
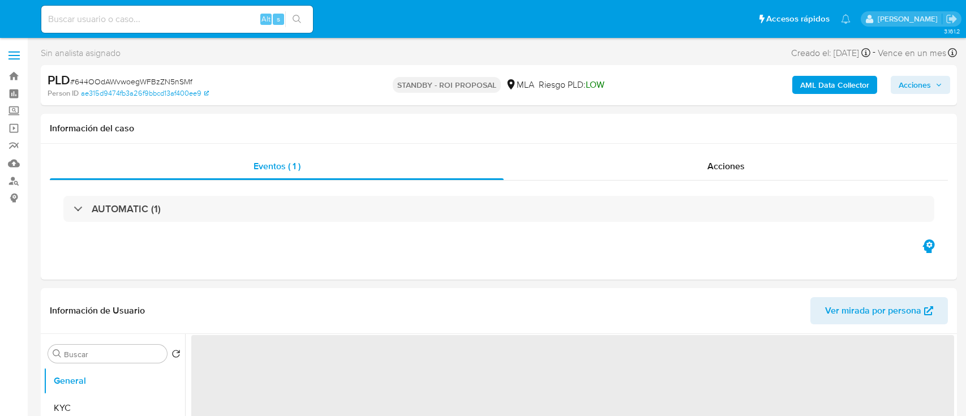
select select "10"
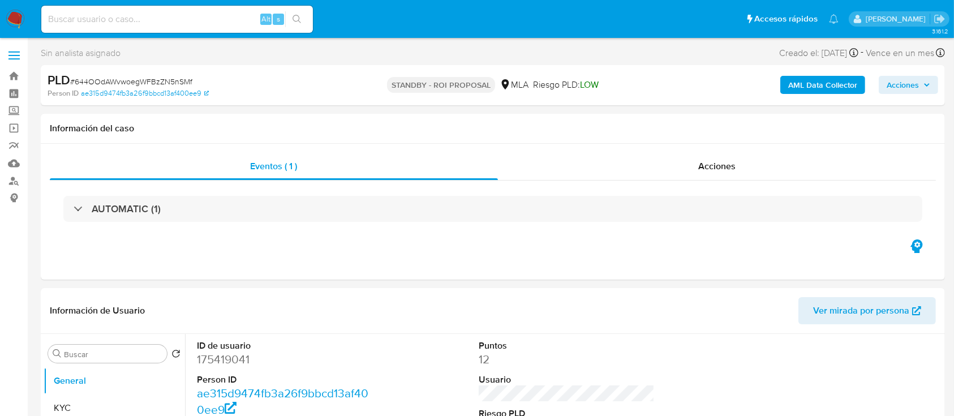
click at [6, 20] on img at bounding box center [15, 19] width 19 height 19
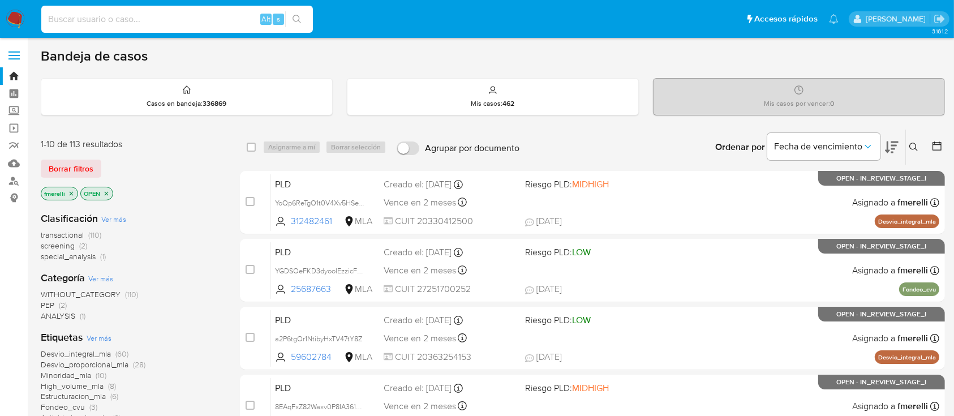
click at [223, 20] on input at bounding box center [177, 19] width 272 height 15
paste input "9hdO6xLJKIf6Tdwq4VEWLA1J"
type input "9hdO6xLJKIf6Tdwq4VEWLA1J"
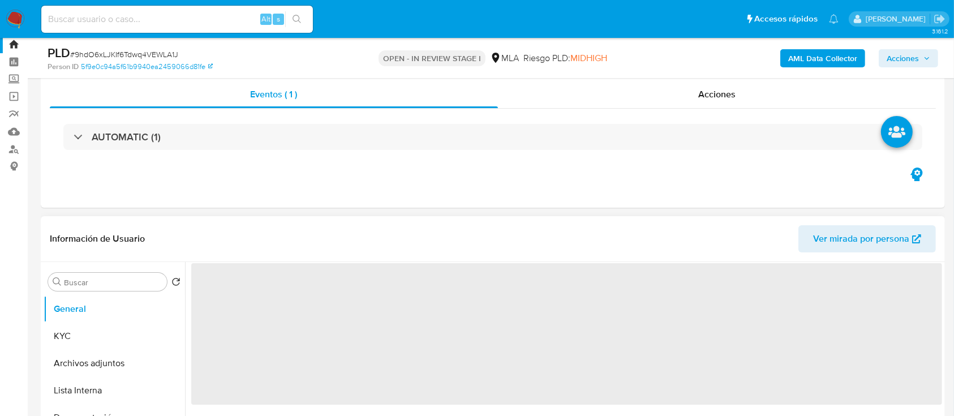
scroll to position [226, 0]
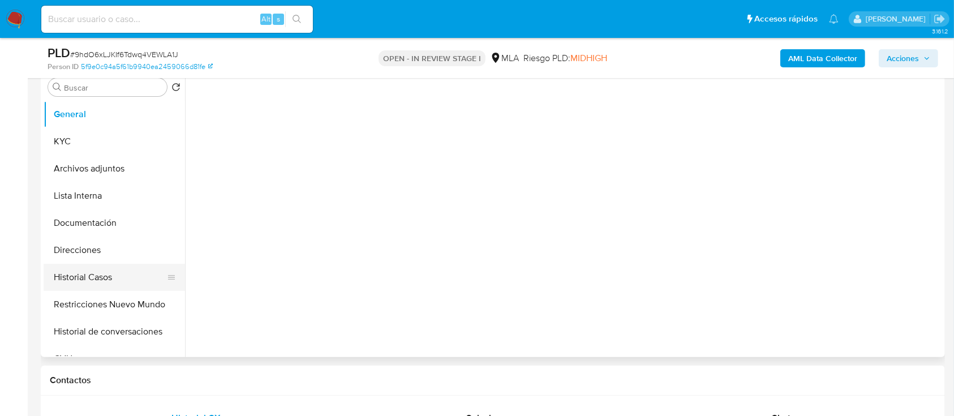
select select "10"
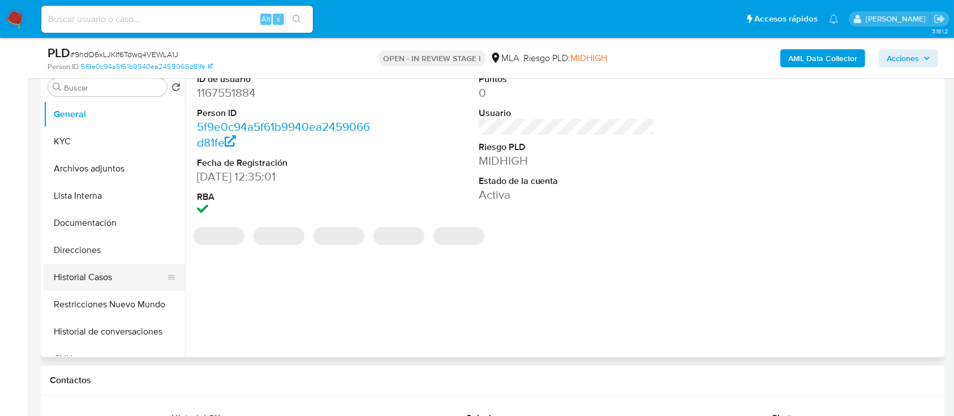
click at [119, 271] on button "Historial Casos" at bounding box center [110, 277] width 132 height 27
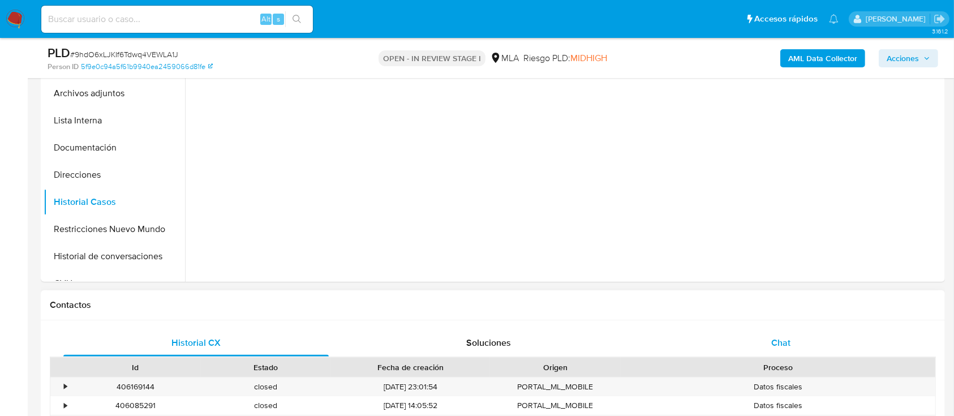
click at [733, 341] on div "Chat" at bounding box center [780, 342] width 265 height 27
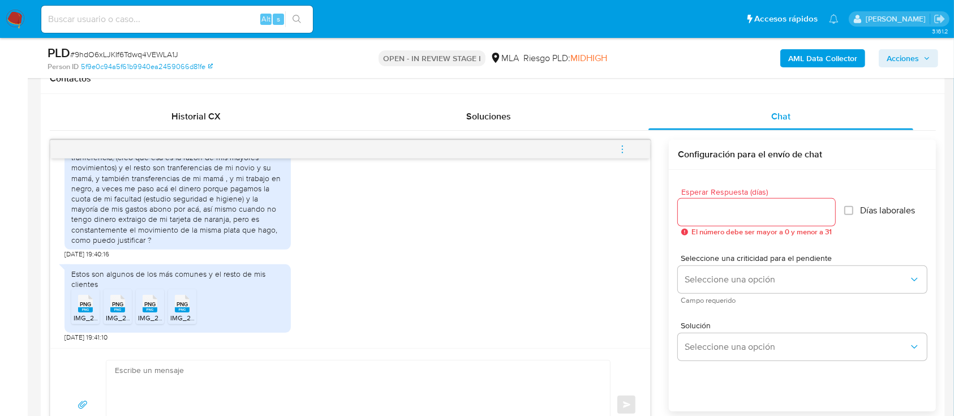
scroll to position [617, 0]
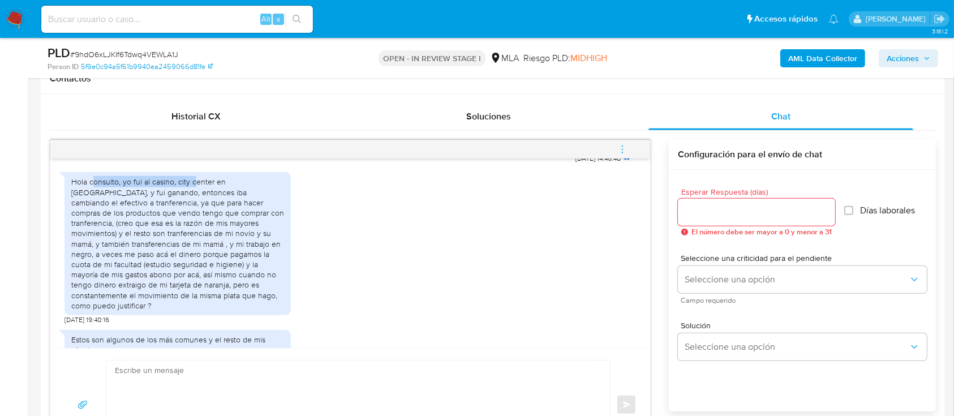
drag, startPoint x: 95, startPoint y: 200, endPoint x: 192, endPoint y: 199, distance: 97.3
click at [192, 199] on div "Hola consulto, yo fui al casino, city center en [GEOGRAPHIC_DATA], y fui ganand…" at bounding box center [177, 244] width 213 height 134
drag, startPoint x: 160, startPoint y: 225, endPoint x: 173, endPoint y: 226, distance: 13.0
click at [163, 225] on div "Hola consulto, yo fui al casino, city center en [GEOGRAPHIC_DATA], y fui ganand…" at bounding box center [177, 244] width 213 height 134
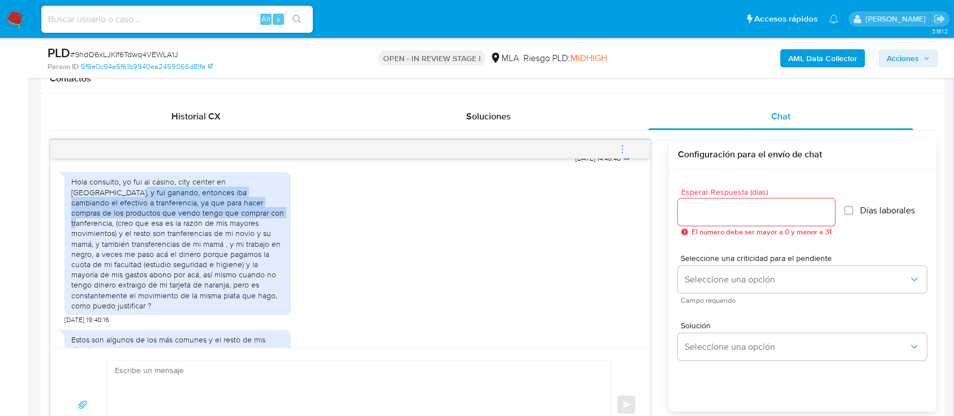
drag, startPoint x: 79, startPoint y: 214, endPoint x: 194, endPoint y: 234, distance: 116.6
click at [194, 234] on div "Hola consulto, yo fui al casino, city center en [GEOGRAPHIC_DATA], y fui ganand…" at bounding box center [177, 244] width 213 height 134
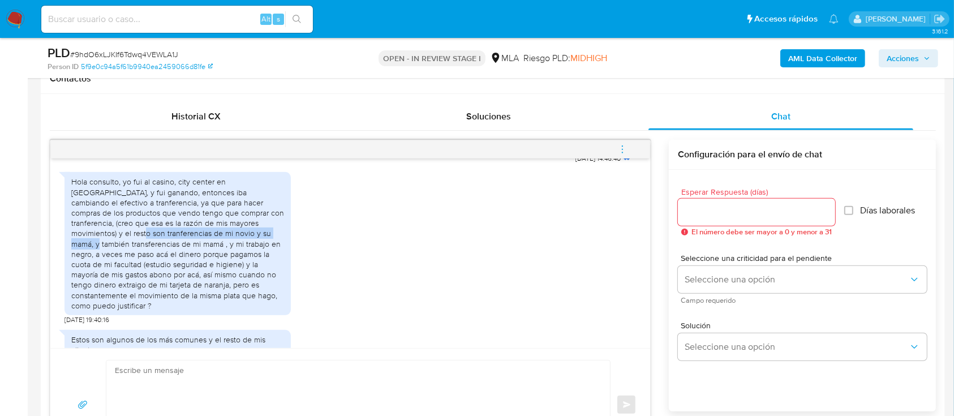
drag, startPoint x: 84, startPoint y: 251, endPoint x: 244, endPoint y: 253, distance: 160.7
click at [238, 253] on div "Hola consulto, yo fui al casino, city center en [GEOGRAPHIC_DATA], y fui ganand…" at bounding box center [177, 244] width 213 height 134
drag, startPoint x: 261, startPoint y: 253, endPoint x: 119, endPoint y: 260, distance: 141.6
click at [260, 253] on div "Hola consulto, yo fui al casino, city center en [GEOGRAPHIC_DATA], y fui ganand…" at bounding box center [177, 244] width 213 height 134
drag, startPoint x: 76, startPoint y: 263, endPoint x: 160, endPoint y: 266, distance: 83.8
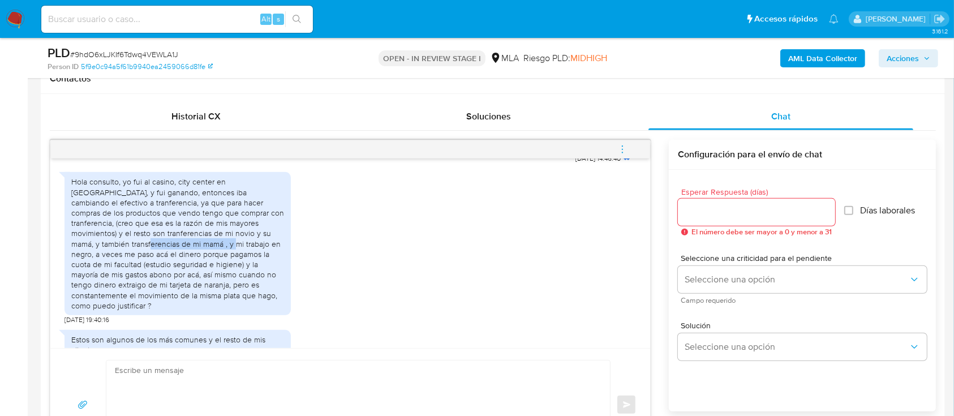
click at [160, 266] on div "Hola consulto, yo fui al casino, city center en [GEOGRAPHIC_DATA], y fui ganand…" at bounding box center [177, 244] width 213 height 134
drag, startPoint x: 175, startPoint y: 265, endPoint x: 183, endPoint y: 276, distance: 13.7
click at [181, 276] on div "Hola consulto, yo fui al casino, city center en [GEOGRAPHIC_DATA], y fui ganand…" at bounding box center [177, 244] width 213 height 134
drag, startPoint x: 124, startPoint y: 284, endPoint x: 295, endPoint y: 282, distance: 170.9
click at [295, 282] on div "Hola consulto, yo fui al casino, city center en [GEOGRAPHIC_DATA], y fui ganand…" at bounding box center [350, 245] width 571 height 158
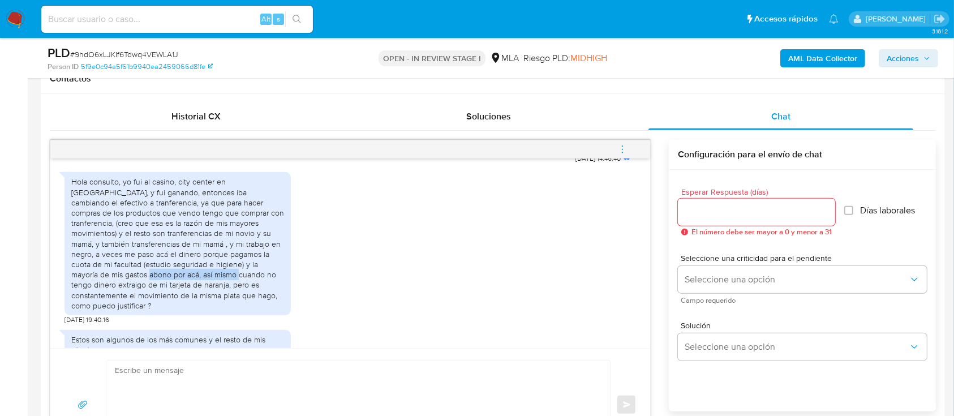
drag, startPoint x: 87, startPoint y: 299, endPoint x: 178, endPoint y: 293, distance: 91.3
click at [170, 293] on div "Hola consulto, yo fui al casino, city center en [GEOGRAPHIC_DATA], y fui ganand…" at bounding box center [177, 244] width 213 height 134
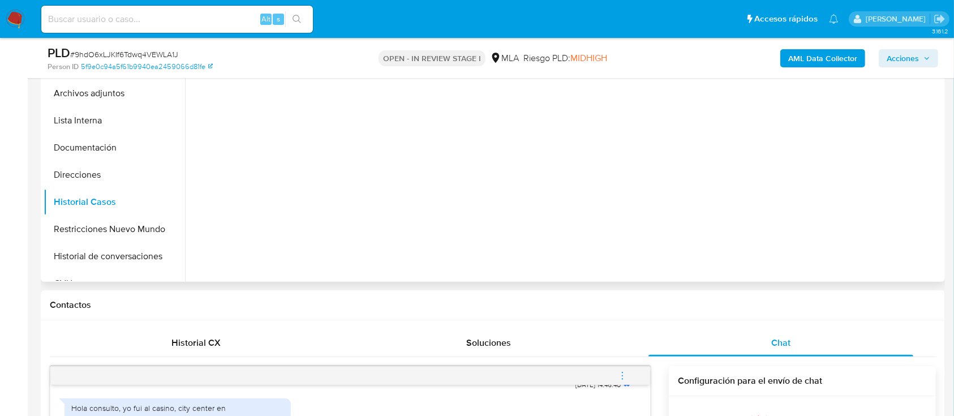
scroll to position [151, 0]
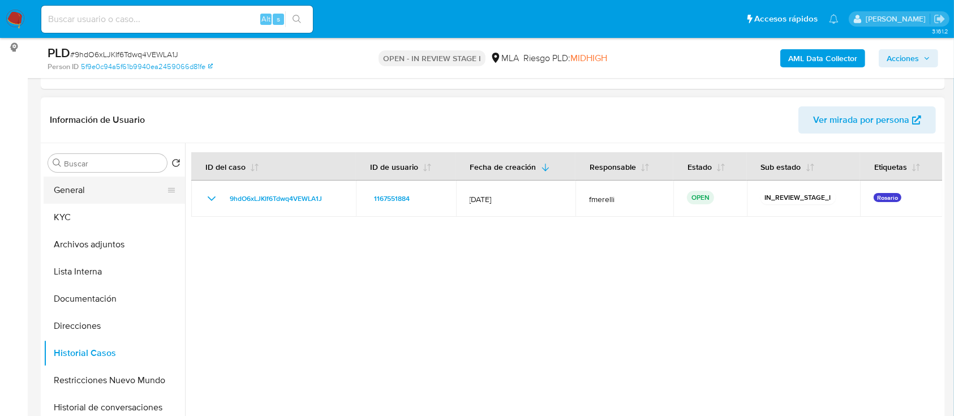
click at [111, 197] on button "General" at bounding box center [110, 190] width 132 height 27
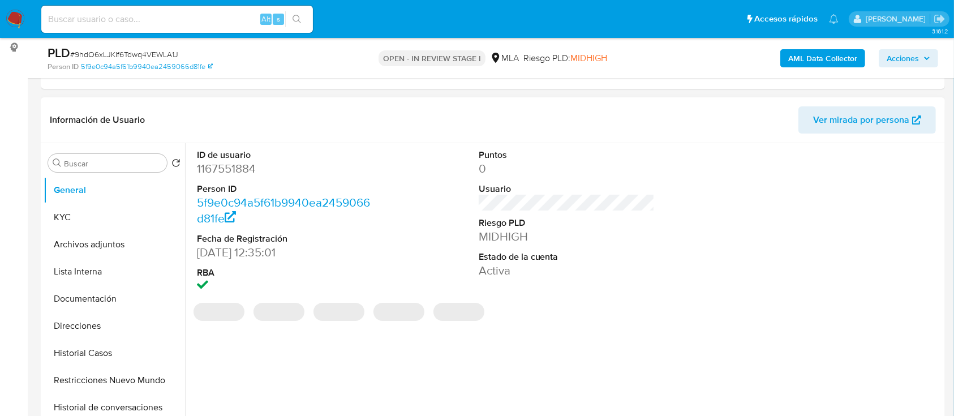
click at [213, 173] on dd "1167551884" at bounding box center [285, 169] width 177 height 16
copy dd "1167551884"
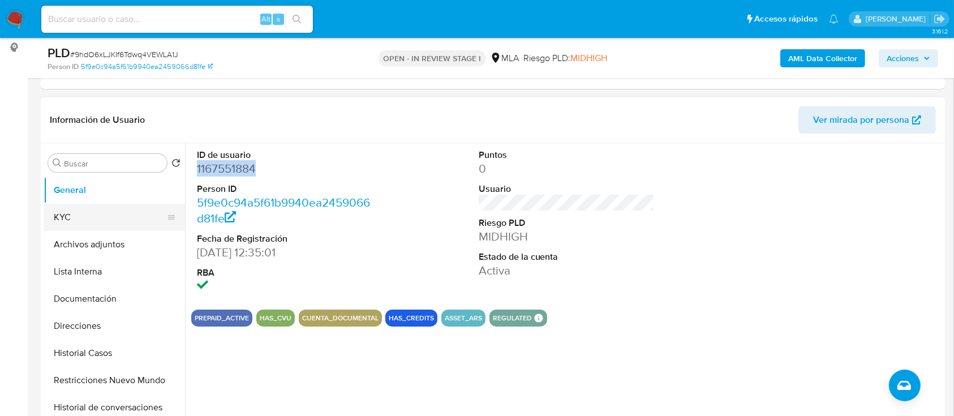
click at [111, 213] on button "KYC" at bounding box center [110, 217] width 132 height 27
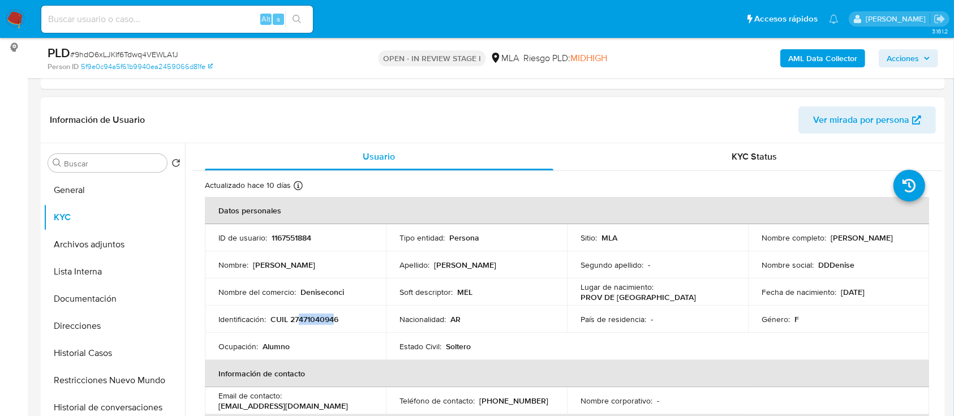
drag, startPoint x: 299, startPoint y: 317, endPoint x: 334, endPoint y: 317, distance: 35.1
click at [334, 317] on p "CUIL 27471040946" at bounding box center [304, 319] width 68 height 10
copy p "47104094"
click at [128, 296] on button "Documentación" at bounding box center [110, 298] width 132 height 27
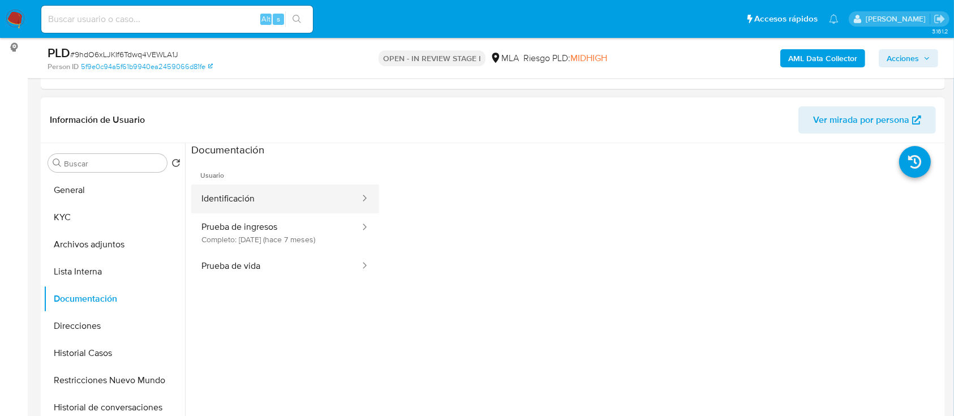
click at [278, 196] on button "Identificación" at bounding box center [276, 198] width 170 height 29
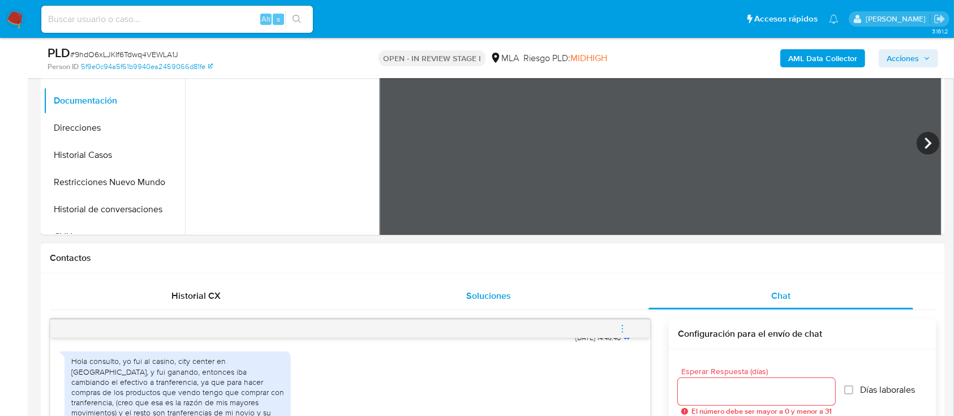
scroll to position [205, 0]
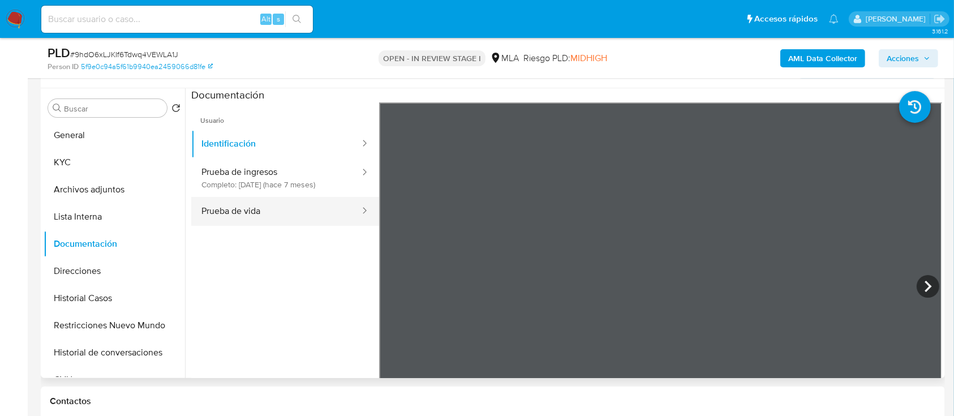
click at [307, 210] on button "Prueba de vida" at bounding box center [276, 211] width 170 height 29
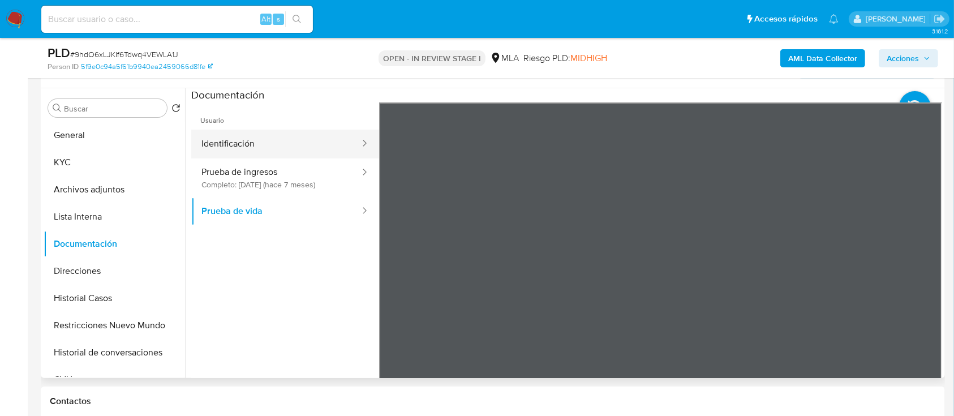
click at [269, 152] on button "Identificación" at bounding box center [276, 144] width 170 height 29
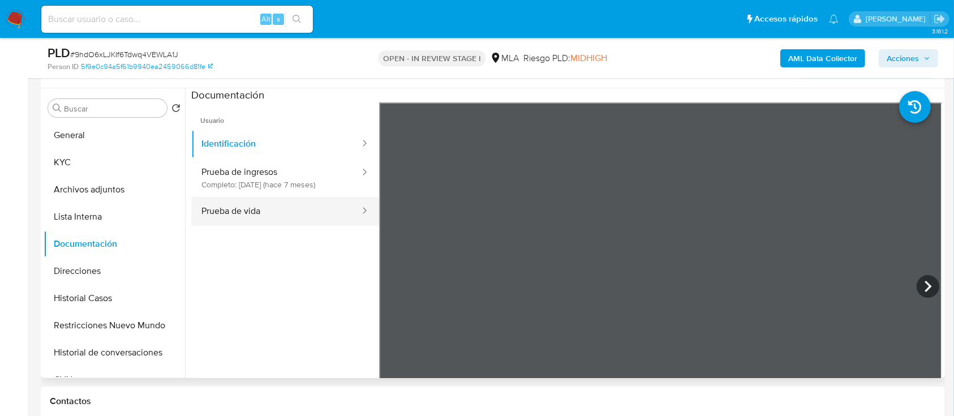
click at [306, 206] on button "Prueba de vida" at bounding box center [276, 211] width 170 height 29
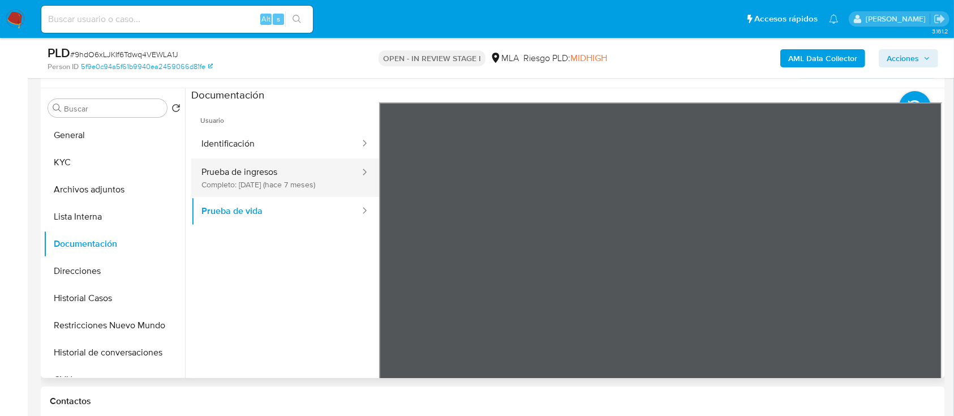
click at [309, 169] on button "Prueba de ingresos Completo: 17/02/2025 (hace 7 meses)" at bounding box center [276, 177] width 170 height 38
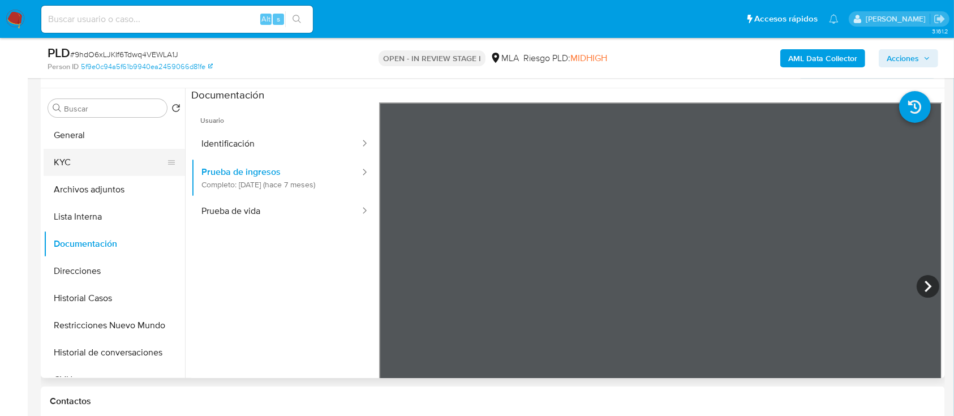
click at [121, 165] on button "KYC" at bounding box center [110, 162] width 132 height 27
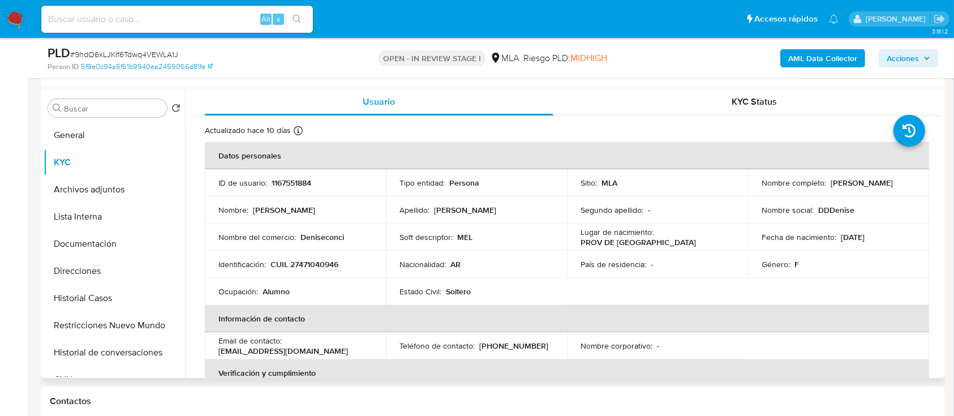
click at [314, 264] on p "CUIL 27471040946" at bounding box center [304, 264] width 68 height 10
click at [315, 264] on p "CUIL 27471040946" at bounding box center [304, 264] width 68 height 10
copy p "27471040946"
click at [325, 264] on p "CUIL 27471040946" at bounding box center [304, 264] width 68 height 10
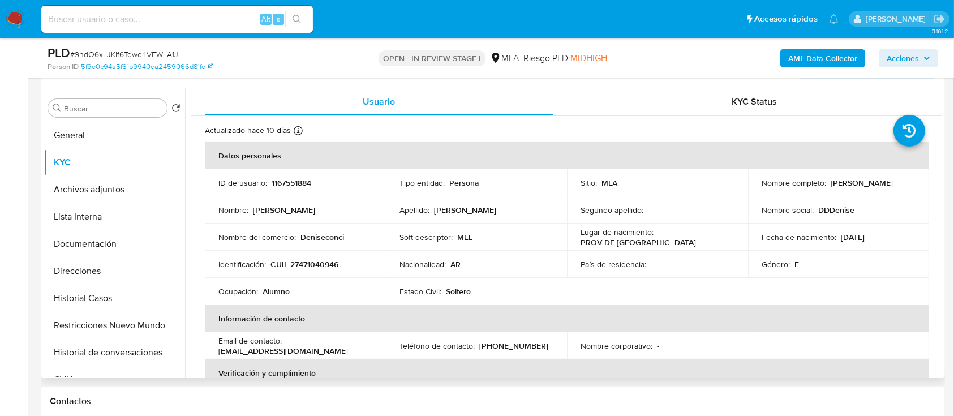
click at [295, 183] on p "1167551884" at bounding box center [292, 183] width 40 height 10
copy p "1167551884"
click at [332, 266] on p "CUIL 27471040946" at bounding box center [304, 264] width 68 height 10
click at [332, 265] on p "CUIL 27471040946" at bounding box center [304, 264] width 68 height 10
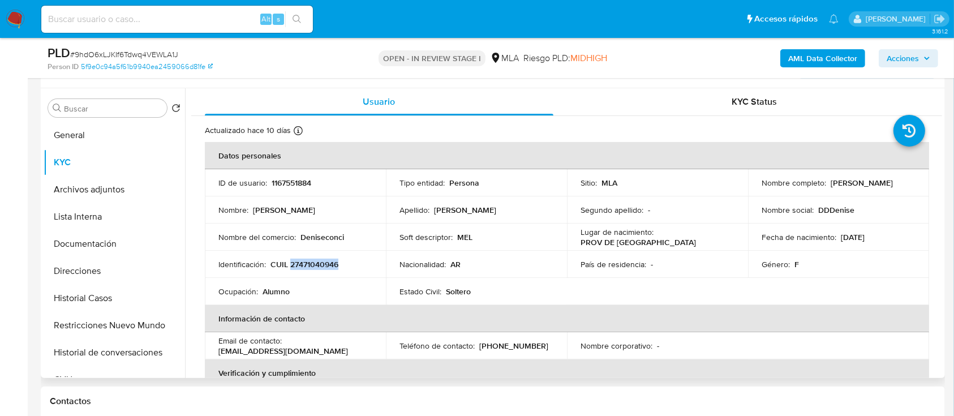
copy p "27471040946"
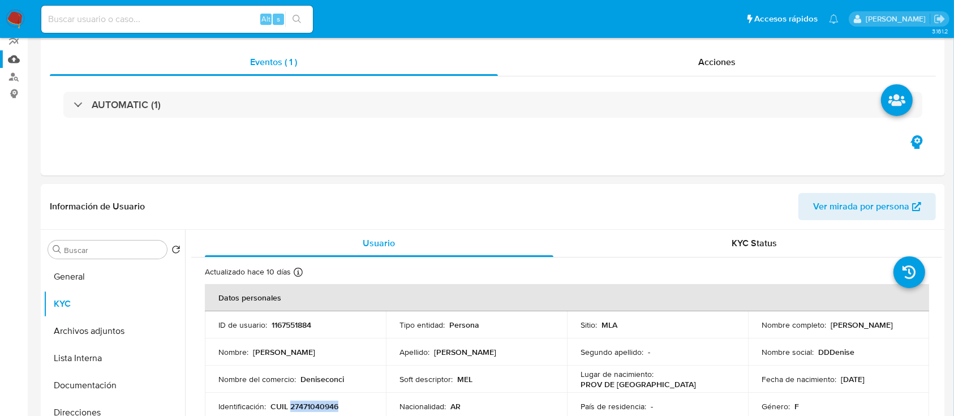
scroll to position [0, 0]
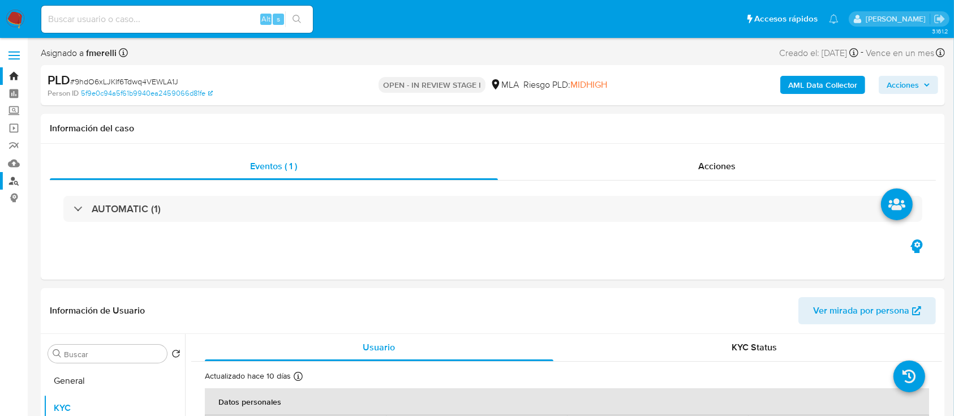
drag, startPoint x: 9, startPoint y: 180, endPoint x: 224, endPoint y: 84, distance: 235.8
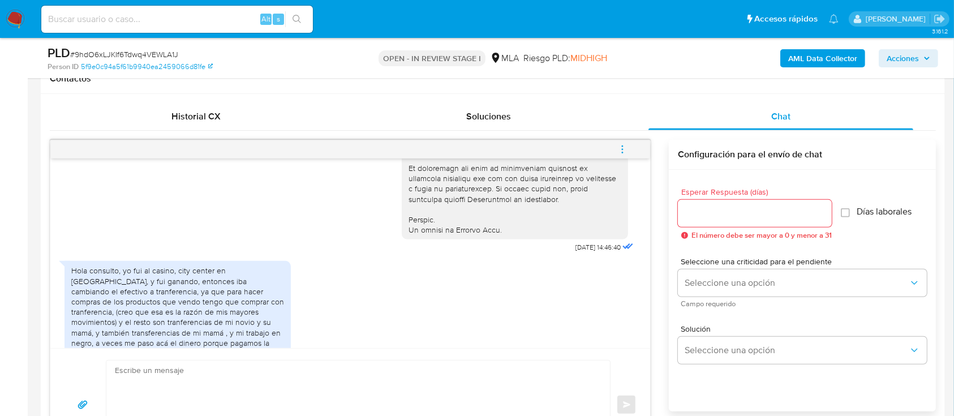
scroll to position [693, 0]
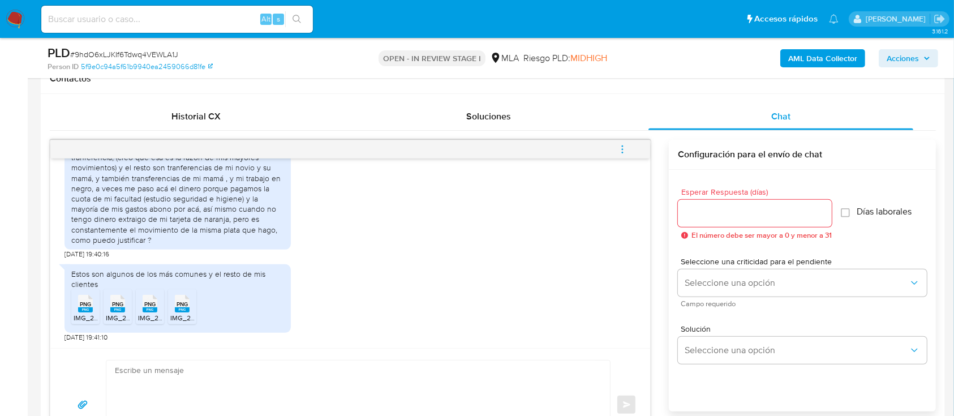
click at [83, 319] on span "IMG_2109.png" at bounding box center [96, 318] width 44 height 10
click at [114, 315] on span "IMG_2107.png" at bounding box center [127, 318] width 43 height 10
click at [137, 312] on li "PNG PNG IMG_2108.png" at bounding box center [150, 306] width 28 height 35
click at [184, 306] on span "PNG" at bounding box center [182, 303] width 11 height 7
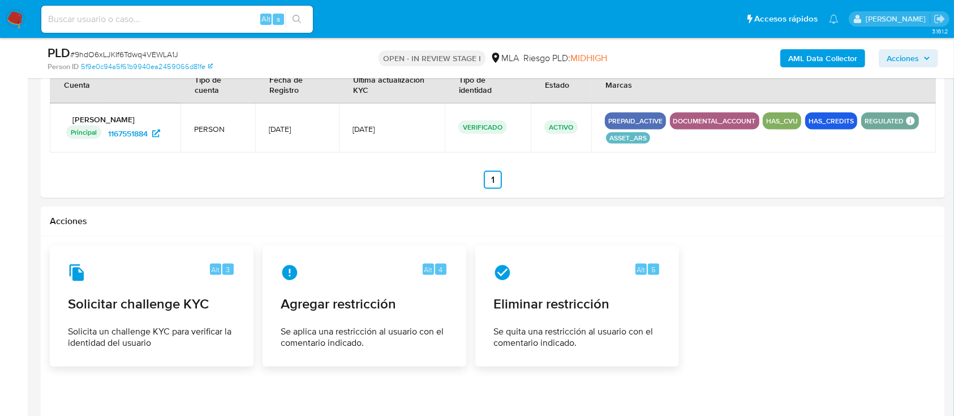
scroll to position [1541, 0]
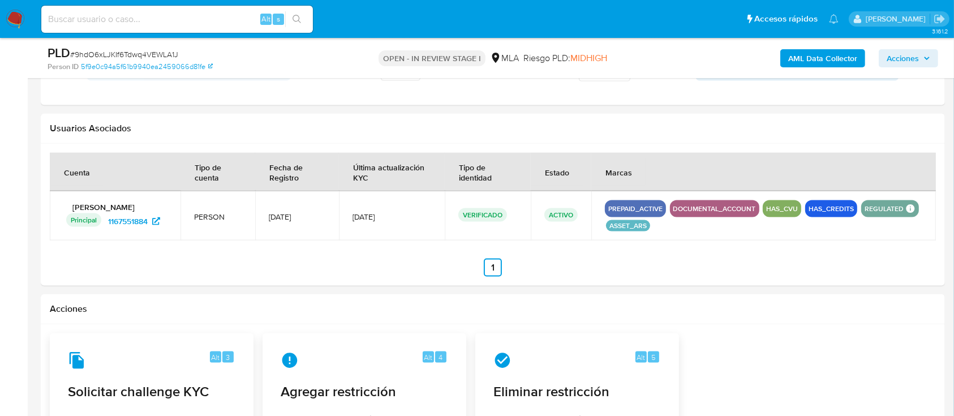
click at [184, 24] on input at bounding box center [177, 19] width 272 height 15
paste input "9hdO6xLJKIf6Tdwq4VEWLA1J"
type input "9hdO6xLJKIf6Tdwq4VEWLA1J}"
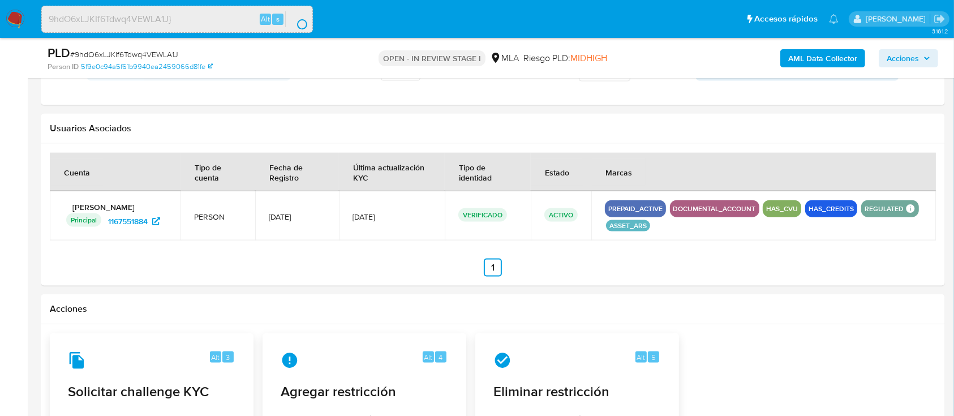
click at [184, 24] on input "9hdO6xLJKIf6Tdwq4VEWLA1J}" at bounding box center [177, 19] width 270 height 15
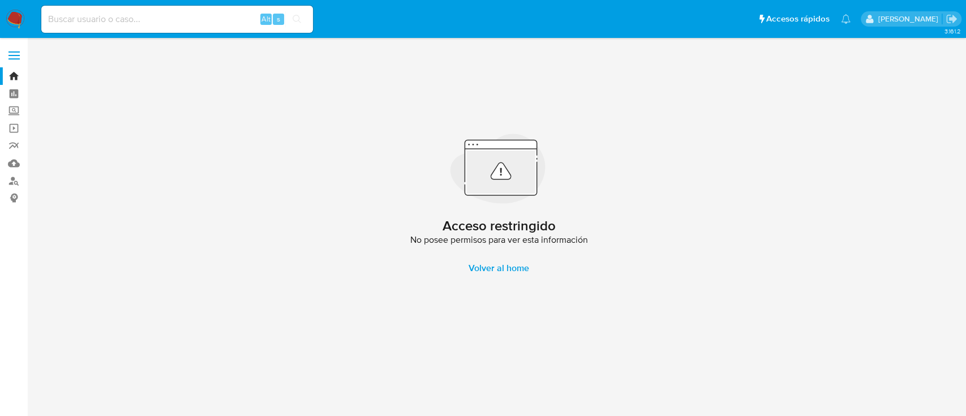
click at [184, 24] on input at bounding box center [177, 19] width 272 height 15
paste input "9hdO6xLJKIf6Tdwq4VEWLA1J"
type input "9hdO6xLJKIf6Tdwq4VEWLA1J"
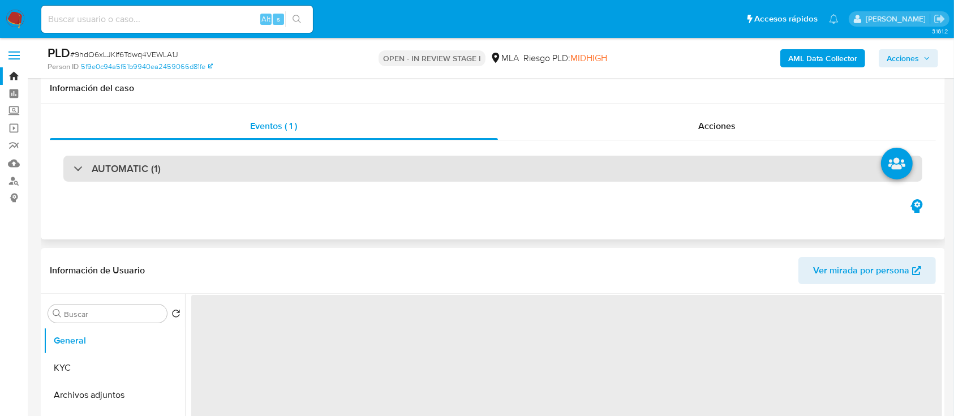
scroll to position [75, 0]
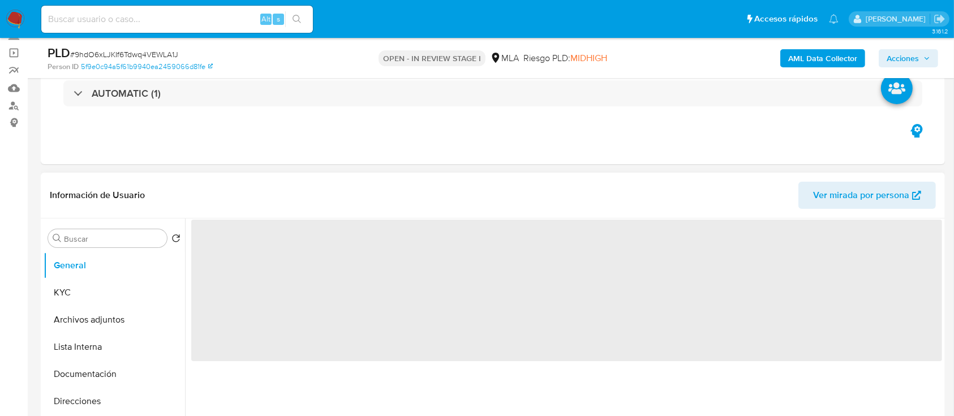
select select "10"
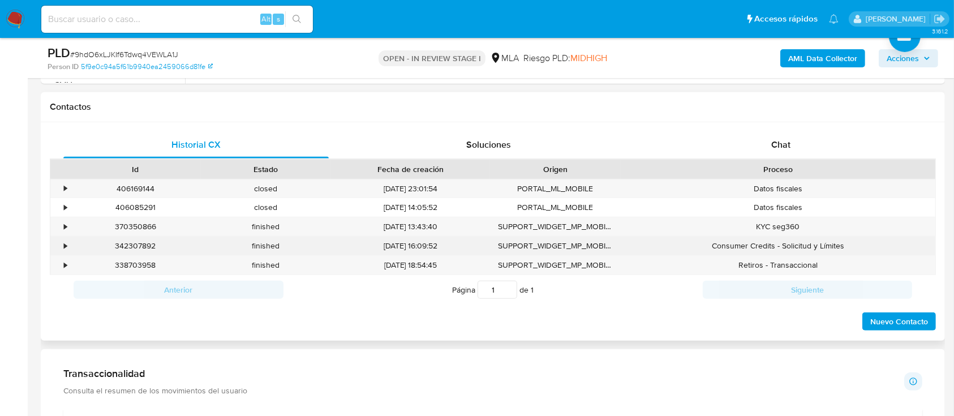
scroll to position [528, 0]
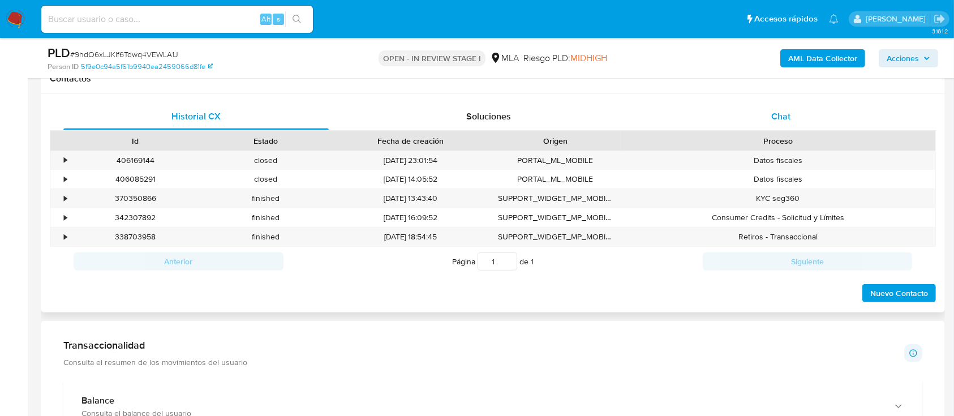
click at [799, 123] on div "Chat" at bounding box center [780, 116] width 265 height 27
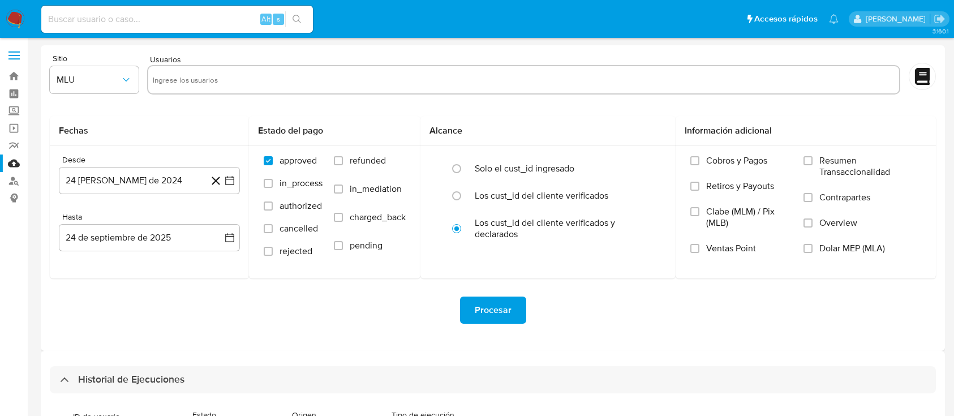
select select "10"
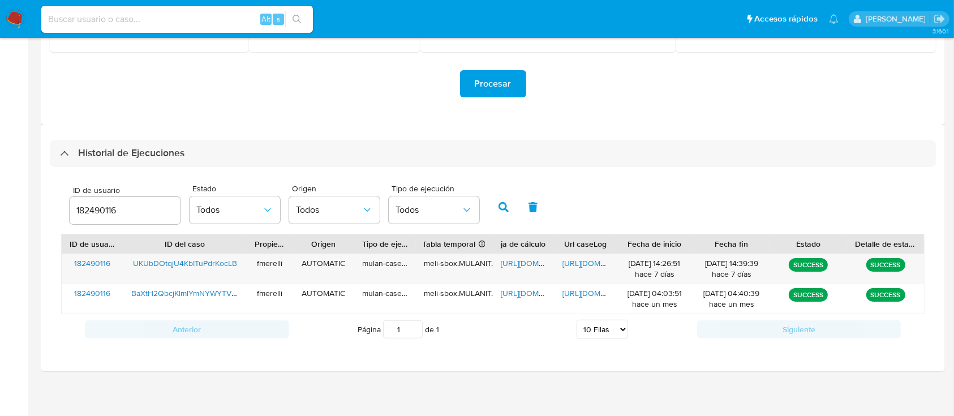
scroll to position [226, 0]
click at [100, 205] on input "182490116" at bounding box center [125, 210] width 111 height 15
paste input "167551884"
type input "1167551884"
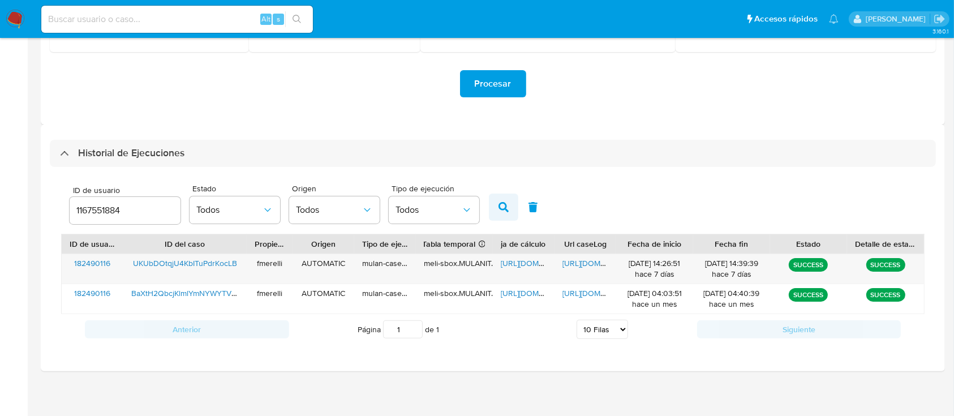
click at [507, 205] on icon "button" at bounding box center [503, 207] width 10 height 10
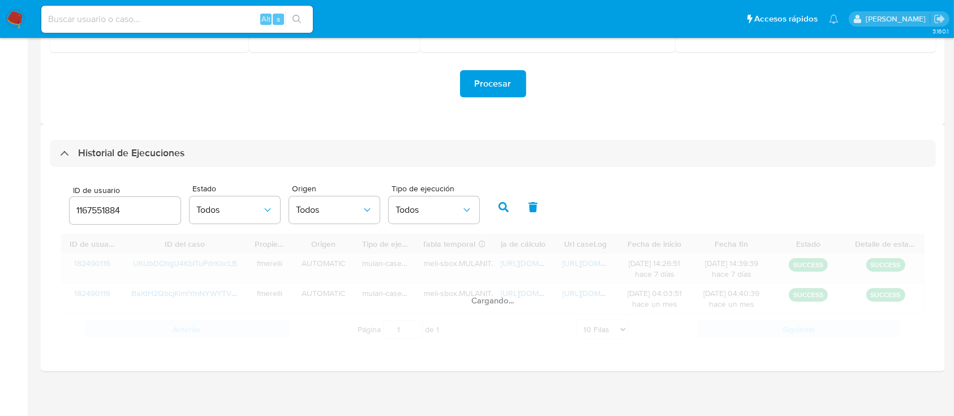
scroll to position [199, 0]
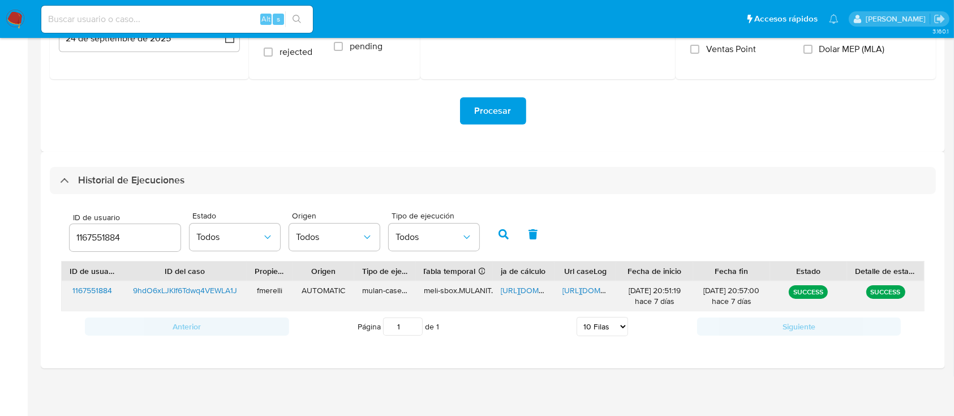
click at [587, 289] on span "[URL][DOMAIN_NAME]" at bounding box center [601, 290] width 78 height 11
drag, startPoint x: 587, startPoint y: 289, endPoint x: 191, endPoint y: 126, distance: 428.0
click at [194, 125] on div "Procesar" at bounding box center [493, 110] width 886 height 63
click at [518, 287] on span "[URL][DOMAIN_NAME]" at bounding box center [540, 290] width 78 height 11
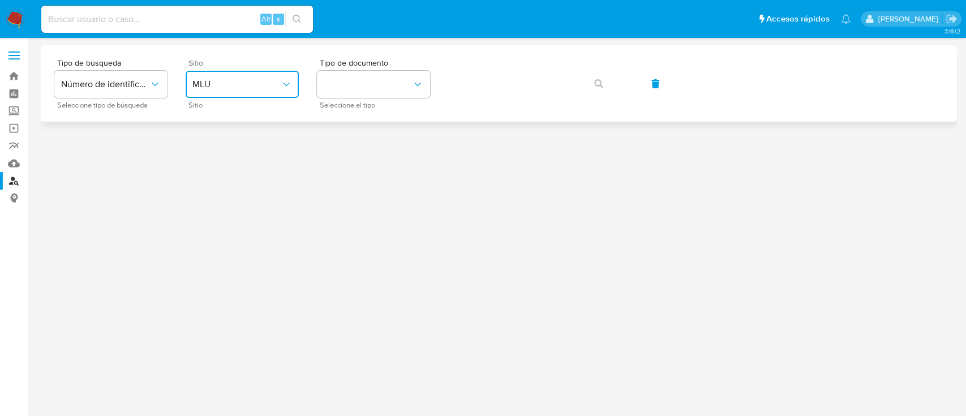
click at [263, 83] on span "MLU" at bounding box center [236, 84] width 88 height 11
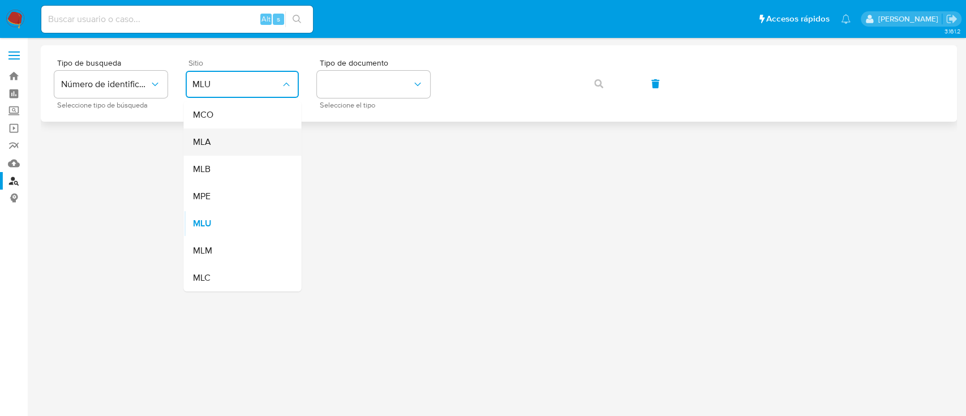
click at [241, 154] on div "MLA" at bounding box center [238, 141] width 93 height 27
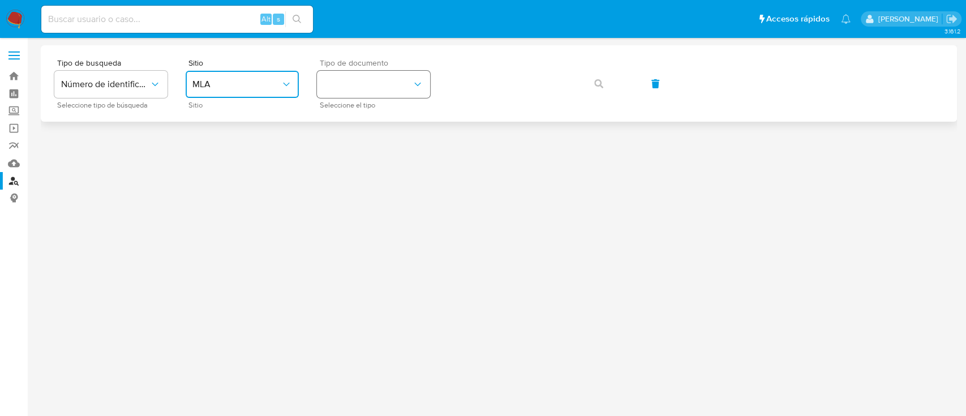
click at [373, 76] on button "identificationType" at bounding box center [373, 84] width 113 height 27
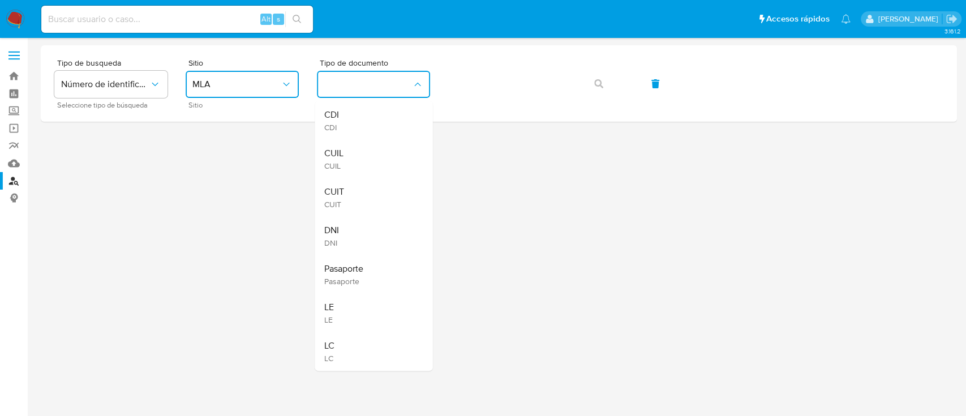
click at [364, 152] on div "CUIL CUIL" at bounding box center [370, 159] width 93 height 38
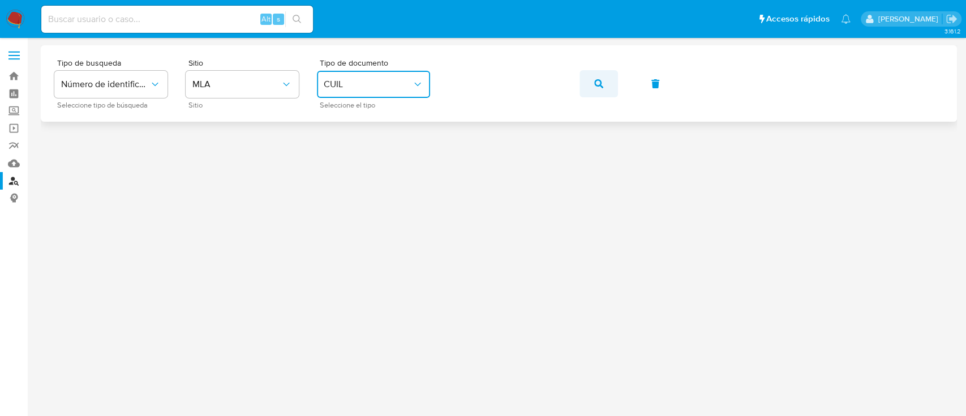
click at [600, 84] on icon "button" at bounding box center [598, 83] width 9 height 9
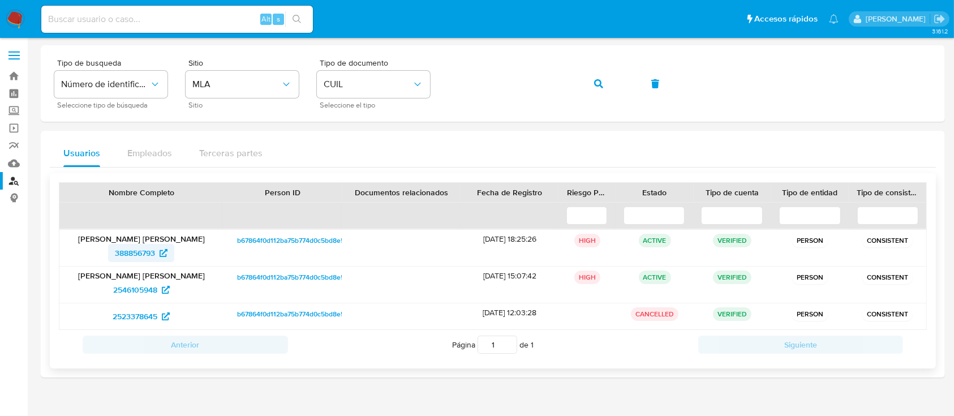
click at [135, 256] on span "388856793" at bounding box center [135, 253] width 40 height 18
click at [617, 85] on button "button" at bounding box center [598, 83] width 38 height 27
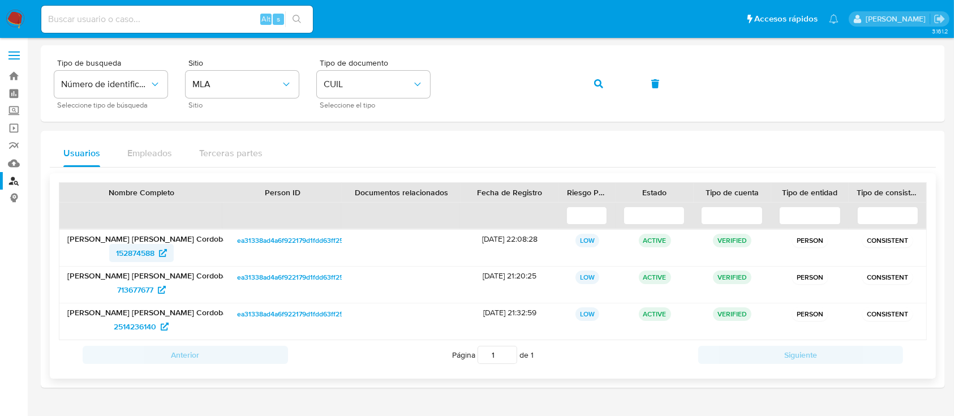
click at [135, 260] on span "152874588" at bounding box center [135, 253] width 38 height 18
click at [600, 85] on icon "button" at bounding box center [598, 83] width 9 height 9
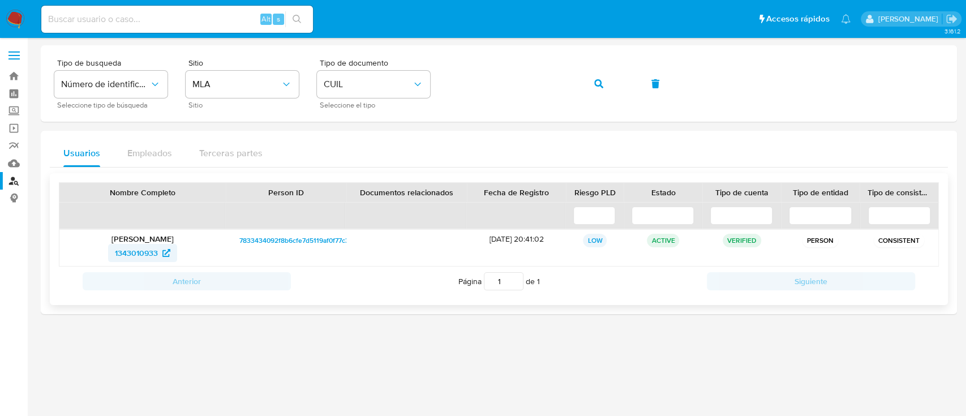
click at [164, 248] on span "1343010933" at bounding box center [142, 253] width 55 height 18
click at [610, 86] on button "button" at bounding box center [598, 83] width 38 height 27
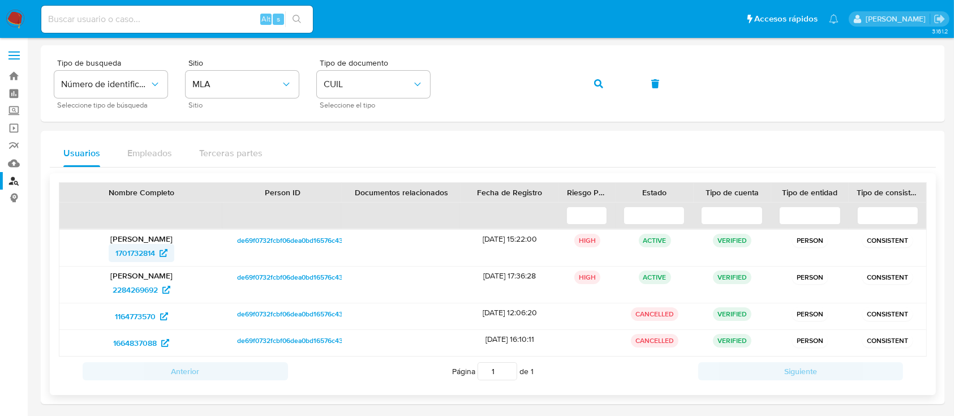
click at [149, 251] on span "1701732814" at bounding box center [135, 253] width 40 height 18
click at [615, 84] on button "button" at bounding box center [598, 83] width 38 height 27
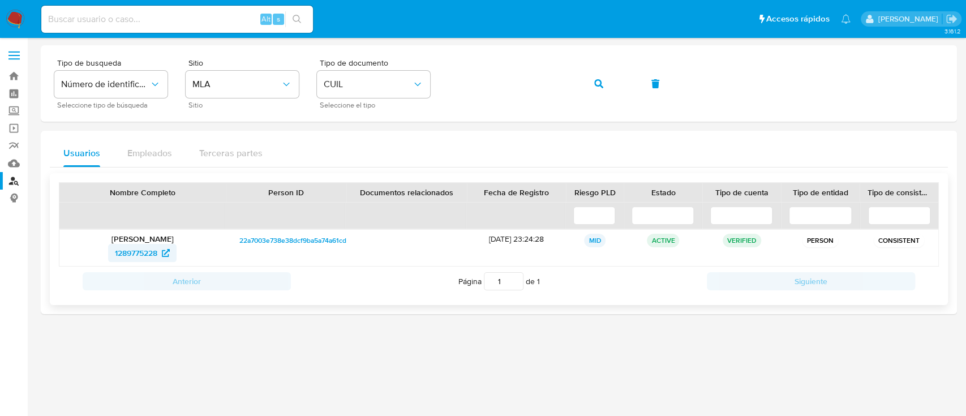
click at [148, 251] on span "1289775228" at bounding box center [136, 253] width 42 height 18
click at [603, 89] on button "button" at bounding box center [598, 83] width 38 height 27
click at [146, 248] on span "1343010933" at bounding box center [136, 253] width 43 height 18
click at [601, 91] on span "button" at bounding box center [598, 83] width 9 height 25
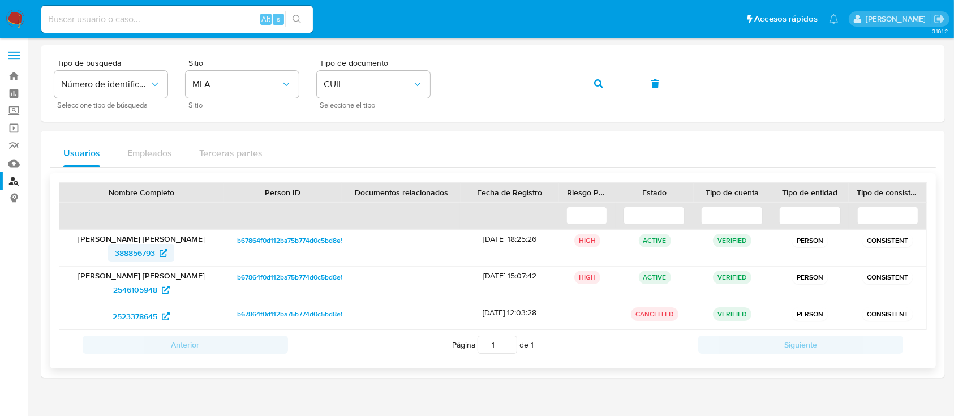
click at [136, 251] on span "388856793" at bounding box center [135, 253] width 40 height 18
click at [591, 87] on button "button" at bounding box center [598, 83] width 38 height 27
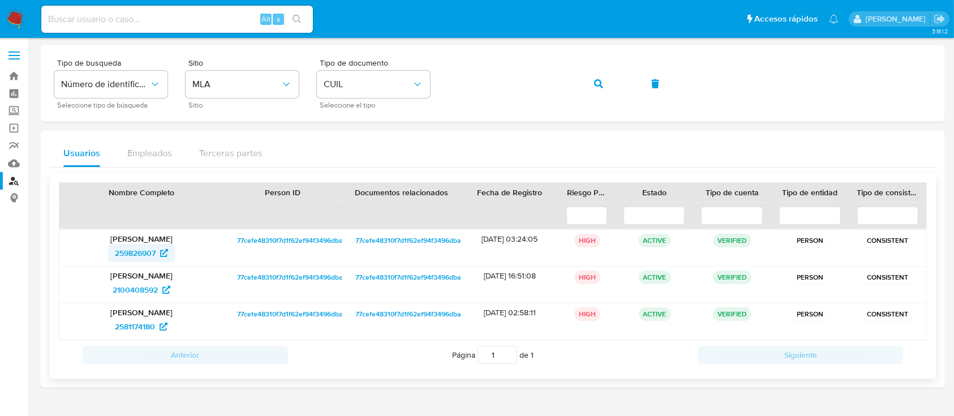
click at [154, 252] on span "259826907" at bounding box center [135, 253] width 41 height 18
click at [602, 85] on icon "button" at bounding box center [598, 83] width 9 height 9
click at [128, 246] on span "802832399" at bounding box center [134, 253] width 41 height 18
click at [588, 85] on button "button" at bounding box center [598, 83] width 38 height 27
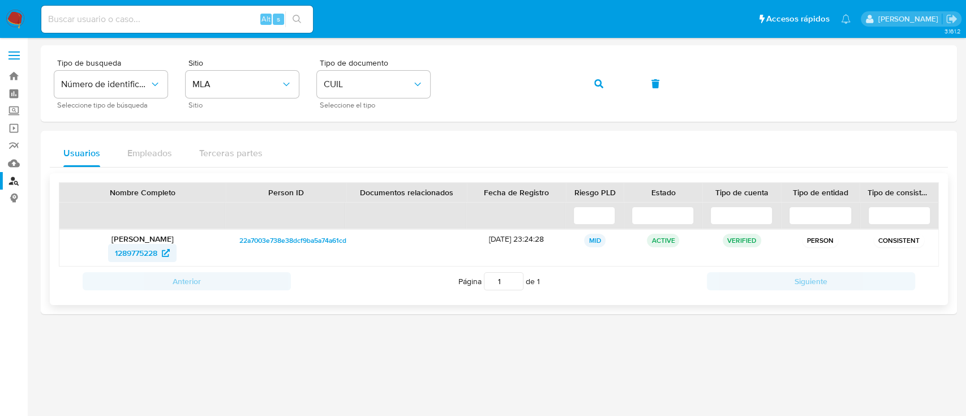
click at [118, 254] on span "1289775228" at bounding box center [136, 253] width 42 height 18
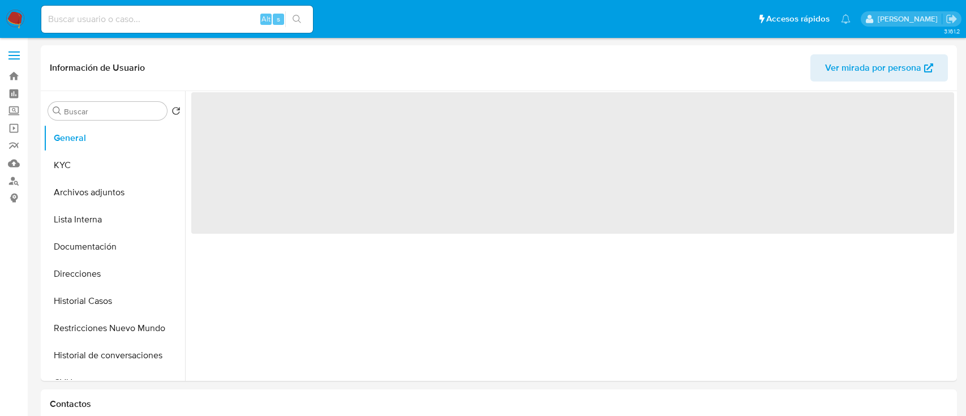
select select "10"
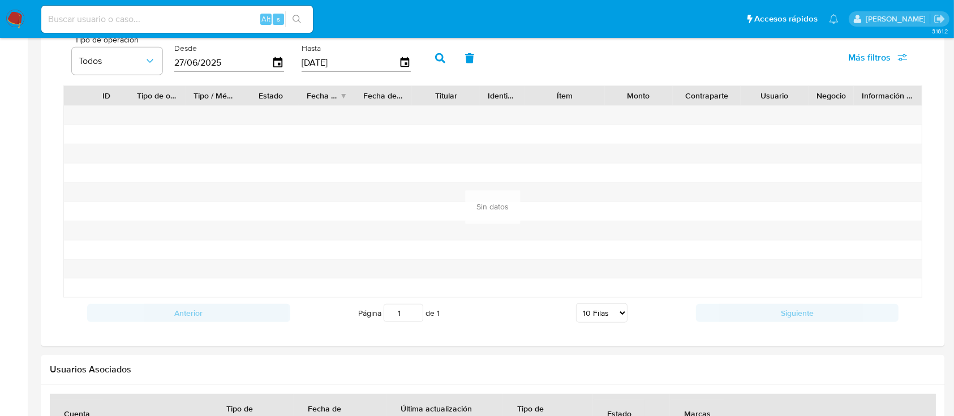
scroll to position [1021, 0]
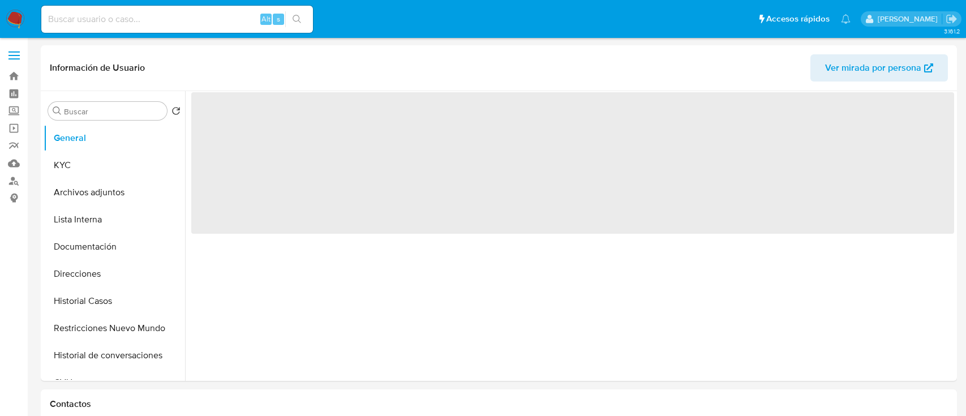
select select "10"
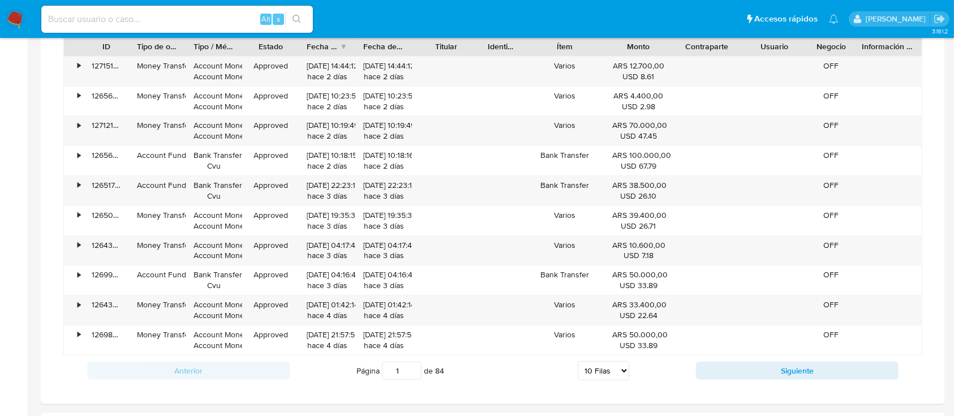
scroll to position [1052, 0]
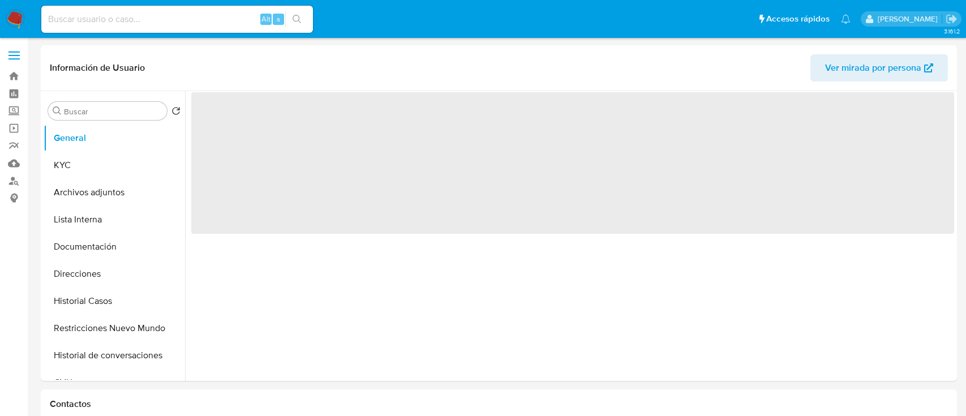
select select "10"
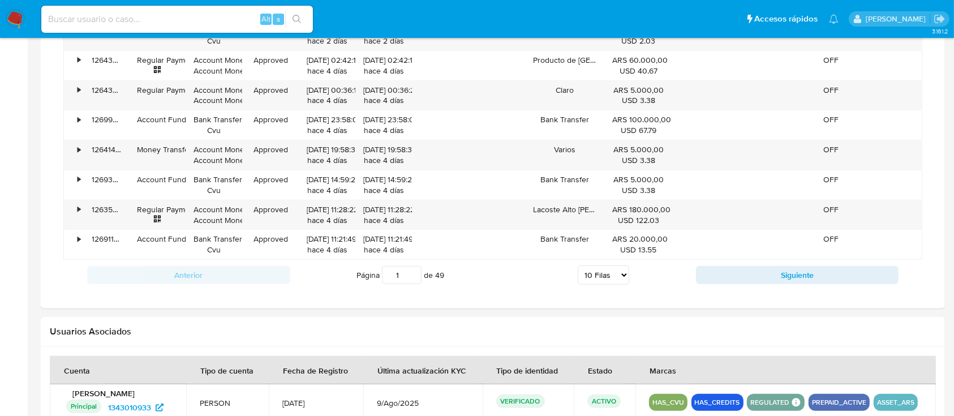
scroll to position [1056, 0]
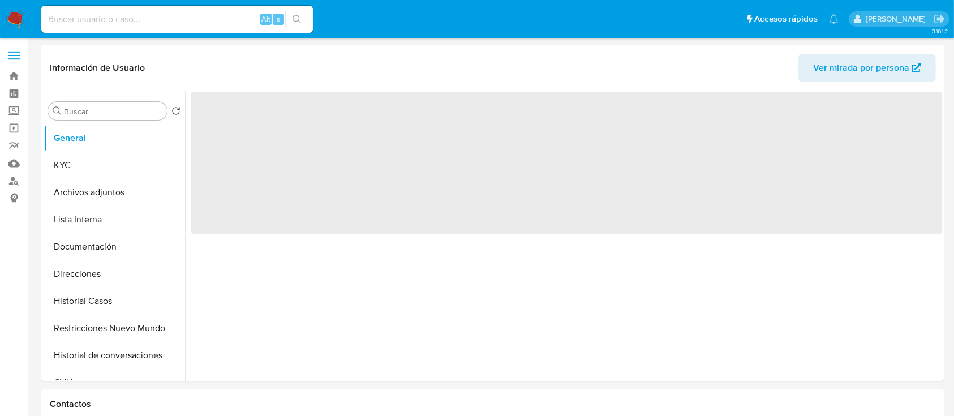
select select "10"
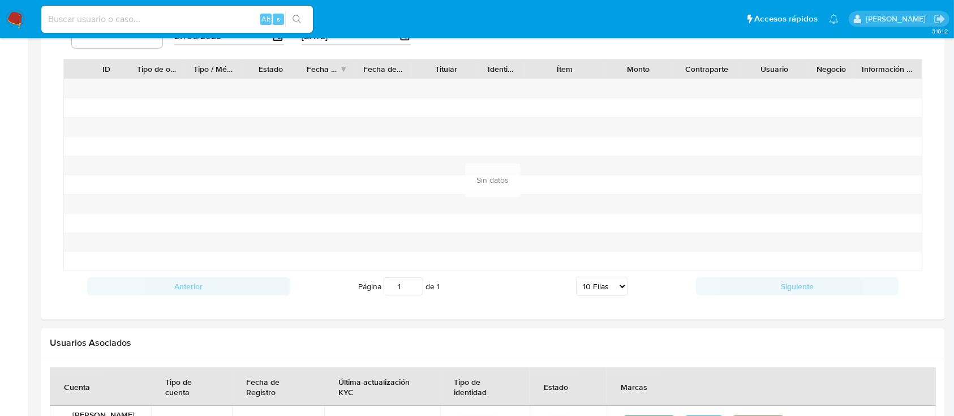
scroll to position [1081, 0]
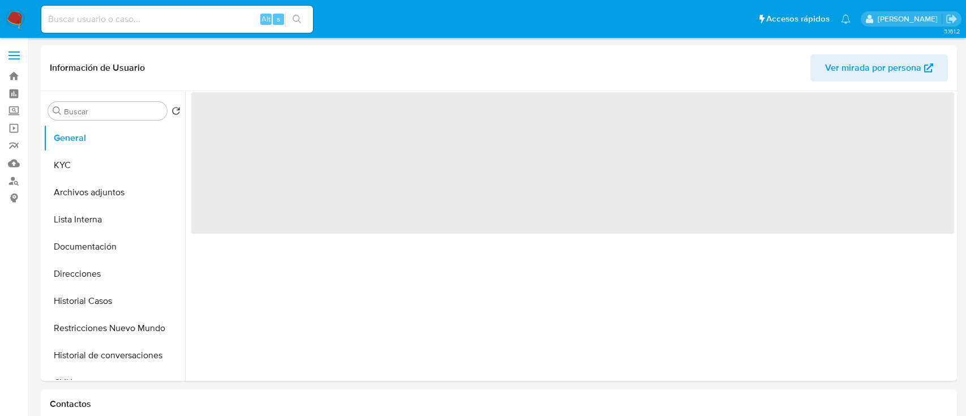
select select "10"
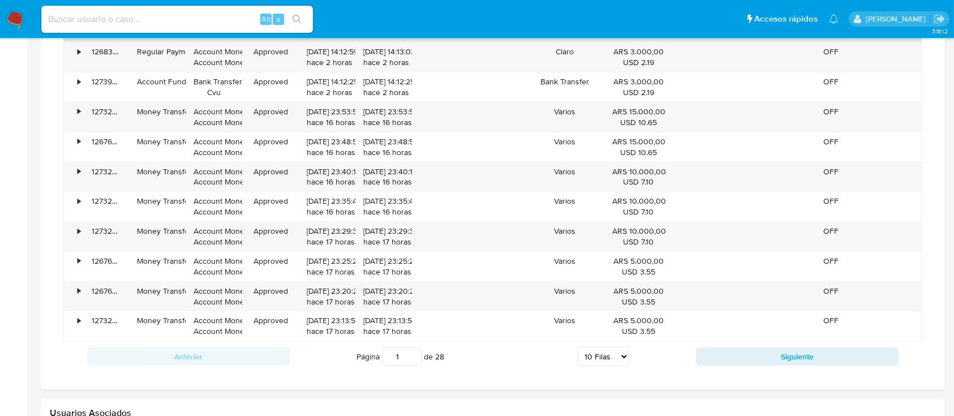
scroll to position [1078, 0]
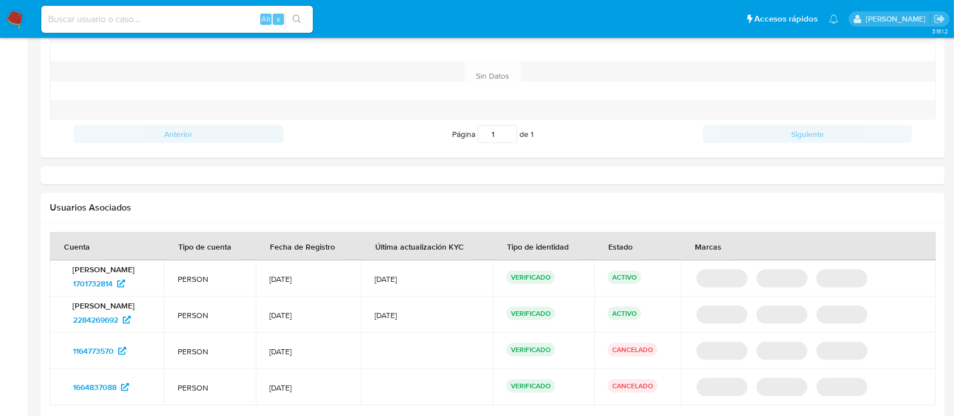
select select "10"
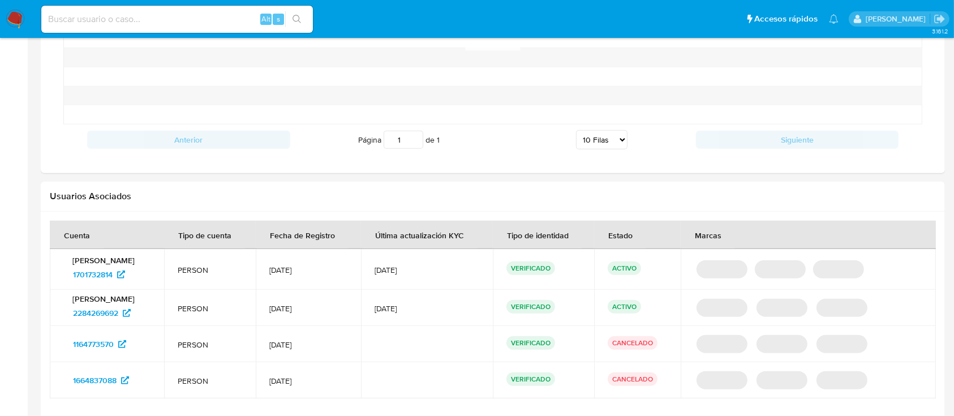
scroll to position [1057, 0]
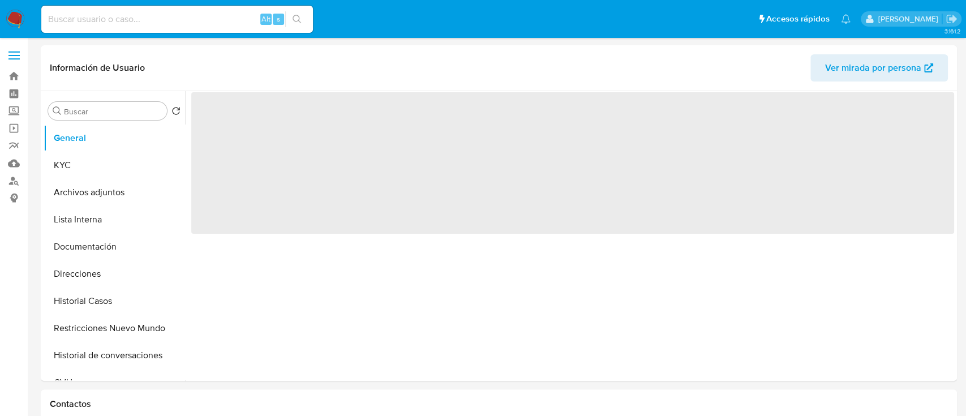
select select "10"
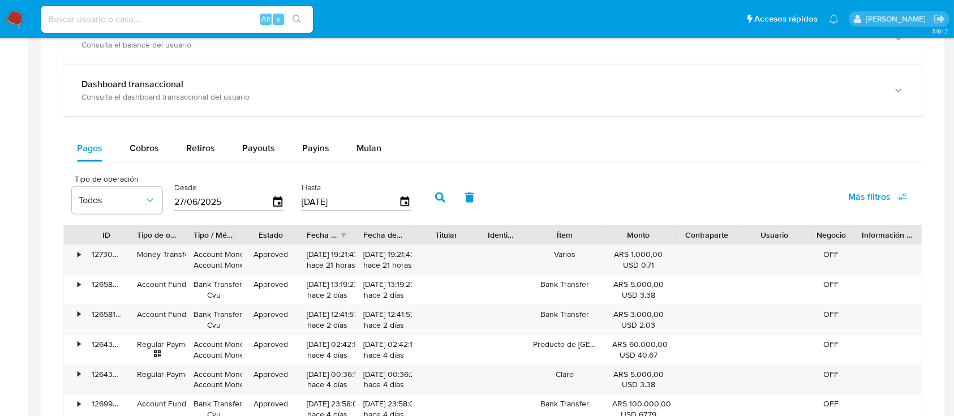
scroll to position [1056, 0]
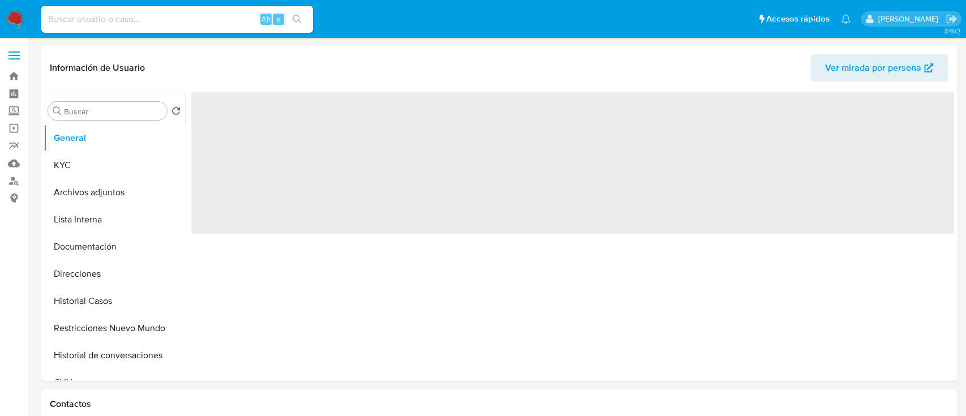
select select "10"
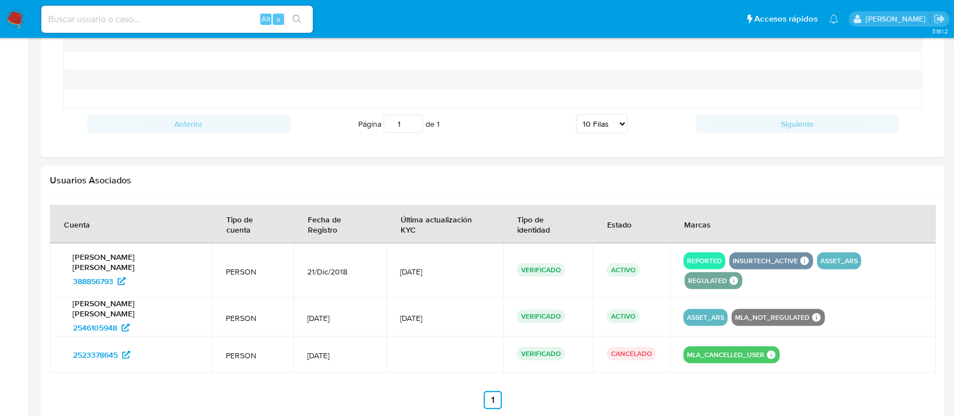
scroll to position [1021, 0]
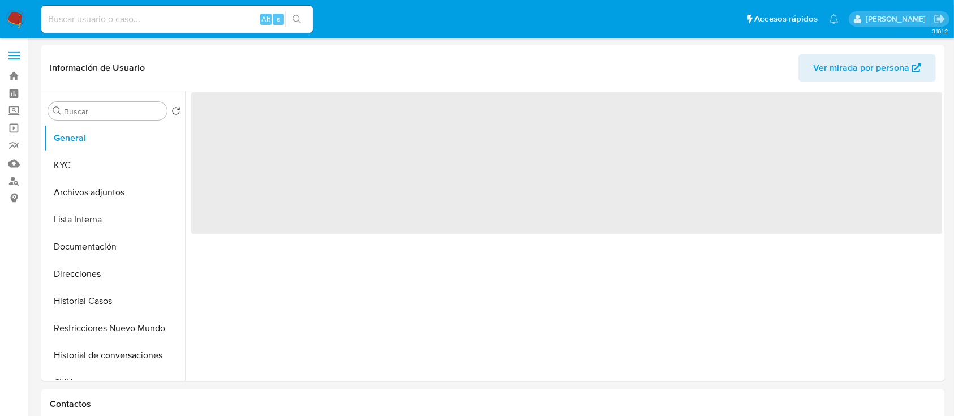
select select "10"
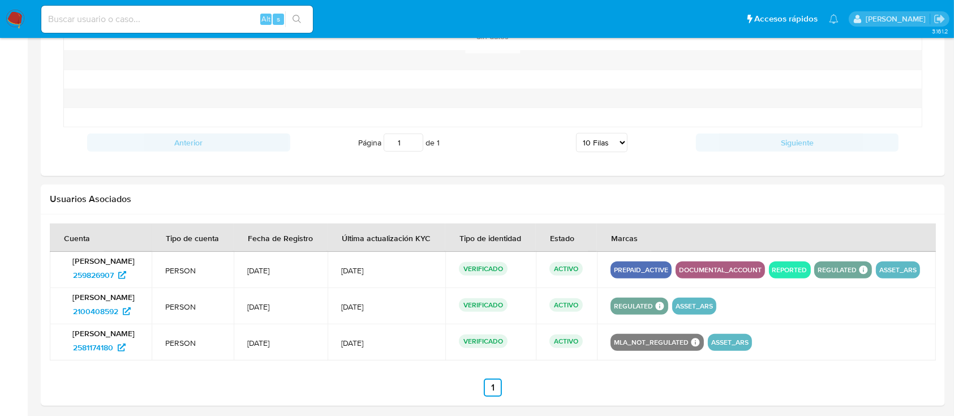
scroll to position [1049, 0]
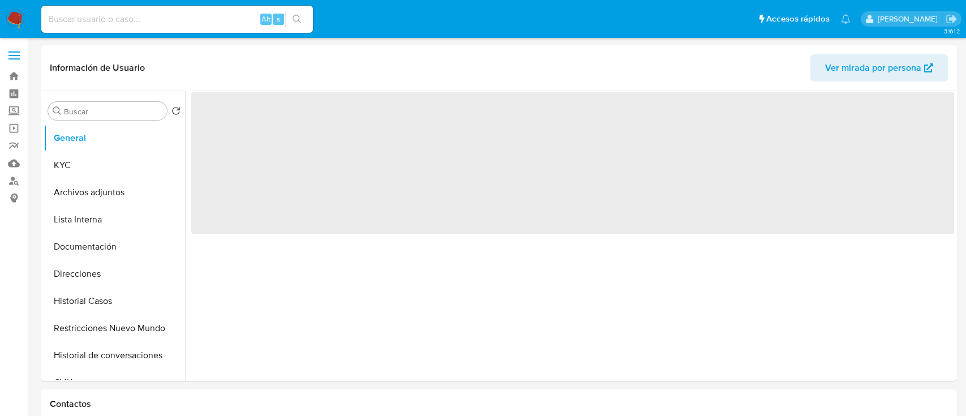
select select "10"
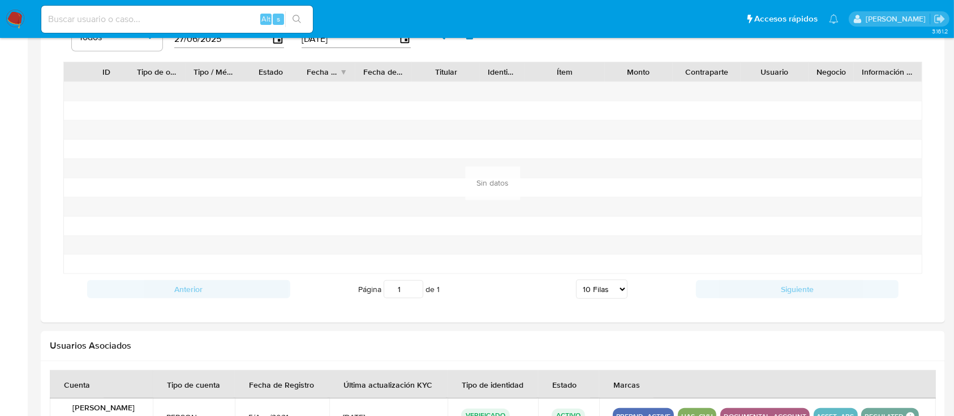
scroll to position [985, 0]
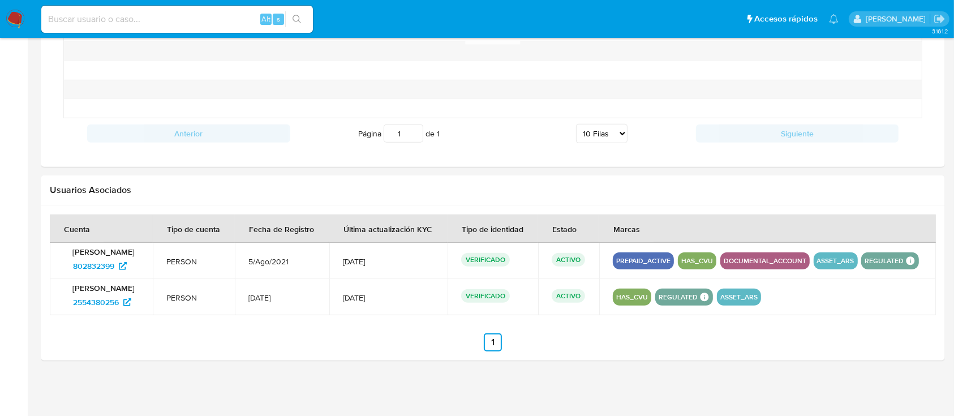
drag, startPoint x: 646, startPoint y: 253, endPoint x: 643, endPoint y: 227, distance: 26.2
click at [825, 306] on tbody "[PERSON_NAME] 802832399 PERSON 5/Ago/2021 [DATE] VERIFICADO ACTIVO [PERSON_NAME…" at bounding box center [493, 279] width 886 height 72
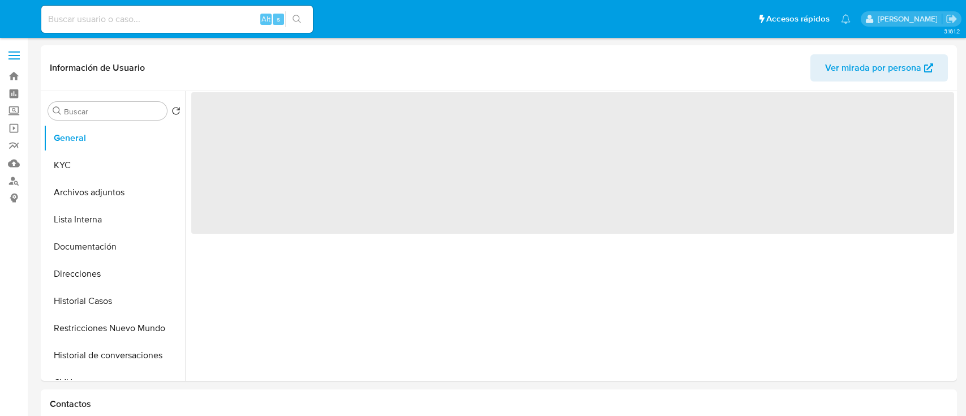
select select "10"
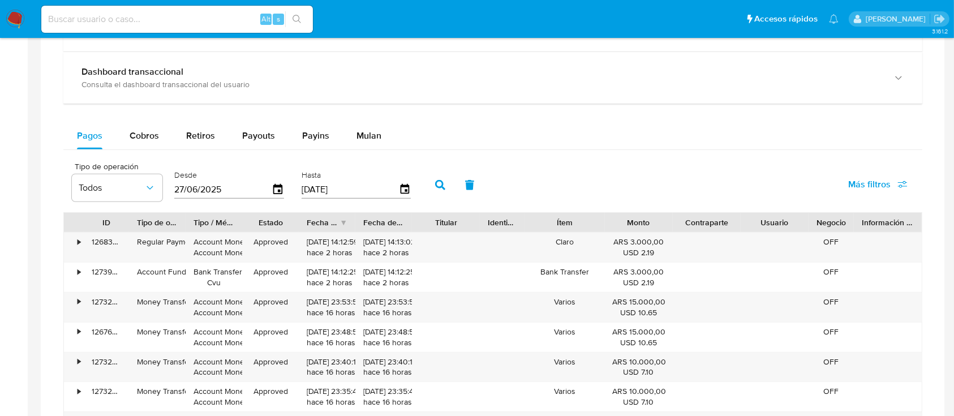
scroll to position [1078, 0]
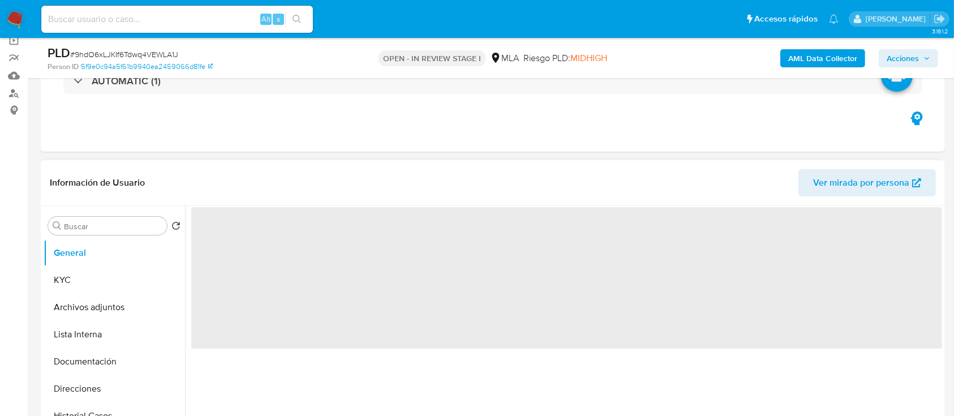
scroll to position [302, 0]
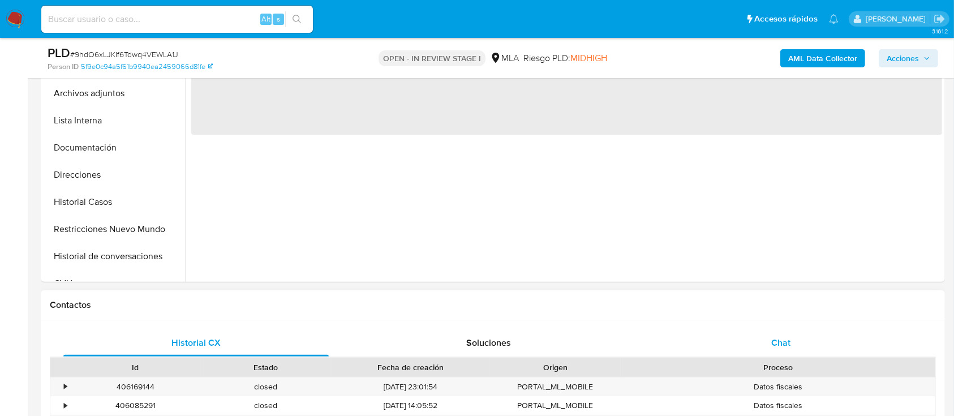
click at [735, 341] on div "Chat" at bounding box center [780, 342] width 265 height 27
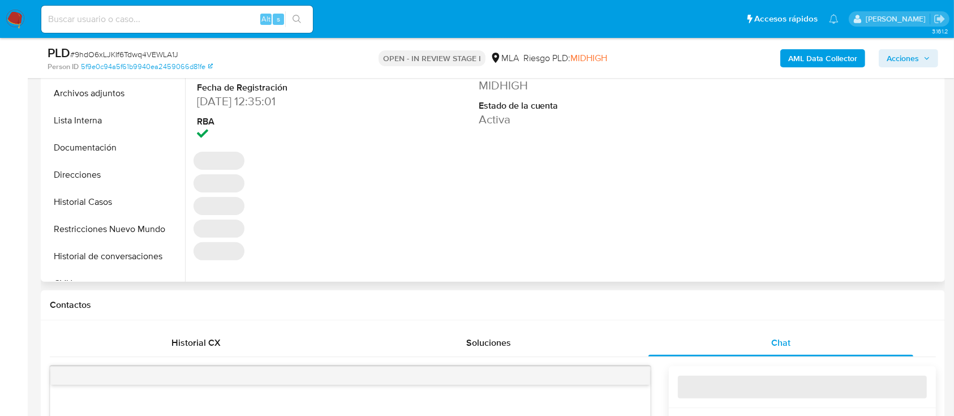
select select "10"
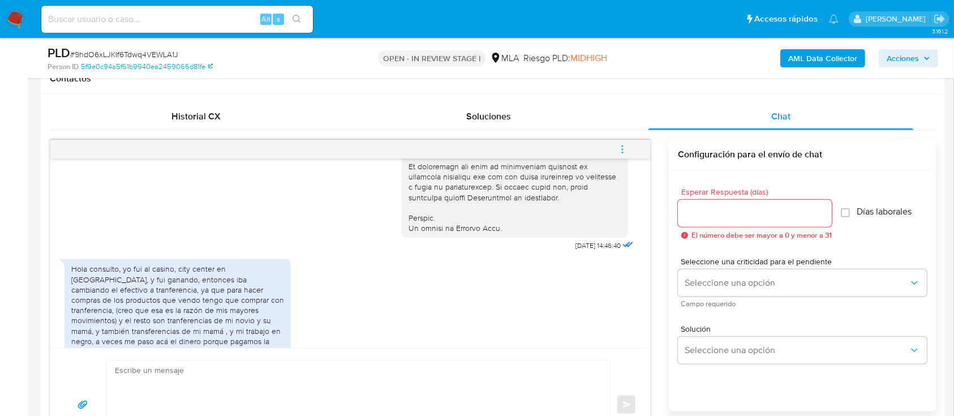
scroll to position [466, 0]
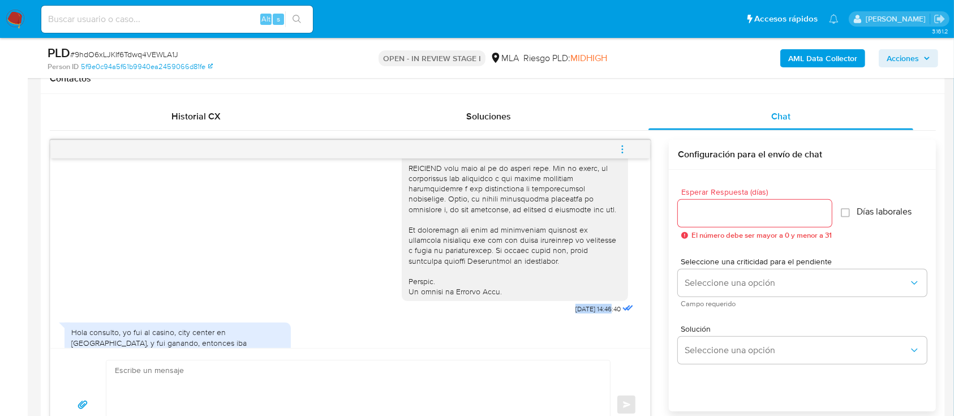
drag, startPoint x: 539, startPoint y: 329, endPoint x: 588, endPoint y: 332, distance: 49.9
click at [588, 317] on div "[DATE] 14:46:40" at bounding box center [519, 8] width 234 height 620
click at [578, 313] on span "[DATE] 14:46:40" at bounding box center [597, 308] width 45 height 9
drag, startPoint x: 550, startPoint y: 330, endPoint x: 583, endPoint y: 332, distance: 32.8
click at [583, 317] on div "[DATE] 14:46:40" at bounding box center [519, 8] width 234 height 620
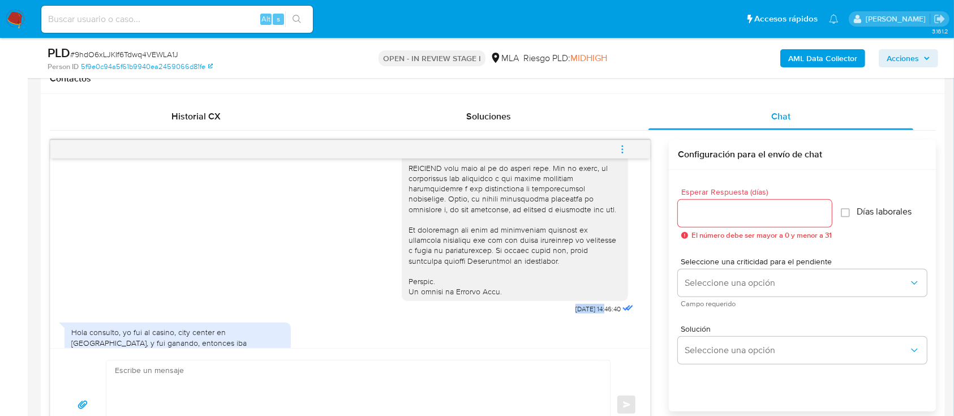
copy span "[DATE]"
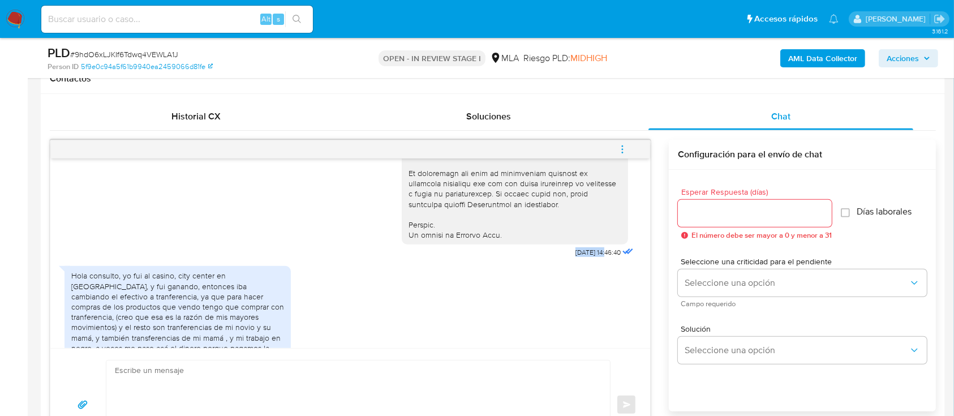
scroll to position [541, 0]
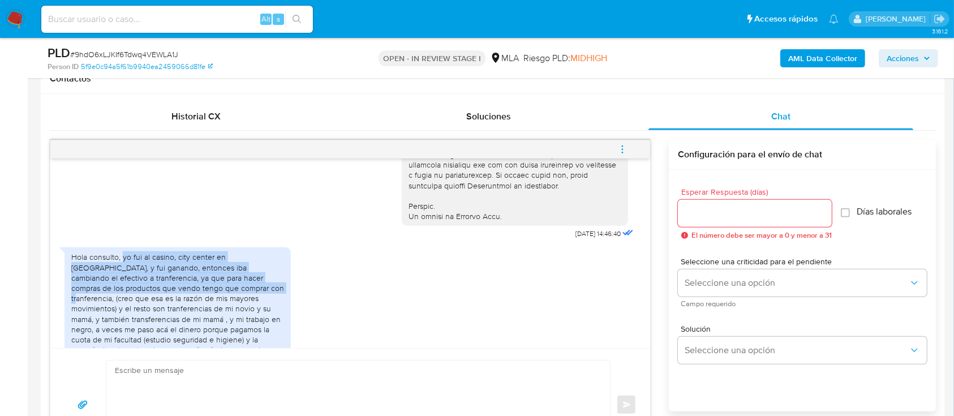
drag, startPoint x: 122, startPoint y: 278, endPoint x: 194, endPoint y: 306, distance: 77.5
click at [194, 306] on div "Hola consulto, yo fui al casino, city center en [GEOGRAPHIC_DATA], y fui ganand…" at bounding box center [177, 319] width 213 height 134
copy div "yo fui al casino, [GEOGRAPHIC_DATA] en [GEOGRAPHIC_DATA], y fui ganando, entonc…"
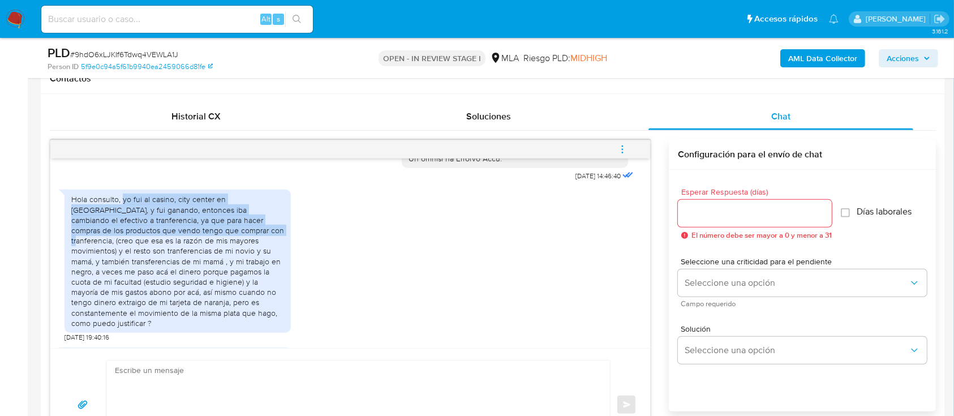
scroll to position [617, 0]
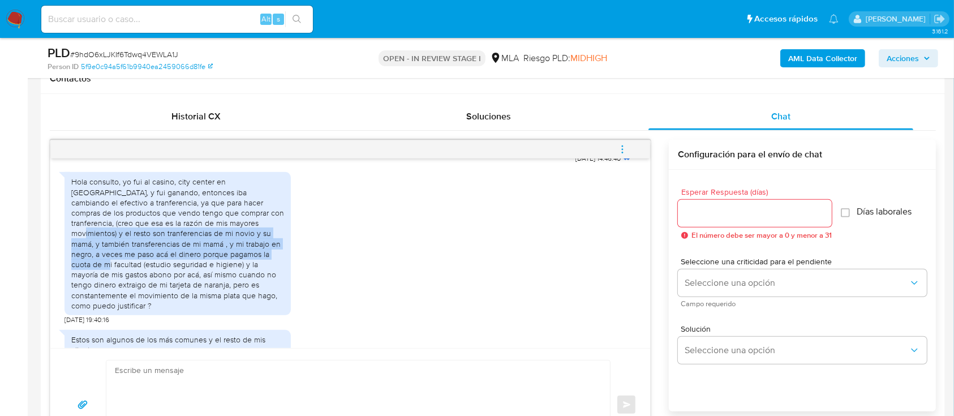
drag, startPoint x: 195, startPoint y: 243, endPoint x: 234, endPoint y: 272, distance: 48.4
click at [234, 272] on div "Hola consulto, yo fui al casino, city center en [GEOGRAPHIC_DATA], y fui ganand…" at bounding box center [177, 244] width 213 height 134
copy div "y el resto son tranferencias de mi novio y su mamá, y también transferencias de…"
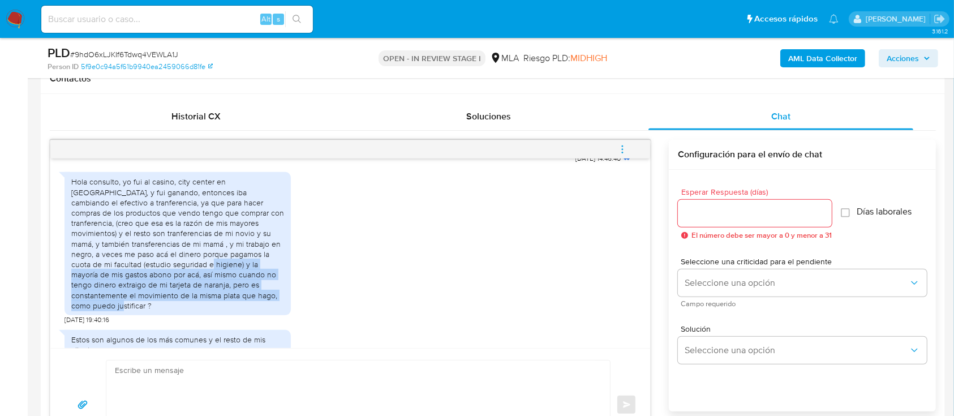
drag, startPoint x: 144, startPoint y: 286, endPoint x: 290, endPoint y: 325, distance: 151.1
click at [290, 324] on div "Hola consulto, yo fui al casino, city center en [GEOGRAPHIC_DATA], y fui ganand…" at bounding box center [178, 245] width 226 height 158
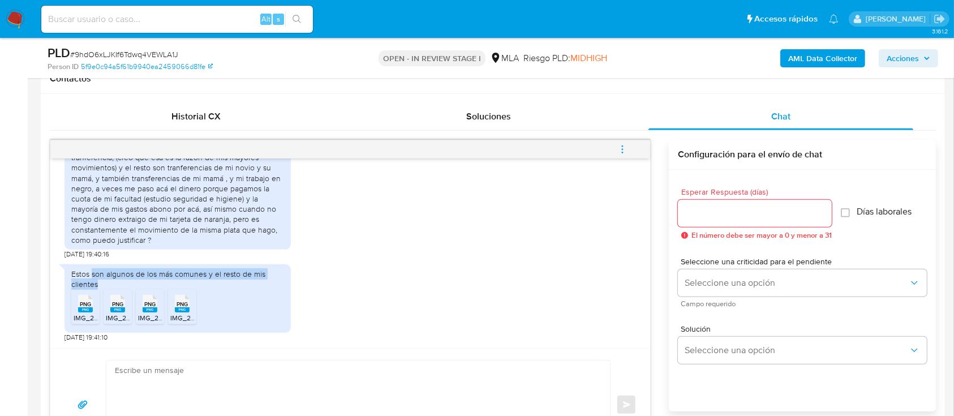
drag, startPoint x: 91, startPoint y: 274, endPoint x: 231, endPoint y: 285, distance: 141.3
click at [217, 285] on div "Estos son algunos de los más comunes y el resto de mis clientes" at bounding box center [177, 279] width 213 height 20
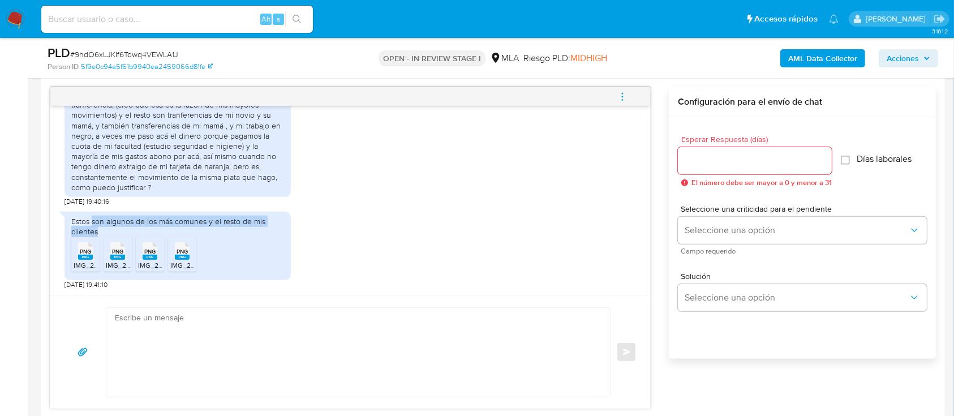
scroll to position [603, 0]
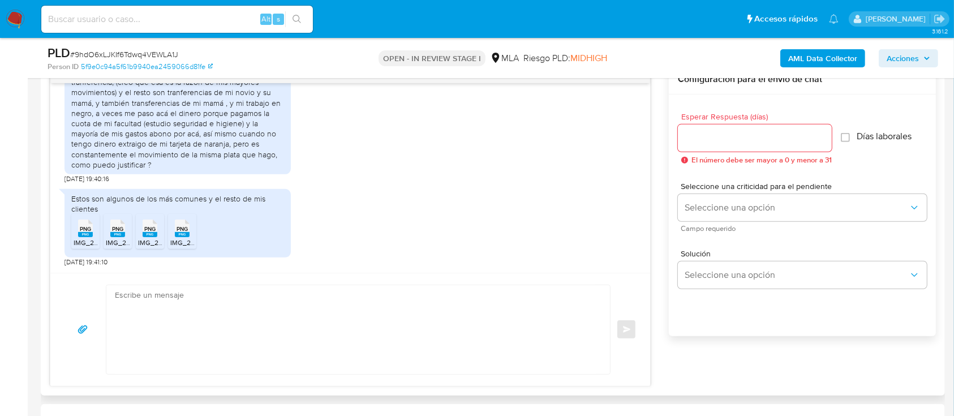
click at [472, 352] on textarea at bounding box center [355, 329] width 481 height 89
paste textarea "Hola XXX, Muchas gracias por tu respuesta. Analizamos tu caso y verificamos que…"
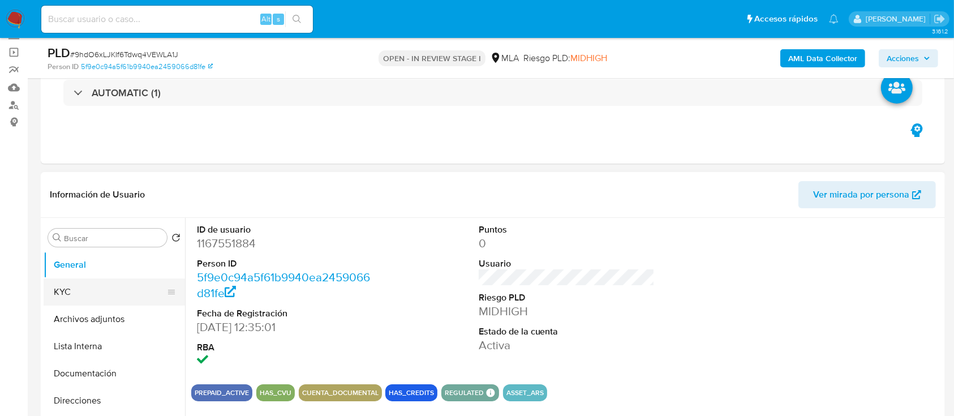
scroll to position [75, 0]
click at [63, 293] on button "KYC" at bounding box center [110, 292] width 132 height 27
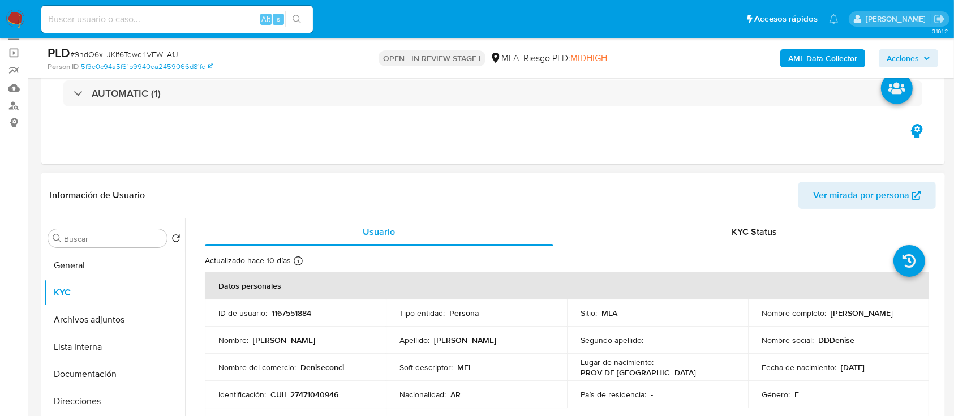
drag, startPoint x: 826, startPoint y: 313, endPoint x: 910, endPoint y: 317, distance: 83.9
click at [910, 317] on div "Nombre completo : [PERSON_NAME]" at bounding box center [839, 313] width 154 height 10
copy p "[PERSON_NAME]"
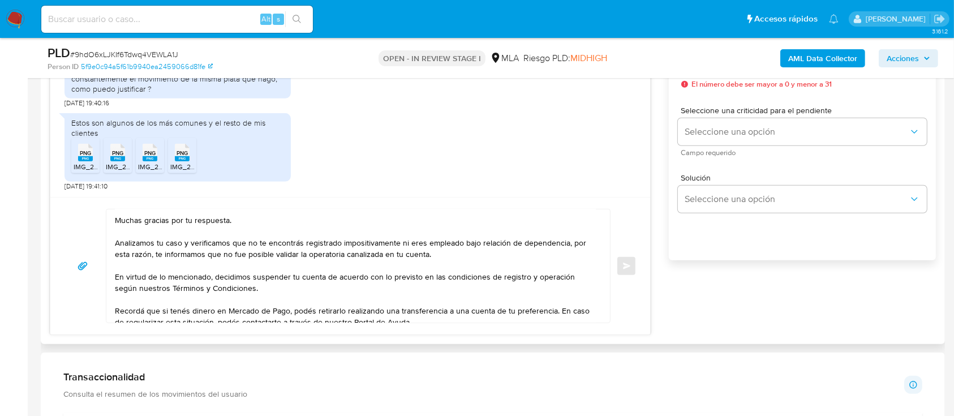
scroll to position [0, 0]
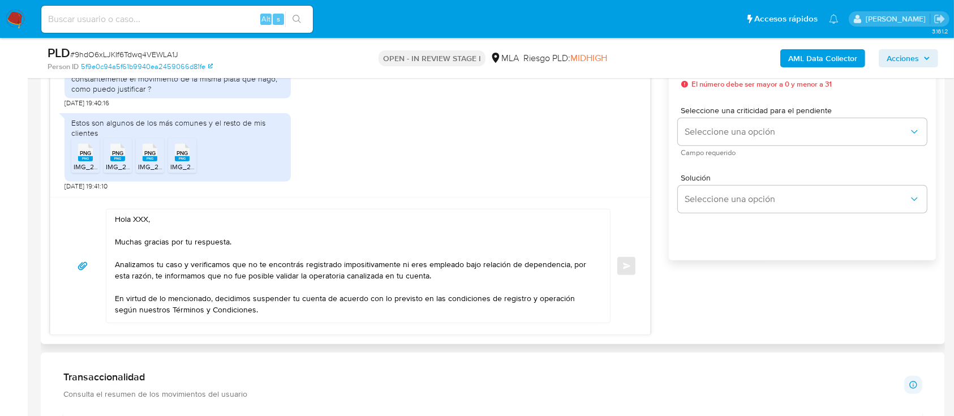
click at [154, 220] on textarea "Hola XXX, Muchas gracias por tu respuesta. Analizamos tu caso y verificamos que…" at bounding box center [355, 265] width 481 height 113
click at [137, 221] on textarea "Hola XXX, Muchas gracias por tu respuesta. Analizamos tu caso y verificamos que…" at bounding box center [355, 265] width 481 height 113
paste textarea "[PERSON_NAME]"
drag, startPoint x: 134, startPoint y: 264, endPoint x: 452, endPoint y: 286, distance: 318.2
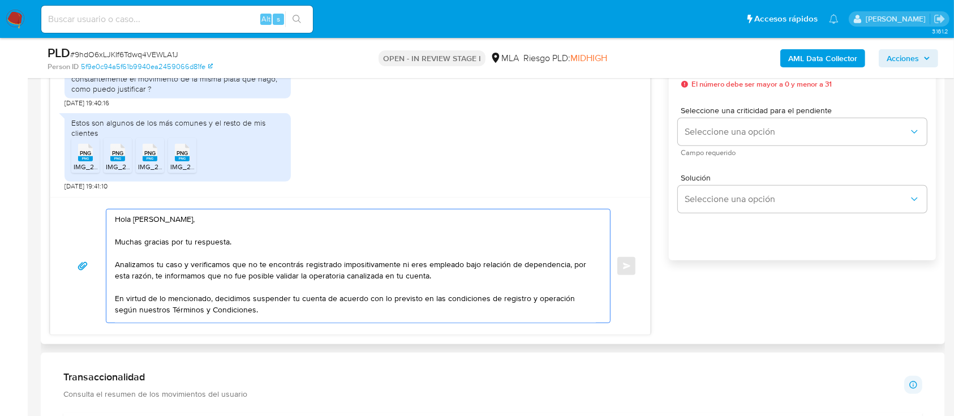
click at [452, 286] on textarea "Hola [PERSON_NAME], Muchas gracias por tu respuesta. Analizamos tu caso y verif…" at bounding box center [355, 265] width 481 height 113
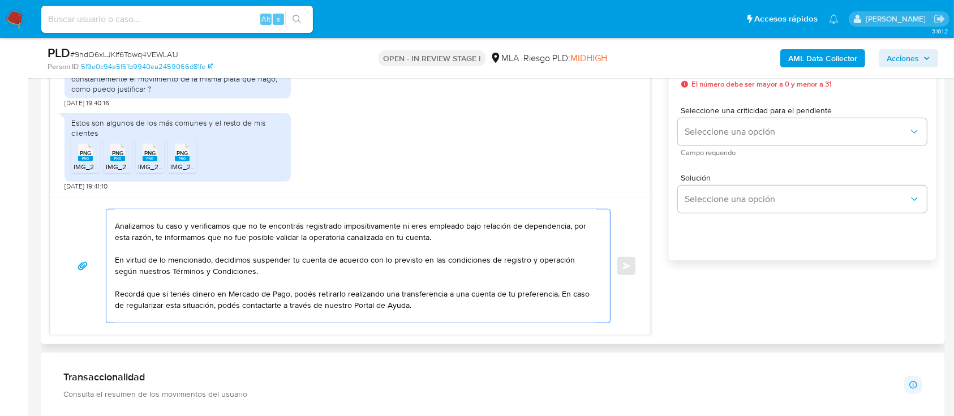
scroll to position [68, 0]
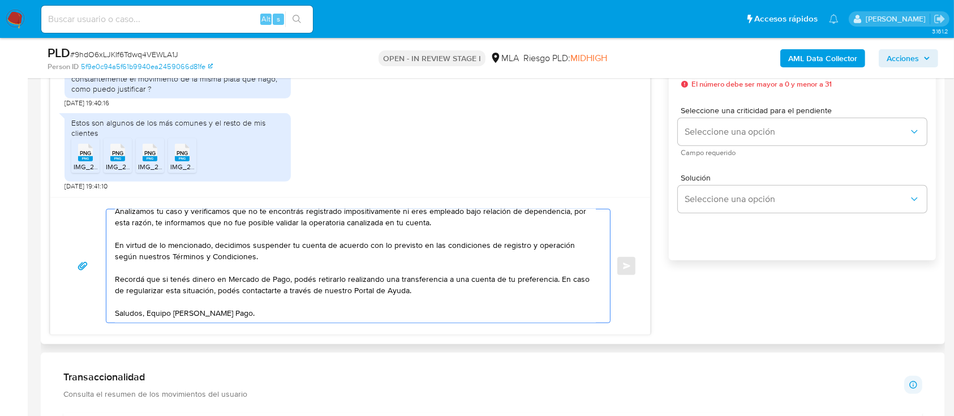
click at [247, 319] on textarea "Hola [PERSON_NAME], Muchas gracias por tu respuesta. Analizamos tu caso y verif…" at bounding box center [355, 265] width 481 height 113
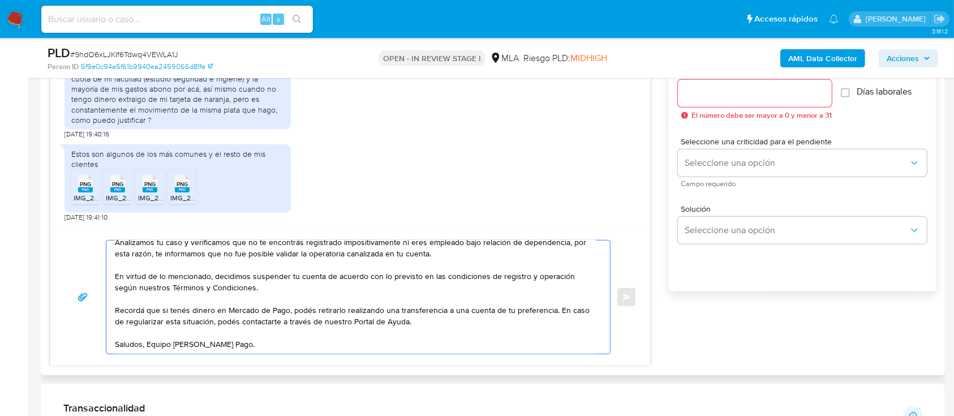
scroll to position [603, 0]
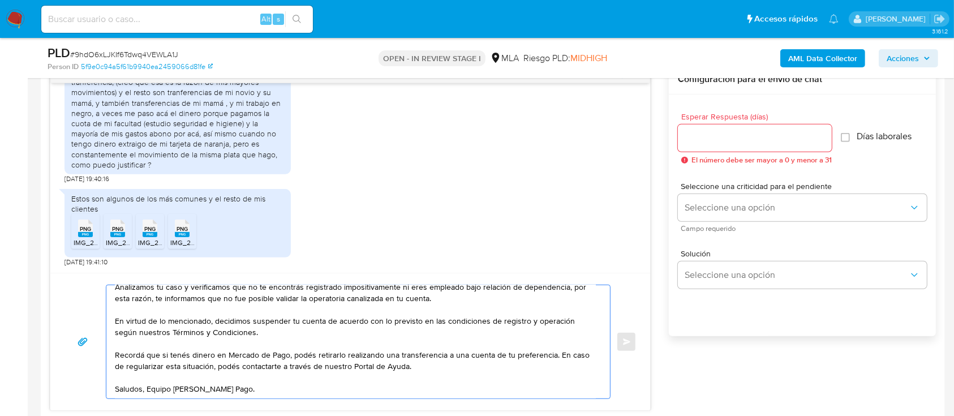
type textarea "Hola [PERSON_NAME], Muchas gracias por tu respuesta. Analizamos tu caso y verif…"
click at [733, 147] on div at bounding box center [755, 137] width 154 height 27
click at [704, 140] on input "Esperar Respuesta (días)" at bounding box center [755, 138] width 154 height 15
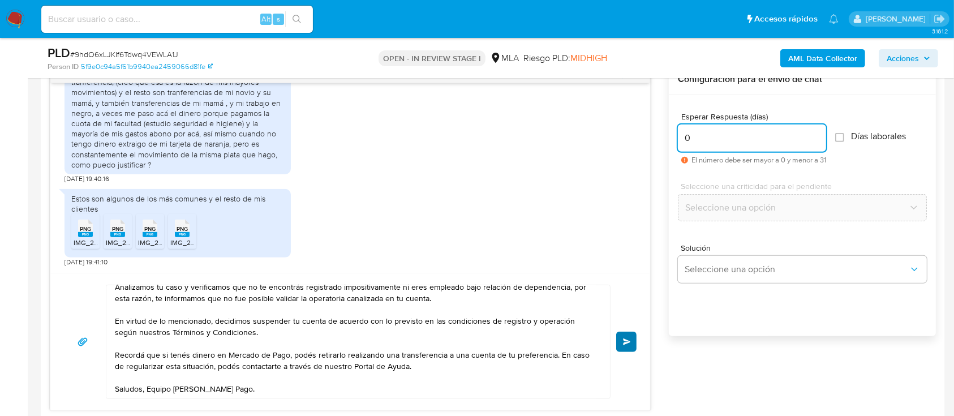
type input "0"
click at [626, 338] on span "Enviar" at bounding box center [627, 341] width 8 height 7
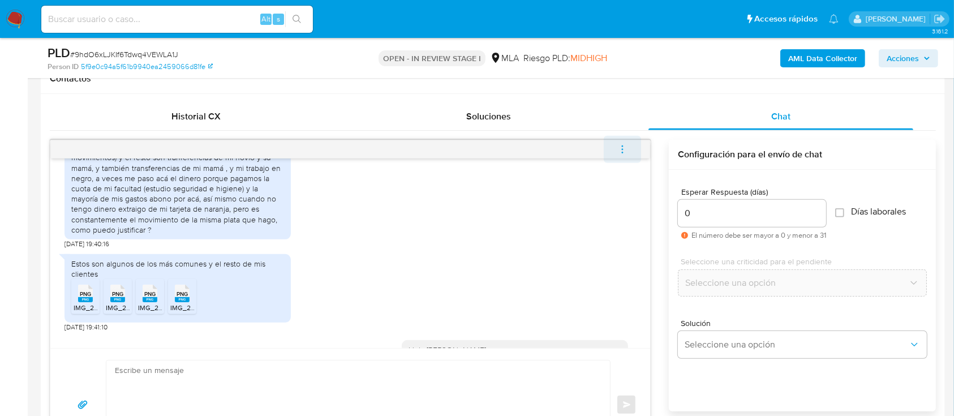
scroll to position [921, 0]
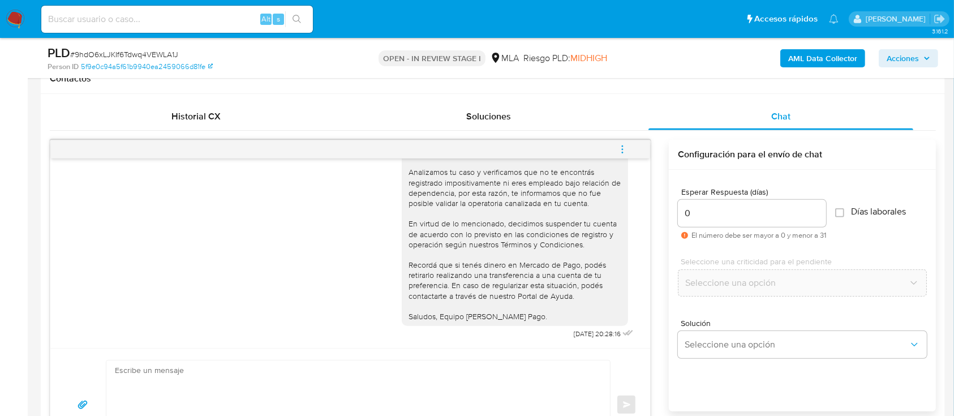
click at [622, 146] on icon "menu-action" at bounding box center [622, 145] width 1 height 1
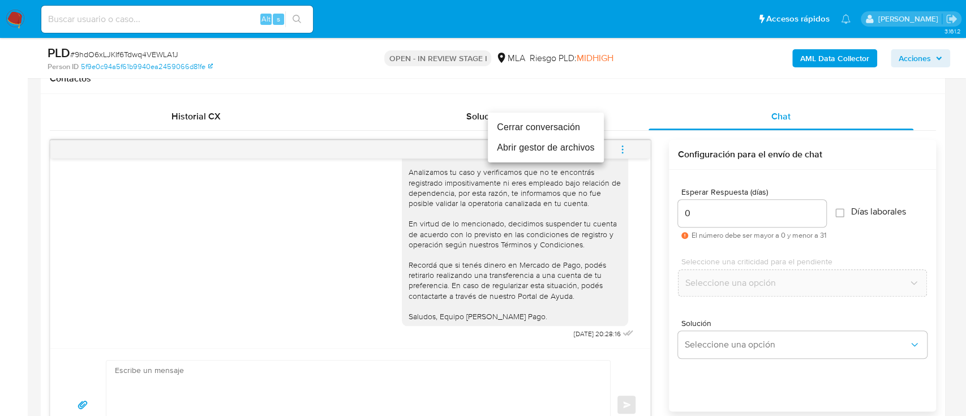
click at [532, 121] on li "Cerrar conversación" at bounding box center [546, 127] width 116 height 20
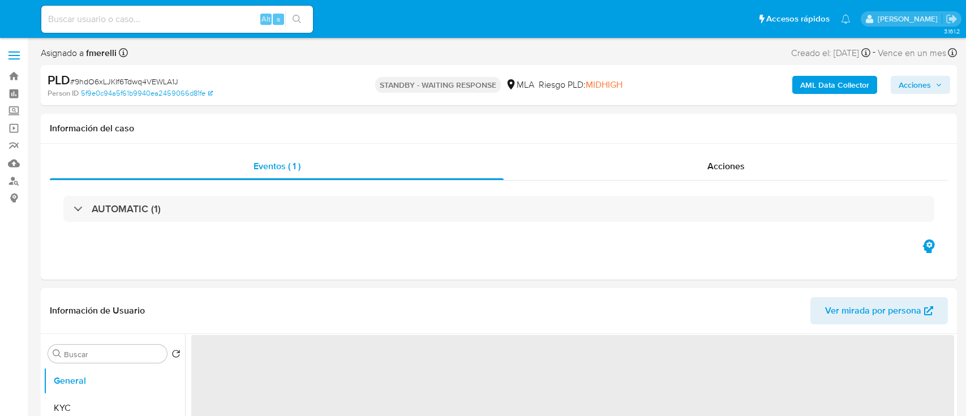
select select "10"
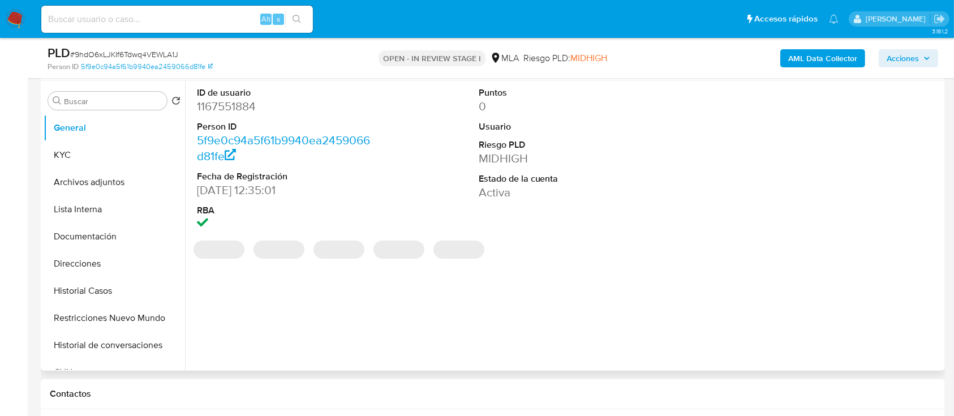
select select "10"
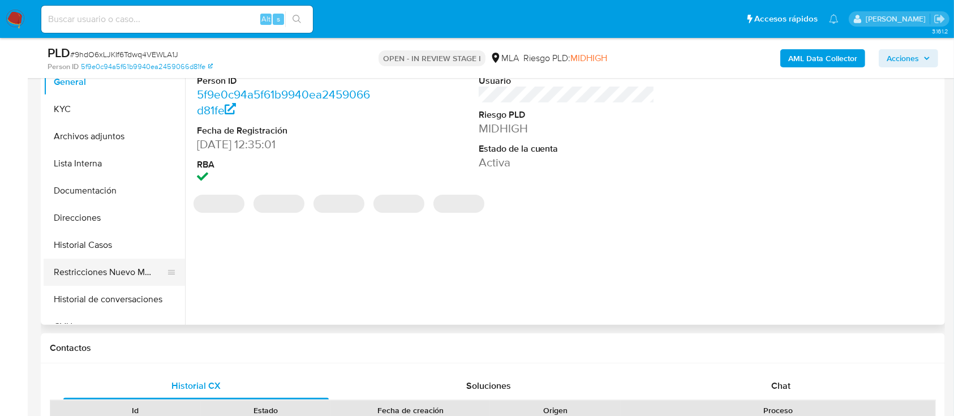
scroll to position [302, 0]
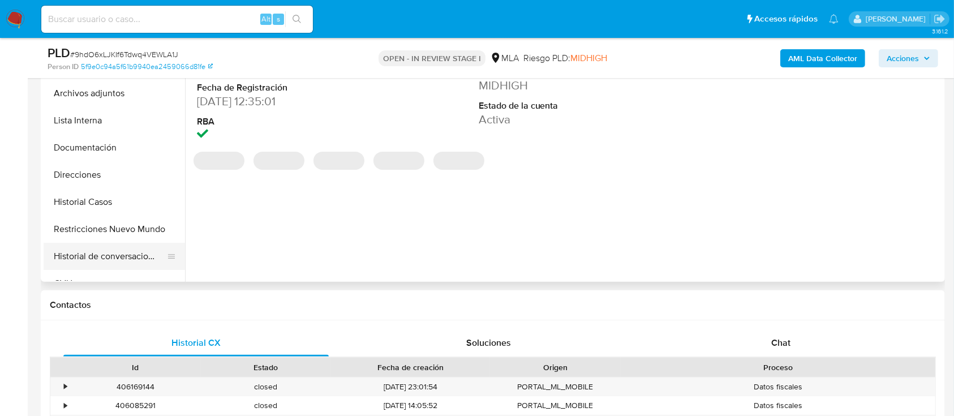
click at [81, 247] on button "Historial de conversaciones" at bounding box center [110, 256] width 132 height 27
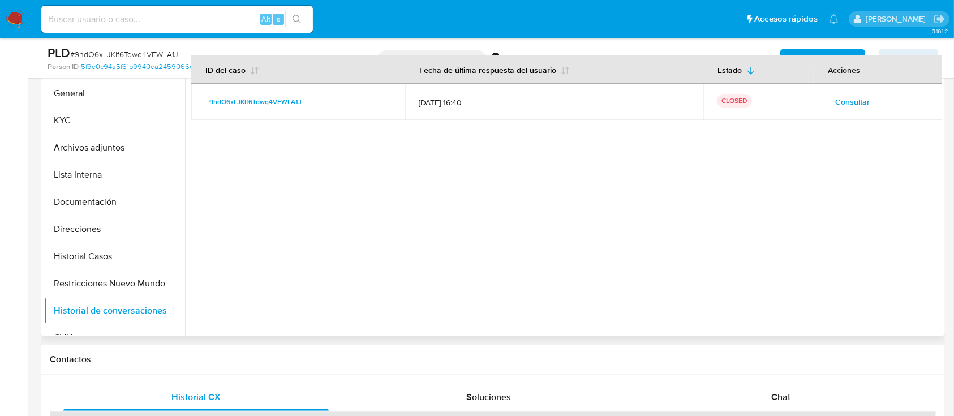
scroll to position [226, 0]
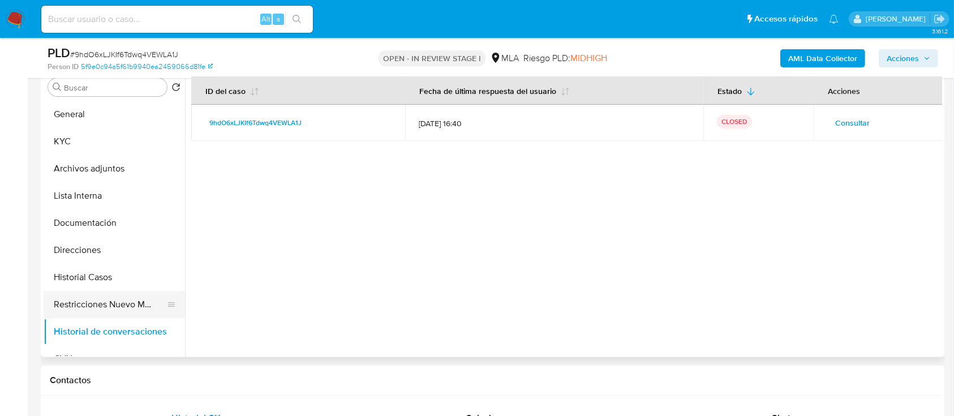
click at [68, 299] on button "Restricciones Nuevo Mundo" at bounding box center [110, 304] width 132 height 27
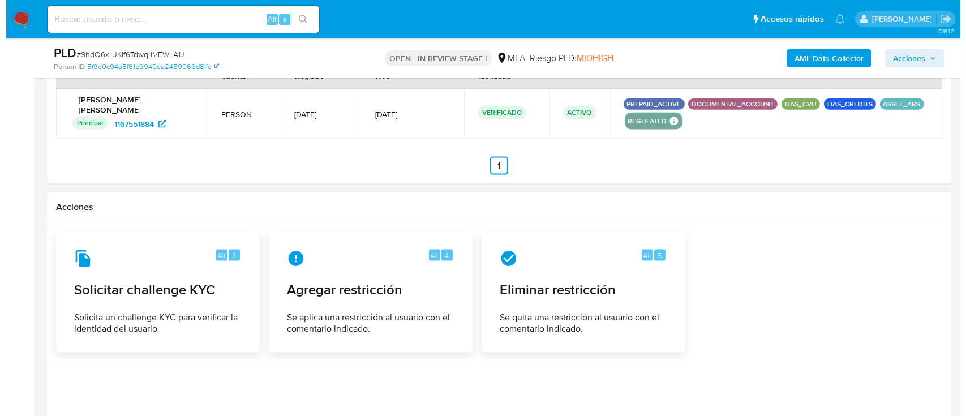
scroll to position [1508, 0]
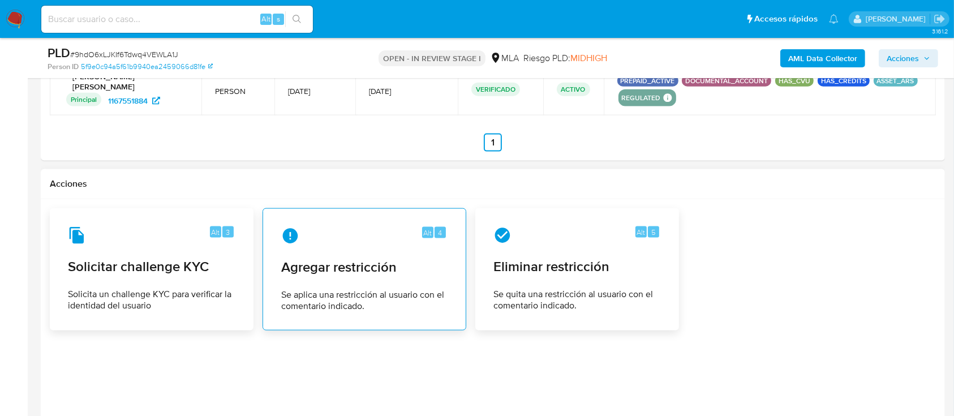
click at [374, 306] on span "Se aplica una restricción al usuario con el comentario indicado." at bounding box center [364, 300] width 166 height 23
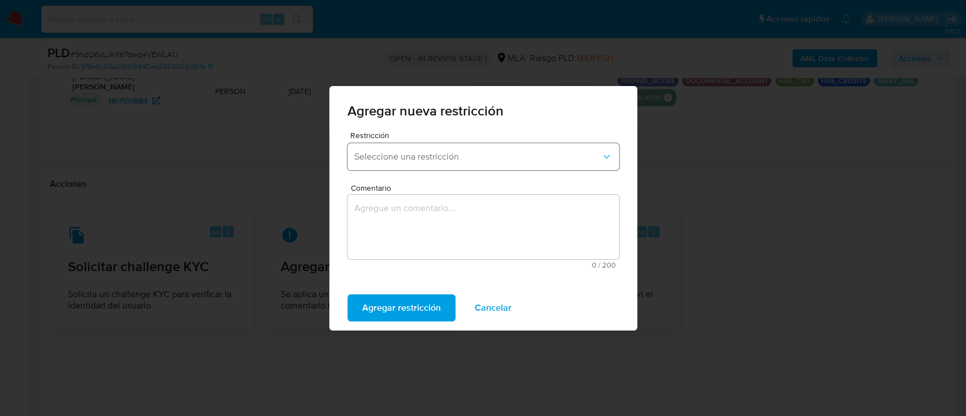
click at [432, 164] on button "Seleccione una restricción" at bounding box center [483, 156] width 272 height 27
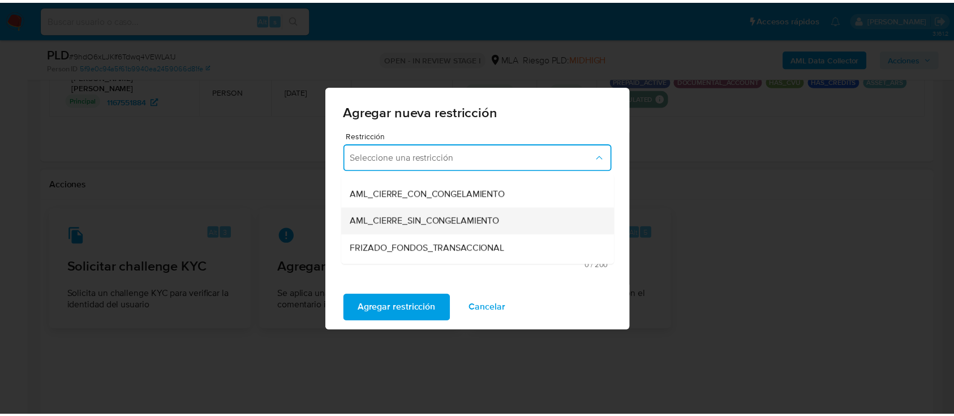
scroll to position [151, 0]
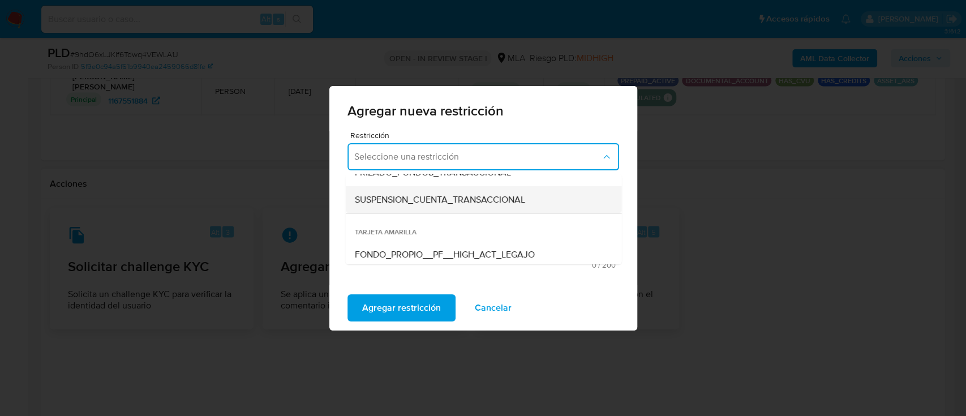
click at [426, 205] on div "SUSPENSION_CUENTA_TRANSACCIONAL" at bounding box center [479, 199] width 251 height 27
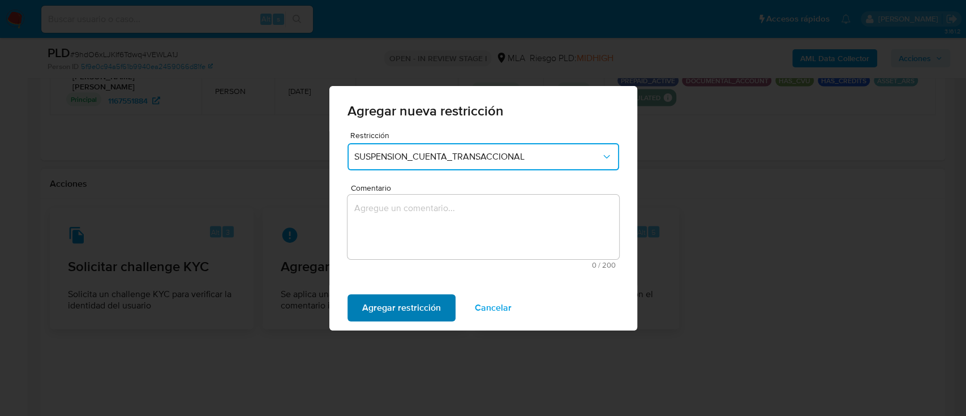
click at [404, 310] on span "Agregar restricción" at bounding box center [401, 307] width 79 height 25
click at [439, 250] on textarea "Comentario" at bounding box center [483, 227] width 272 height 65
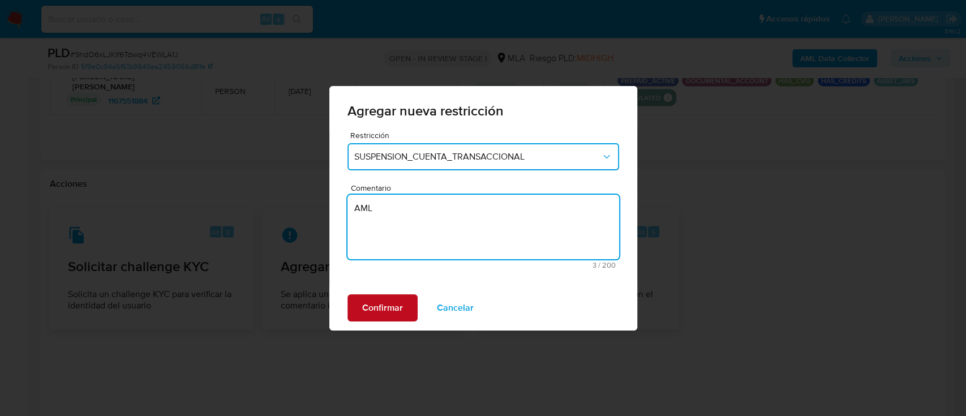
type textarea "AML"
click at [399, 306] on span "Confirmar" at bounding box center [382, 307] width 41 height 25
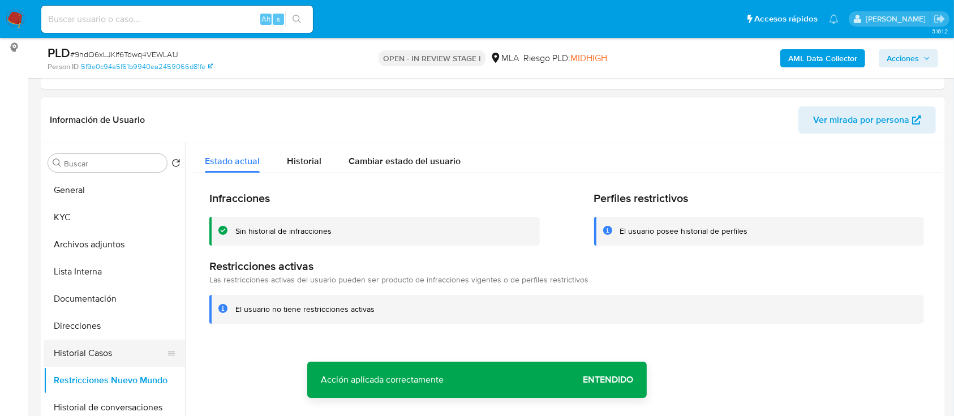
click at [87, 358] on button "Historial Casos" at bounding box center [110, 352] width 132 height 27
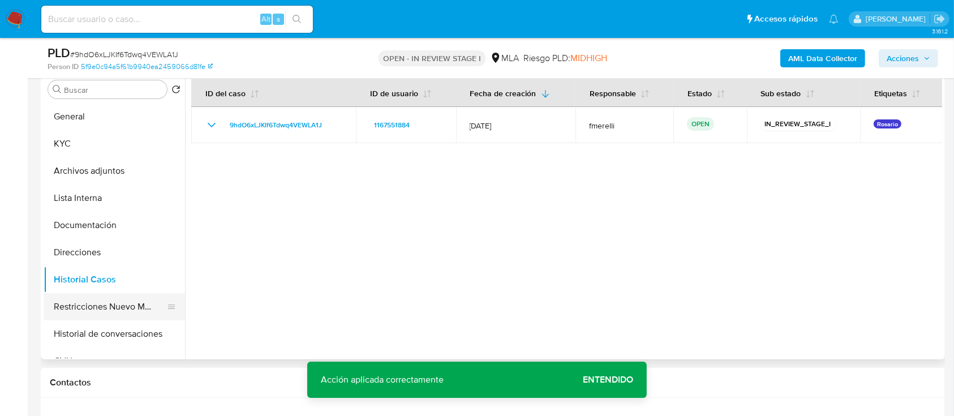
scroll to position [226, 0]
click at [81, 306] on button "Restricciones Nuevo Mundo" at bounding box center [110, 304] width 132 height 27
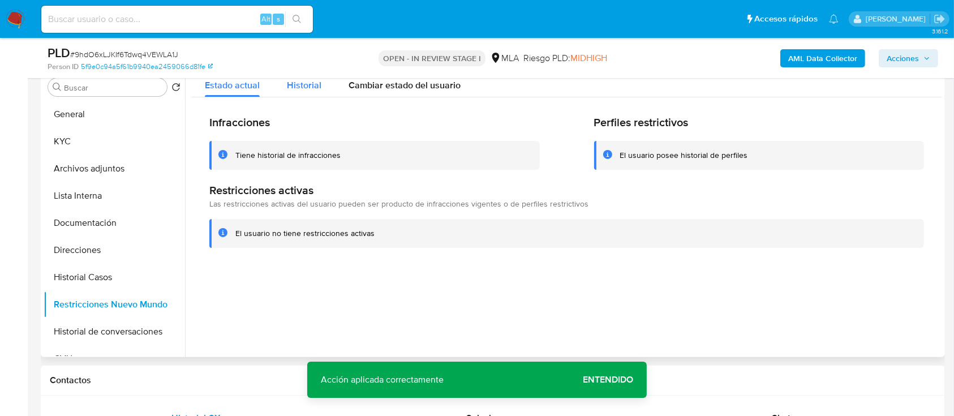
click at [312, 84] on span "Historial" at bounding box center [304, 85] width 35 height 13
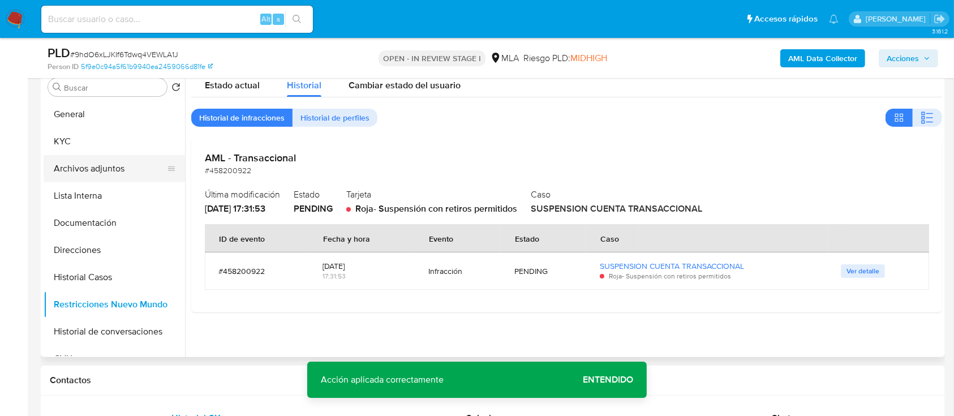
click at [100, 158] on button "Archivos adjuntos" at bounding box center [110, 168] width 132 height 27
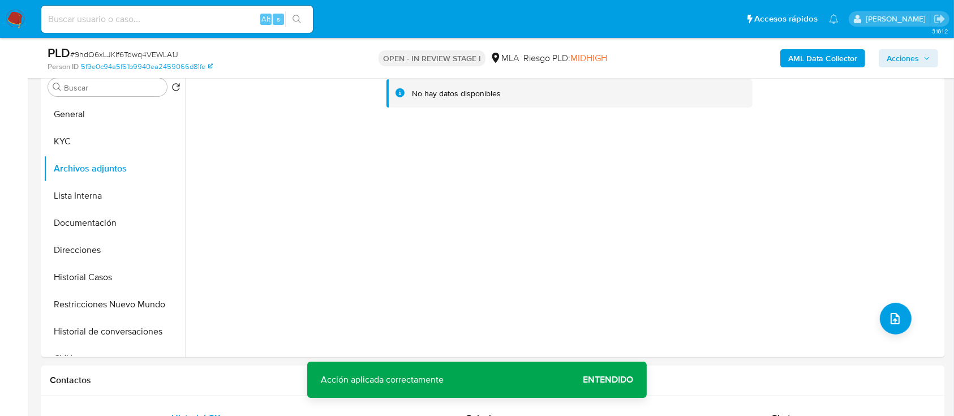
click at [844, 61] on b "AML Data Collector" at bounding box center [822, 58] width 69 height 18
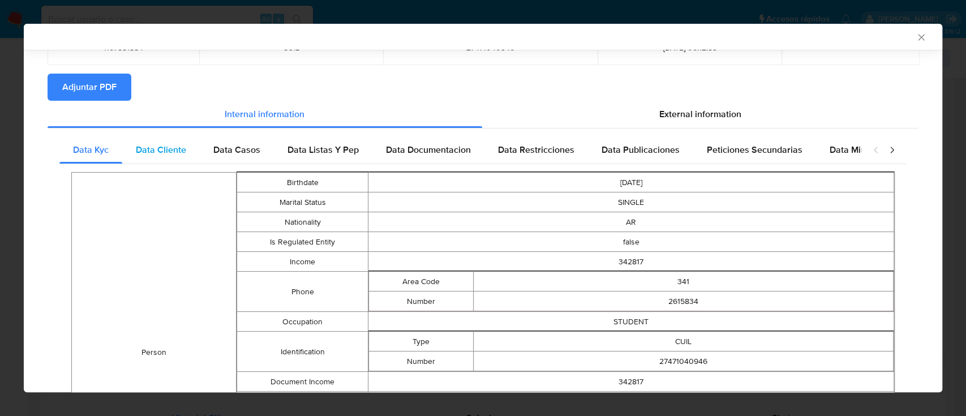
click at [167, 154] on span "Data Cliente" at bounding box center [161, 149] width 50 height 13
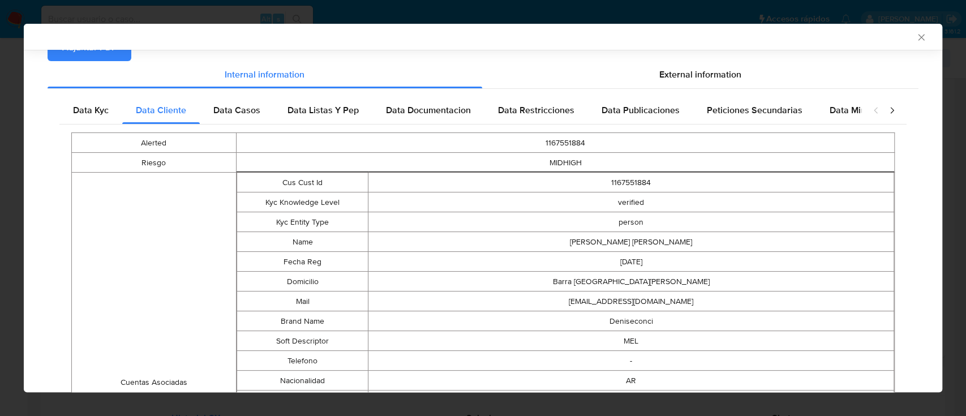
scroll to position [0, 0]
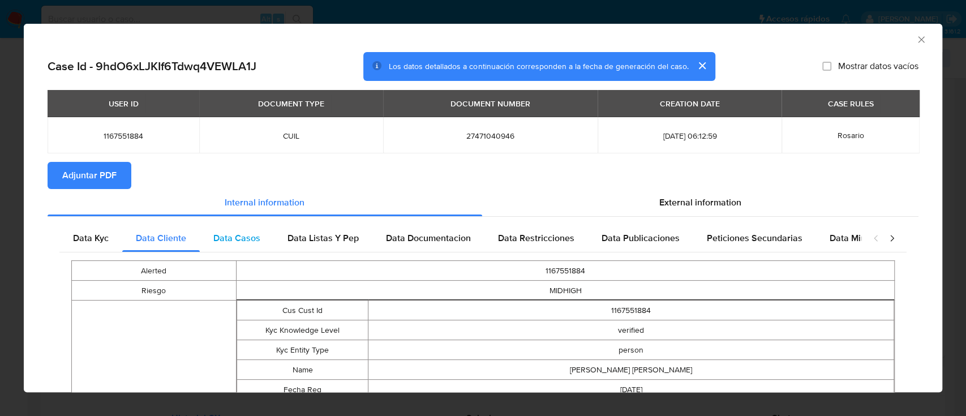
click at [207, 231] on div "Data Casos" at bounding box center [237, 238] width 74 height 27
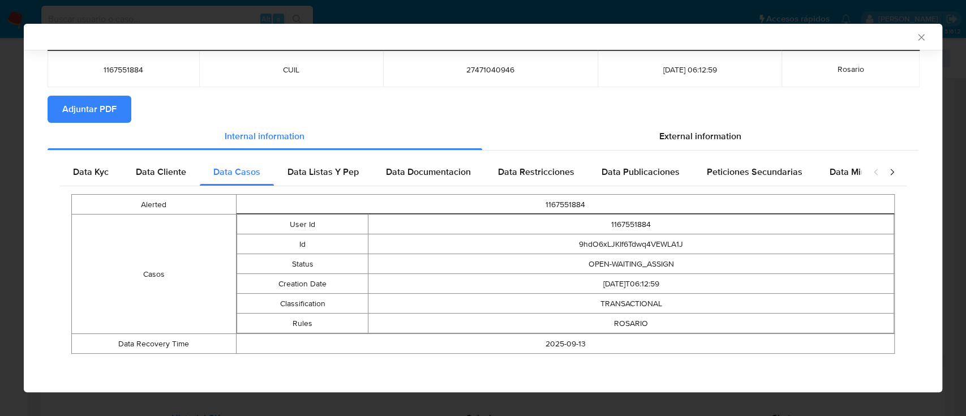
click at [276, 187] on div "Alerted 1167551884 Casos User Id 1167551884 Id 9hdO6xLJKIf6Tdwq4VEWLA1J Status …" at bounding box center [482, 273] width 847 height 175
drag, startPoint x: 302, startPoint y: 179, endPoint x: 312, endPoint y: 179, distance: 10.8
click at [302, 179] on div "Data Listas Y Pep" at bounding box center [323, 171] width 98 height 27
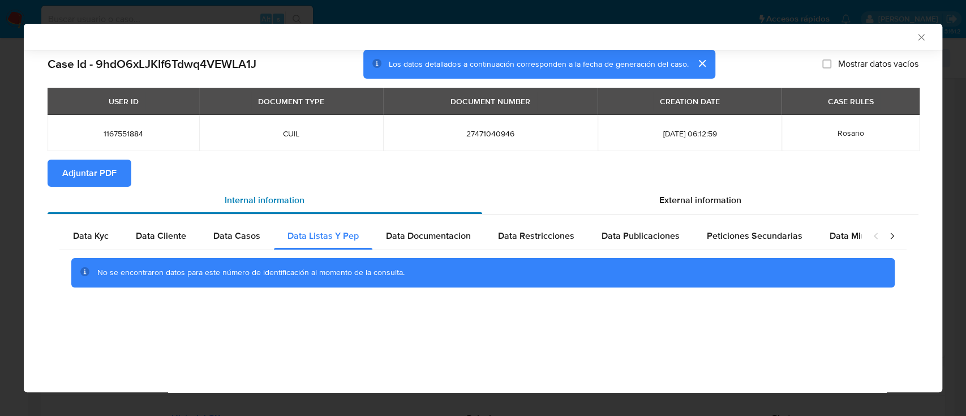
scroll to position [0, 0]
click at [439, 245] on div "Data Documentacion" at bounding box center [428, 235] width 112 height 27
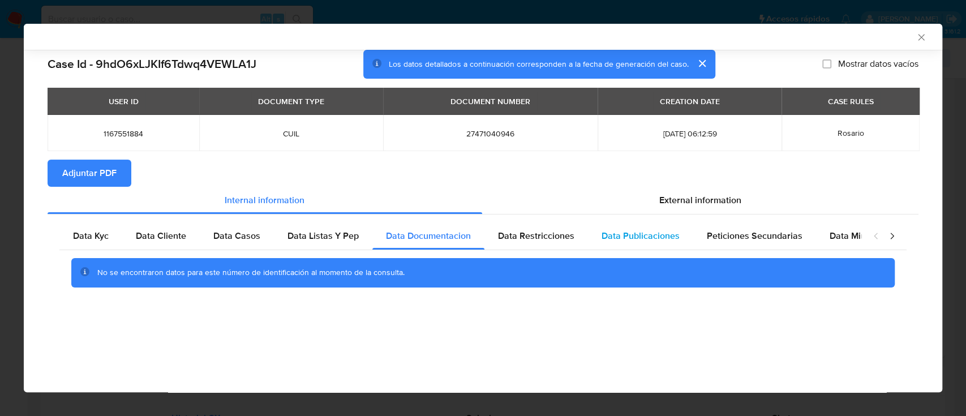
click at [559, 238] on span "Data Restricciones" at bounding box center [536, 235] width 76 height 13
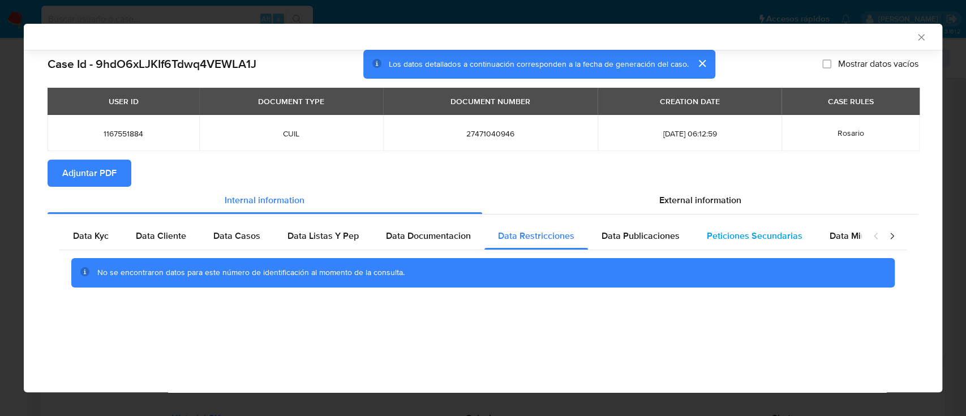
drag, startPoint x: 639, startPoint y: 237, endPoint x: 760, endPoint y: 246, distance: 121.4
click at [640, 237] on span "Data Publicaciones" at bounding box center [640, 235] width 78 height 13
click at [762, 246] on div "Peticiones Secundarias" at bounding box center [754, 235] width 123 height 27
click at [836, 242] on span "Data Minoridad" at bounding box center [860, 235] width 62 height 13
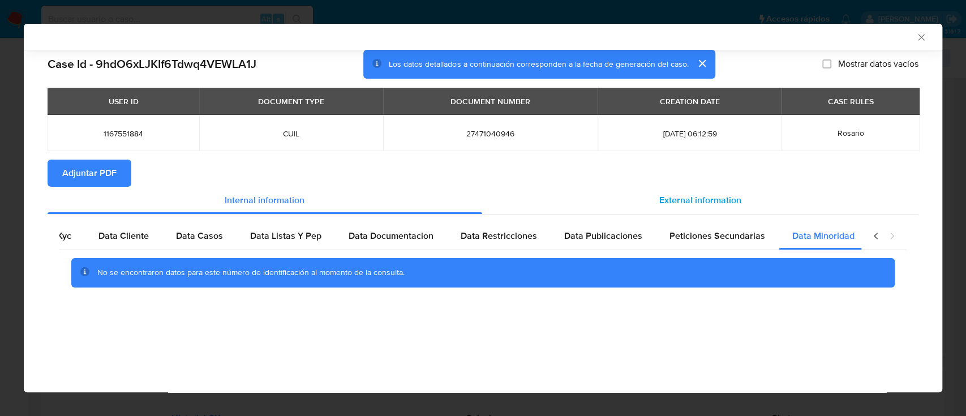
scroll to position [0, 38]
click at [712, 210] on div "External information" at bounding box center [700, 200] width 437 height 27
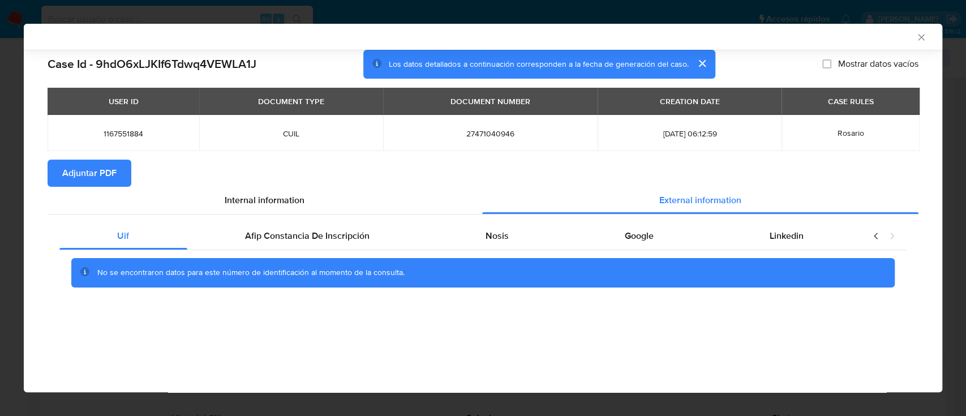
scroll to position [0, 0]
drag, startPoint x: 290, startPoint y: 216, endPoint x: 296, endPoint y: 220, distance: 6.9
click at [290, 216] on div "Uif Afip Constancia De Inscripción Nosis Google Linkedin No se encontraron dato…" at bounding box center [483, 258] width 871 height 89
click at [300, 225] on div "Afip Constancia De Inscripción" at bounding box center [307, 235] width 240 height 27
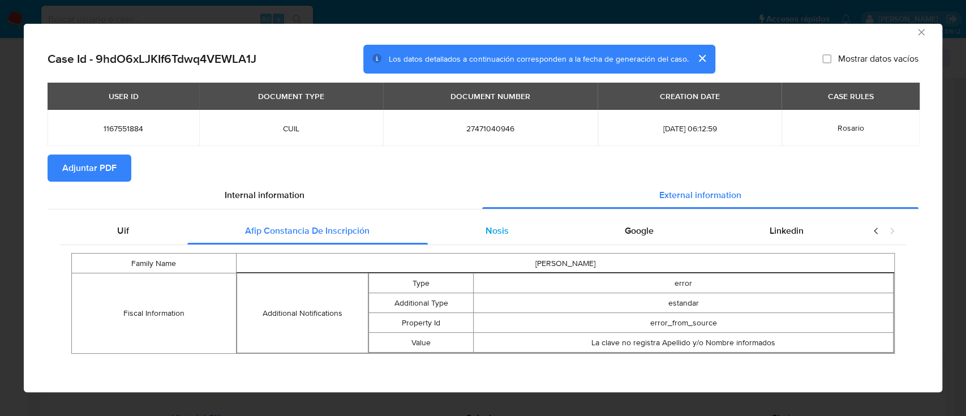
scroll to position [8, 0]
click at [519, 241] on div "Nosis" at bounding box center [497, 230] width 139 height 27
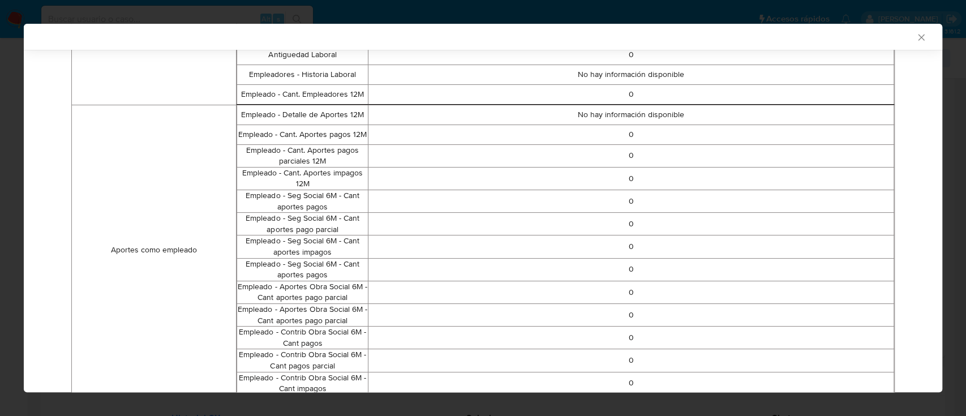
scroll to position [5, 0]
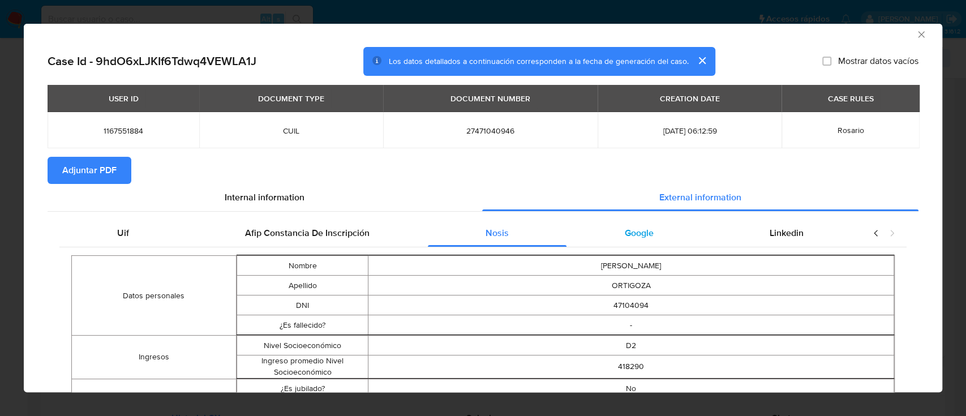
click at [645, 233] on div "Google" at bounding box center [638, 233] width 145 height 27
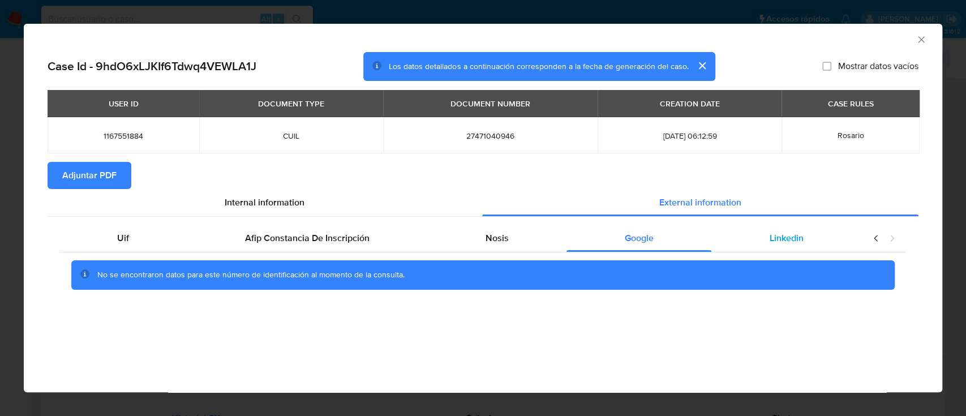
scroll to position [0, 0]
click at [766, 236] on div "Linkedin" at bounding box center [786, 238] width 150 height 27
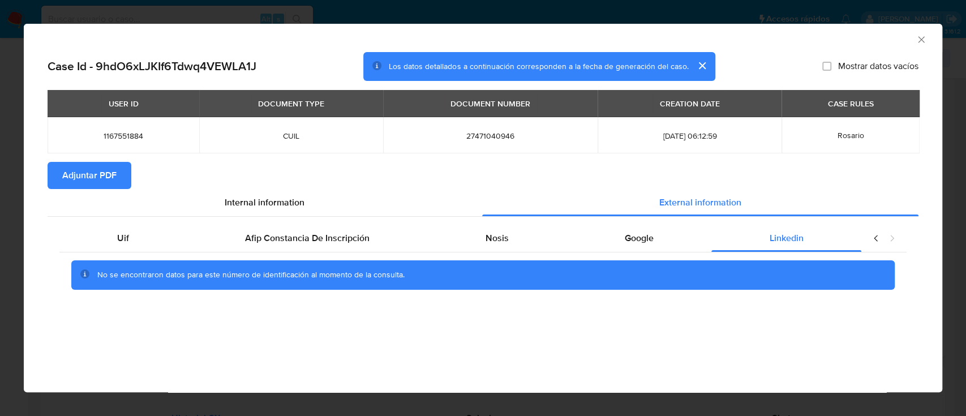
click at [74, 173] on span "Adjuntar PDF" at bounding box center [89, 175] width 54 height 25
click at [922, 41] on icon "Cerrar ventana" at bounding box center [920, 39] width 11 height 11
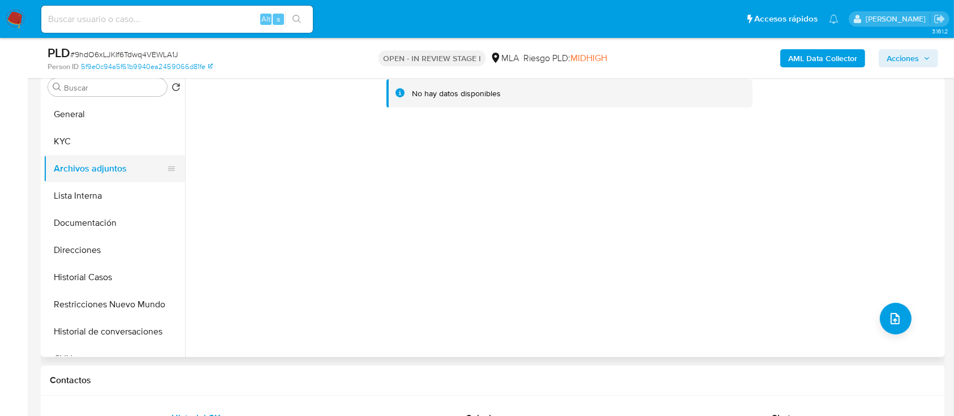
click at [68, 148] on button "KYC" at bounding box center [114, 141] width 141 height 27
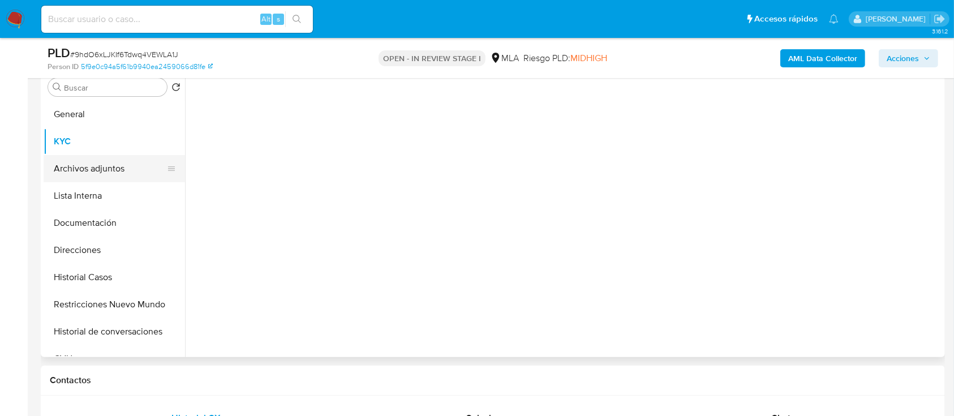
click at [109, 168] on button "Archivos adjuntos" at bounding box center [110, 168] width 132 height 27
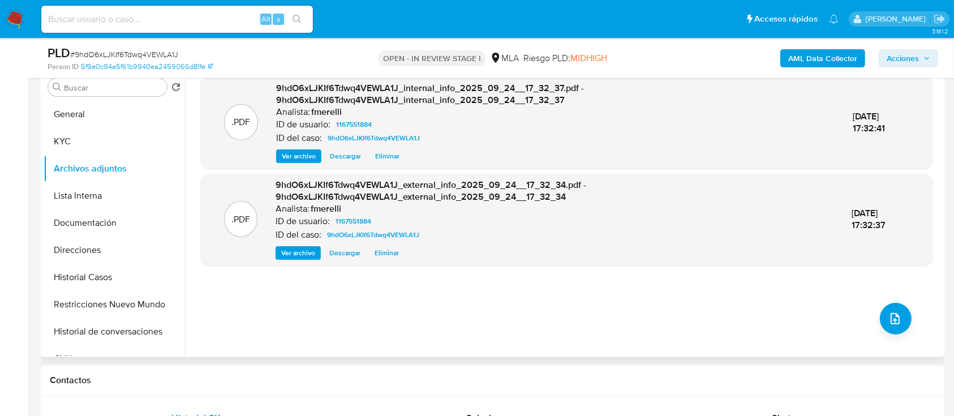
click at [303, 157] on span "Ver archivo" at bounding box center [299, 156] width 34 height 11
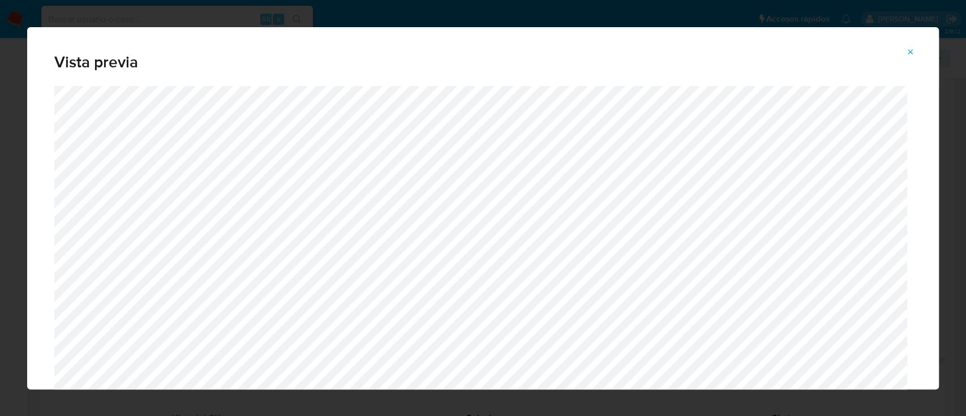
click at [909, 53] on icon "Attachment preview" at bounding box center [910, 52] width 9 height 9
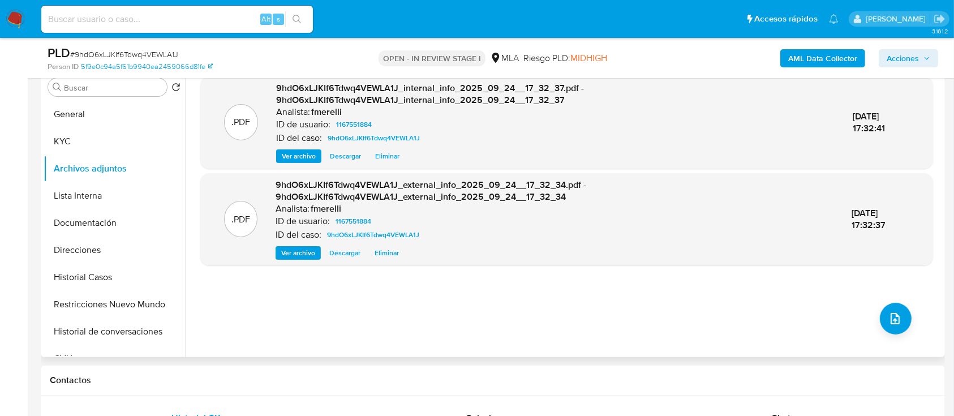
click at [295, 252] on span "Ver archivo" at bounding box center [298, 252] width 34 height 11
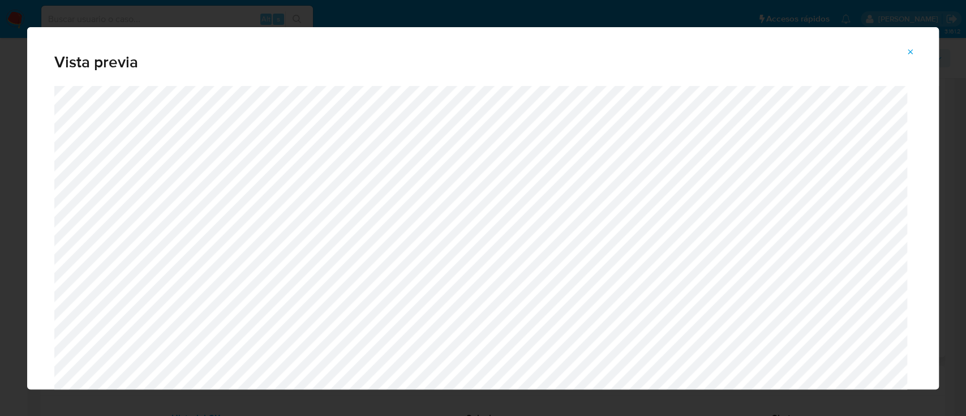
click at [912, 54] on icon "Attachment preview" at bounding box center [910, 52] width 9 height 9
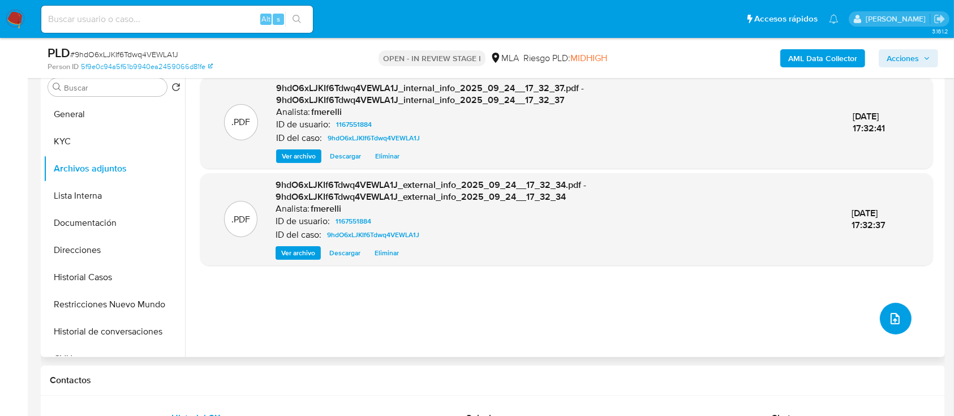
drag, startPoint x: 895, startPoint y: 326, endPoint x: 893, endPoint y: 320, distance: 6.3
click at [893, 320] on button "upload-file" at bounding box center [896, 319] width 32 height 32
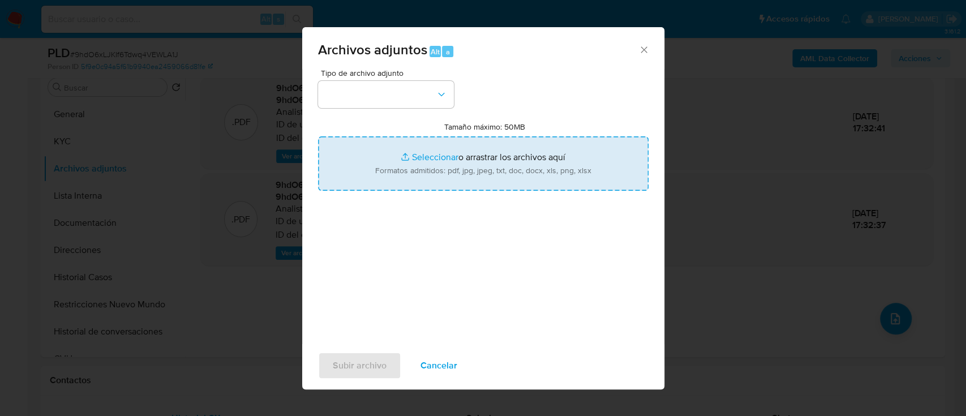
type input "C:\fakepath\NOSIS_Manager_InformeIndividual_27471040946_654927_20250924163821.p…"
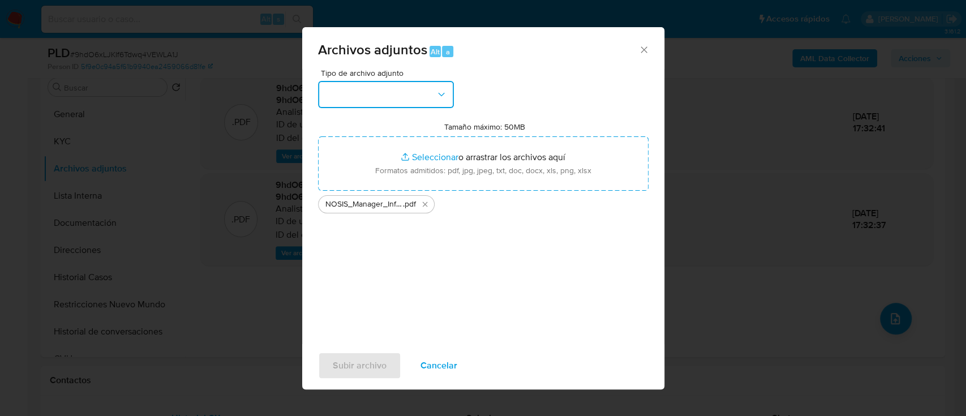
click at [430, 102] on button "button" at bounding box center [386, 94] width 136 height 27
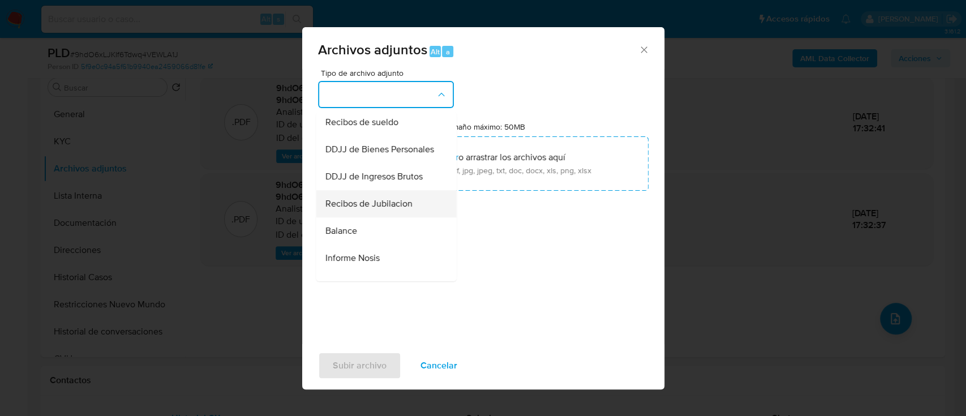
scroll to position [377, 0]
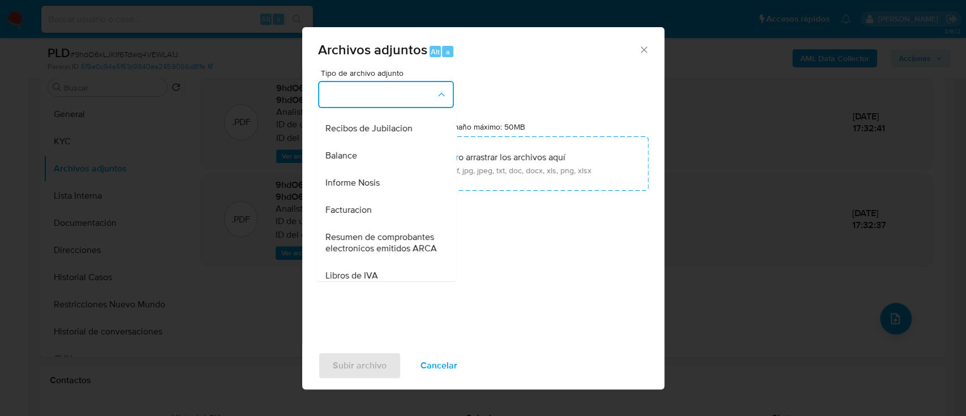
click at [385, 196] on div "Informe Nosis" at bounding box center [382, 182] width 115 height 27
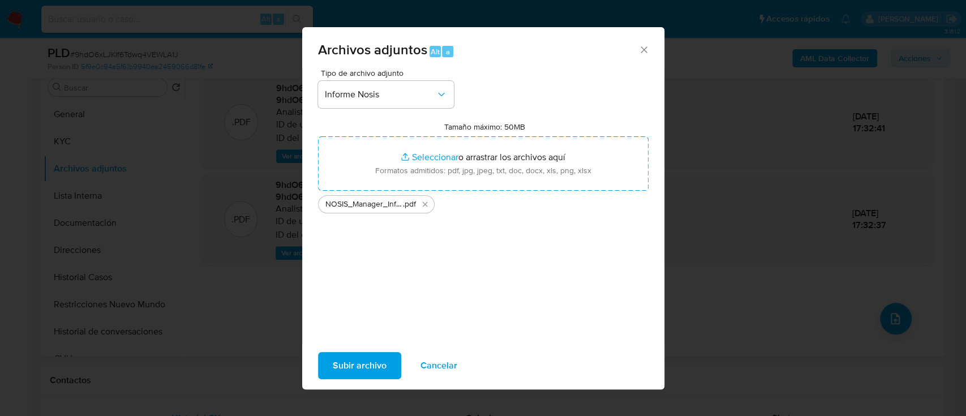
click at [373, 376] on span "Subir archivo" at bounding box center [360, 365] width 54 height 25
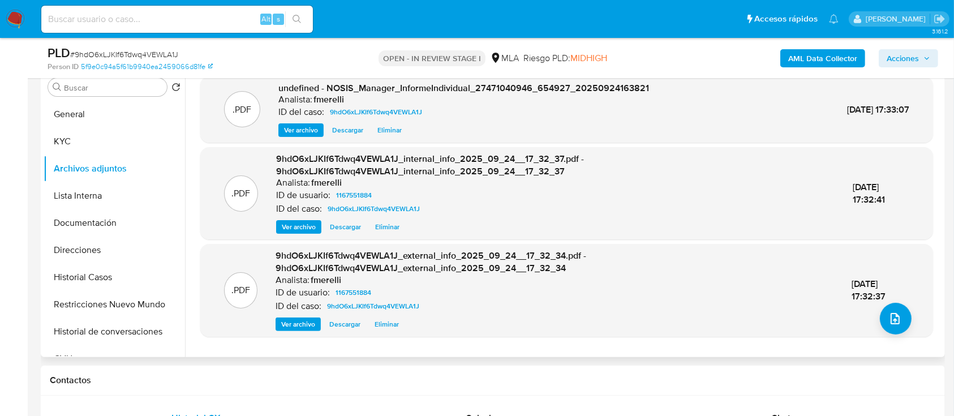
click at [300, 124] on span "Ver archivo" at bounding box center [301, 129] width 34 height 11
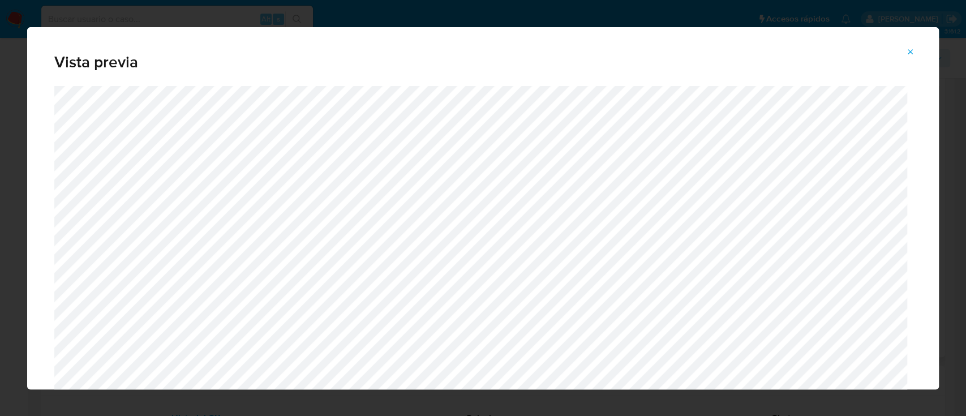
click at [906, 51] on icon "Attachment preview" at bounding box center [910, 52] width 9 height 9
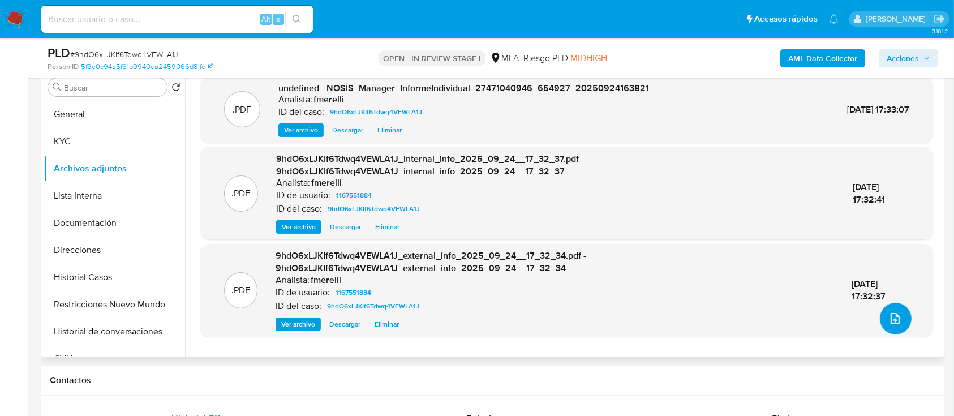
click at [891, 307] on button "upload-file" at bounding box center [896, 319] width 32 height 32
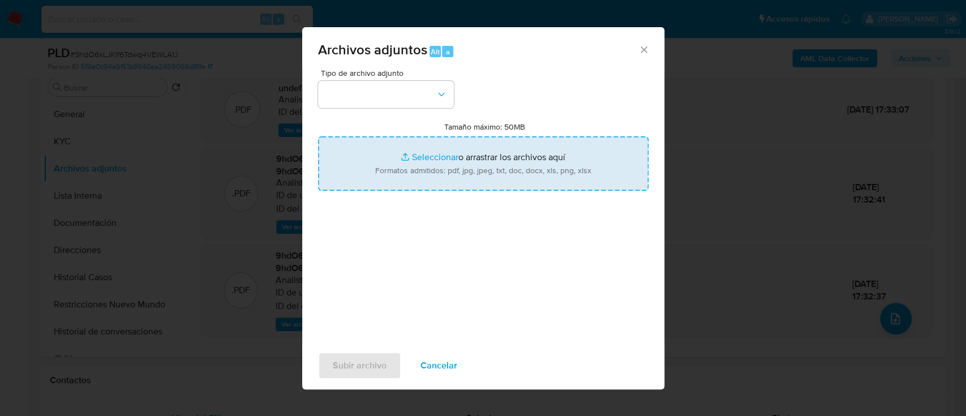
type input "C:\fakepath\Caselog 9hdO6xLJKIf6Tdwq4VEWLA1J_2025_09_17_19_56_10.docx"
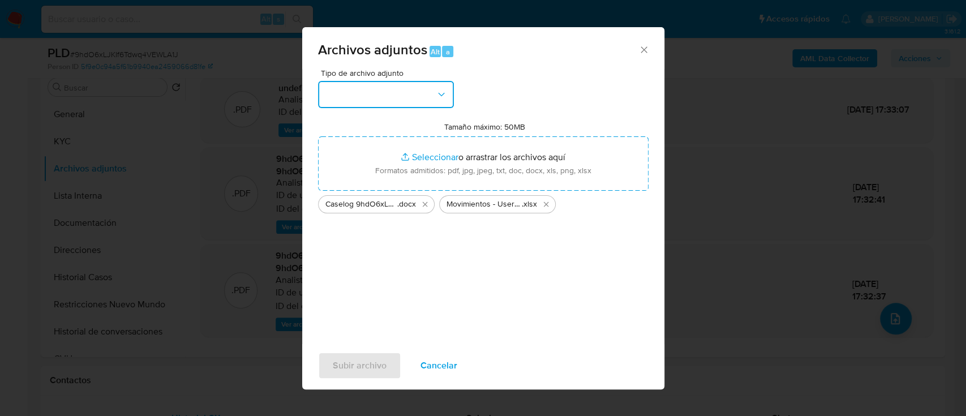
click at [369, 106] on button "button" at bounding box center [386, 94] width 136 height 27
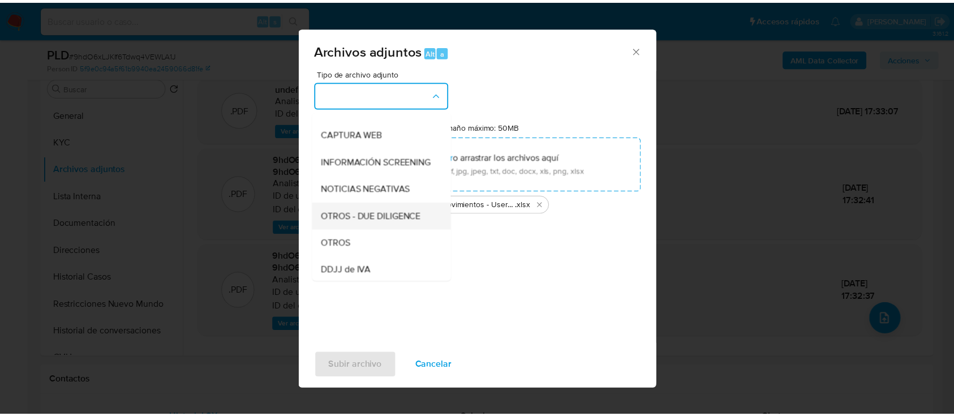
scroll to position [151, 0]
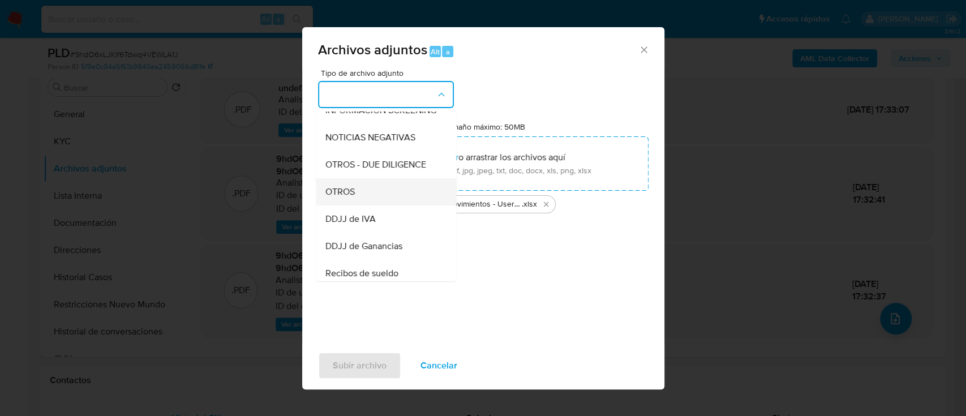
click at [362, 199] on div "OTROS" at bounding box center [382, 191] width 115 height 27
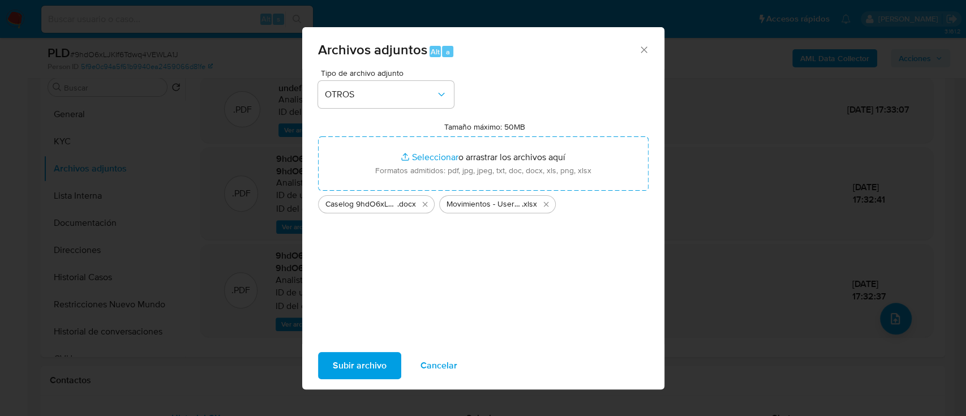
click at [354, 360] on span "Subir archivo" at bounding box center [360, 365] width 54 height 25
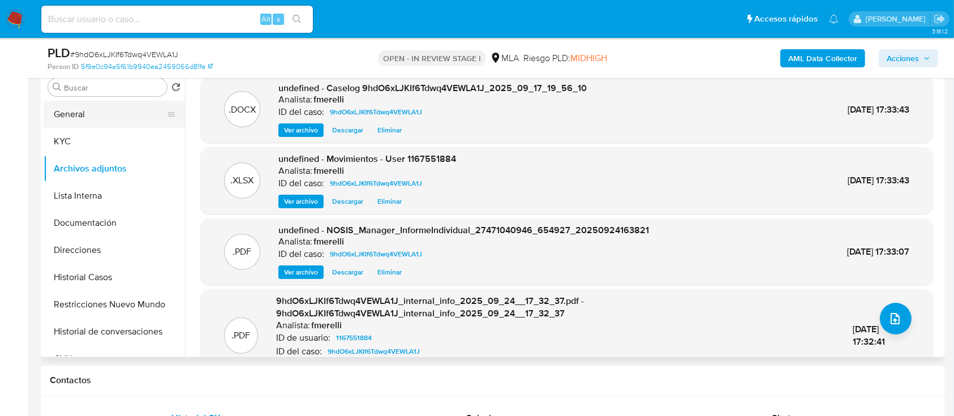
click at [89, 110] on button "General" at bounding box center [110, 114] width 132 height 27
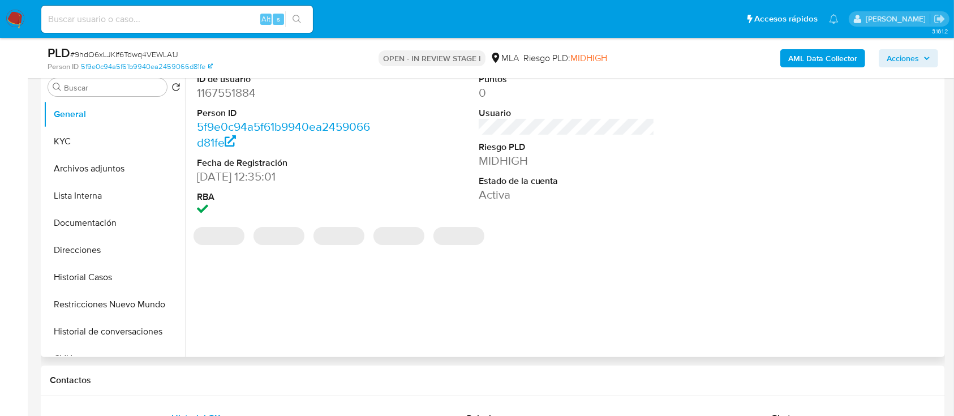
click at [230, 95] on dd "1167551884" at bounding box center [285, 93] width 177 height 16
copy dd "1167551884"
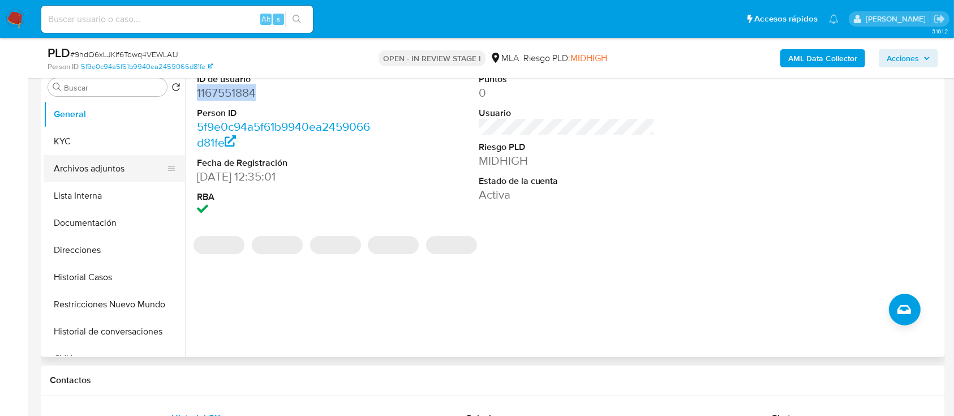
click at [122, 167] on button "Archivos adjuntos" at bounding box center [110, 168] width 132 height 27
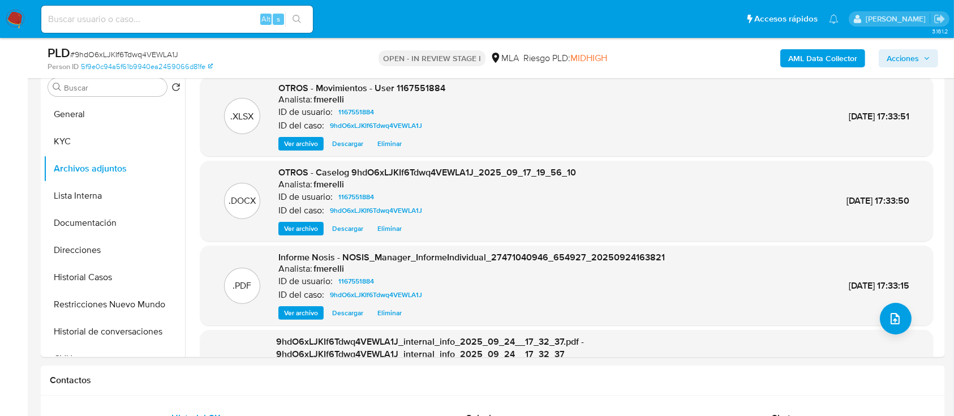
scroll to position [108, 0]
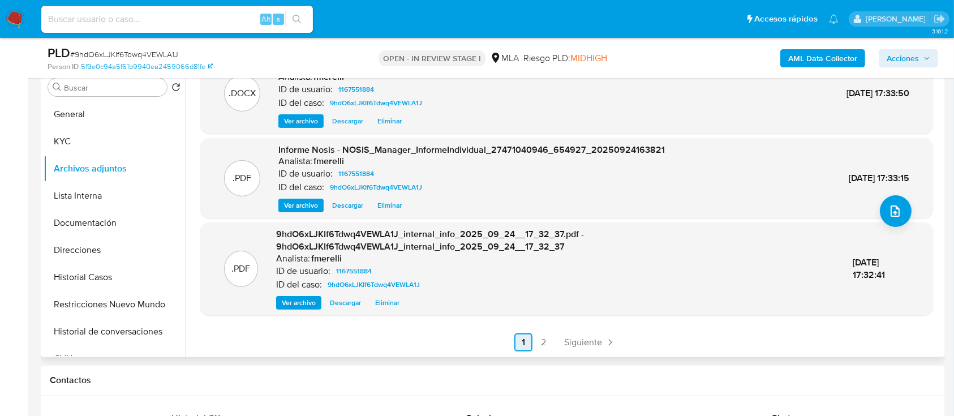
click at [575, 346] on span "Siguiente" at bounding box center [583, 342] width 38 height 9
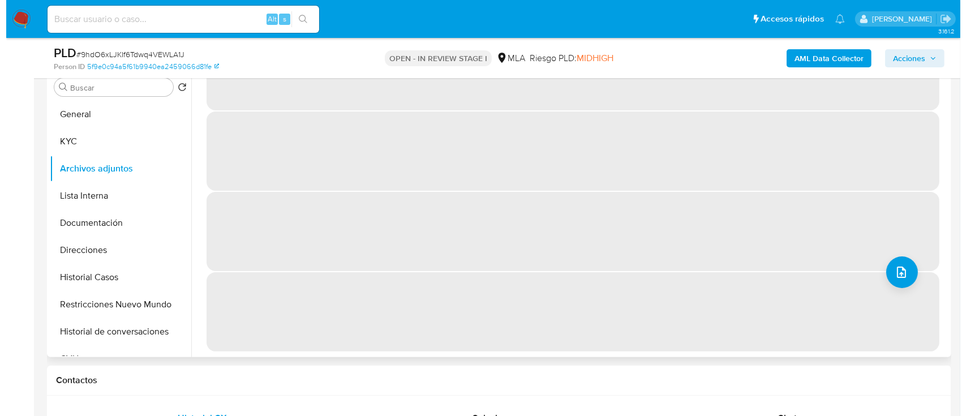
scroll to position [0, 0]
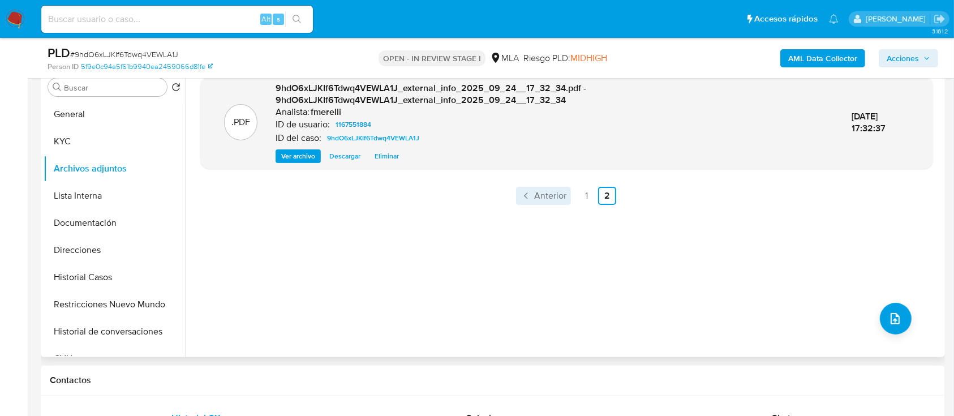
click at [548, 203] on link "Anterior" at bounding box center [543, 196] width 55 height 18
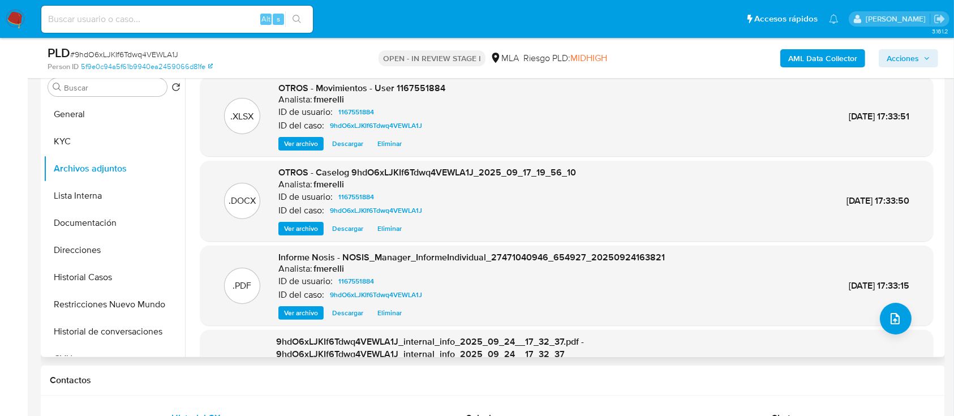
click at [302, 230] on span "Ver archivo" at bounding box center [301, 228] width 34 height 11
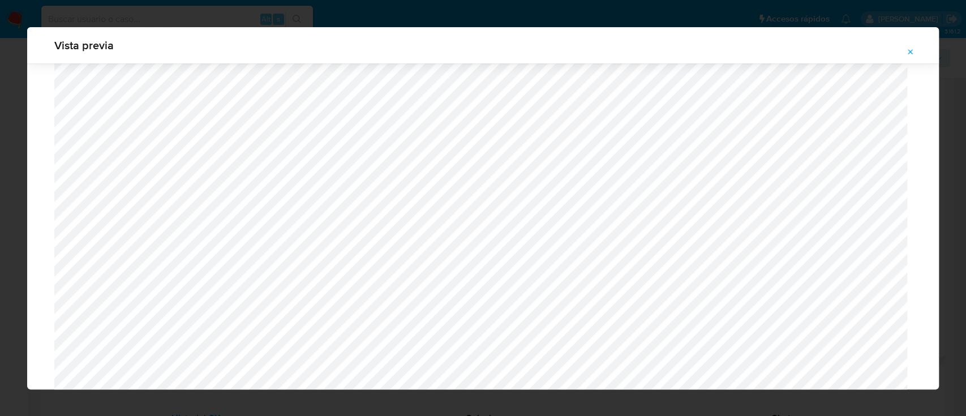
scroll to position [1031, 0]
click at [912, 54] on icon "Attachment preview" at bounding box center [910, 52] width 9 height 9
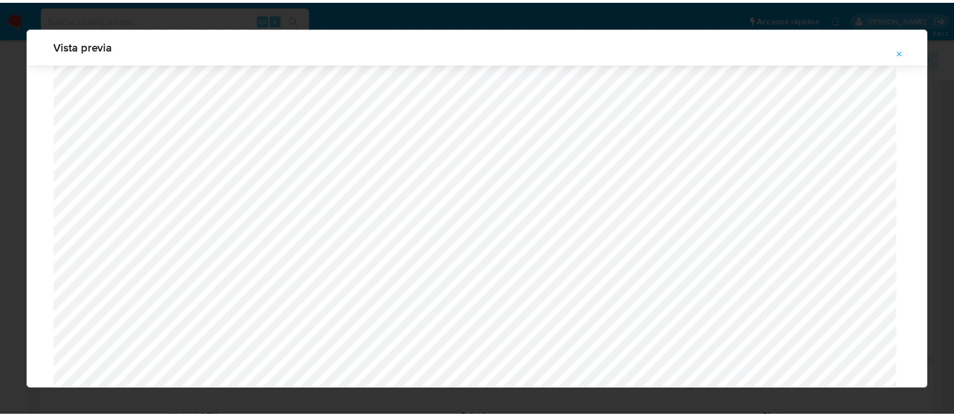
scroll to position [36, 0]
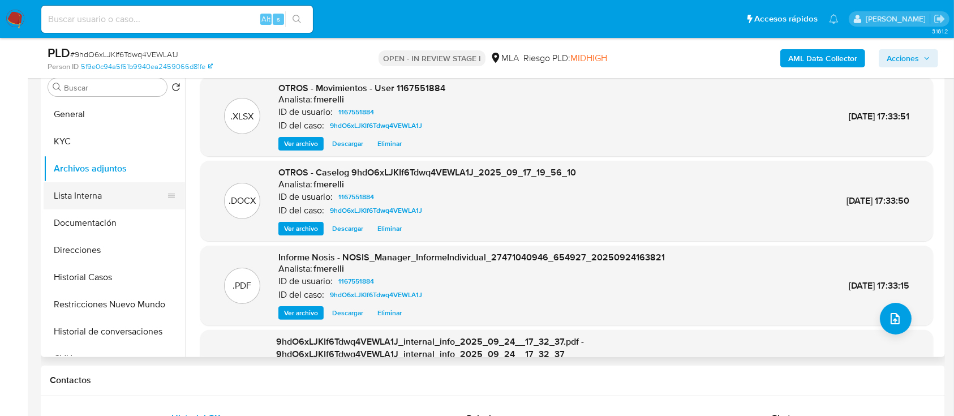
click at [93, 199] on button "Lista Interna" at bounding box center [110, 195] width 132 height 27
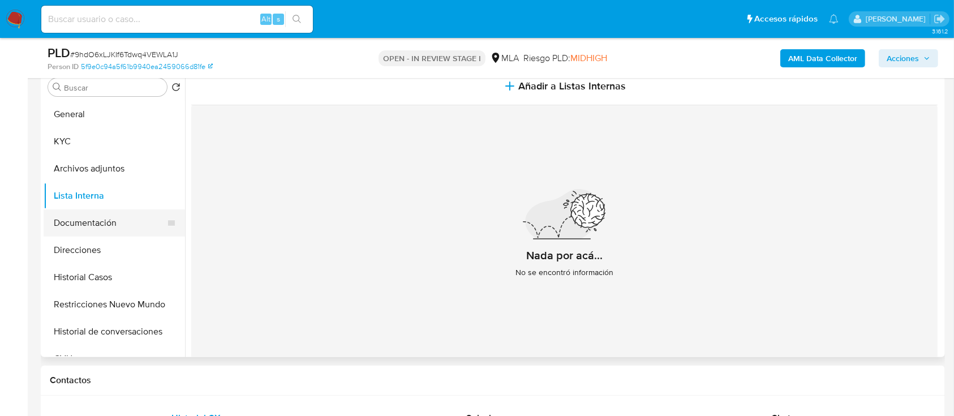
click at [78, 218] on button "Documentación" at bounding box center [110, 222] width 132 height 27
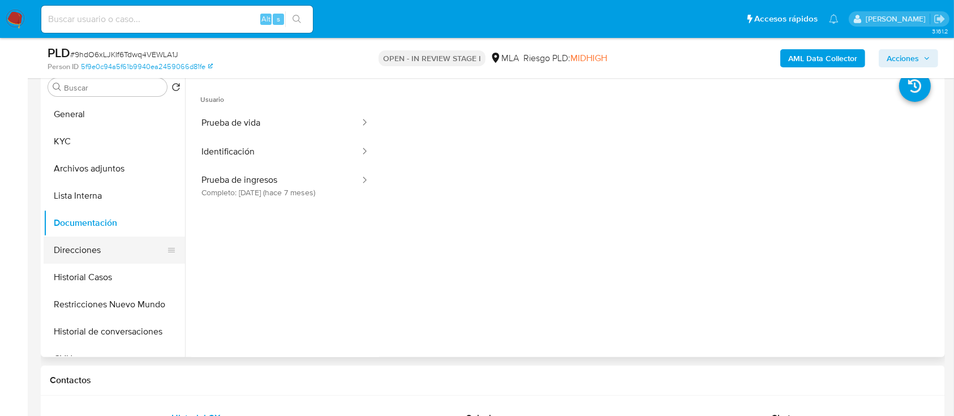
click at [97, 251] on button "Direcciones" at bounding box center [110, 250] width 132 height 27
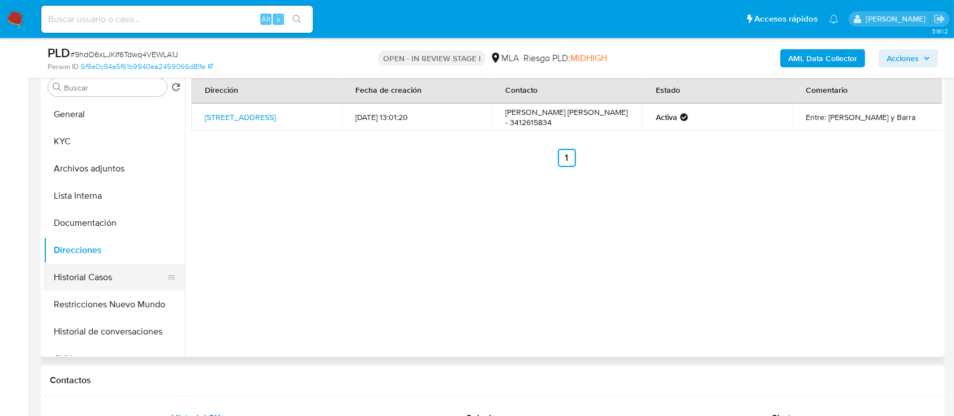
click at [114, 284] on button "Historial Casos" at bounding box center [110, 277] width 132 height 27
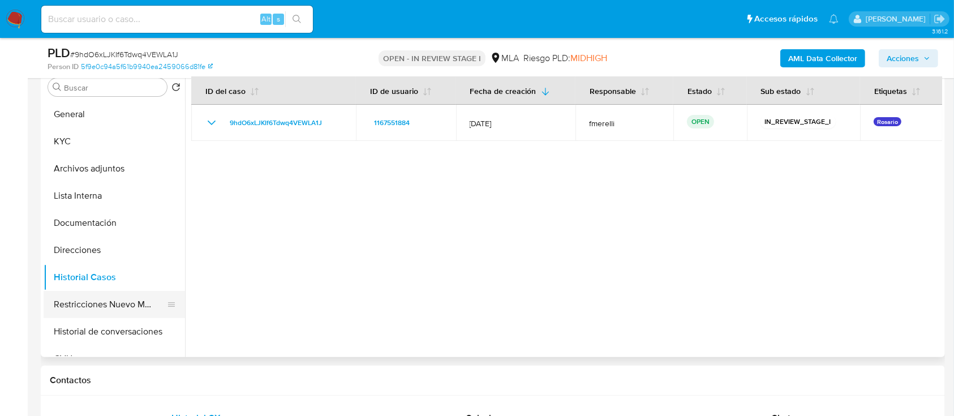
click at [103, 308] on button "Restricciones Nuevo Mundo" at bounding box center [110, 304] width 132 height 27
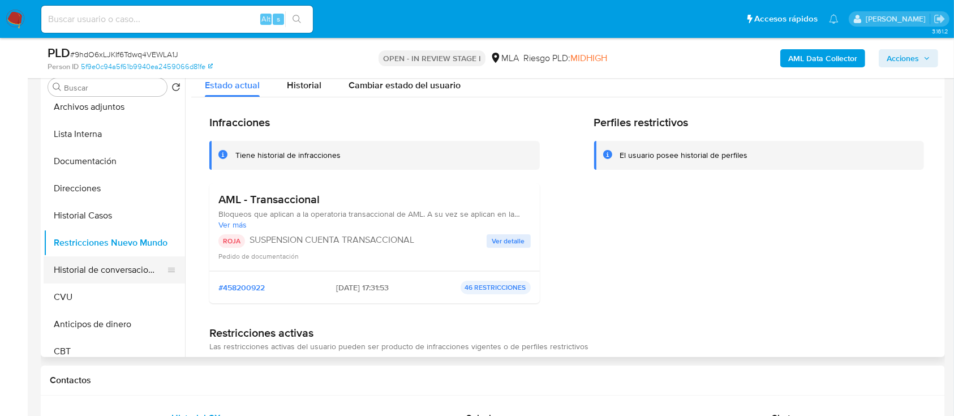
scroll to position [75, 0]
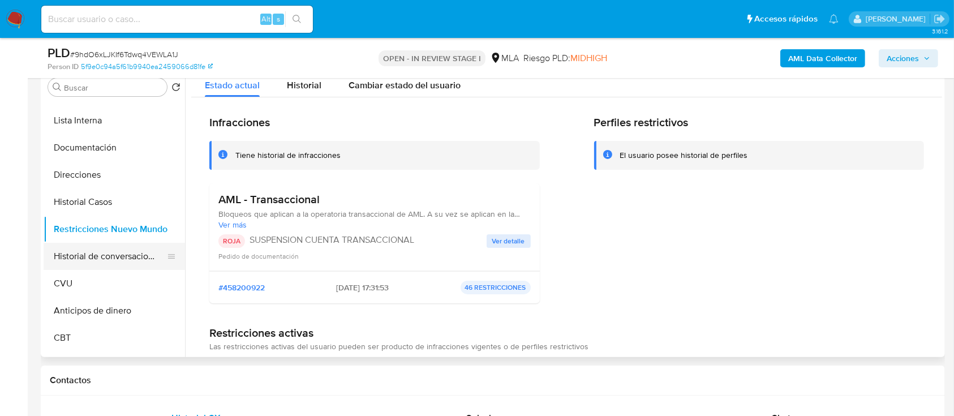
click at [98, 256] on button "Historial de conversaciones" at bounding box center [110, 256] width 132 height 27
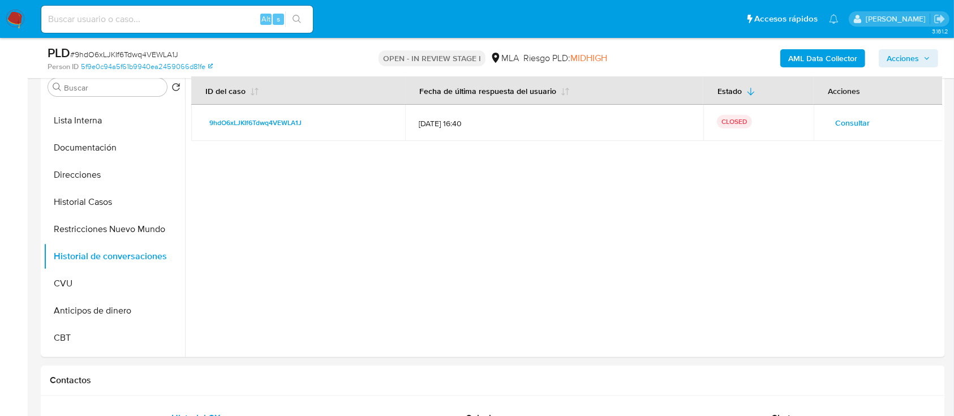
click at [918, 62] on span "Acciones" at bounding box center [903, 58] width 32 height 18
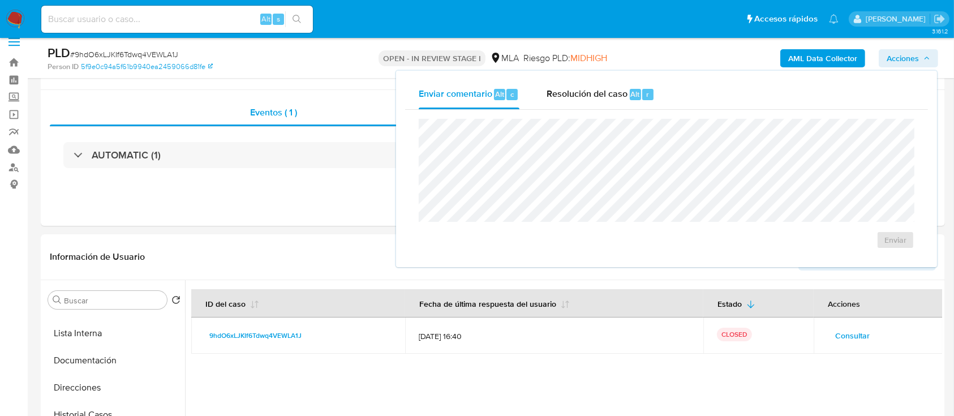
scroll to position [0, 0]
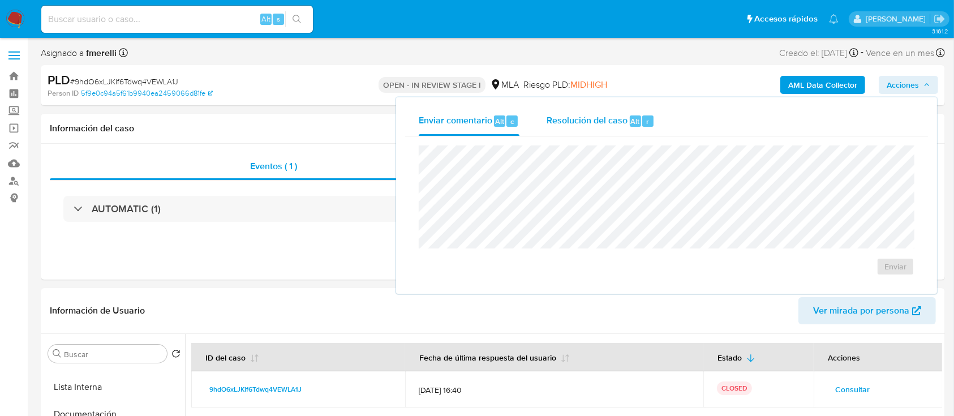
click at [615, 125] on span "Resolución del caso" at bounding box center [587, 120] width 81 height 13
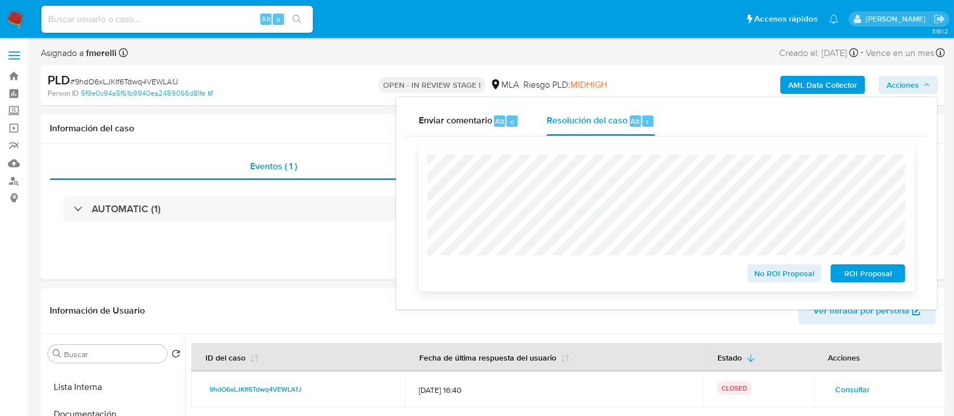
click at [845, 272] on span "ROI Proposal" at bounding box center [868, 273] width 59 height 16
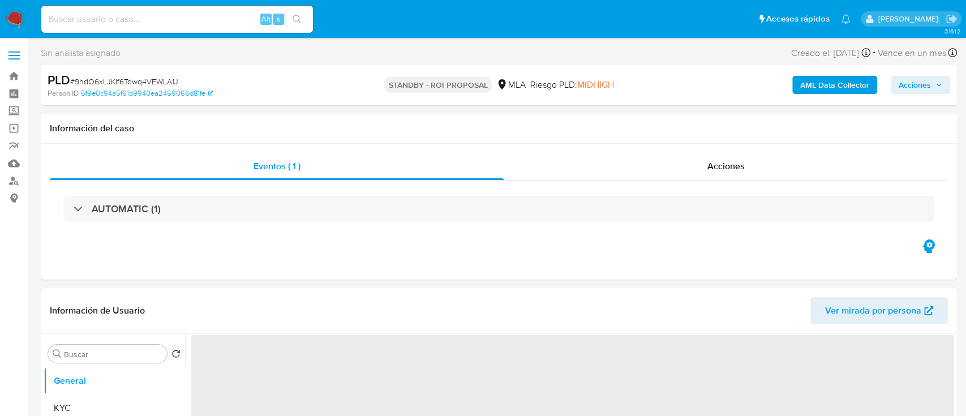
select select "10"
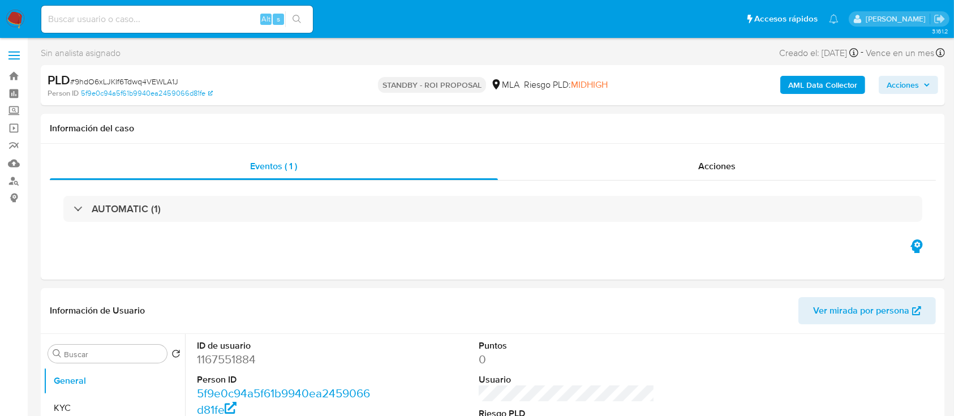
click at [12, 21] on img at bounding box center [15, 19] width 19 height 19
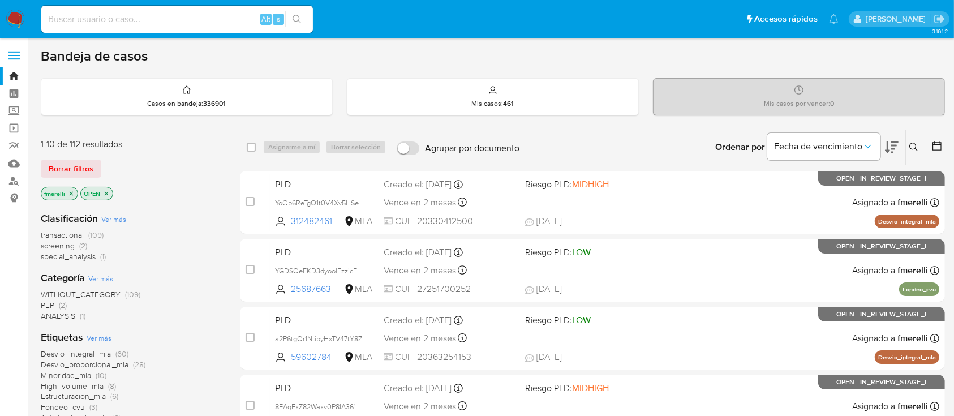
click at [208, 14] on input at bounding box center [177, 19] width 272 height 15
paste input "j7hDhTITCt41vx0GytnwTXe0"
type input "j7hDhTITCt41vx0GytnwTXe0"
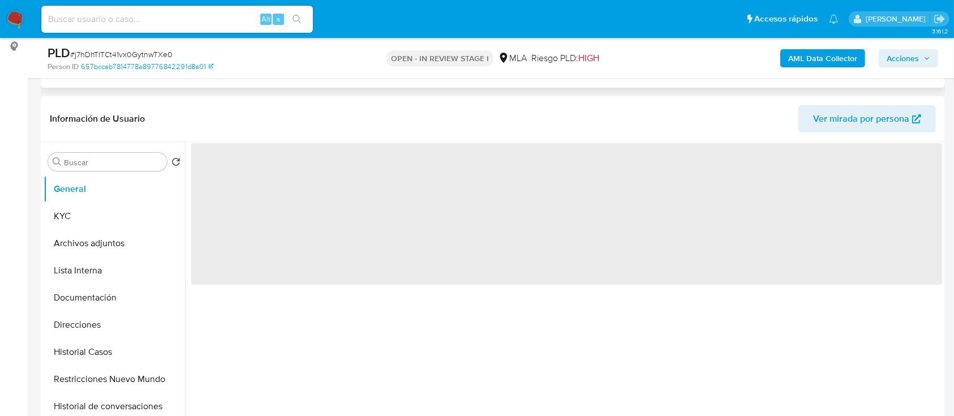
scroll to position [152, 0]
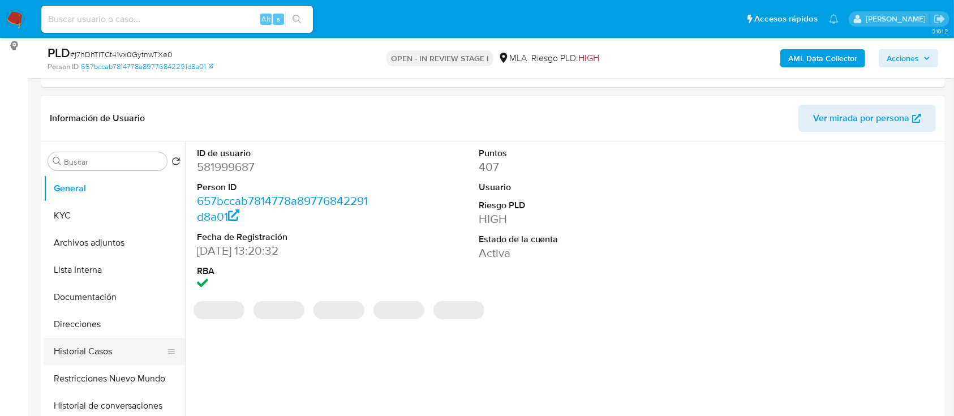
click at [52, 356] on button "Historial Casos" at bounding box center [110, 351] width 132 height 27
select select "10"
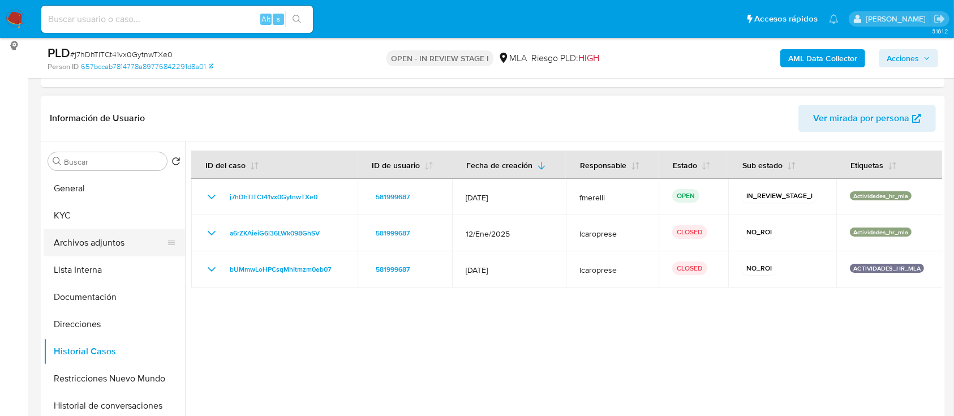
click at [113, 243] on button "Archivos adjuntos" at bounding box center [110, 242] width 132 height 27
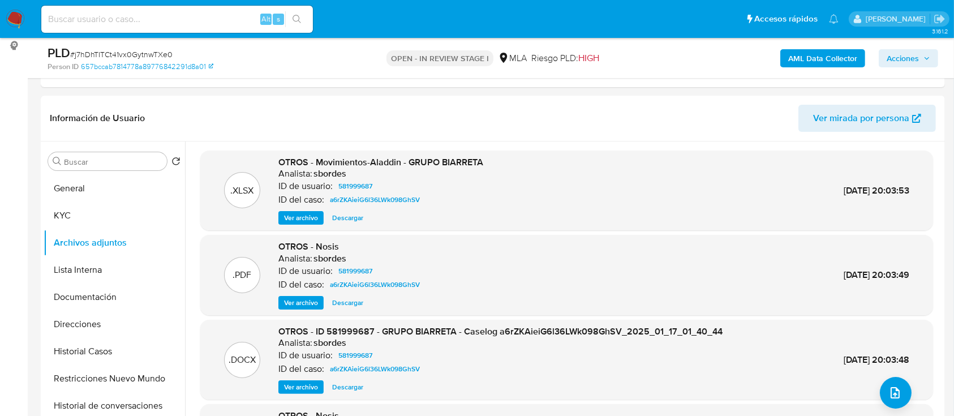
click at [78, 177] on button "General" at bounding box center [110, 188] width 132 height 27
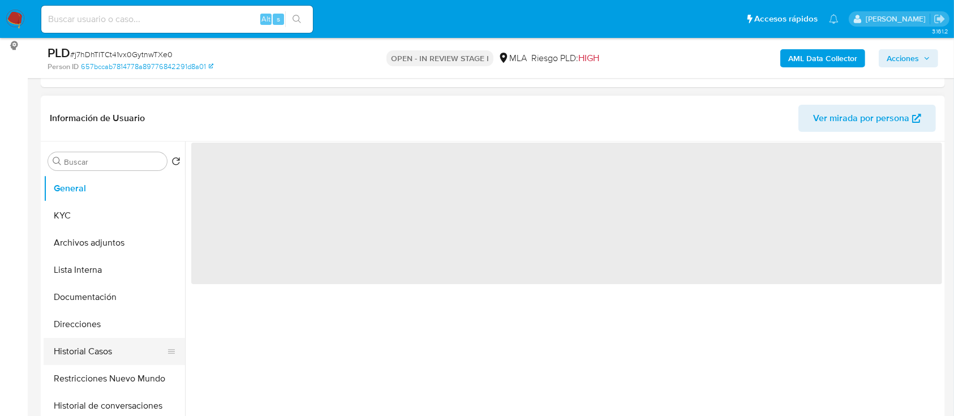
click at [89, 351] on button "Historial Casos" at bounding box center [110, 351] width 132 height 27
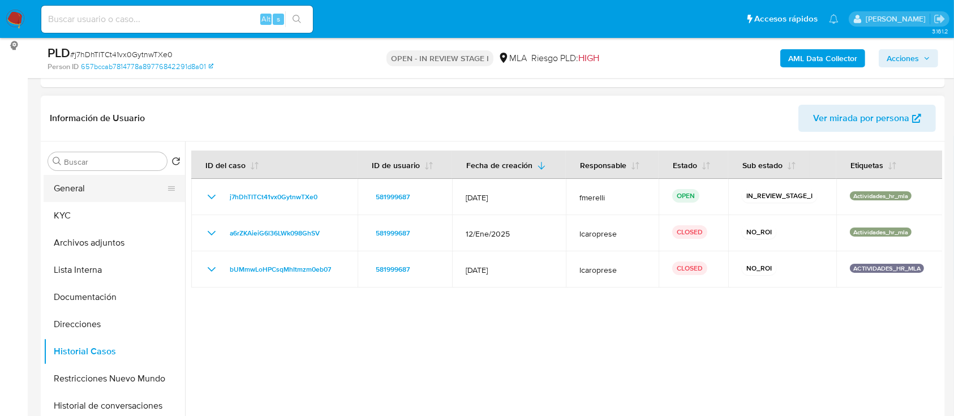
click at [122, 191] on button "General" at bounding box center [110, 188] width 132 height 27
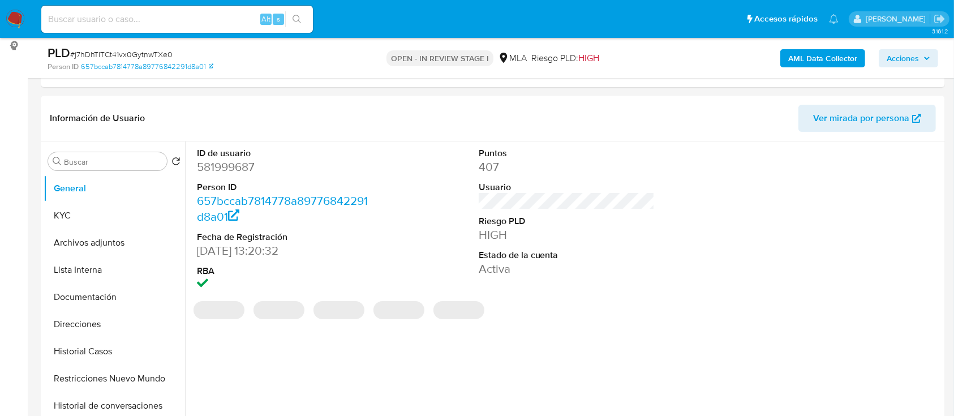
click at [226, 161] on dd "581999687" at bounding box center [285, 167] width 177 height 16
copy dd "581999687"
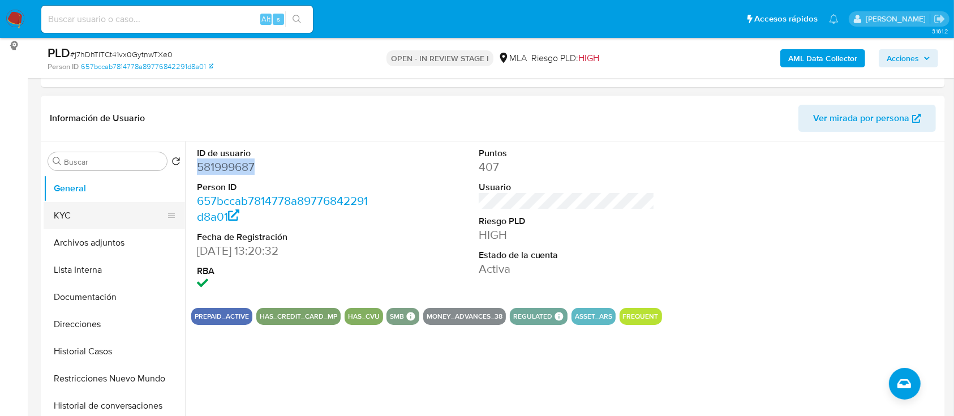
click at [88, 217] on button "KYC" at bounding box center [110, 215] width 132 height 27
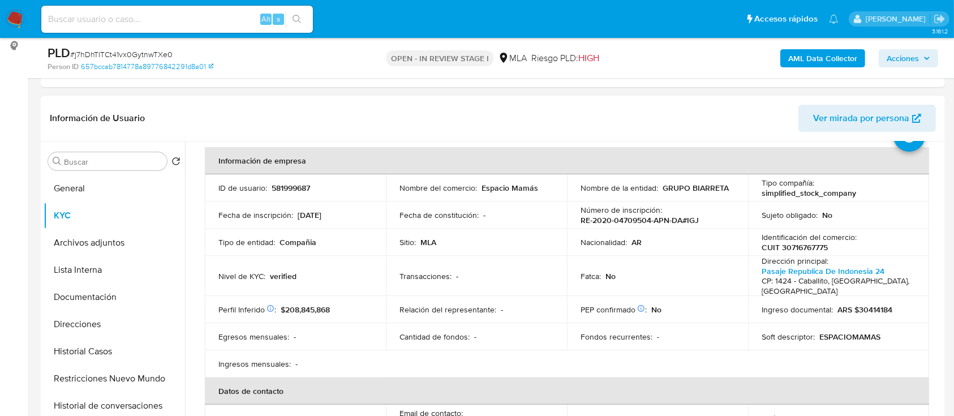
scroll to position [48, 0]
click at [109, 294] on button "Documentación" at bounding box center [110, 296] width 132 height 27
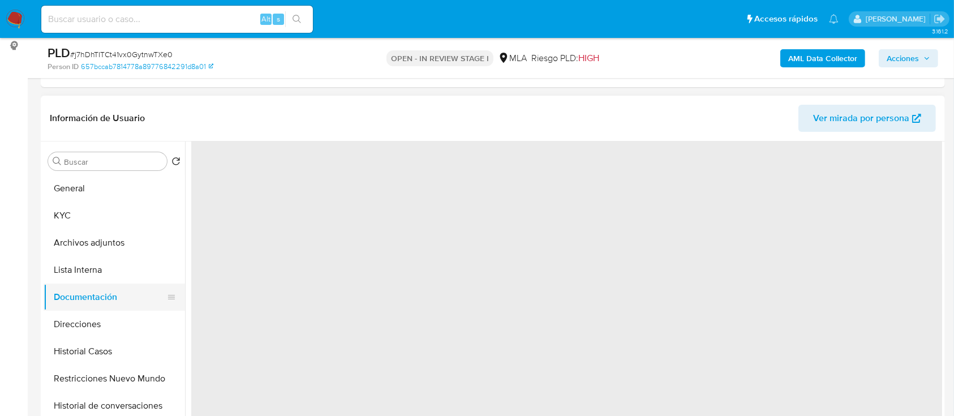
scroll to position [0, 0]
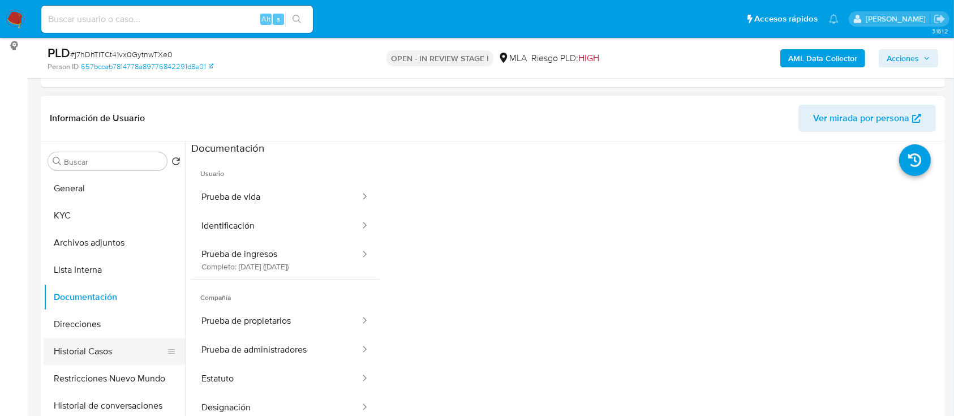
click at [86, 353] on button "Historial Casos" at bounding box center [110, 351] width 132 height 27
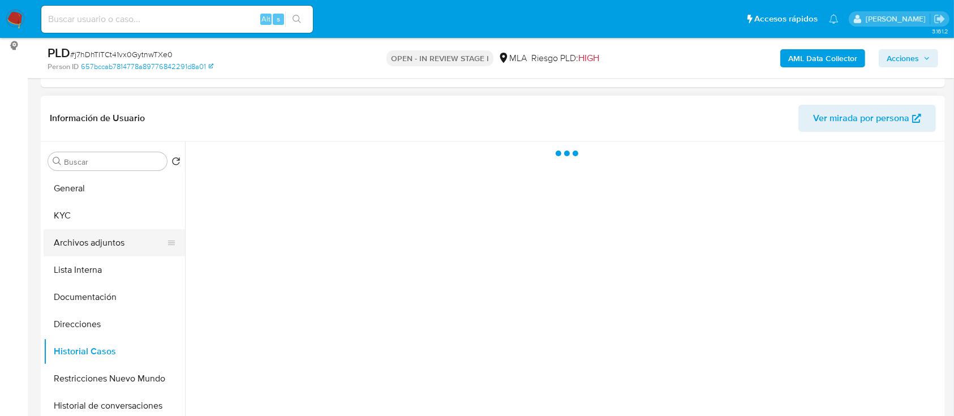
click at [111, 248] on button "Archivos adjuntos" at bounding box center [110, 242] width 132 height 27
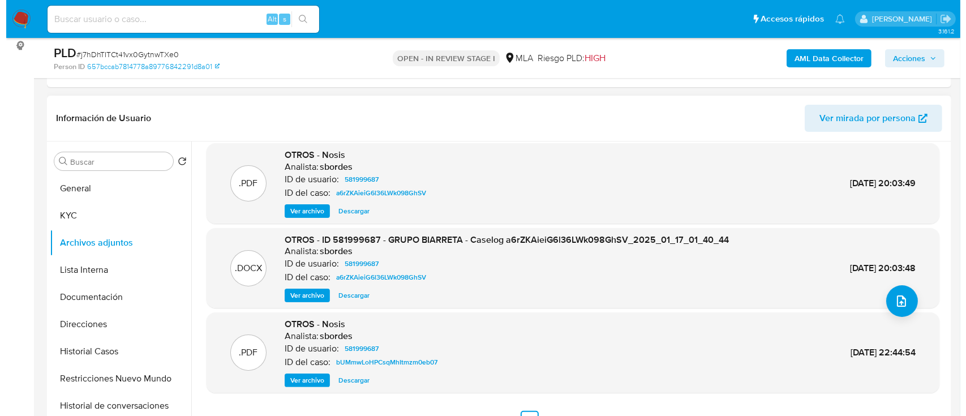
scroll to position [95, 0]
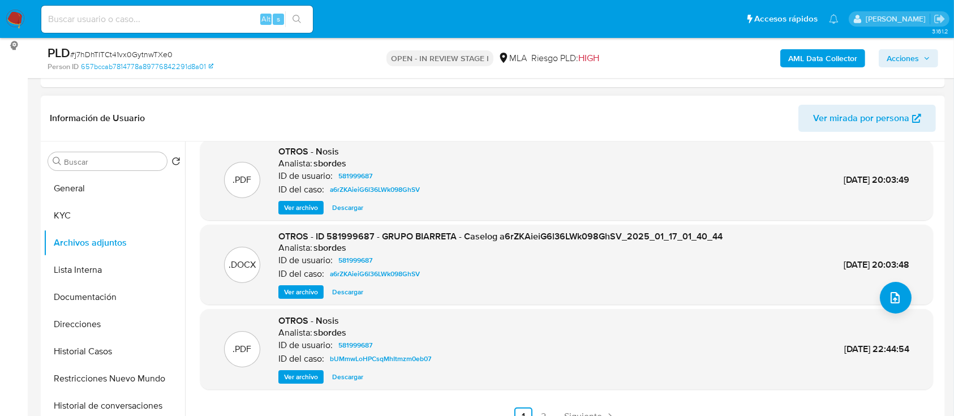
click at [303, 292] on span "Ver archivo" at bounding box center [301, 291] width 34 height 11
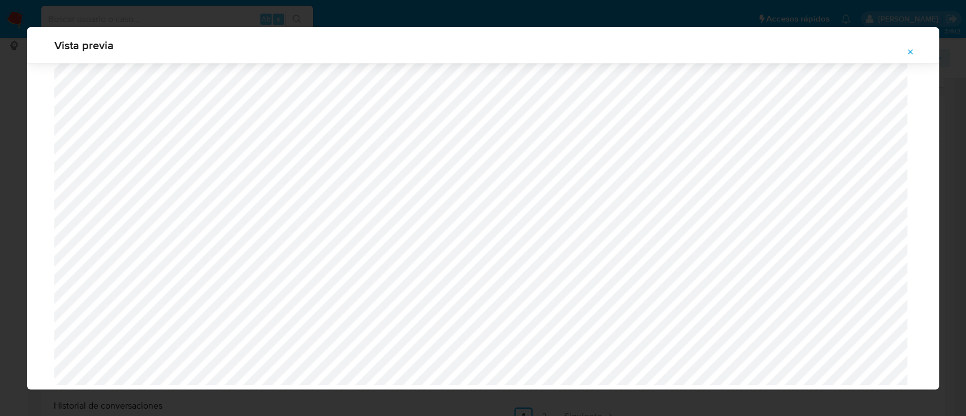
scroll to position [6328, 0]
click at [910, 48] on icon "Attachment preview" at bounding box center [910, 52] width 9 height 9
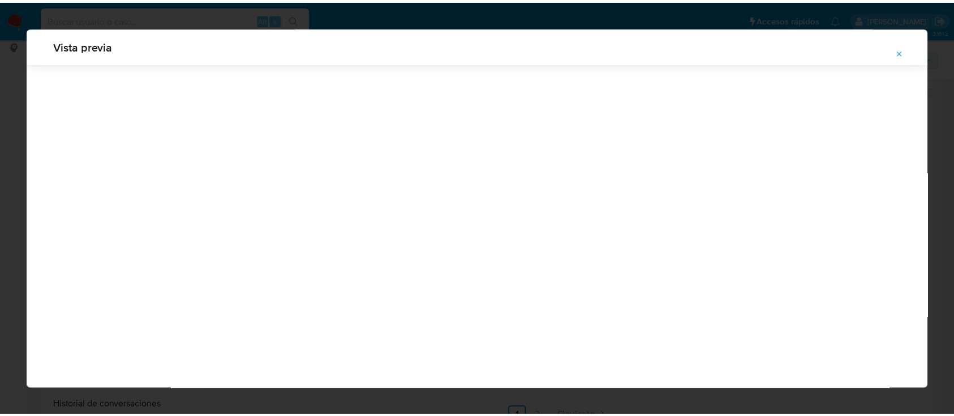
scroll to position [36, 0]
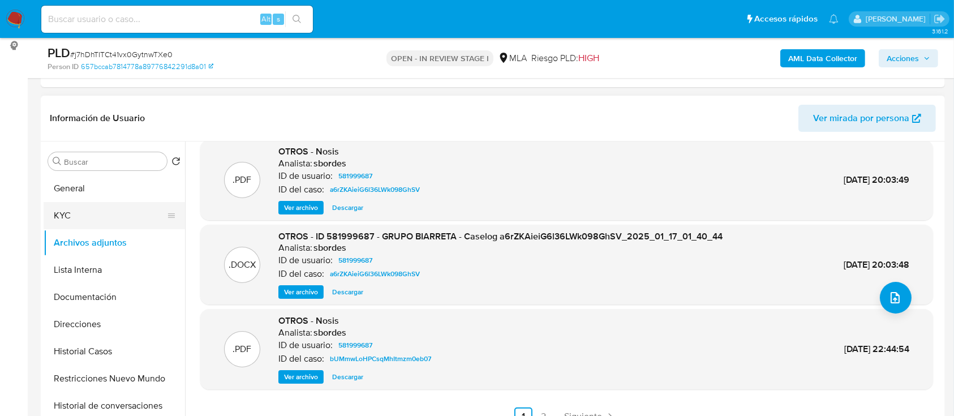
click at [54, 214] on button "KYC" at bounding box center [110, 215] width 132 height 27
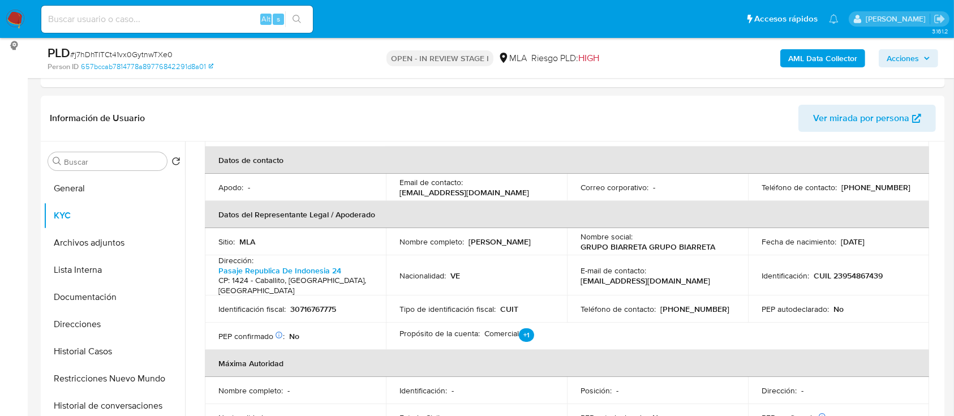
scroll to position [302, 0]
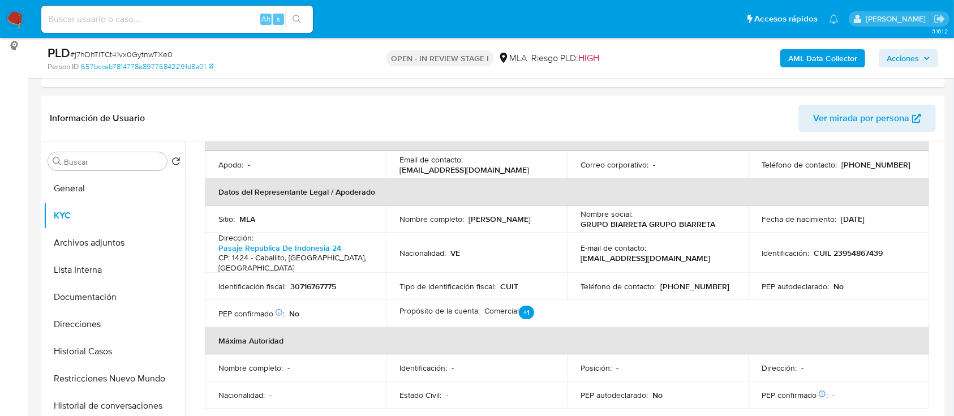
click at [868, 254] on p "CUIL 23954867439" at bounding box center [848, 253] width 69 height 10
drag, startPoint x: 875, startPoint y: 255, endPoint x: 839, endPoint y: 252, distance: 36.3
click at [839, 252] on p "CUIL 23954867439" at bounding box center [848, 253] width 69 height 10
copy p "95486743"
click at [107, 299] on button "Documentación" at bounding box center [110, 296] width 132 height 27
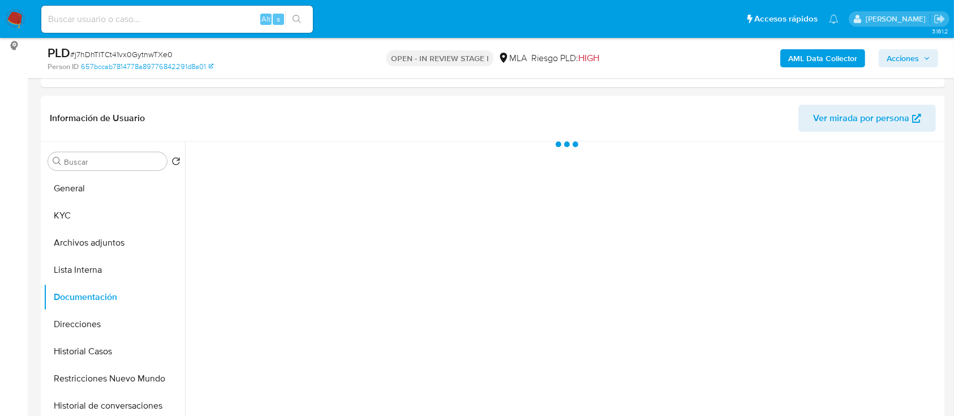
scroll to position [0, 0]
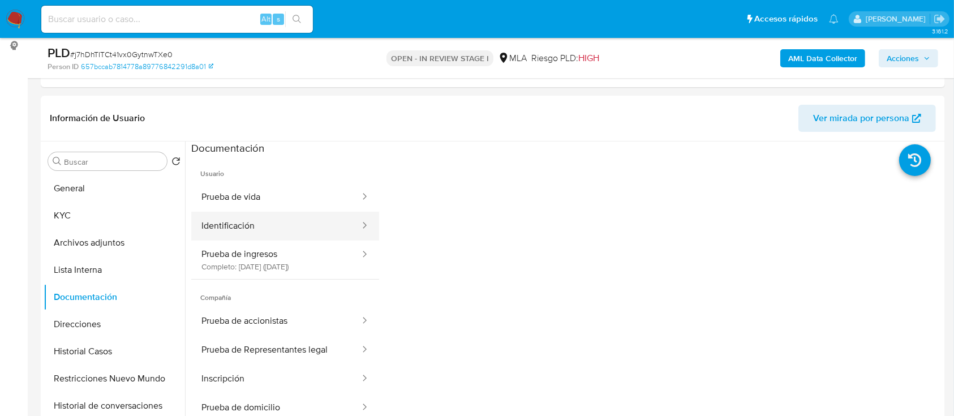
click at [230, 232] on button "Identificación" at bounding box center [276, 226] width 170 height 29
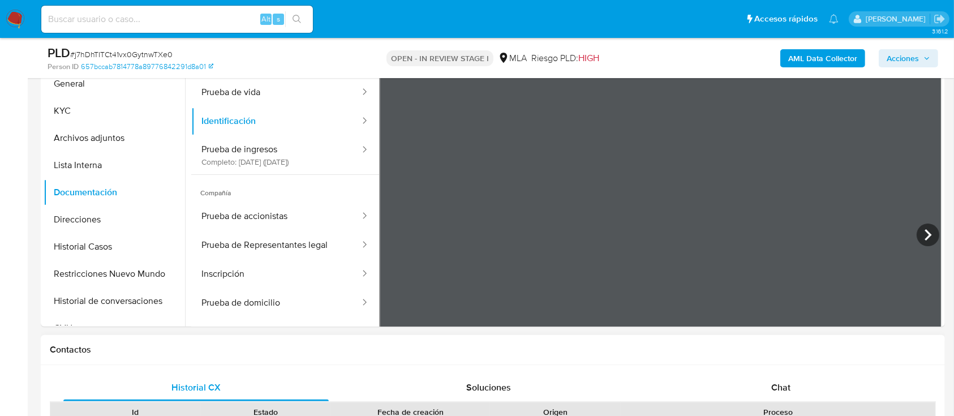
scroll to position [242, 0]
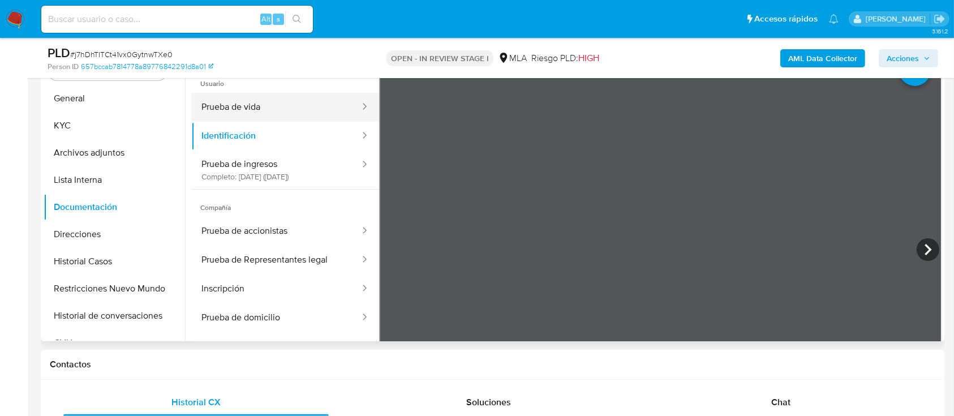
click at [275, 110] on button "Prueba de vida" at bounding box center [276, 107] width 170 height 29
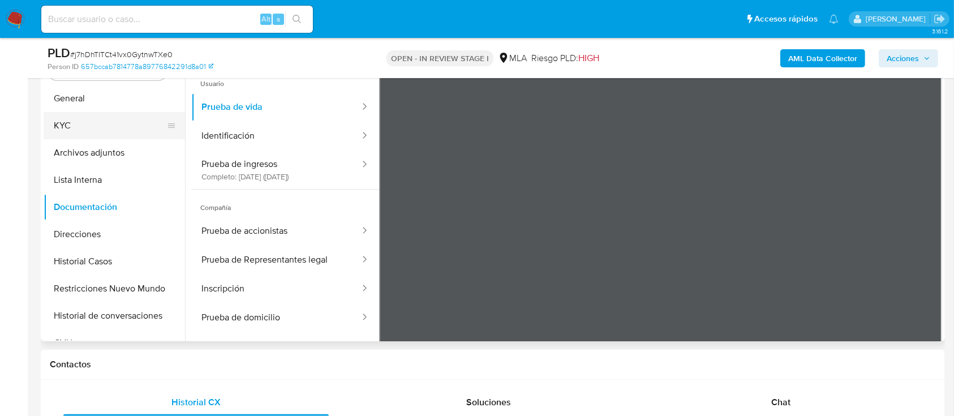
click at [88, 124] on button "KYC" at bounding box center [110, 125] width 132 height 27
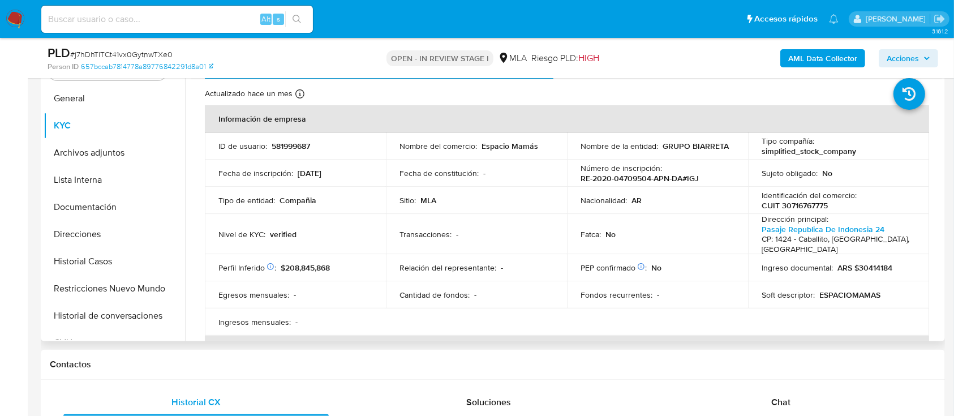
click at [790, 207] on p "CUIT 30716767775" at bounding box center [795, 205] width 66 height 10
copy p "30716767775"
drag, startPoint x: 479, startPoint y: 144, endPoint x: 534, endPoint y: 153, distance: 56.1
click at [534, 153] on td "Nombre del comercio : Espacio Mamás" at bounding box center [476, 145] width 181 height 27
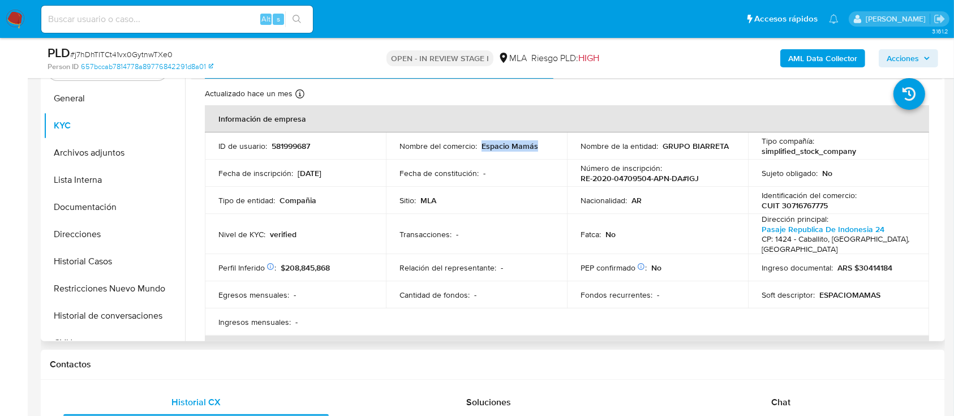
copy p "Espacio Mamás"
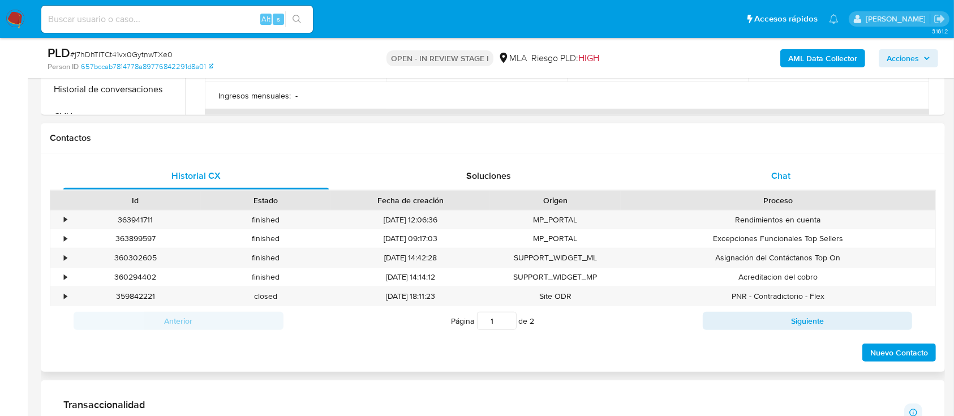
click at [756, 166] on div "Chat" at bounding box center [780, 175] width 265 height 27
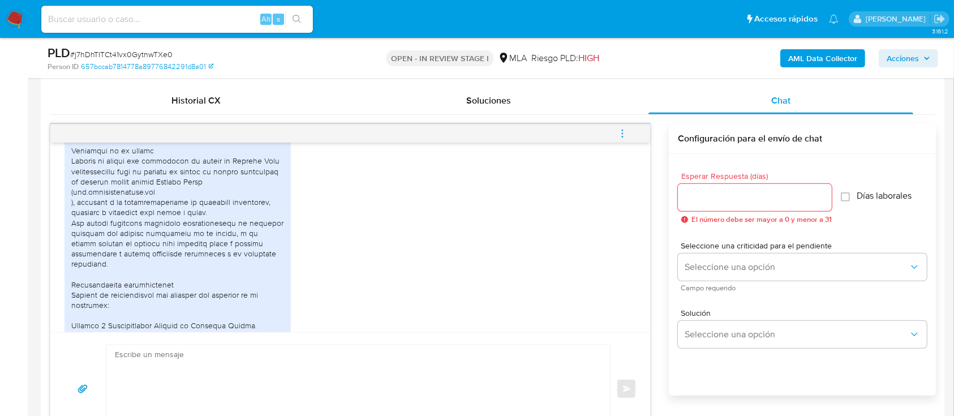
scroll to position [547, 0]
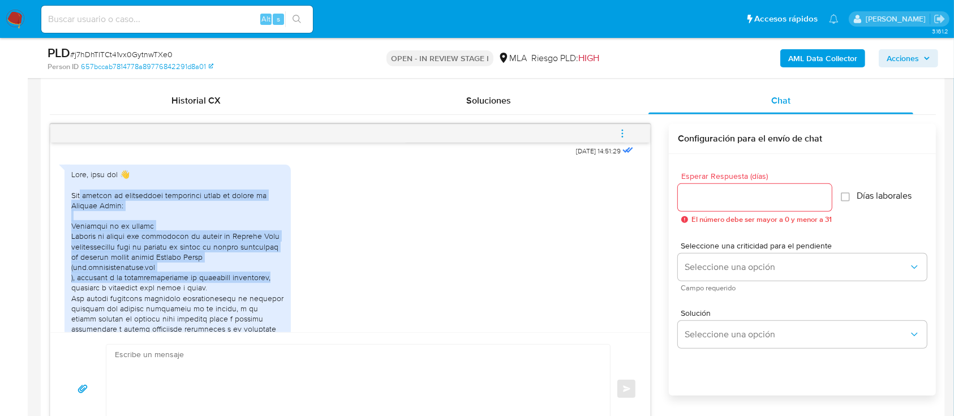
drag, startPoint x: 81, startPoint y: 214, endPoint x: 267, endPoint y: 300, distance: 204.5
click at [267, 300] on div at bounding box center [177, 390] width 213 height 442
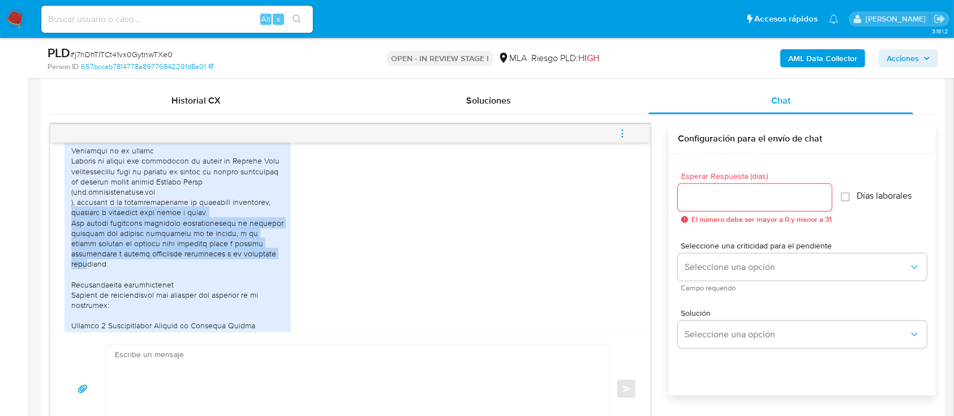
drag, startPoint x: 70, startPoint y: 233, endPoint x: 242, endPoint y: 273, distance: 176.5
click at [242, 273] on div "PDF PDF BCE 2024 CON CERTIFICACION LEGALIZADO.pdf PDF PDF BIARRETA DJ IIBB 2025…" at bounding box center [178, 354] width 226 height 530
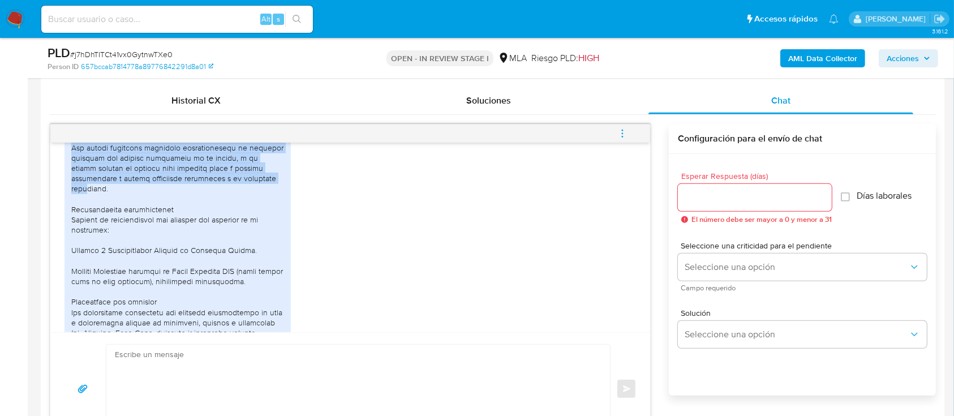
scroll to position [773, 0]
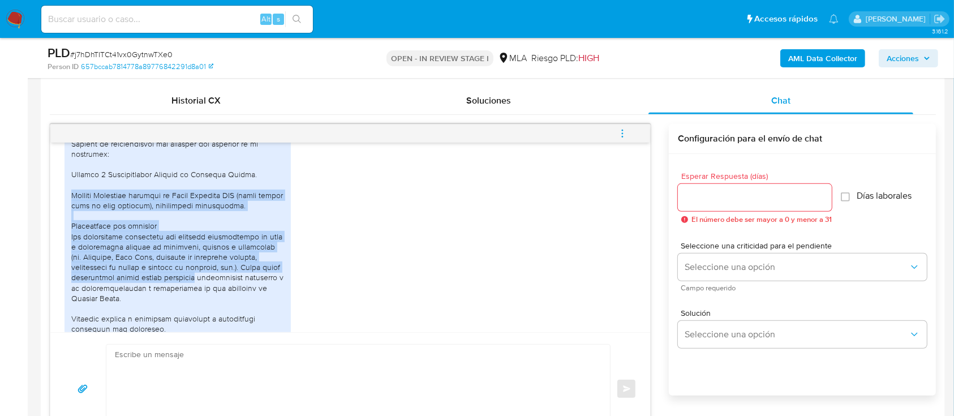
drag, startPoint x: 72, startPoint y: 201, endPoint x: 260, endPoint y: 290, distance: 208.0
click at [260, 290] on div at bounding box center [177, 164] width 213 height 442
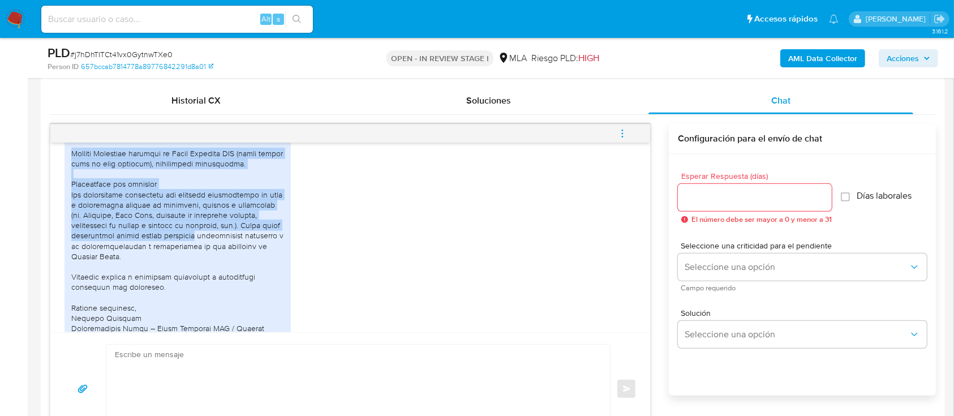
scroll to position [848, 0]
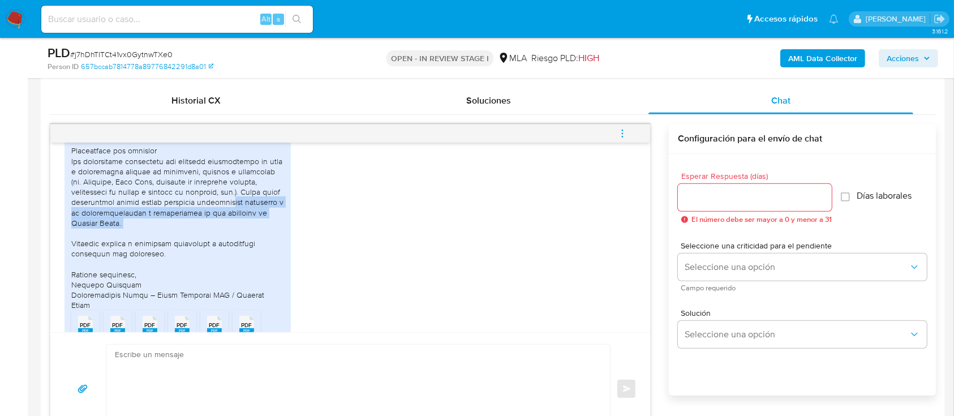
drag, startPoint x: 163, startPoint y: 226, endPoint x: 234, endPoint y: 242, distance: 72.5
click at [234, 242] on div at bounding box center [177, 89] width 213 height 442
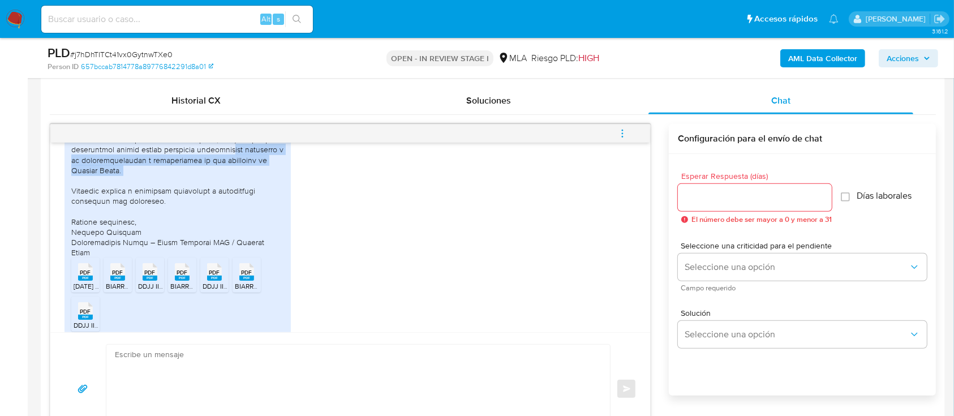
scroll to position [923, 0]
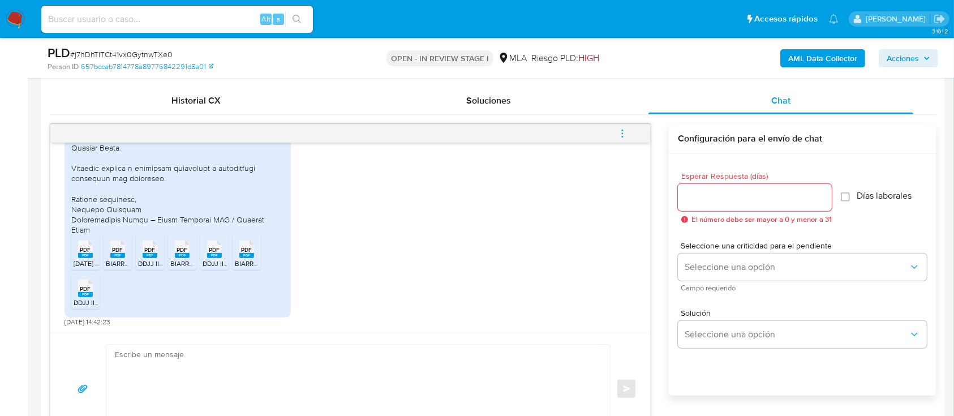
click at [85, 255] on rect at bounding box center [85, 255] width 15 height 5
click at [132, 252] on ul "PDF PDF BCE 2024 CON CERTIFICACION LEGALIZADO.pdf PDF PDF BIARRETA DJ IIBB 2025…" at bounding box center [177, 274] width 213 height 78
click at [122, 255] on rect at bounding box center [117, 255] width 15 height 5
click at [149, 250] on span "PDF" at bounding box center [150, 249] width 11 height 7
click at [174, 248] on div "PDF PDF" at bounding box center [182, 248] width 24 height 22
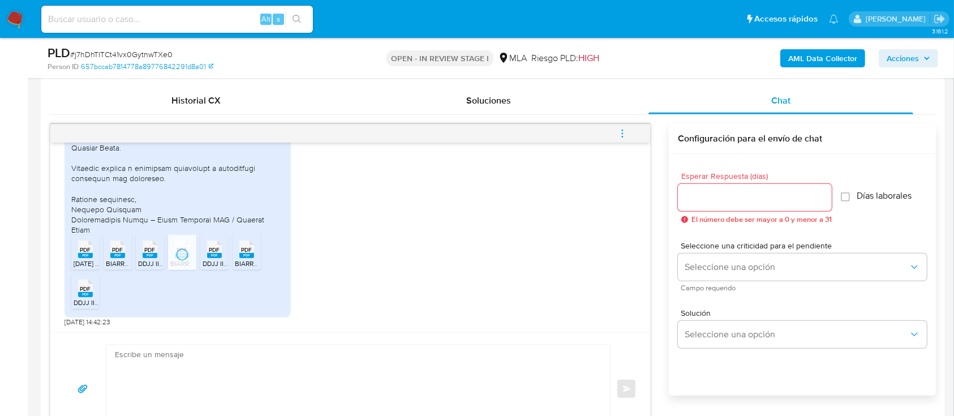
click at [204, 248] on div "PDF PDF" at bounding box center [215, 248] width 24 height 22
click at [253, 249] on div "PDF PDF" at bounding box center [247, 248] width 24 height 22
click at [88, 294] on rect at bounding box center [85, 294] width 15 height 5
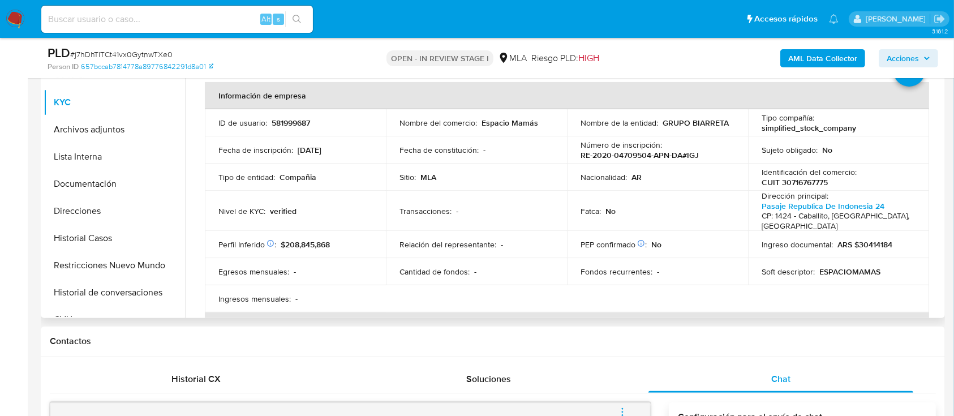
scroll to position [242, 0]
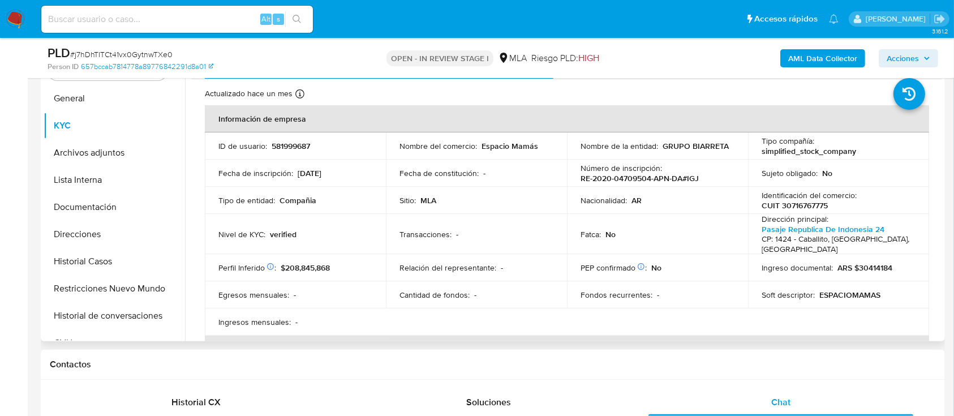
click at [299, 146] on p "581999687" at bounding box center [291, 146] width 38 height 10
click at [299, 145] on p "581999687" at bounding box center [291, 146] width 38 height 10
copy p "581999687"
click at [109, 156] on button "Archivos adjuntos" at bounding box center [110, 152] width 132 height 27
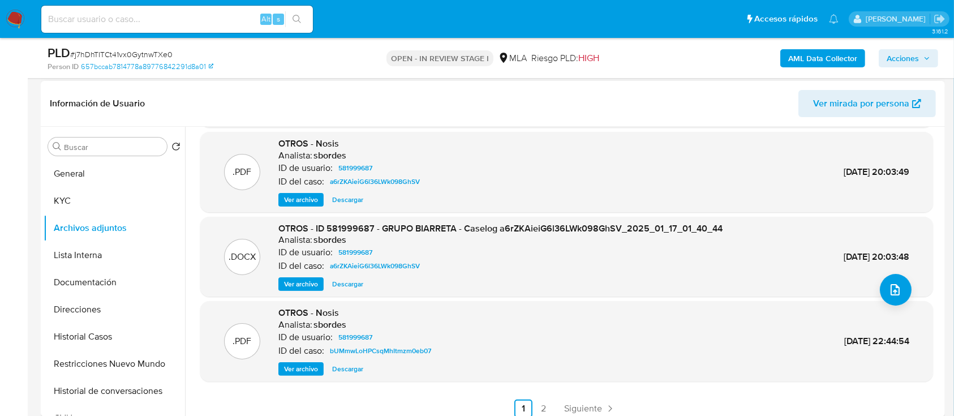
scroll to position [95, 0]
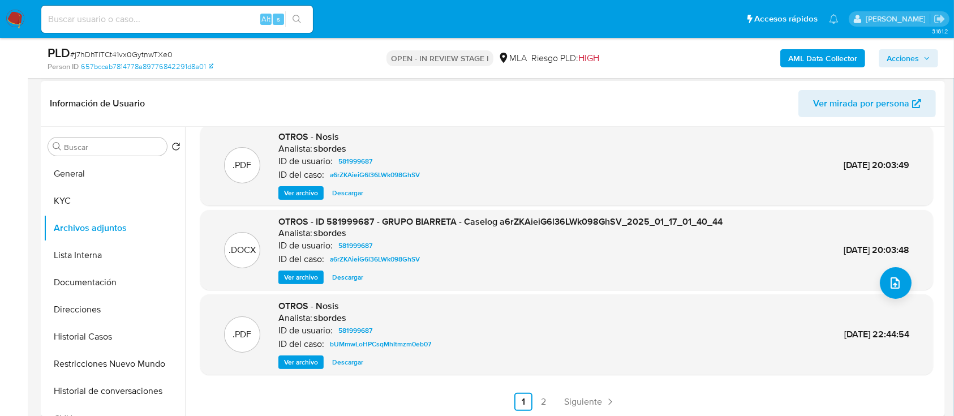
click at [578, 414] on div ".XLSX OTROS - Movimientos-Aladdin - GRUPO BIARRETA Analista: sbordes ID de usua…" at bounding box center [563, 272] width 757 height 290
click at [584, 401] on span "Siguiente" at bounding box center [583, 401] width 38 height 9
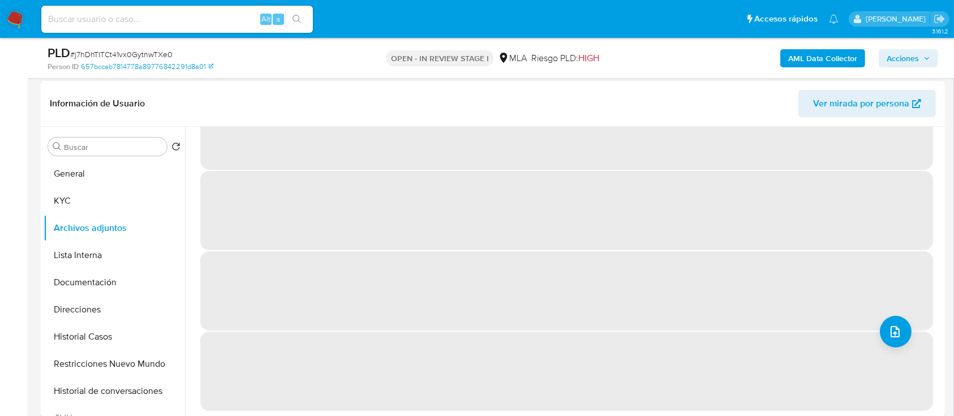
scroll to position [0, 0]
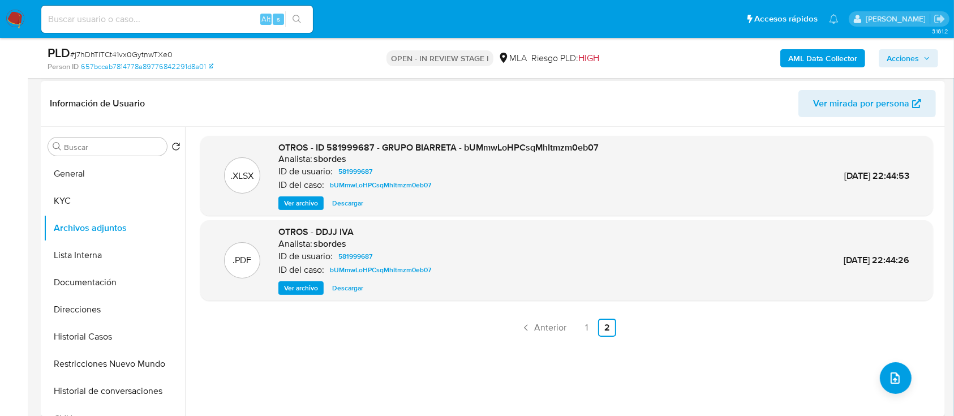
click at [294, 204] on span "Ver archivo" at bounding box center [301, 202] width 34 height 11
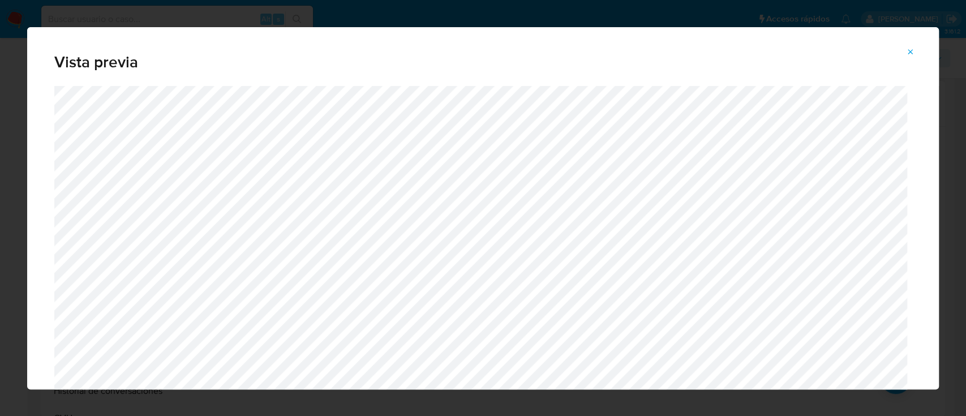
click at [912, 53] on icon "Attachment preview" at bounding box center [910, 51] width 5 height 5
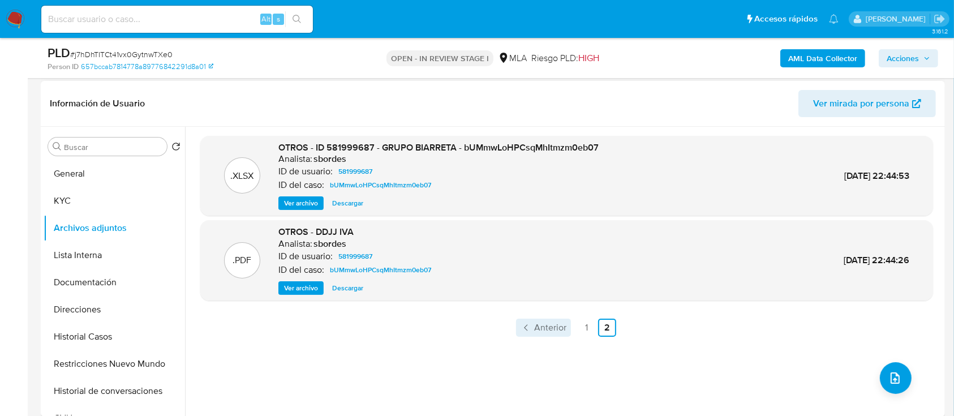
click at [560, 328] on span "Anterior" at bounding box center [550, 327] width 32 height 9
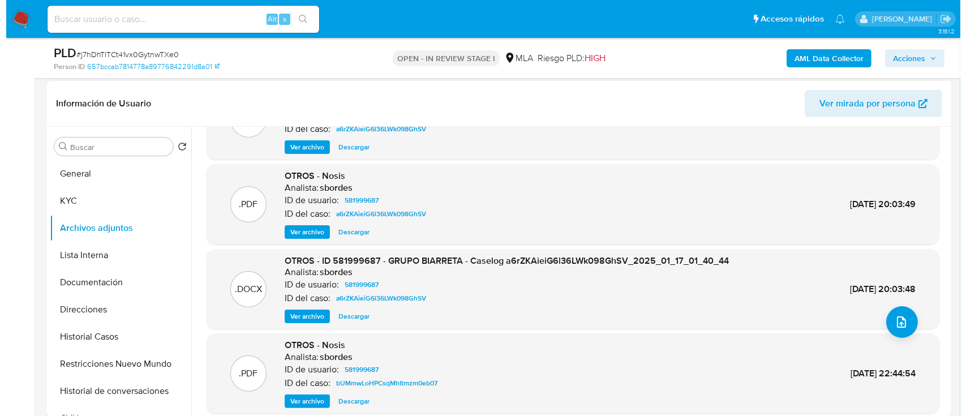
scroll to position [75, 0]
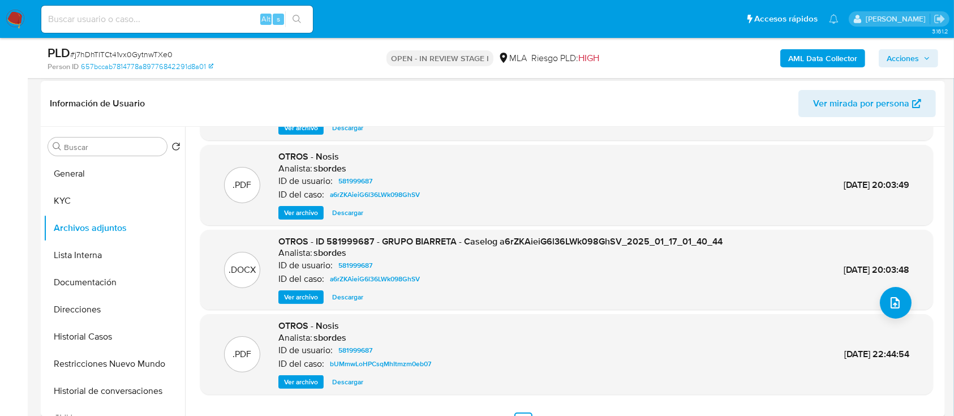
click at [312, 298] on span "Ver archivo" at bounding box center [301, 296] width 34 height 11
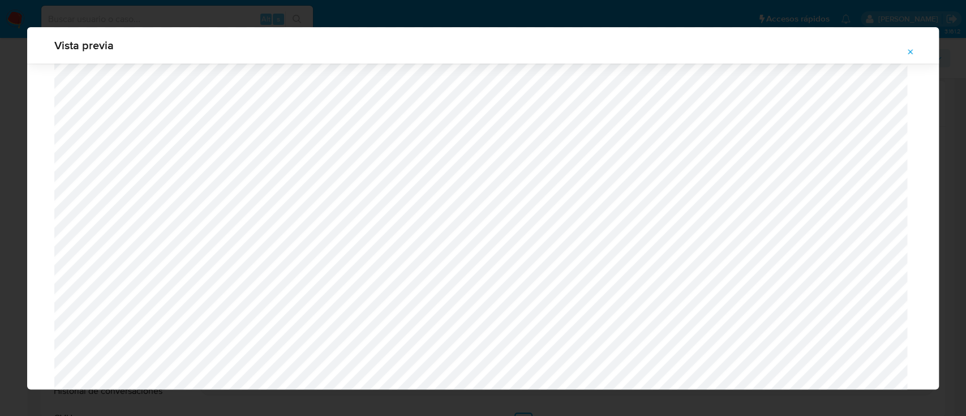
scroll to position [1184, 0]
click at [906, 53] on icon "Attachment preview" at bounding box center [910, 52] width 9 height 9
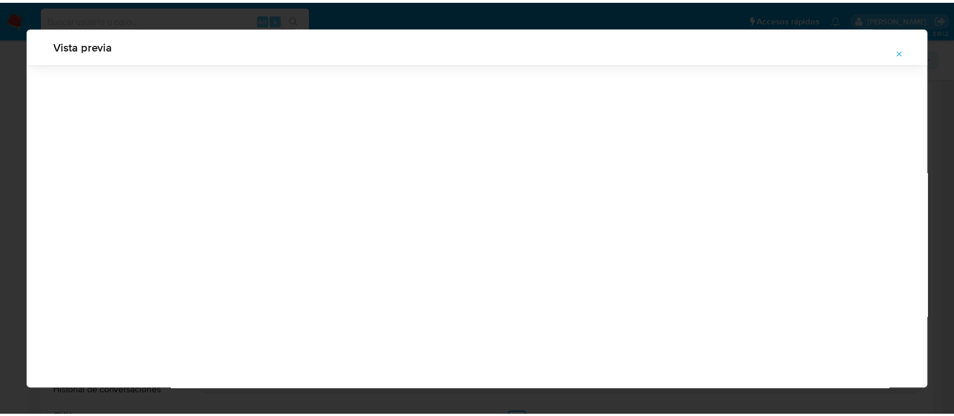
scroll to position [36, 0]
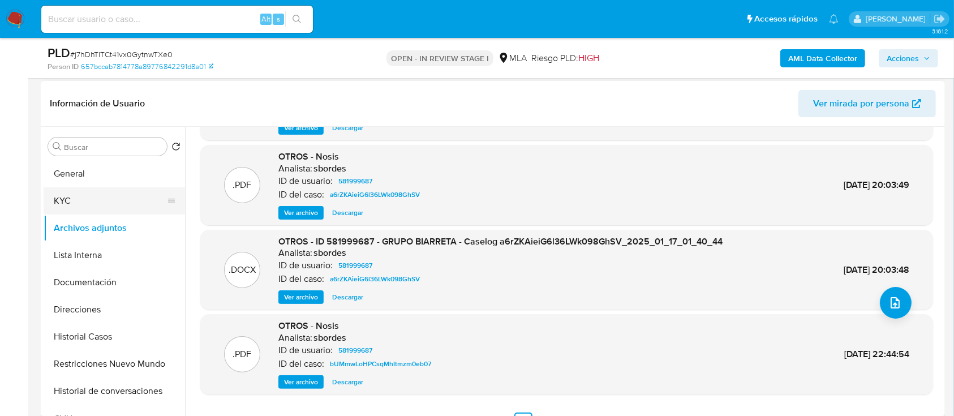
click at [109, 202] on button "KYC" at bounding box center [110, 200] width 132 height 27
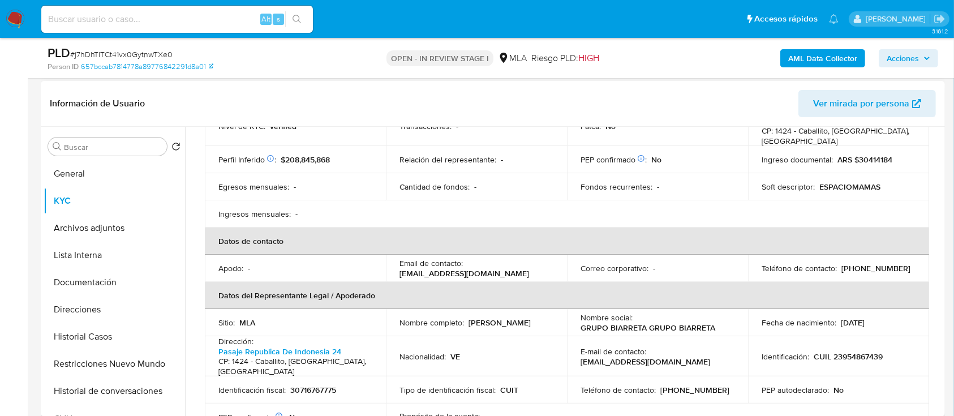
scroll to position [72, 0]
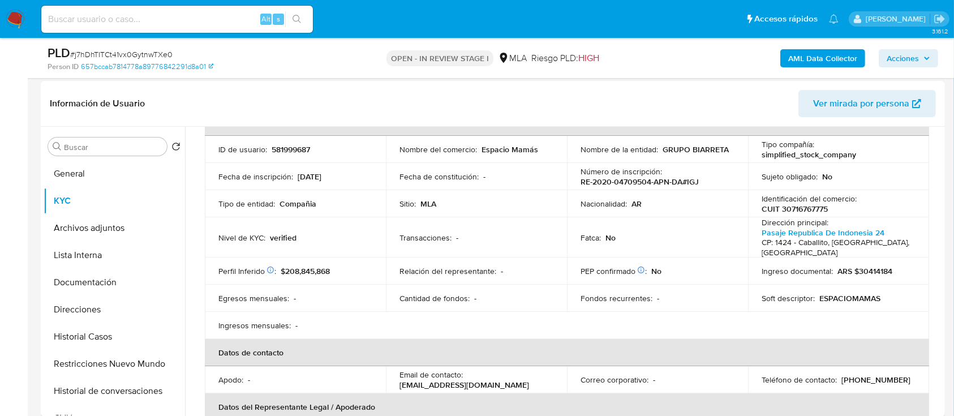
click at [802, 209] on p "CUIT 30716767775" at bounding box center [795, 209] width 66 height 10
copy p "30716767775"
drag, startPoint x: 661, startPoint y: 147, endPoint x: 720, endPoint y: 156, distance: 59.1
click at [720, 156] on td "Nombre de la entidad : GRUPO BIARRETA" at bounding box center [657, 149] width 181 height 27
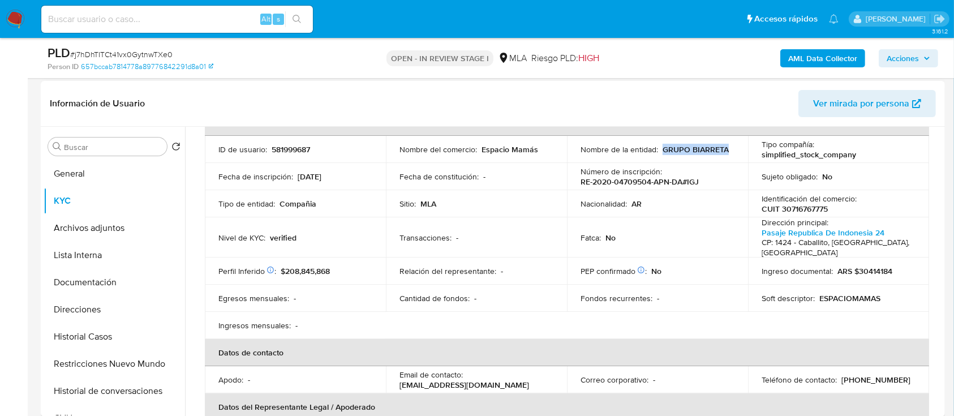
copy p "GRUPO BIARRETA"
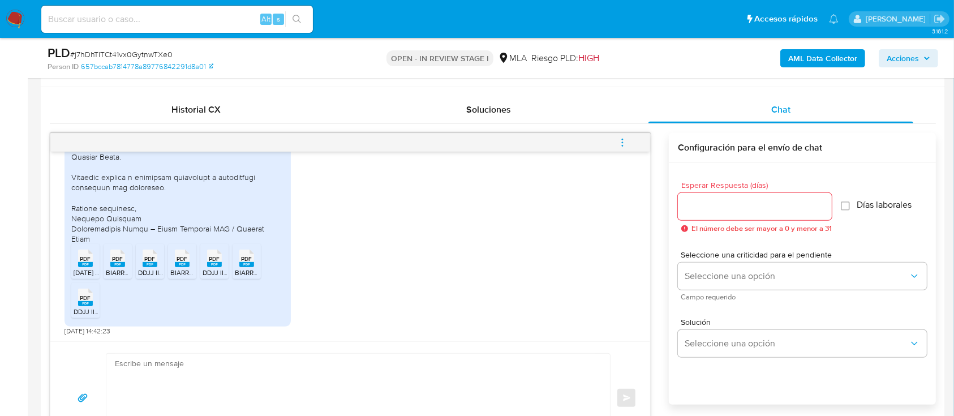
scroll to position [536, 0]
click at [466, 388] on textarea at bounding box center [355, 396] width 481 height 89
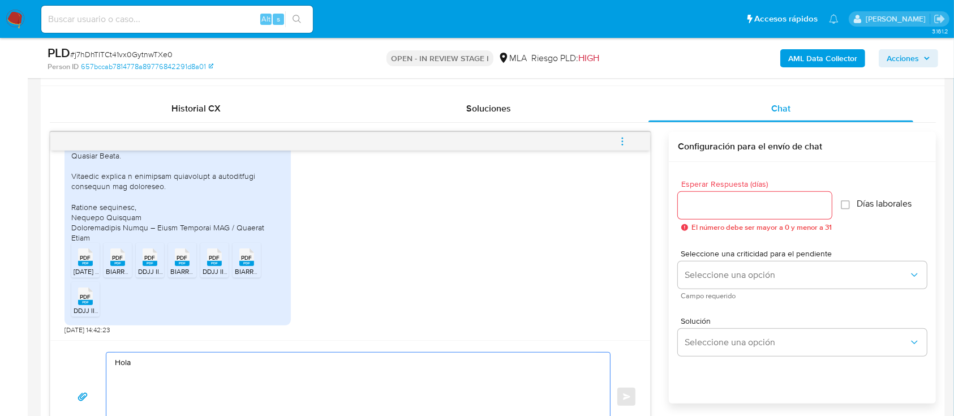
paste textarea "GRUPO BIARRETA"
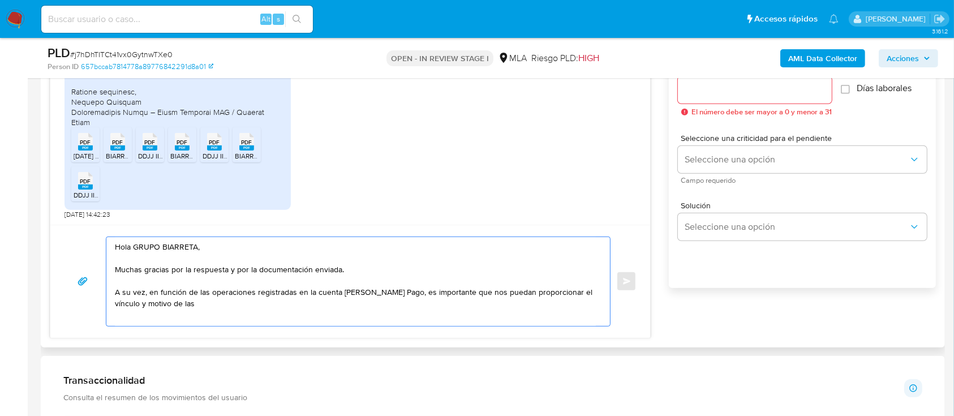
scroll to position [656, 0]
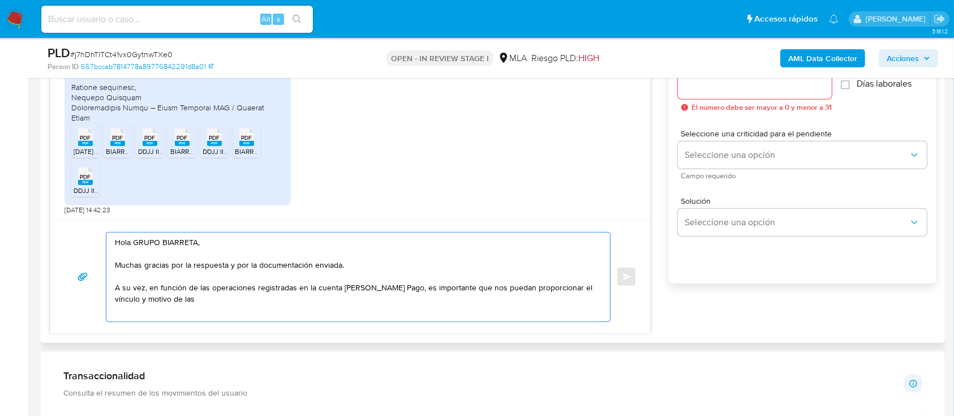
click at [353, 287] on textarea "Hola GRUPO BIARRETA, Muchas gracias por la respuesta y por la documentación env…" at bounding box center [355, 277] width 481 height 89
paste textarea "de la compañía"
click at [353, 287] on textarea "Hola GRUPO BIARRETA, Muchas gracias por la respuesta y por la documentación env…" at bounding box center [355, 277] width 481 height 89
drag, startPoint x: 586, startPoint y: 291, endPoint x: 589, endPoint y: 307, distance: 16.7
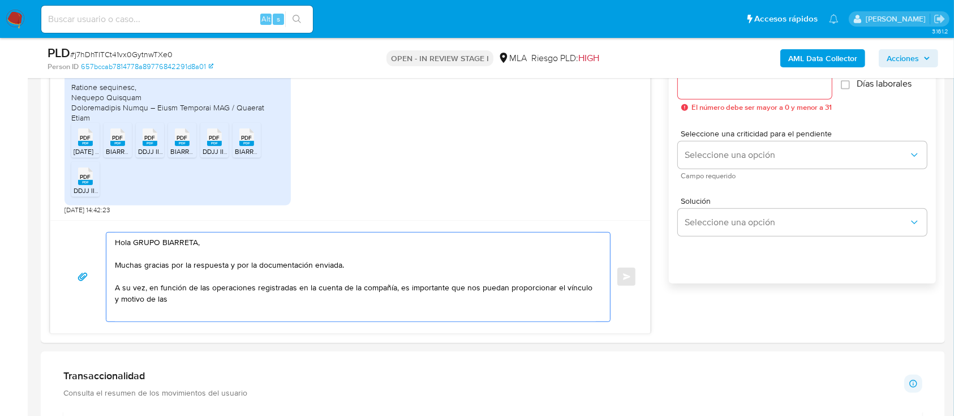
paste textarea "con las siguientes contrapartes con las que operó la compañía, el motivo de las…"
drag, startPoint x: 553, startPoint y: 288, endPoint x: 638, endPoint y: 291, distance: 84.4
click at [638, 291] on div "Hola GRUPO BIARRETA, Muchas gracias por la respuesta y por la documentación env…" at bounding box center [350, 276] width 600 height 113
paste textarea "con las siguientes contrapartes con las que operó la compañía, el motivo de las…"
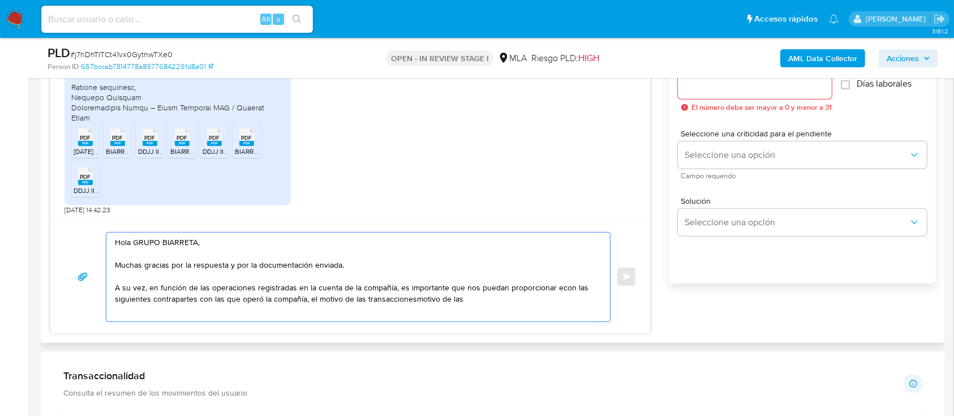
click at [556, 286] on textarea "Hola GRUPO BIARRETA, Muchas gracias por la respuesta y por la documentación env…" at bounding box center [355, 277] width 481 height 89
drag, startPoint x: 553, startPoint y: 287, endPoint x: 553, endPoint y: 306, distance: 18.1
click at [553, 306] on textarea "Hola GRUPO BIARRETA, Muchas gracias por la respuesta y por la documentación env…" at bounding box center [355, 277] width 481 height 89
paste textarea "el vínculo con las siguientes contrapartes con las que operó la compañía, el mo…"
click at [556, 291] on textarea "Hola GRUPO BIARRETA, Muchas gracias por la respuesta y por la documentación env…" at bounding box center [355, 277] width 481 height 89
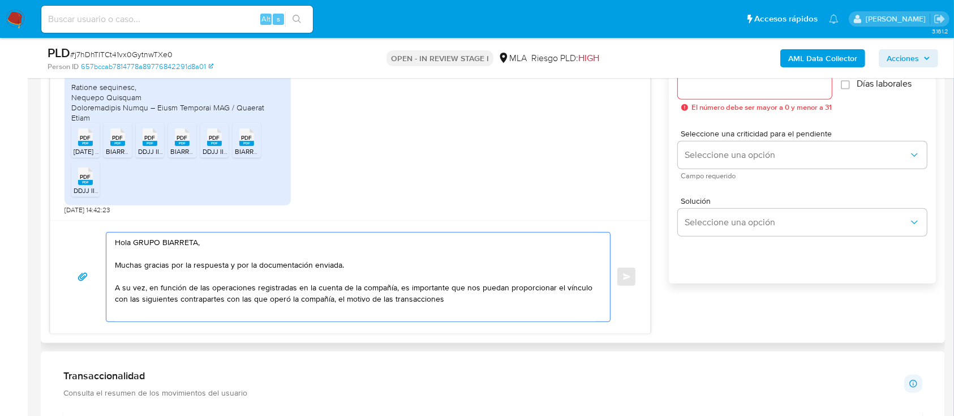
click at [333, 302] on textarea "Hola GRUPO BIARRETA, Muchas gracias por la respuesta y por la documentación env…" at bounding box center [355, 277] width 481 height 89
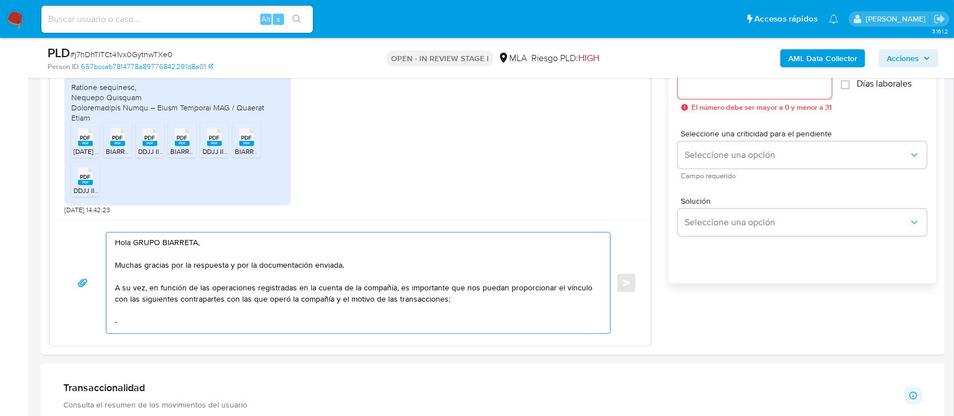
paste textarea "DLOCAL ARGENTINA SA"
paste textarea "30715778722"
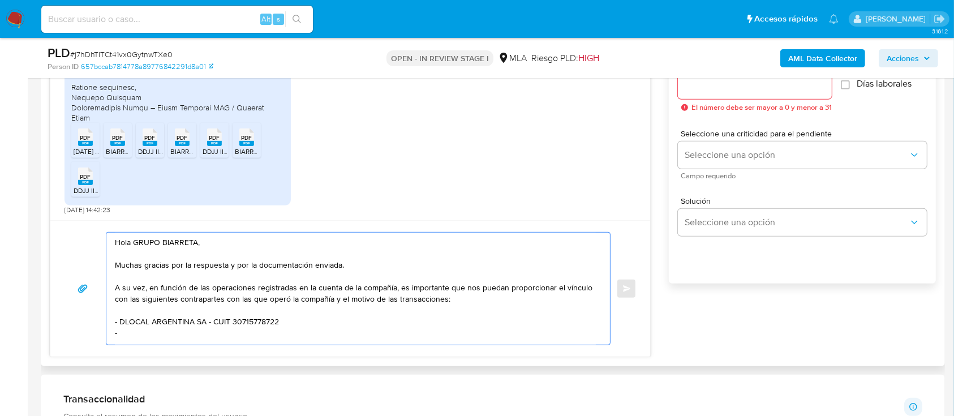
paste textarea "GRUPO ALVAN SRL"
paste textarea "30716864746"
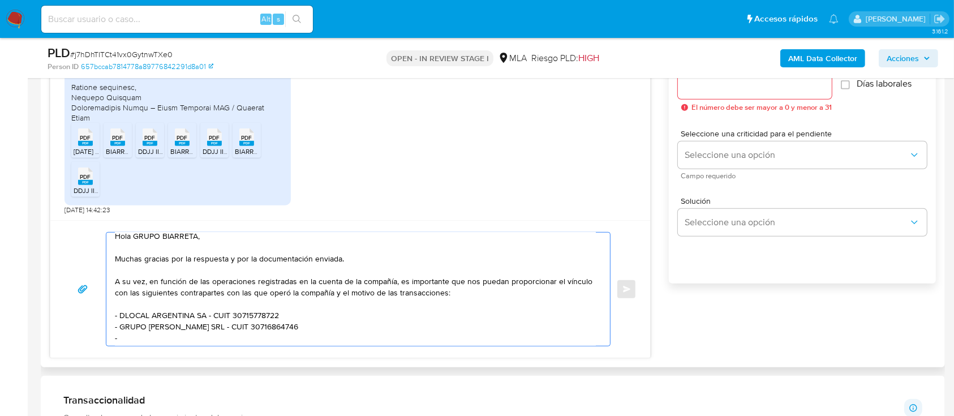
paste textarea "Jahann de Jesus Acuña Villalba"
paste textarea "20948320925"
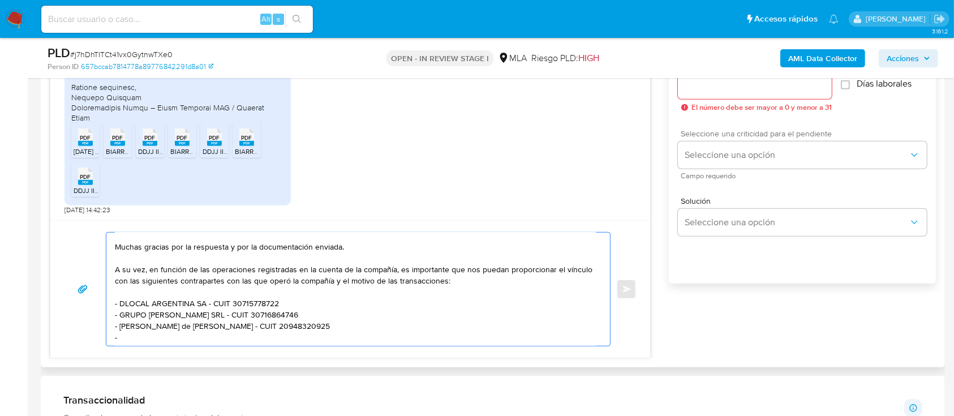
paste textarea "Reinaldi Natalia Soledad"
paste textarea "27370931645"
paste textarea "Es importante que sepas que, en caso de no responder a lo solicitado o si lo pr…"
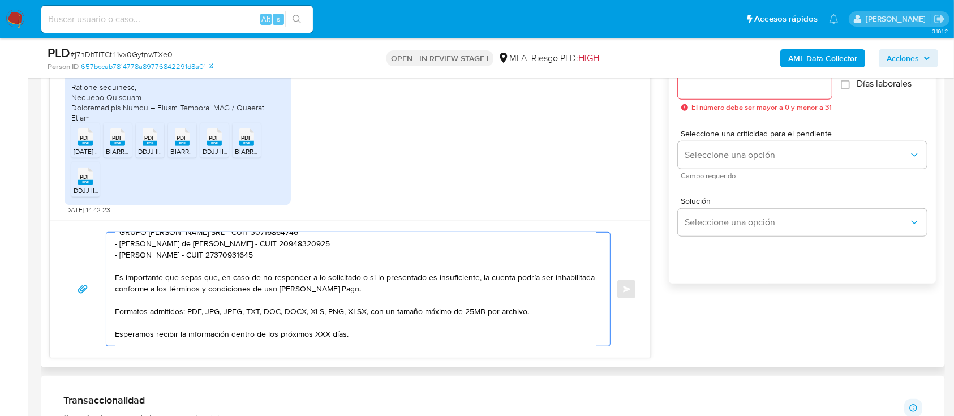
scroll to position [88, 0]
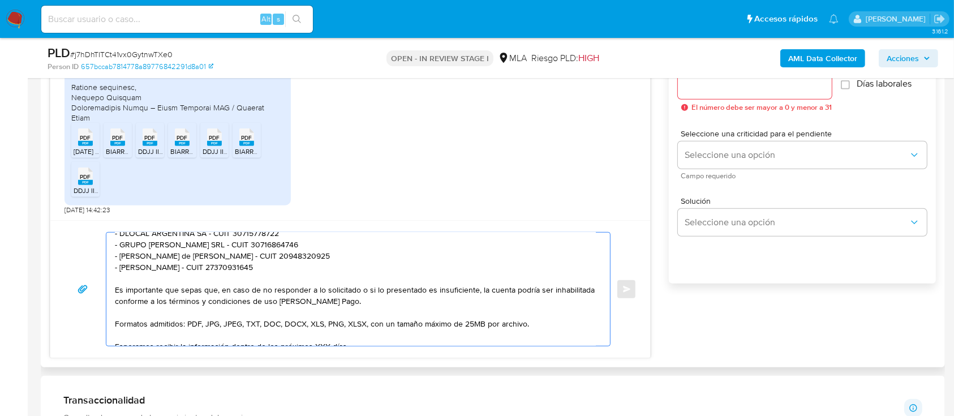
click at [117, 294] on textarea "Hola GRUPO BIARRETA, Muchas gracias por la respuesta y por la documentación env…" at bounding box center [355, 289] width 481 height 113
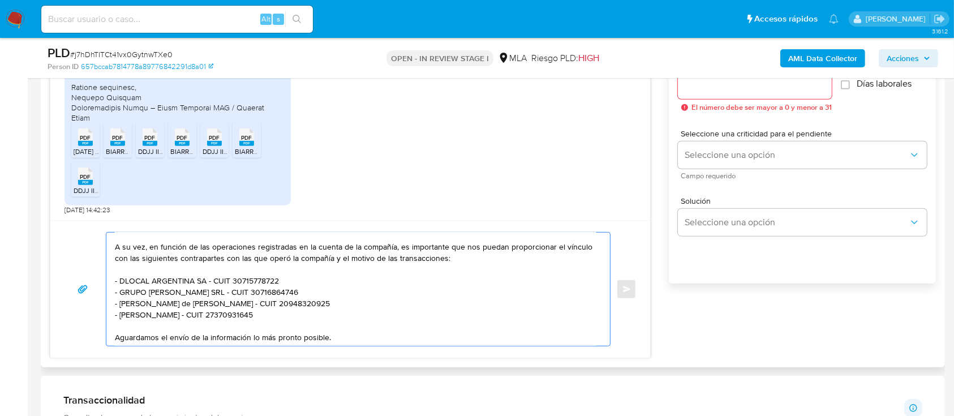
scroll to position [40, 0]
type textarea "Hola GRUPO BIARRETA, Muchas gracias por la respuesta y por la documentación env…"
click at [717, 84] on input "Esperar Respuesta (días)" at bounding box center [755, 85] width 154 height 15
type input "2"
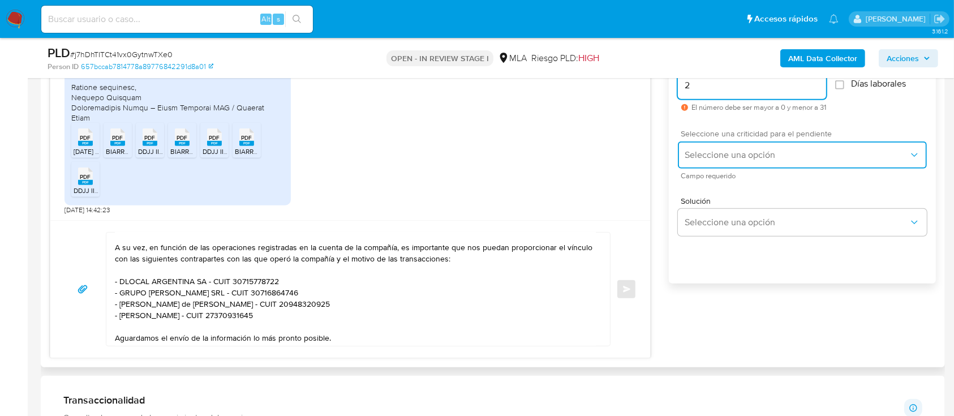
click at [696, 152] on span "Seleccione una opción" at bounding box center [797, 154] width 224 height 11
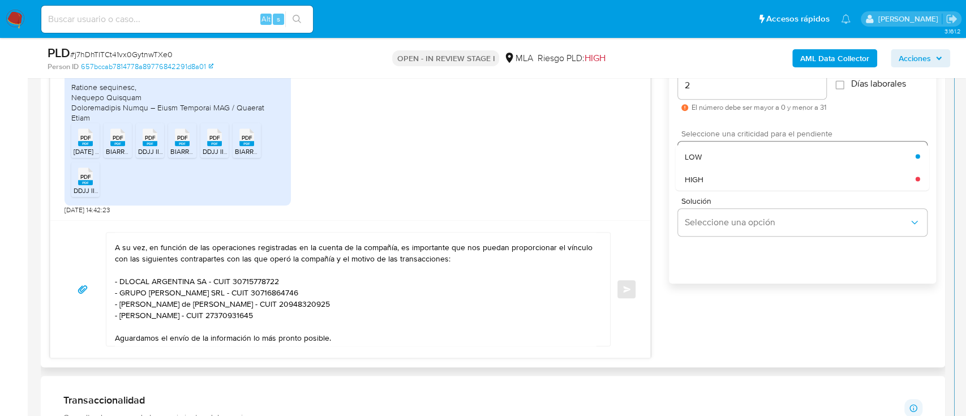
click at [696, 152] on span "LOW" at bounding box center [693, 156] width 17 height 10
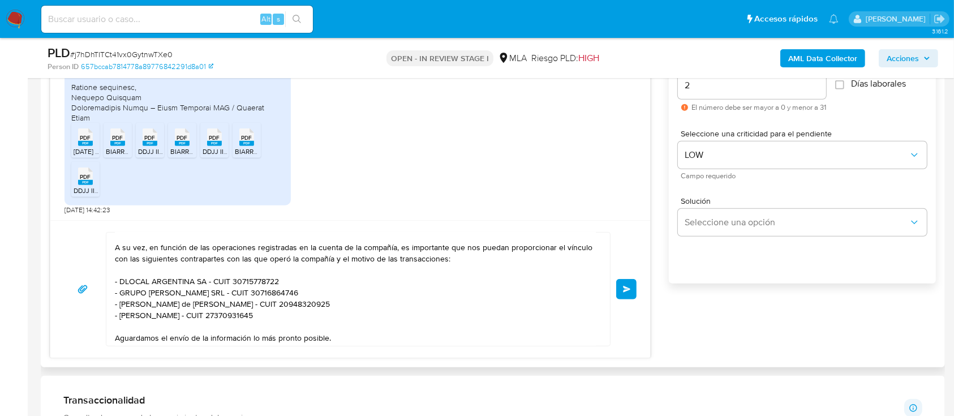
click at [618, 289] on button "Enviar" at bounding box center [626, 289] width 20 height 20
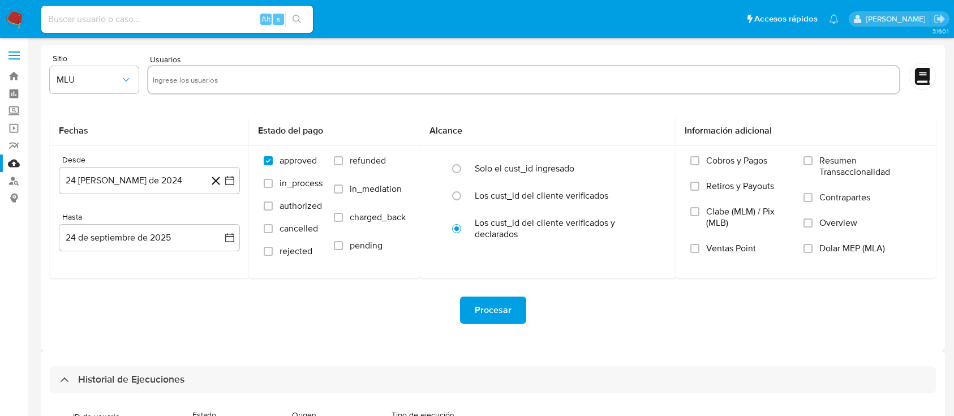
select select "10"
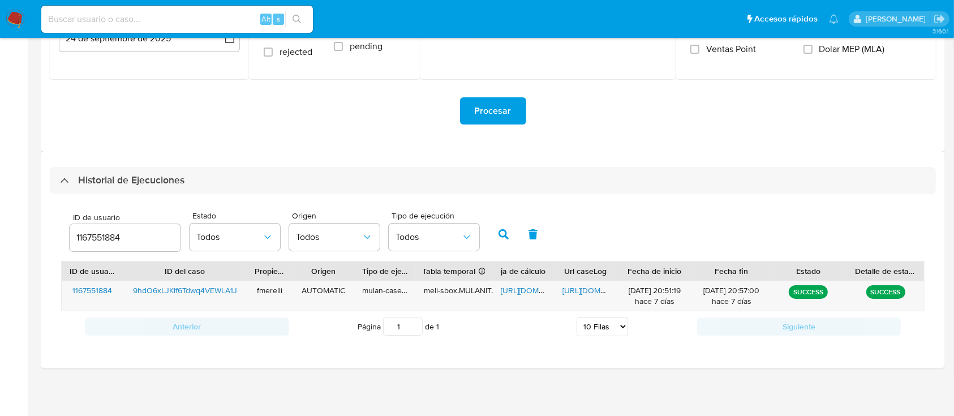
click at [91, 229] on div "1167551884" at bounding box center [125, 237] width 111 height 27
click at [89, 233] on input "1167551884" at bounding box center [125, 237] width 111 height 15
paste input "581999687"
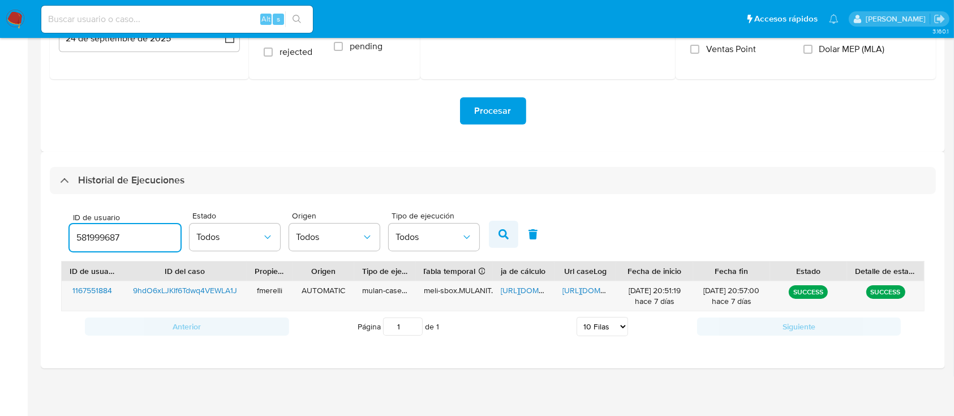
type input "581999687"
click at [502, 238] on icon "button" at bounding box center [503, 234] width 10 height 10
click at [577, 289] on span "https://docs.google.com/document/d/1ZQ7LauK0jK5ddatzDuJ79hl4_a-SOt8AQiuqPCji2nA…" at bounding box center [601, 290] width 78 height 11
click at [501, 285] on span "https://docs.google.com/spreadsheets/d/1rDB5FzL1mEscFA0nZW05bRV7zO6uF7DaOz0g_9C…" at bounding box center [540, 290] width 78 height 11
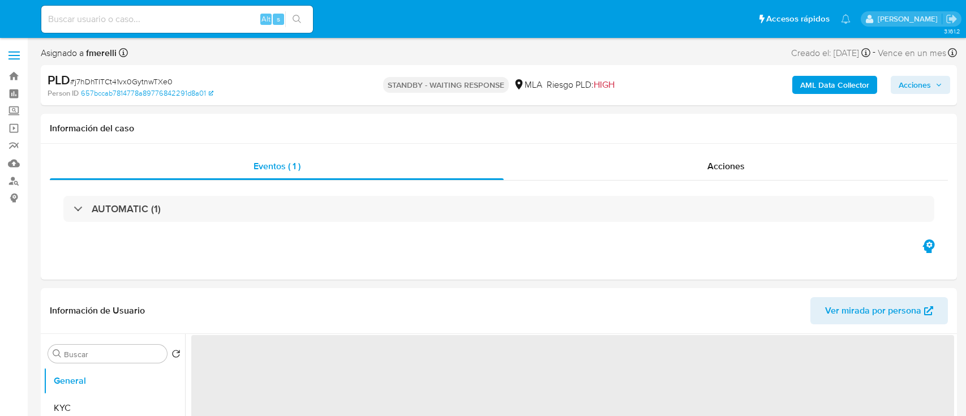
select select "10"
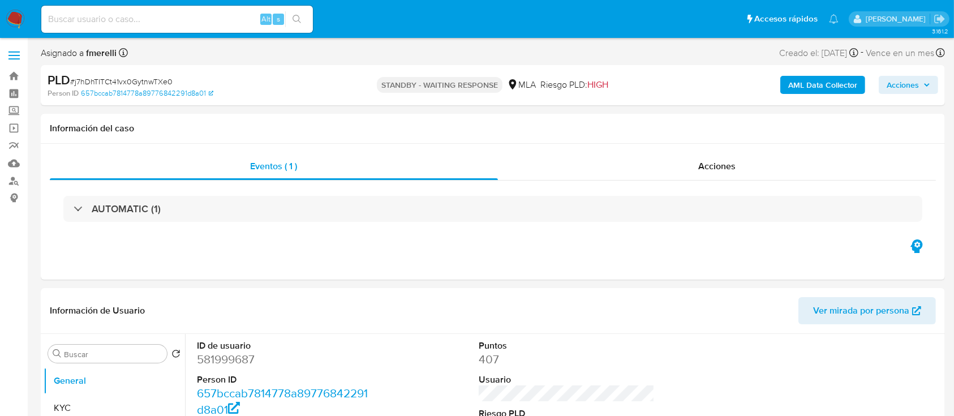
click at [23, 20] on img at bounding box center [15, 19] width 19 height 19
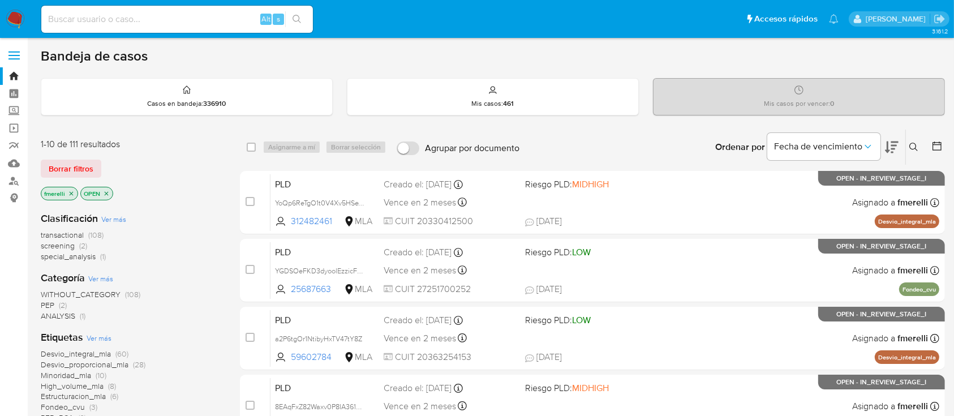
click at [23, 20] on img at bounding box center [15, 19] width 19 height 19
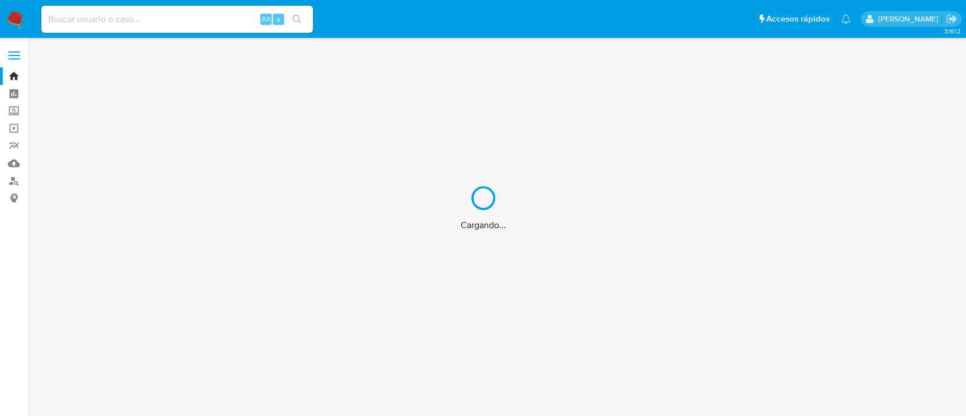
click at [23, 20] on div "Cargando..." at bounding box center [483, 208] width 966 height 416
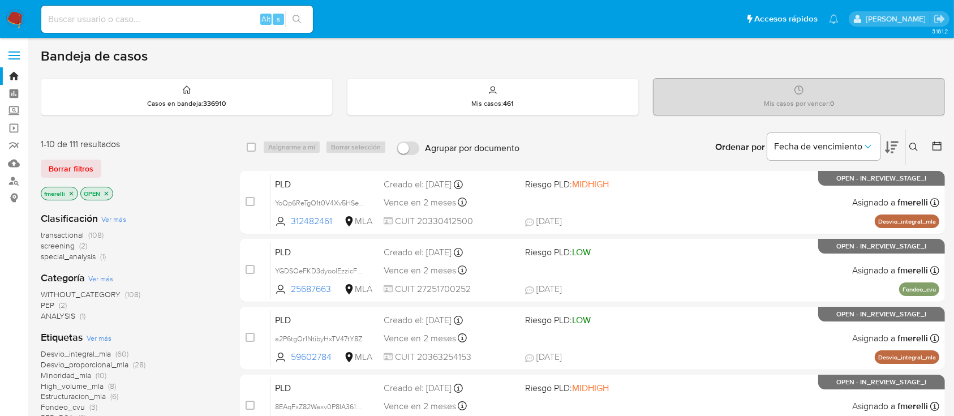
click at [188, 225] on div "Clasificación Ver más transactional (108) screening (2) special_analysis (1)" at bounding box center [131, 237] width 181 height 50
